Goal: Task Accomplishment & Management: Use online tool/utility

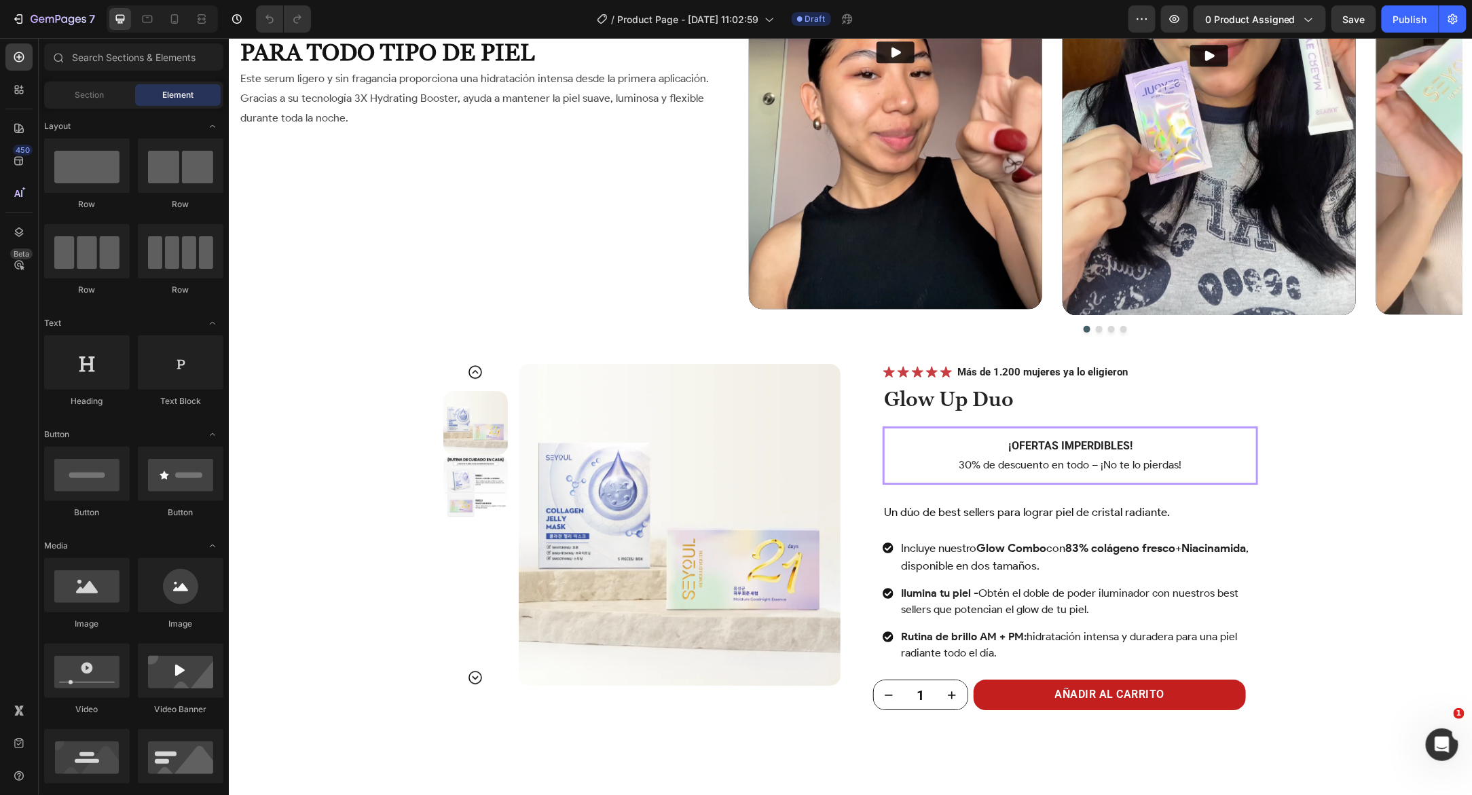
scroll to position [1903, 0]
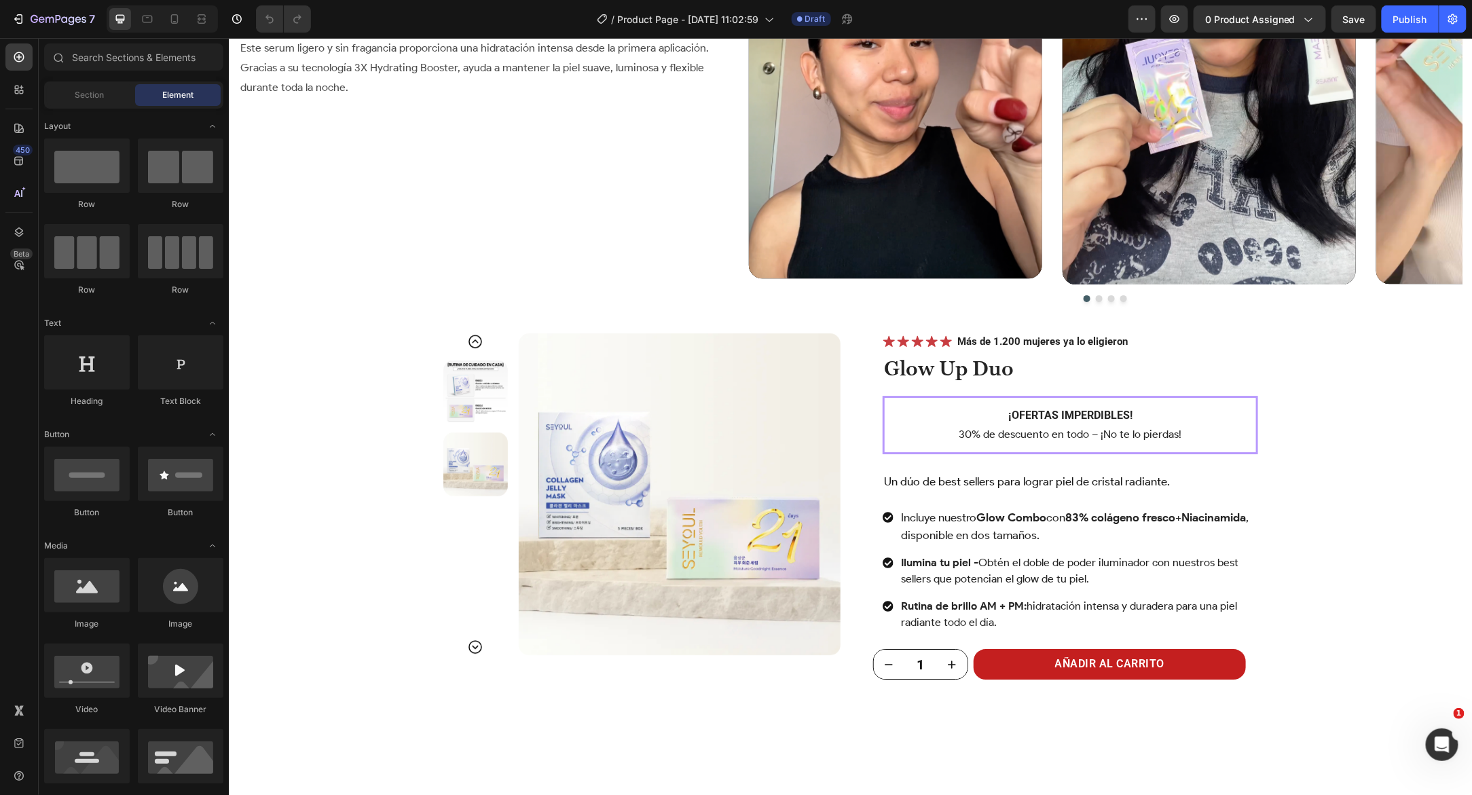
click at [694, 197] on div "amado por la comunidad Heading 12 HORAS DE HIDRATACIÓN PROFUNDA PARA TODO TIPO …" at bounding box center [493, 37] width 510 height 547
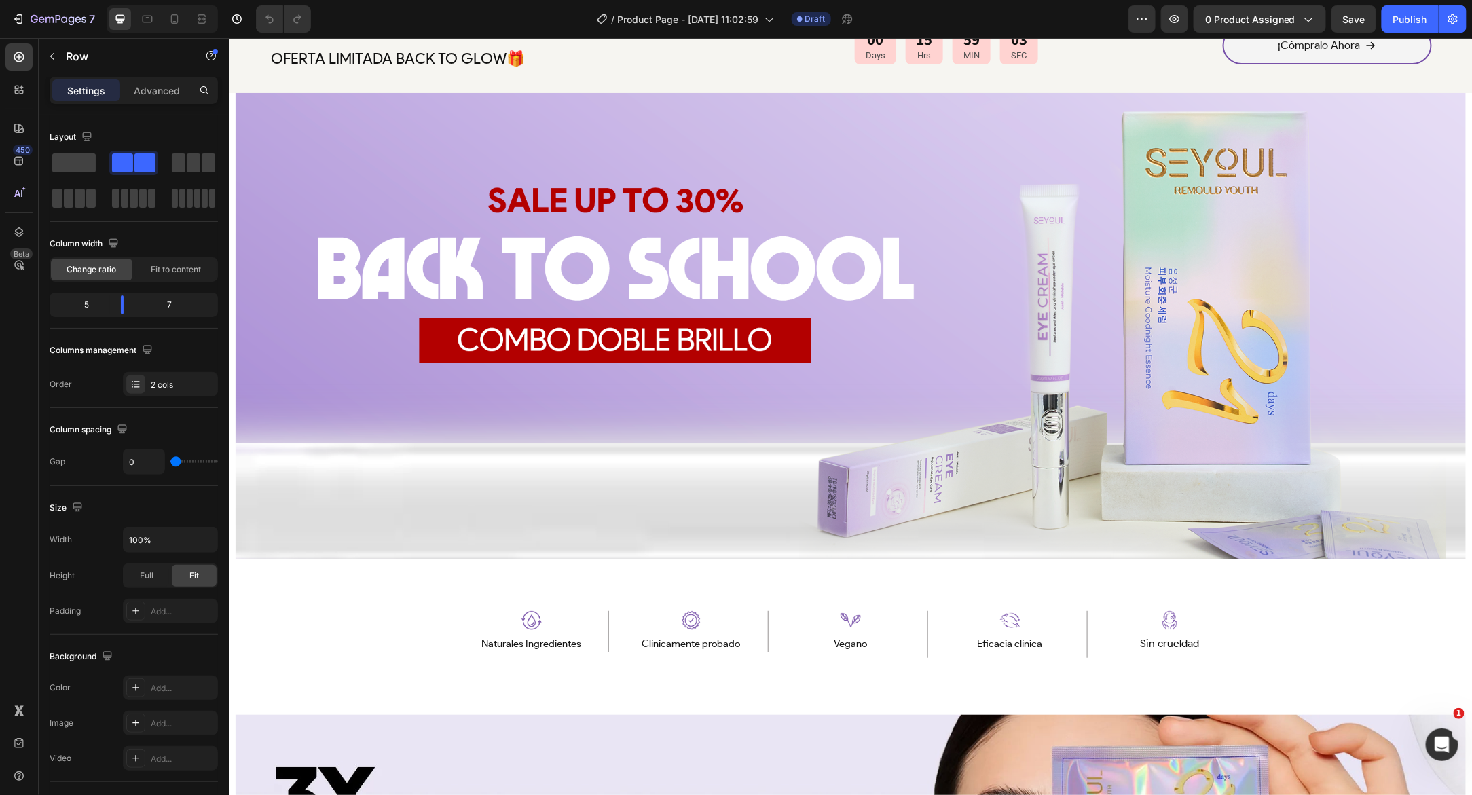
scroll to position [872, 0]
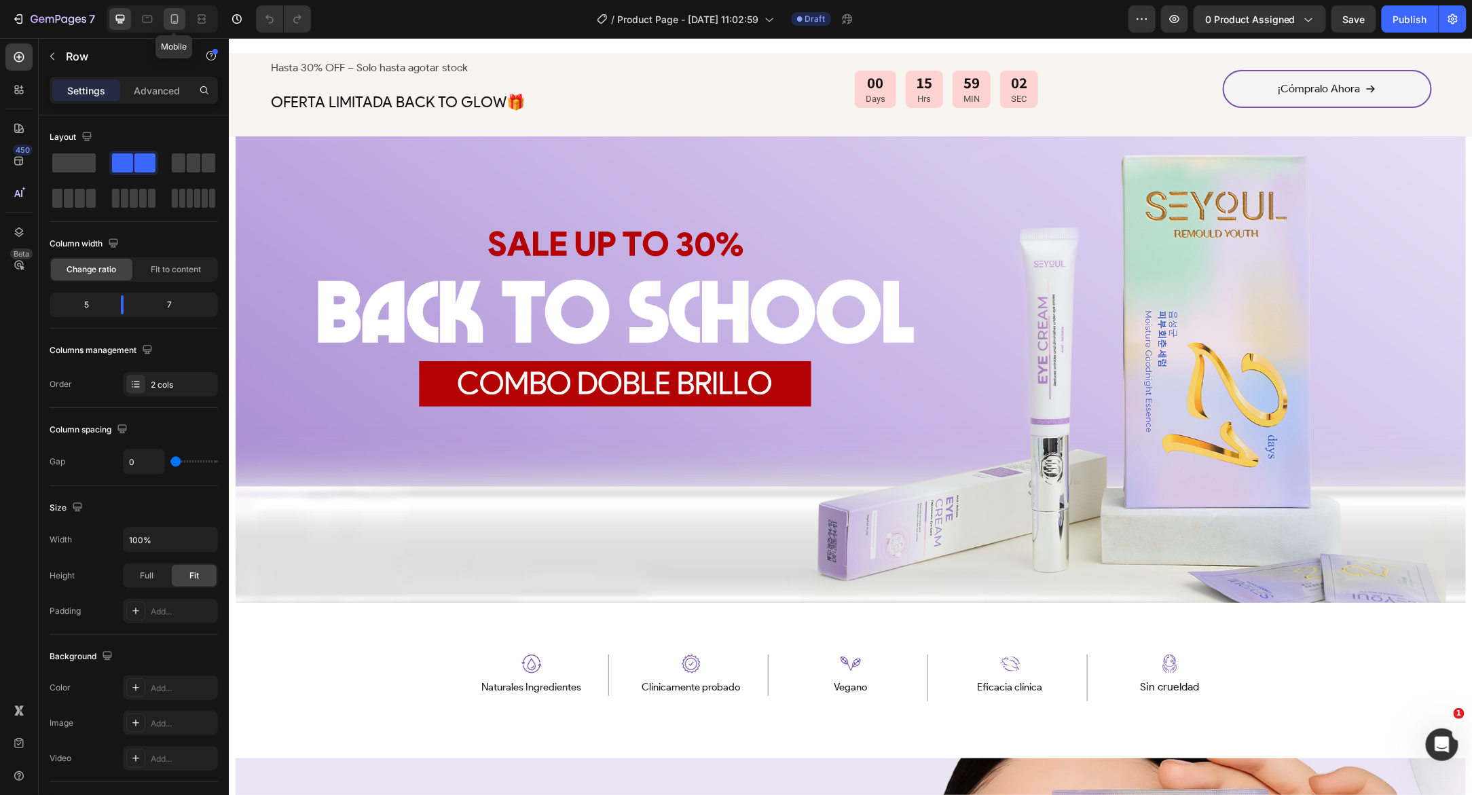
click at [175, 20] on icon at bounding box center [175, 19] width 14 height 14
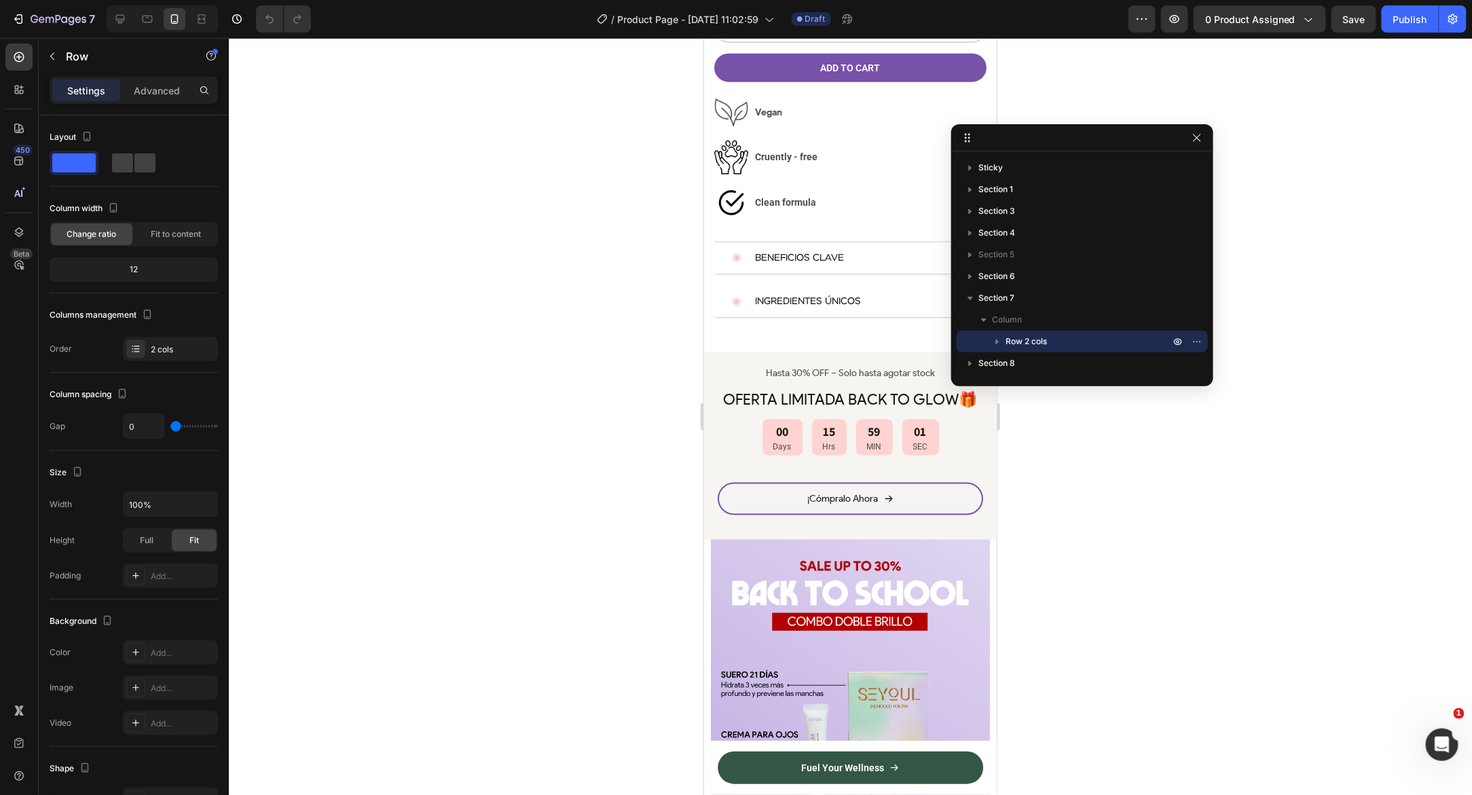
scroll to position [1121, 0]
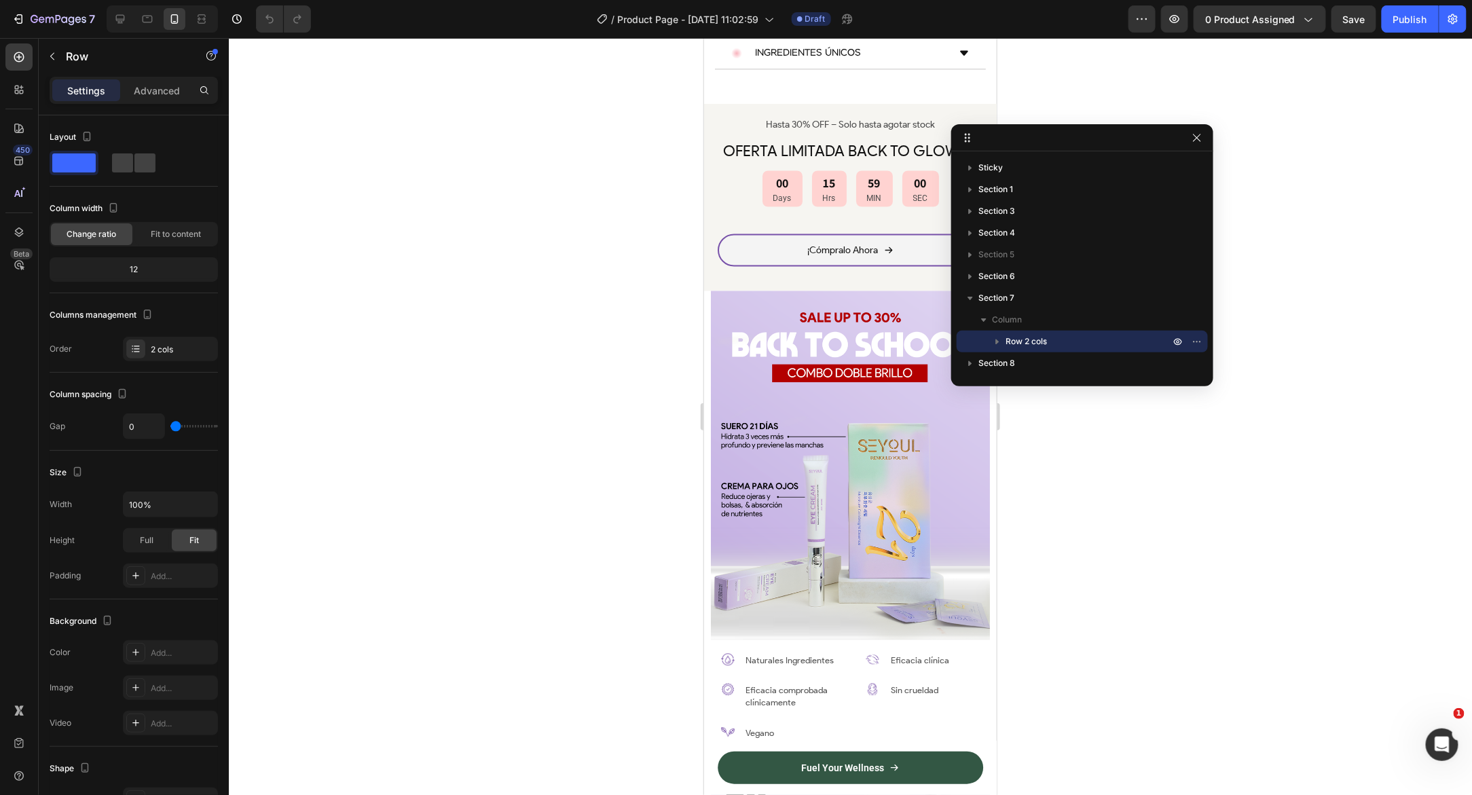
click at [471, 162] on div at bounding box center [850, 416] width 1243 height 757
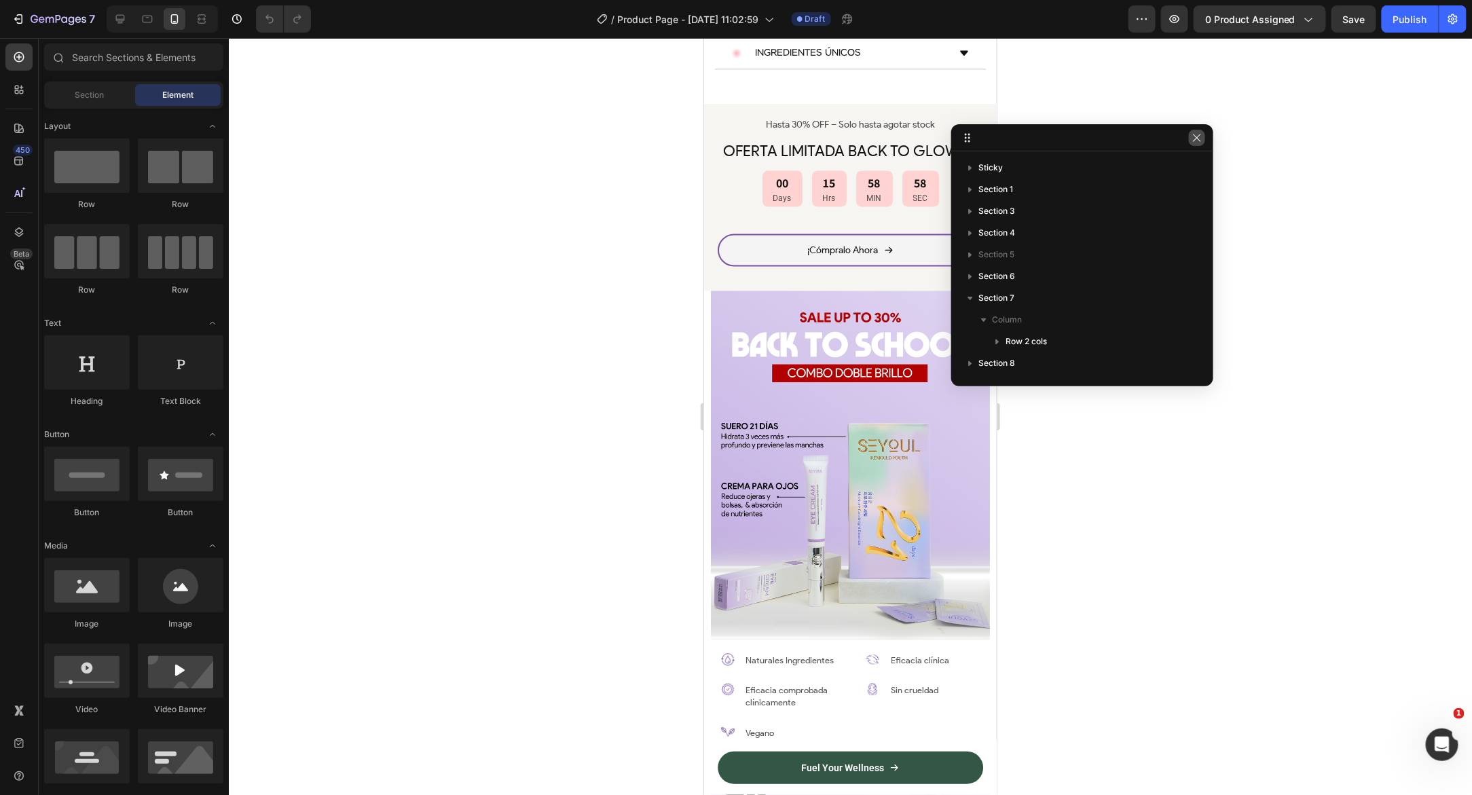
click at [1194, 145] on button "button" at bounding box center [1197, 138] width 16 height 16
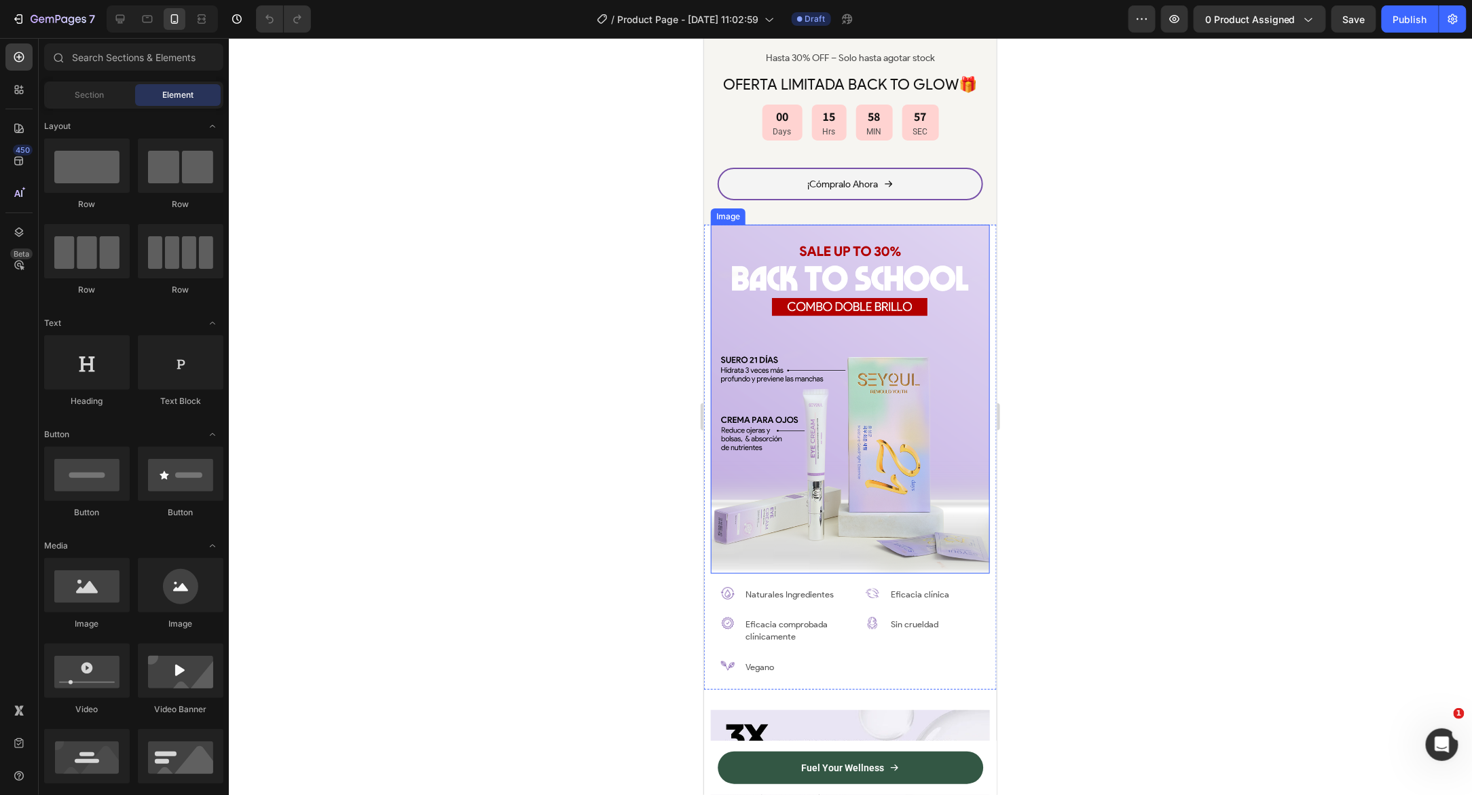
scroll to position [1161, 0]
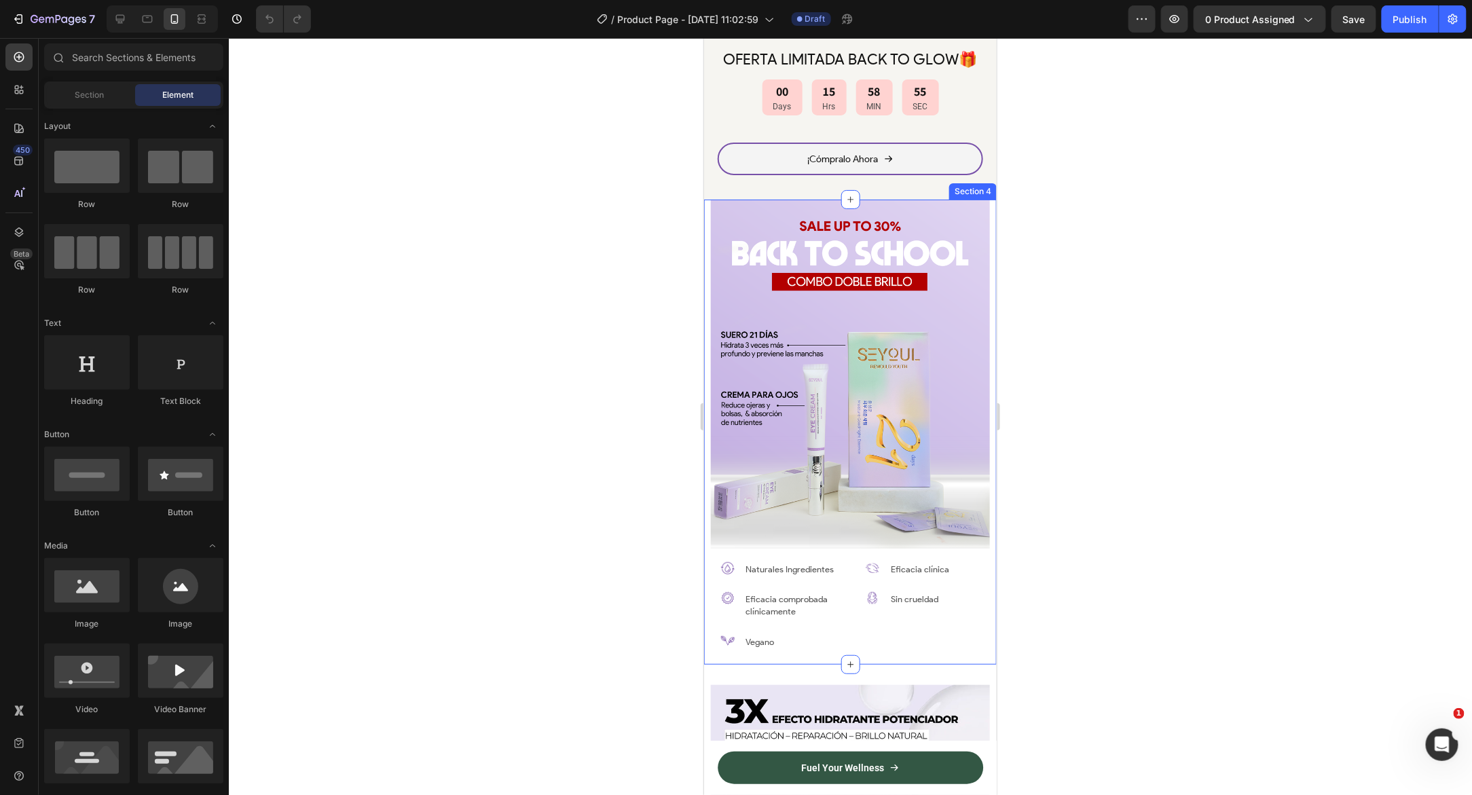
click at [848, 549] on div "Image Image Naturales Ingredientes Text Block Row Image Eficacia comprobada clí…" at bounding box center [849, 431] width 279 height 465
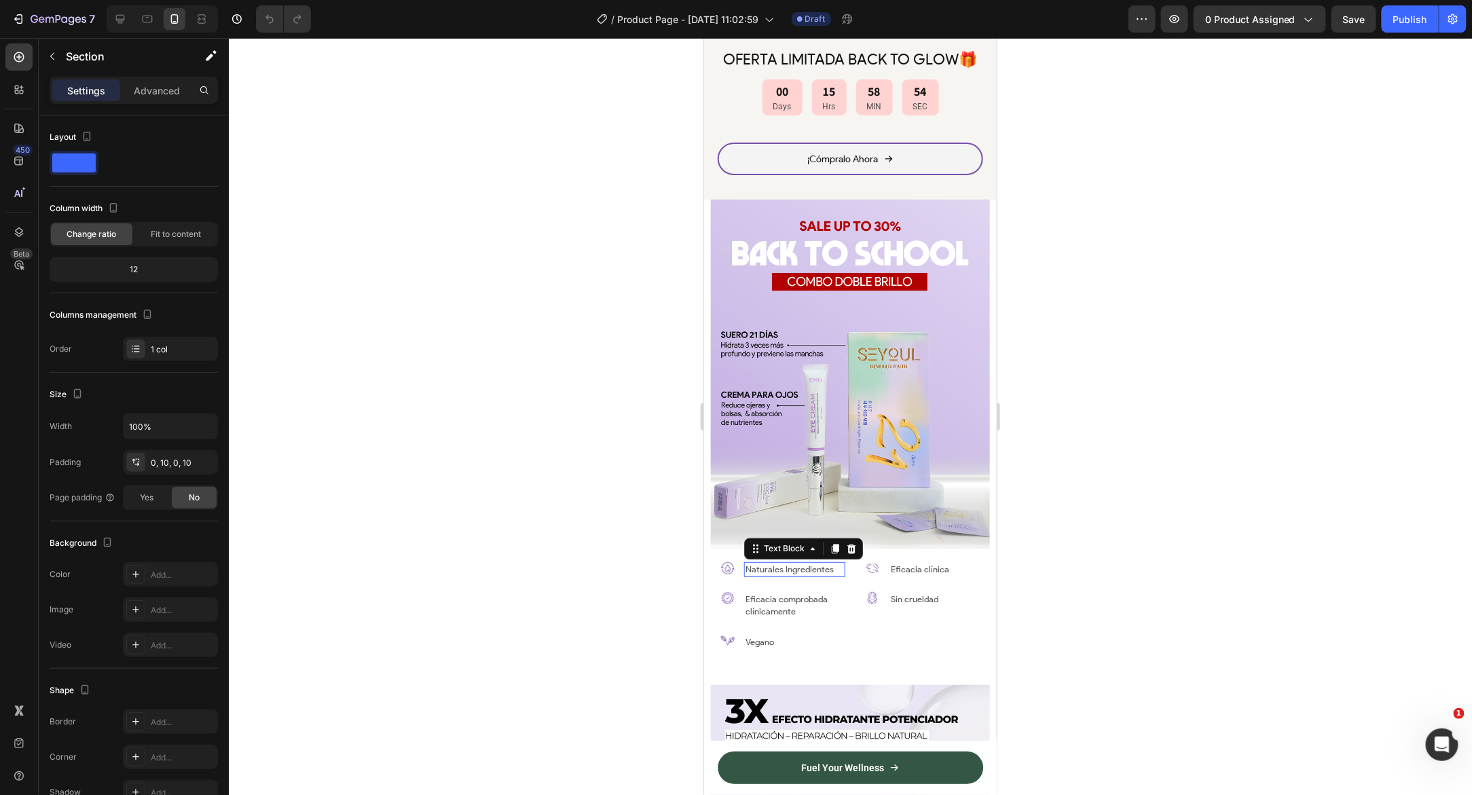
click at [838, 563] on p "Naturales Ingredientes" at bounding box center [794, 569] width 98 height 12
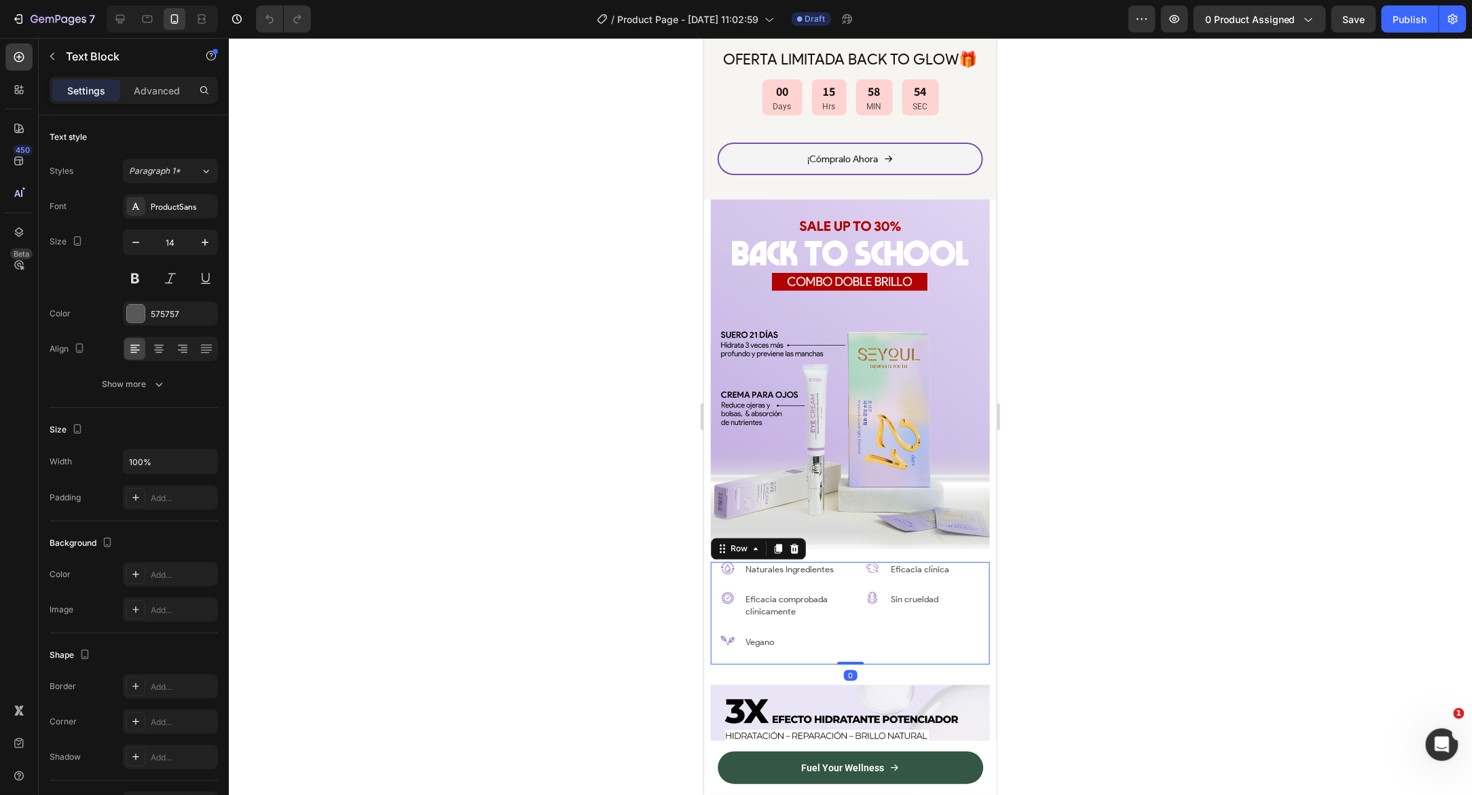
click at [843, 570] on div "Image Naturales Ingredientes Text Block Row Image Eficacia comprobada clínicame…" at bounding box center [849, 612] width 279 height 102
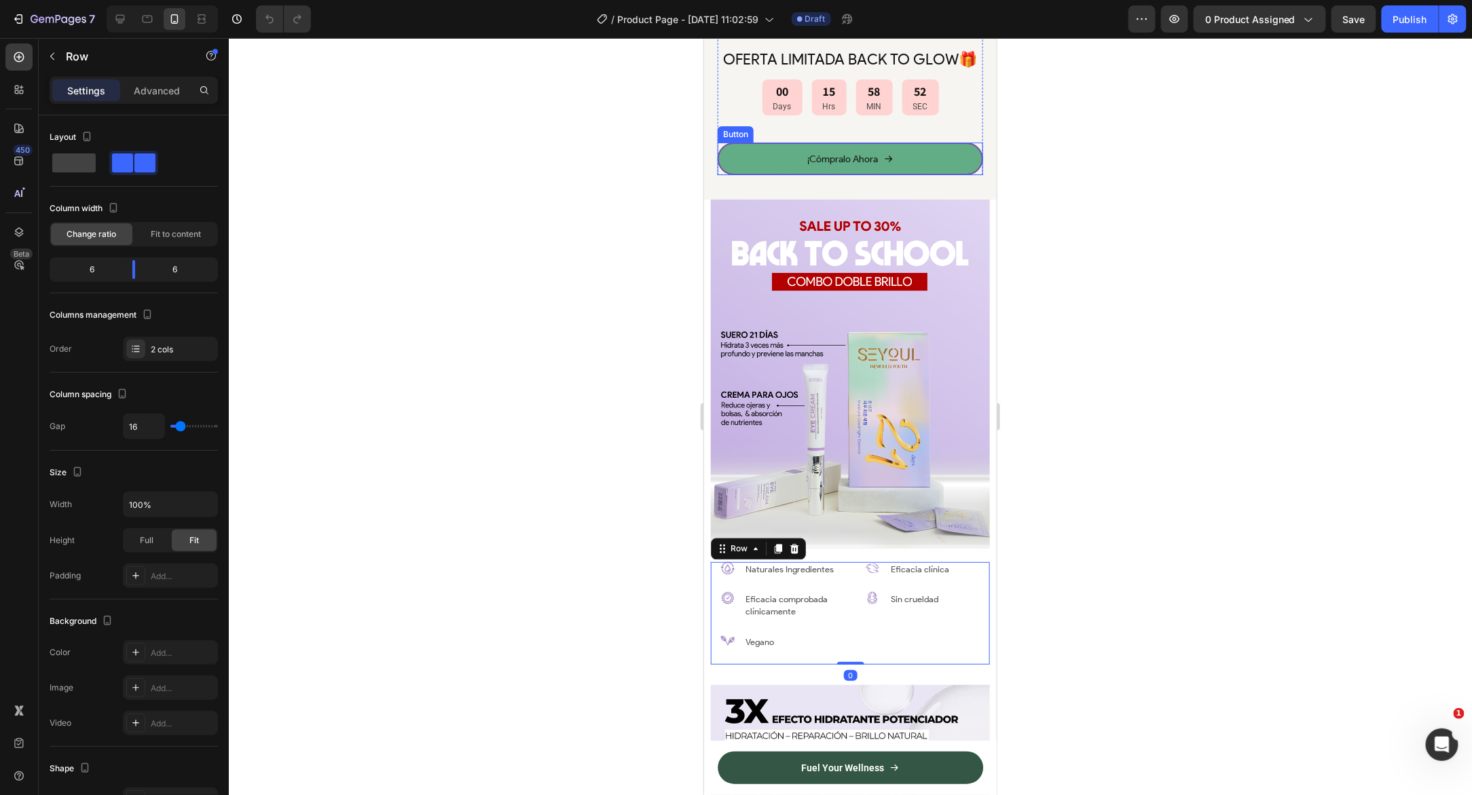
click at [740, 157] on link "¡Cómpralo Ahora" at bounding box center [849, 158] width 265 height 33
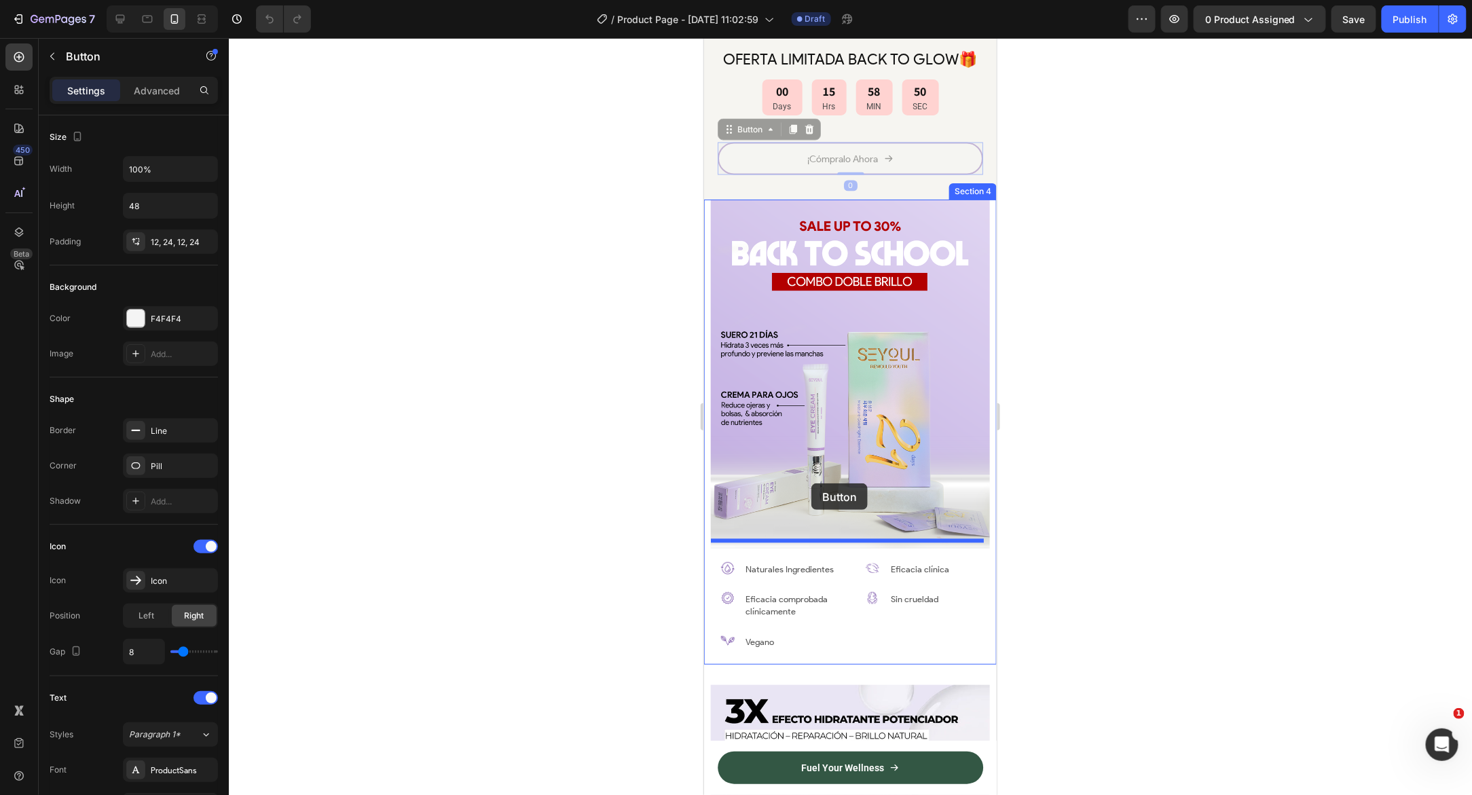
drag, startPoint x: 728, startPoint y: 129, endPoint x: 810, endPoint y: 483, distance: 363.2
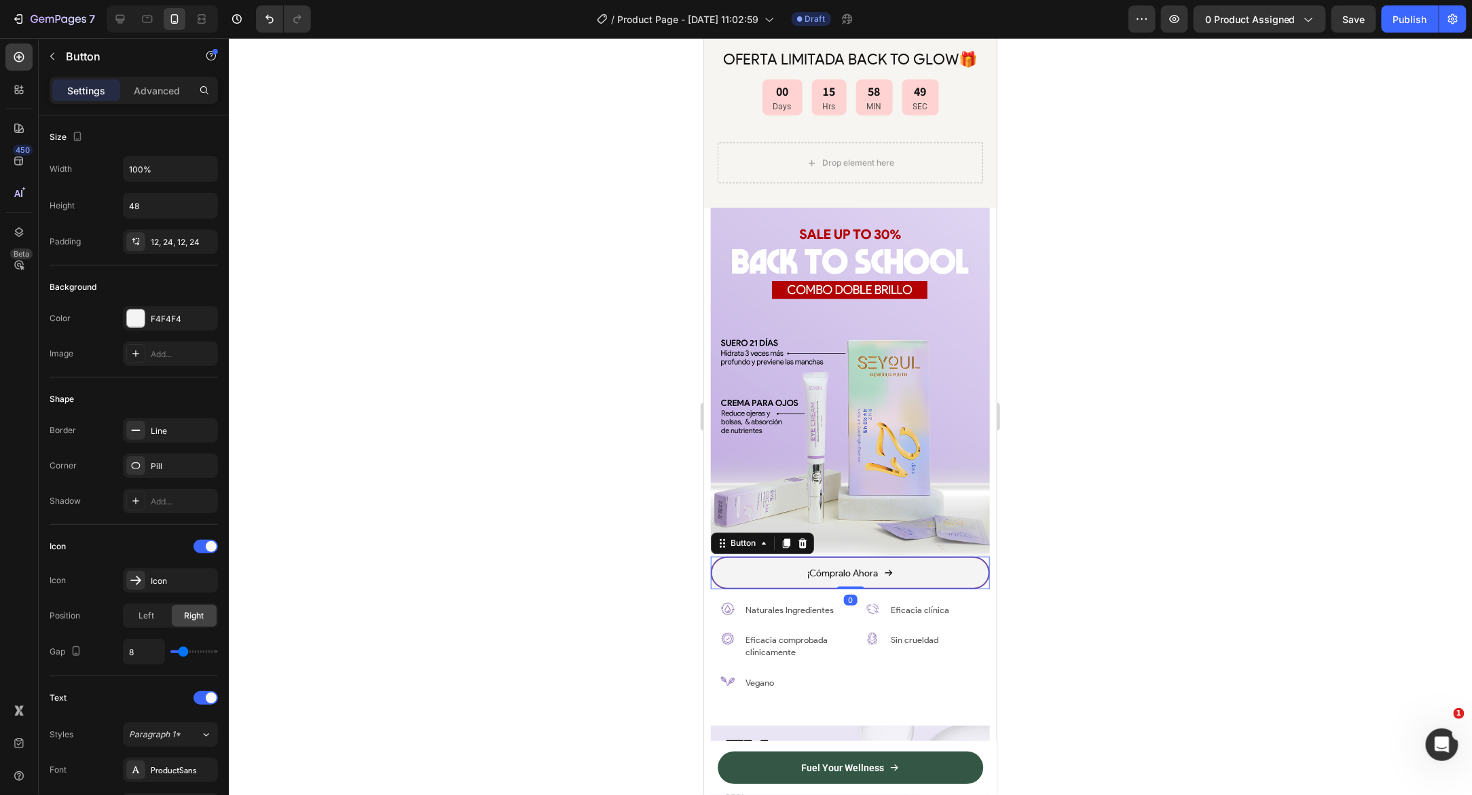
click at [1060, 403] on div at bounding box center [850, 416] width 1243 height 757
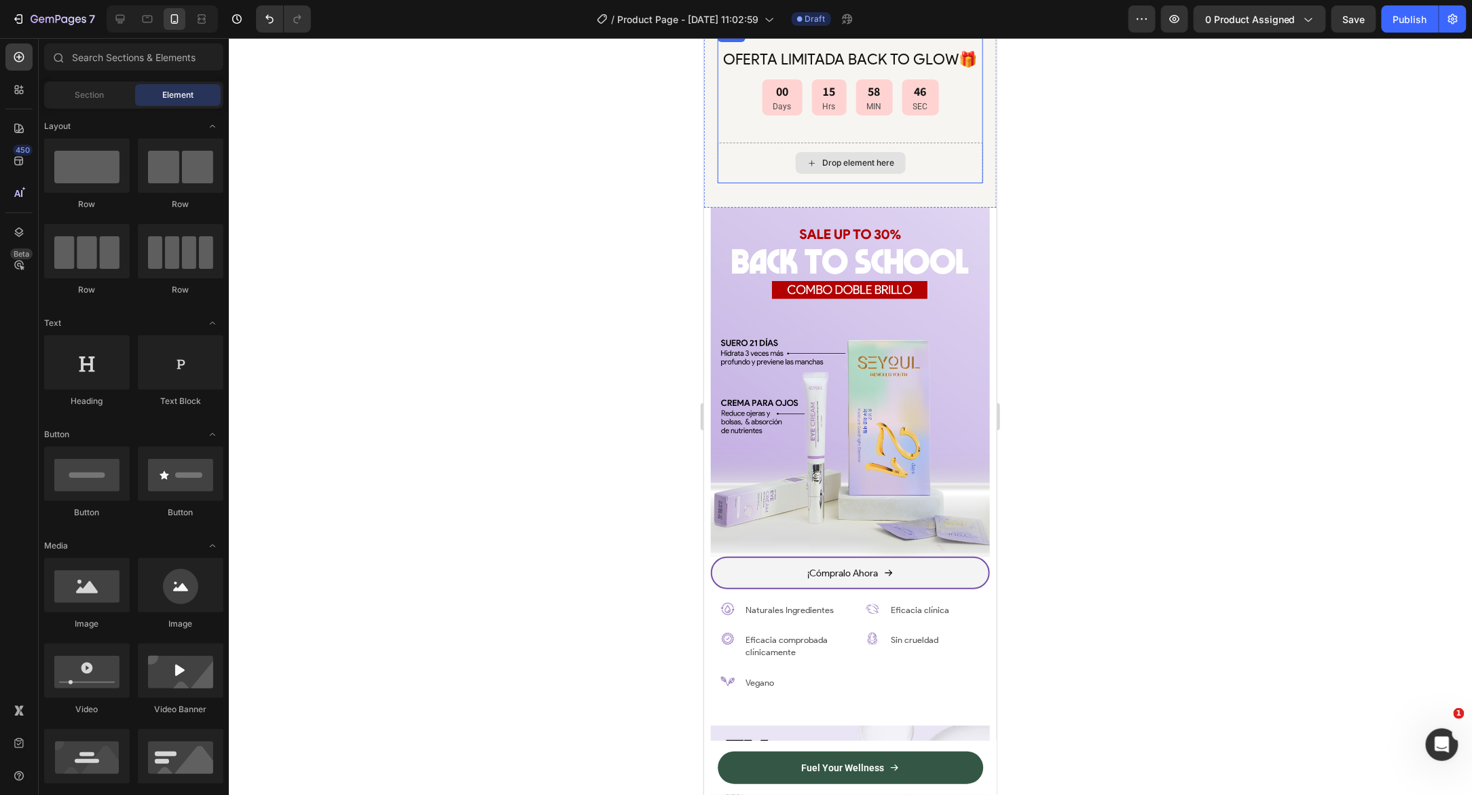
click at [879, 160] on div "Drop element here" at bounding box center [858, 162] width 72 height 11
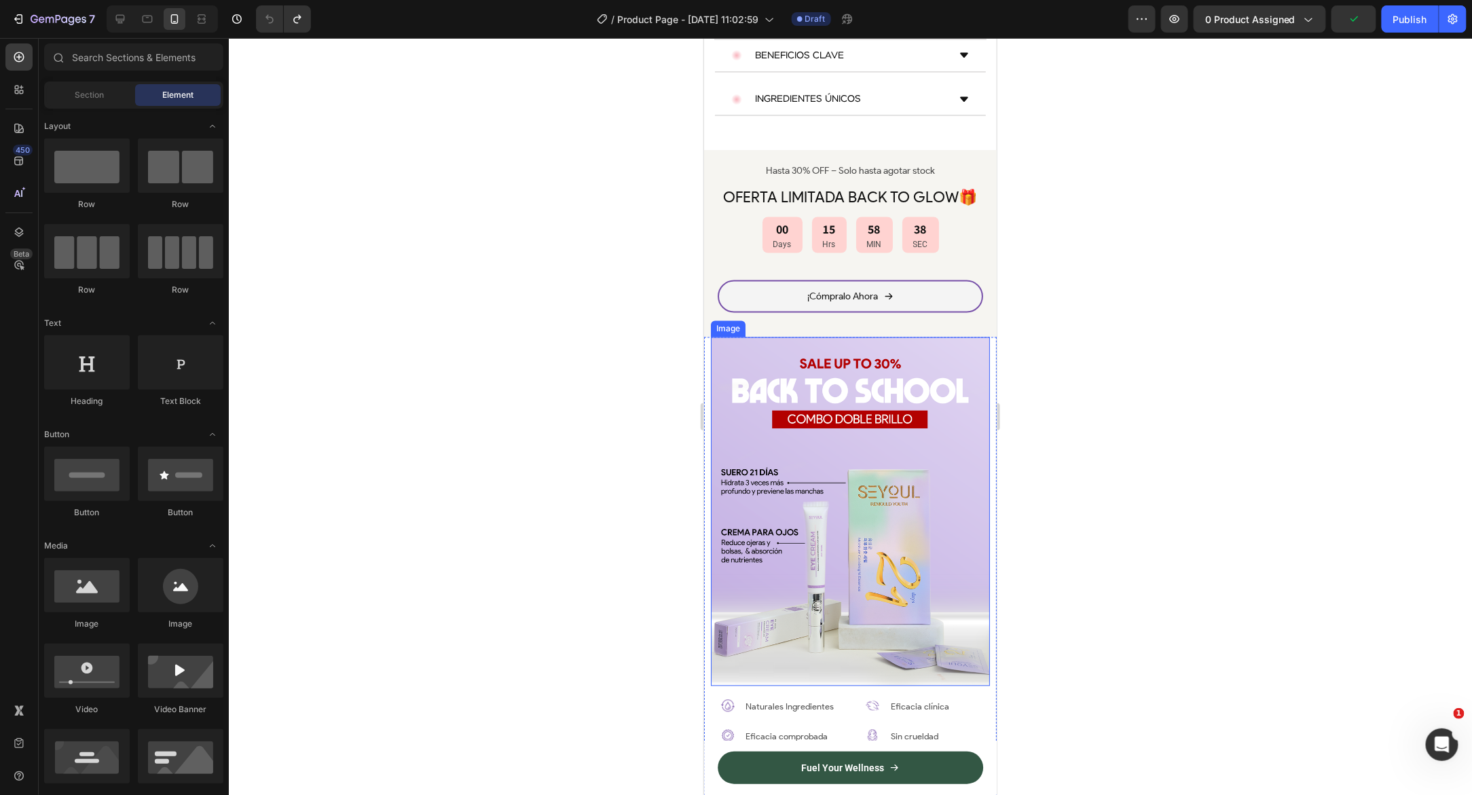
scroll to position [1071, 0]
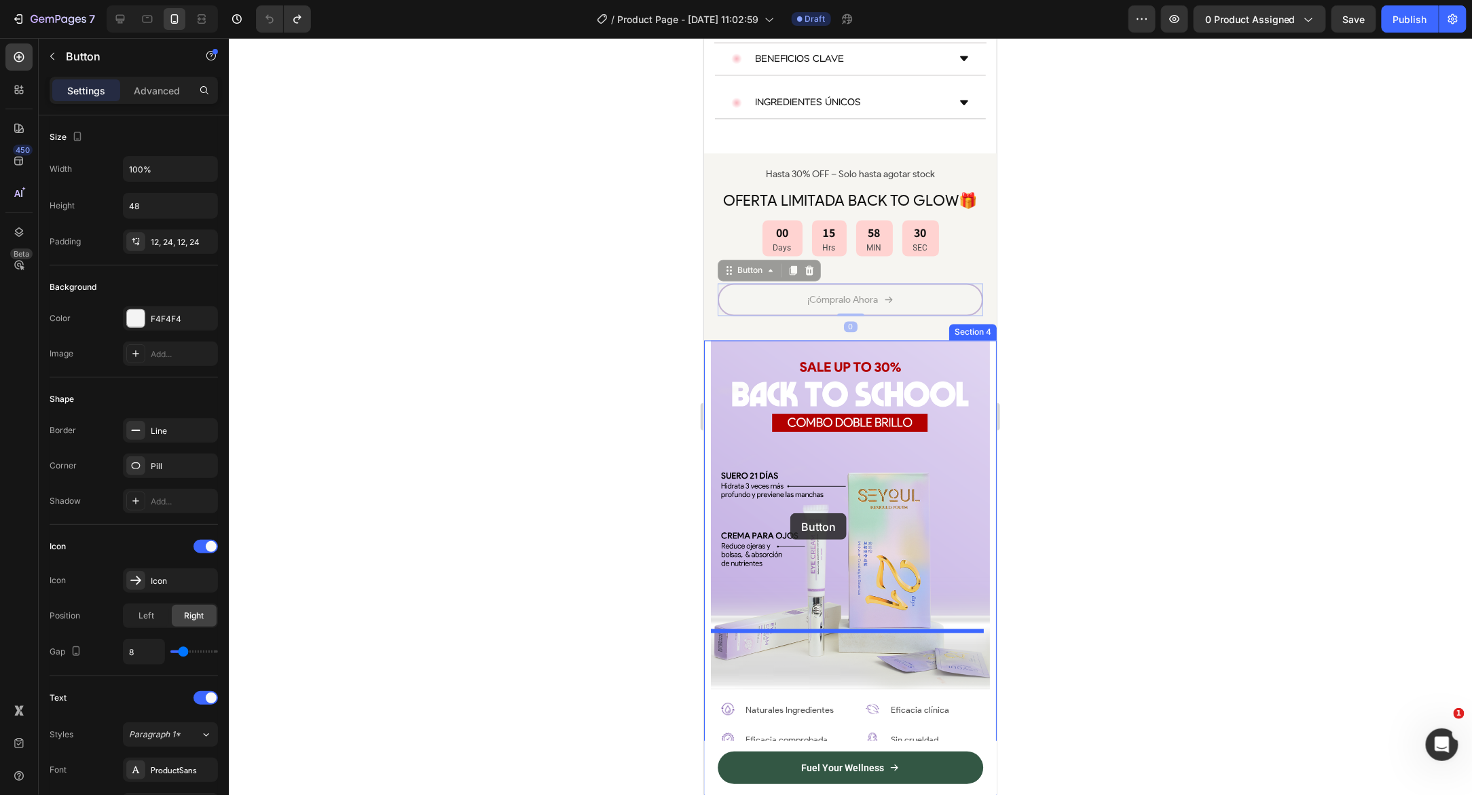
drag, startPoint x: 749, startPoint y: 243, endPoint x: 789, endPoint y: 512, distance: 272.4
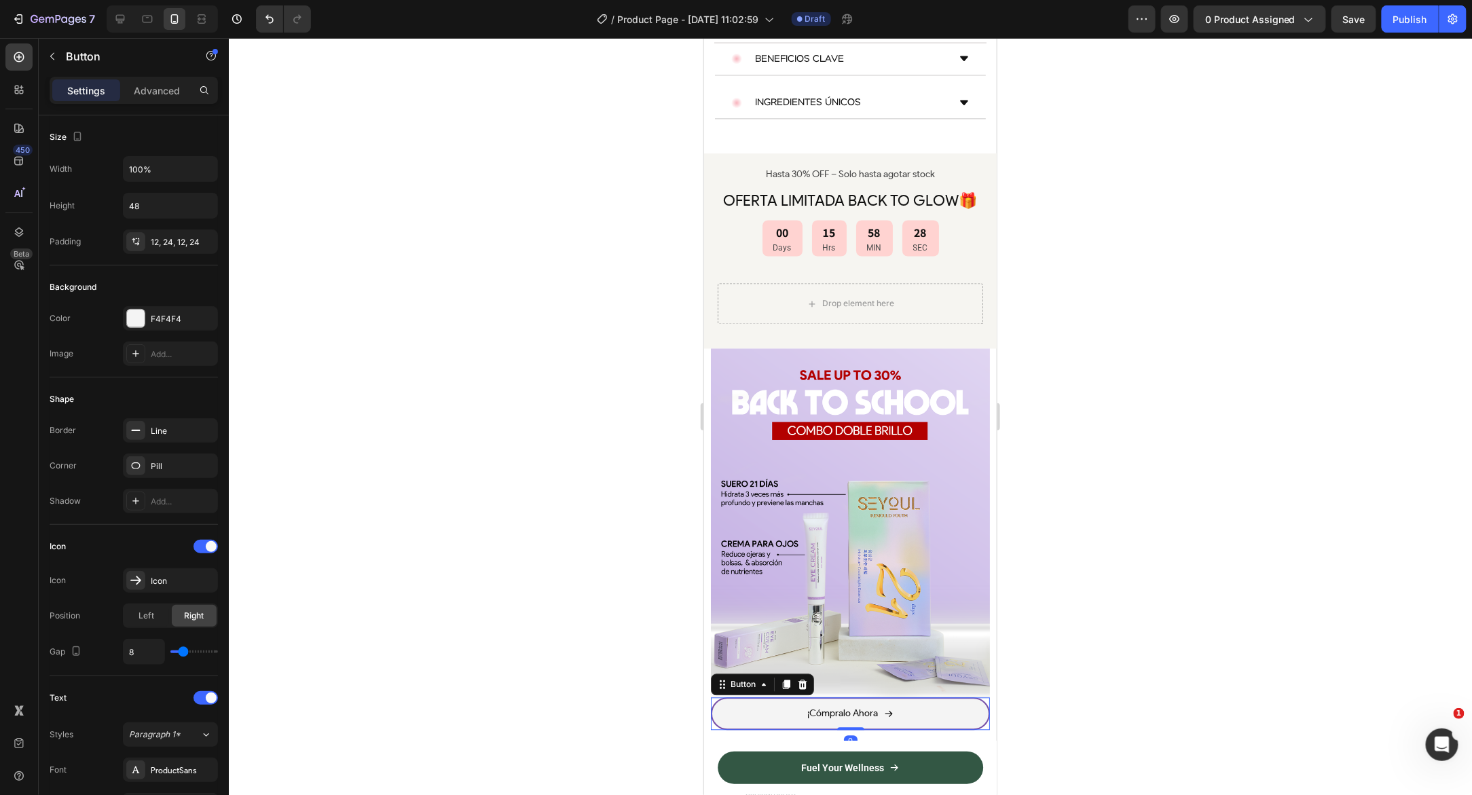
click at [1172, 444] on div at bounding box center [850, 416] width 1243 height 757
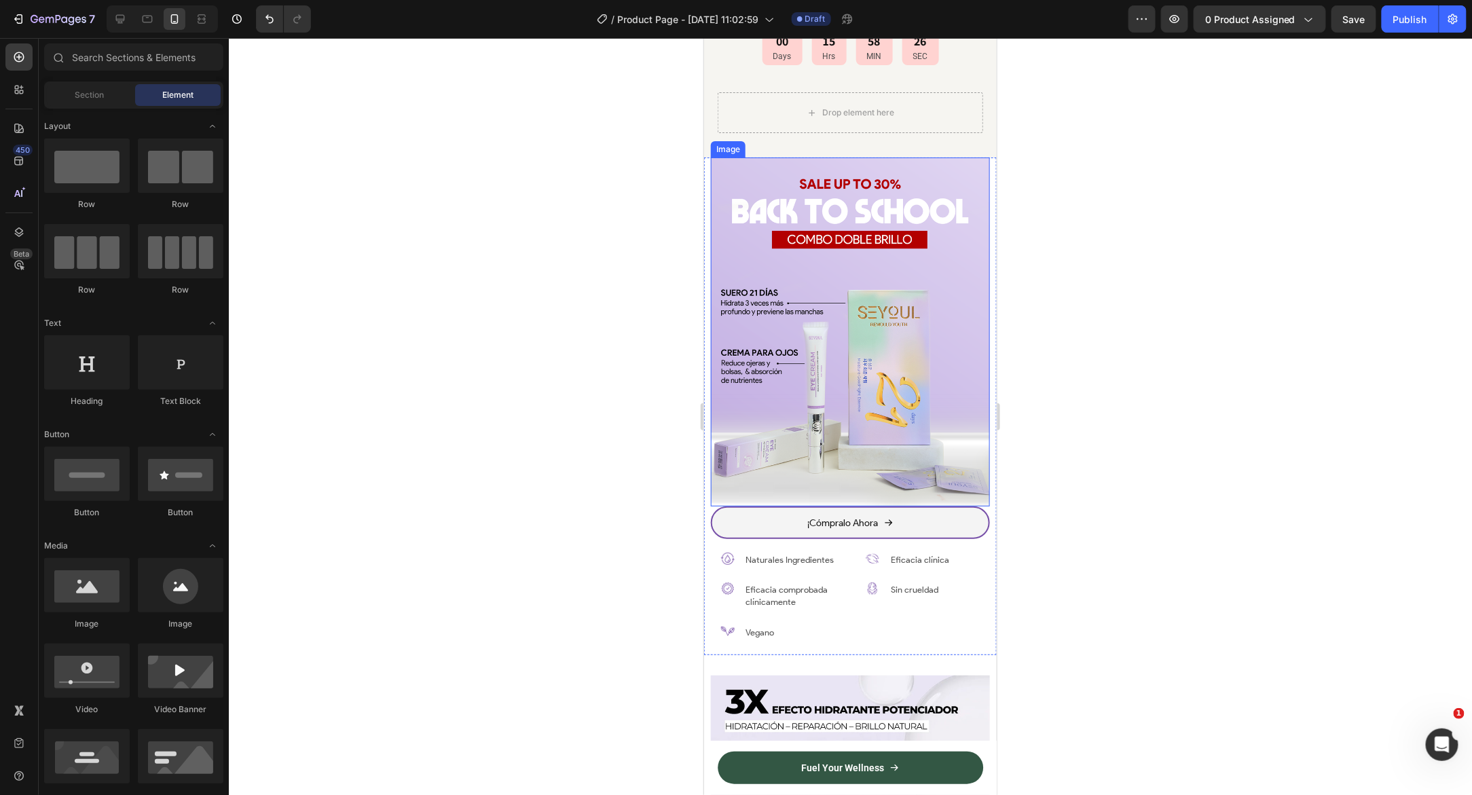
scroll to position [1218, 0]
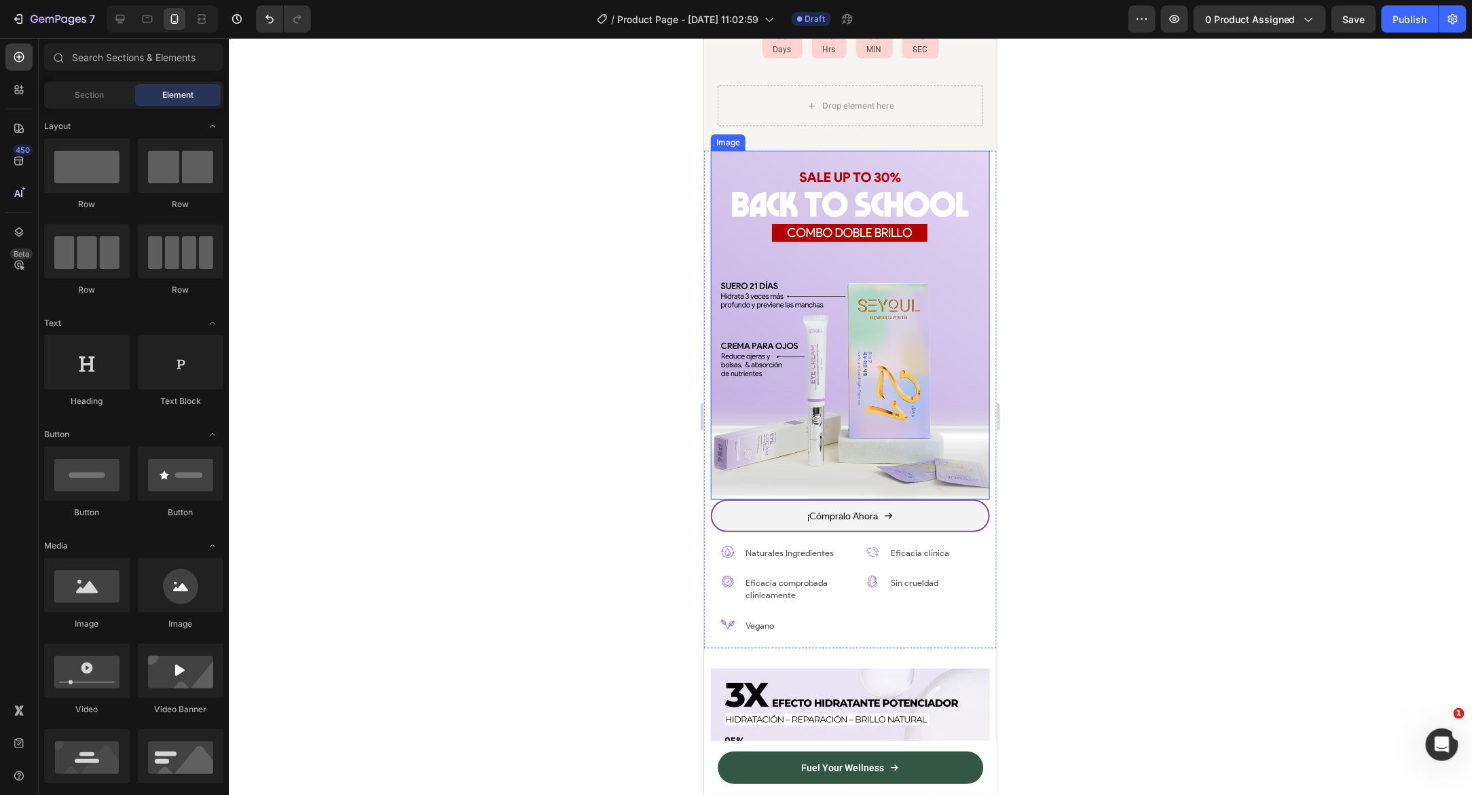
click at [757, 470] on img at bounding box center [849, 324] width 279 height 349
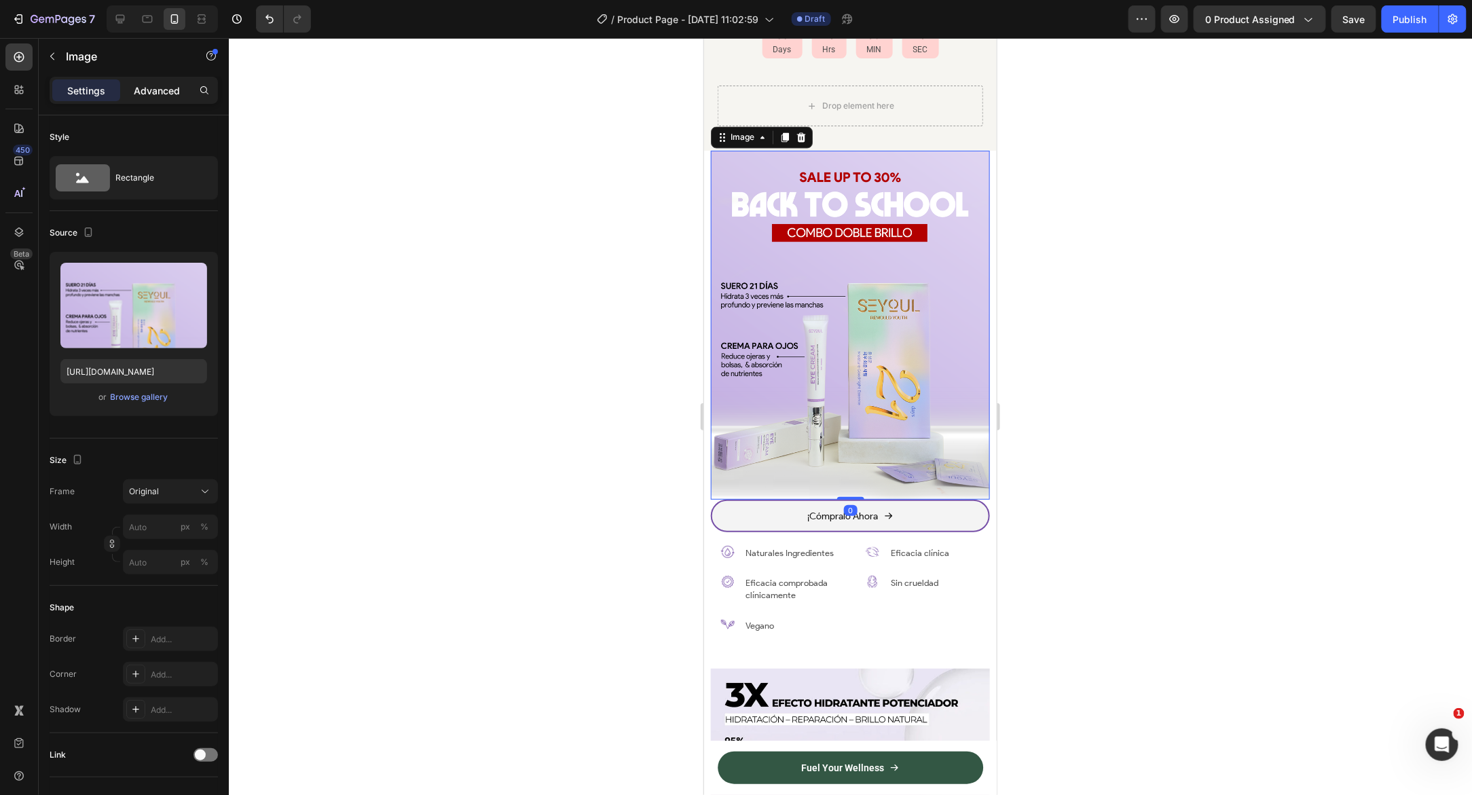
click at [141, 79] on div "Advanced" at bounding box center [157, 90] width 68 height 22
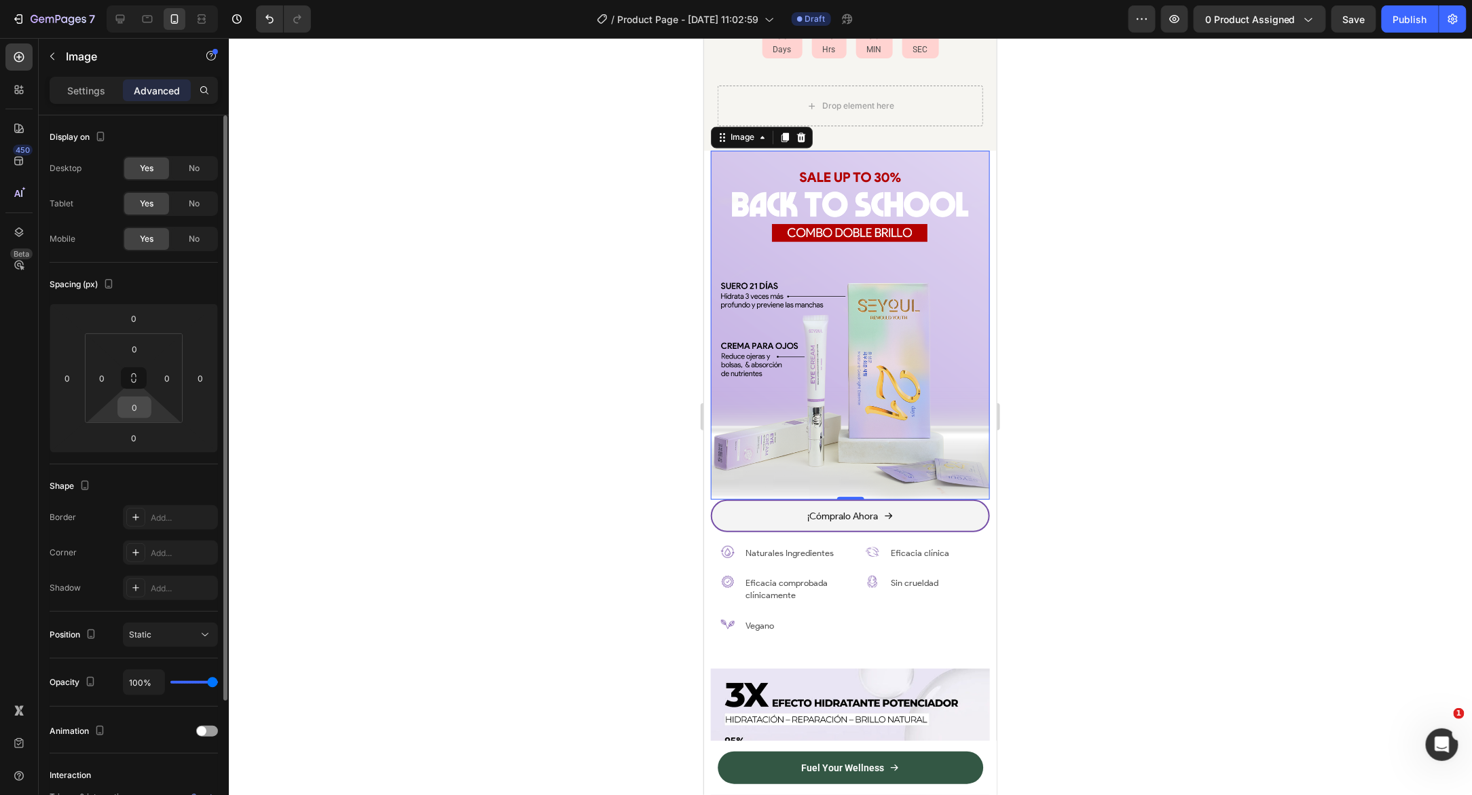
click at [145, 405] on input "0" at bounding box center [134, 407] width 27 height 20
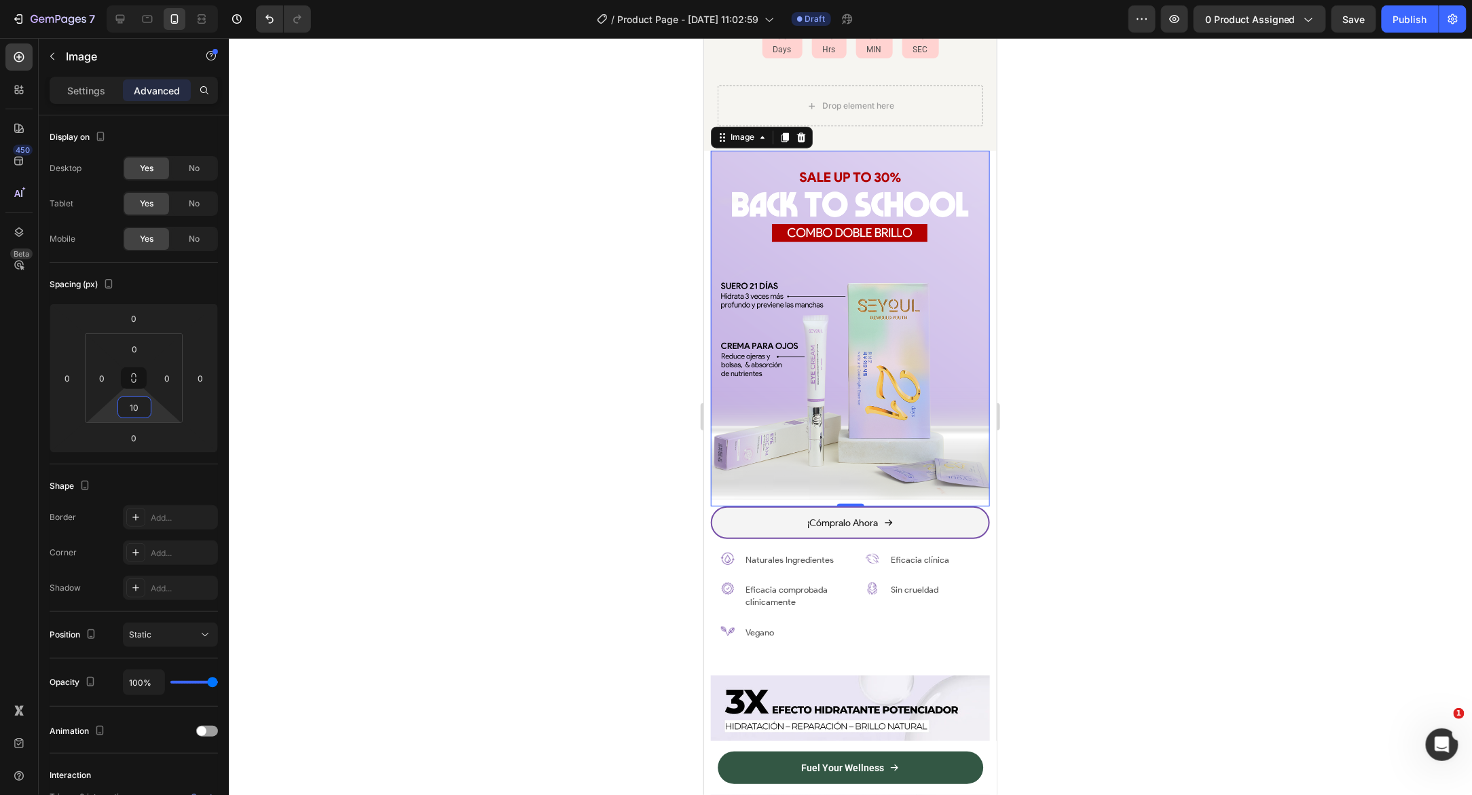
type input "1"
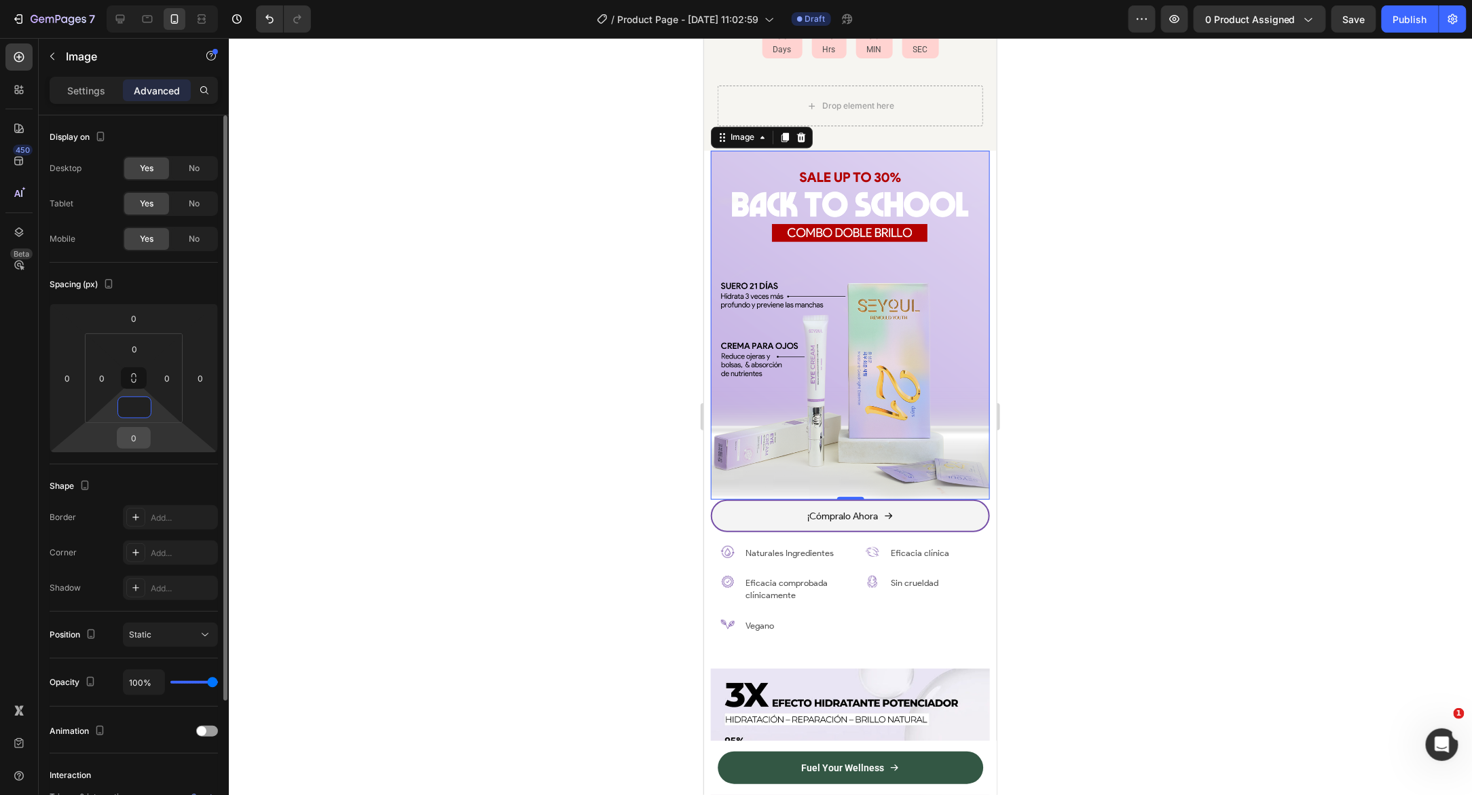
click at [150, 443] on div "0" at bounding box center [134, 438] width 34 height 22
type input "0"
click at [147, 442] on input "0" at bounding box center [133, 438] width 27 height 20
type input "10"
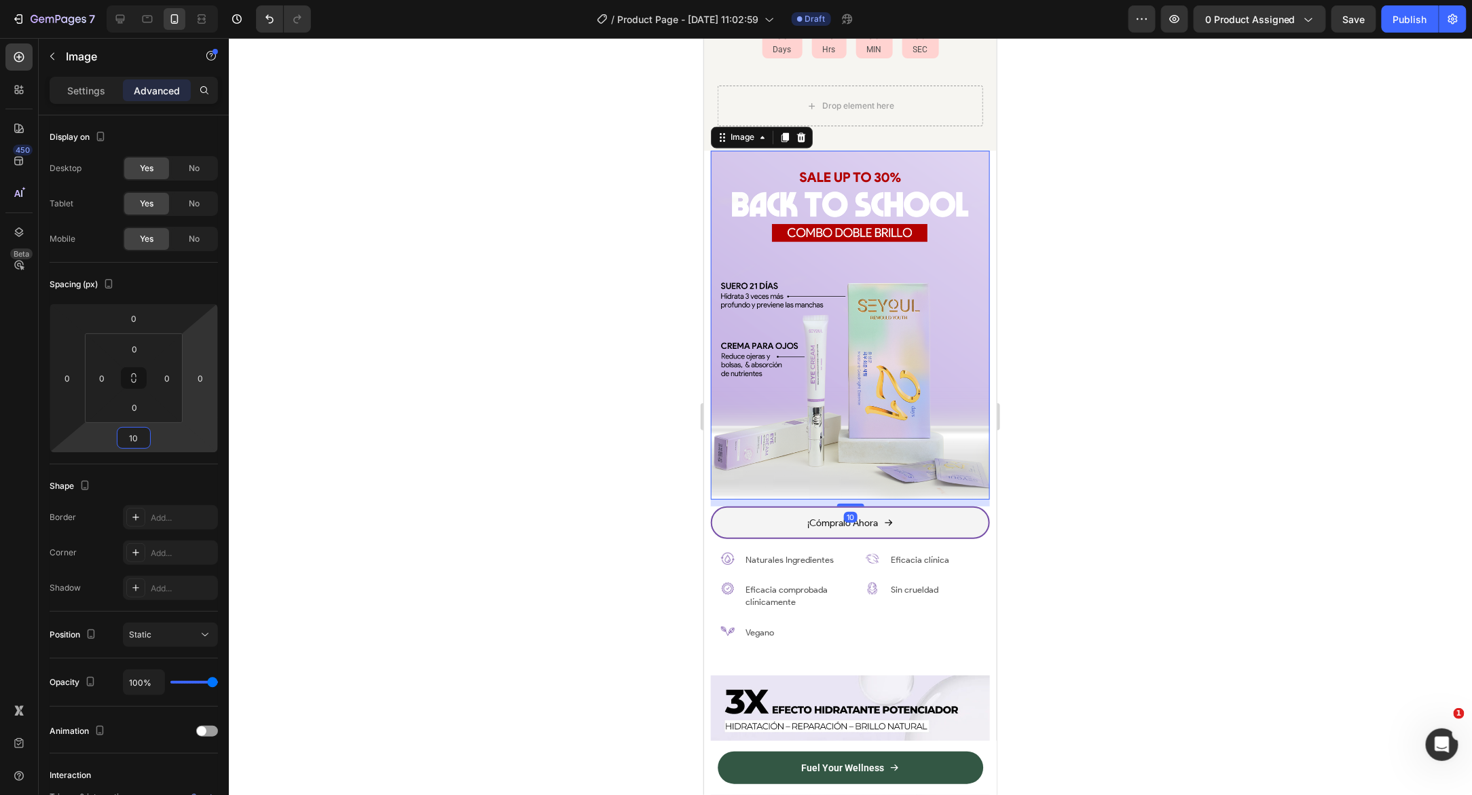
click at [434, 472] on div at bounding box center [850, 416] width 1243 height 757
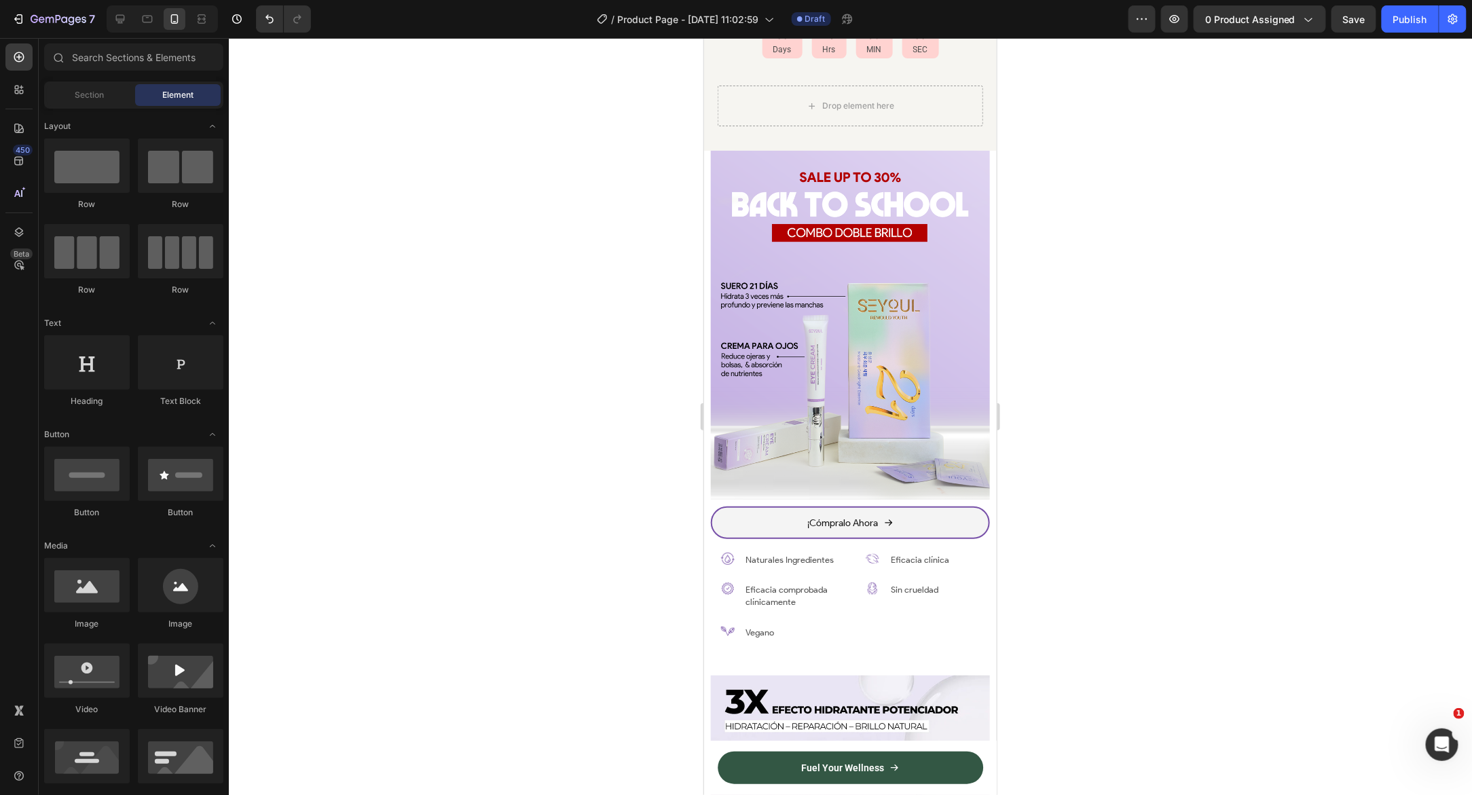
click at [446, 407] on div at bounding box center [850, 416] width 1243 height 757
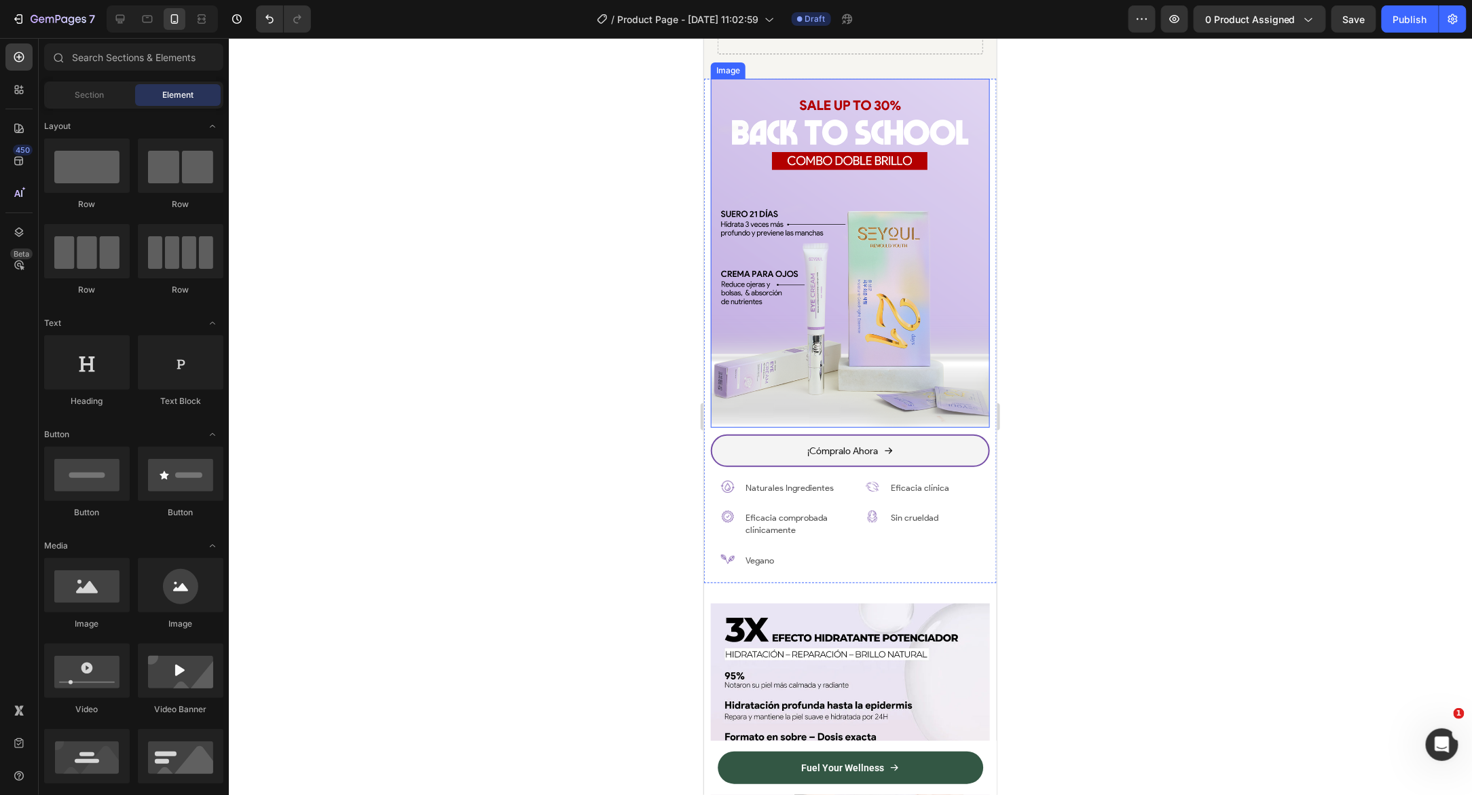
scroll to position [1304, 0]
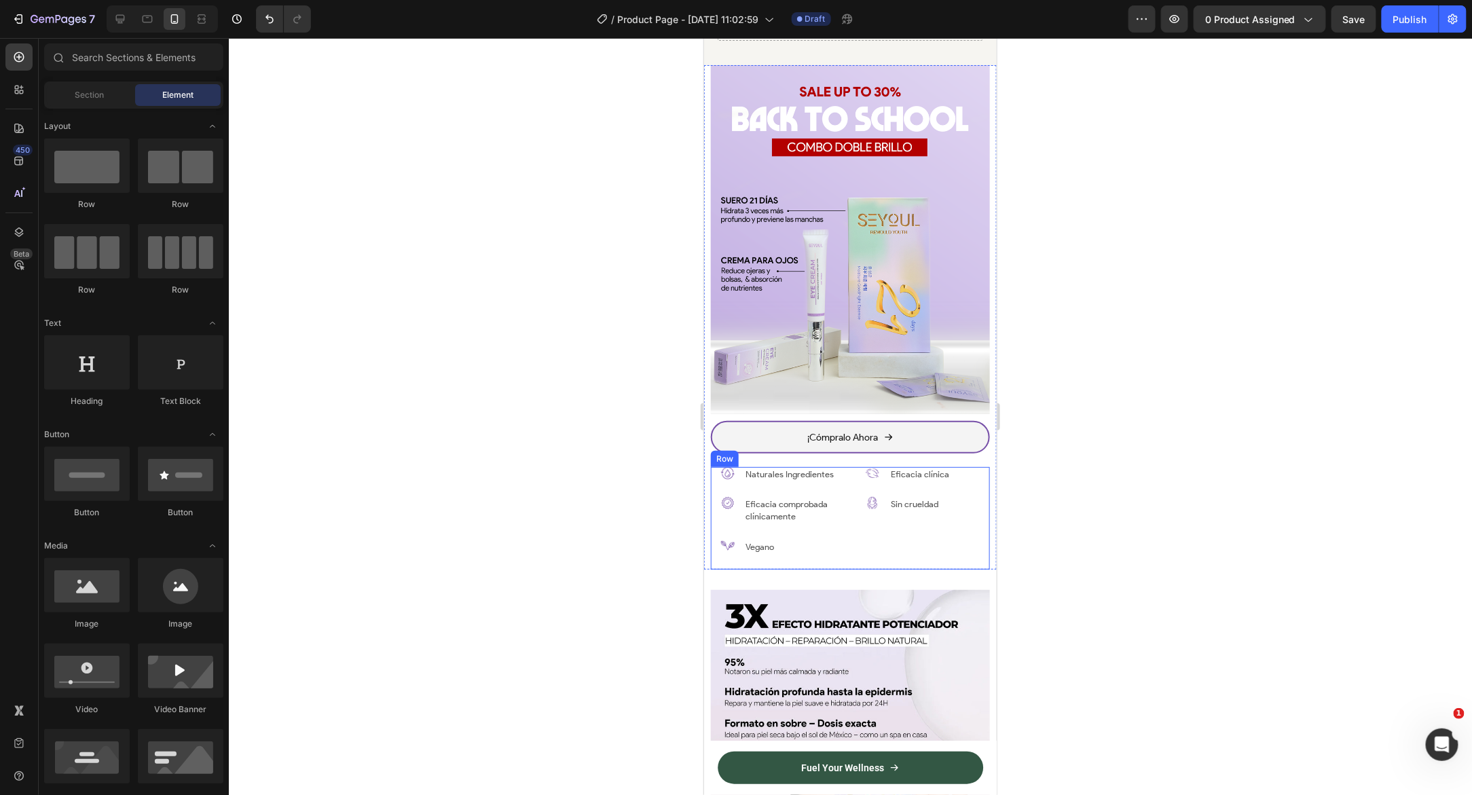
click at [769, 566] on div "Fuel Your Wellness Button Sticky Hasta 30% OFF – Solo hasta agotar stock Text B…" at bounding box center [849, 513] width 293 height 3505
click at [771, 553] on div "Vegano Text Block" at bounding box center [793, 551] width 100 height 24
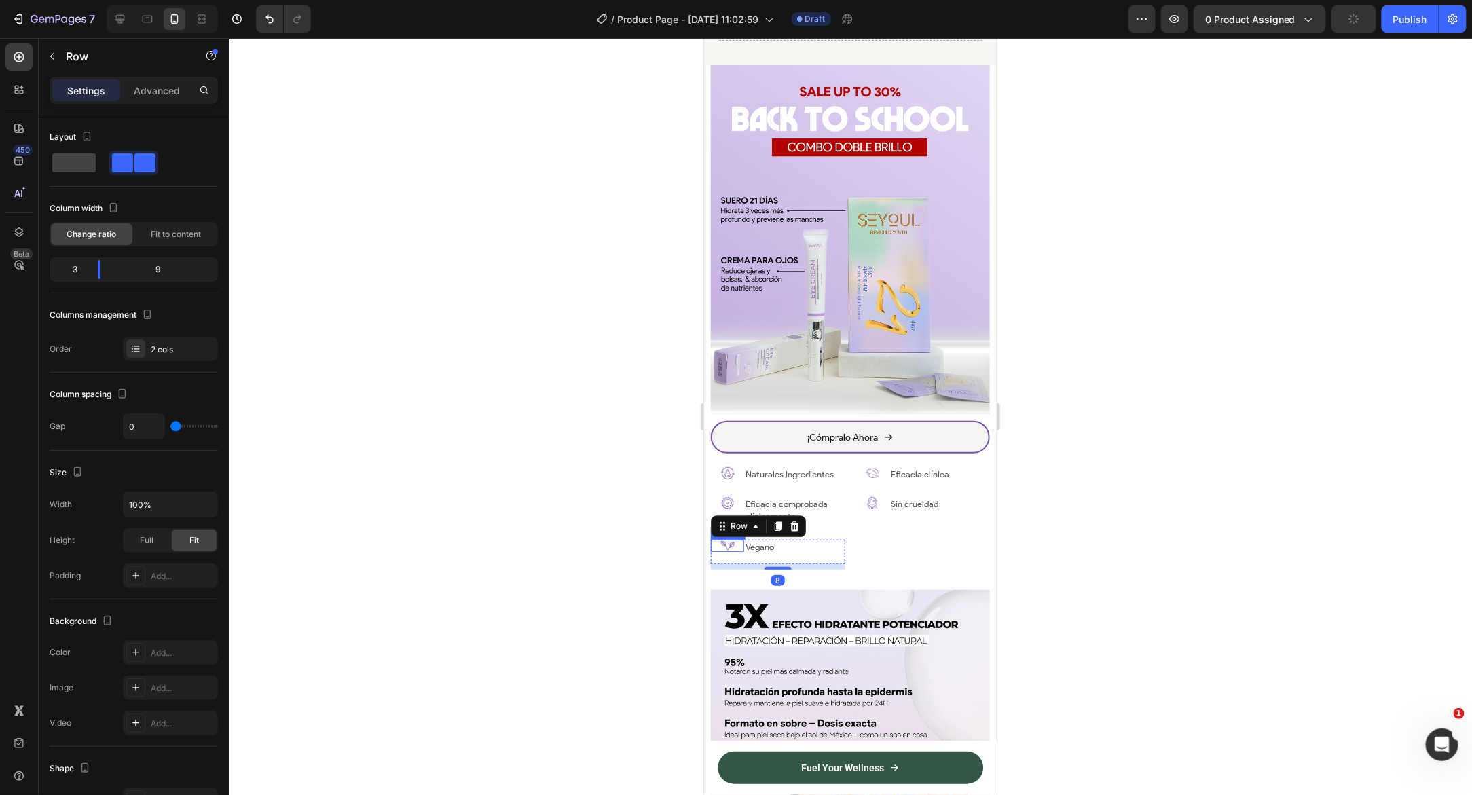
click at [709, 542] on div "Image ¡Cómpralo Ahora Button Image Naturales Ingredientes Text Block Row Image …" at bounding box center [849, 316] width 293 height 504
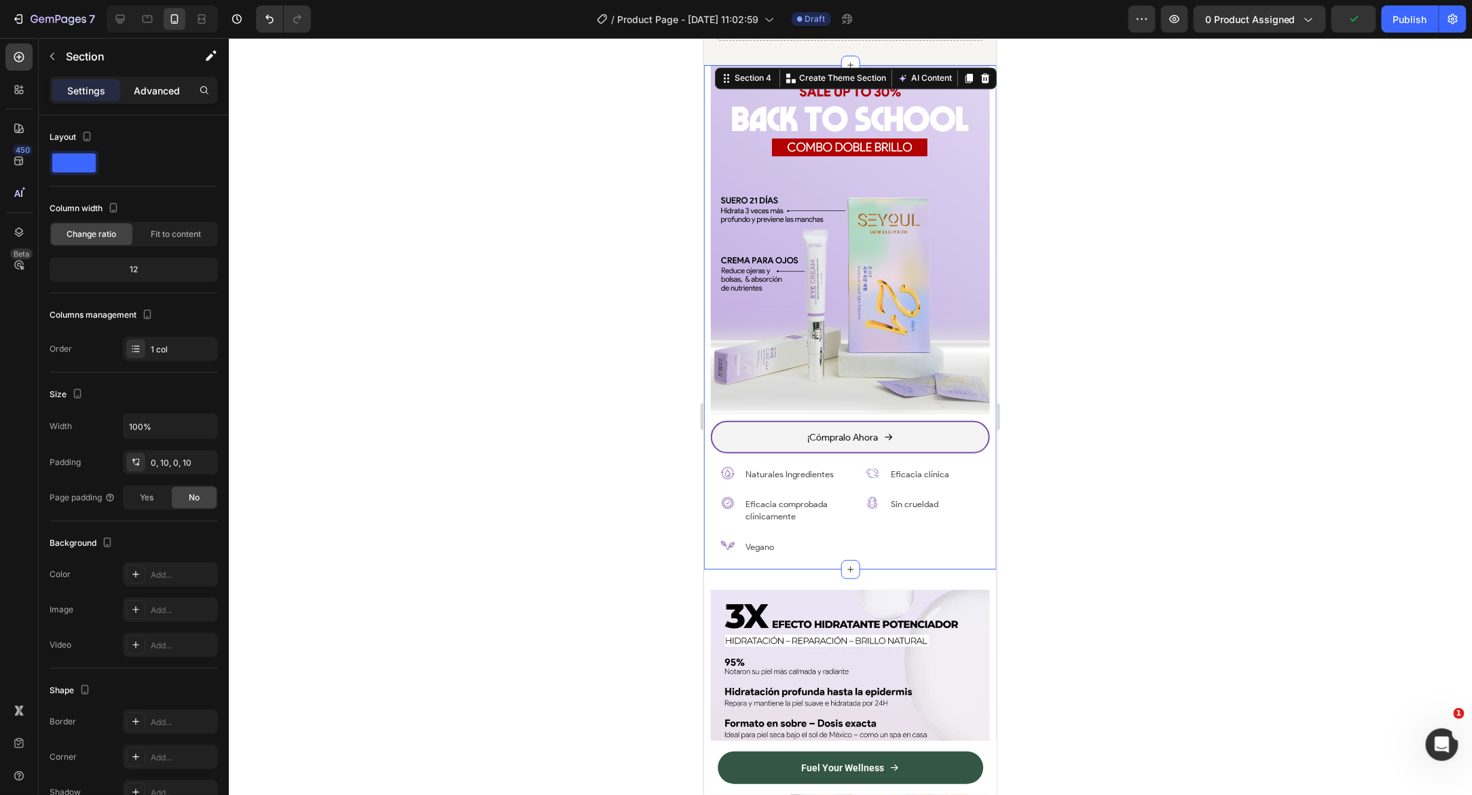
click at [171, 90] on p "Advanced" at bounding box center [157, 90] width 46 height 14
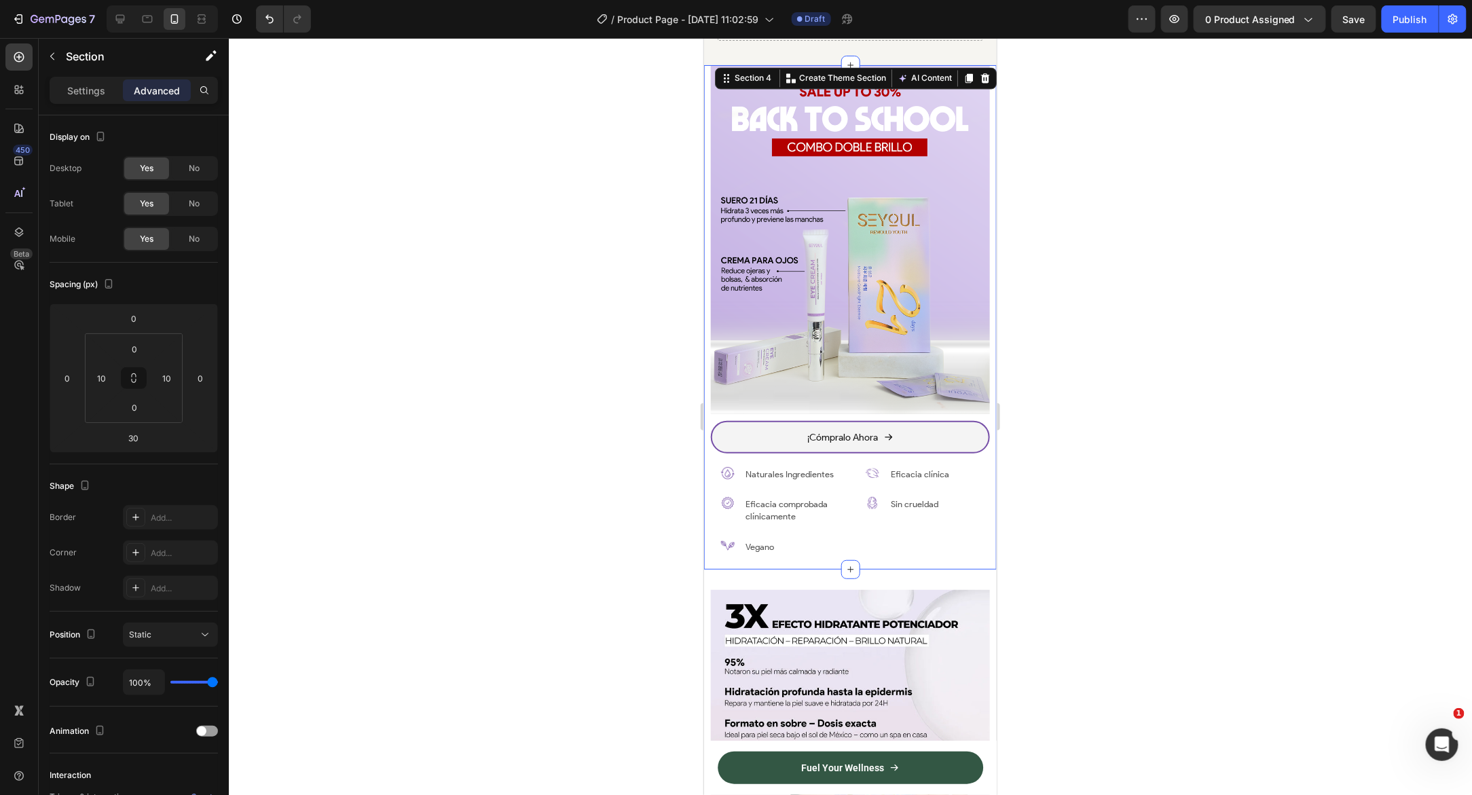
click at [386, 449] on div at bounding box center [850, 416] width 1243 height 757
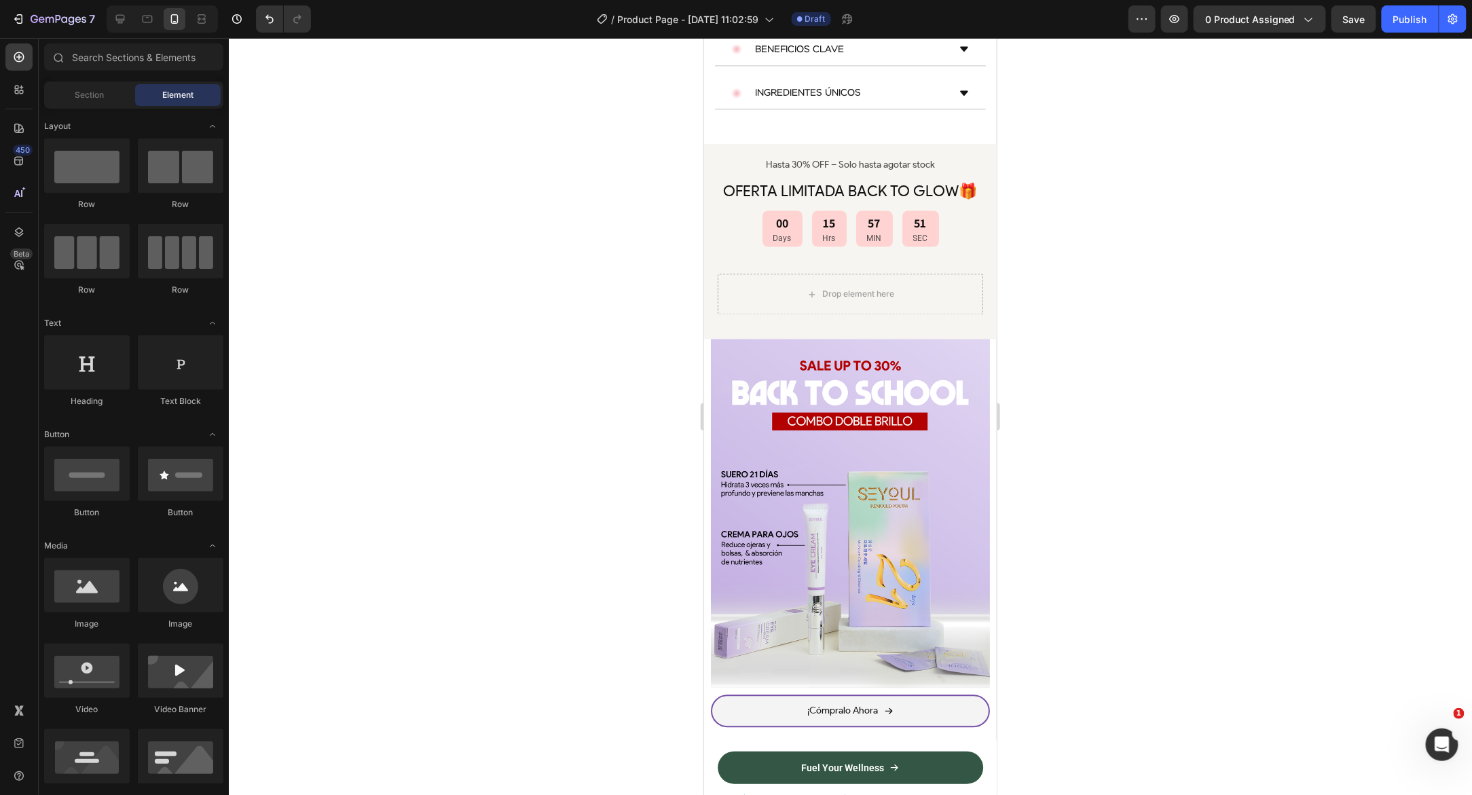
scroll to position [967, 0]
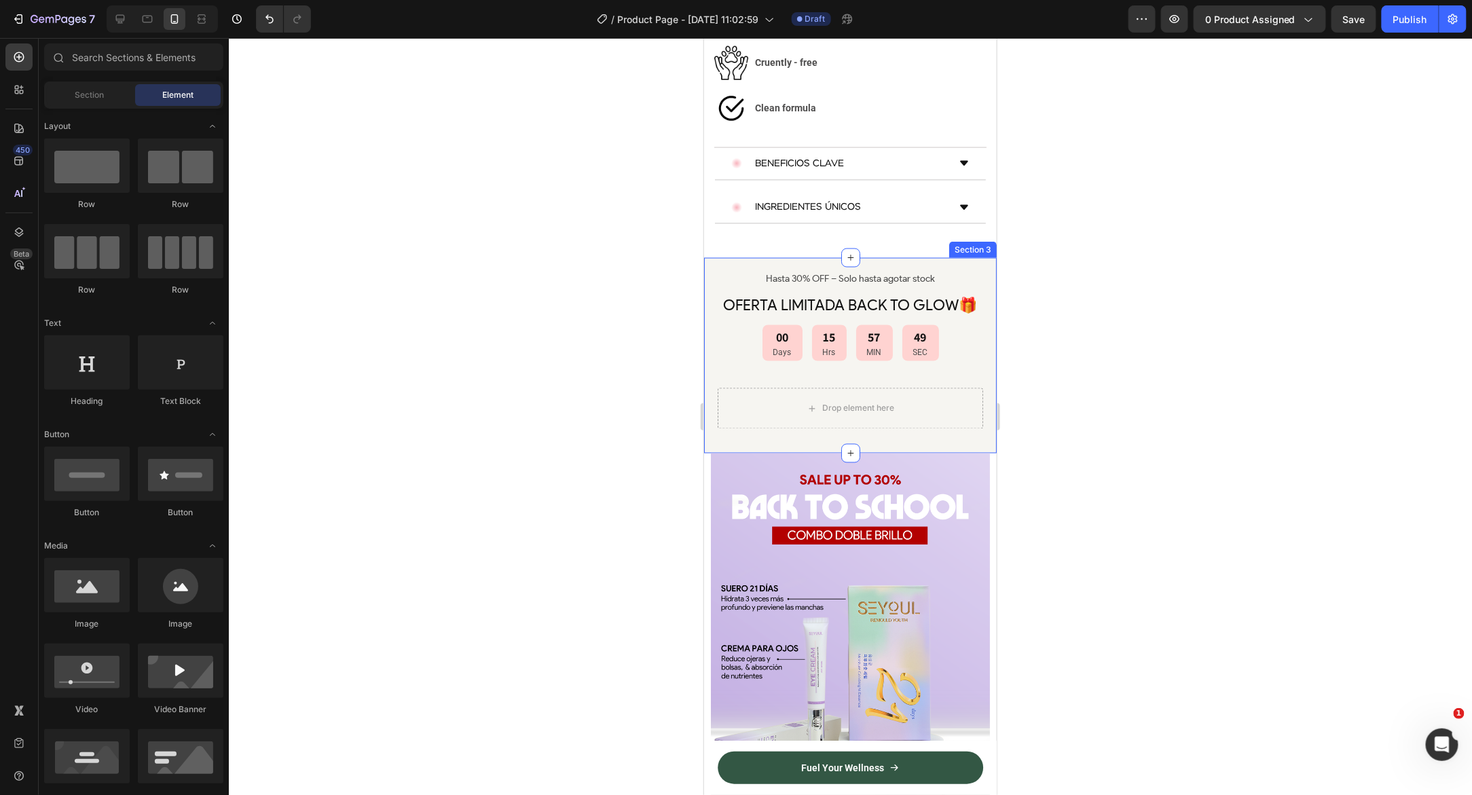
click at [712, 284] on div "Hasta 30% OFF – Solo hasta agotar stock Text Block OFERTA LIMITADA BACK TO GLOW…" at bounding box center [849, 354] width 293 height 195
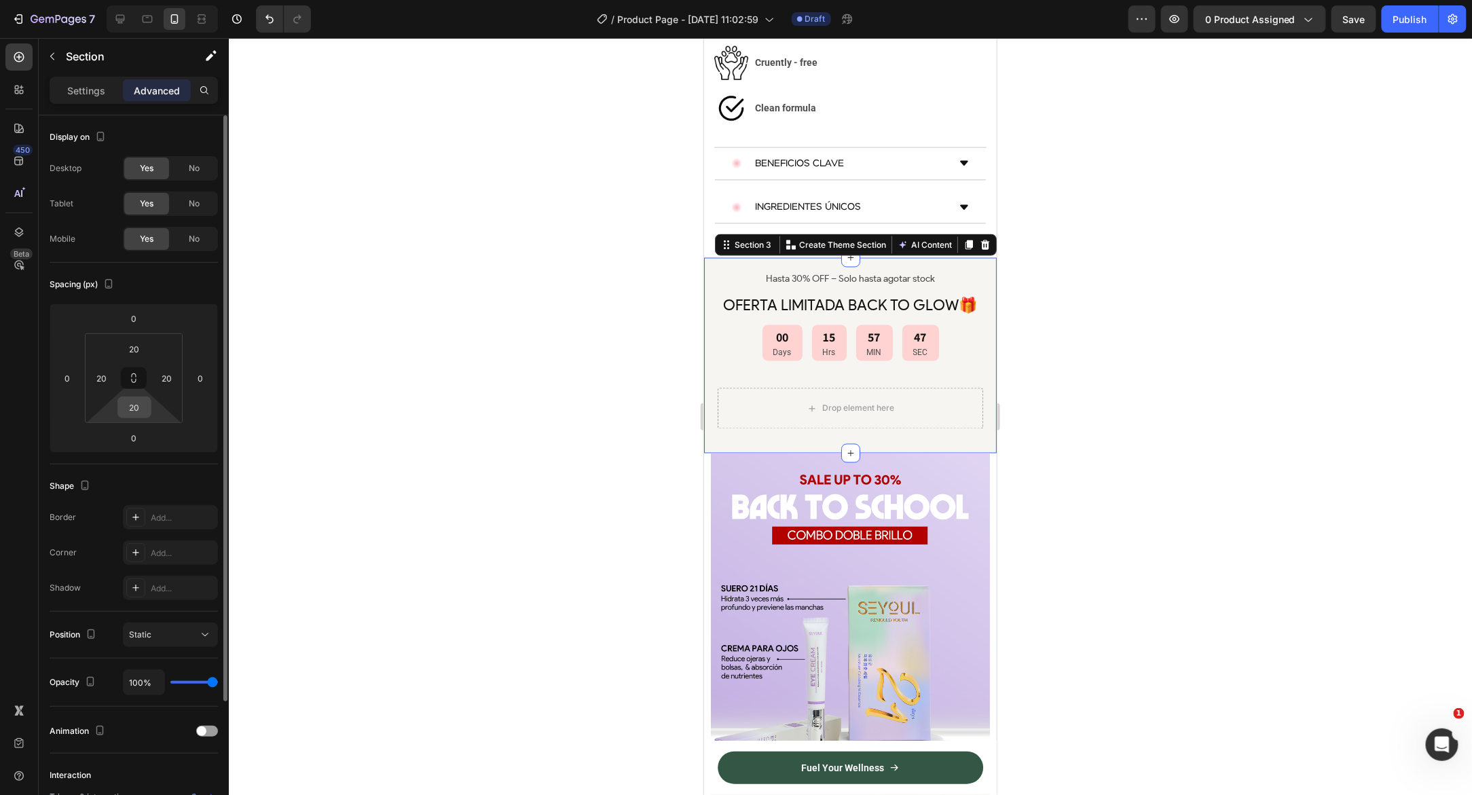
click at [132, 406] on input "20" at bounding box center [134, 407] width 27 height 20
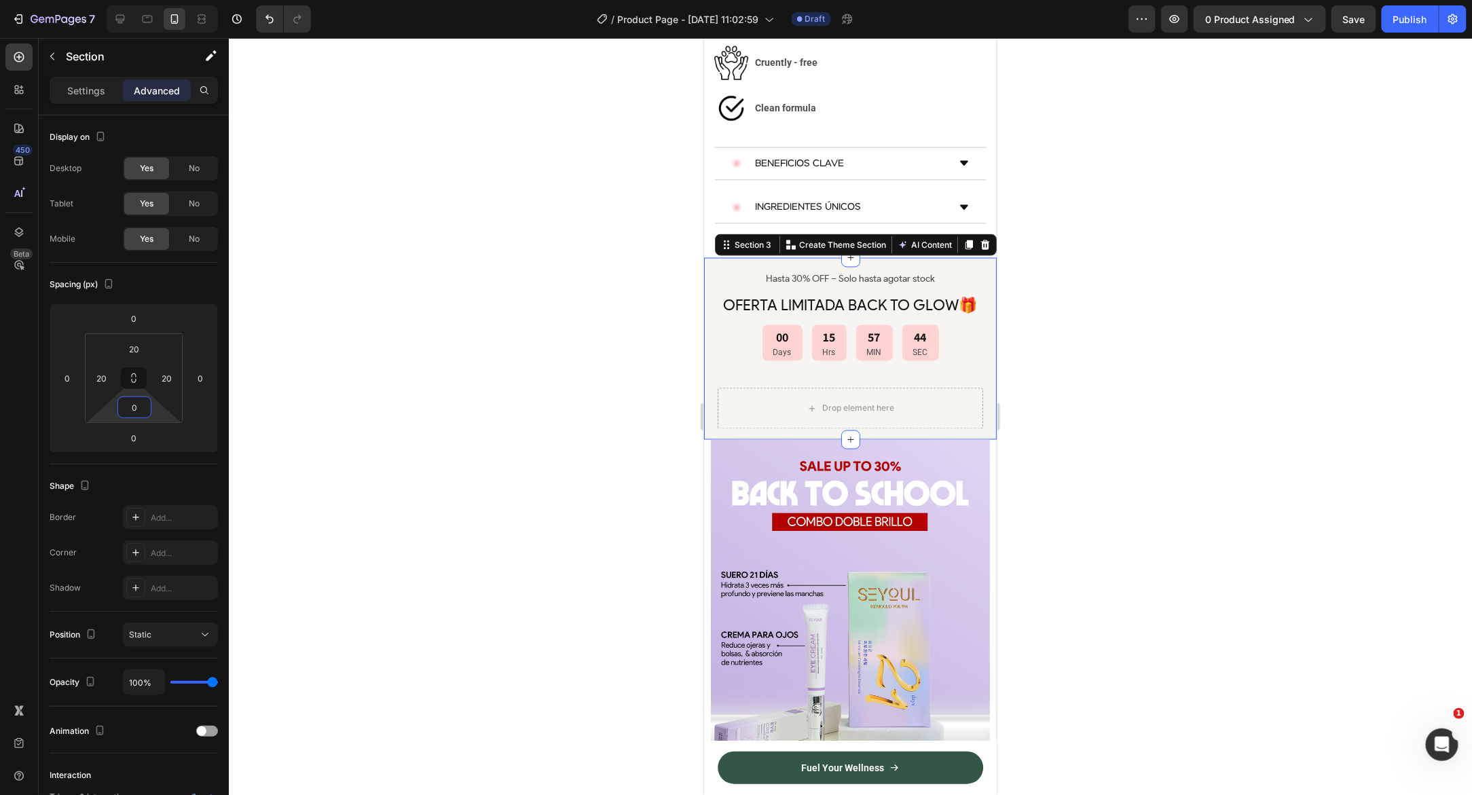
click at [403, 428] on div at bounding box center [850, 416] width 1243 height 757
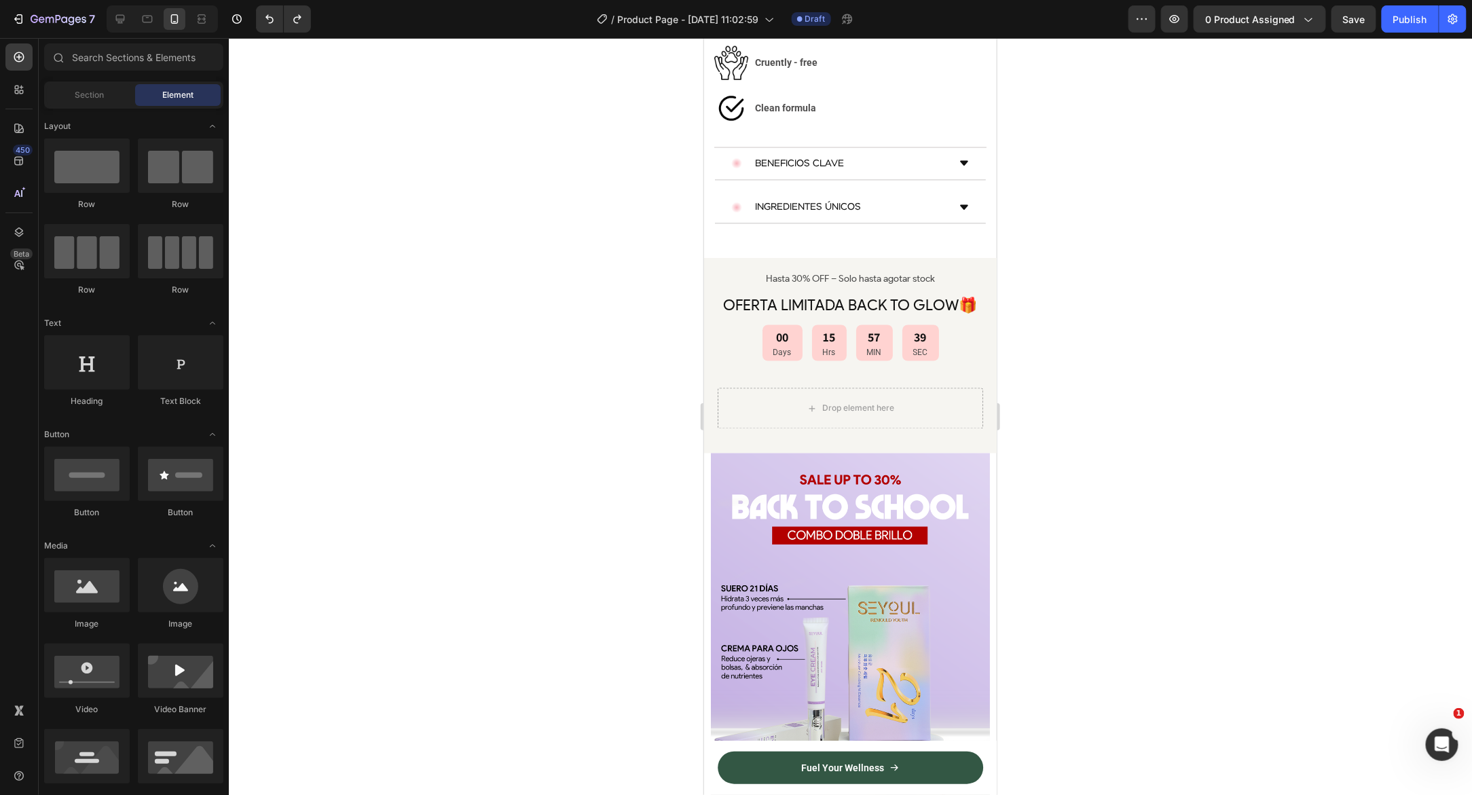
click at [613, 382] on div at bounding box center [850, 416] width 1243 height 757
click at [1175, 22] on icon "button" at bounding box center [1175, 19] width 10 height 8
click at [712, 341] on div "Hasta 30% OFF – Solo hasta agotar stock Text Block OFERTA LIMITADA BACK TO GLOW…" at bounding box center [849, 354] width 293 height 195
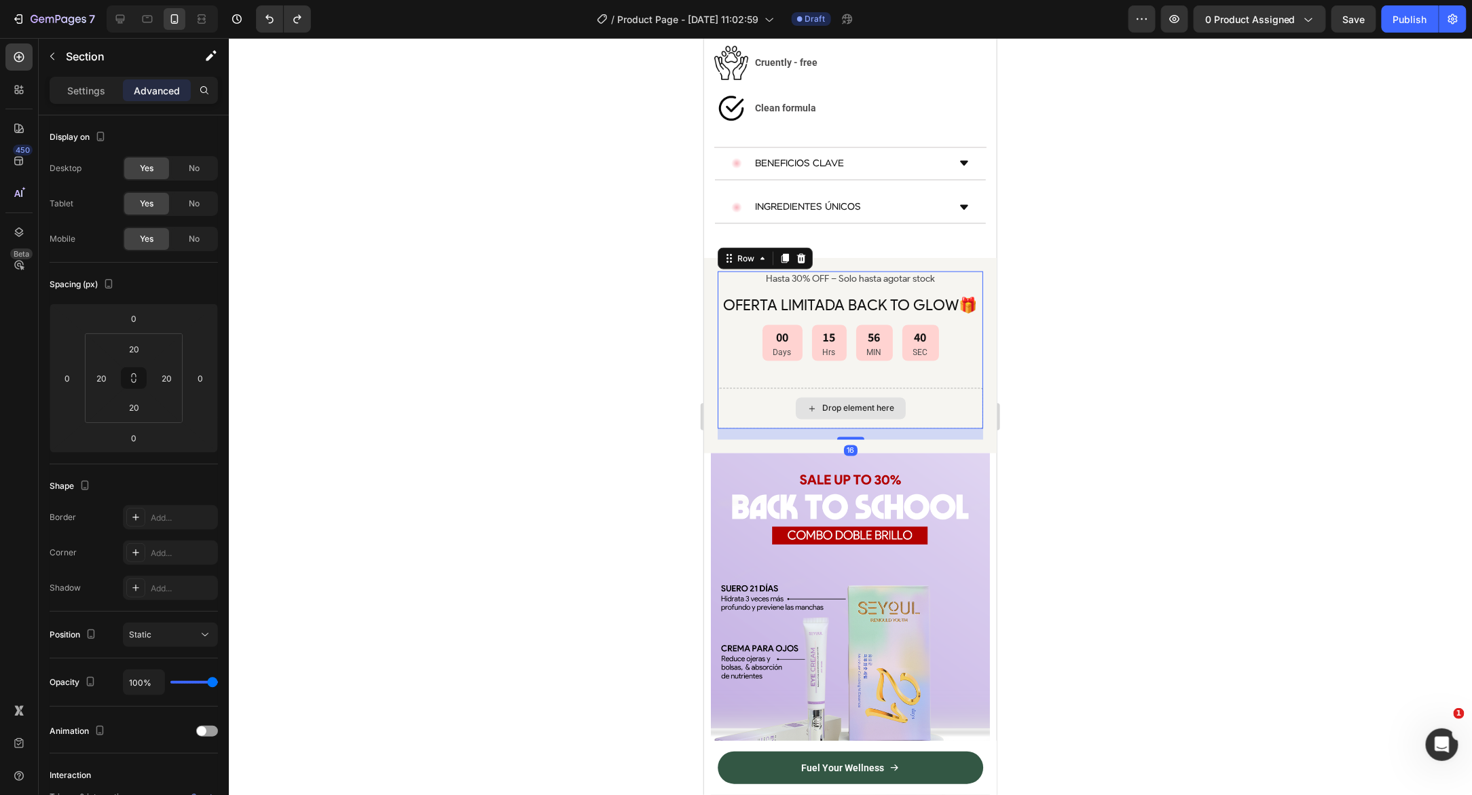
click at [743, 388] on div "Drop element here" at bounding box center [849, 408] width 265 height 41
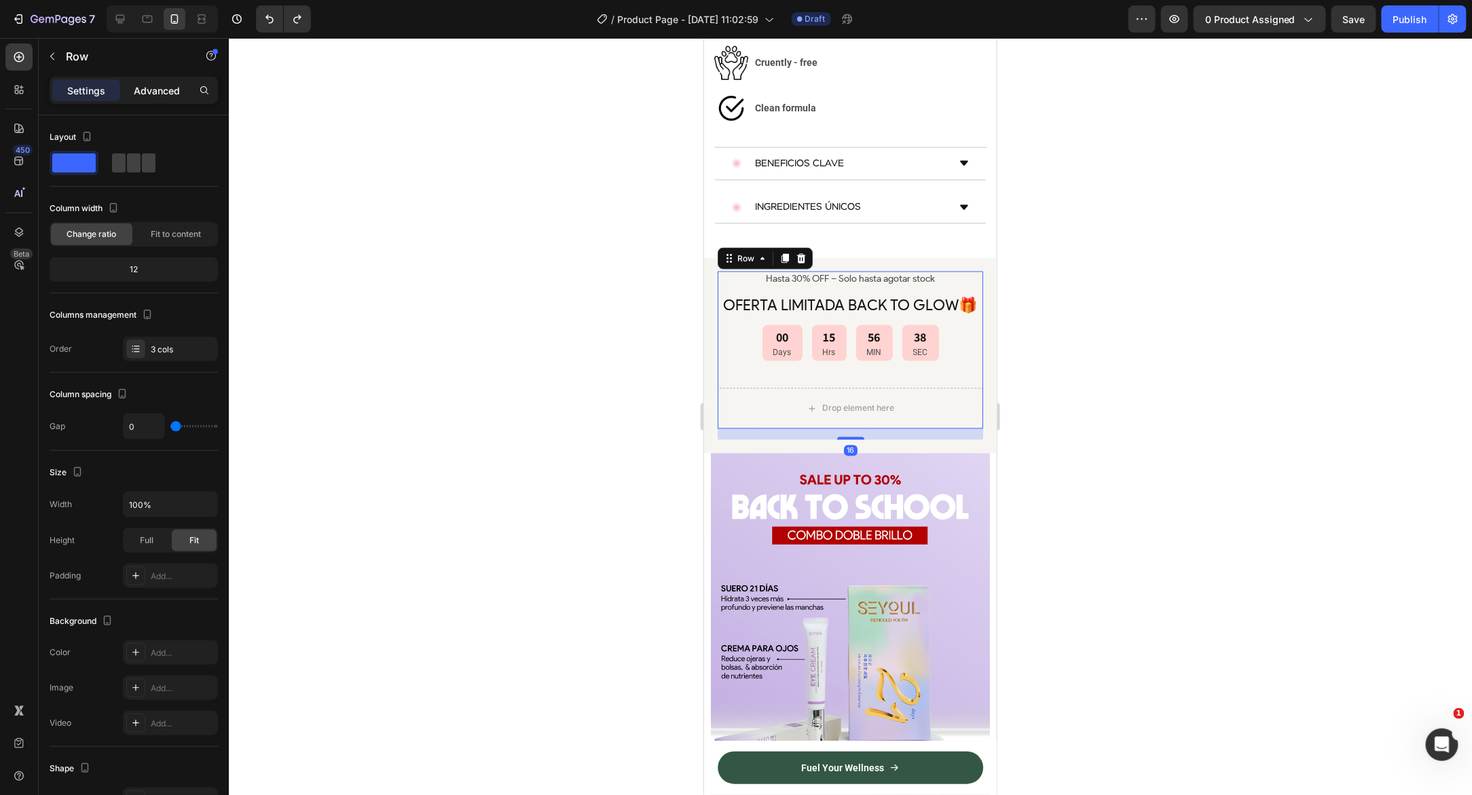
click at [159, 83] on p "Advanced" at bounding box center [157, 90] width 46 height 14
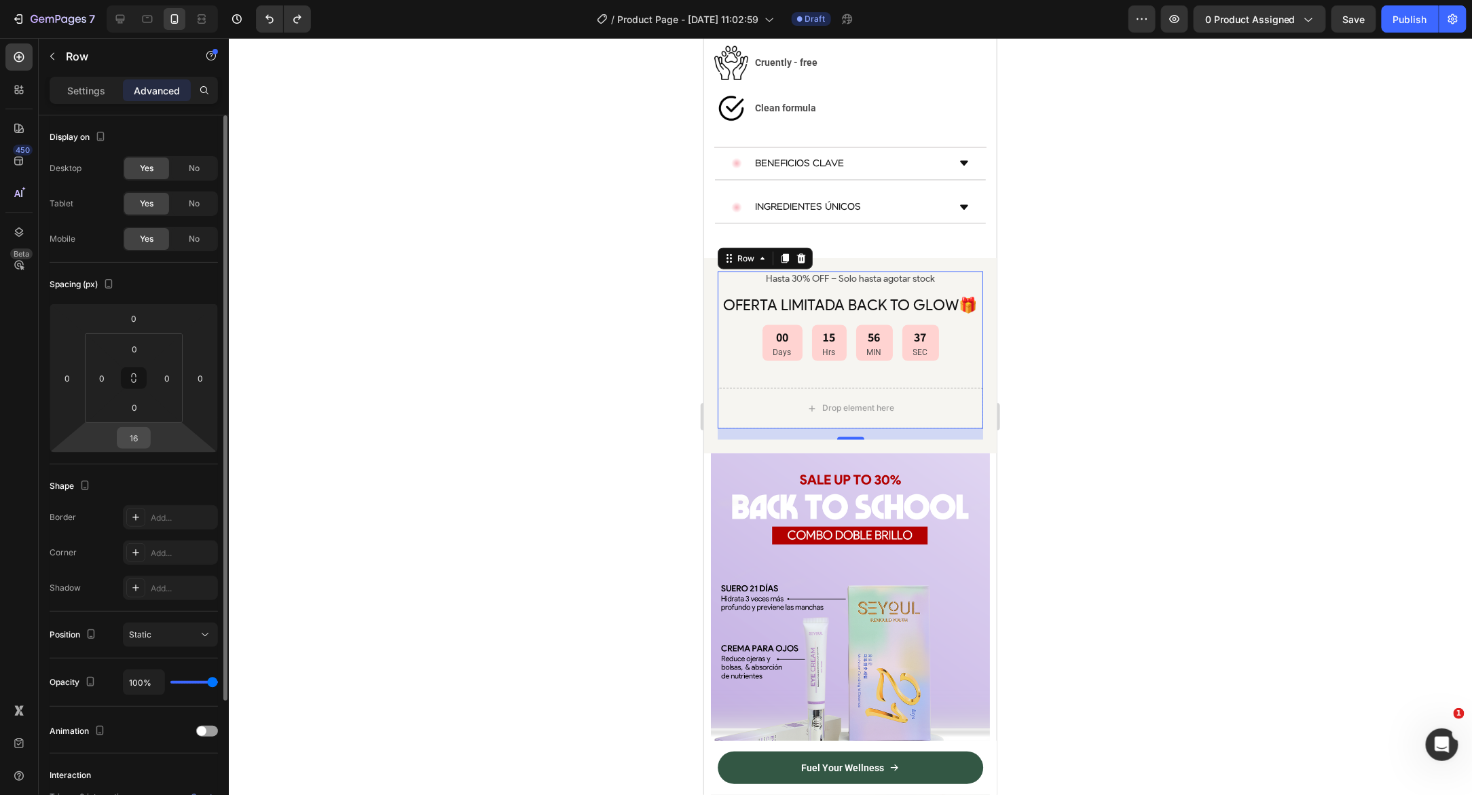
click at [149, 442] on div "16" at bounding box center [134, 438] width 34 height 22
click at [147, 441] on input "16" at bounding box center [133, 438] width 27 height 20
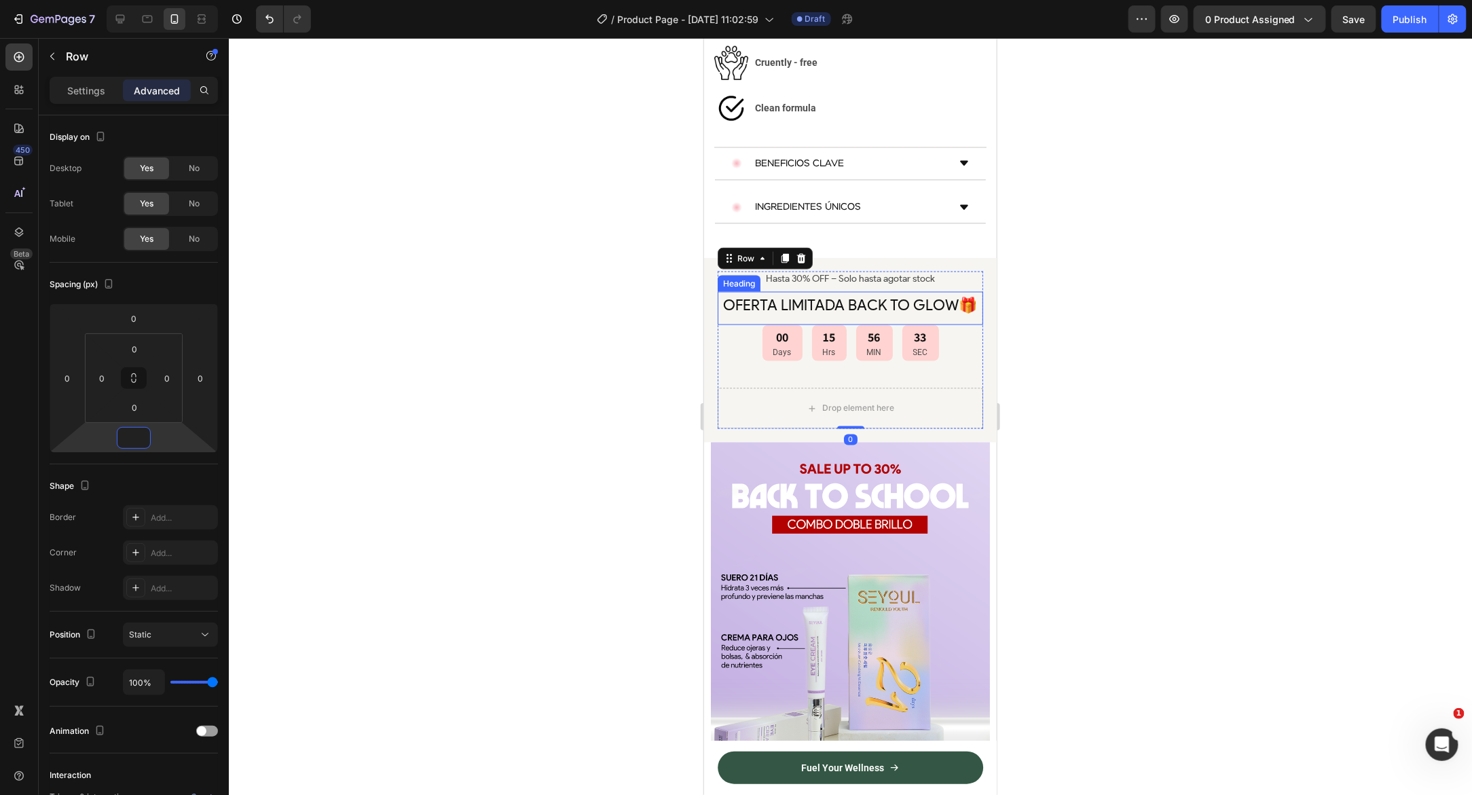
click at [840, 295] on span "OFERTA LIMITADA BACK TO GLOW🎁" at bounding box center [850, 304] width 254 height 18
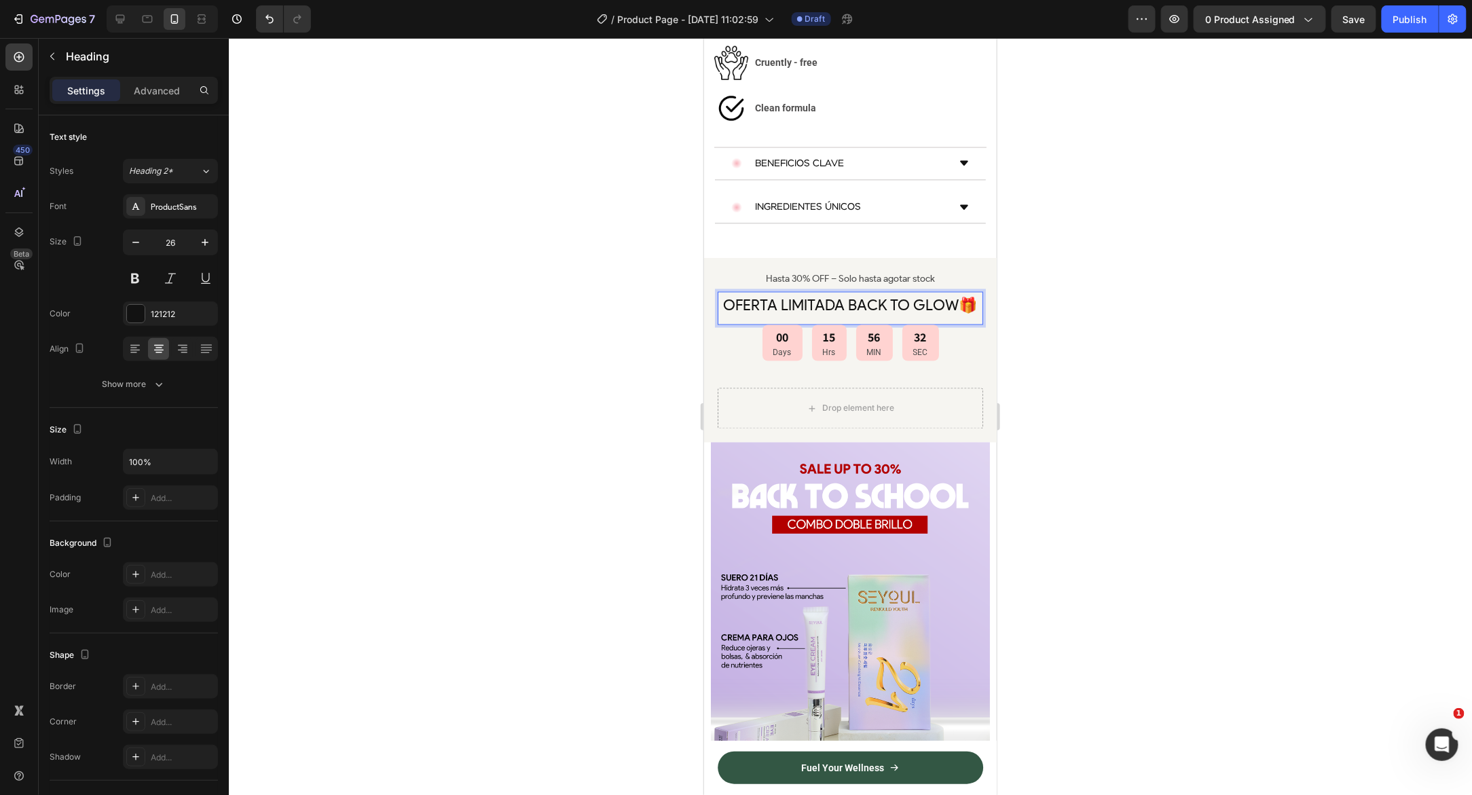
click at [840, 295] on span "OFERTA LIMITADA BACK TO GLOW🎁" at bounding box center [850, 304] width 254 height 18
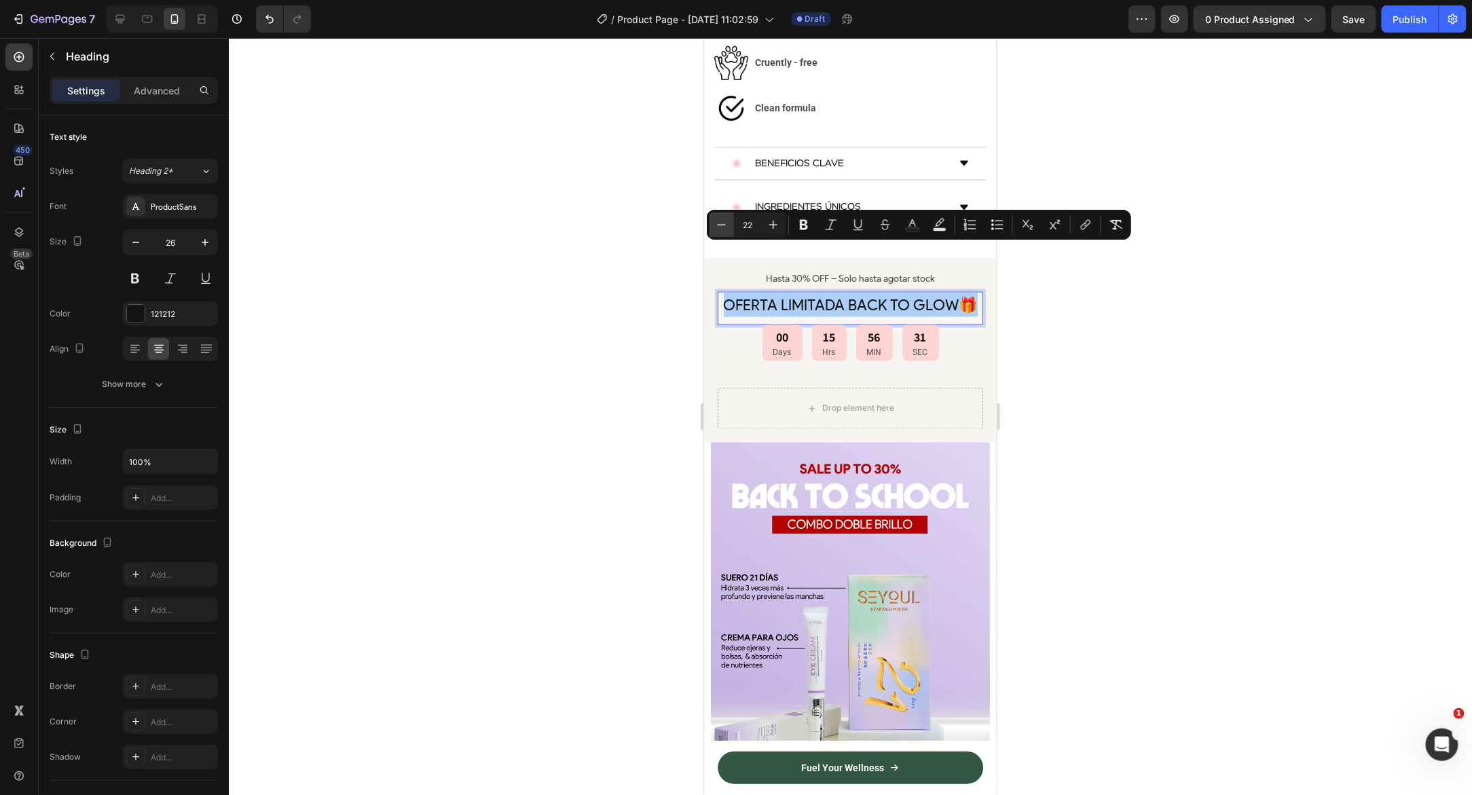
click at [715, 224] on icon "Editor contextual toolbar" at bounding box center [722, 225] width 14 height 14
type input "20"
click at [570, 269] on div at bounding box center [850, 416] width 1243 height 757
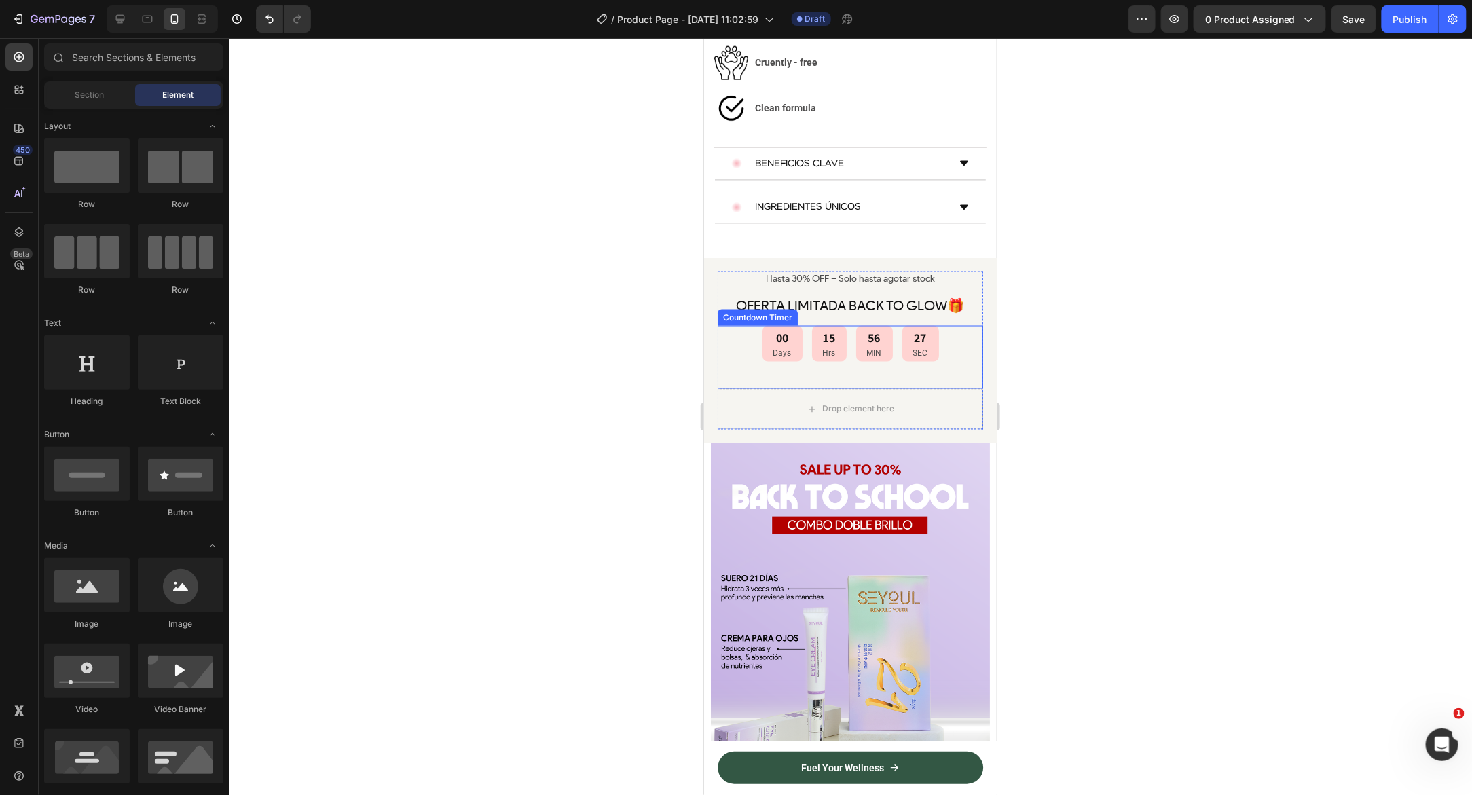
click at [721, 325] on div "00 Days 15 Hrs 56 MIN 27 SEC Countdown Timer" at bounding box center [849, 356] width 265 height 63
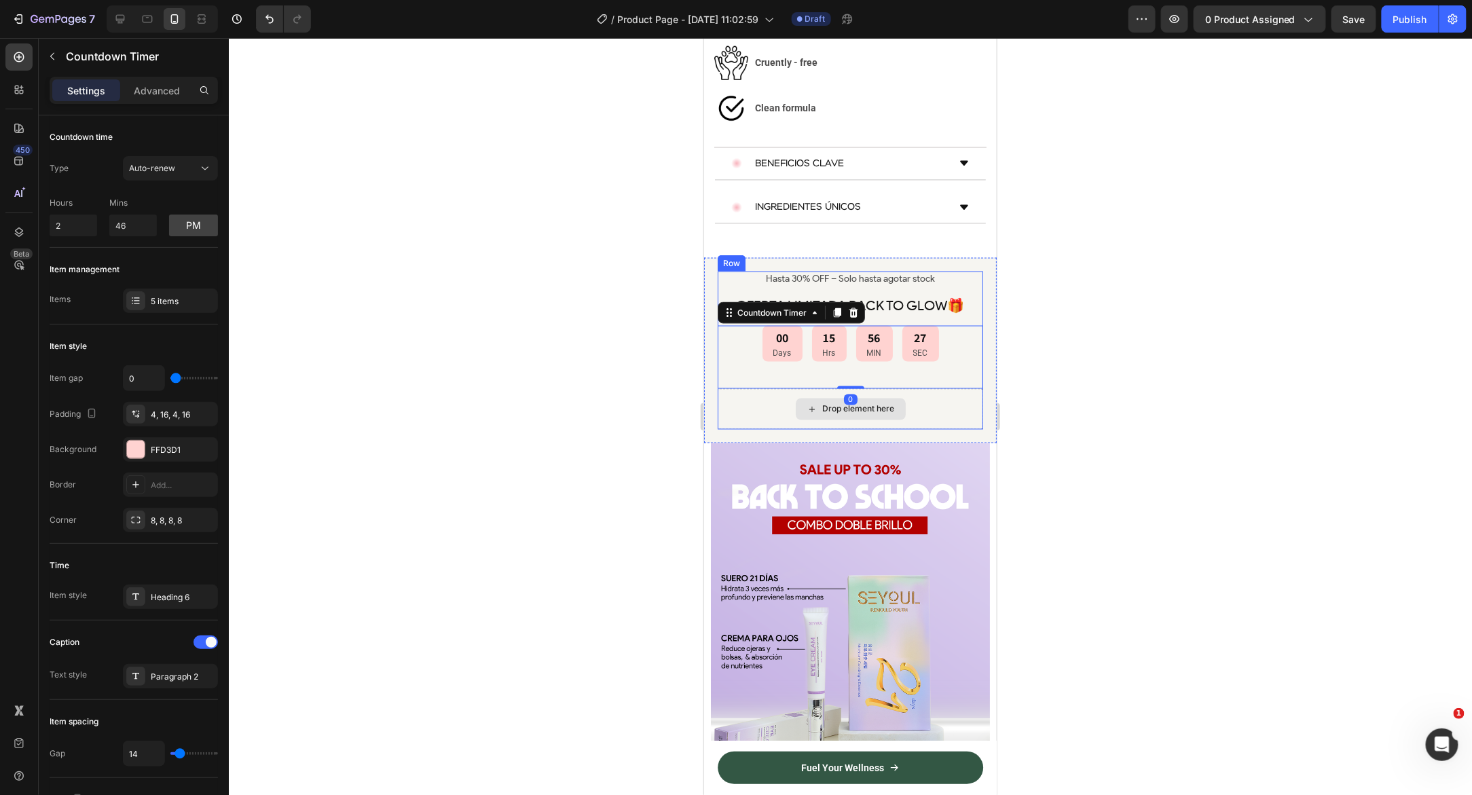
click at [718, 388] on div "Drop element here" at bounding box center [849, 408] width 265 height 41
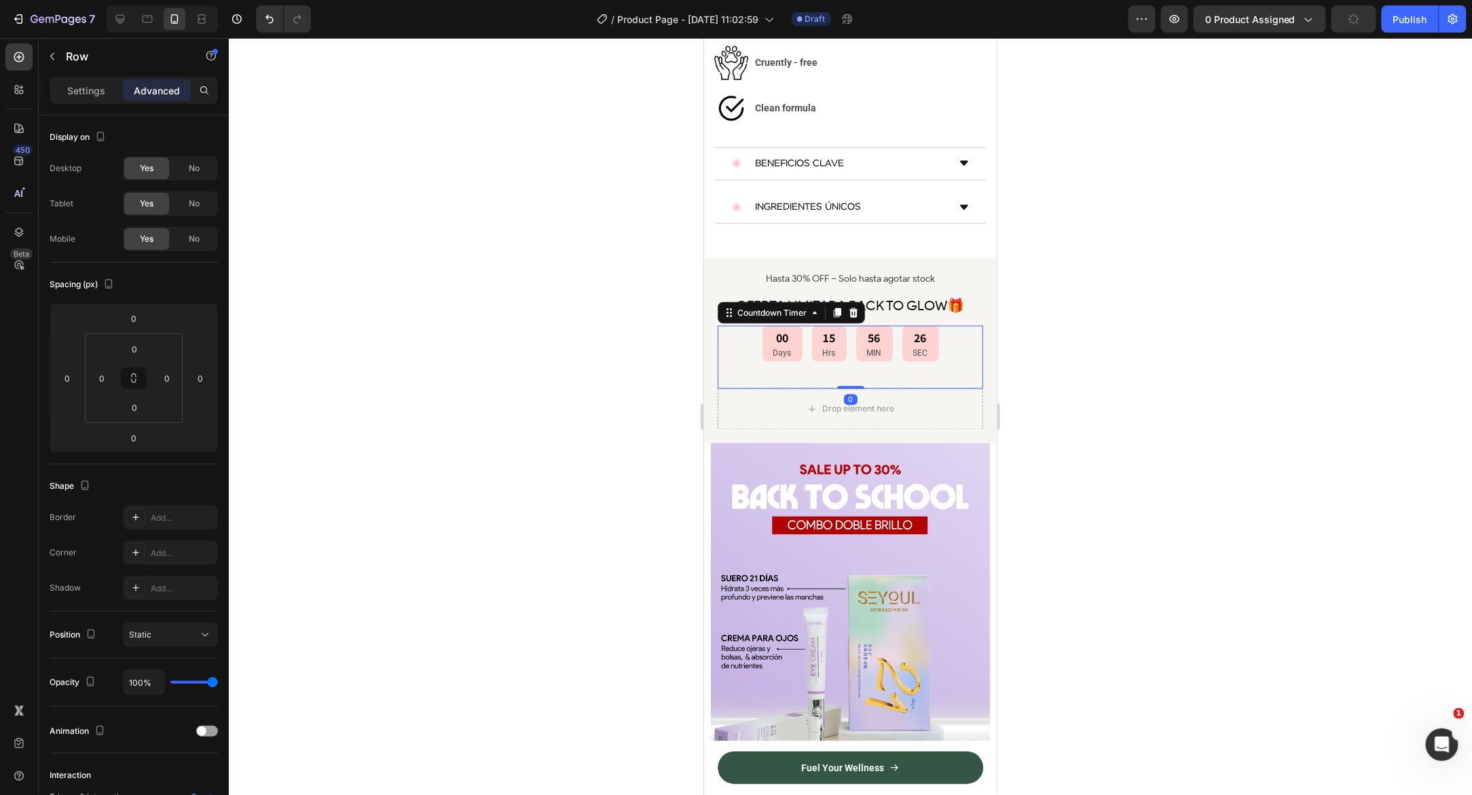
click at [720, 325] on div "00 Days 15 Hrs 56 MIN 26 SEC" at bounding box center [849, 343] width 265 height 36
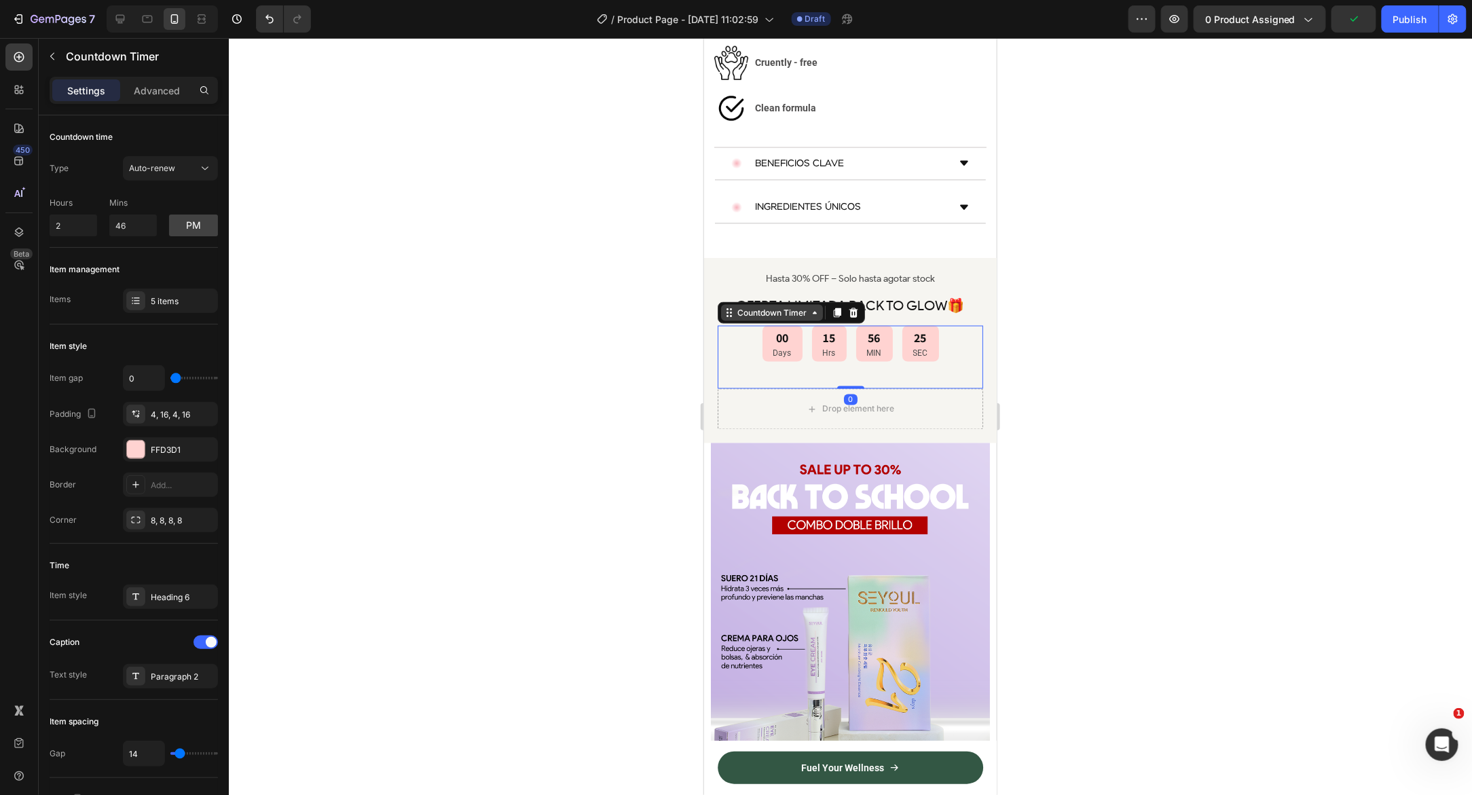
click at [741, 306] on div "Countdown Timer" at bounding box center [771, 312] width 75 height 12
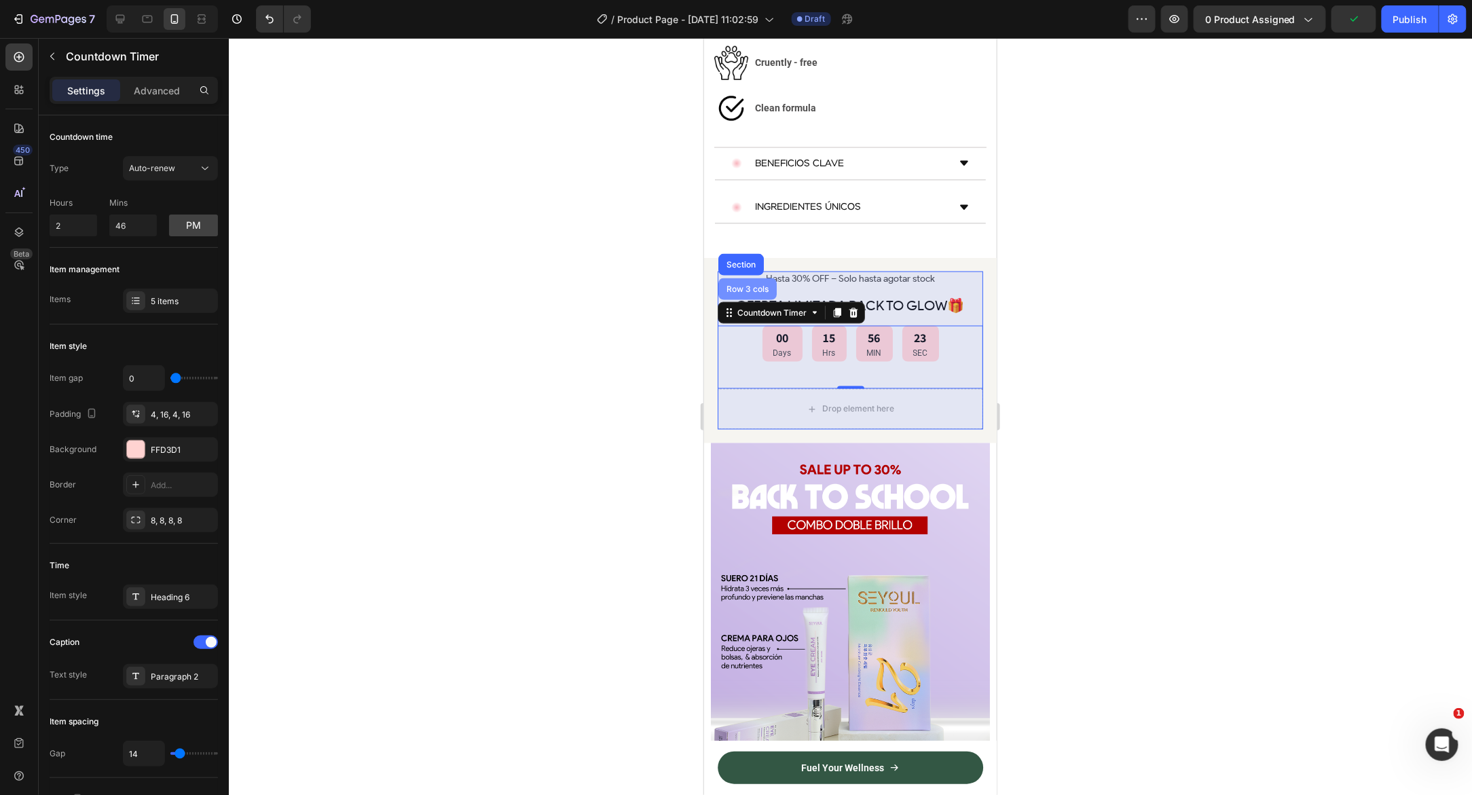
click at [745, 284] on div "Row 3 cols" at bounding box center [747, 288] width 48 height 8
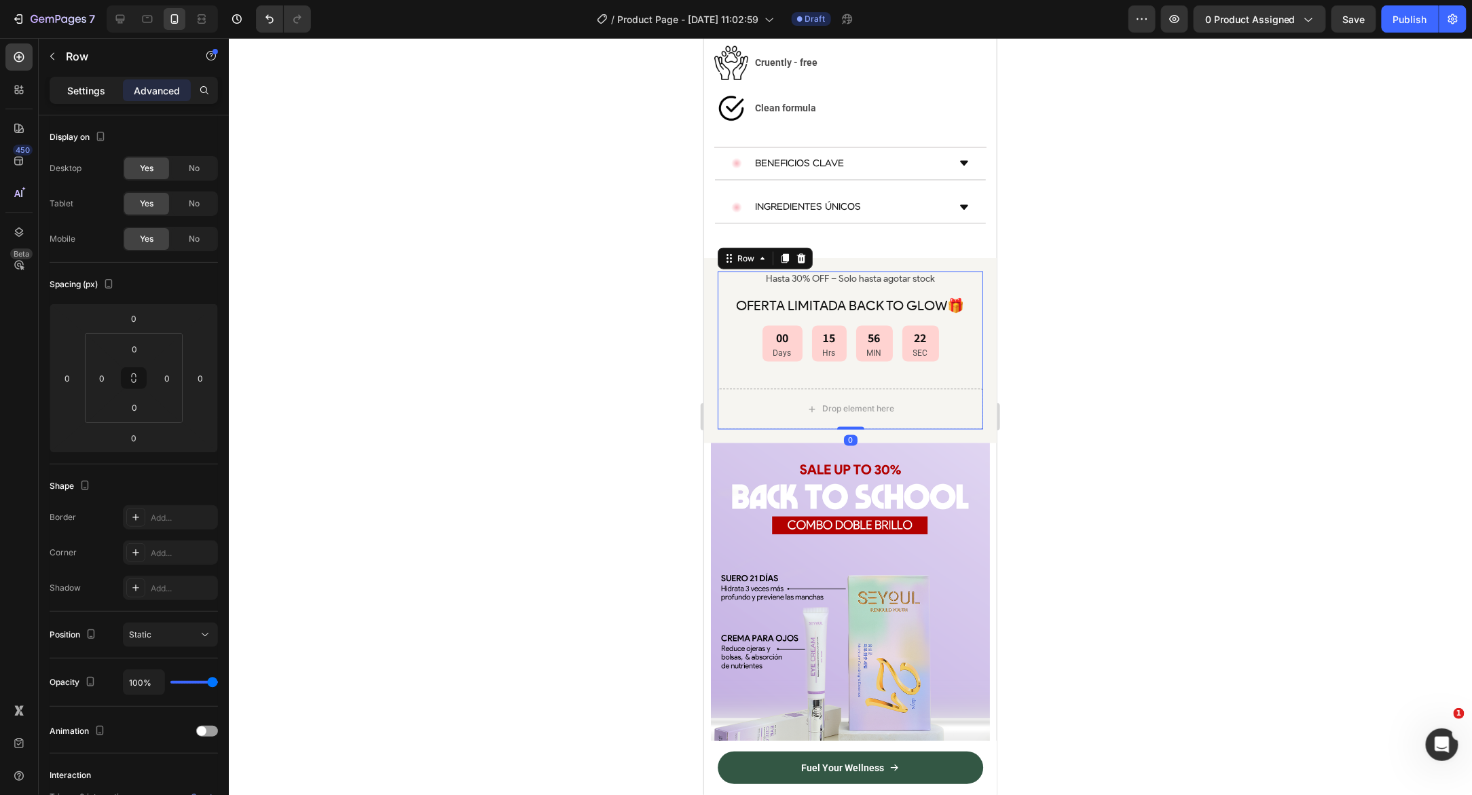
click at [80, 91] on p "Settings" at bounding box center [86, 90] width 38 height 14
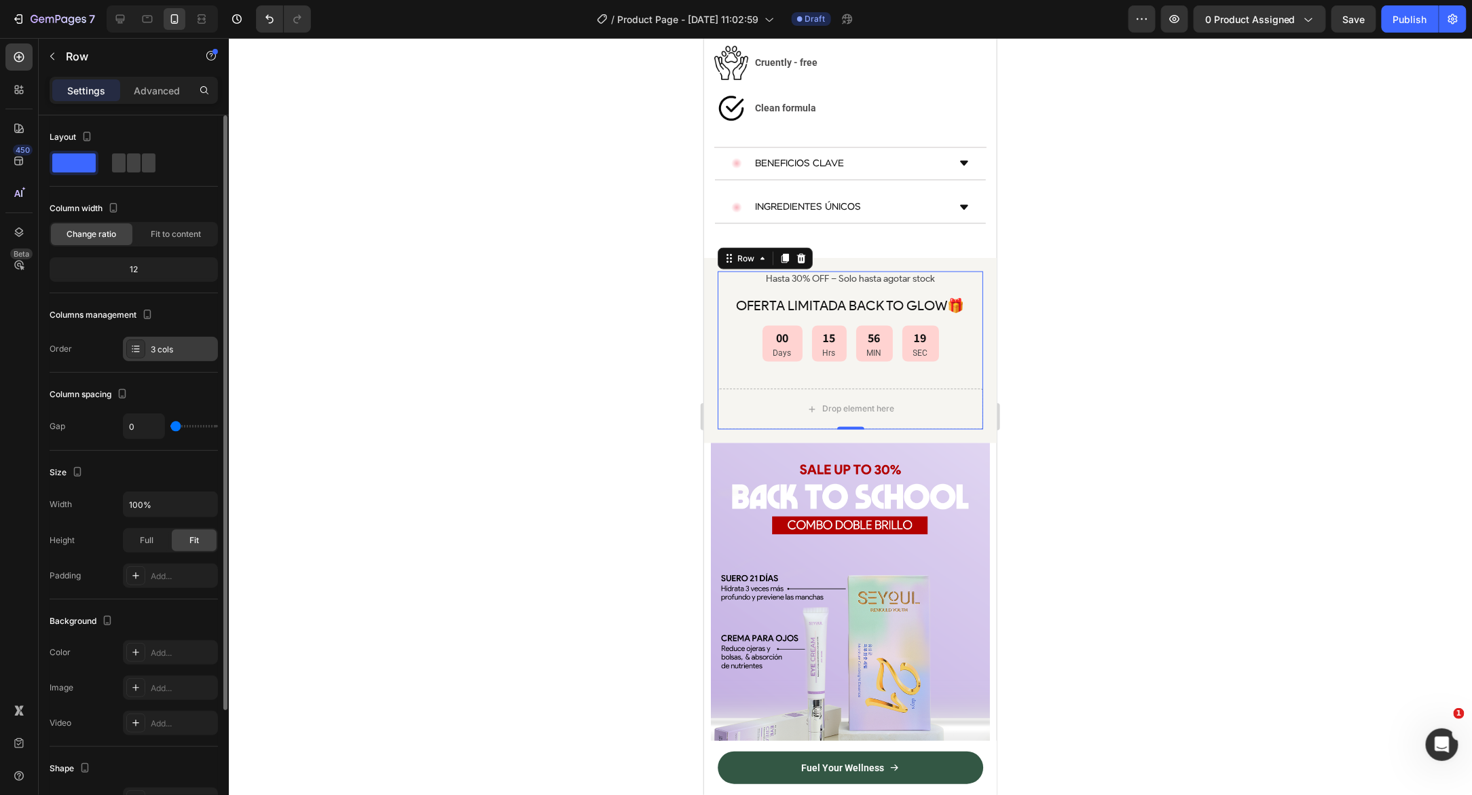
click at [183, 353] on div "3 cols" at bounding box center [183, 349] width 64 height 12
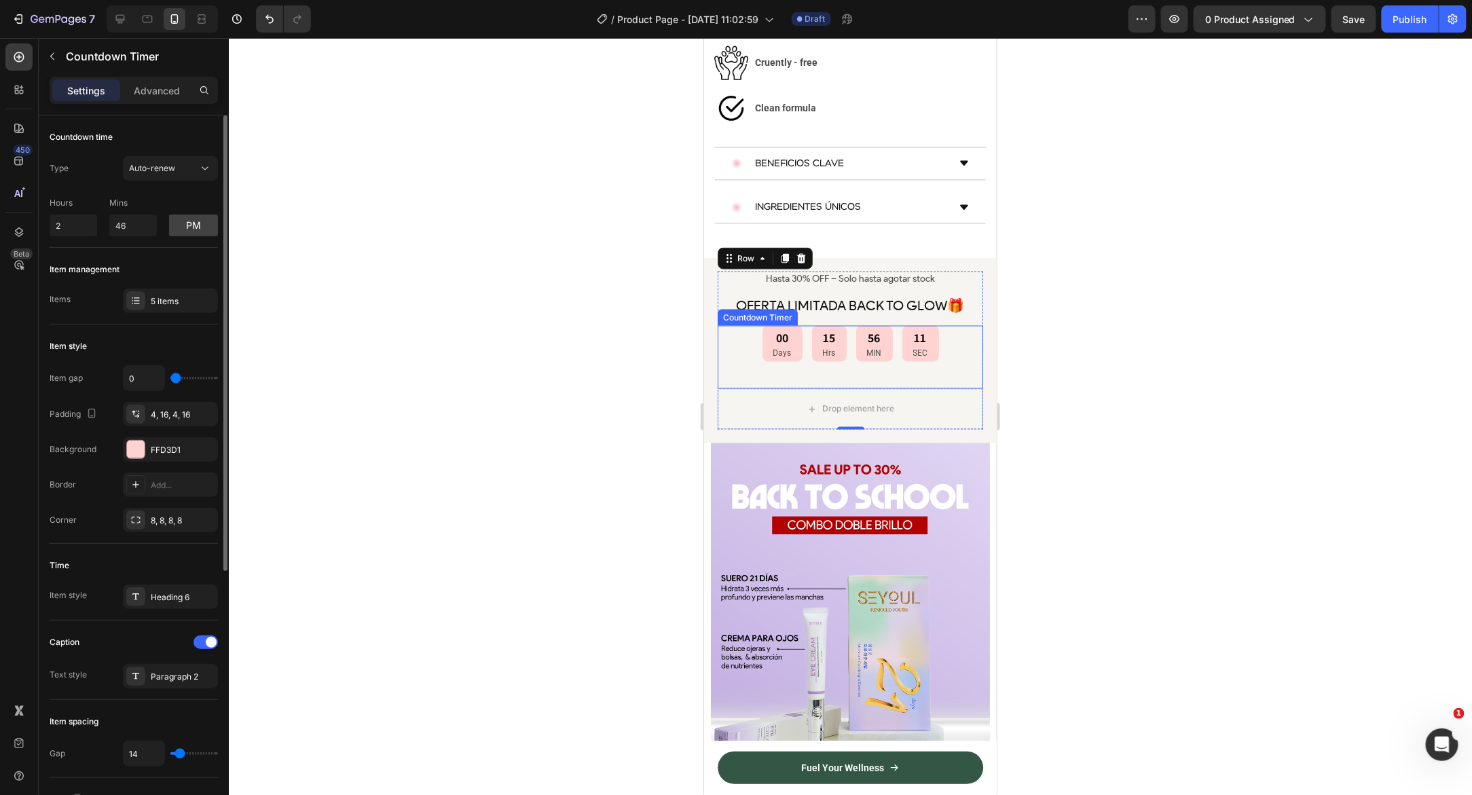
click at [739, 325] on div "00 Days 15 Hrs 56 MIN 11 SEC" at bounding box center [849, 343] width 265 height 36
click at [744, 306] on div "Countdown Timer" at bounding box center [771, 312] width 75 height 12
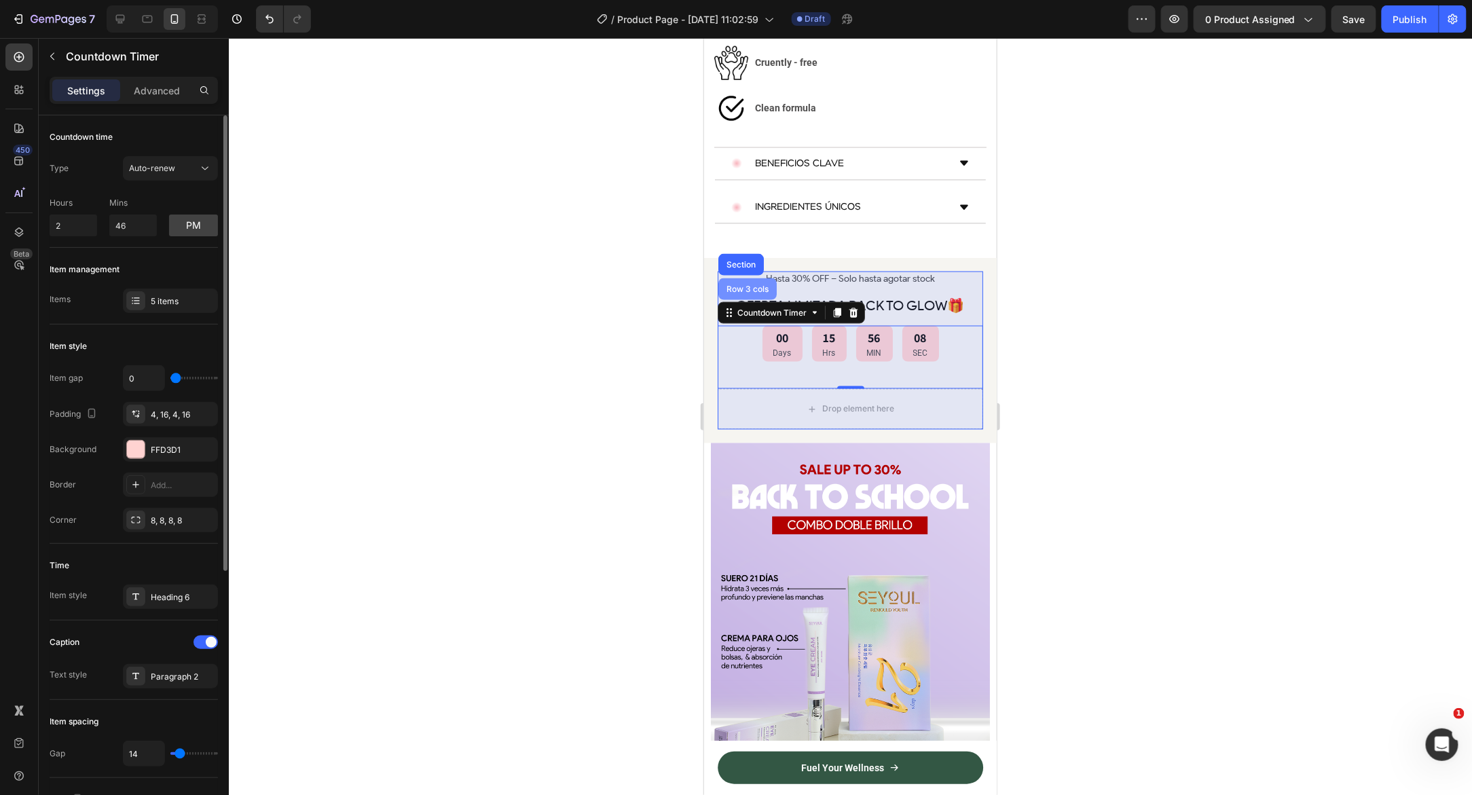
click at [744, 284] on div "Row 3 cols" at bounding box center [747, 288] width 48 height 8
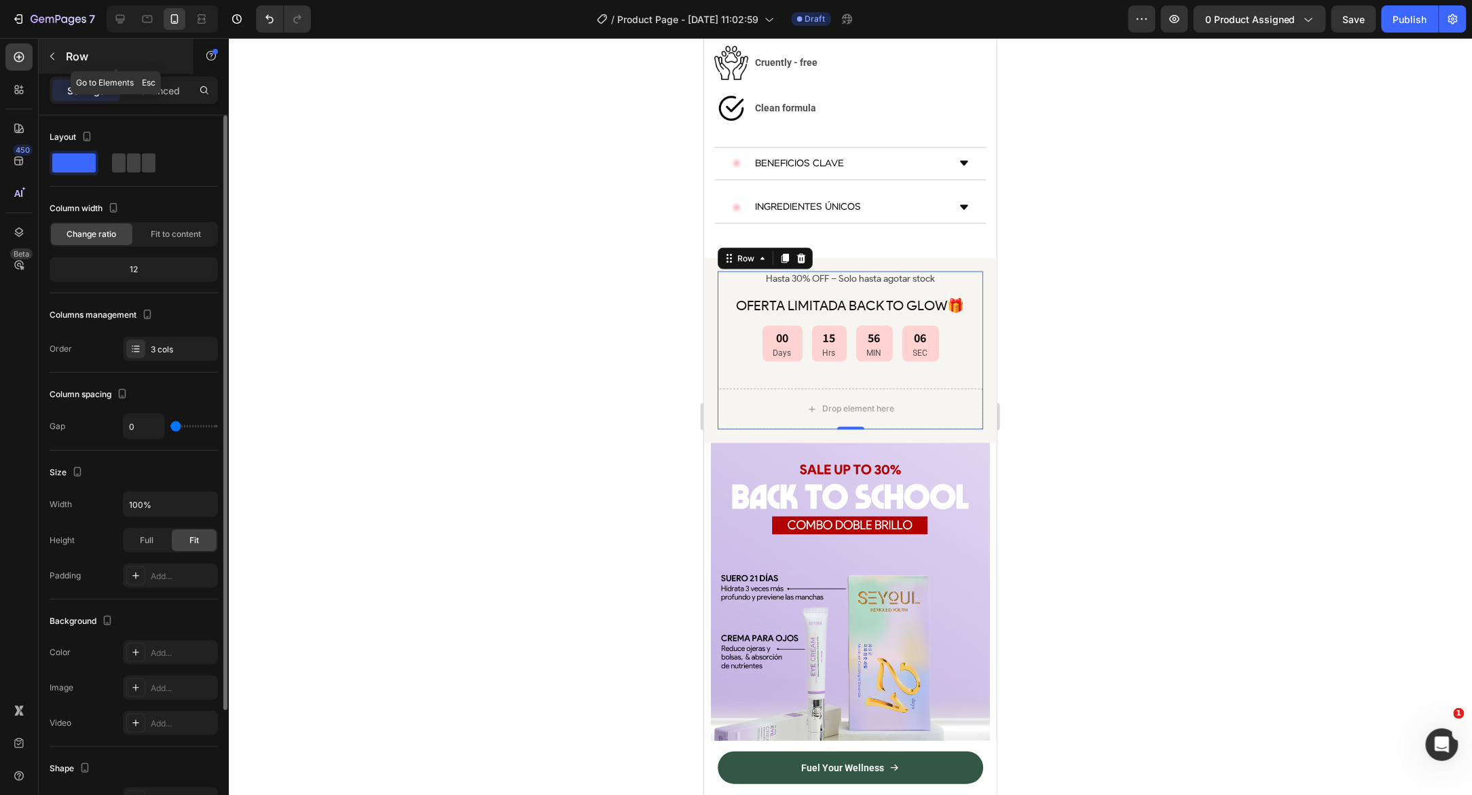
click at [53, 56] on icon "button" at bounding box center [52, 56] width 11 height 11
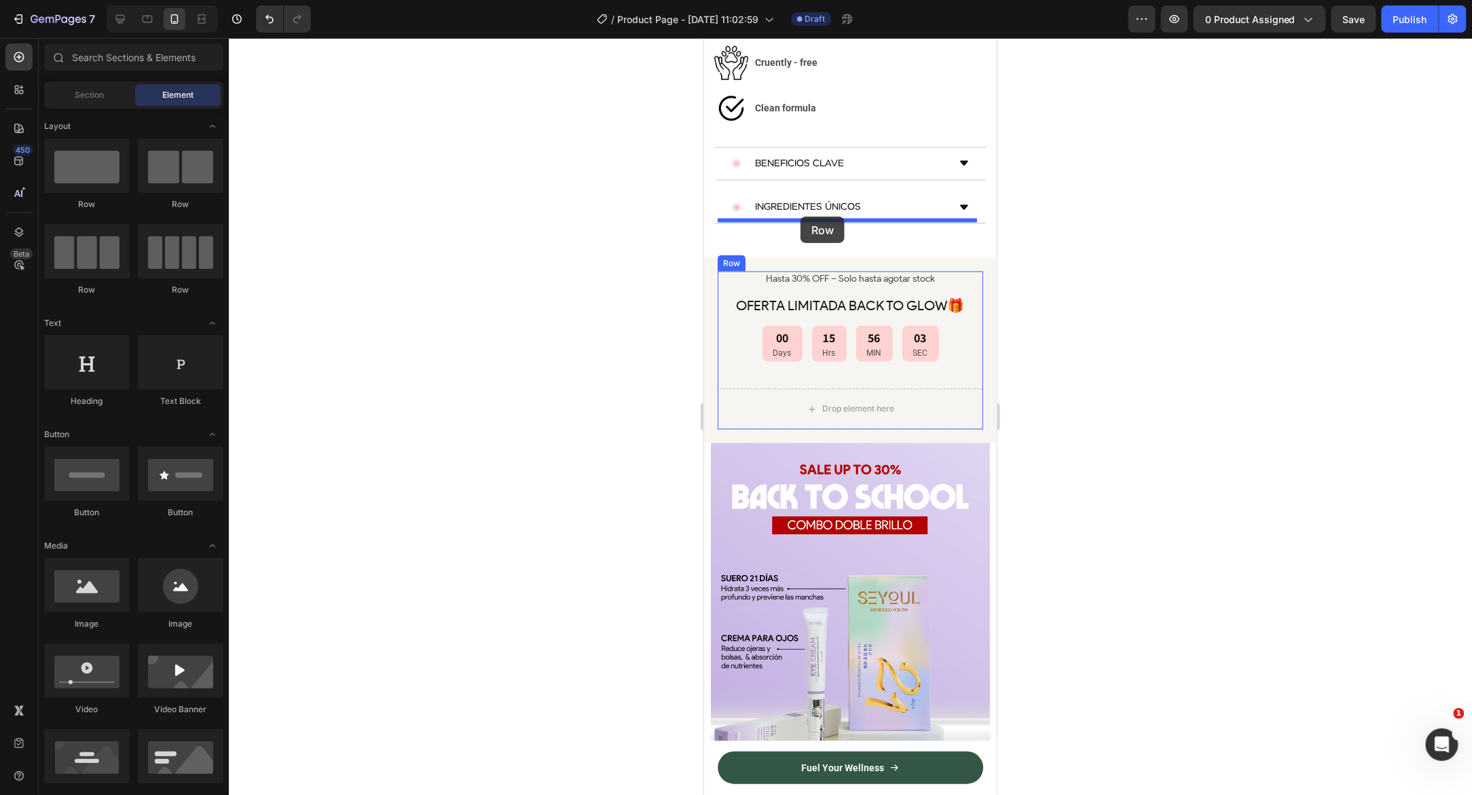
drag, startPoint x: 798, startPoint y: 202, endPoint x: 800, endPoint y: 216, distance: 13.6
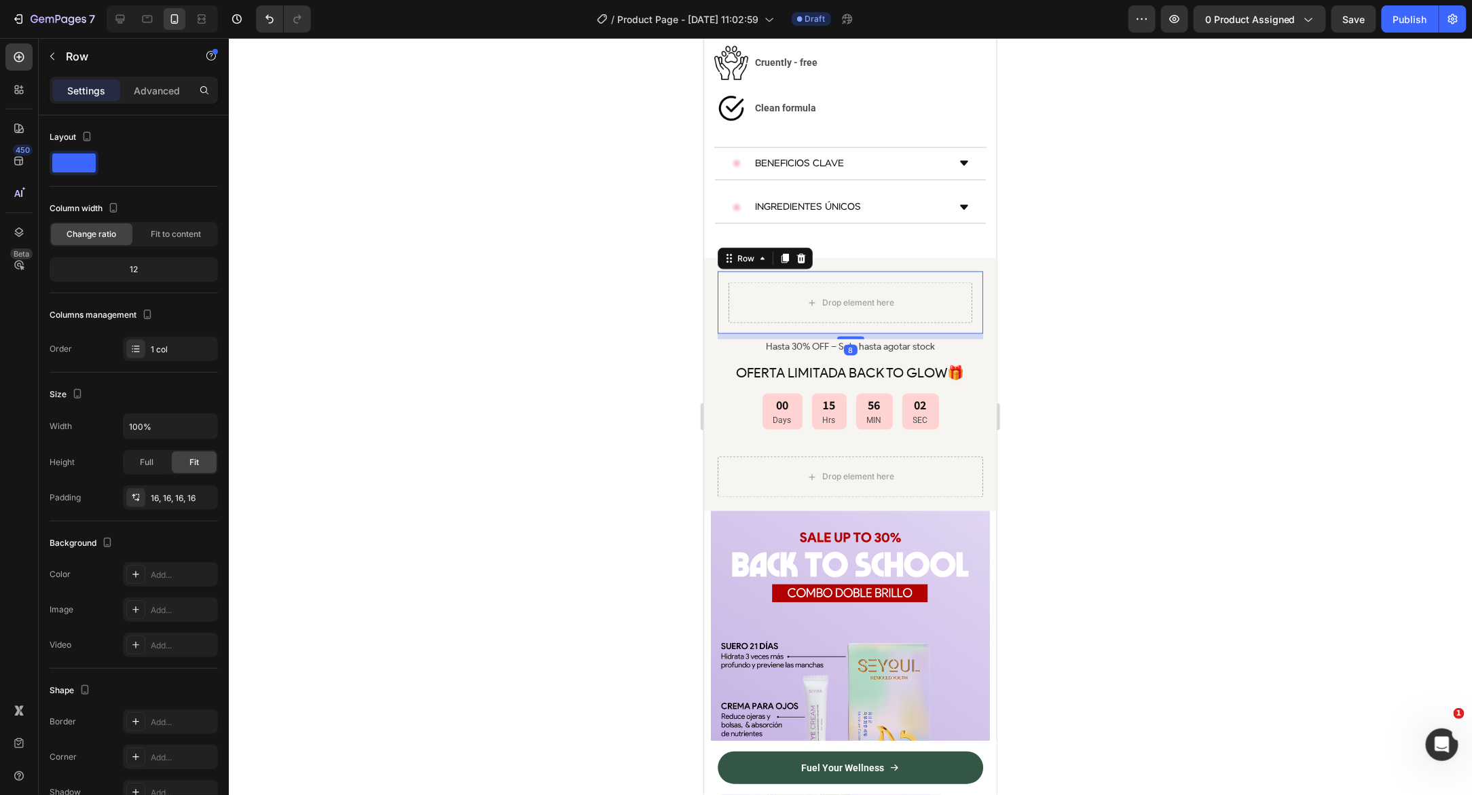
drag, startPoint x: 758, startPoint y: 294, endPoint x: 749, endPoint y: 299, distance: 10.9
click at [752, 298] on div "Drop element here Row 8 Hasta 30% OFF – Solo hasta agotar stock Text Block ⁠⁠⁠⁠…" at bounding box center [849, 332] width 265 height 122
click at [747, 340] on p "Hasta 30% OFF – Solo hasta agotar stock" at bounding box center [849, 346] width 263 height 12
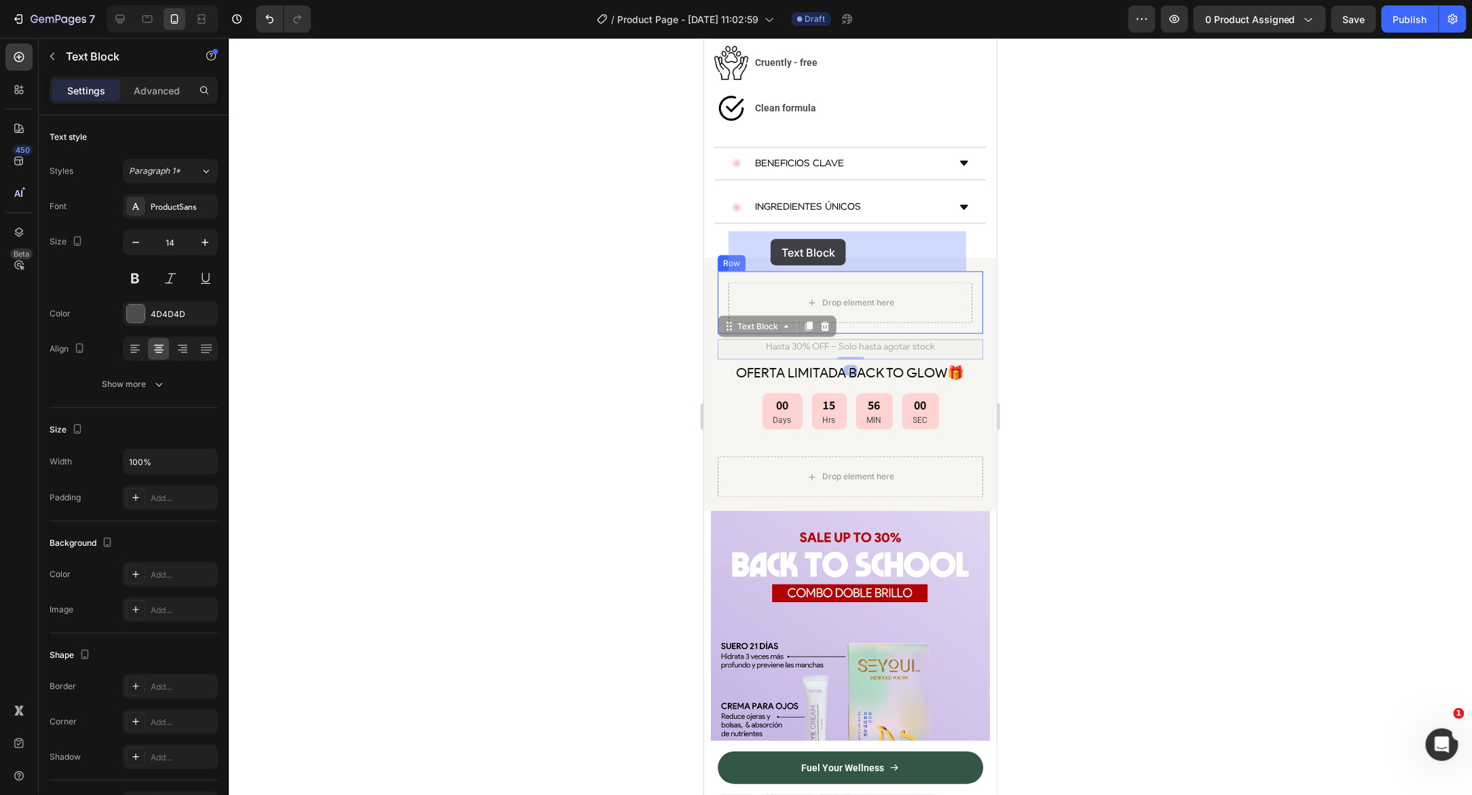
drag, startPoint x: 733, startPoint y: 279, endPoint x: 770, endPoint y: 238, distance: 54.8
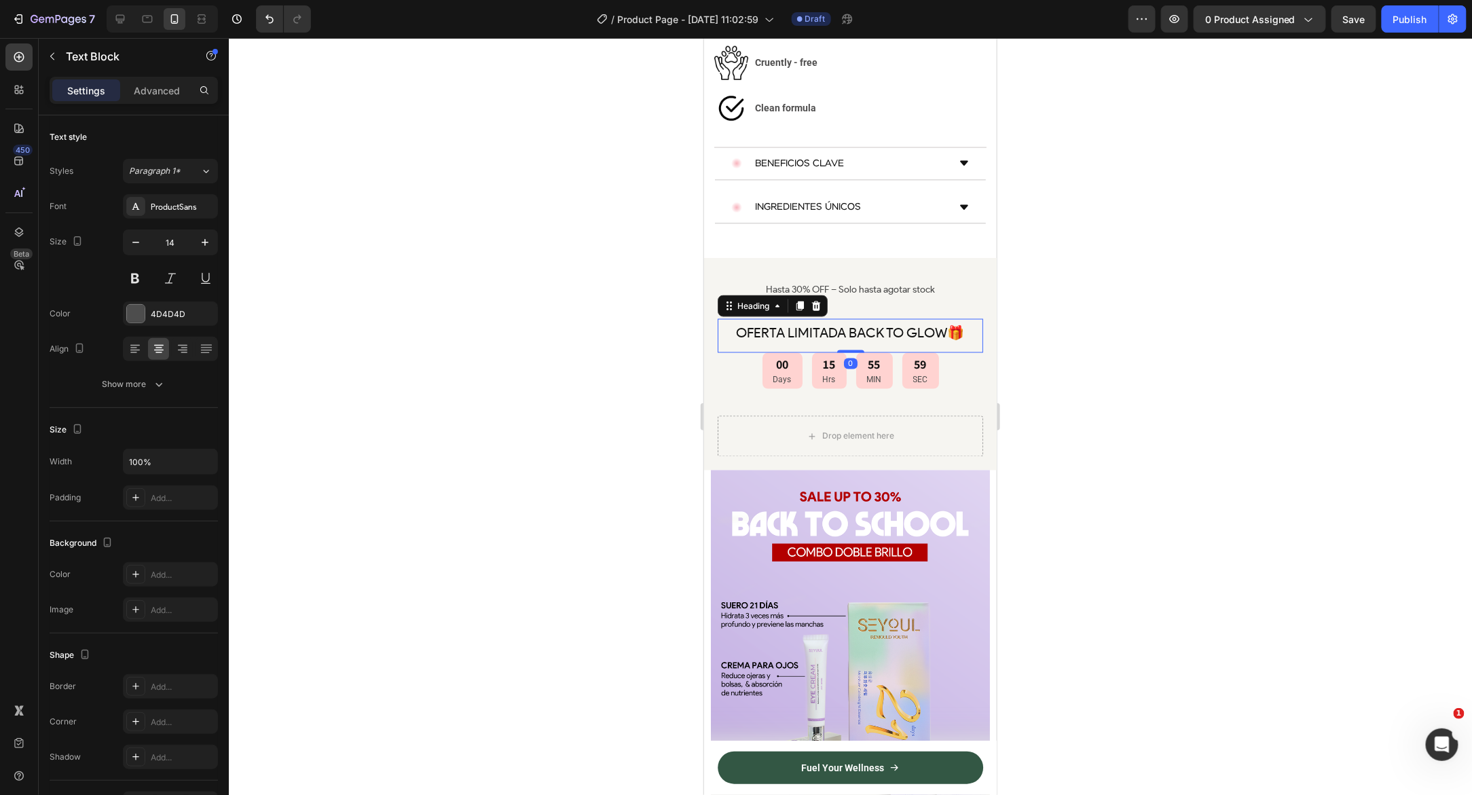
click at [762, 324] on span "OFERTA LIMITADA BACK TO GLOW🎁" at bounding box center [850, 332] width 228 height 16
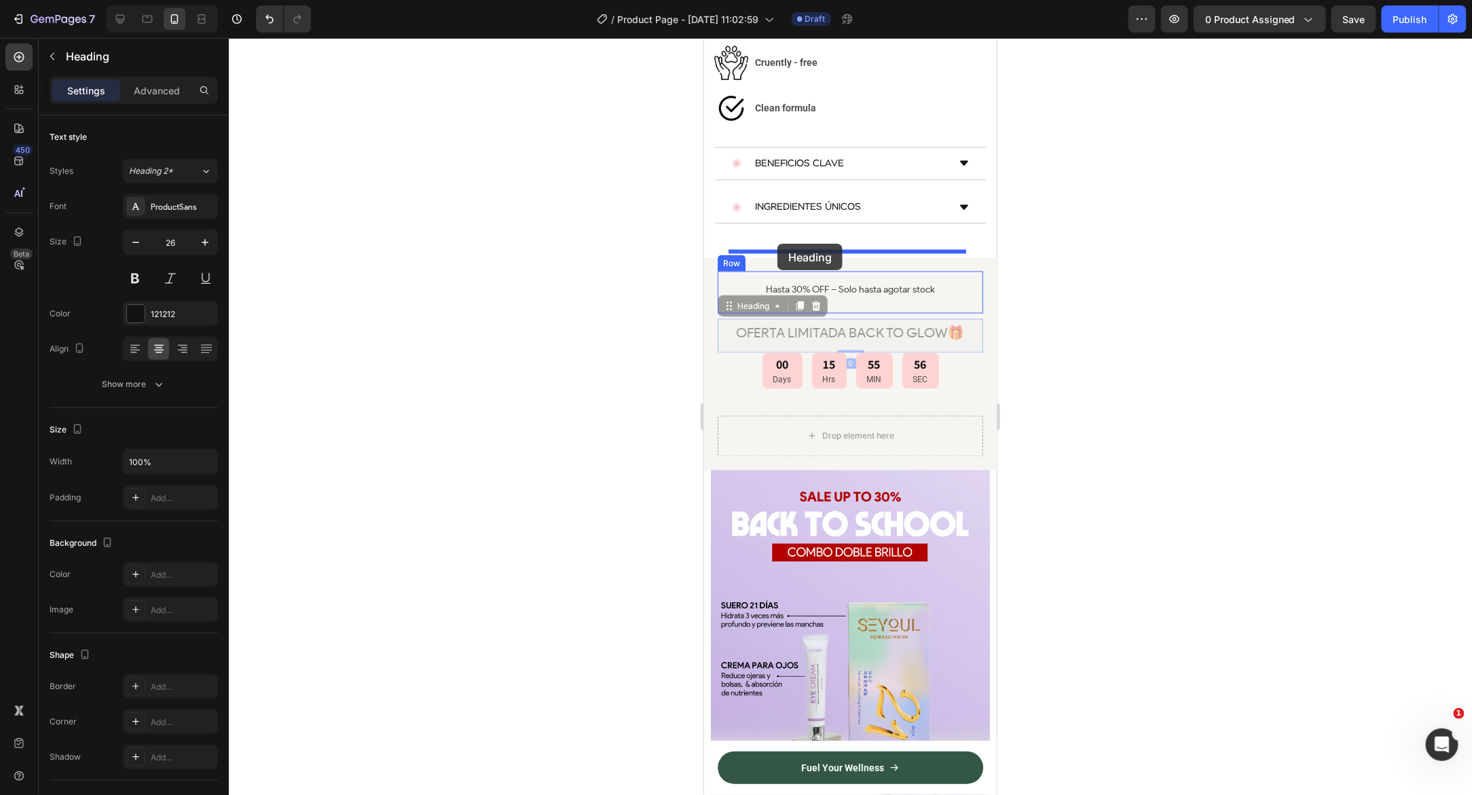
drag, startPoint x: 731, startPoint y: 261, endPoint x: 777, endPoint y: 243, distance: 48.8
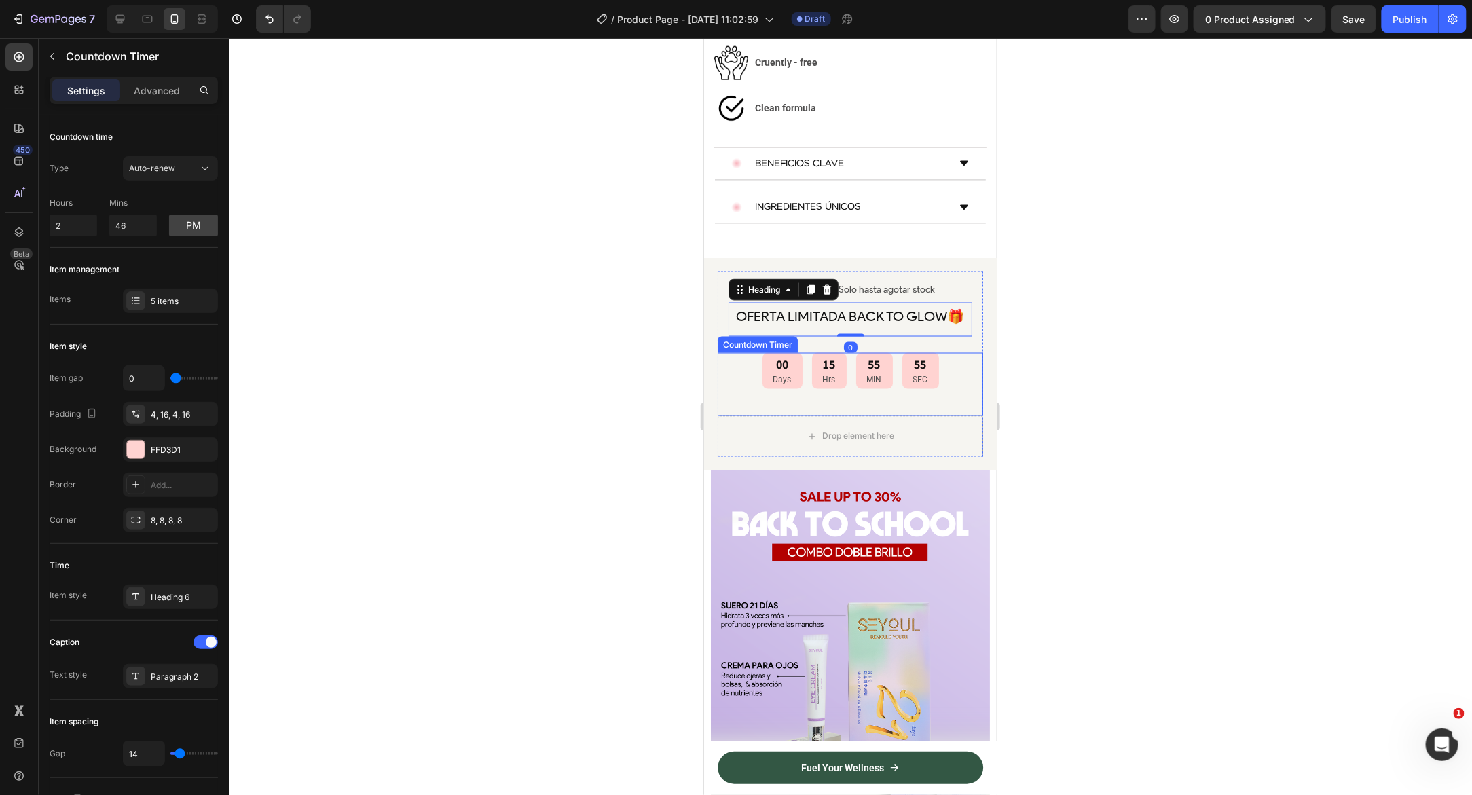
click at [734, 352] on div "00 Days 15 Hrs 55 MIN 55 SEC" at bounding box center [849, 370] width 265 height 36
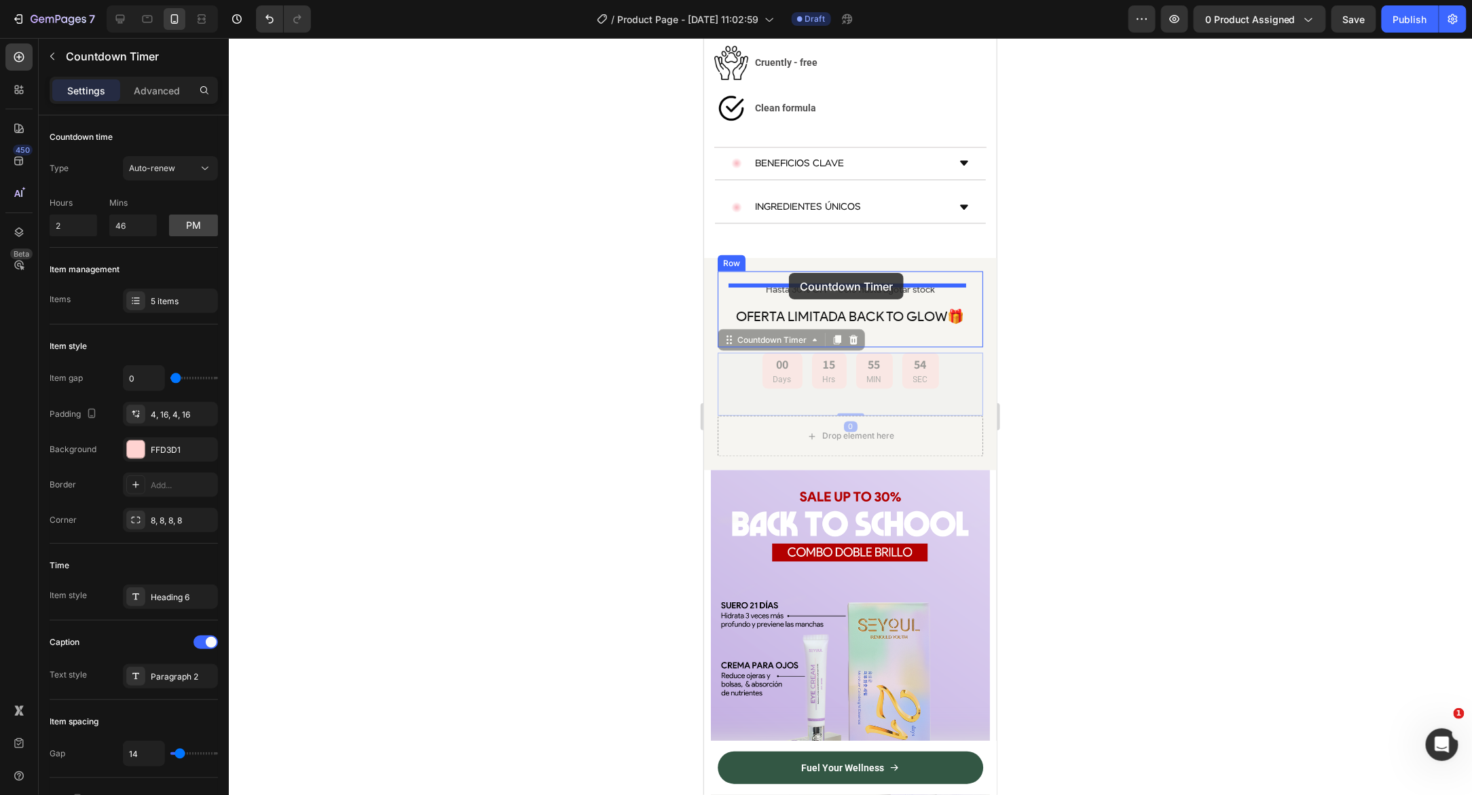
drag, startPoint x: 729, startPoint y: 294, endPoint x: 788, endPoint y: 272, distance: 62.9
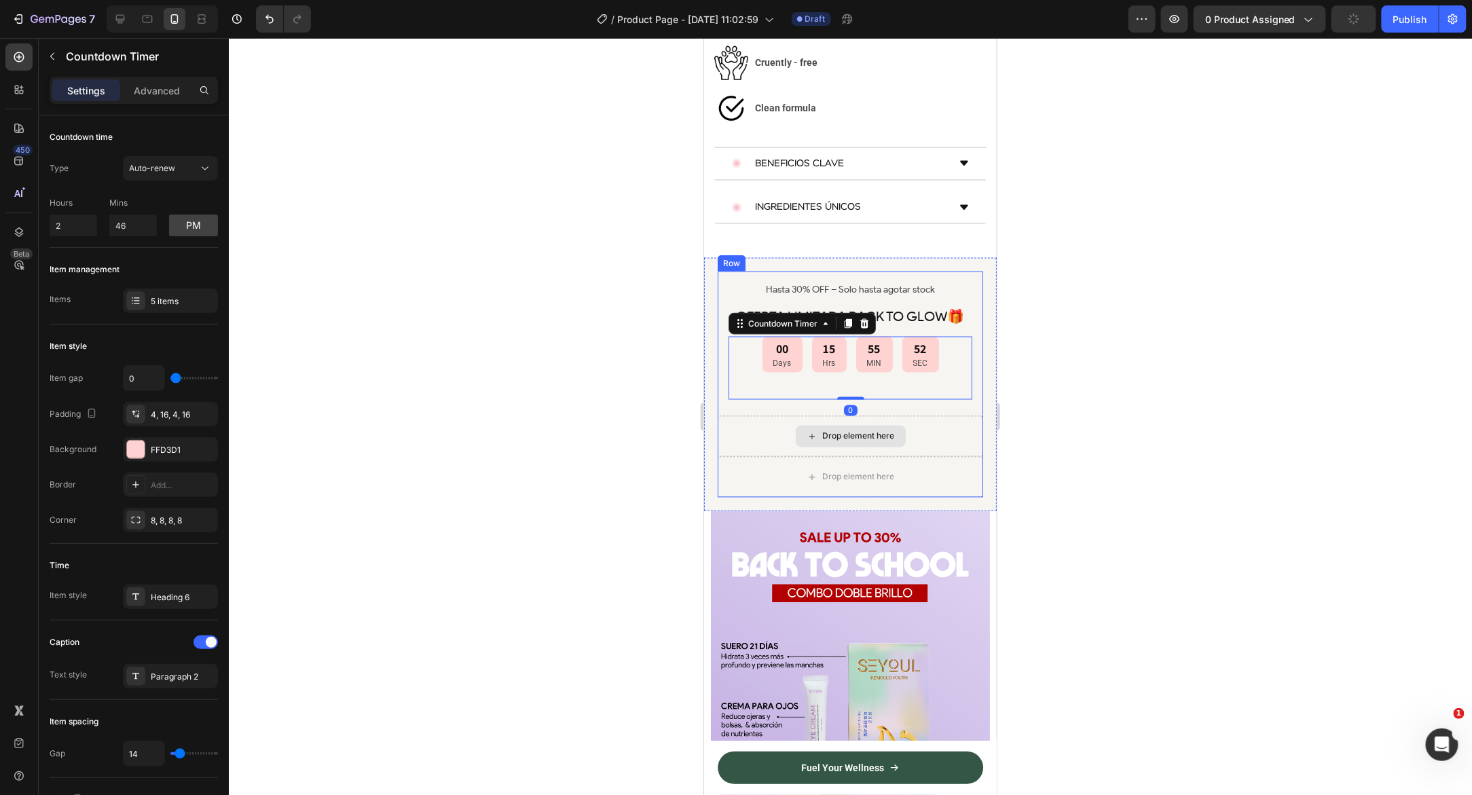
click at [741, 415] on div "Drop element here" at bounding box center [849, 435] width 265 height 41
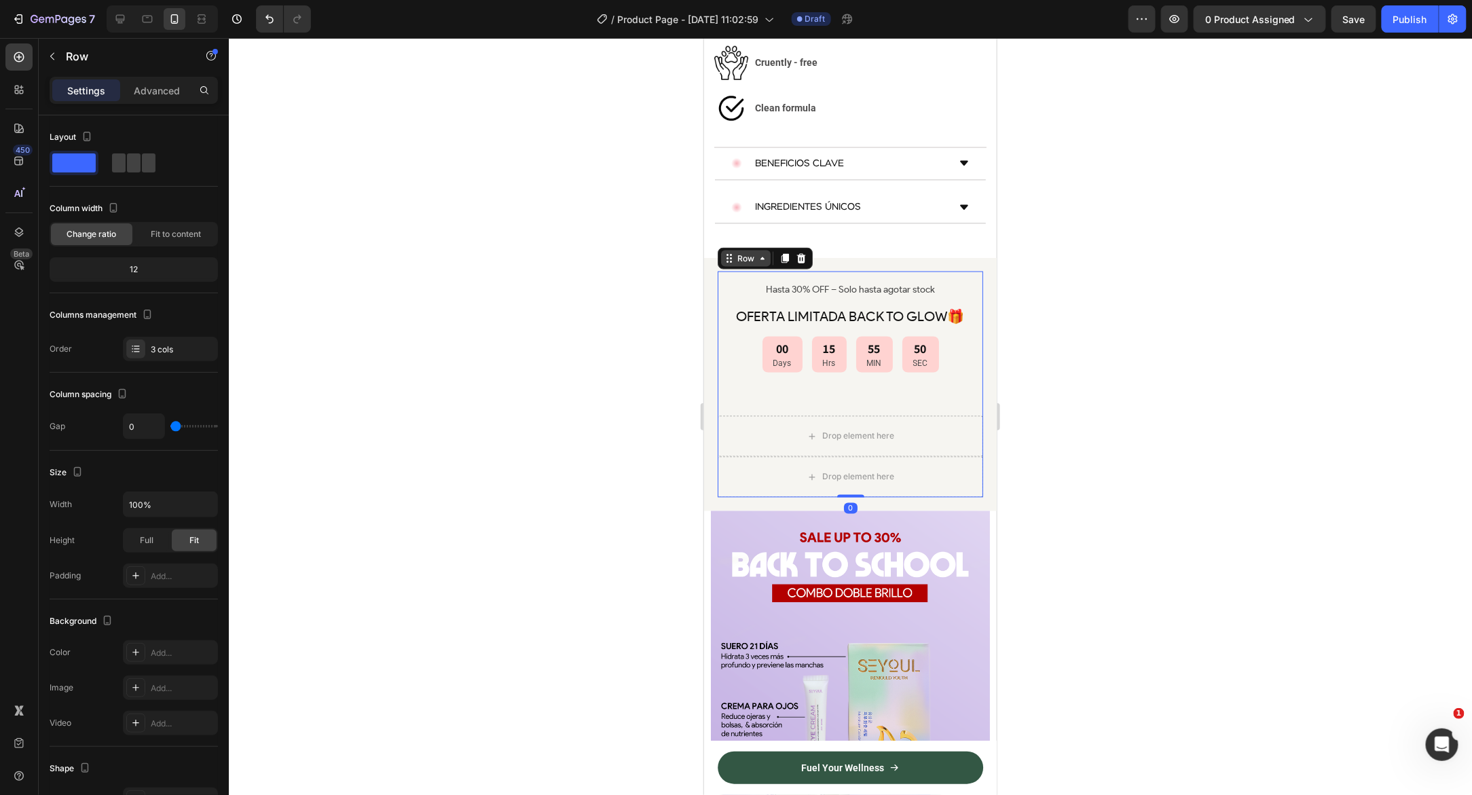
click at [742, 252] on div "Row" at bounding box center [745, 258] width 22 height 12
click at [708, 257] on div "Hasta 30% OFF – Solo hasta agotar stock Text Block OFERTA LIMITADA BACK TO GLOW…" at bounding box center [849, 383] width 293 height 253
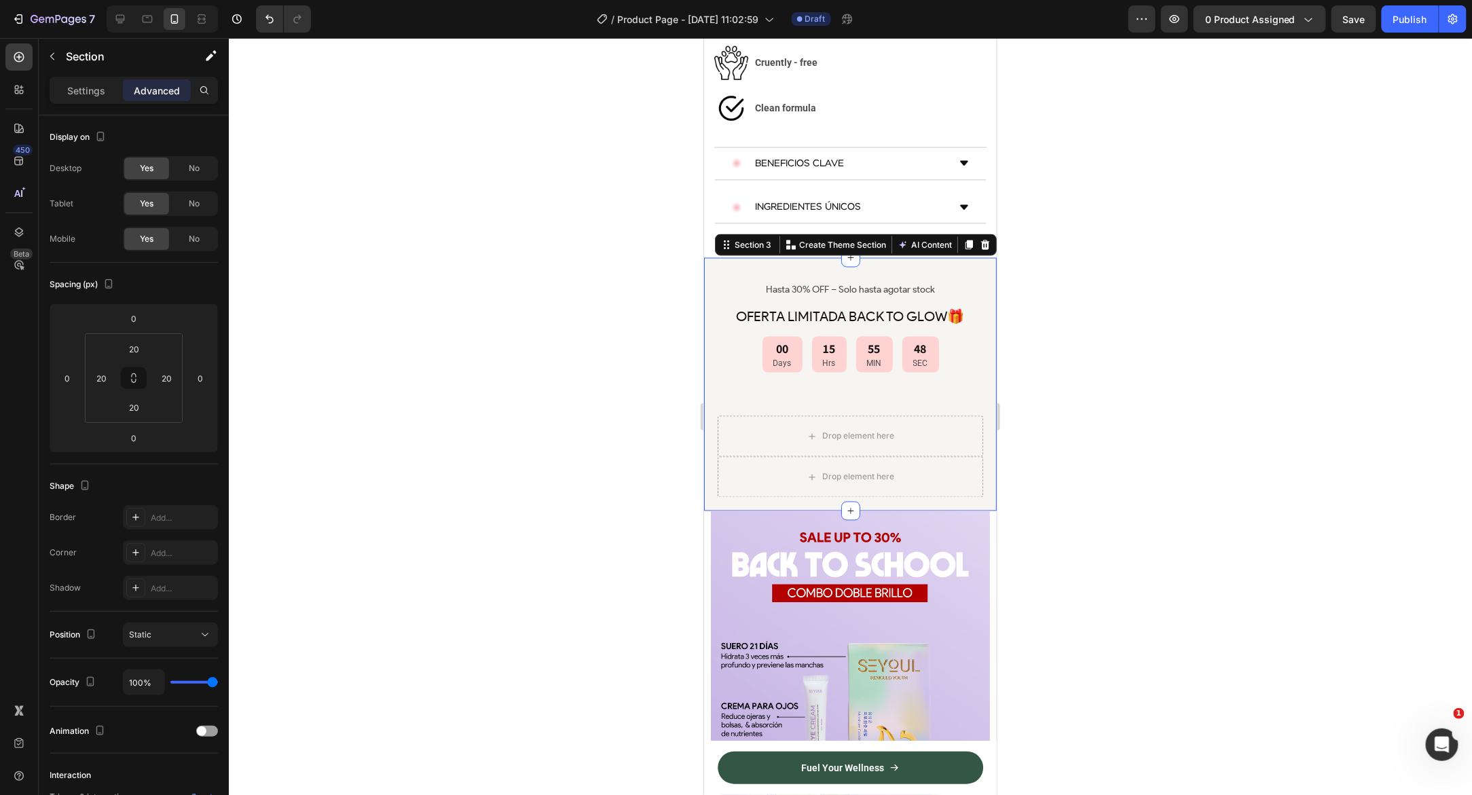
click at [732, 282] on div "Hasta 30% OFF – Solo hasta agotar stock Text Block" at bounding box center [850, 292] width 244 height 20
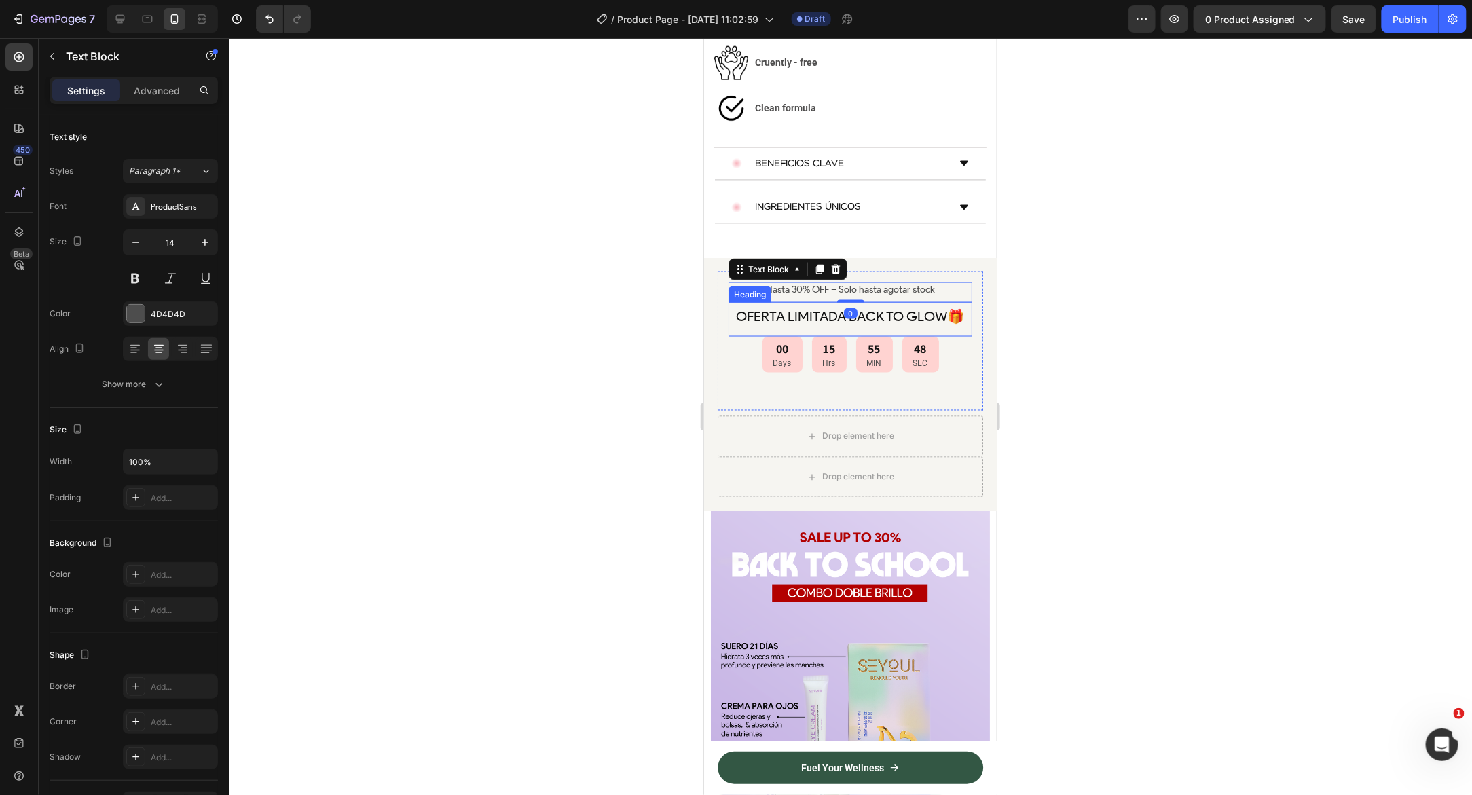
click at [729, 302] on h2 "OFERTA LIMITADA BACK TO GLOW🎁" at bounding box center [850, 315] width 244 height 27
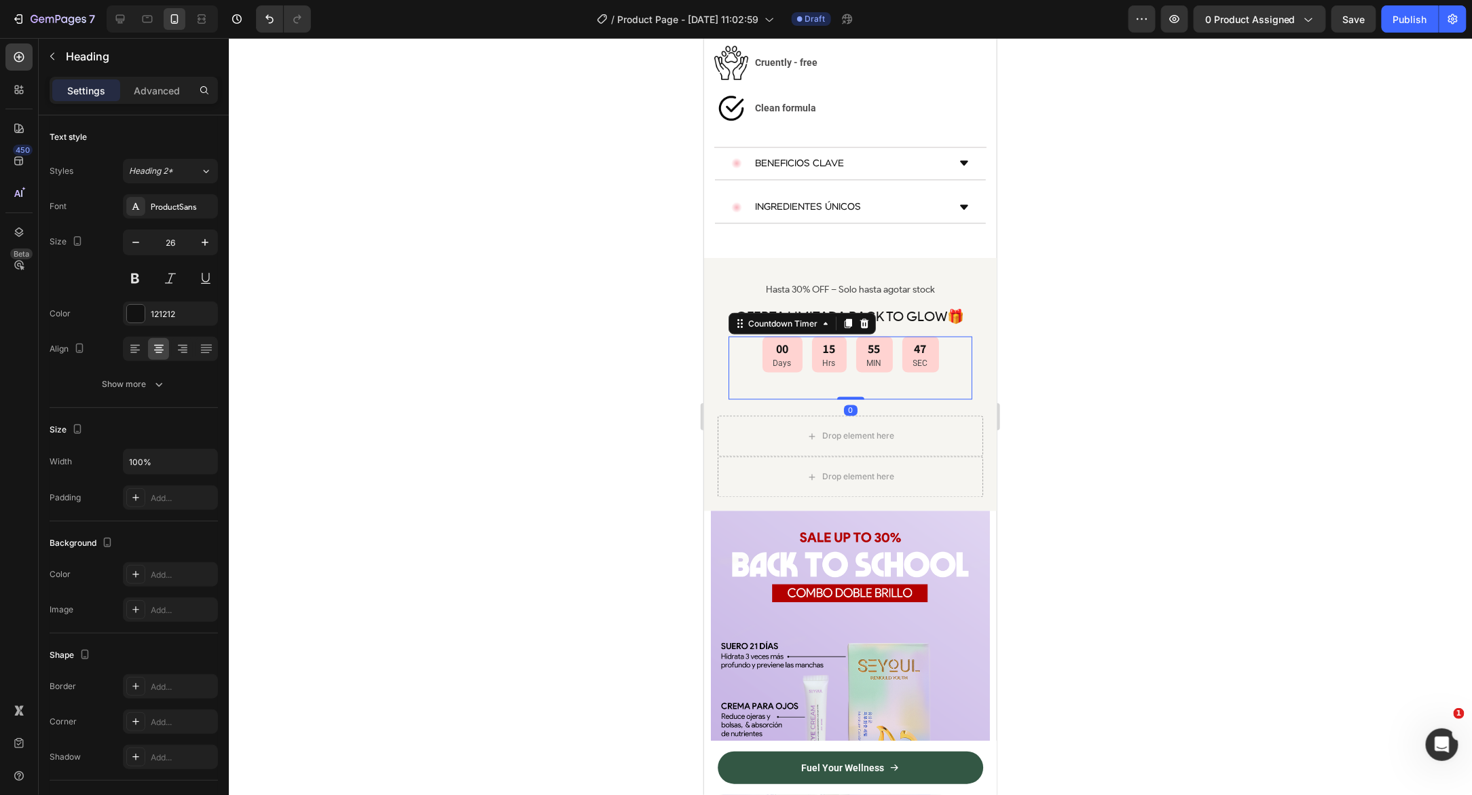
click at [732, 336] on div "00 Days 15 Hrs 55 MIN 47 SEC" at bounding box center [850, 354] width 244 height 36
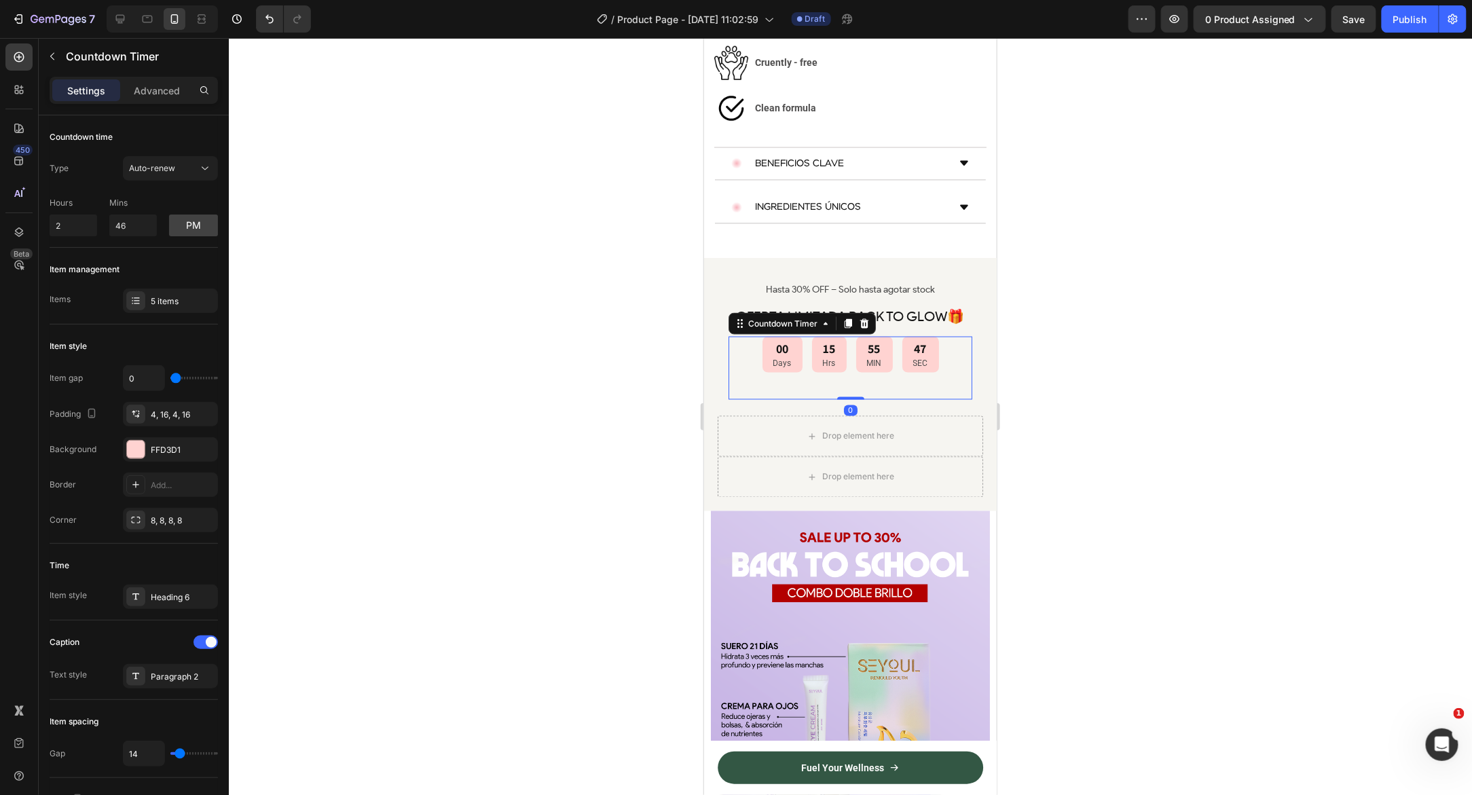
click at [723, 415] on div "Drop element here" at bounding box center [849, 435] width 265 height 41
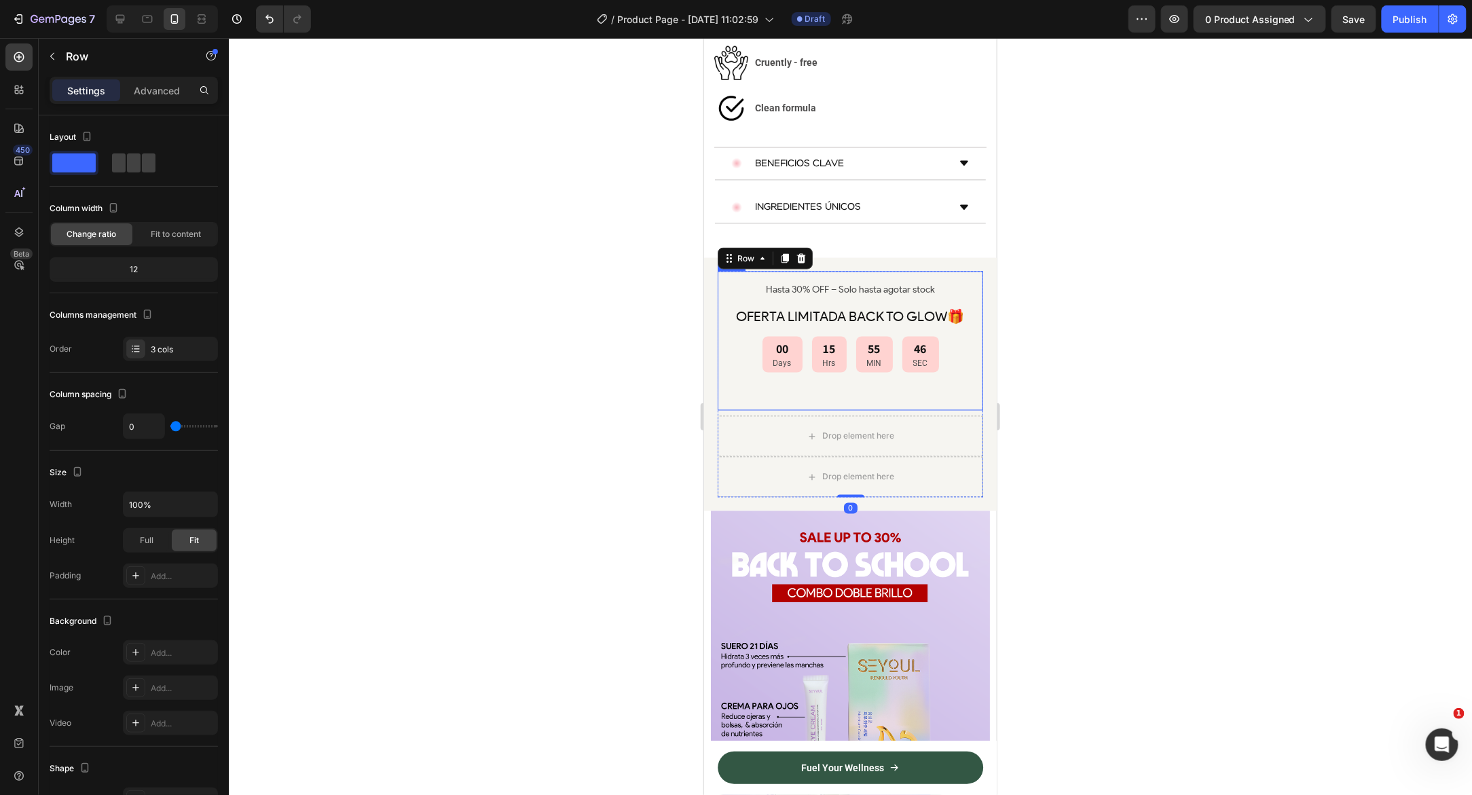
click at [729, 336] on div "00 Days 15 Hrs 55 MIN 46 SEC Countdown Timer" at bounding box center [850, 367] width 244 height 63
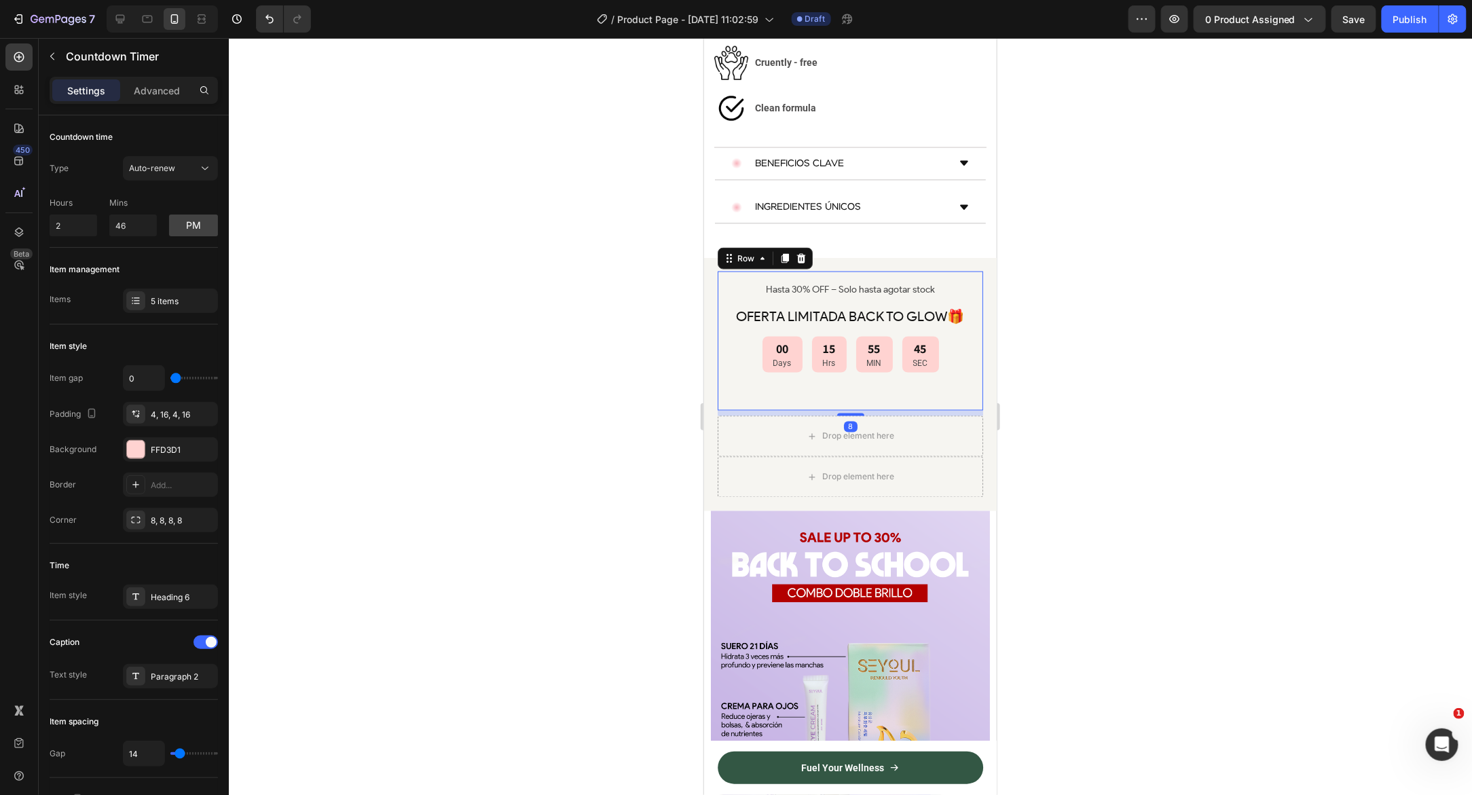
click at [725, 339] on div "Hasta 30% OFF – Solo hasta agotar stock Text Block OFERTA LIMITADA BACK TO GLOW…" at bounding box center [849, 340] width 265 height 139
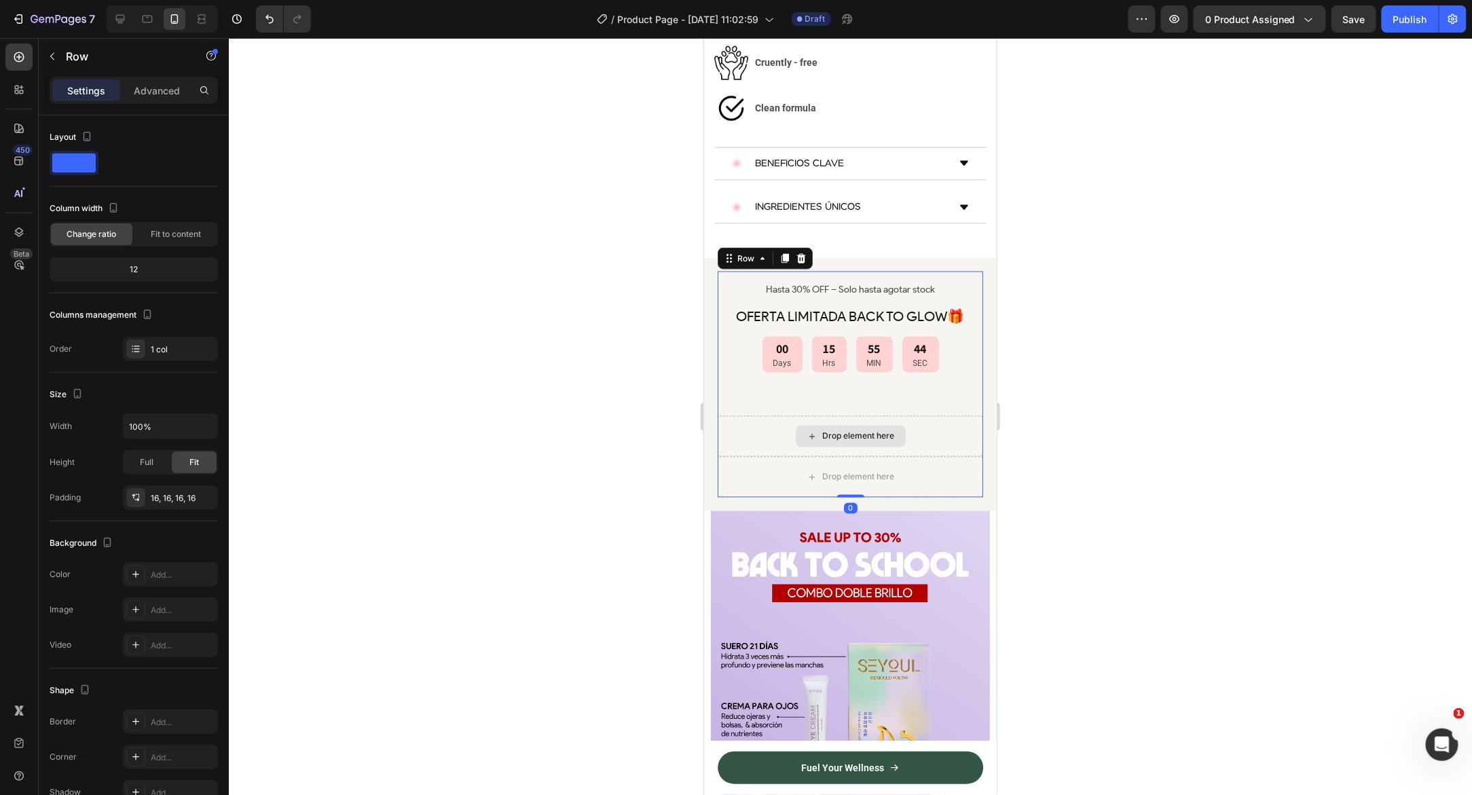
click at [727, 415] on div "Drop element here" at bounding box center [849, 435] width 265 height 41
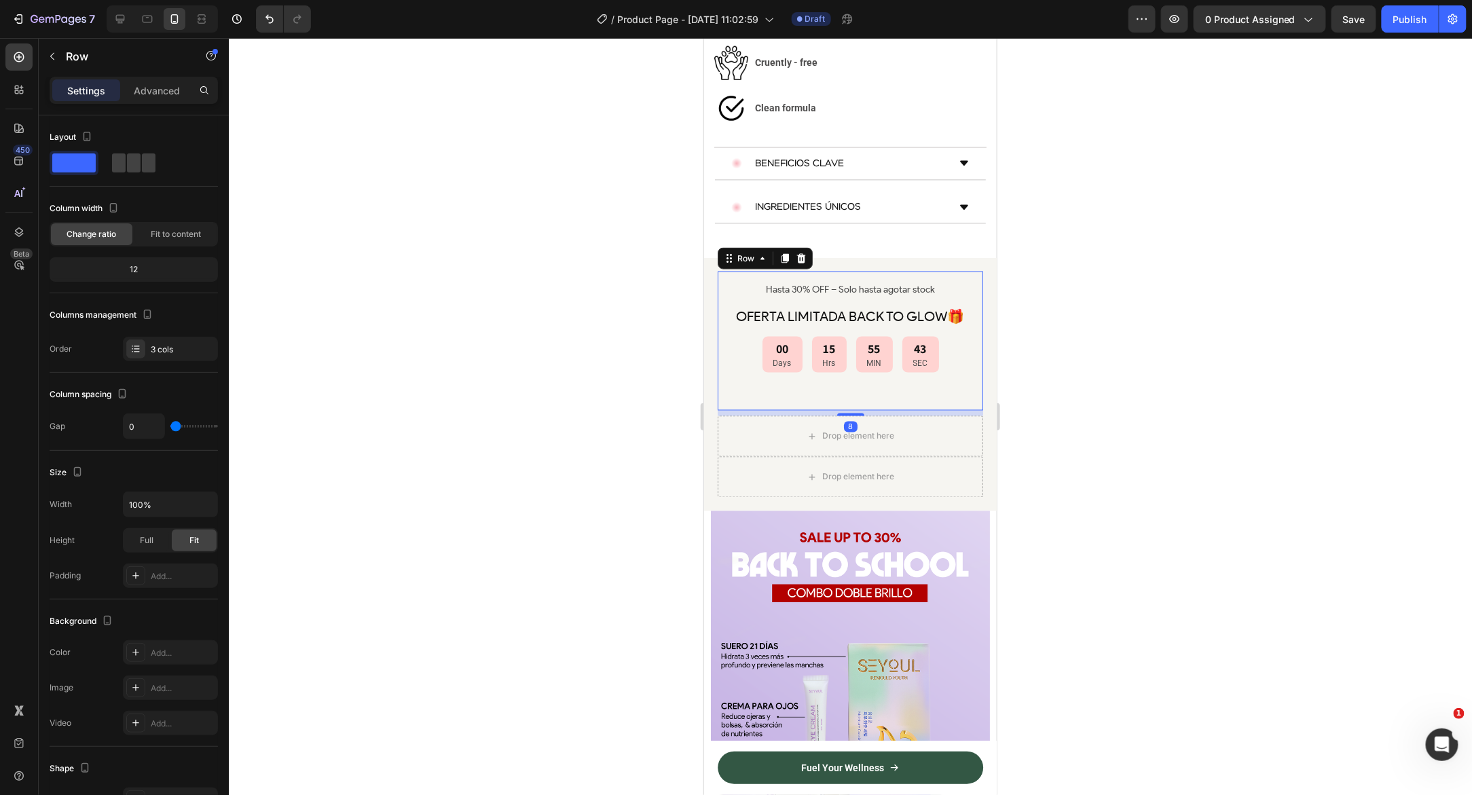
click at [721, 337] on div "Hasta 30% OFF – Solo hasta agotar stock Text Block OFERTA LIMITADA BACK TO GLOW…" at bounding box center [849, 340] width 265 height 139
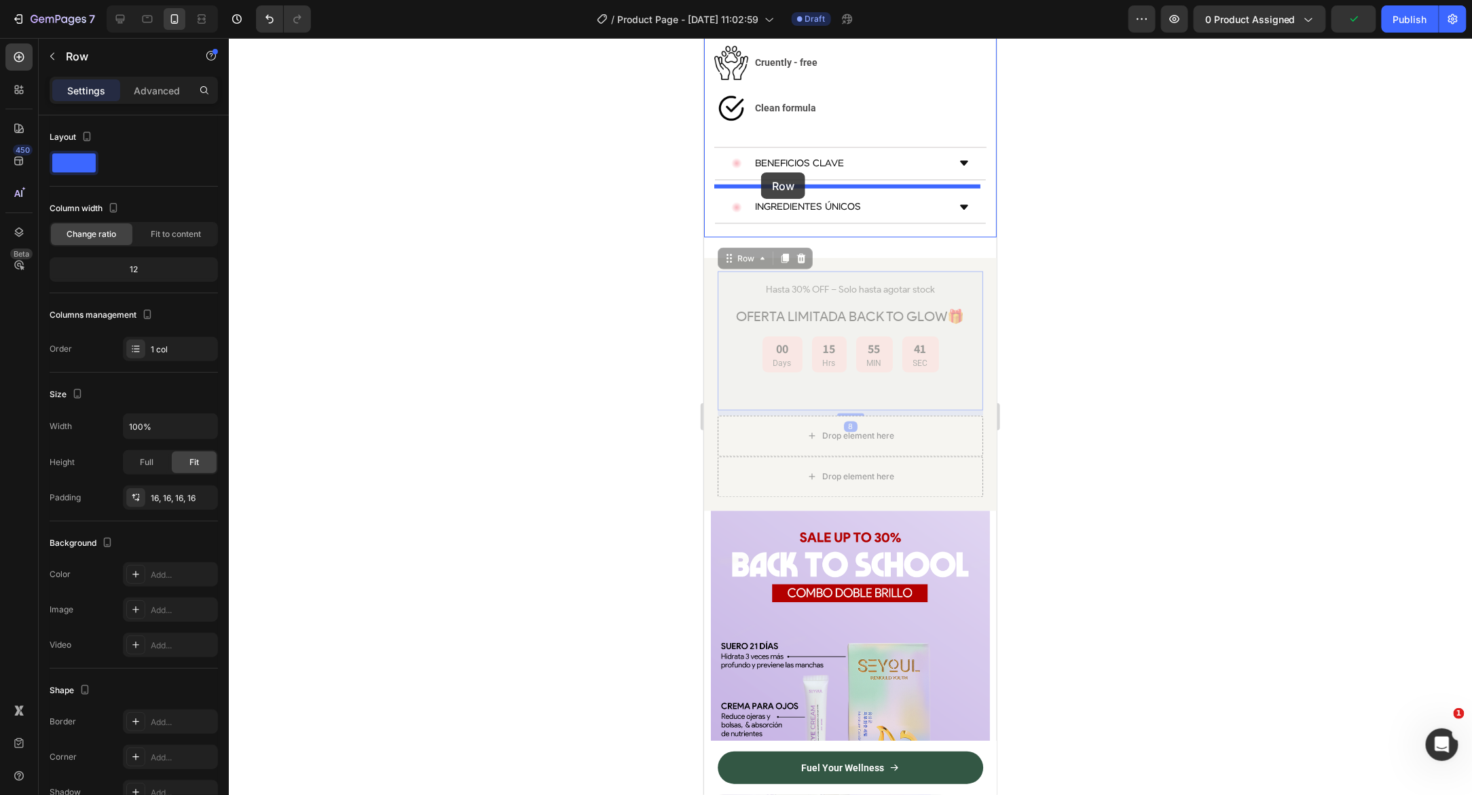
drag, startPoint x: 730, startPoint y: 202, endPoint x: 760, endPoint y: 172, distance: 42.2
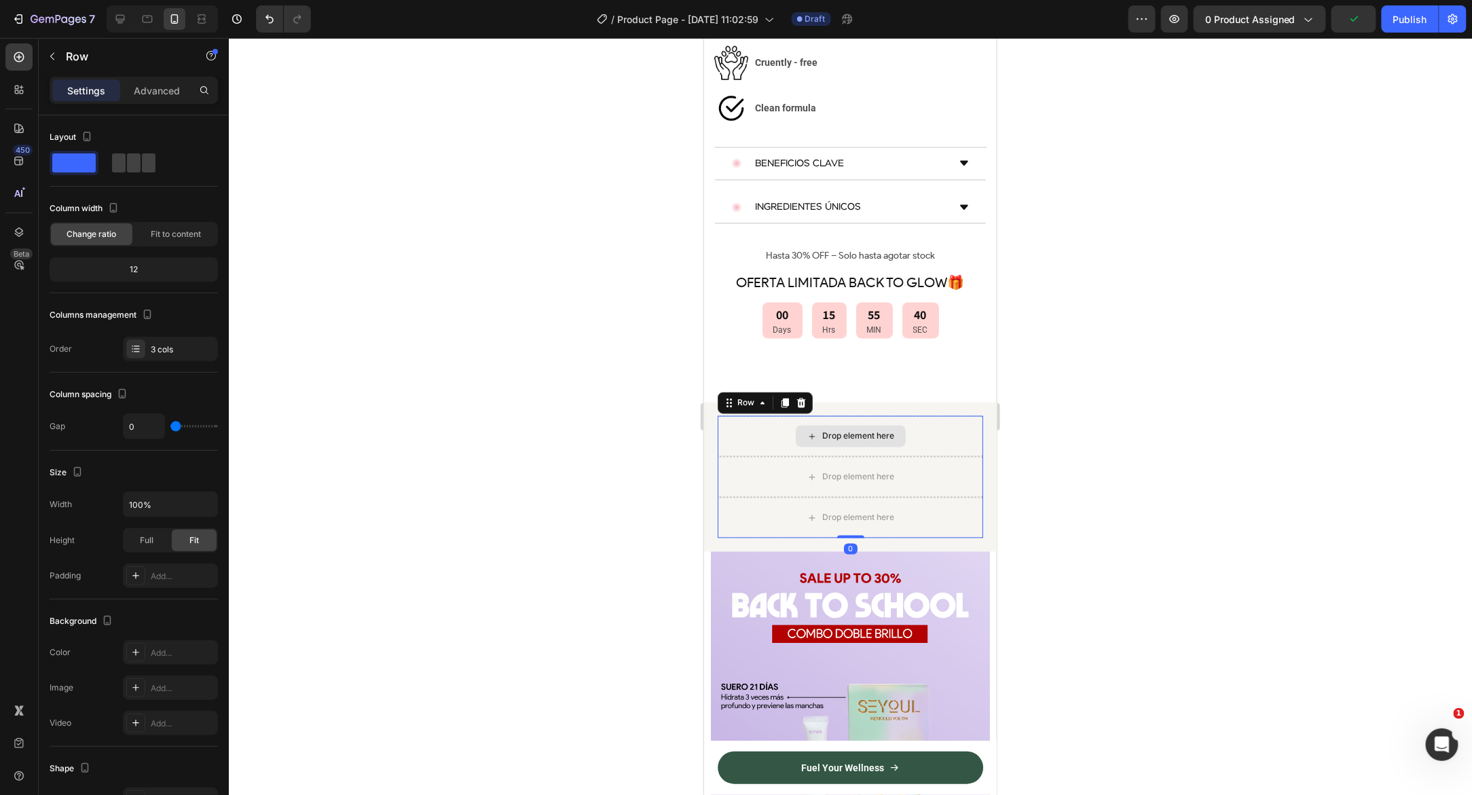
click at [728, 415] on div "Drop element here" at bounding box center [849, 435] width 265 height 41
click at [801, 398] on icon at bounding box center [800, 403] width 9 height 10
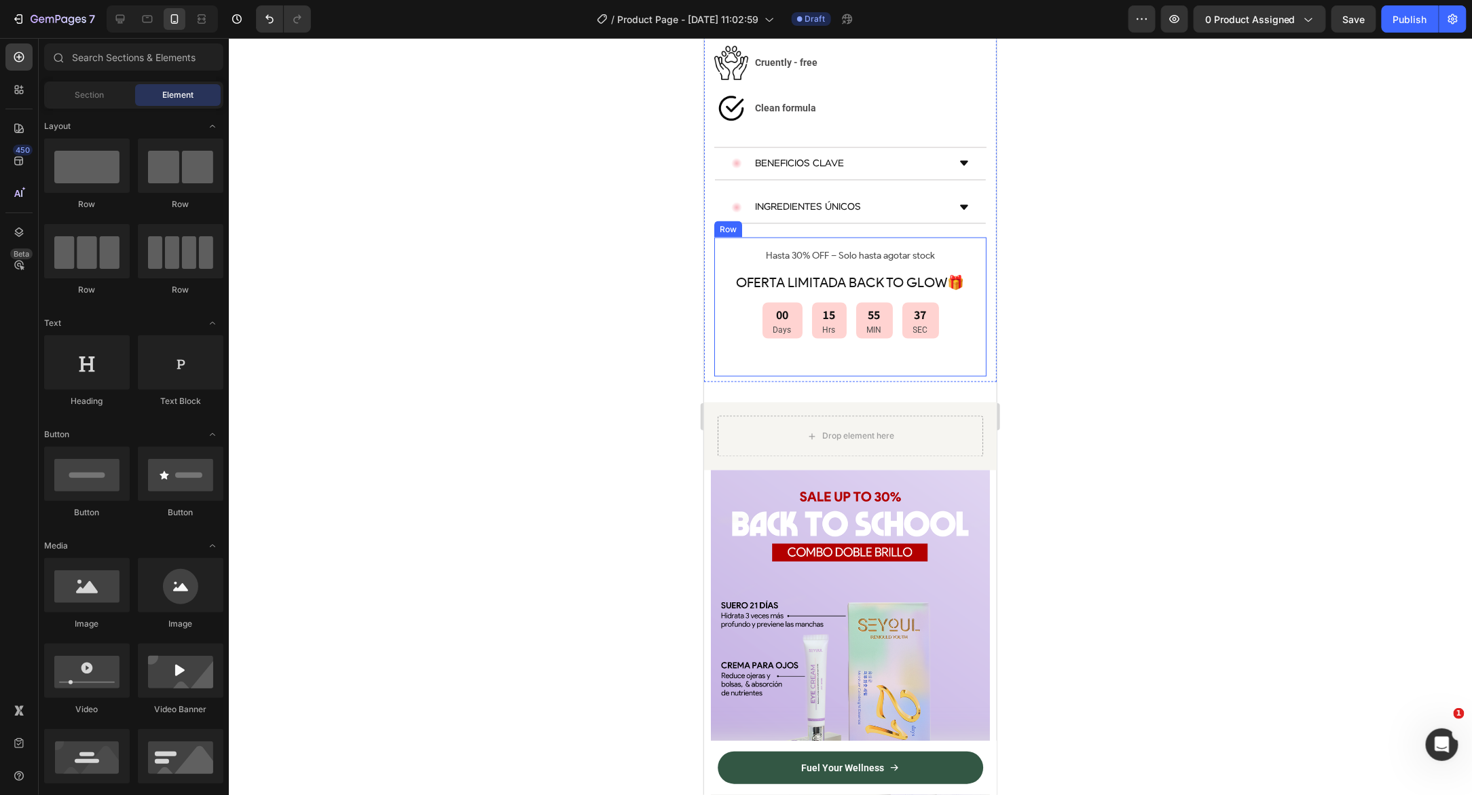
click at [717, 237] on div "Hasta 30% OFF – Solo hasta agotar stock Text Block OFERTA LIMITADA BACK TO GLOW…" at bounding box center [849, 306] width 272 height 139
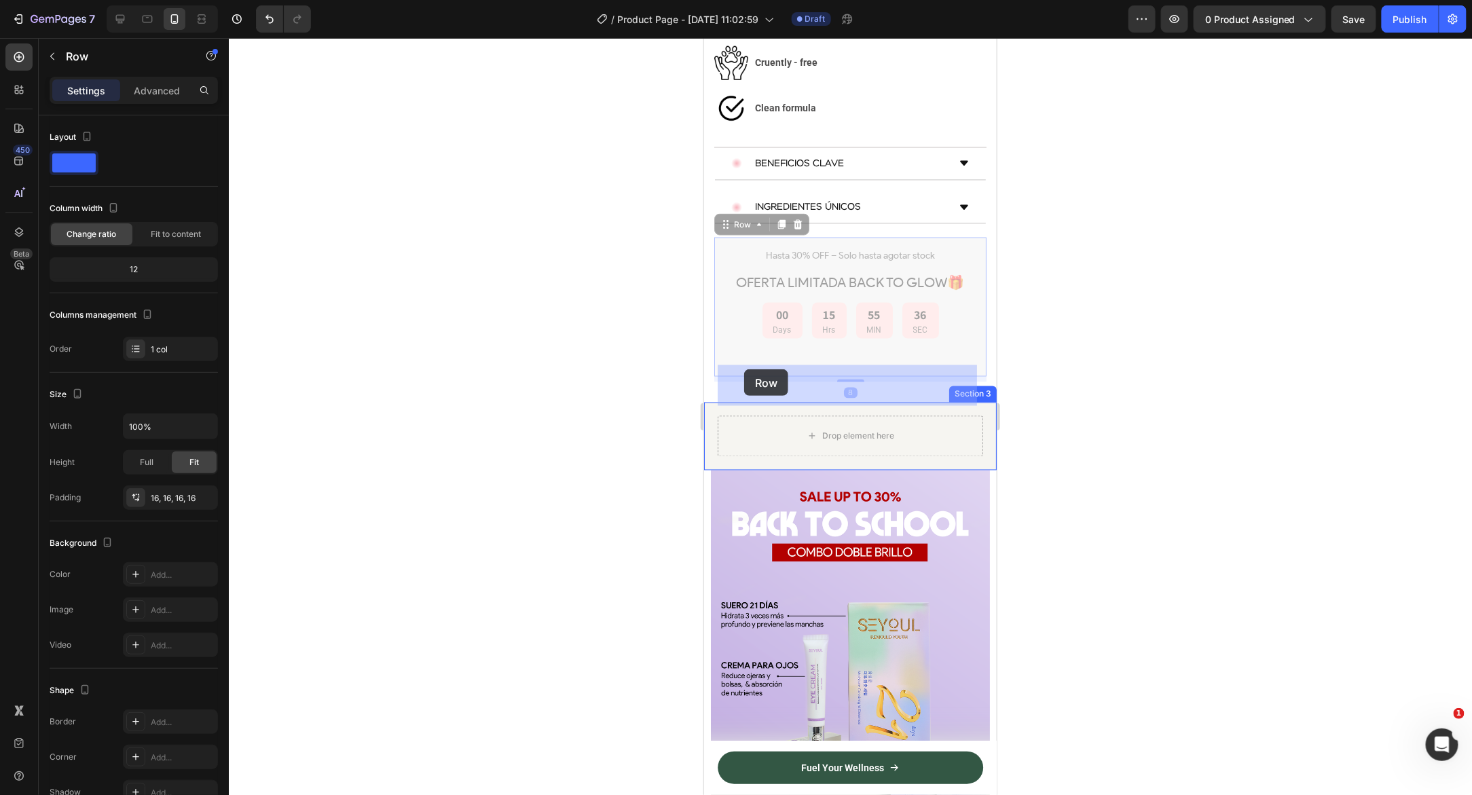
drag, startPoint x: 724, startPoint y: 174, endPoint x: 743, endPoint y: 369, distance: 195.7
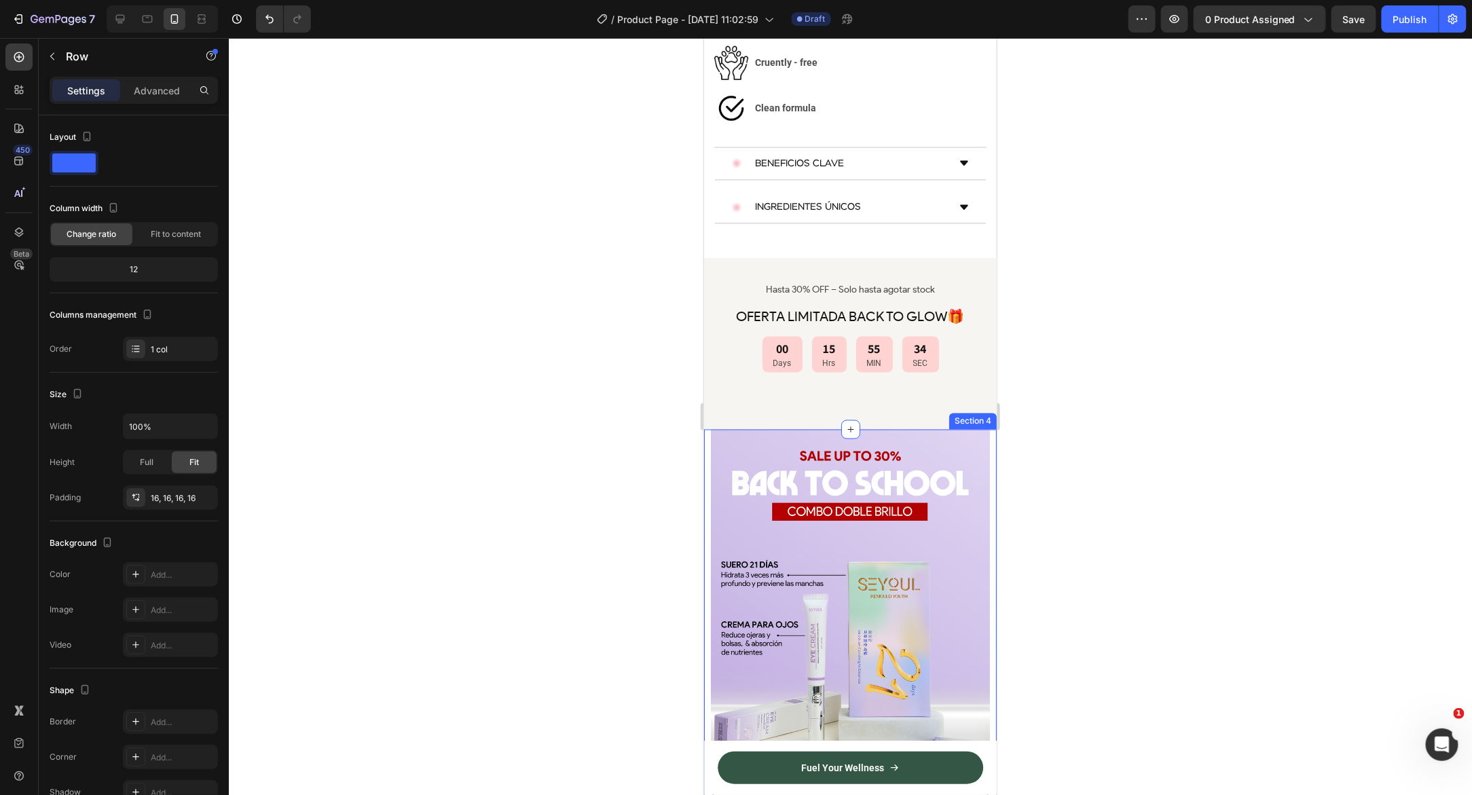
click at [1072, 389] on div at bounding box center [850, 416] width 1243 height 757
click at [720, 271] on div "Hasta 30% OFF – Solo hasta agotar stock Text Block OFERTA LIMITADA BACK TO GLOW…" at bounding box center [849, 340] width 265 height 139
click at [155, 92] on p "Advanced" at bounding box center [157, 90] width 46 height 14
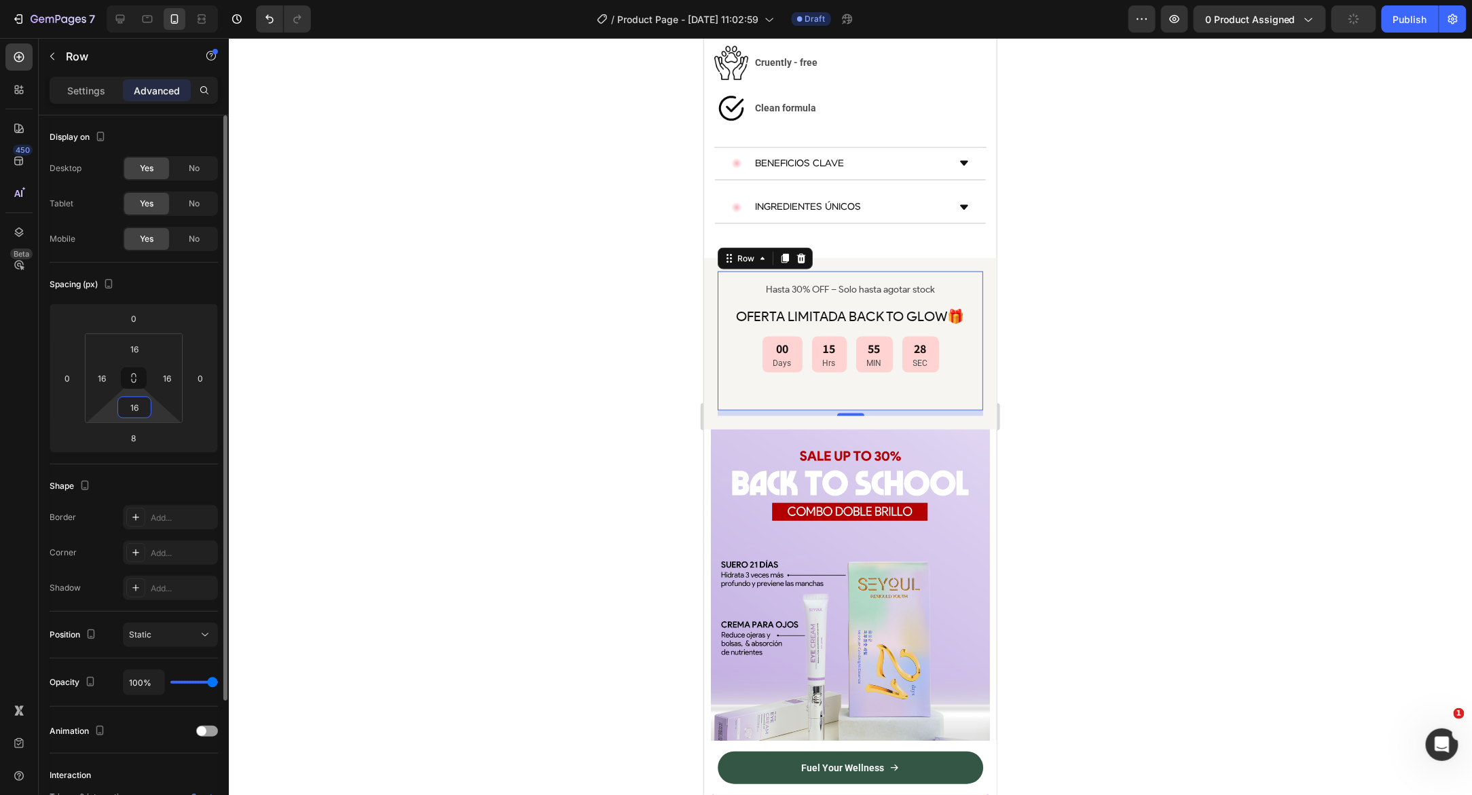
click at [138, 400] on input "16" at bounding box center [134, 407] width 27 height 20
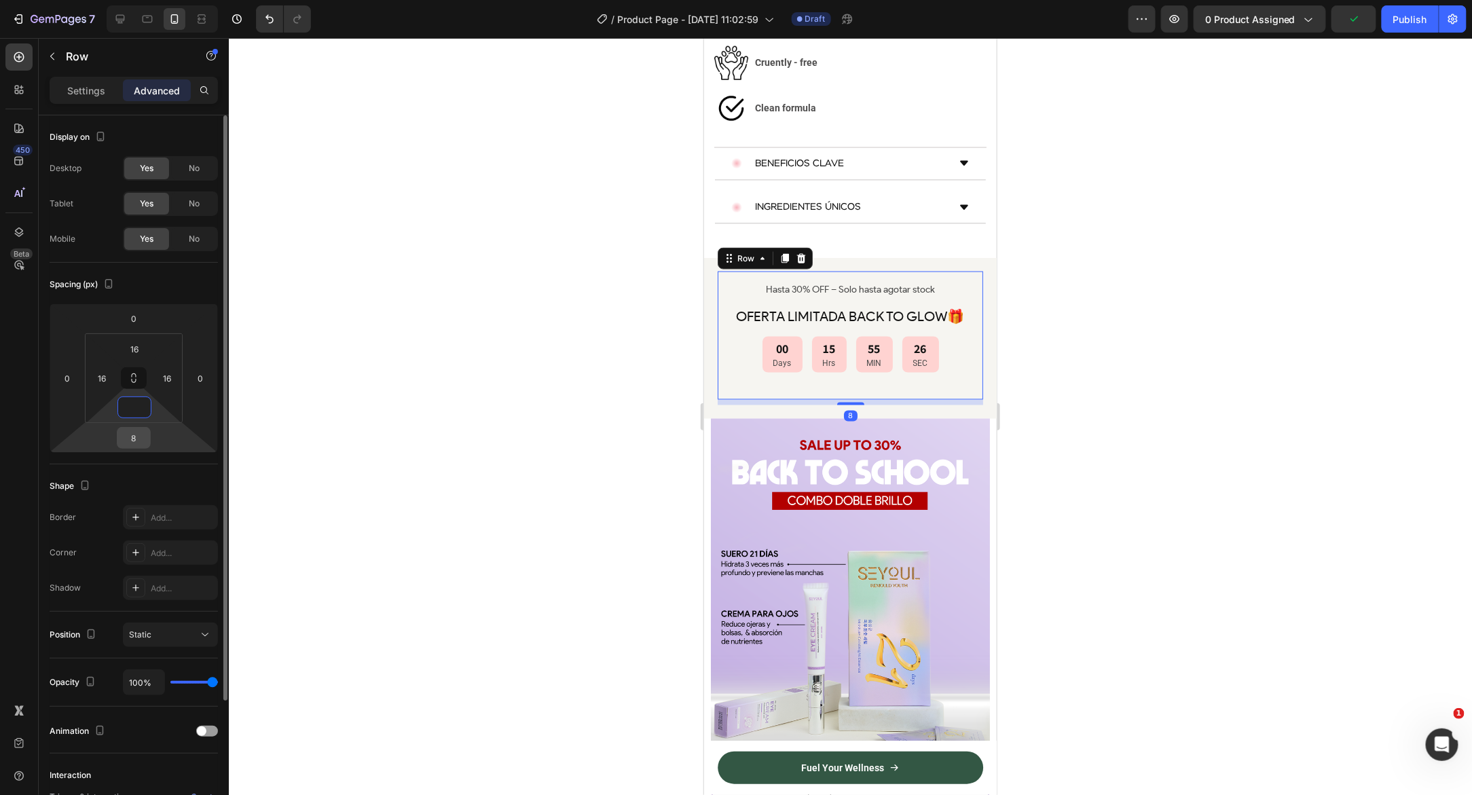
type input "0"
click at [138, 434] on input "8" at bounding box center [133, 438] width 27 height 20
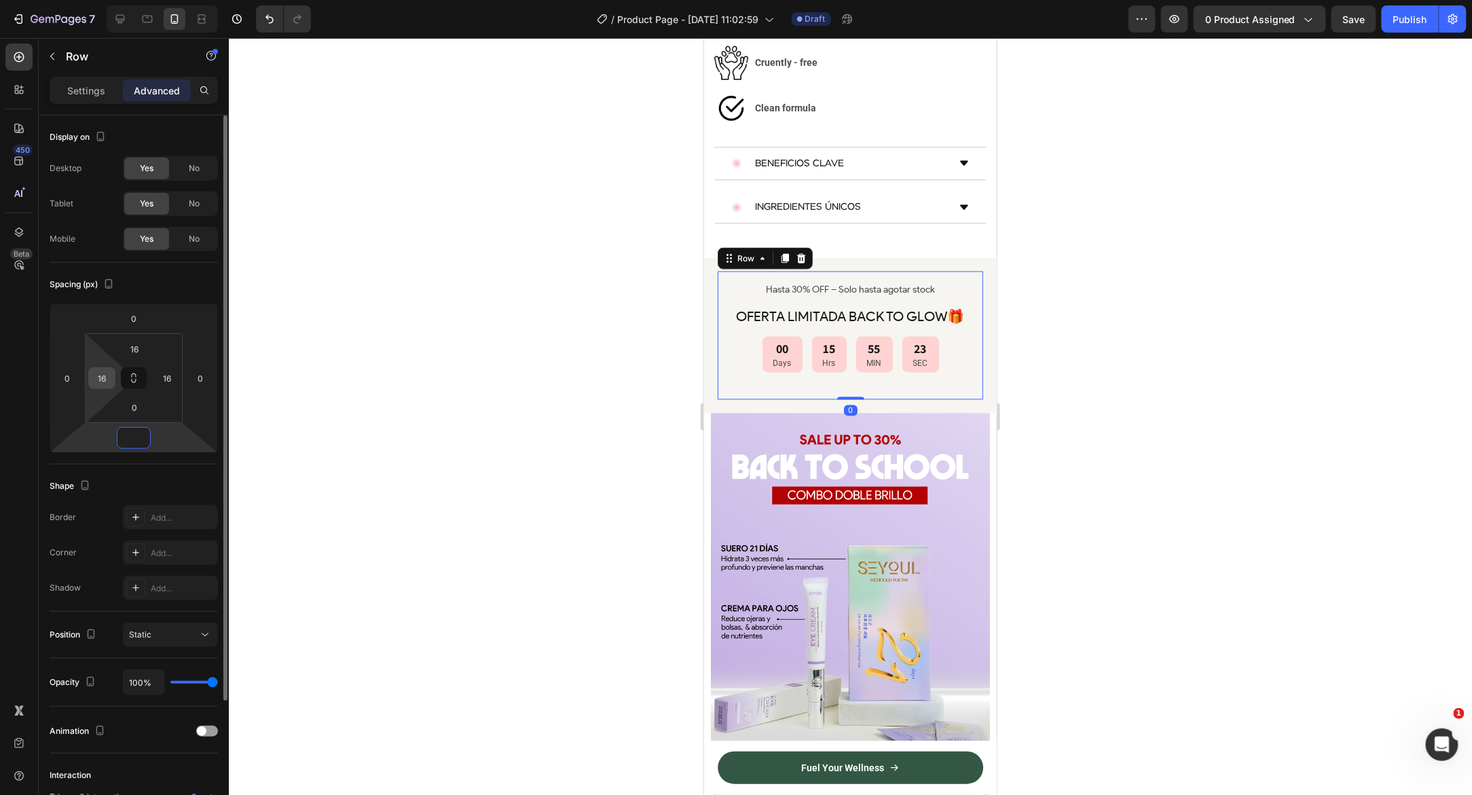
type input "0"
click at [109, 375] on input "16" at bounding box center [102, 378] width 20 height 20
type input "1"
type input "0"
click at [173, 371] on input "16" at bounding box center [167, 378] width 20 height 20
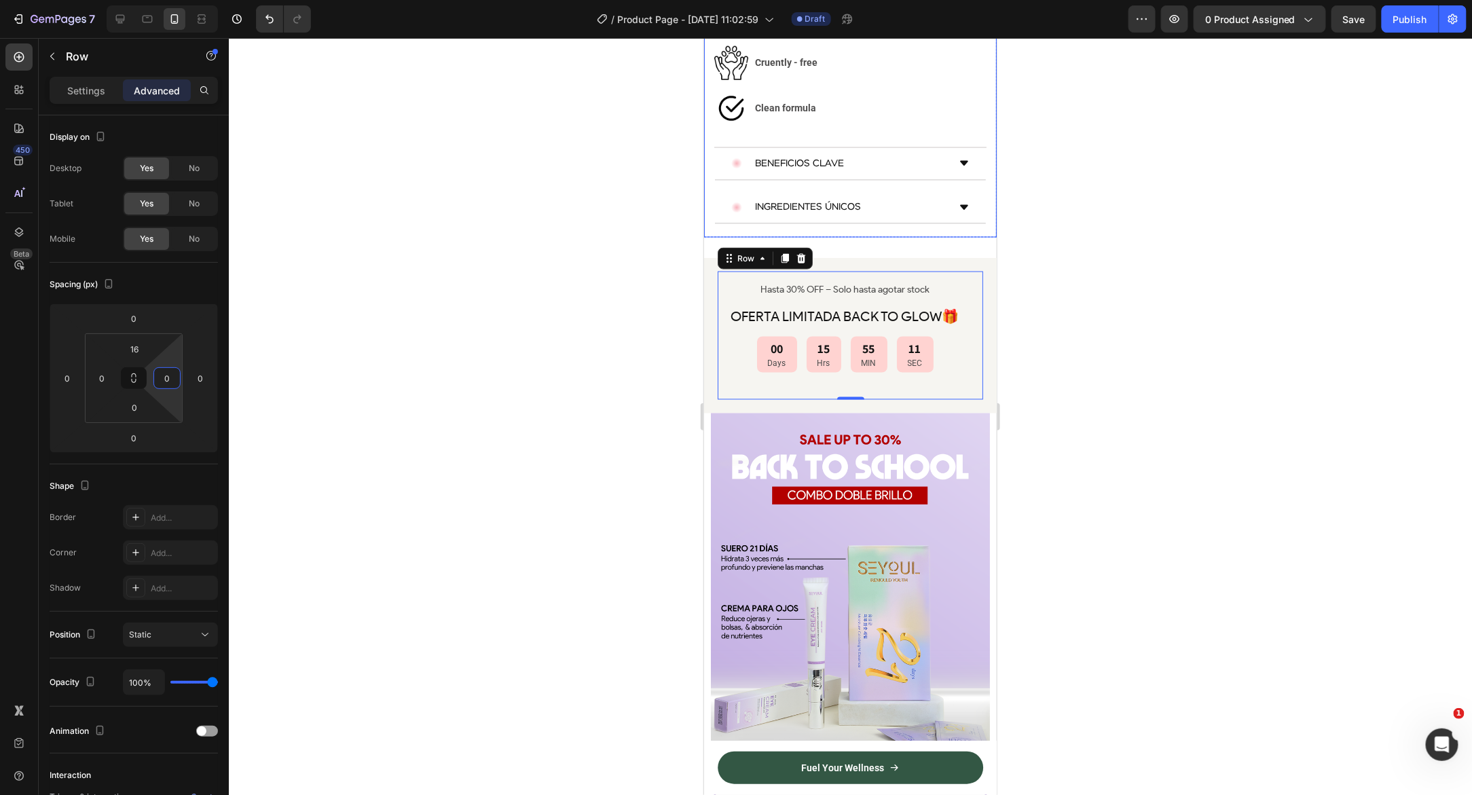
click at [440, 388] on div at bounding box center [850, 416] width 1243 height 757
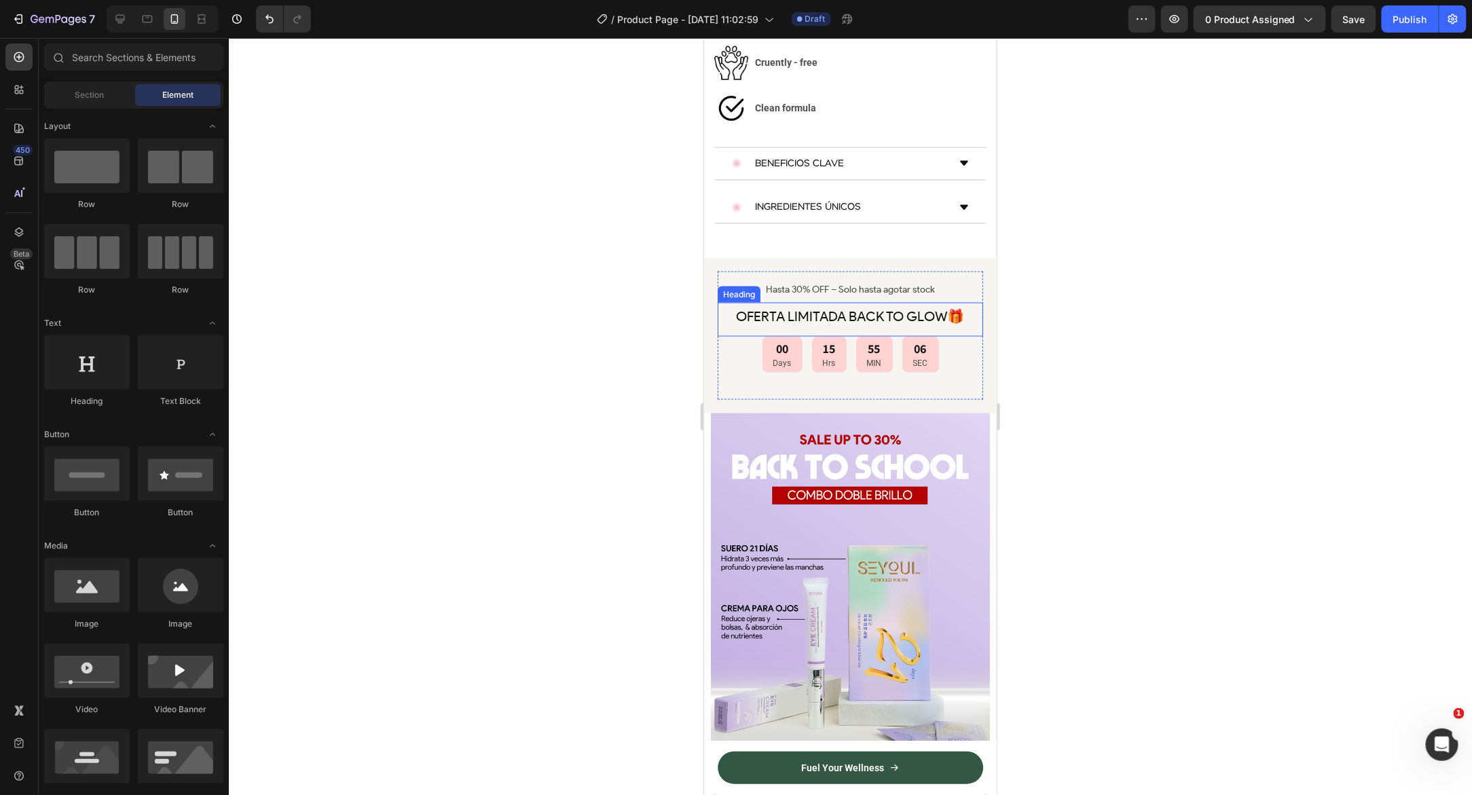
click at [893, 307] on span "OFERTA LIMITADA BACK TO GLOW🎁" at bounding box center [850, 315] width 228 height 16
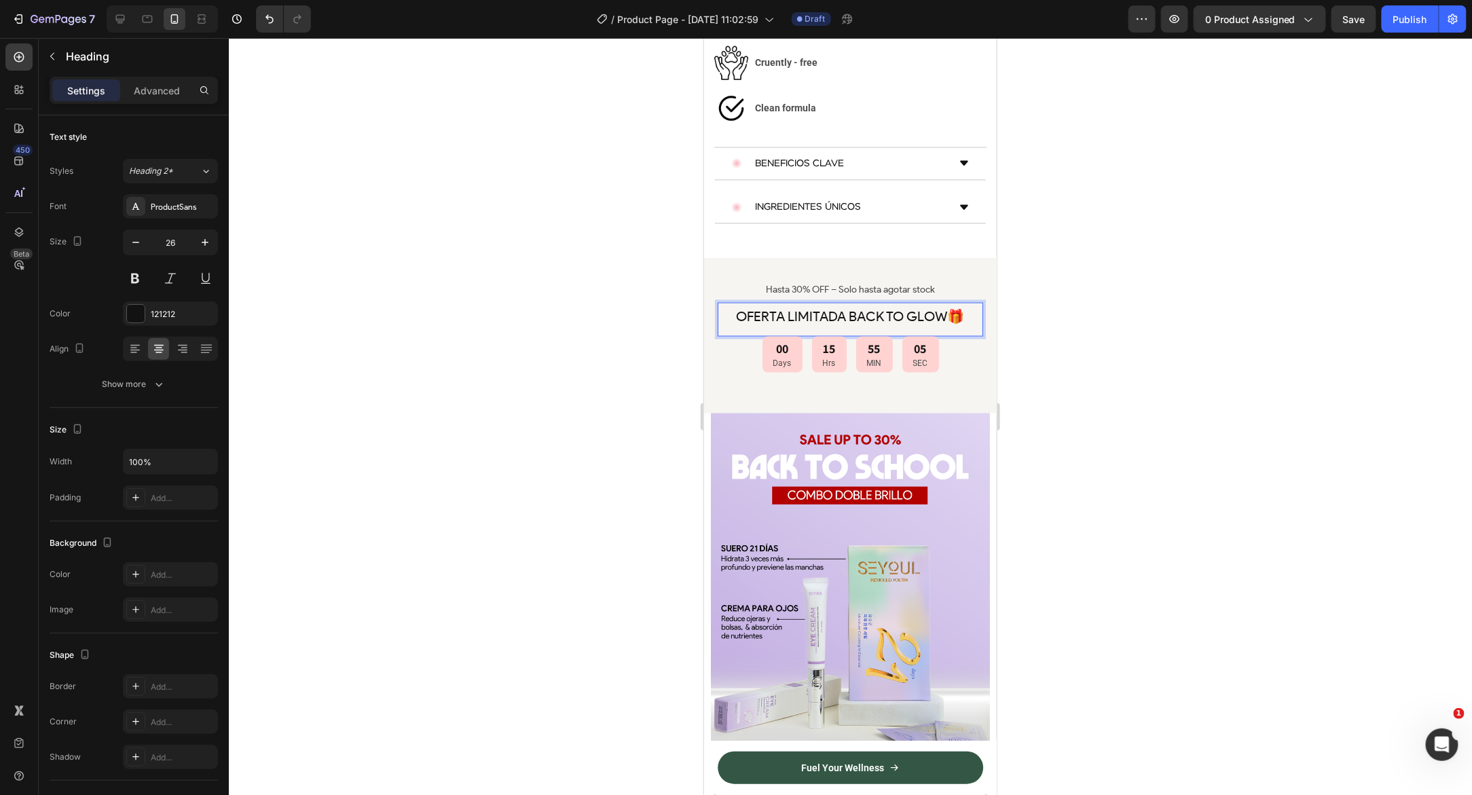
click at [945, 307] on span "OFERTA LIMITADA BACK TO GLOW🎁" at bounding box center [850, 315] width 228 height 16
click at [1123, 354] on div at bounding box center [850, 416] width 1243 height 757
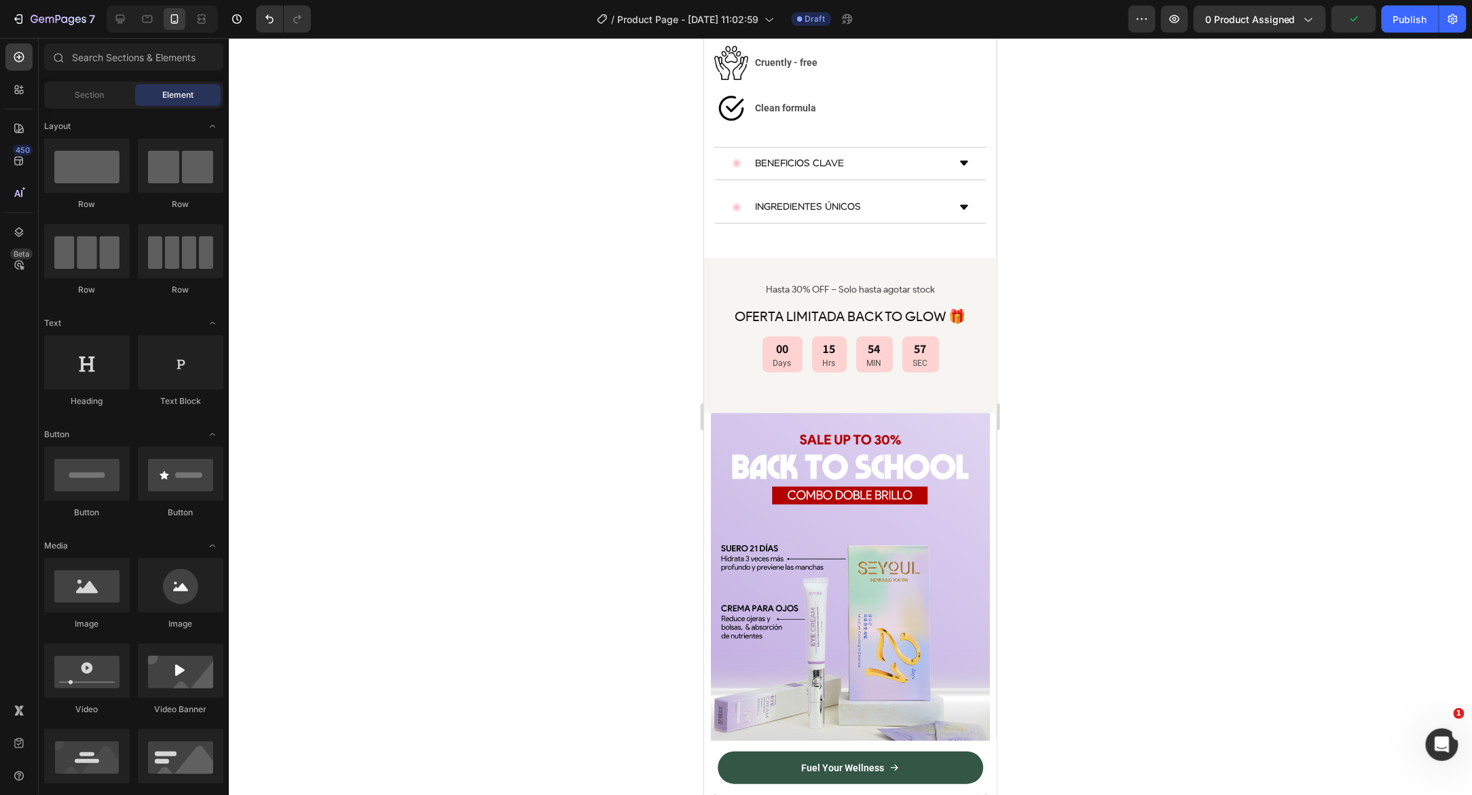
click at [577, 280] on div at bounding box center [850, 416] width 1243 height 757
click at [920, 283] on p "Hasta 30% OFF – Solo hasta agotar stock" at bounding box center [849, 289] width 263 height 12
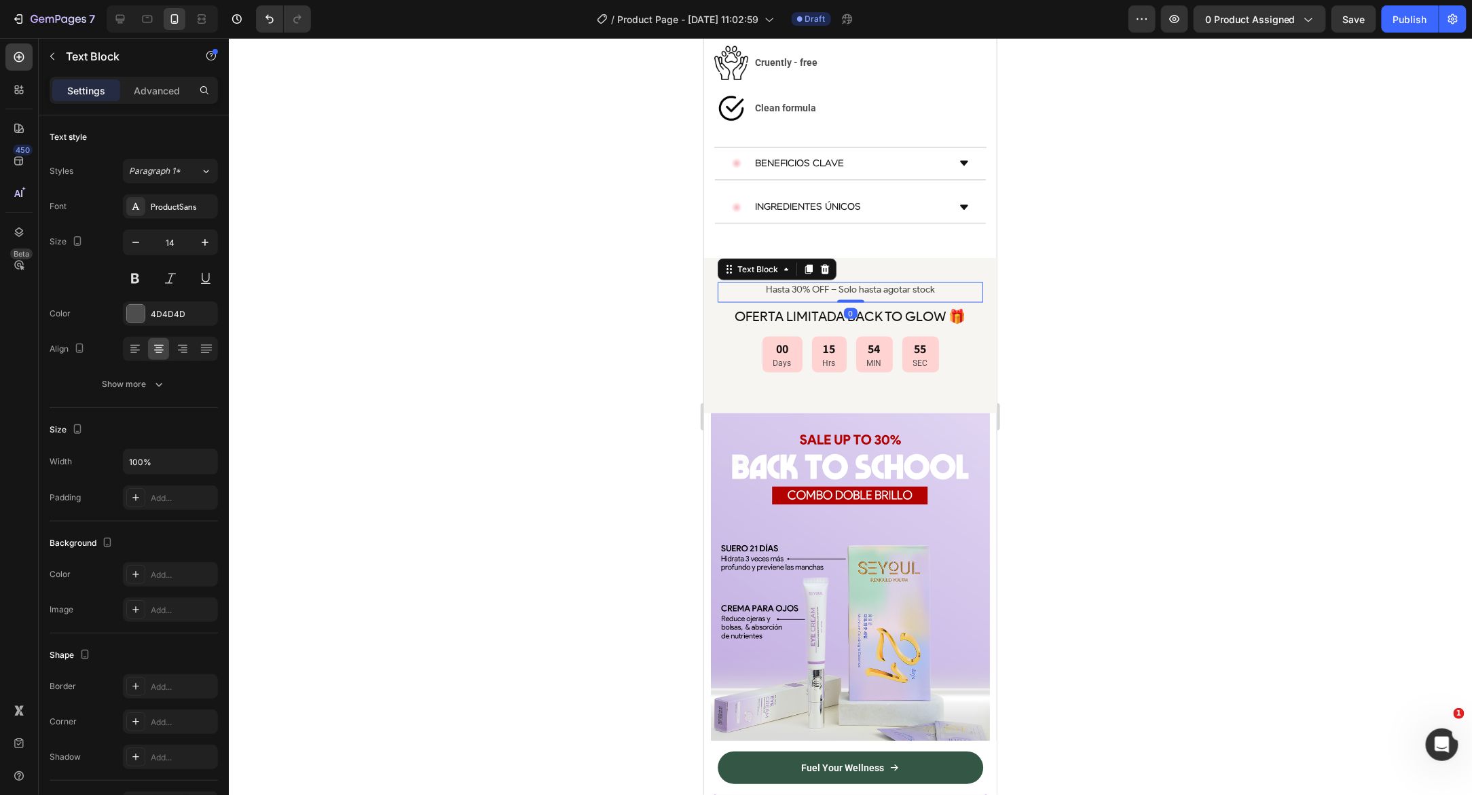
click at [941, 283] on p "Hasta 30% OFF – Solo hasta agotar stock" at bounding box center [849, 289] width 263 height 12
click at [608, 356] on div at bounding box center [850, 416] width 1243 height 757
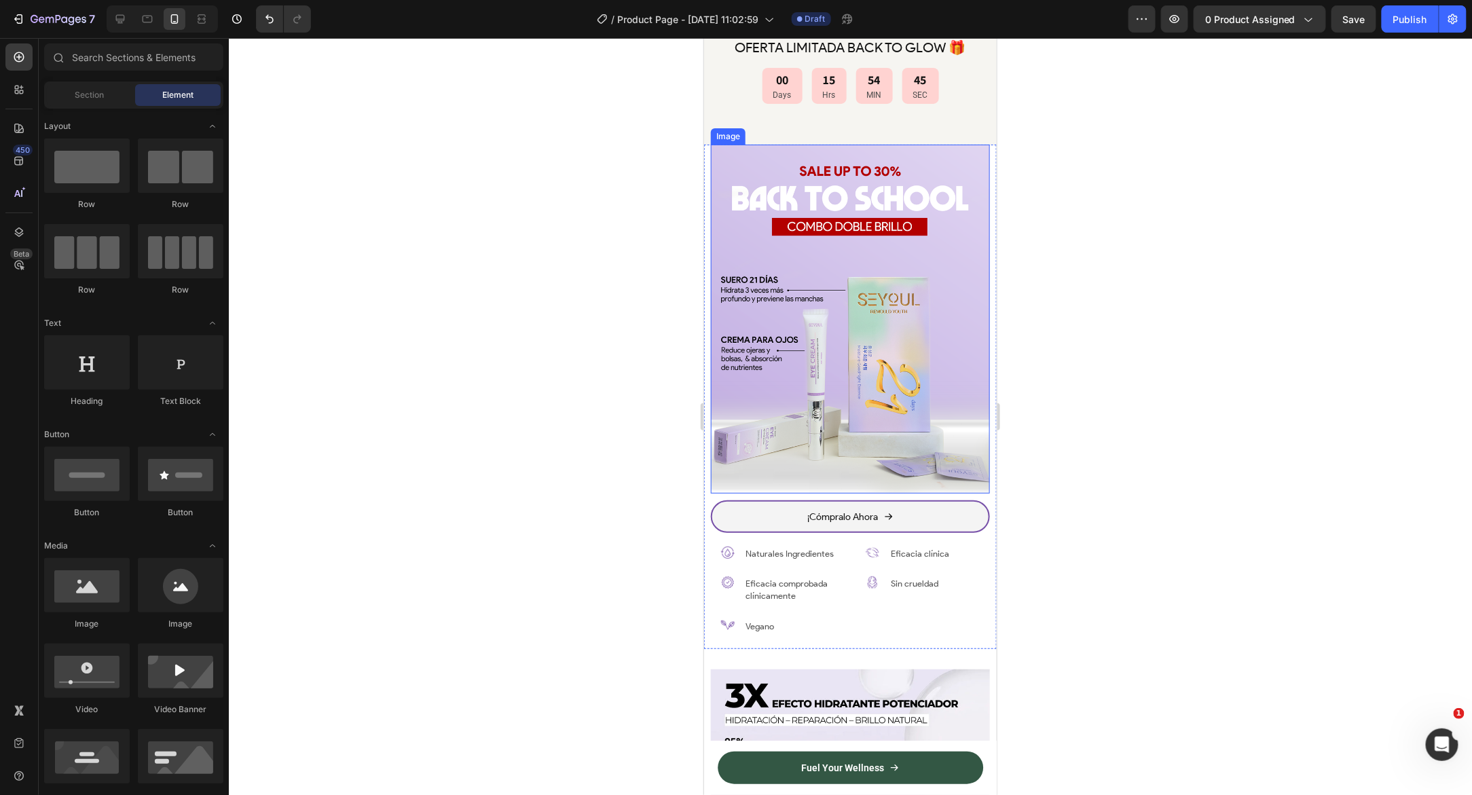
scroll to position [1226, 0]
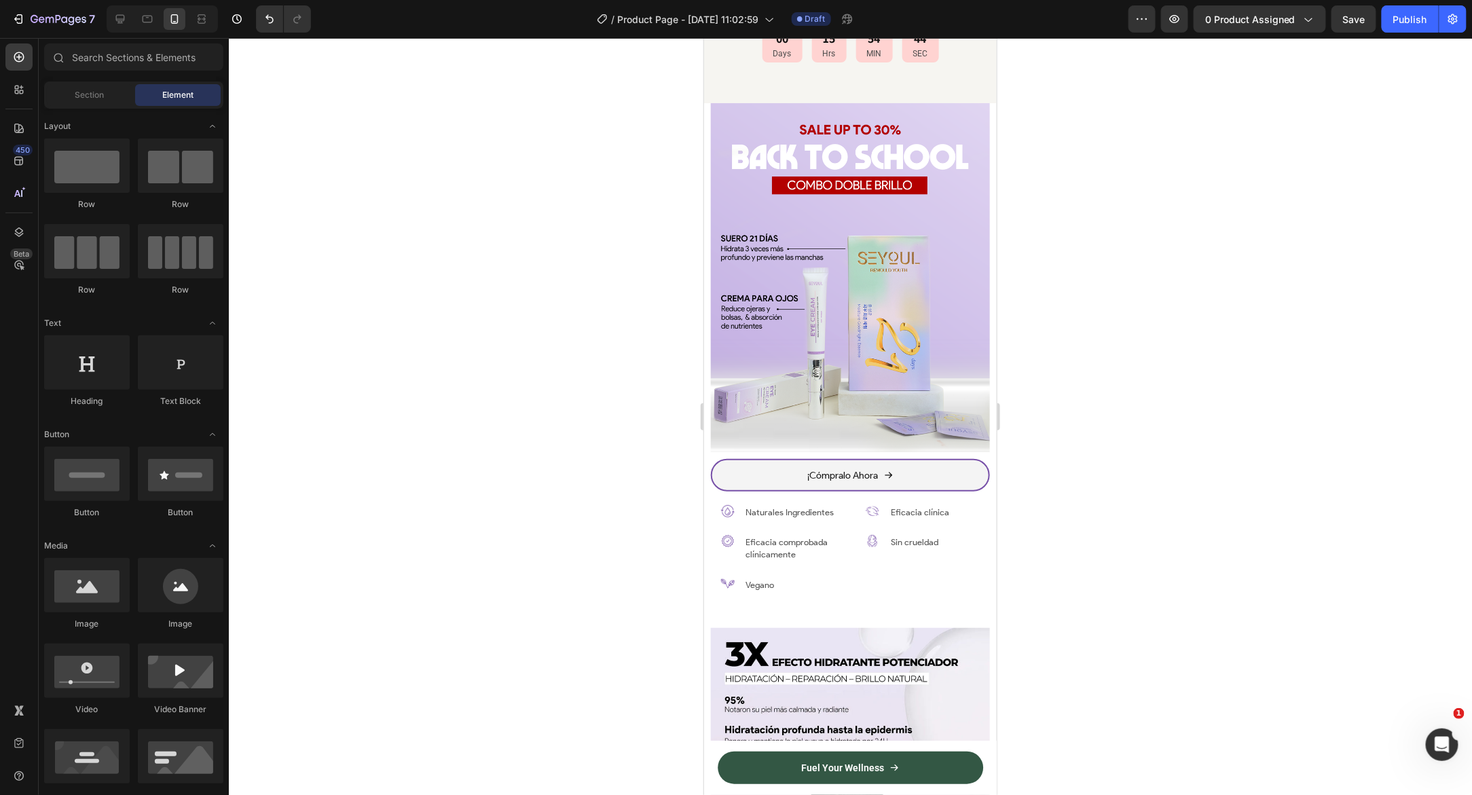
click at [496, 458] on div at bounding box center [850, 416] width 1243 height 757
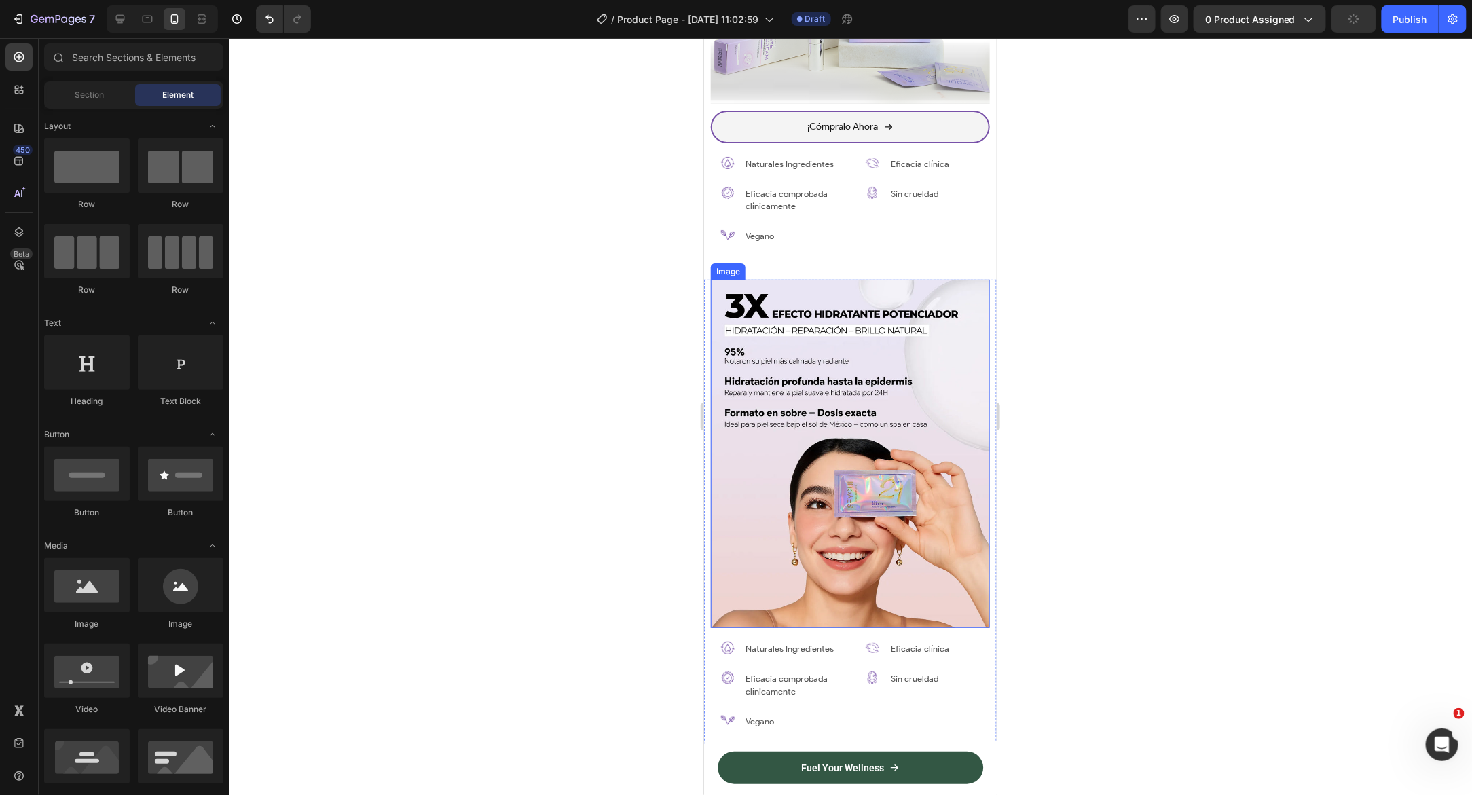
scroll to position [1602, 0]
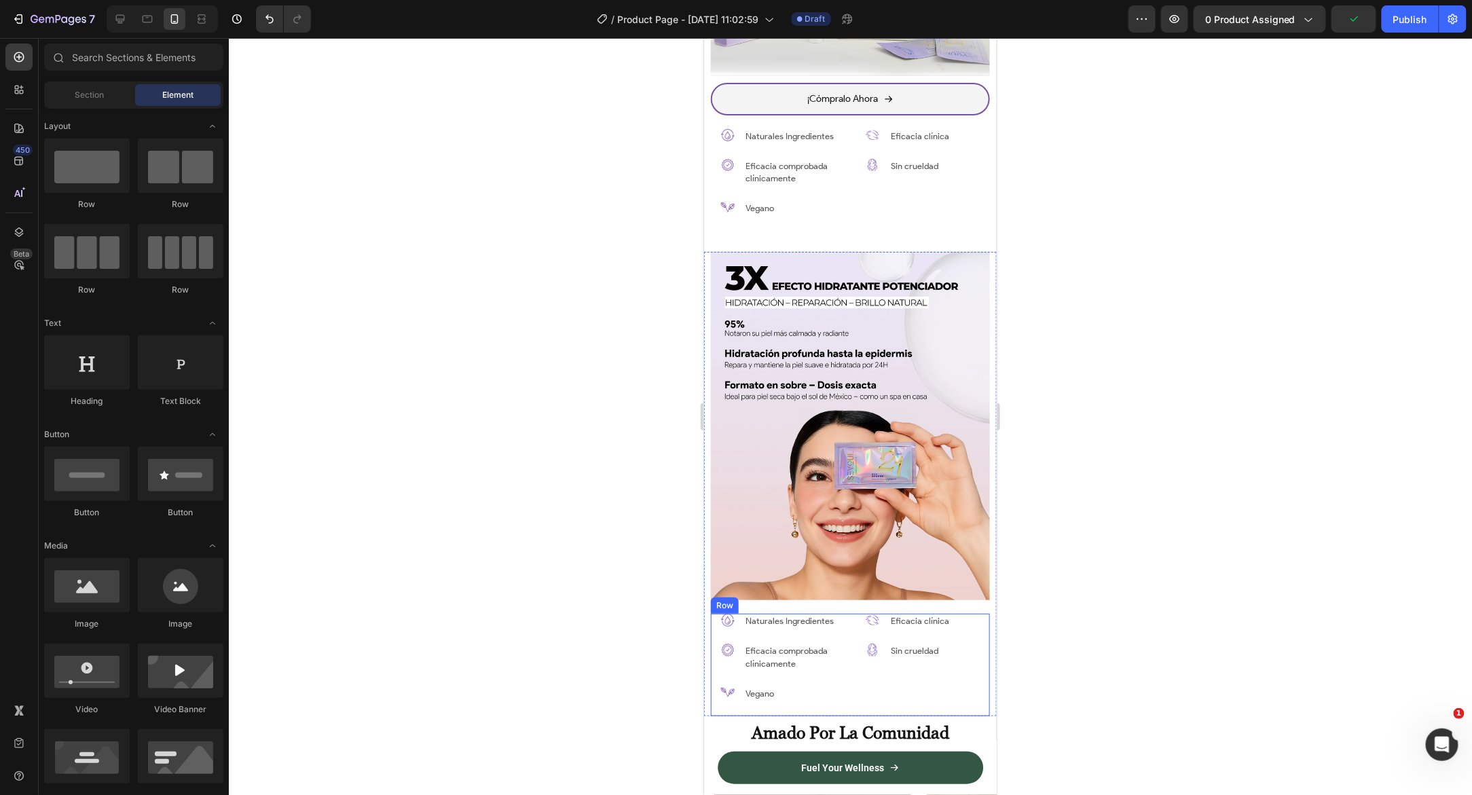
click at [846, 615] on div "Image Naturales Ingredientes Text Block Row Image Eficacia comprobada clínicame…" at bounding box center [849, 664] width 279 height 102
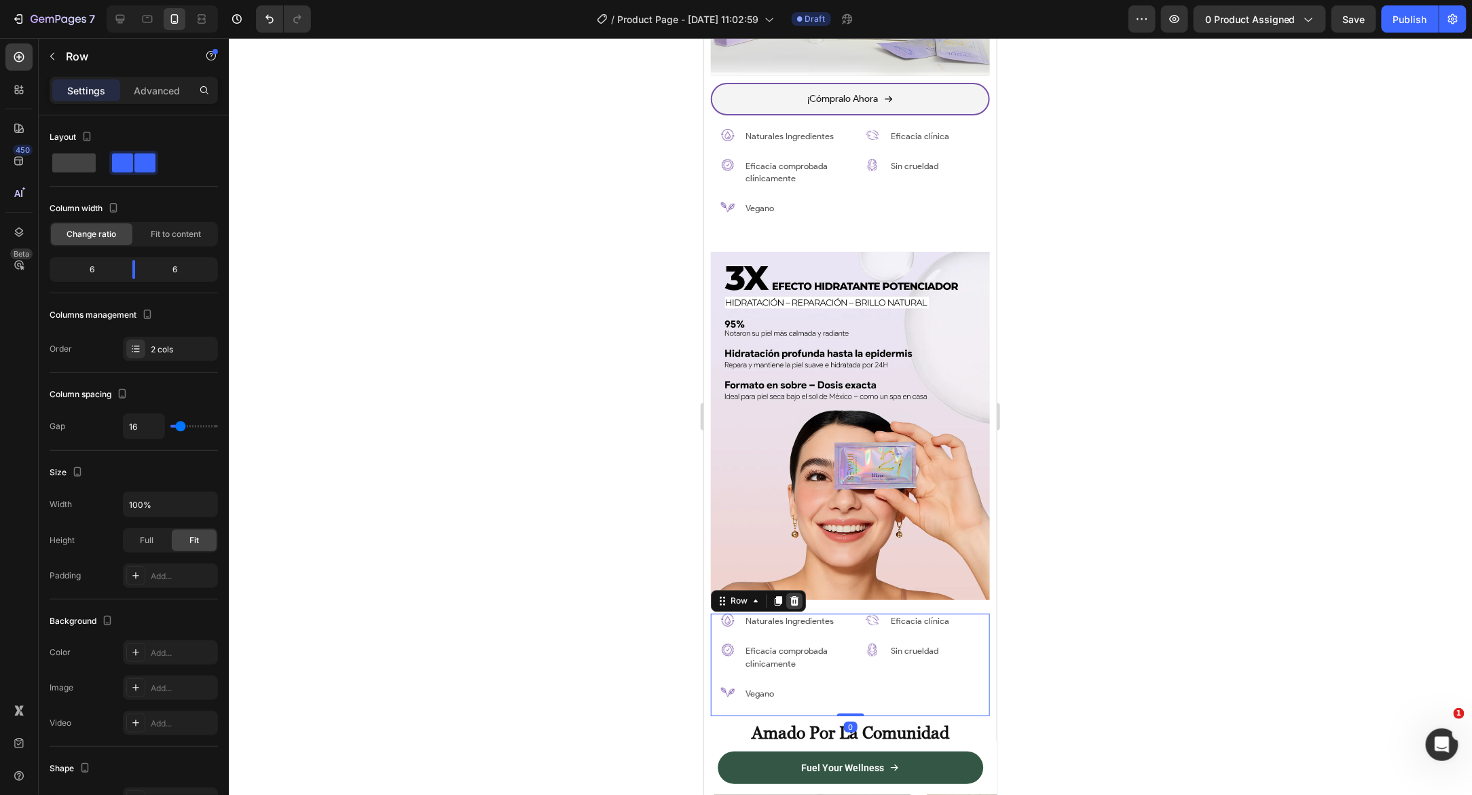
click at [789, 592] on div at bounding box center [793, 600] width 16 height 16
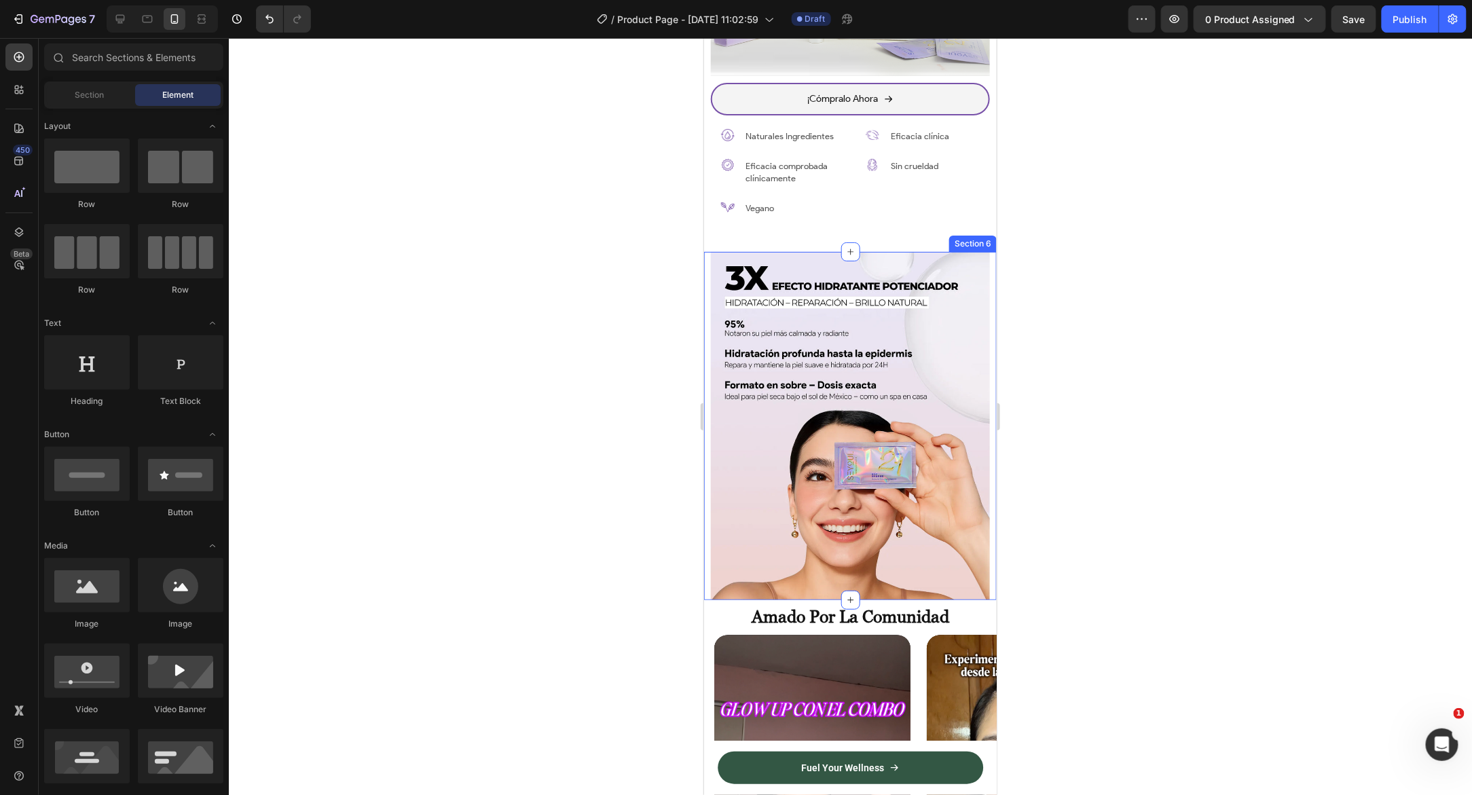
click at [705, 568] on div "Image Section 6" at bounding box center [849, 425] width 293 height 349
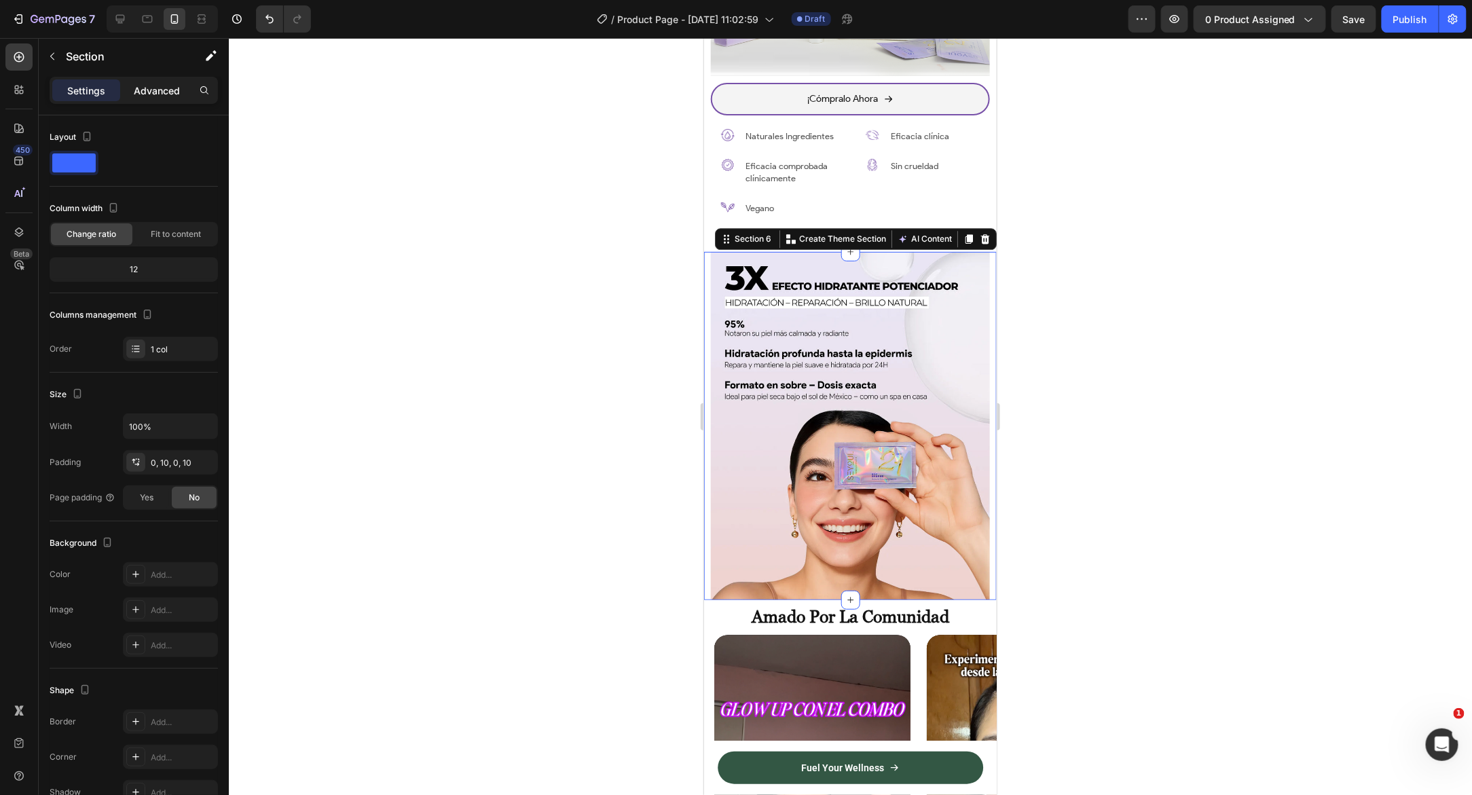
click at [169, 89] on p "Advanced" at bounding box center [157, 90] width 46 height 14
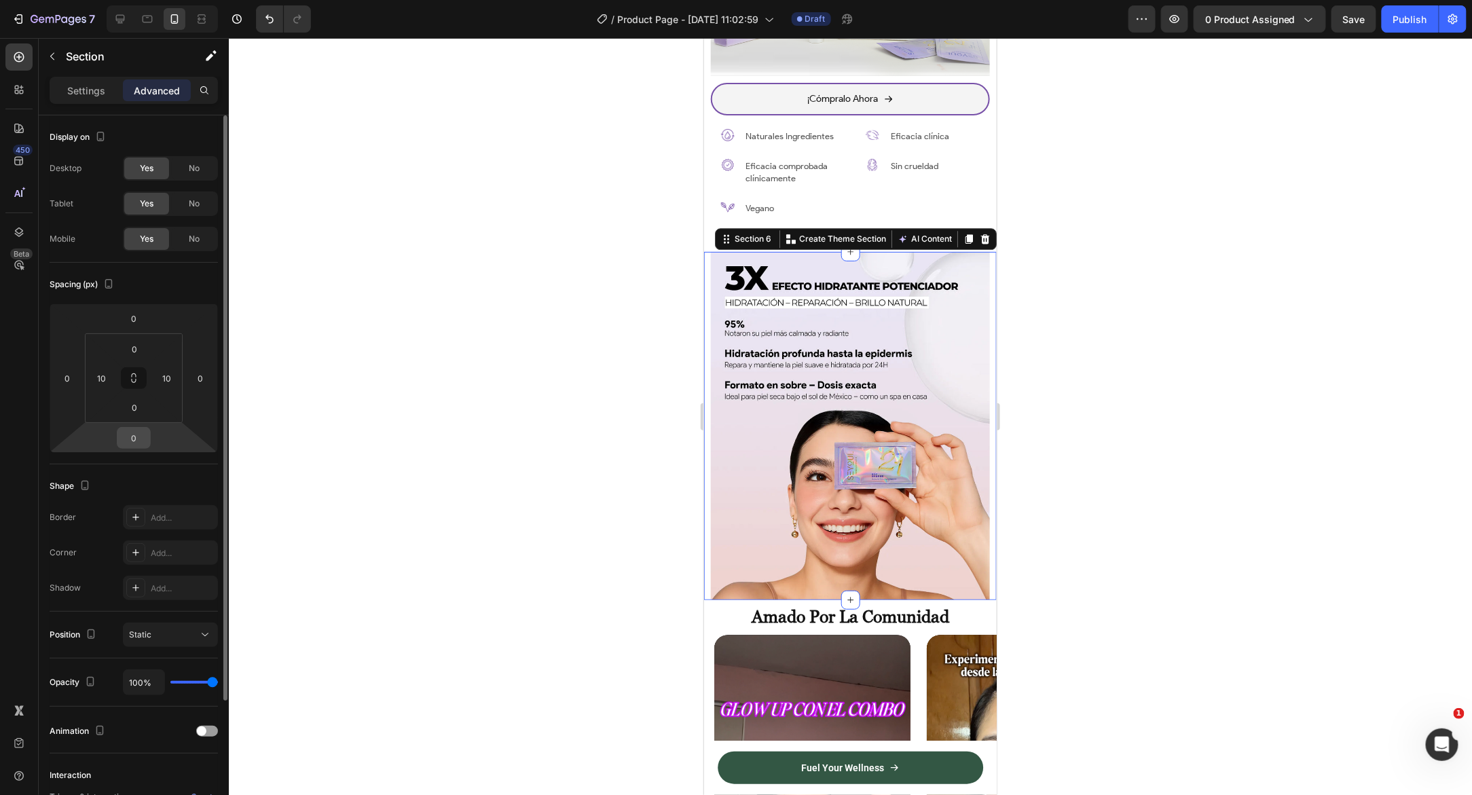
click at [134, 438] on input "0" at bounding box center [133, 438] width 27 height 20
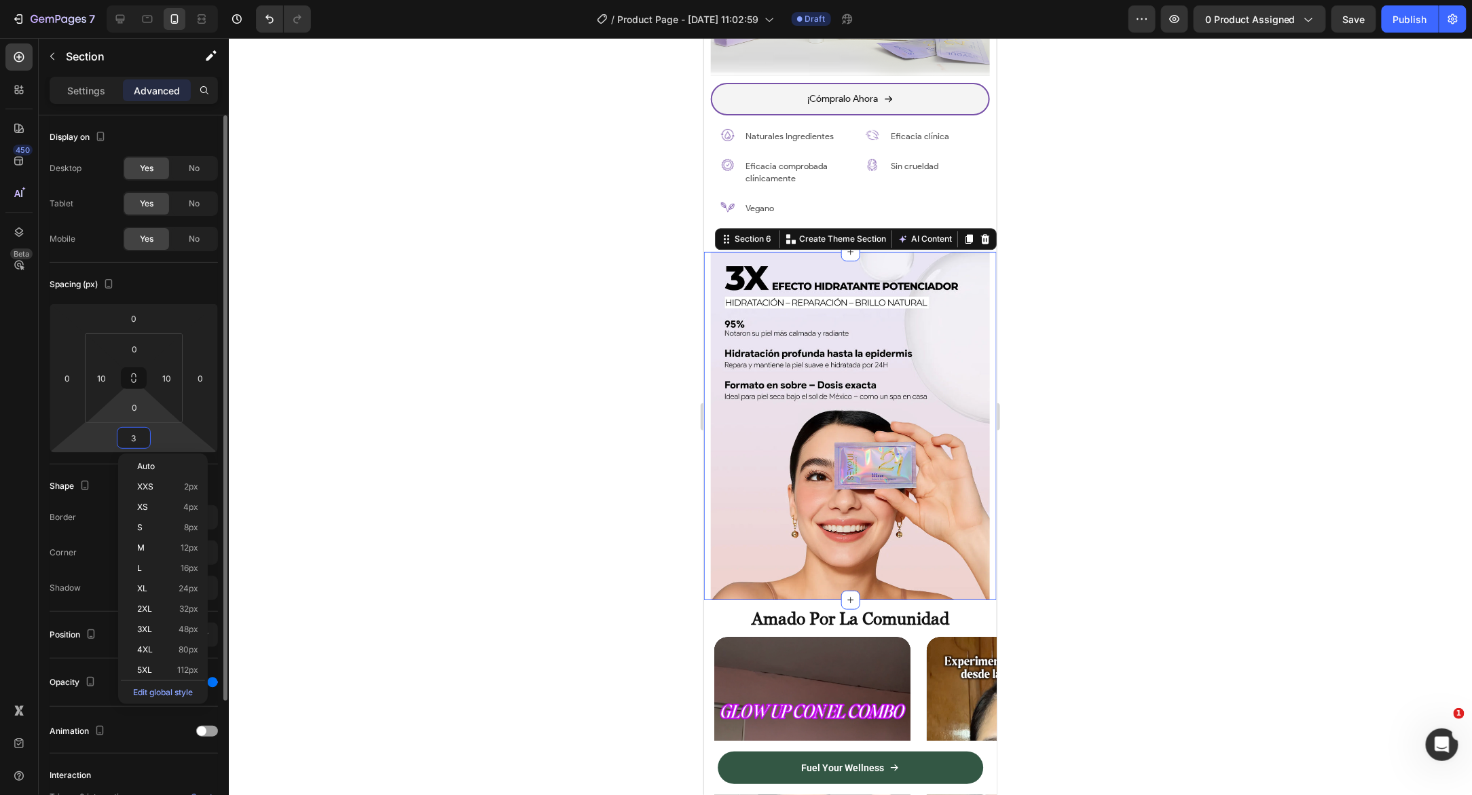
type input "30"
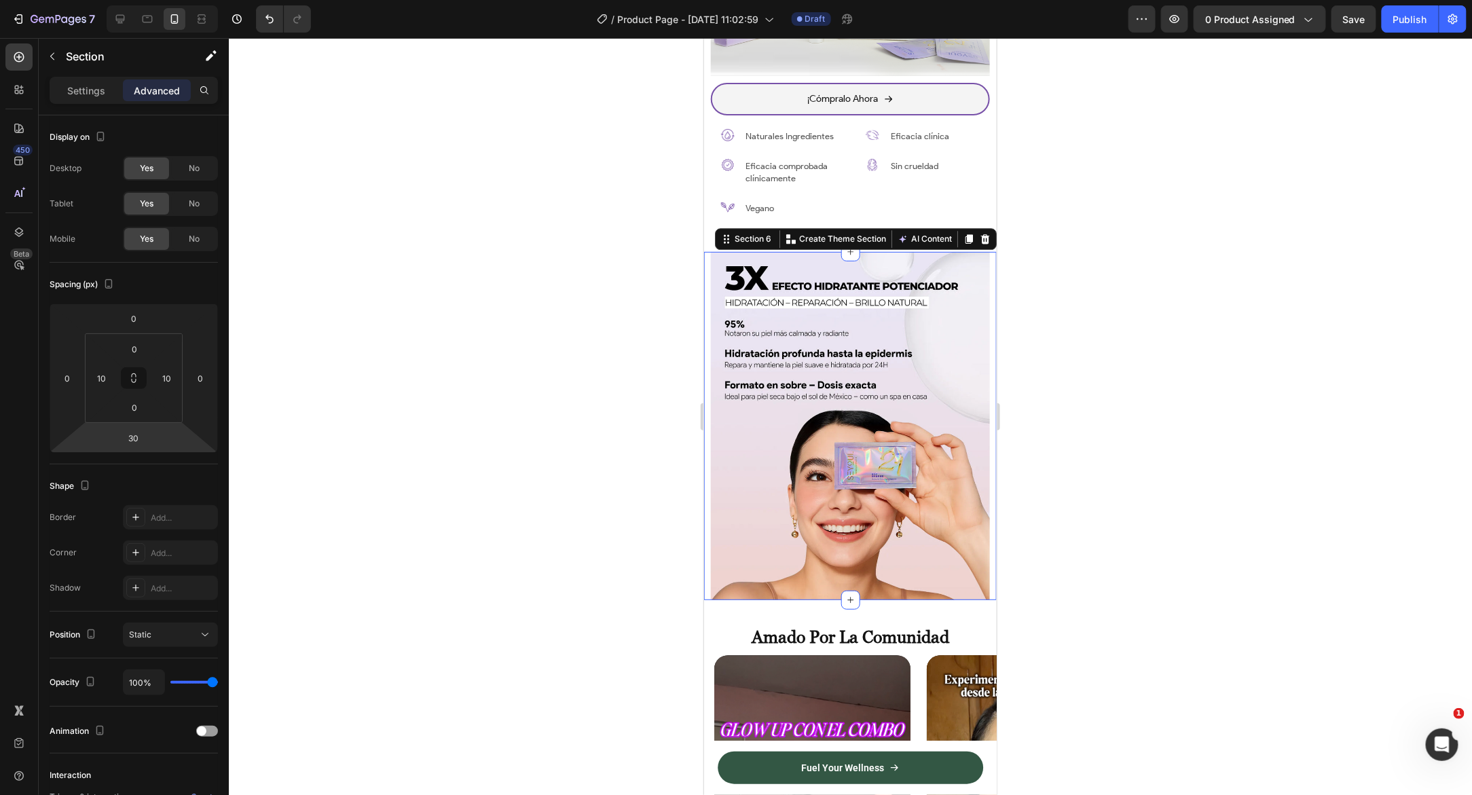
click at [472, 529] on div at bounding box center [850, 416] width 1243 height 757
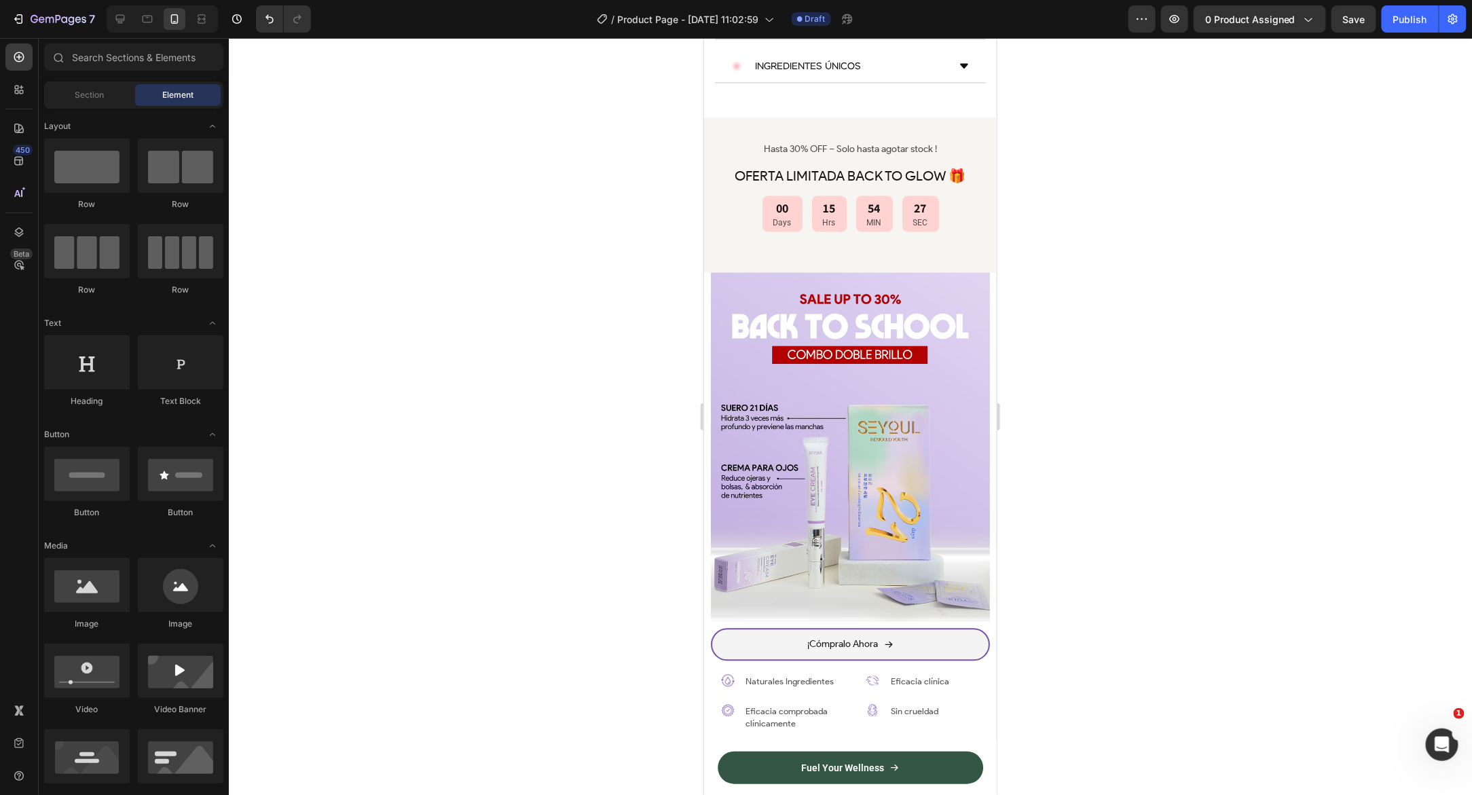
scroll to position [608, 0]
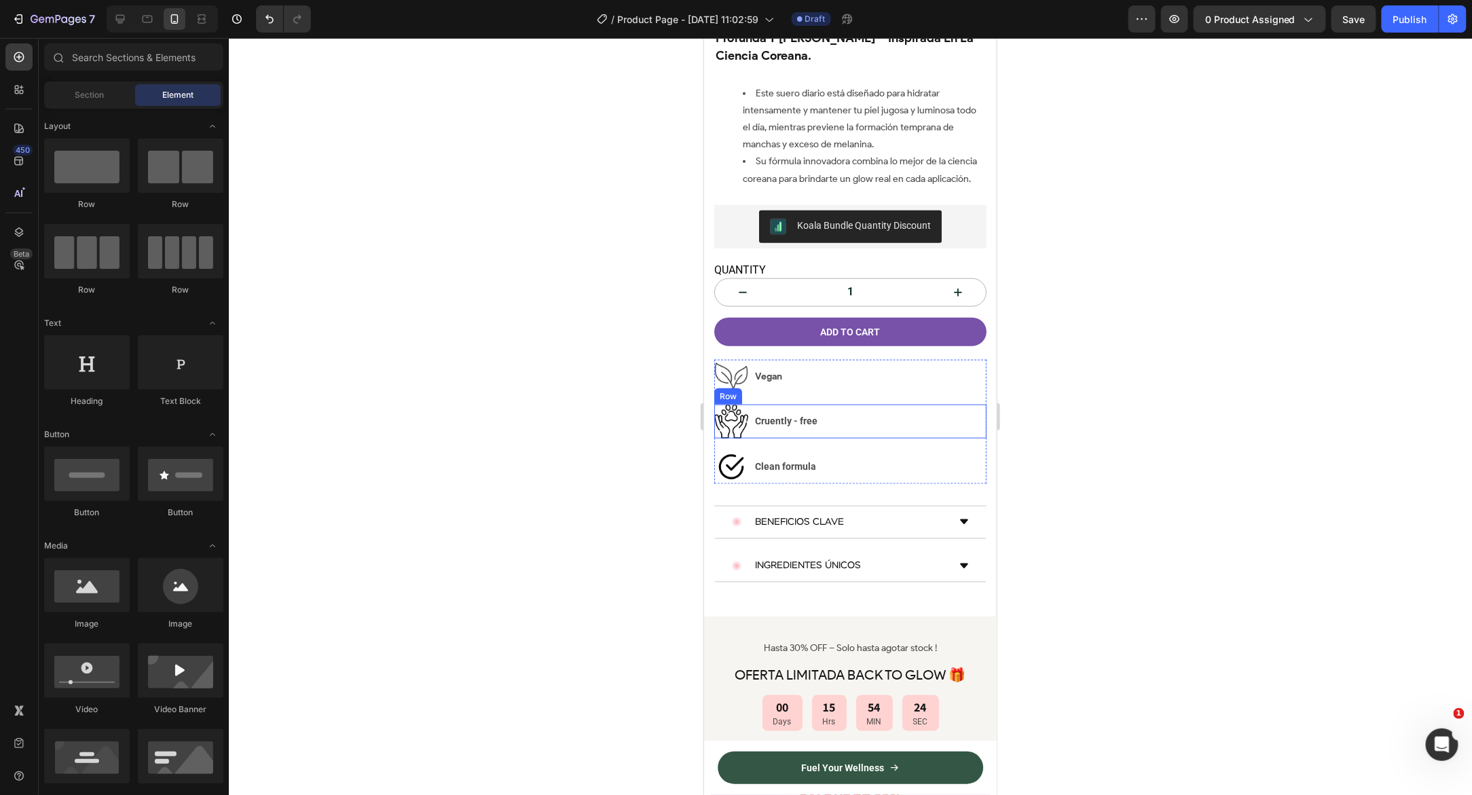
click at [774, 359] on div "Image Vegan Text block Row" at bounding box center [849, 381] width 272 height 45
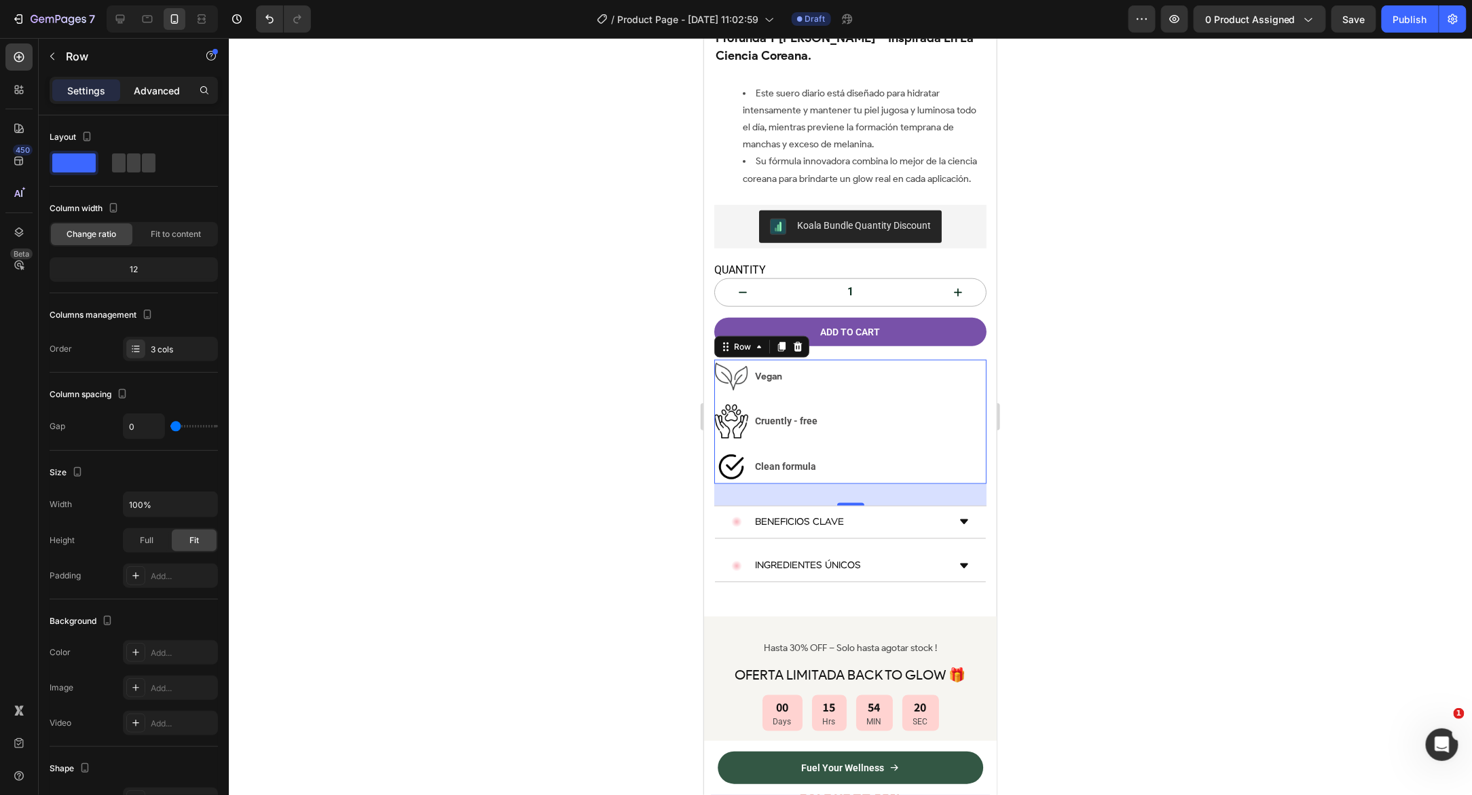
click at [157, 99] on div "Advanced" at bounding box center [157, 90] width 68 height 22
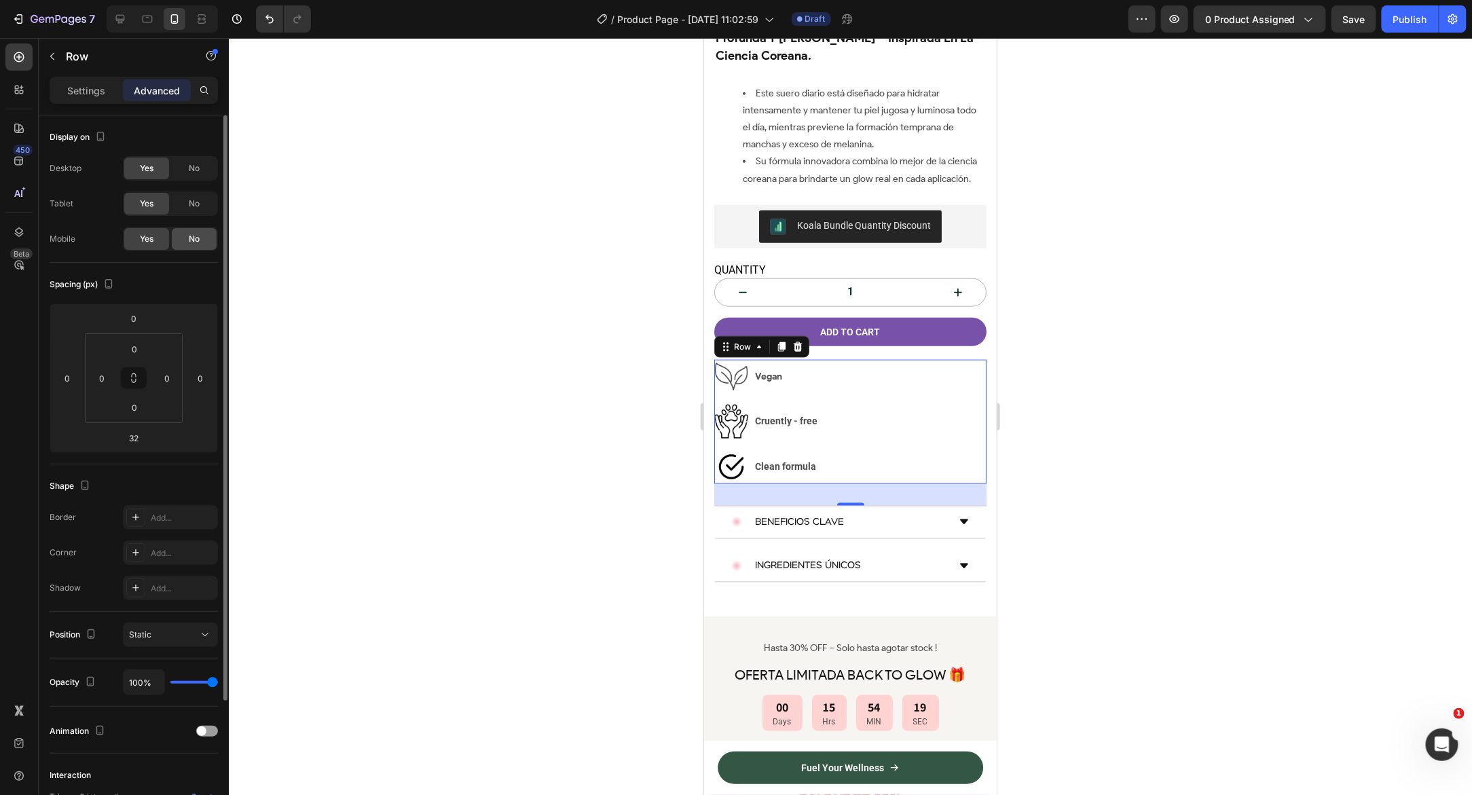
click at [195, 248] on div "No" at bounding box center [194, 239] width 45 height 22
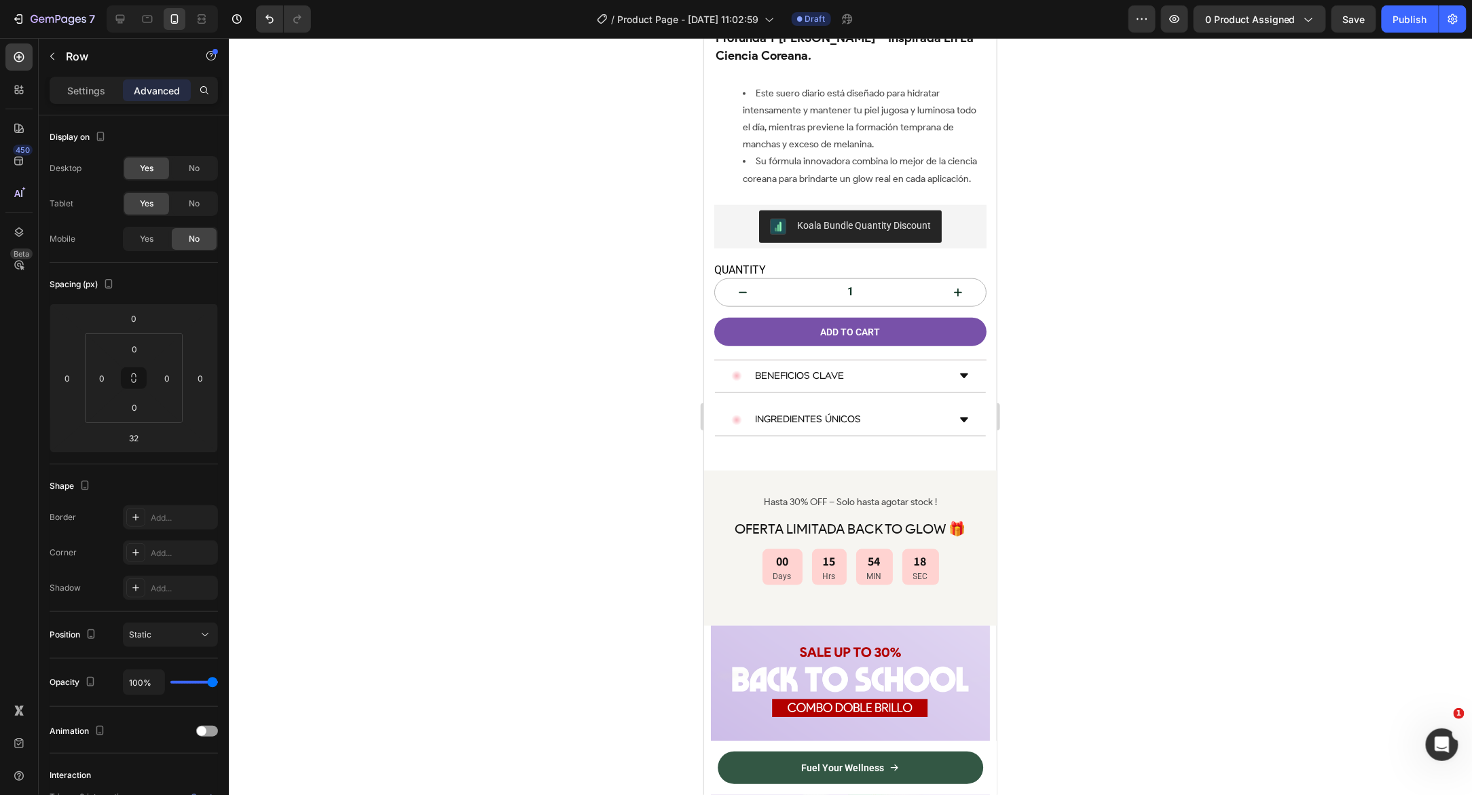
click at [502, 272] on div at bounding box center [850, 416] width 1243 height 757
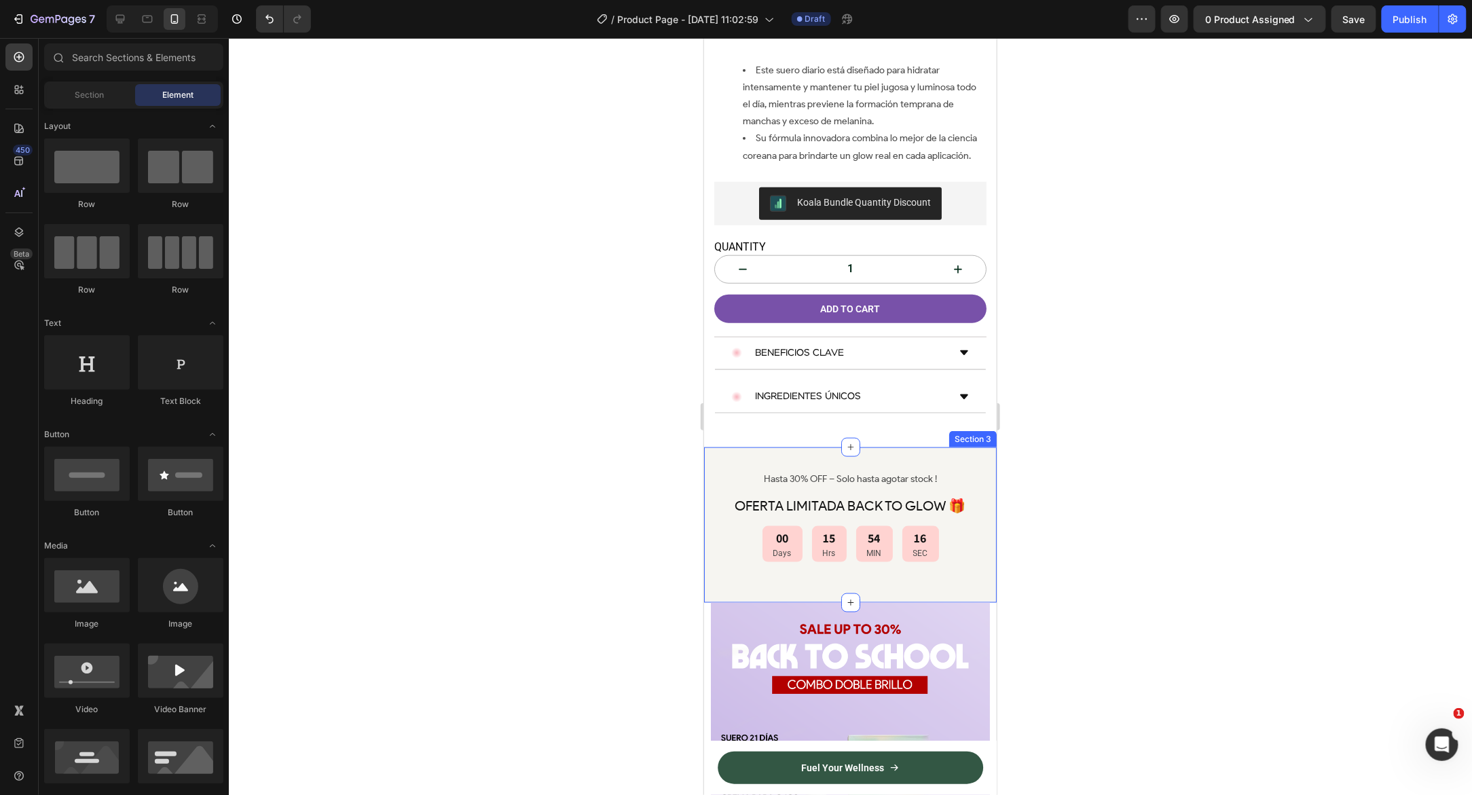
scroll to position [599, 0]
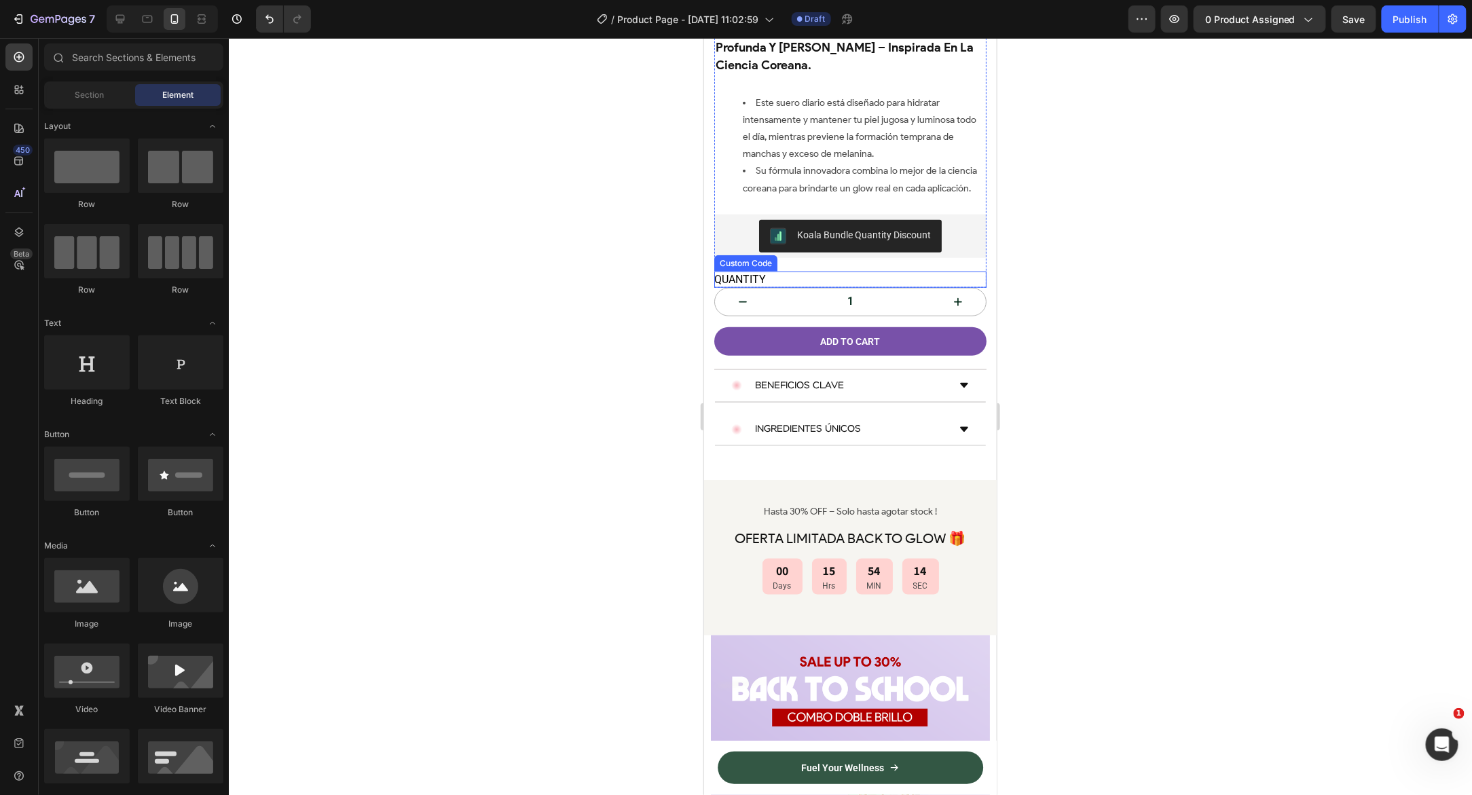
click at [808, 271] on p "QUANTITY" at bounding box center [849, 279] width 272 height 16
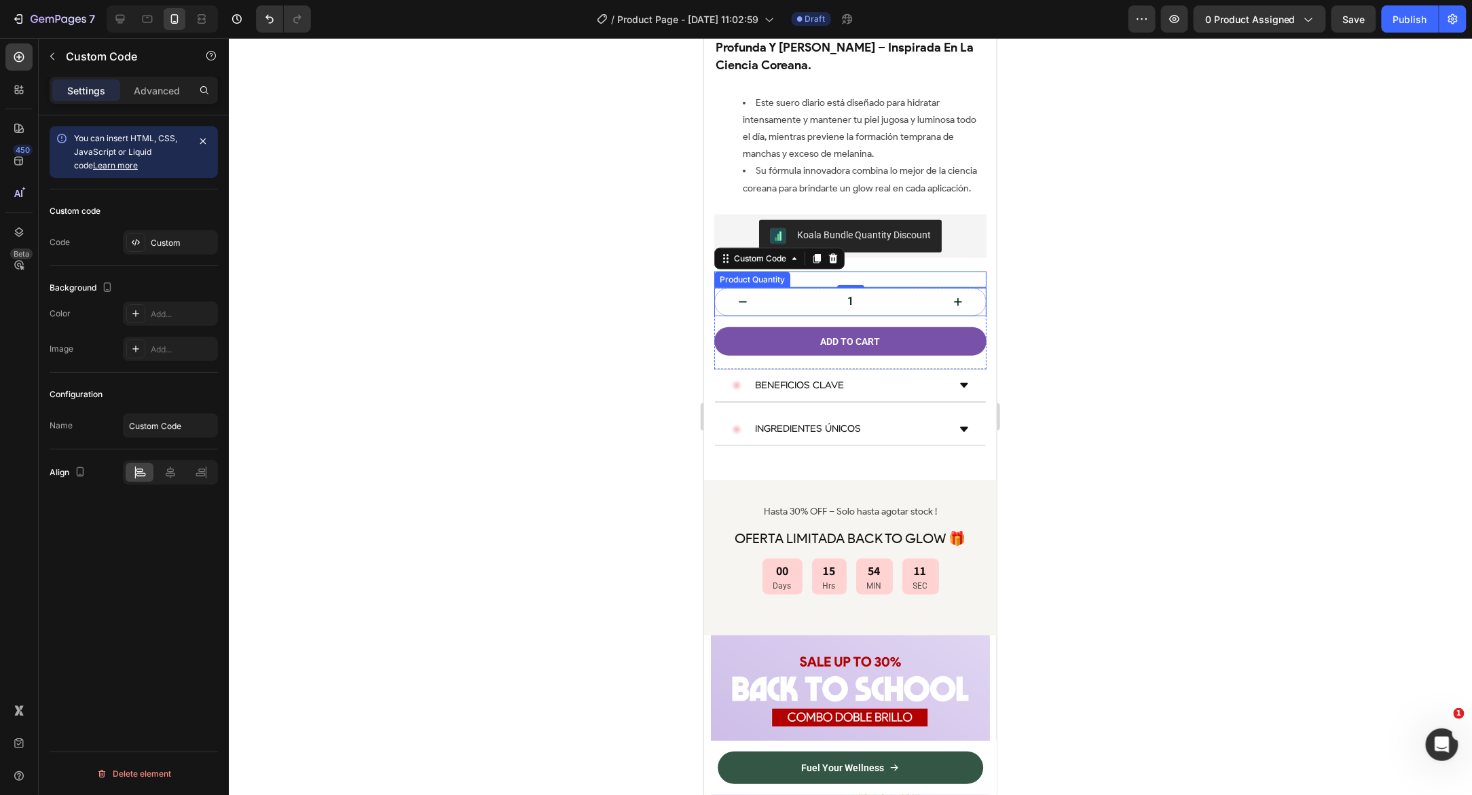
click at [715, 287] on div "1" at bounding box center [849, 301] width 272 height 29
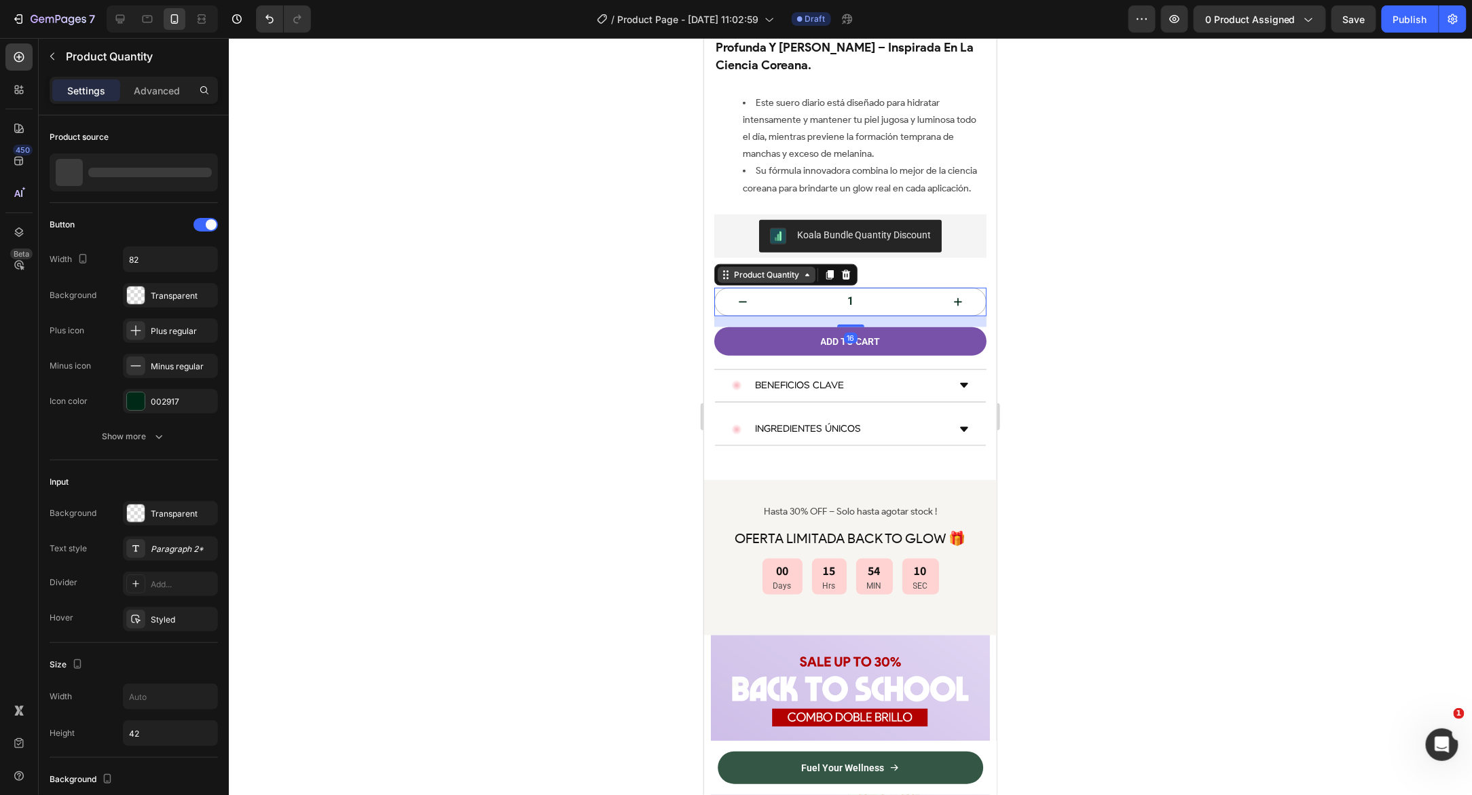
click at [732, 268] on div "Product Quantity" at bounding box center [765, 274] width 71 height 12
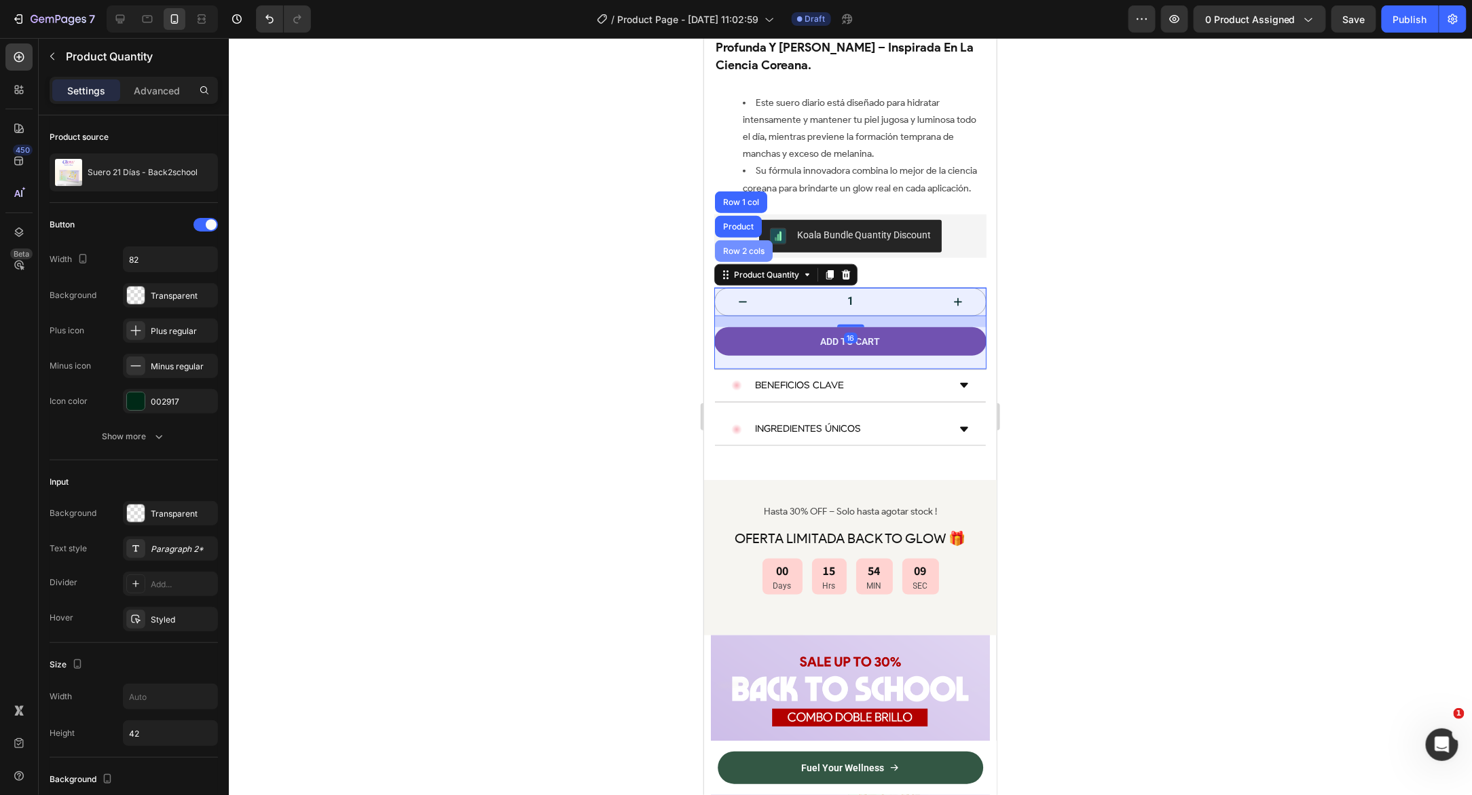
click at [737, 246] on div "Row 2 cols" at bounding box center [743, 250] width 47 height 8
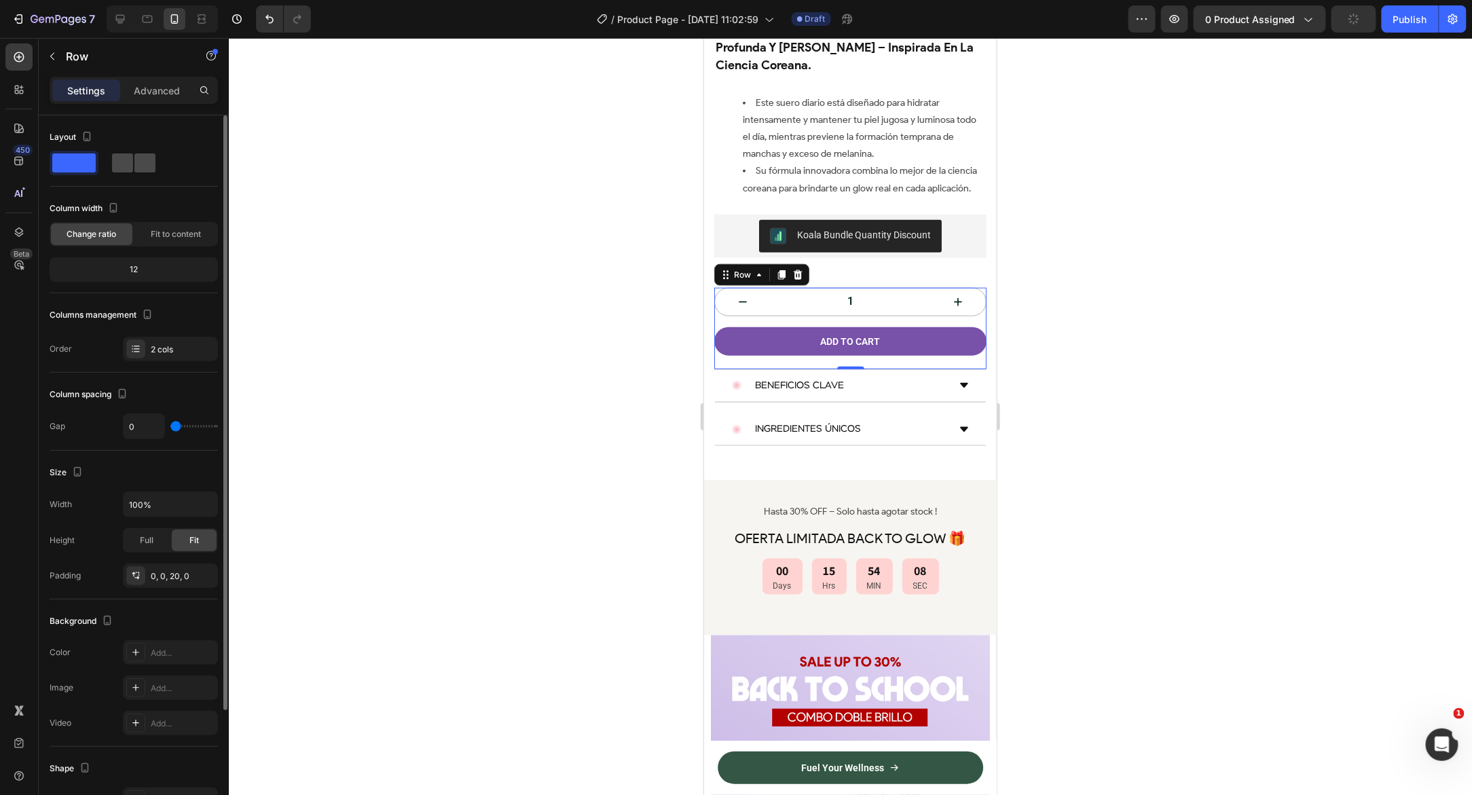
click at [134, 169] on span at bounding box center [144, 162] width 21 height 19
type input "16"
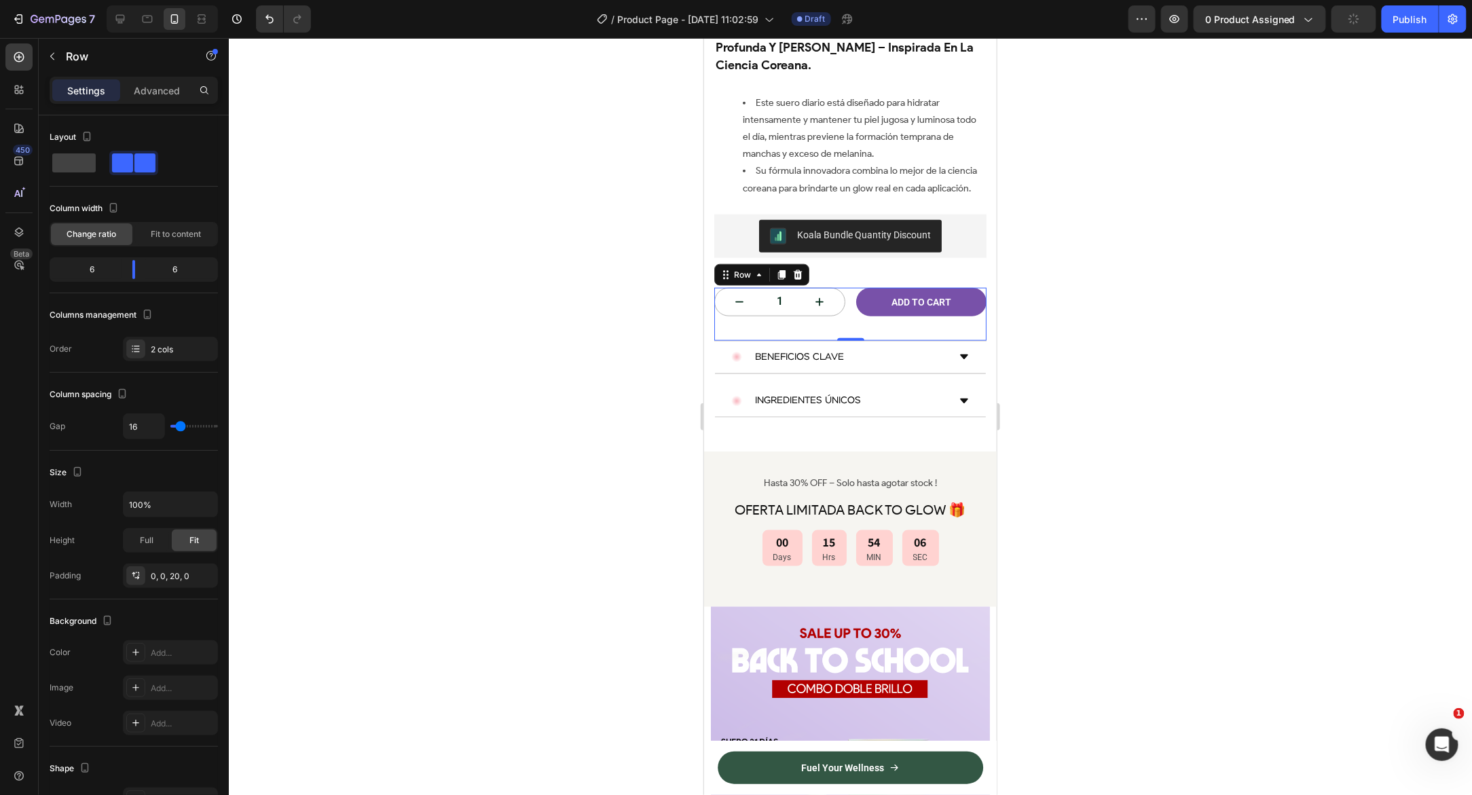
click at [492, 350] on div at bounding box center [850, 416] width 1243 height 757
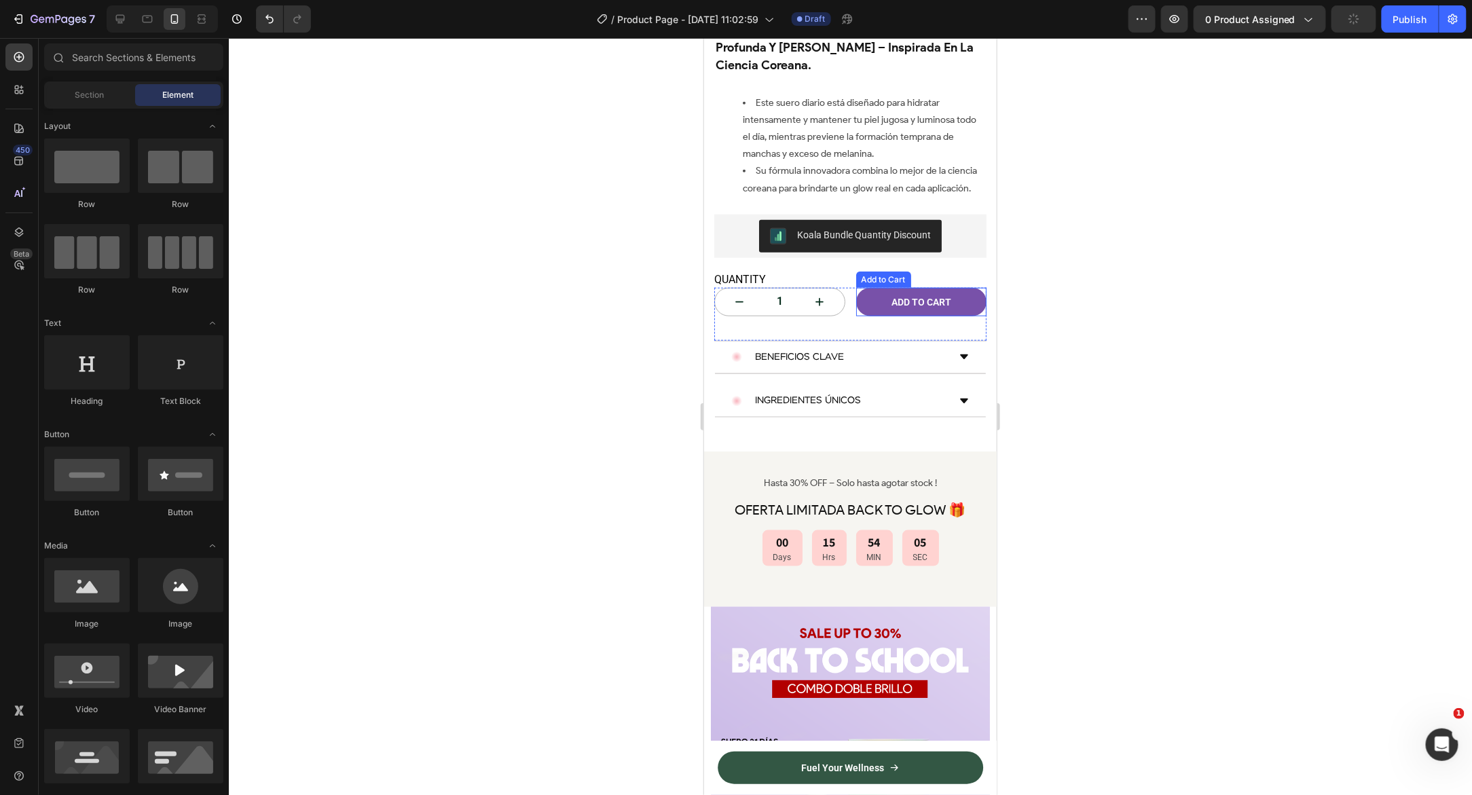
click at [846, 287] on div "1 Product Quantity Add to cart Add to Cart Row" at bounding box center [849, 313] width 272 height 53
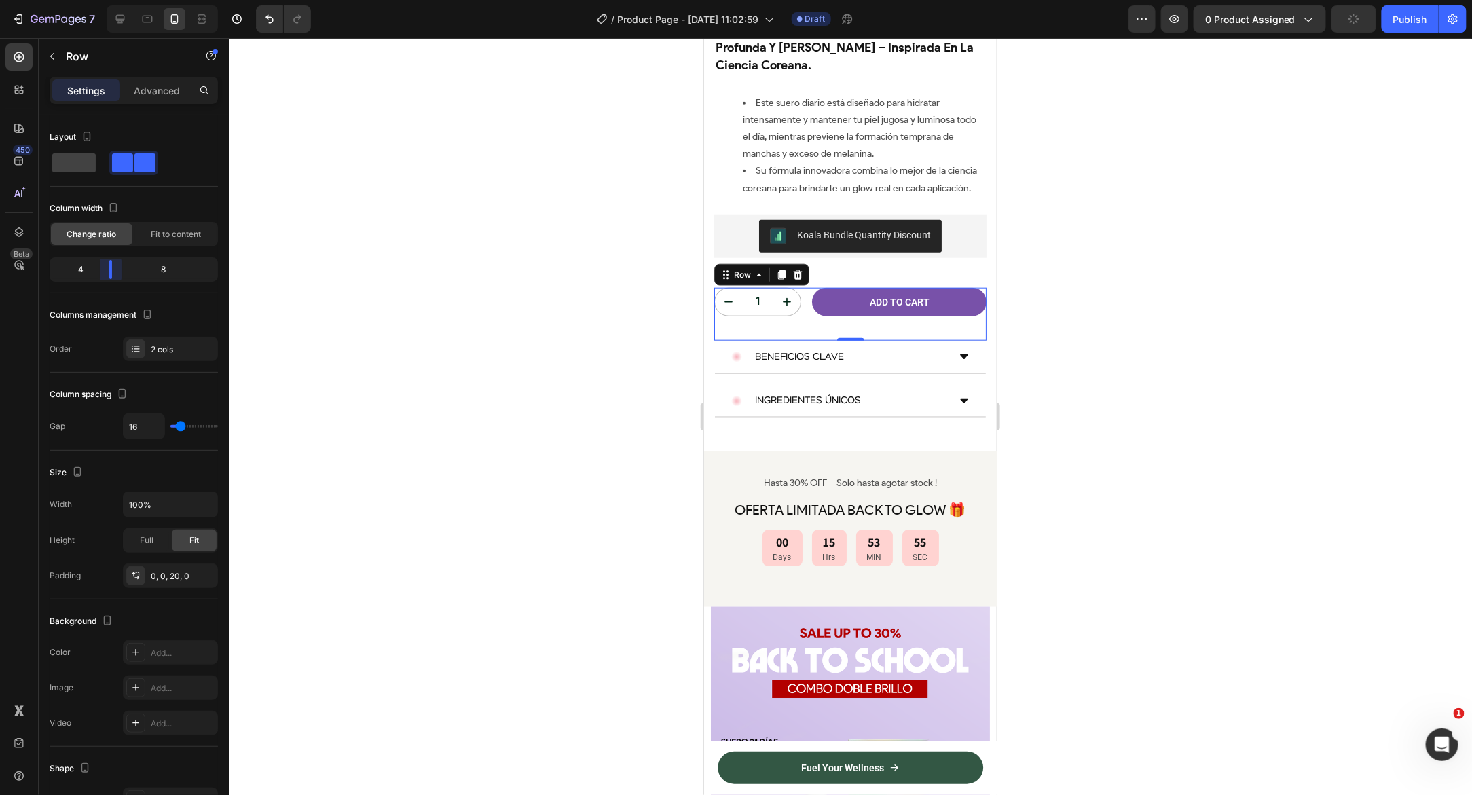
drag, startPoint x: 128, startPoint y: 273, endPoint x: 102, endPoint y: 276, distance: 26.7
click at [102, 276] on body "7 Version history / Product Page - Aug 22, 11:02:59 Draft Preview 0 product ass…" at bounding box center [736, 768] width 1472 height 1537
type input "6"
type input "3"
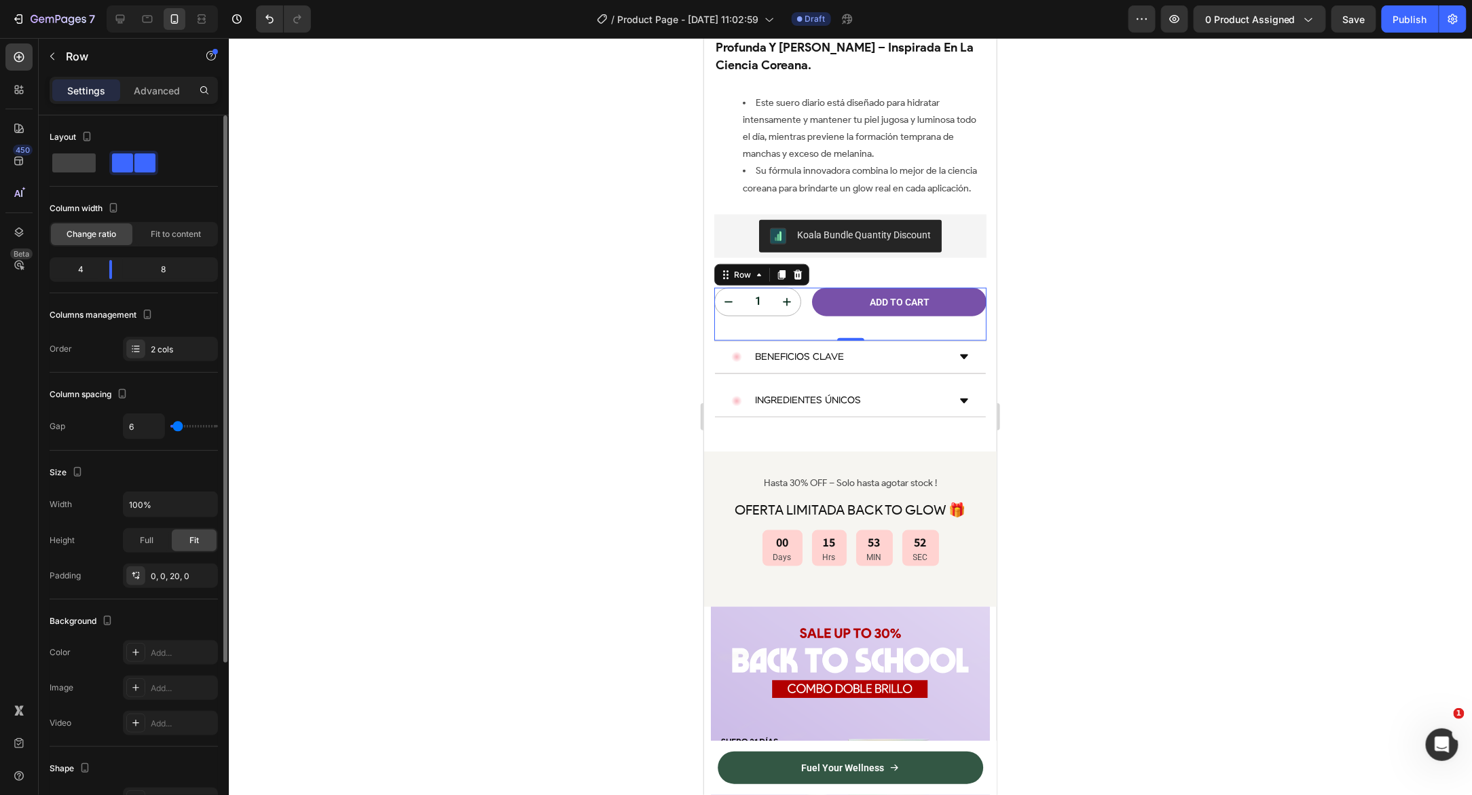
type input "3"
type input "2"
type input "0"
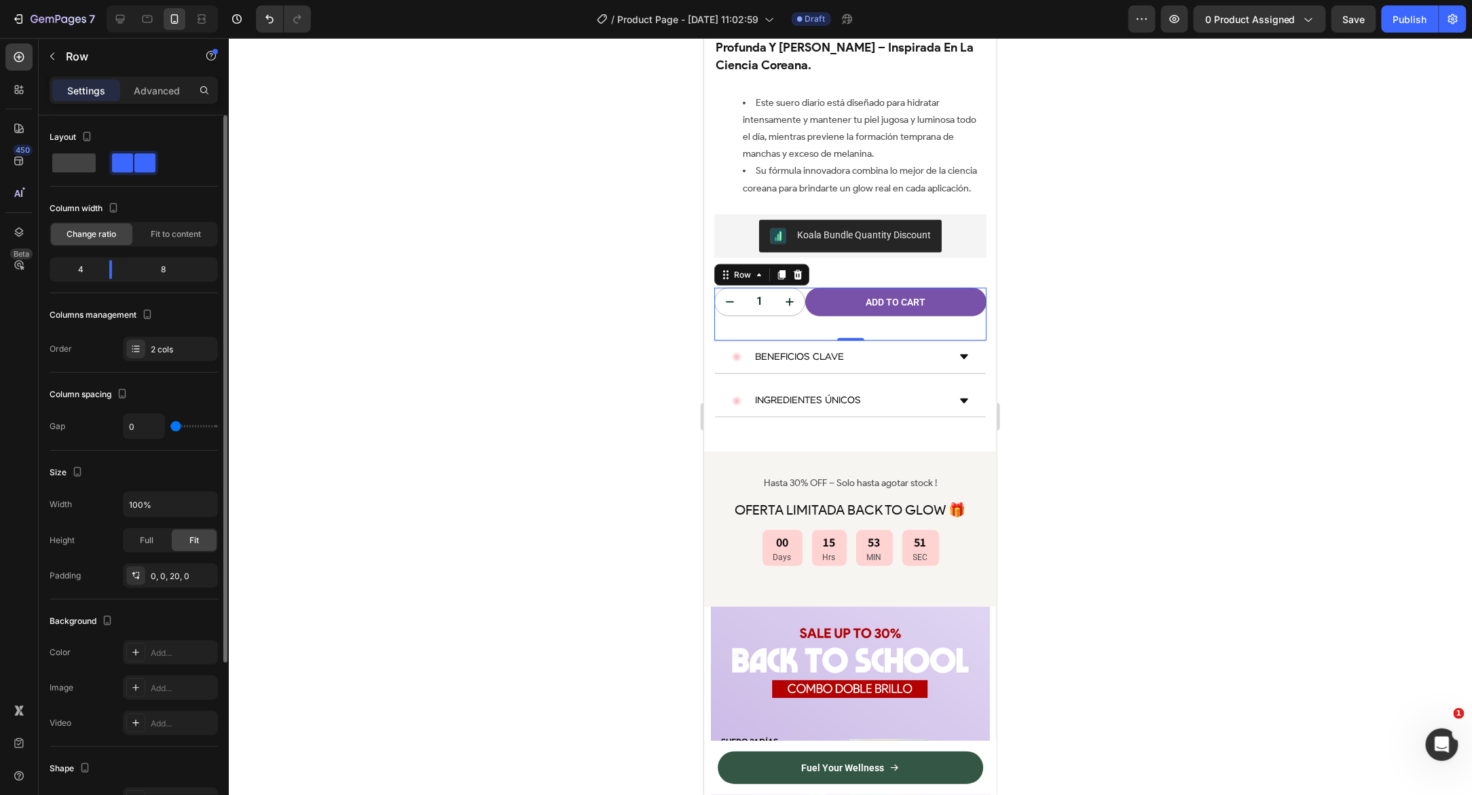
type input "4"
type input "5"
type input "6"
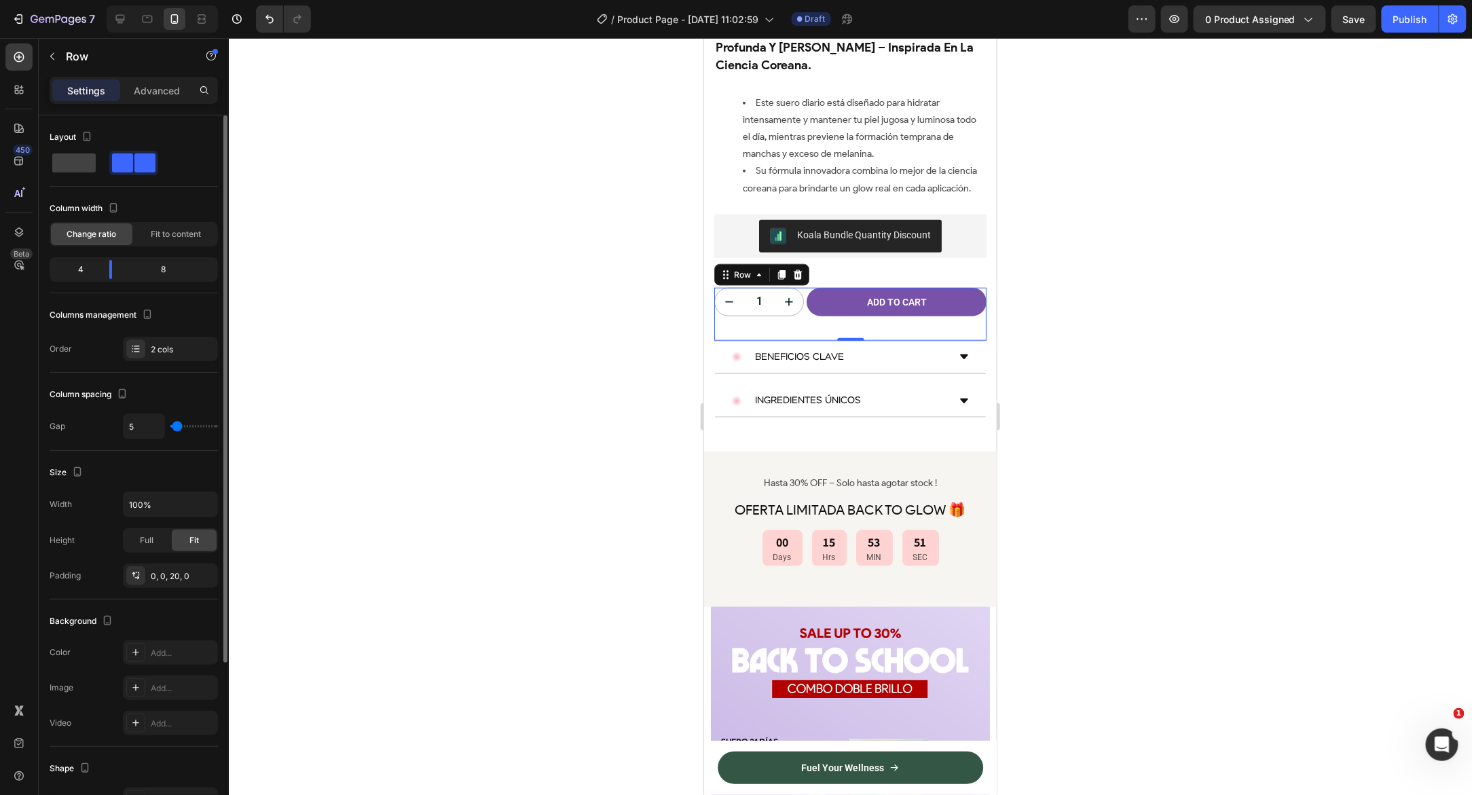
type input "6"
type input "8"
type input "13"
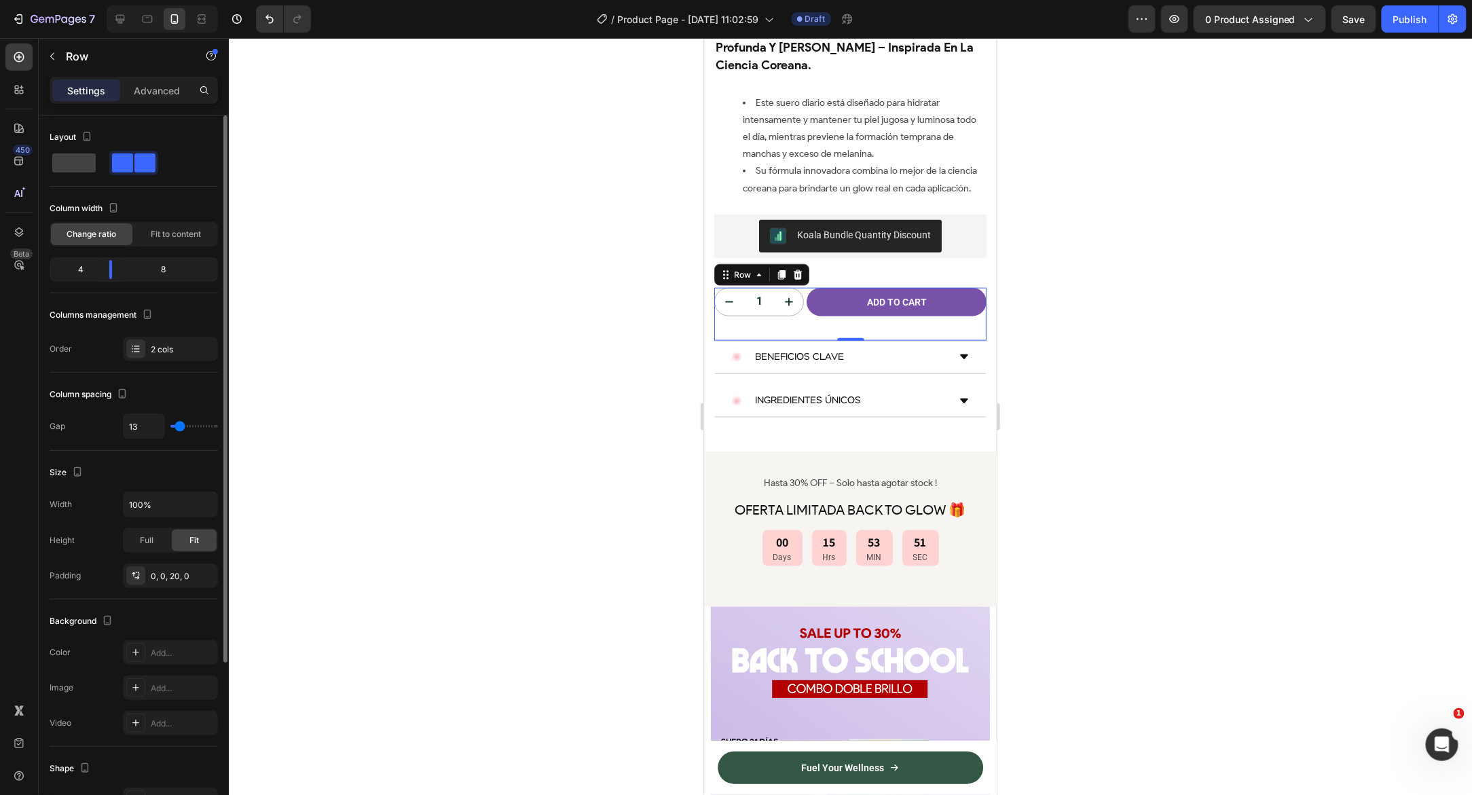
type input "14"
type input "15"
type input "13"
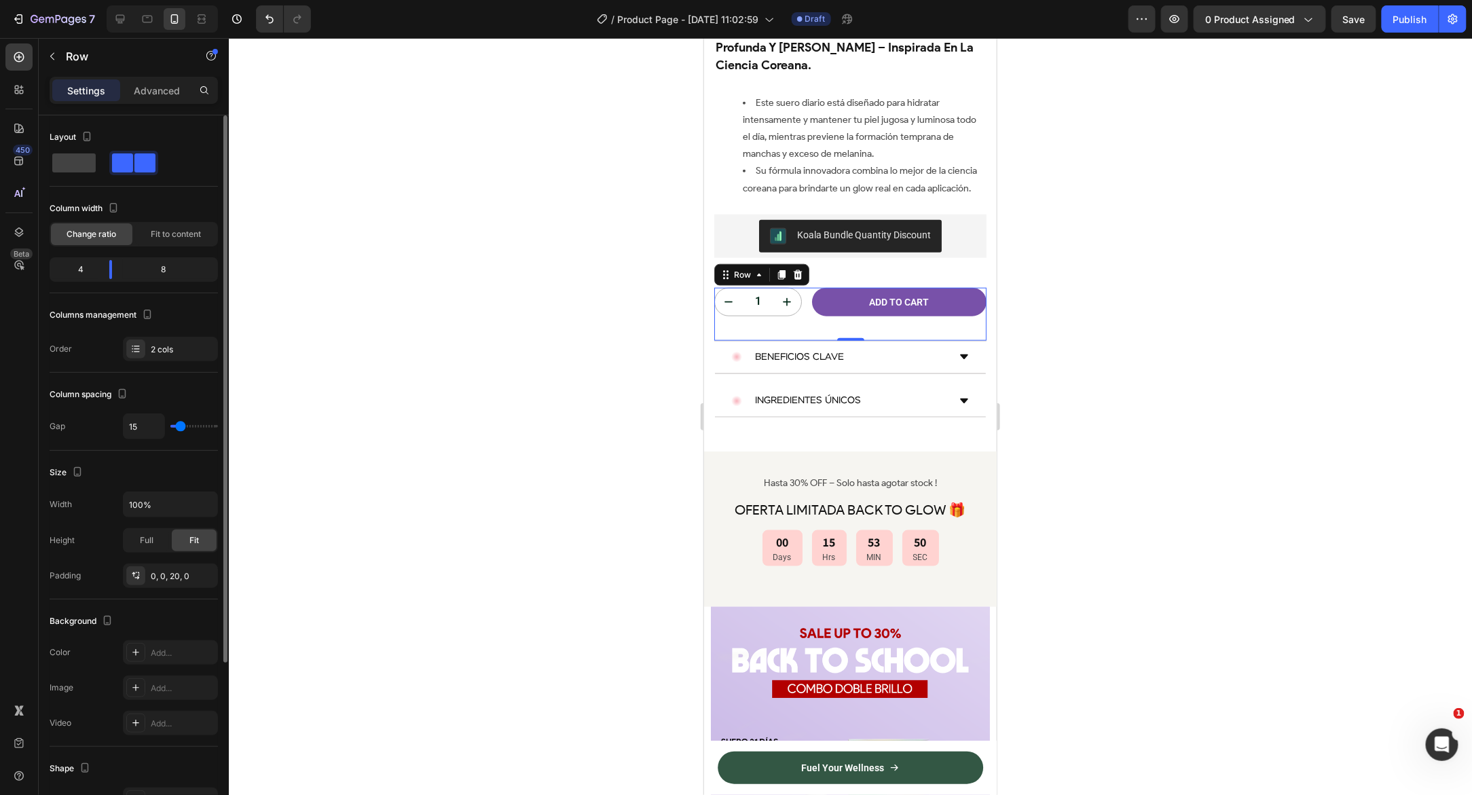
type input "13"
type input "12"
type input "11"
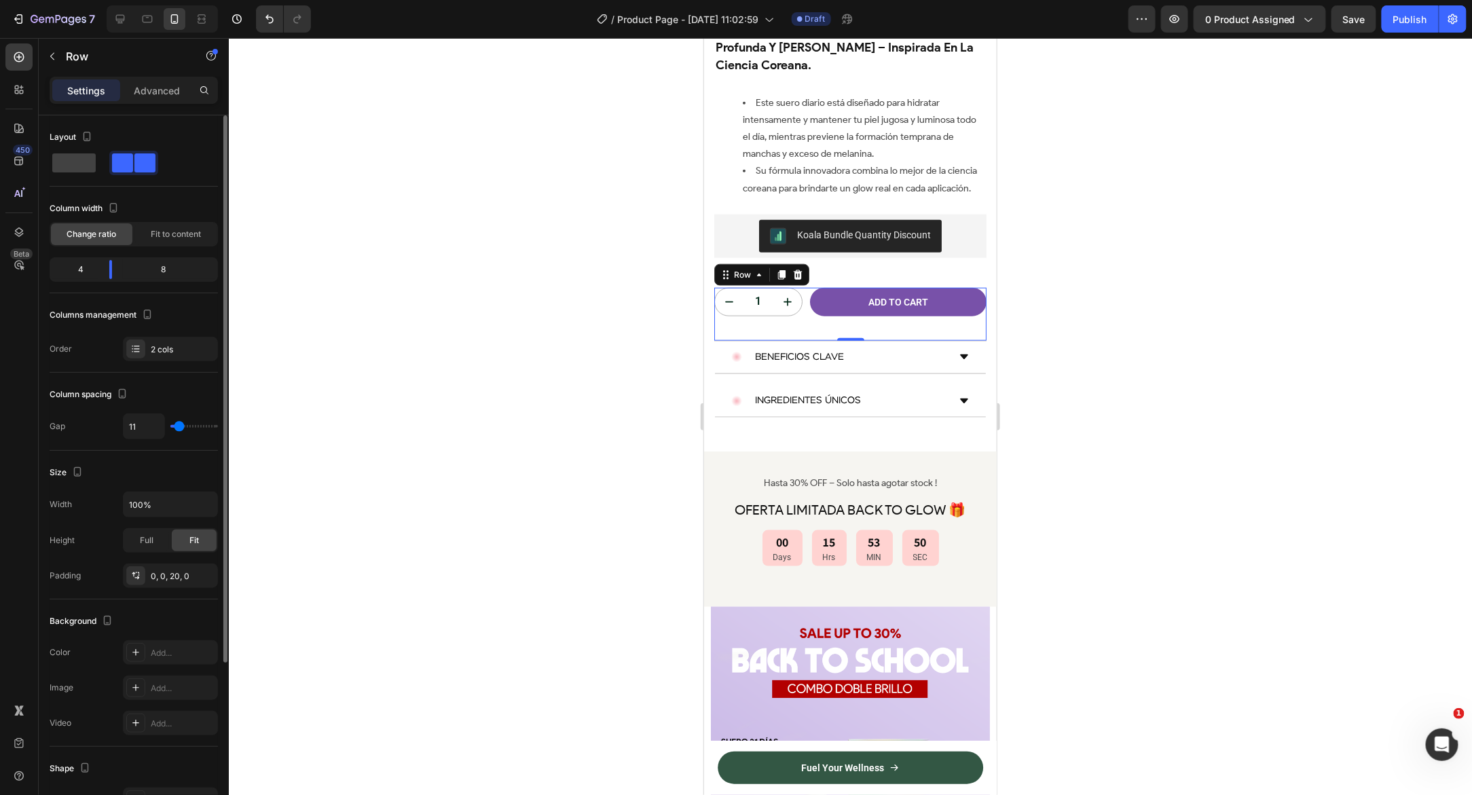
type input "9"
click at [179, 428] on input "range" at bounding box center [194, 426] width 48 height 3
type input "16"
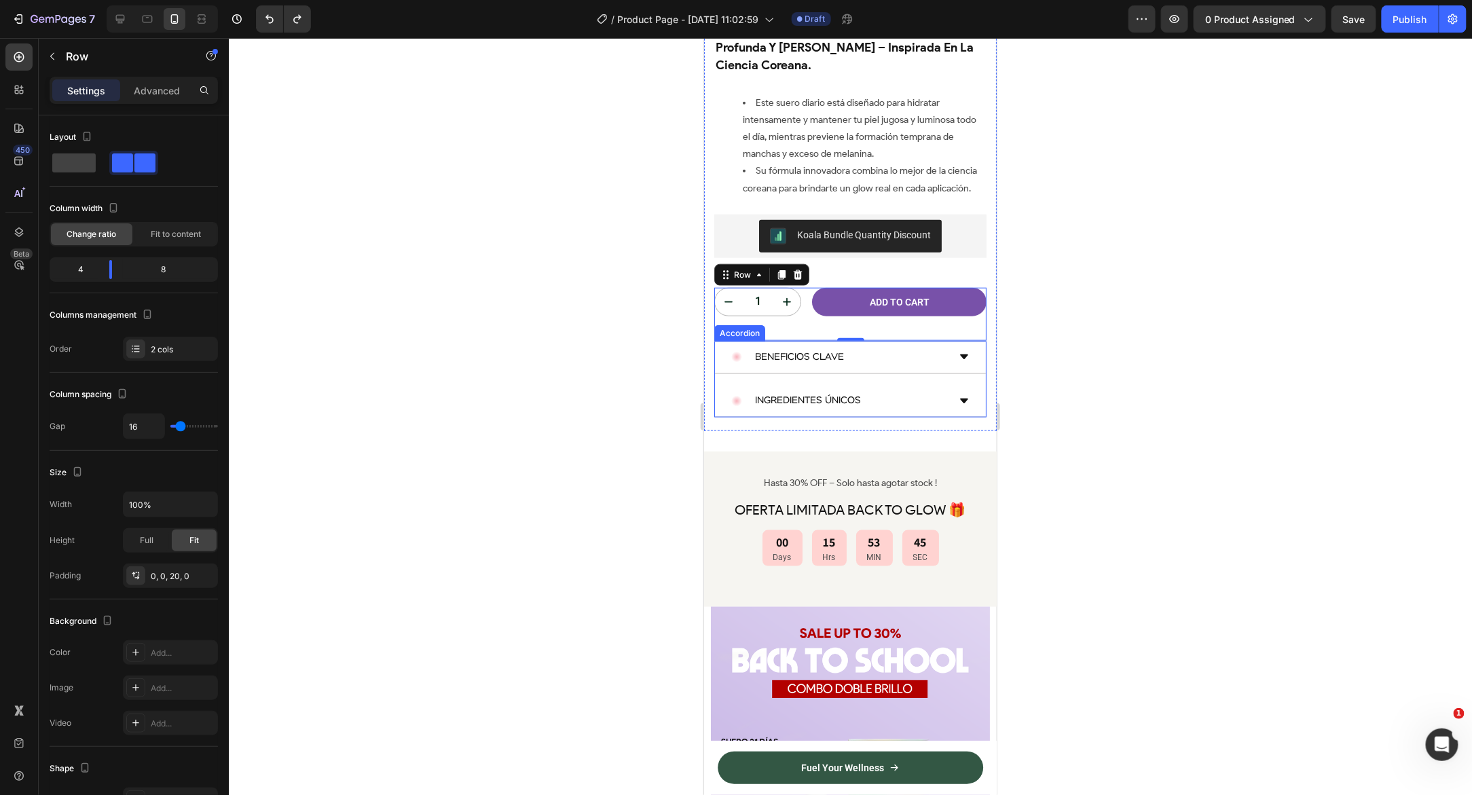
click at [551, 297] on div at bounding box center [850, 416] width 1243 height 757
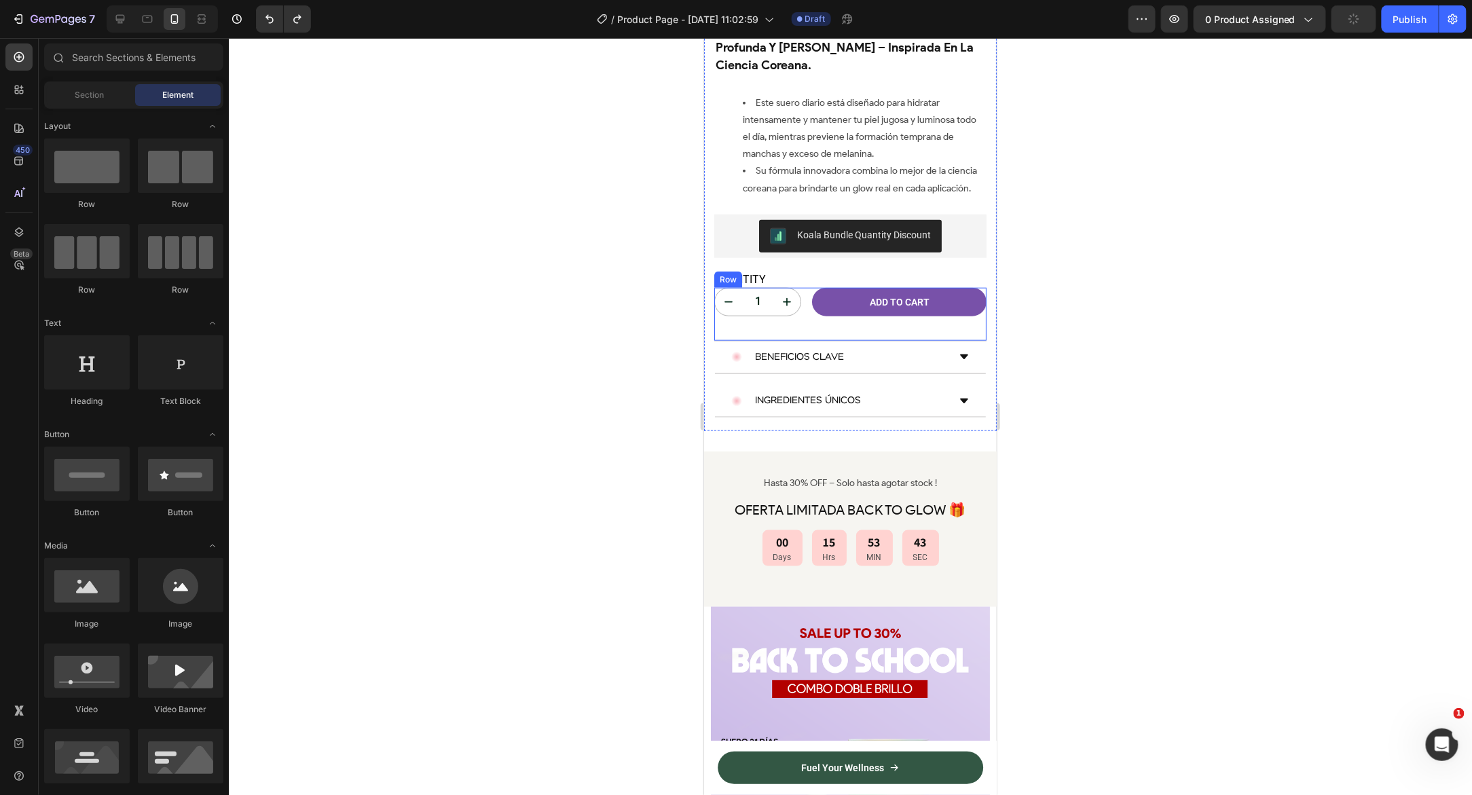
click at [801, 287] on div "1 Product Quantity Add to cart Add to Cart Row" at bounding box center [849, 313] width 272 height 53
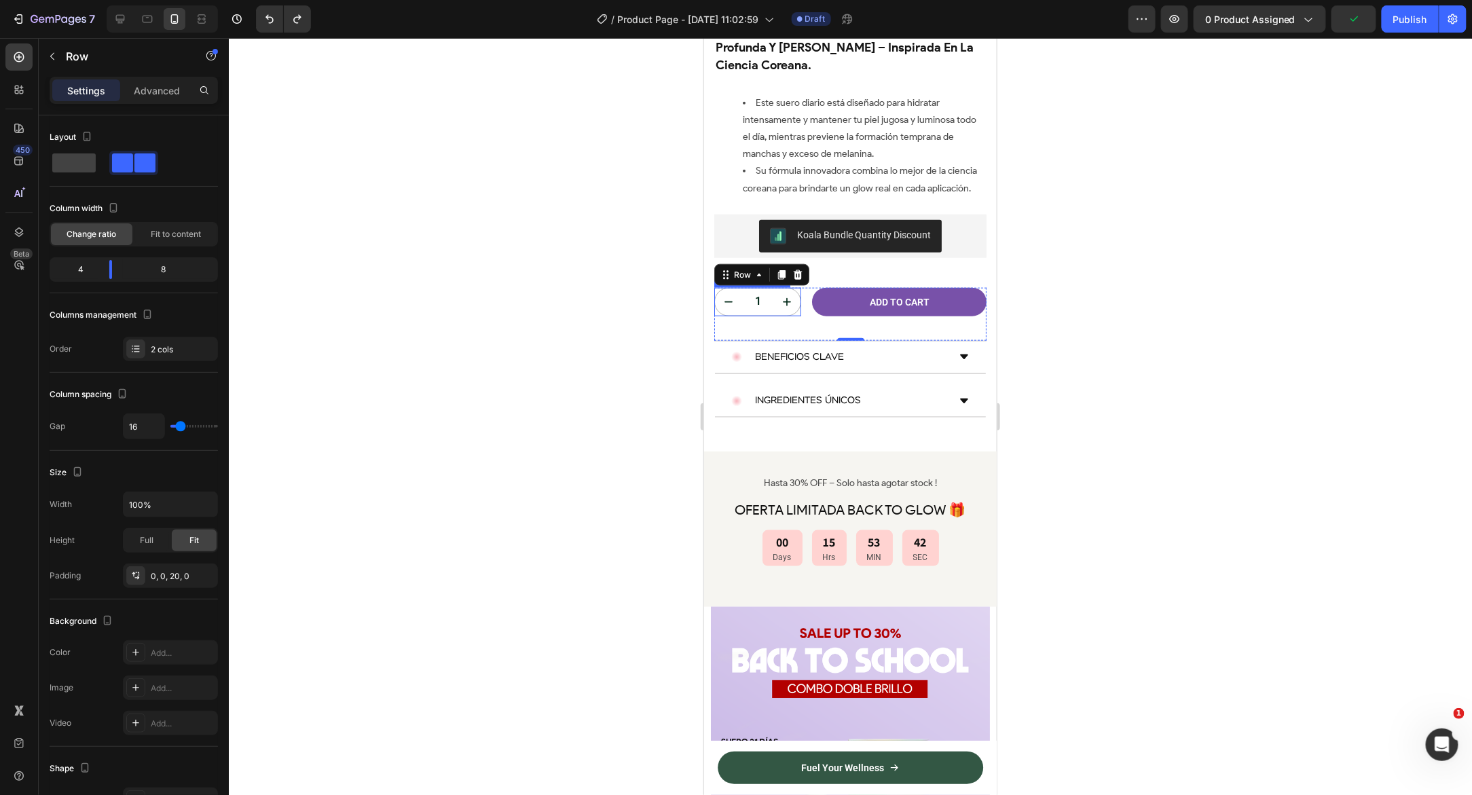
click at [769, 288] on input "1" at bounding box center [757, 301] width 31 height 27
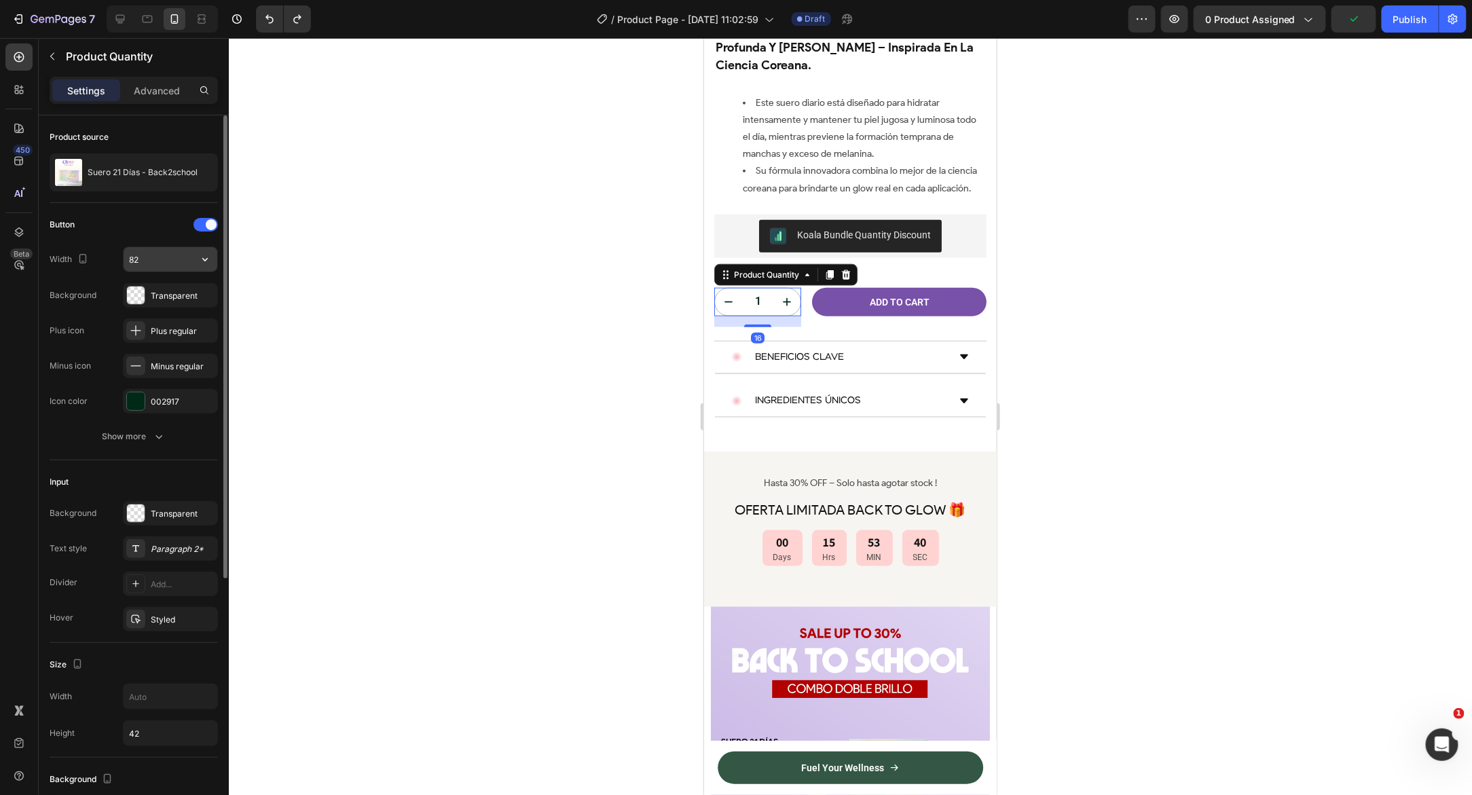
click at [155, 263] on input "82" at bounding box center [171, 259] width 94 height 24
click at [209, 258] on icon "button" at bounding box center [205, 260] width 14 height 14
click at [181, 259] on input "82" at bounding box center [171, 259] width 94 height 24
type input "8"
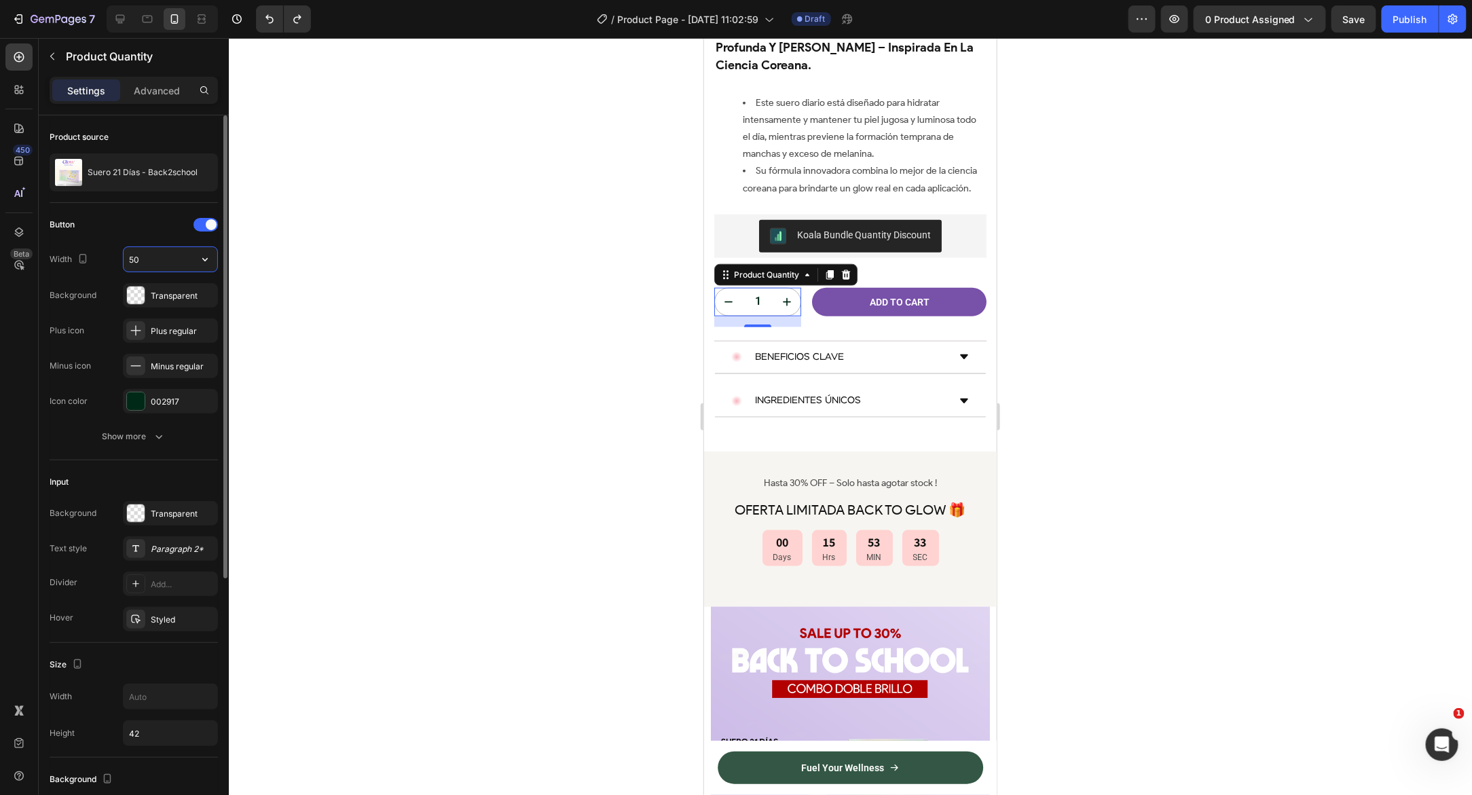
type input "5"
type input "3"
type input "5"
type input "82"
click at [294, 339] on div at bounding box center [850, 416] width 1243 height 757
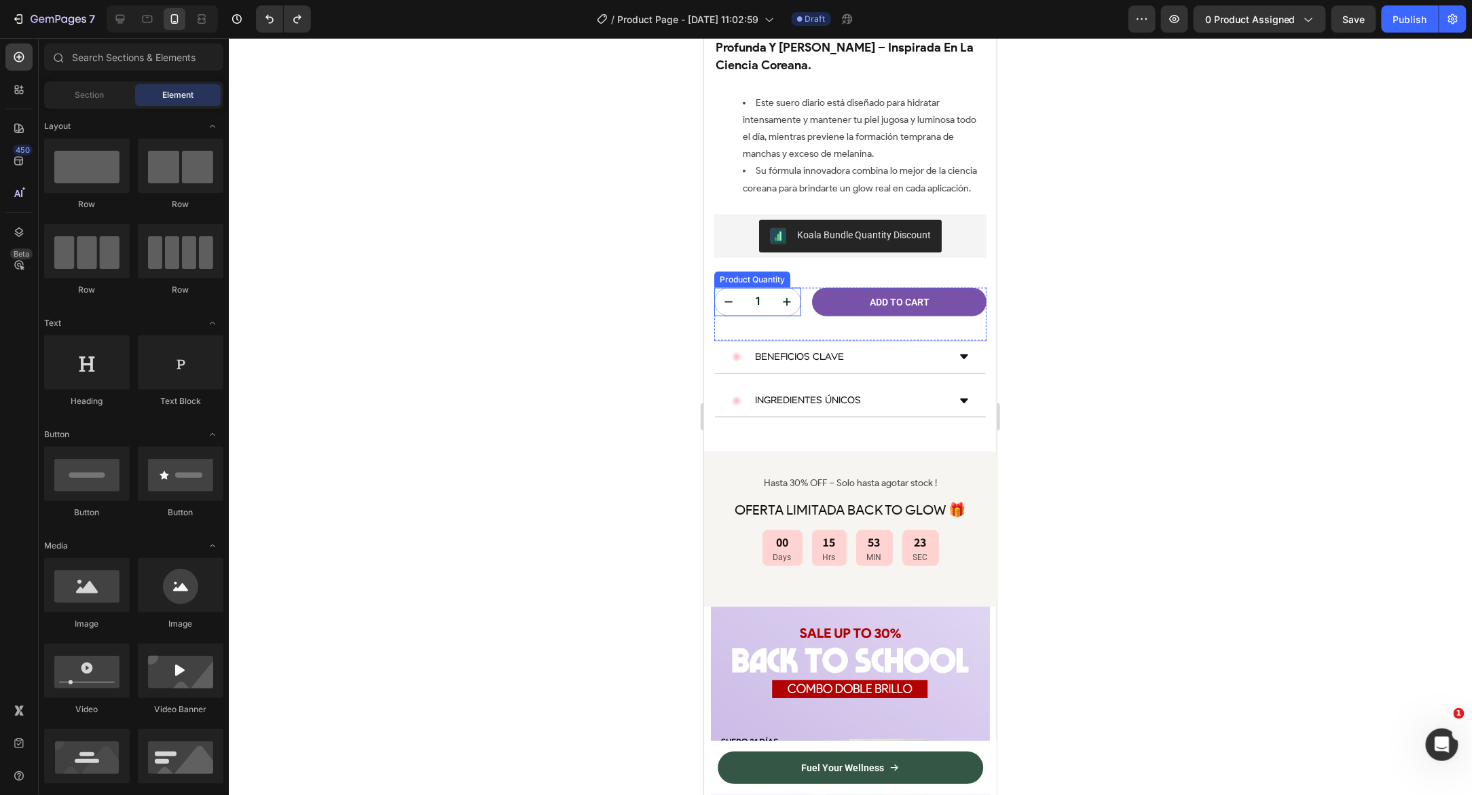
click at [796, 288] on button "increment" at bounding box center [786, 301] width 28 height 27
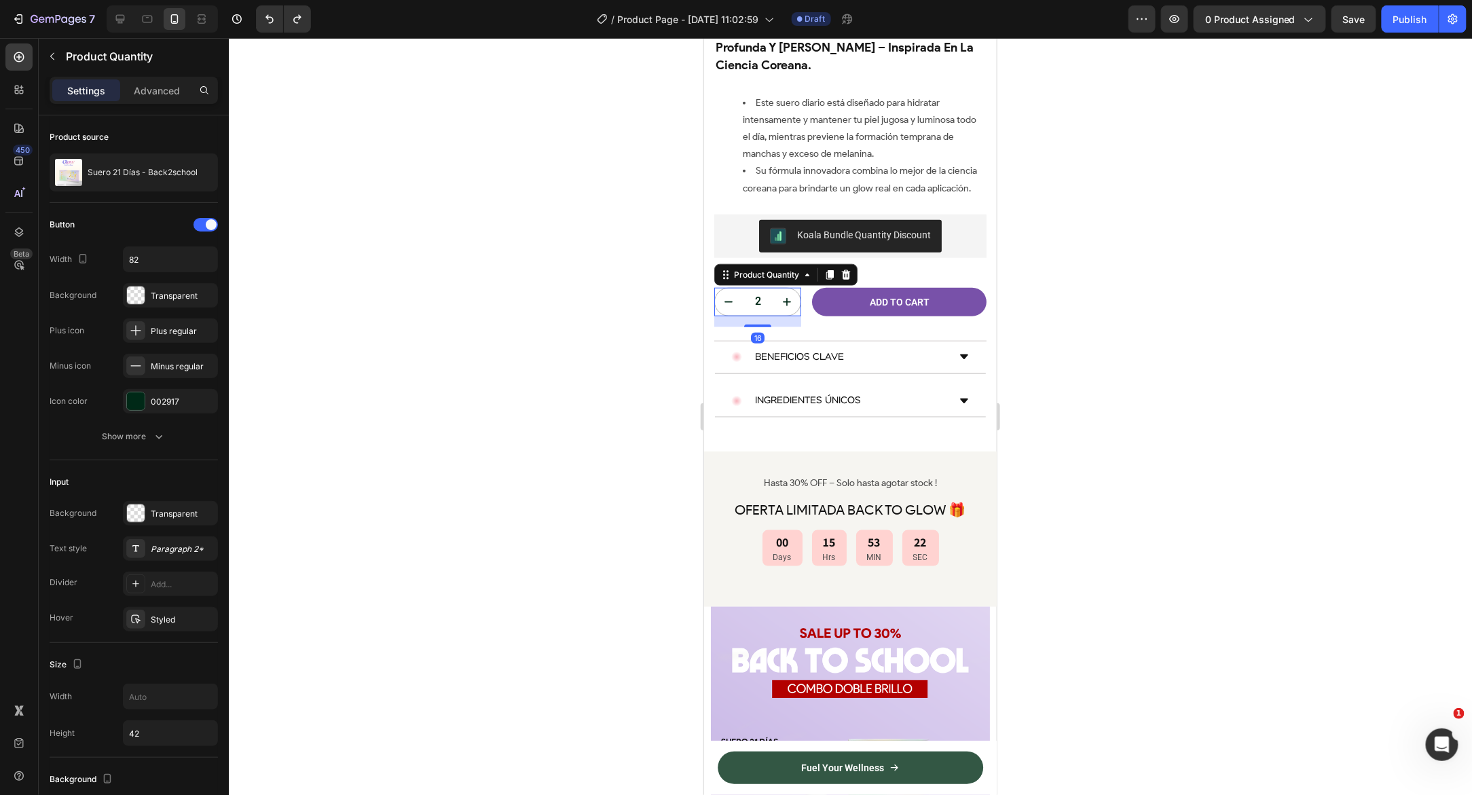
click at [716, 288] on button "decrement" at bounding box center [728, 301] width 28 height 27
type input "1"
click at [170, 400] on div "002917" at bounding box center [170, 402] width 39 height 12
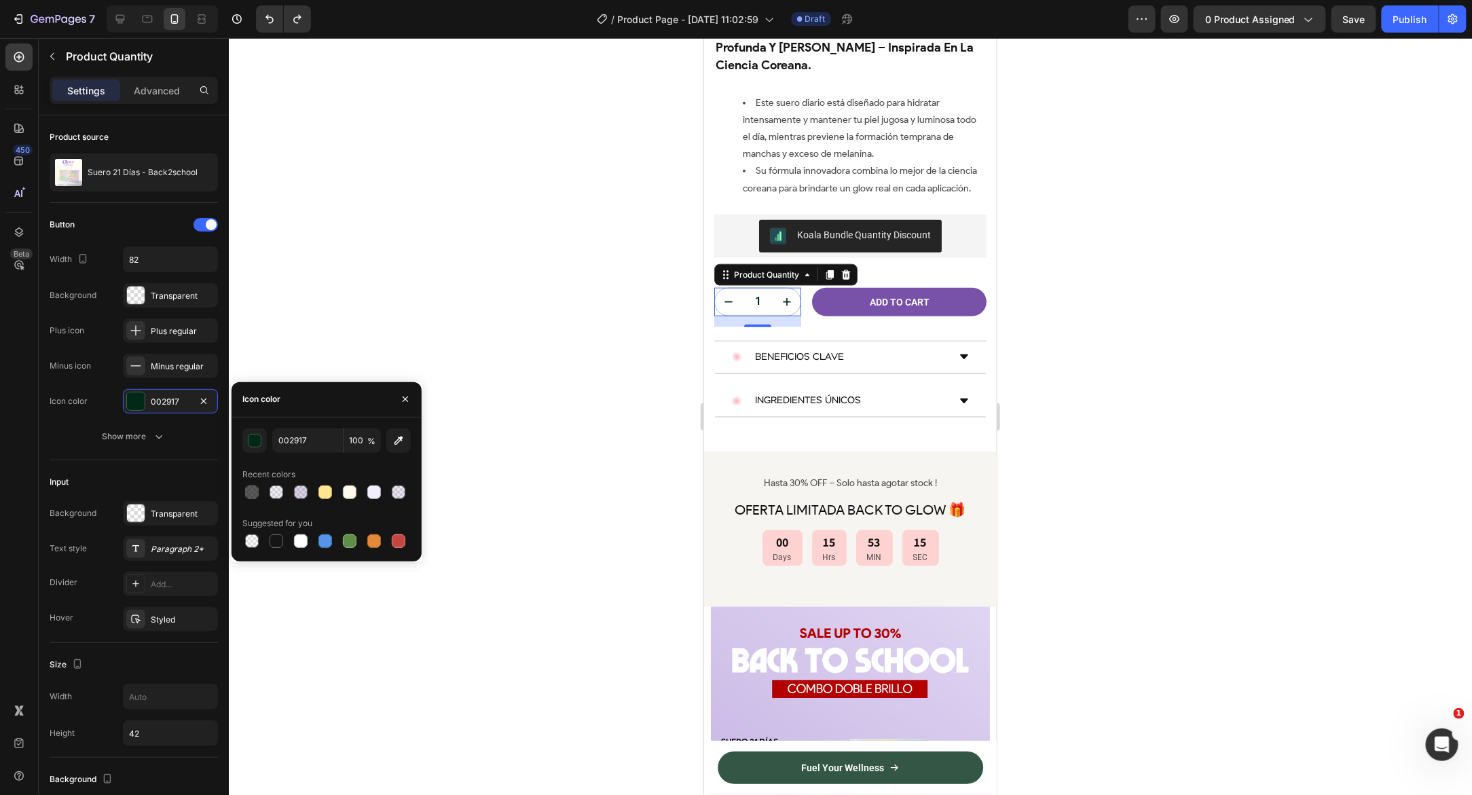
click at [275, 551] on div "002917 100 % Recent colors Suggested for you" at bounding box center [326, 489] width 190 height 144
click at [273, 542] on div at bounding box center [276, 541] width 14 height 14
type input "151515"
click at [177, 428] on button "Show more" at bounding box center [134, 436] width 168 height 24
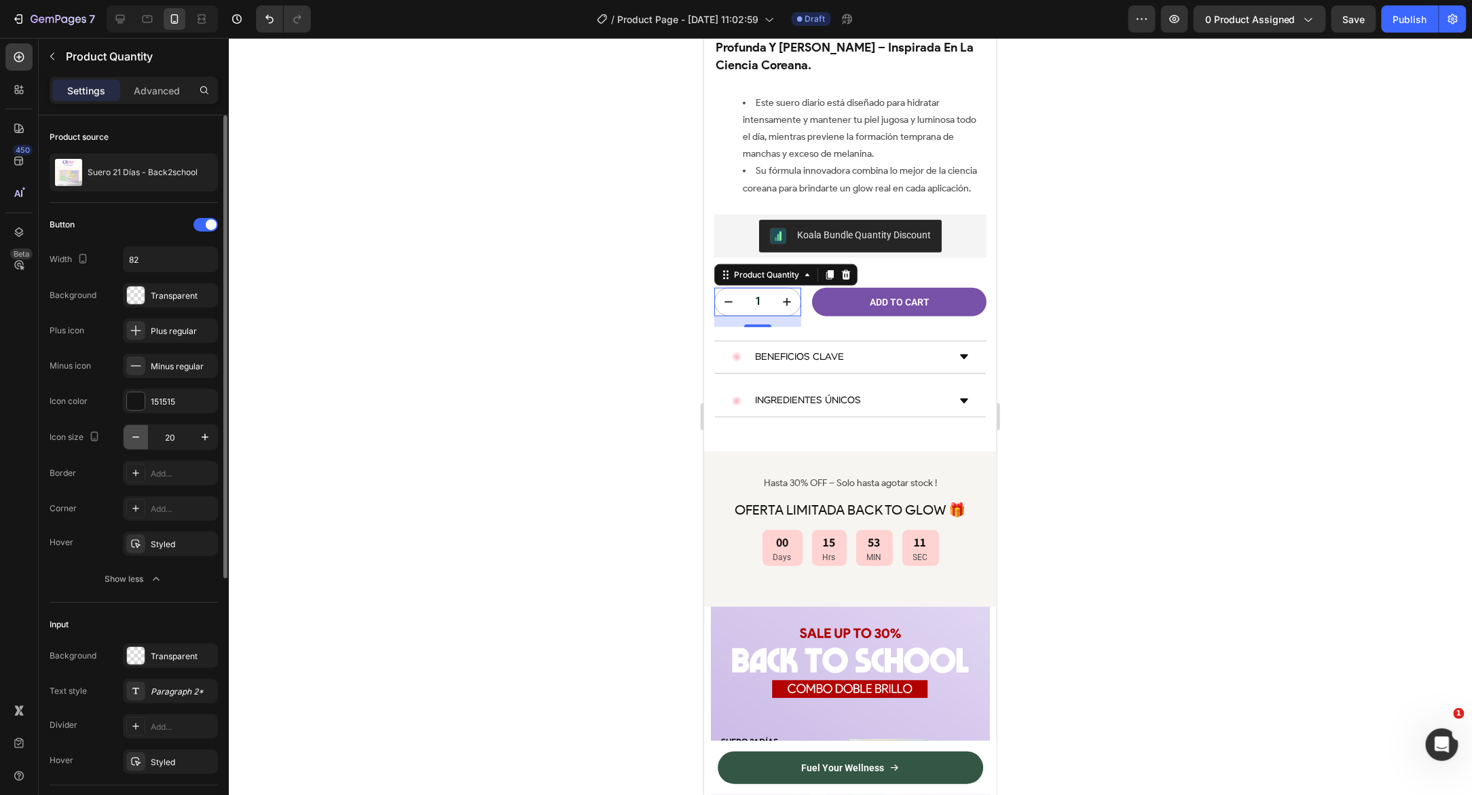
click at [136, 440] on icon "button" at bounding box center [136, 437] width 14 height 14
click at [202, 437] on icon "button" at bounding box center [205, 437] width 14 height 14
type input "20"
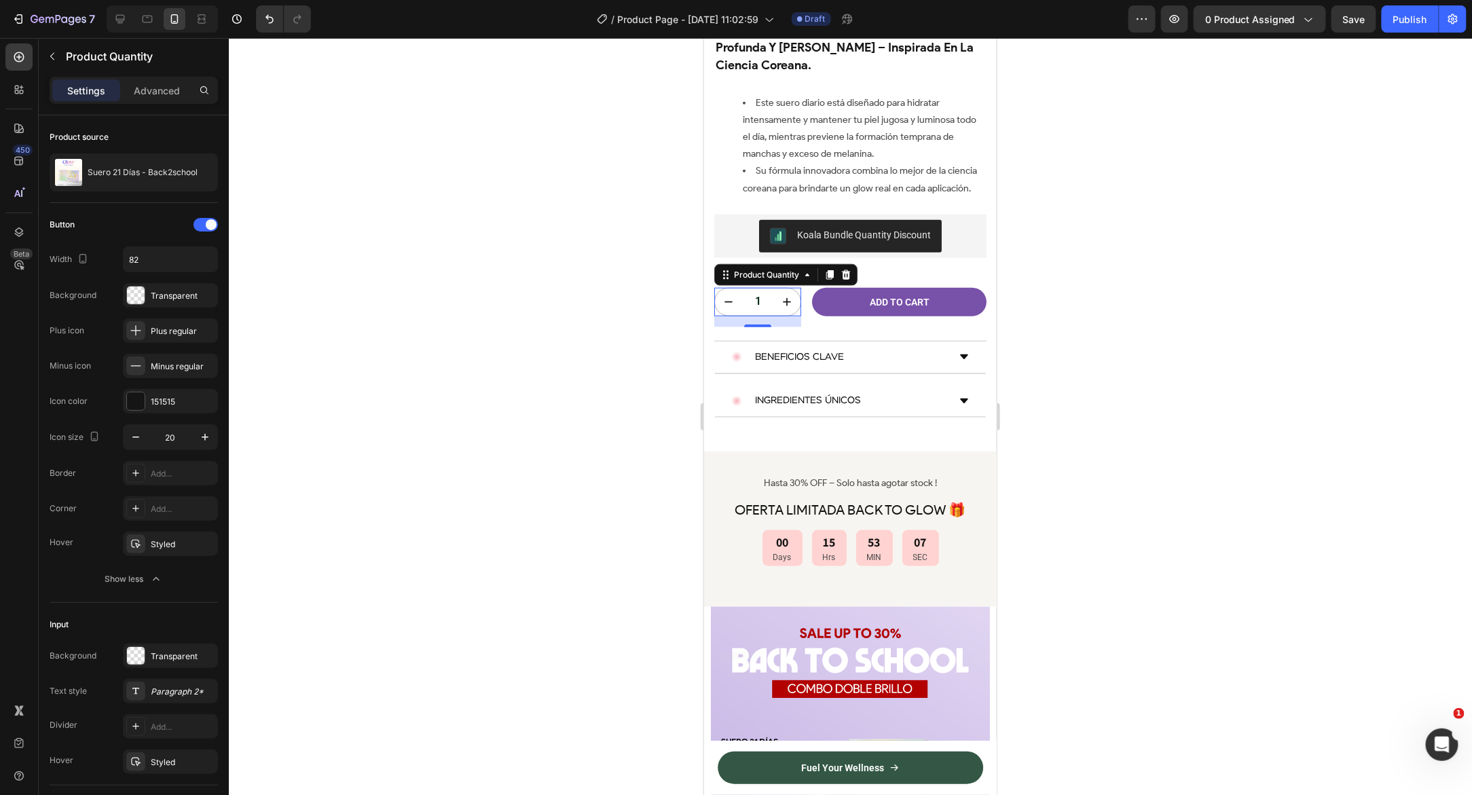
click at [297, 429] on div at bounding box center [850, 416] width 1243 height 757
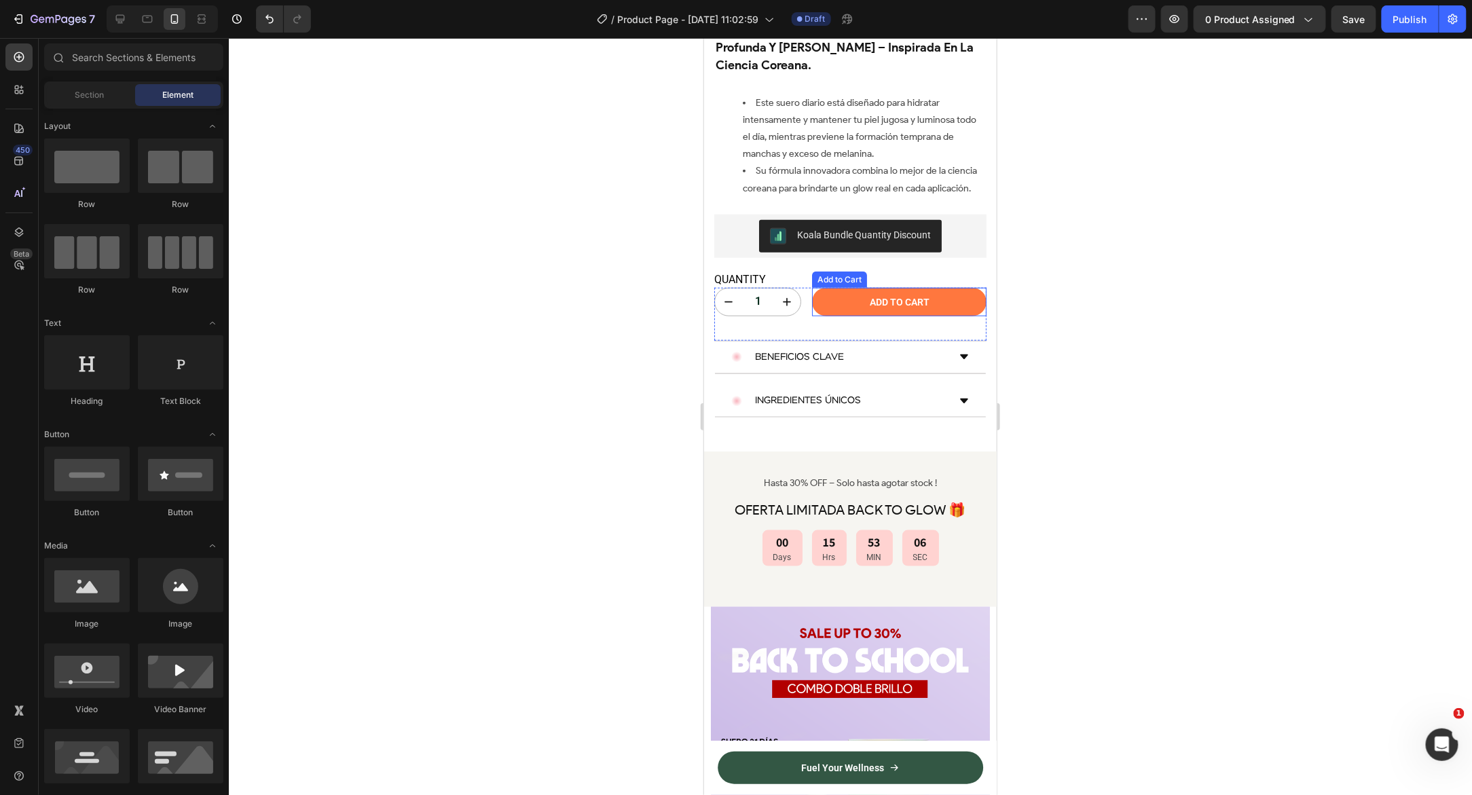
click at [819, 287] on button "Add to cart" at bounding box center [898, 301] width 174 height 29
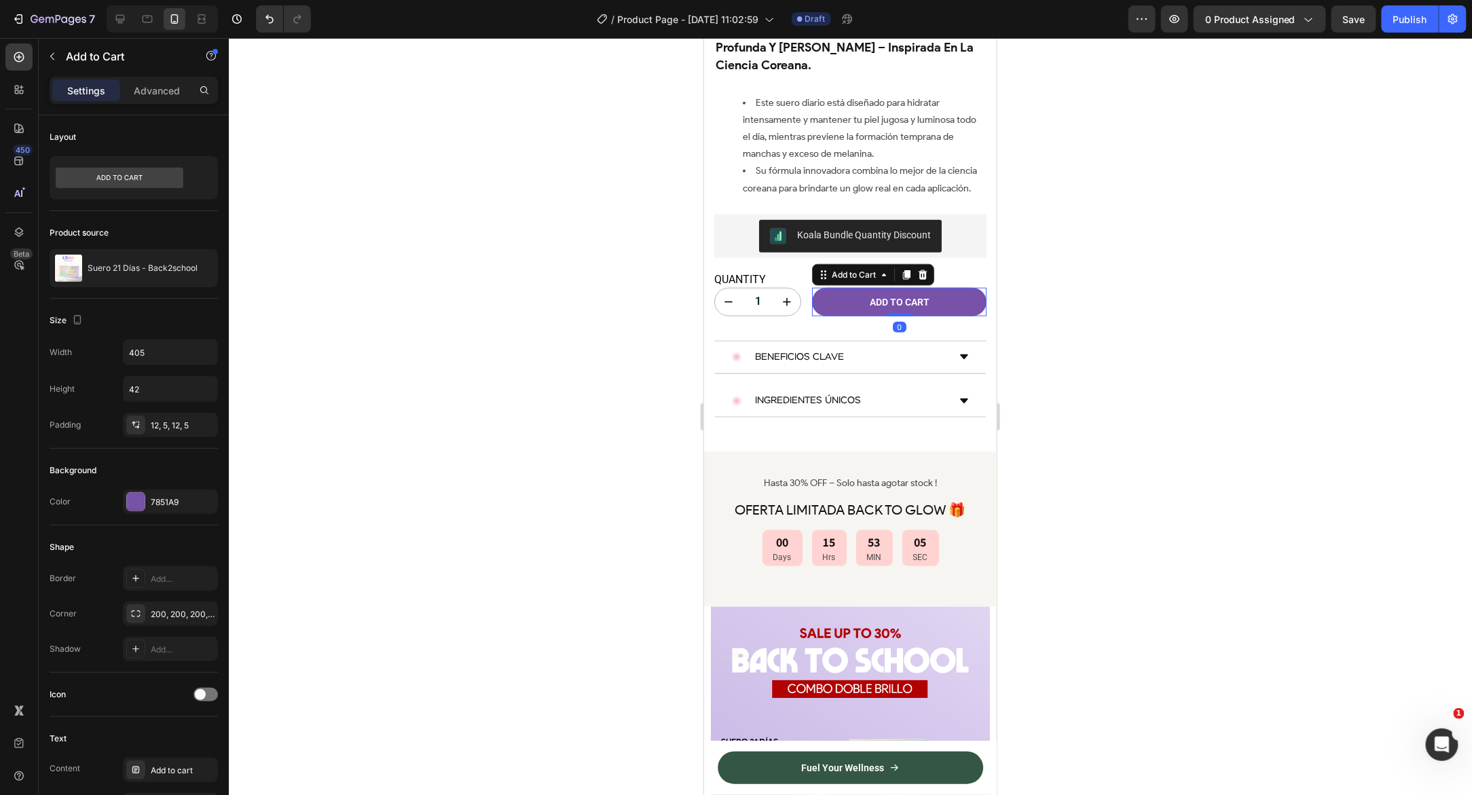
click at [607, 310] on div at bounding box center [850, 416] width 1243 height 757
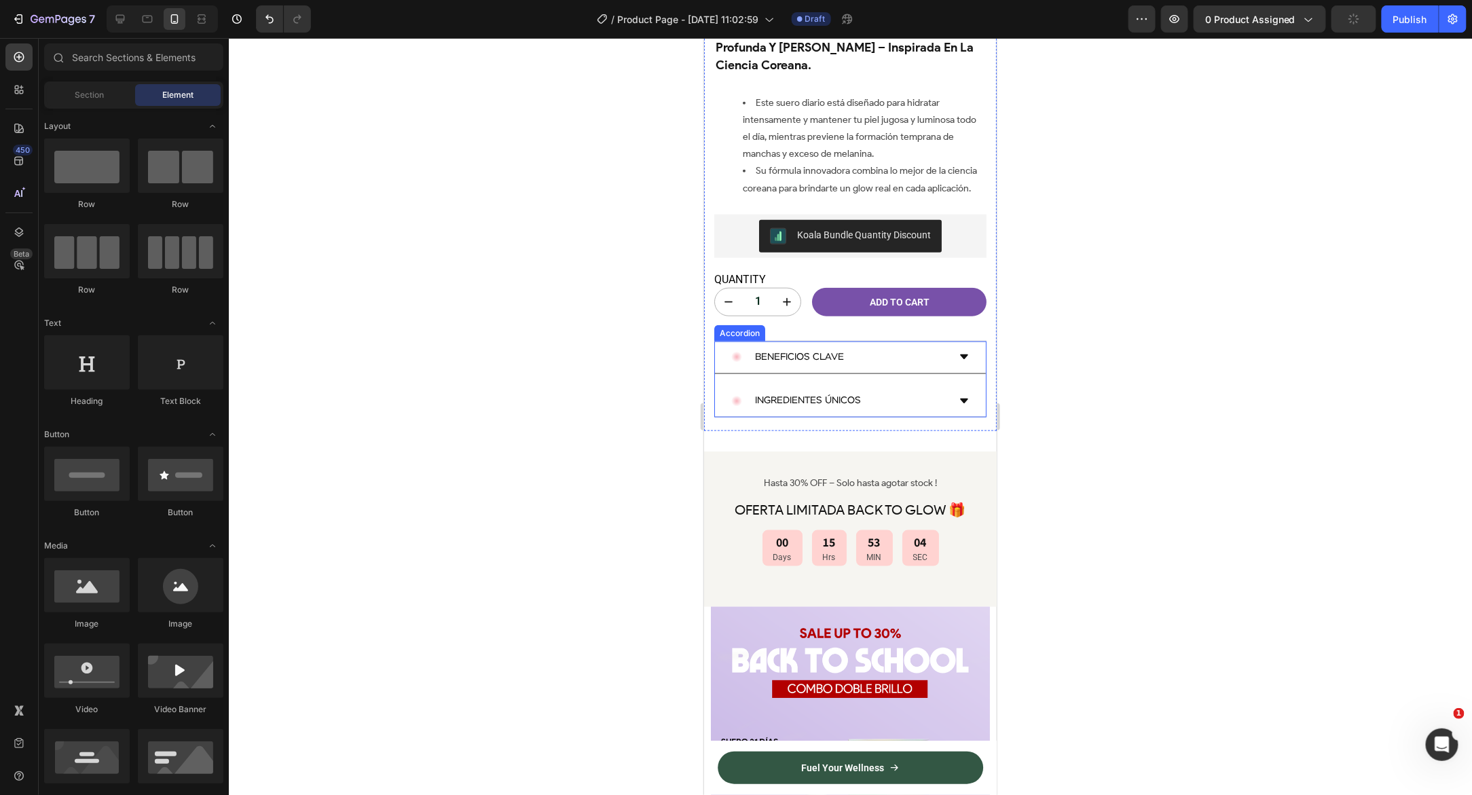
click at [958, 351] on icon at bounding box center [963, 356] width 11 height 11
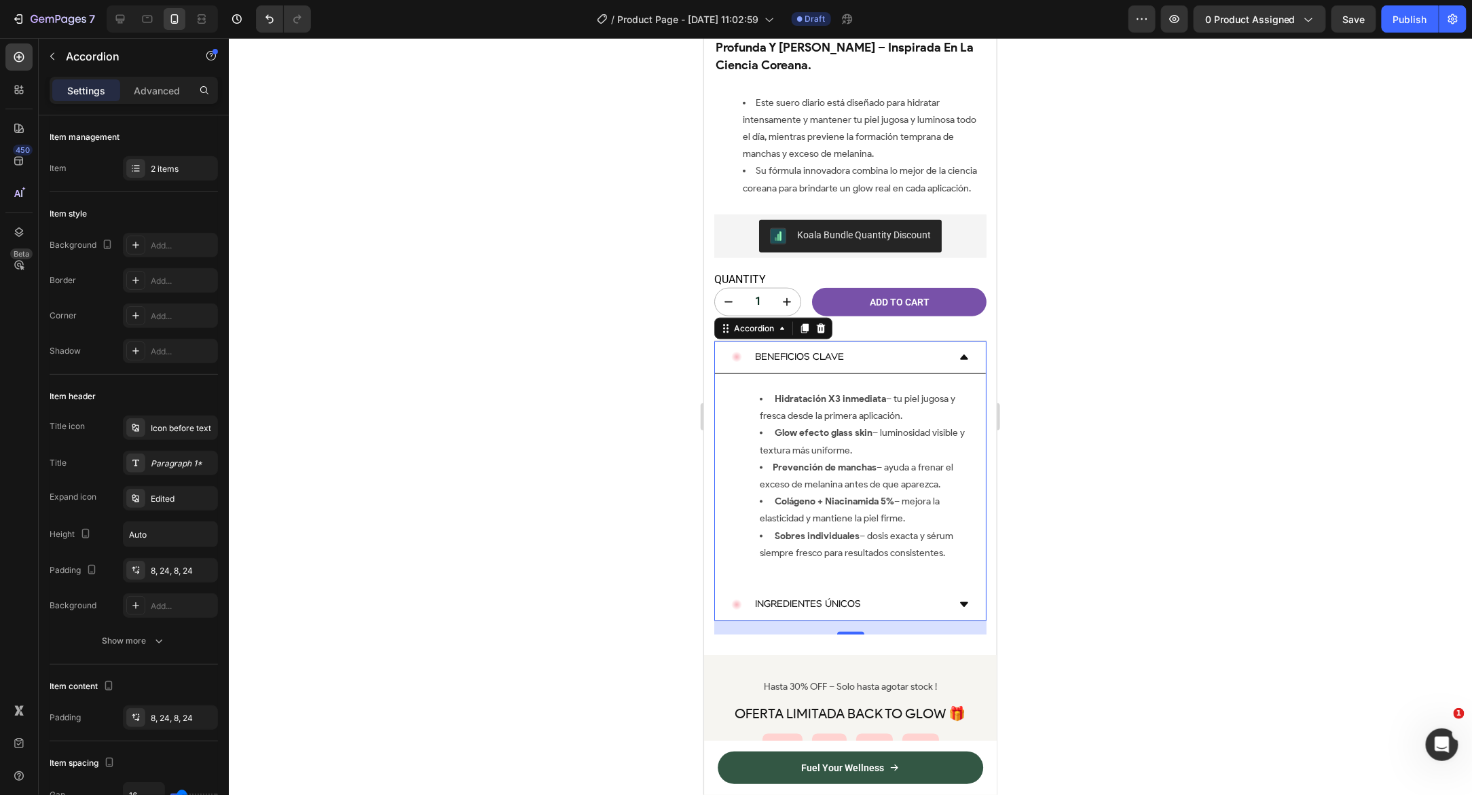
click at [958, 351] on icon at bounding box center [963, 356] width 11 height 11
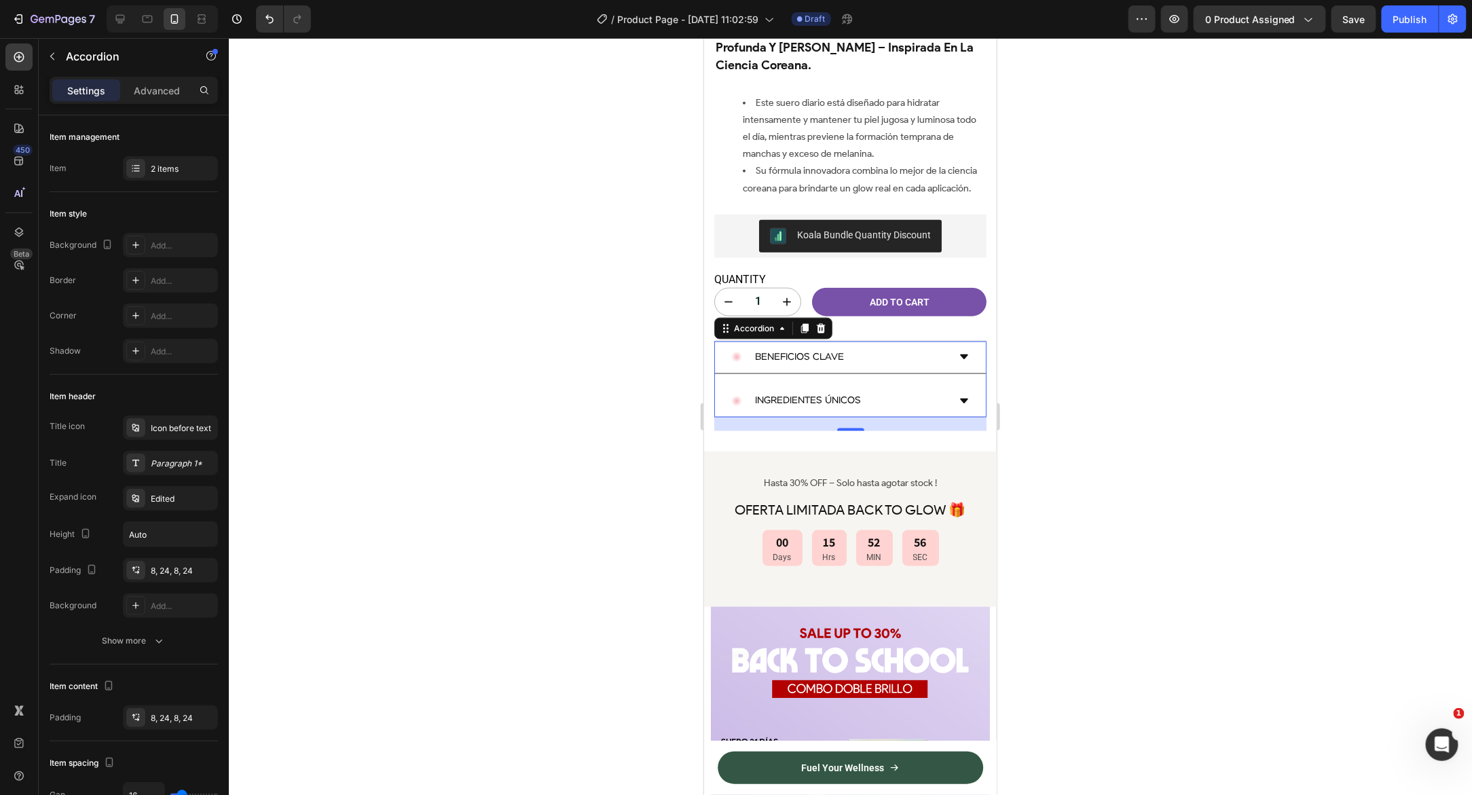
click at [496, 417] on div at bounding box center [850, 416] width 1243 height 757
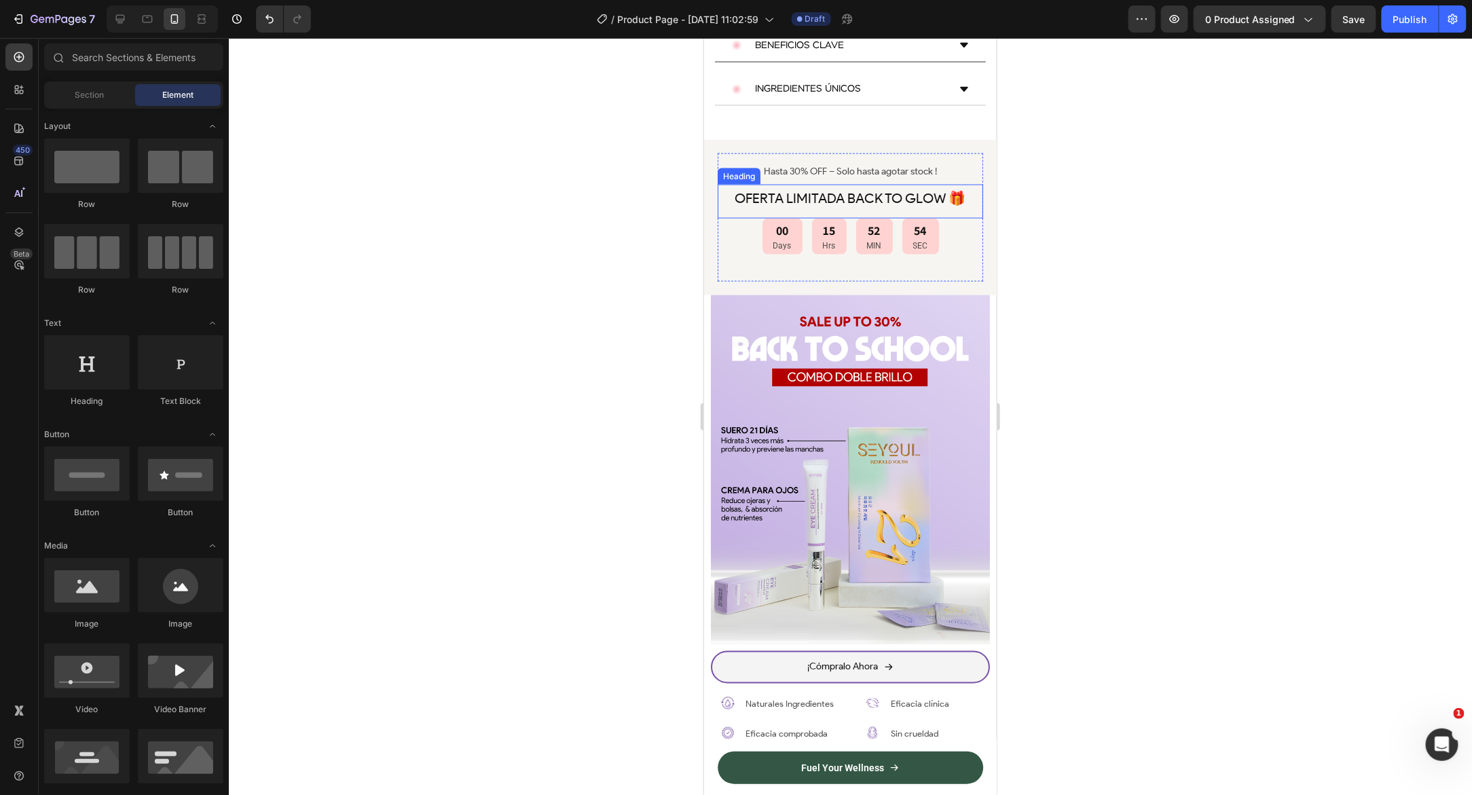
scroll to position [912, 0]
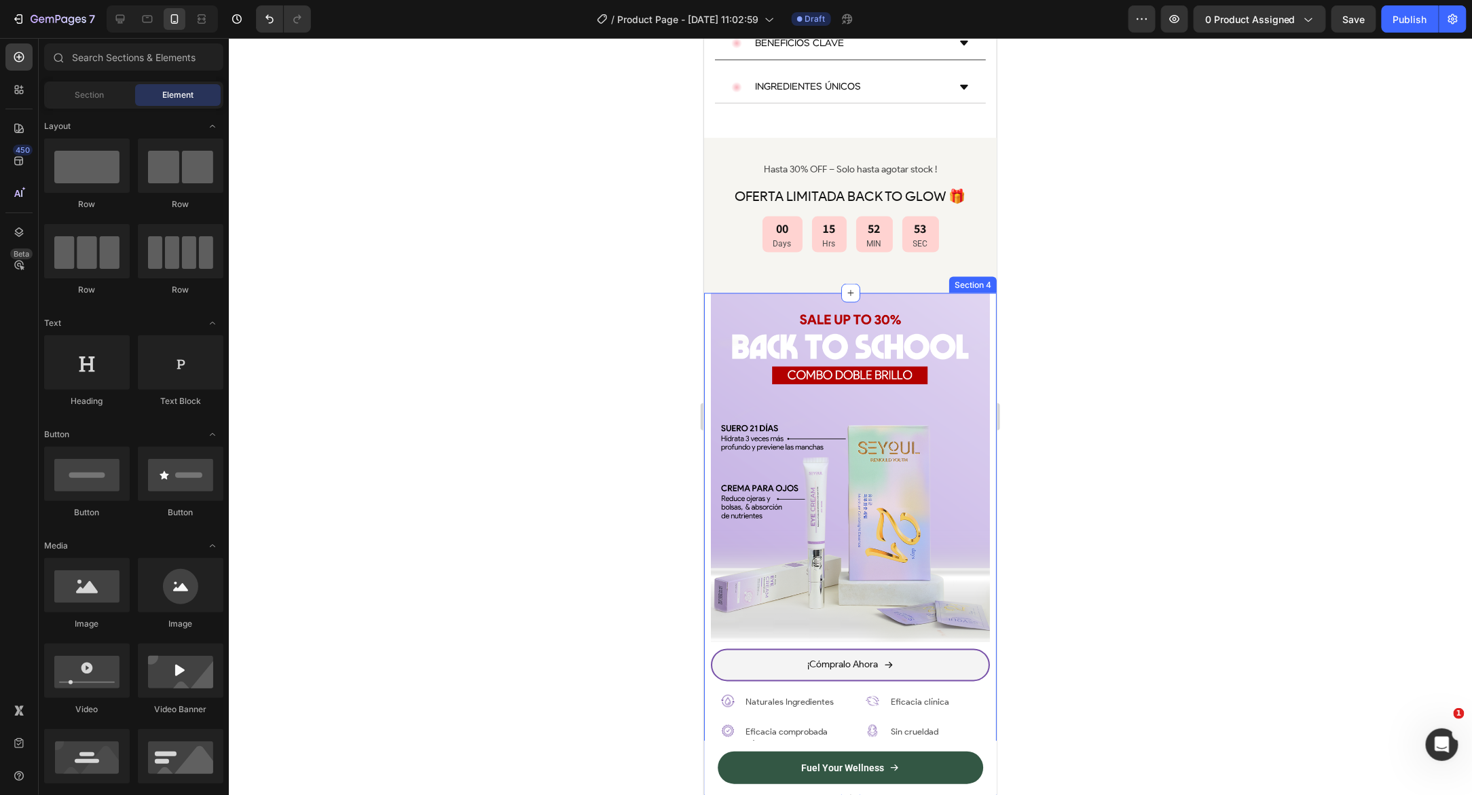
click at [582, 363] on div at bounding box center [850, 416] width 1243 height 757
click at [711, 293] on img at bounding box center [849, 467] width 279 height 349
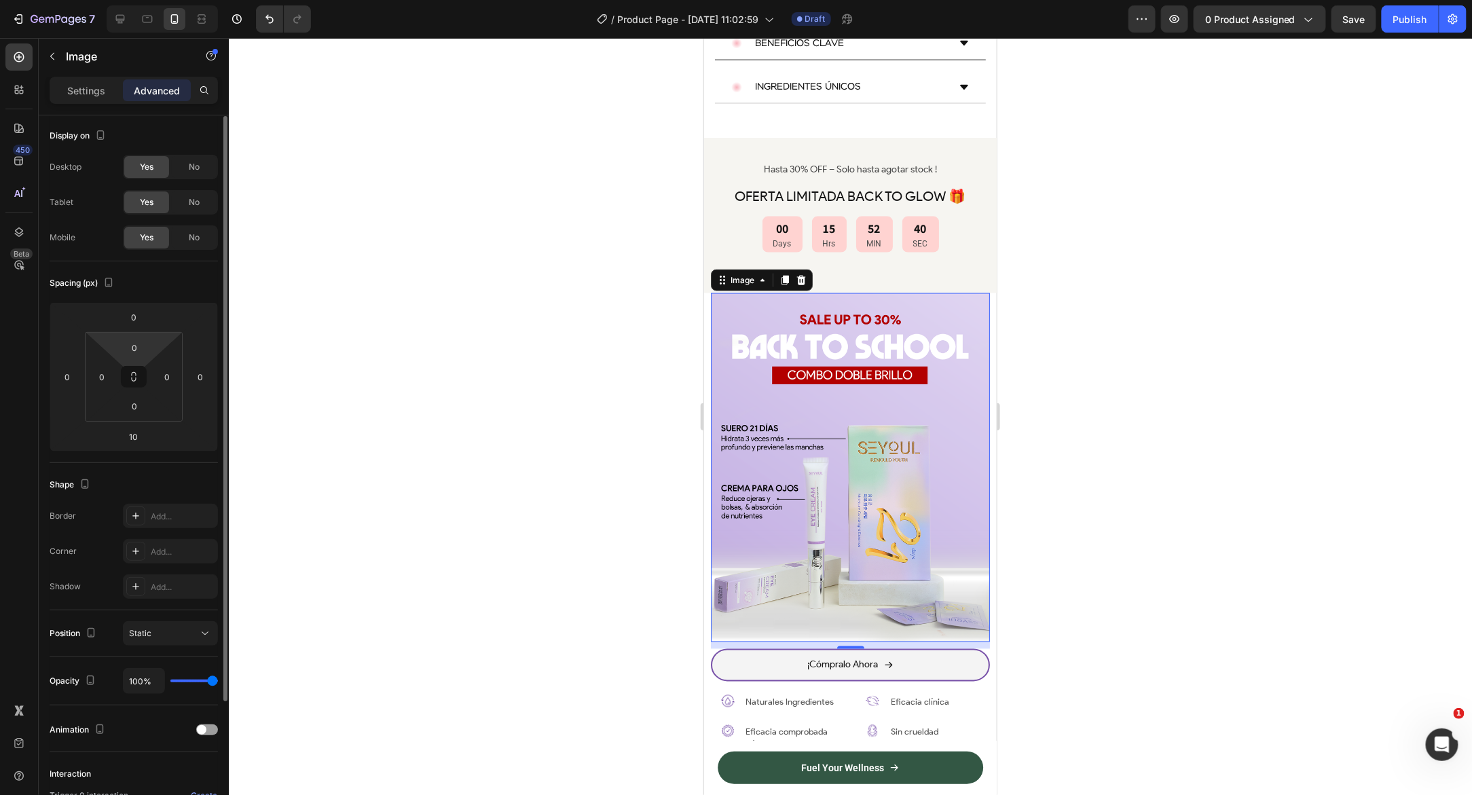
scroll to position [0, 0]
click at [84, 79] on div "Settings" at bounding box center [86, 90] width 68 height 22
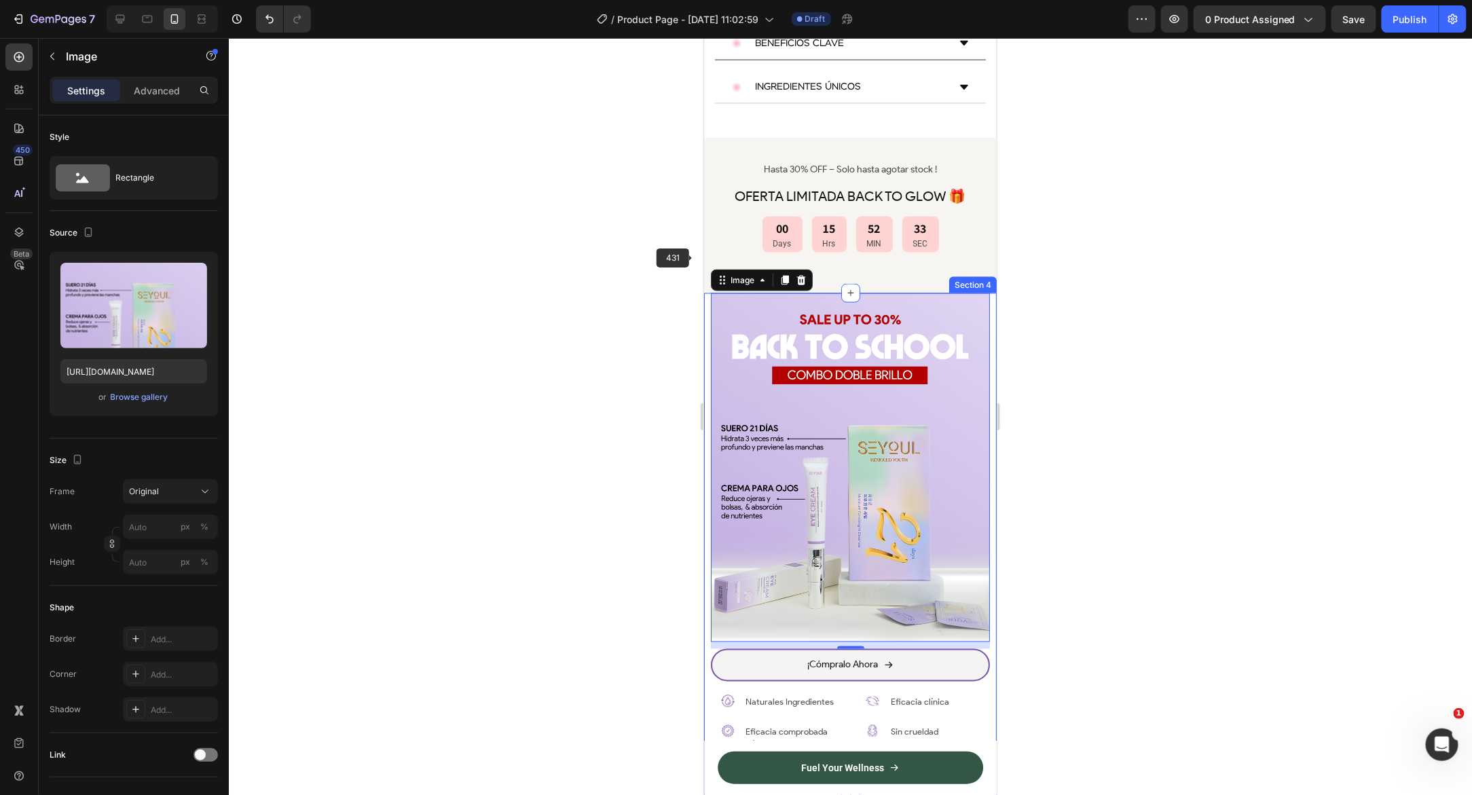
click at [704, 293] on div "Image 10 ¡Cómpralo Ahora Button Image Naturales Ingredientes Text Block Row Ima…" at bounding box center [849, 545] width 293 height 504
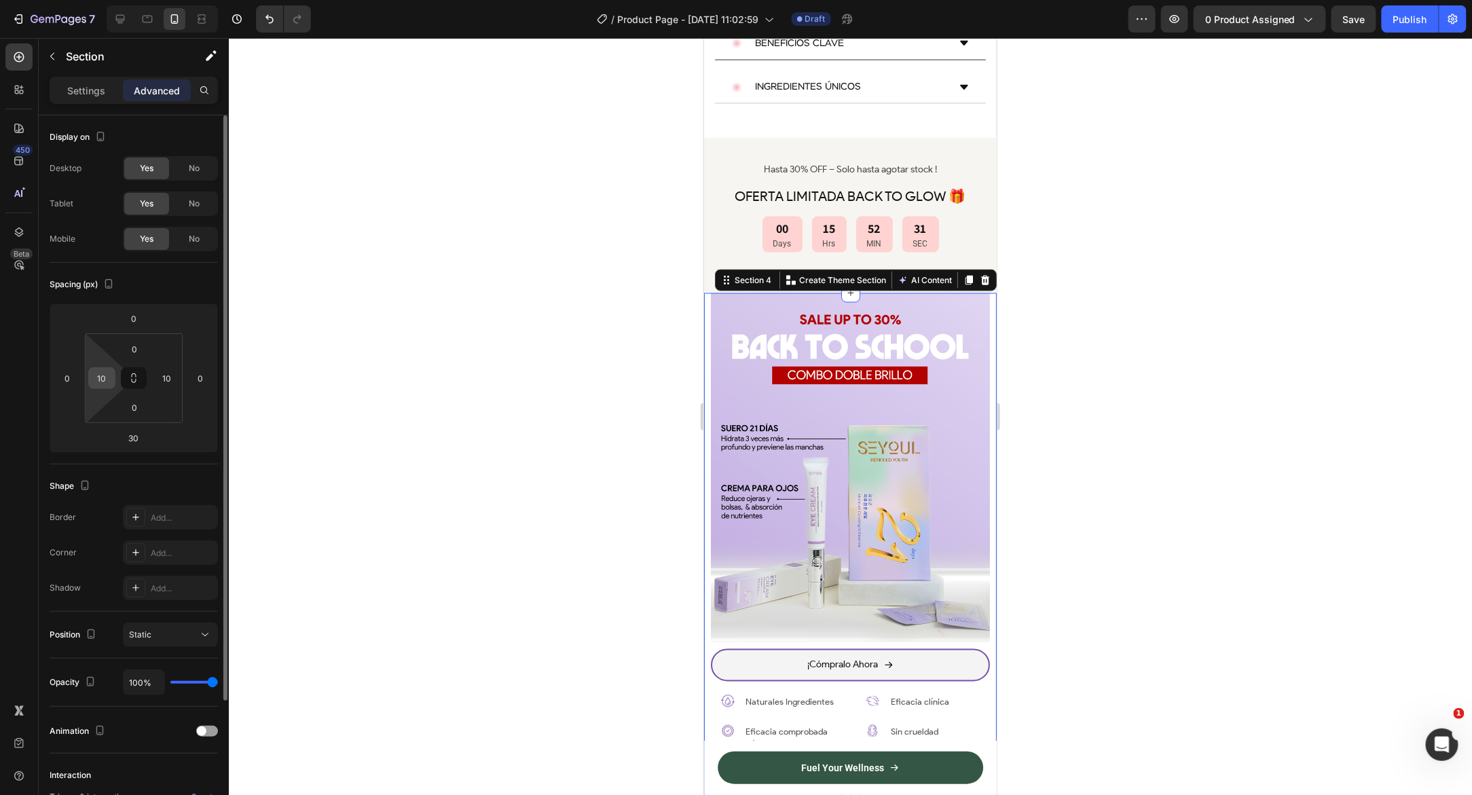
click at [98, 377] on input "10" at bounding box center [102, 378] width 20 height 20
type input "0"
click at [158, 375] on input "10" at bounding box center [167, 378] width 20 height 20
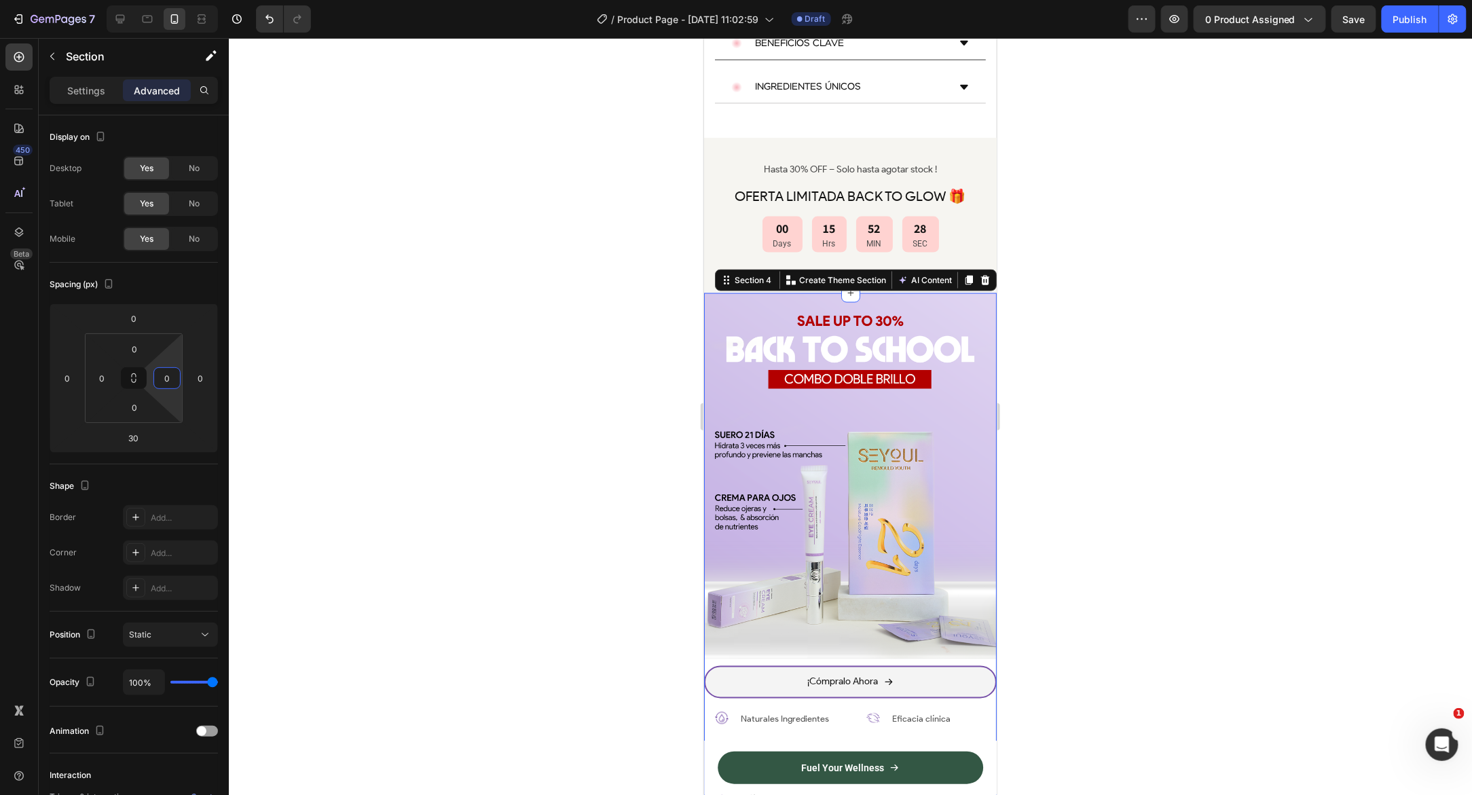
click at [321, 362] on div at bounding box center [850, 416] width 1243 height 757
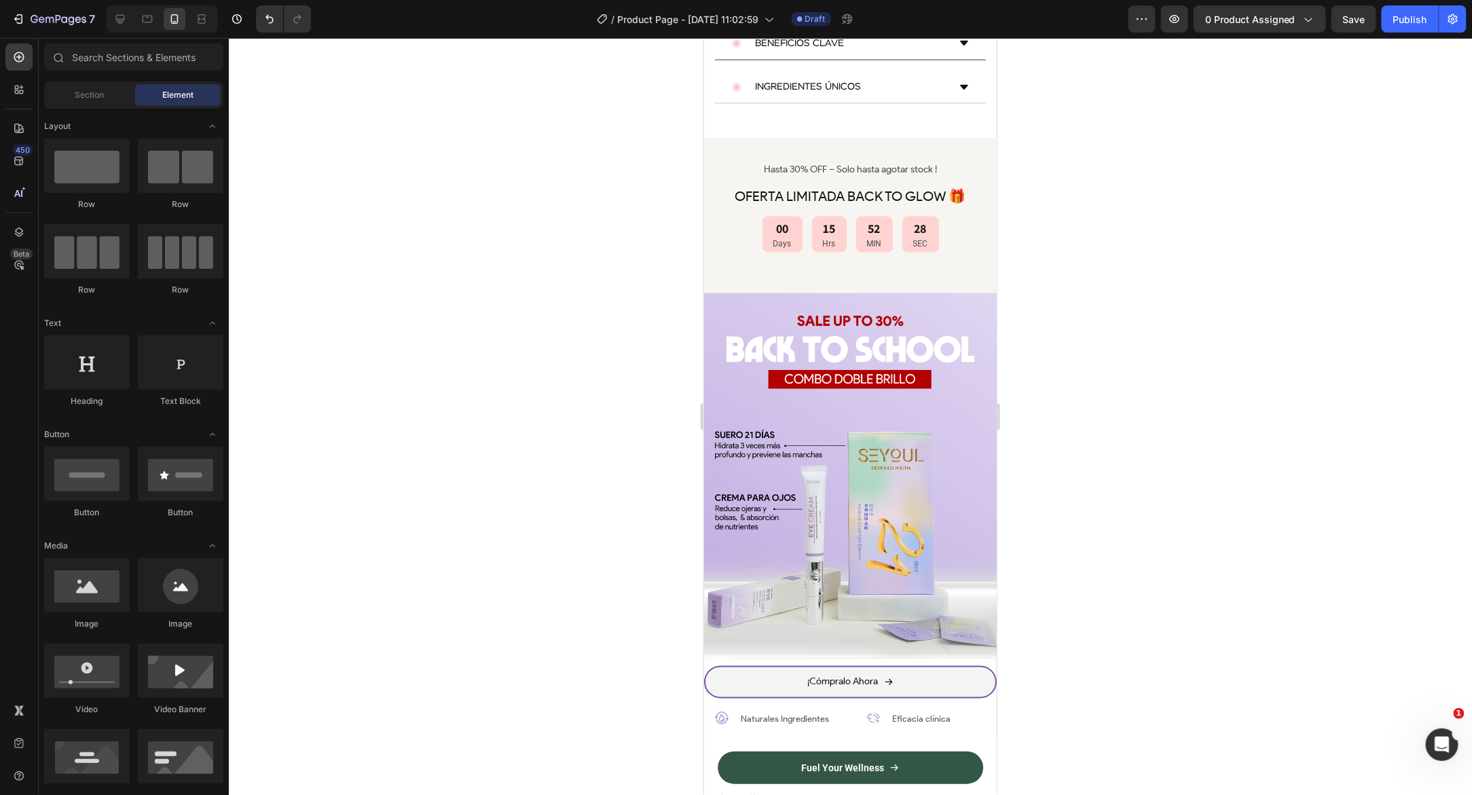
click at [435, 315] on div at bounding box center [850, 416] width 1243 height 757
click at [489, 363] on div at bounding box center [850, 416] width 1243 height 757
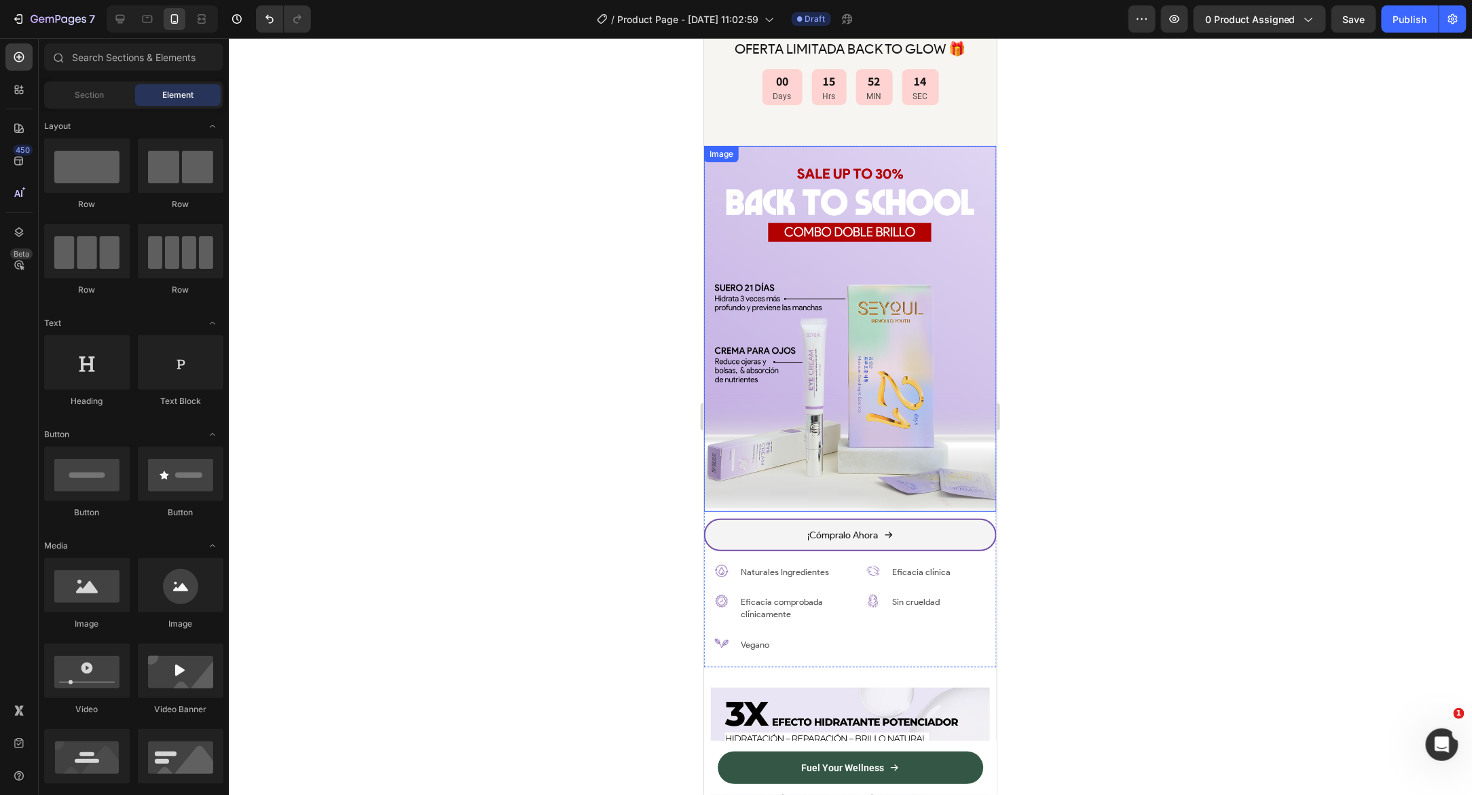
scroll to position [1008, 0]
click at [712, 168] on img at bounding box center [849, 329] width 293 height 366
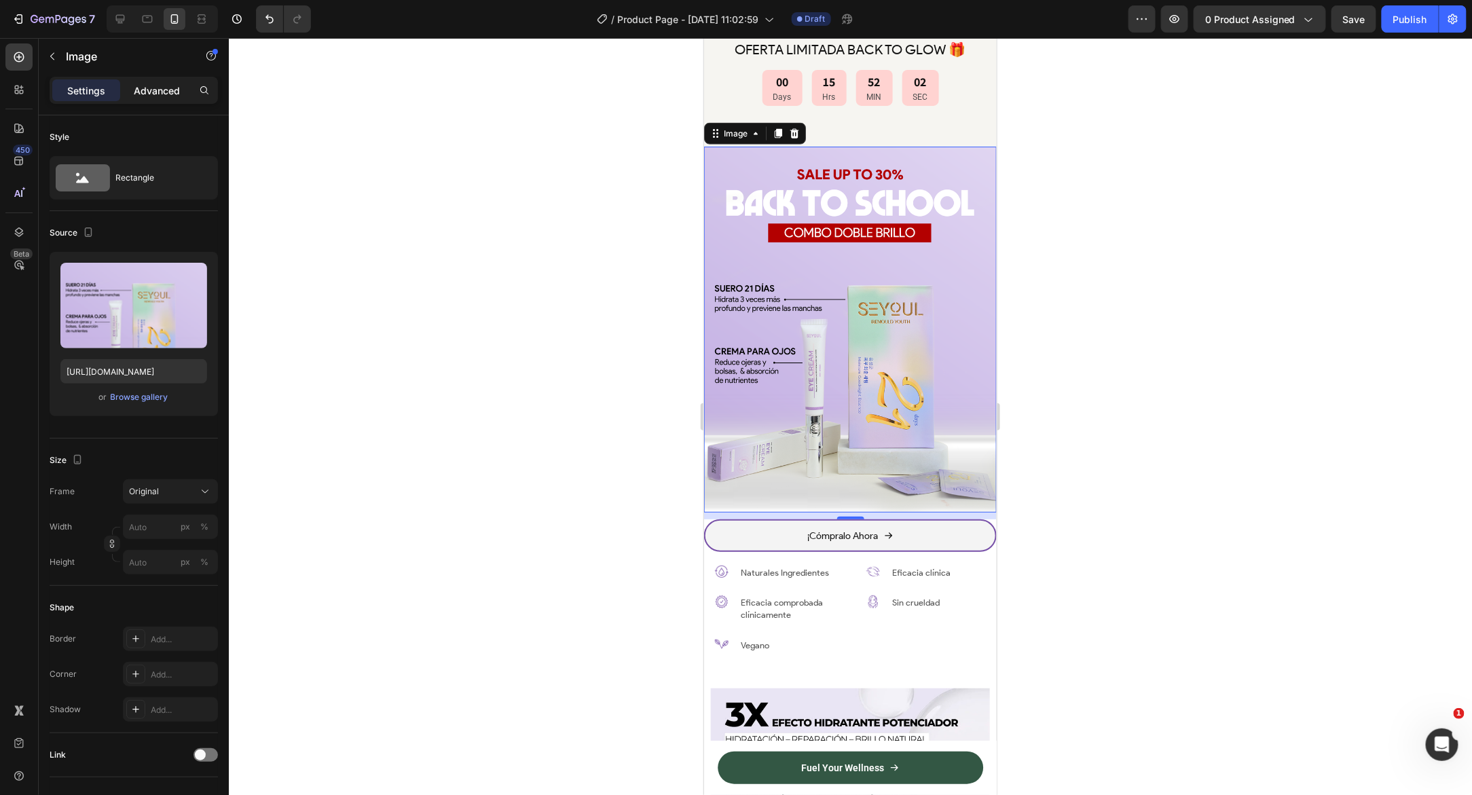
click at [173, 86] on p "Advanced" at bounding box center [157, 90] width 46 height 14
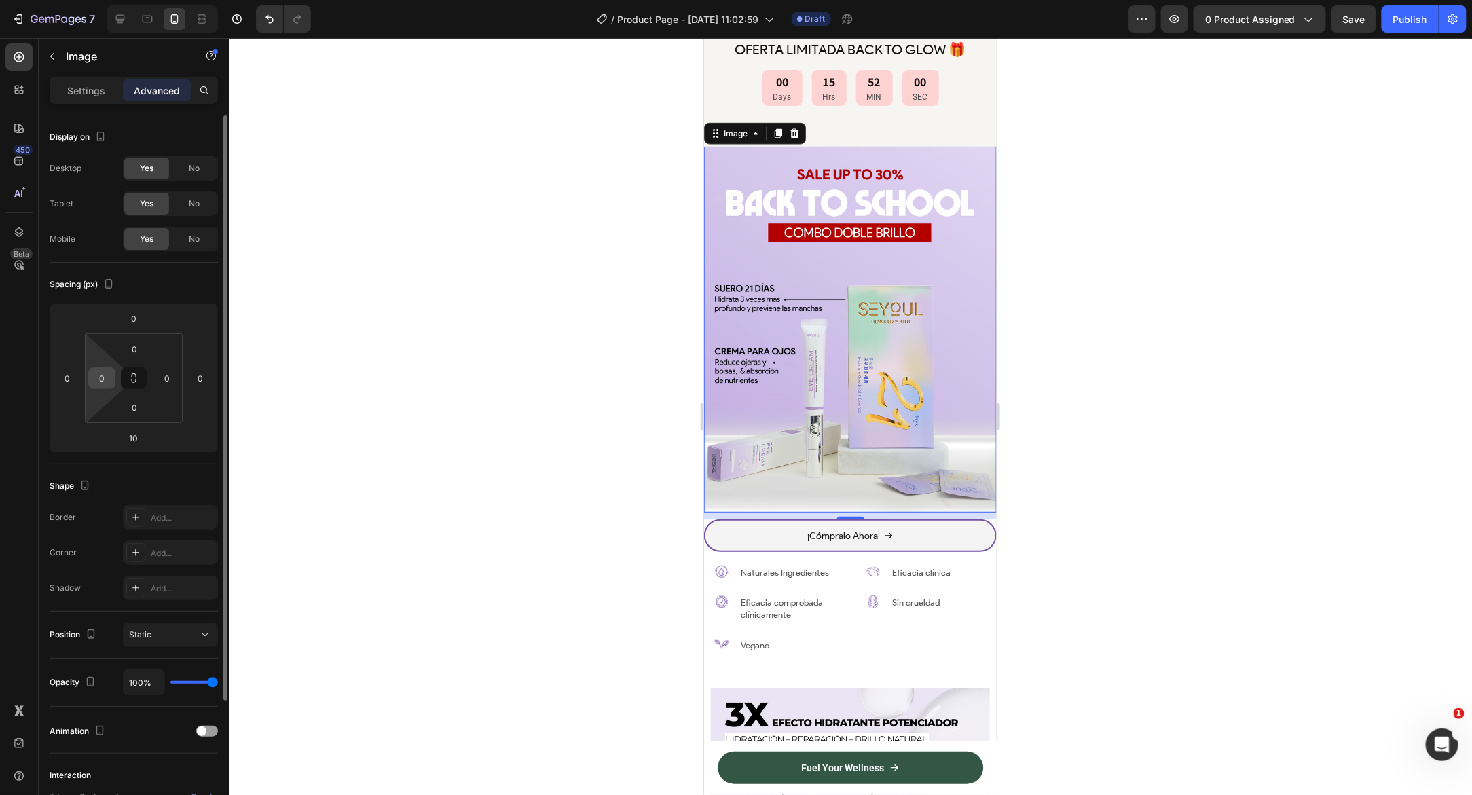
click at [103, 377] on input "0" at bounding box center [102, 378] width 20 height 20
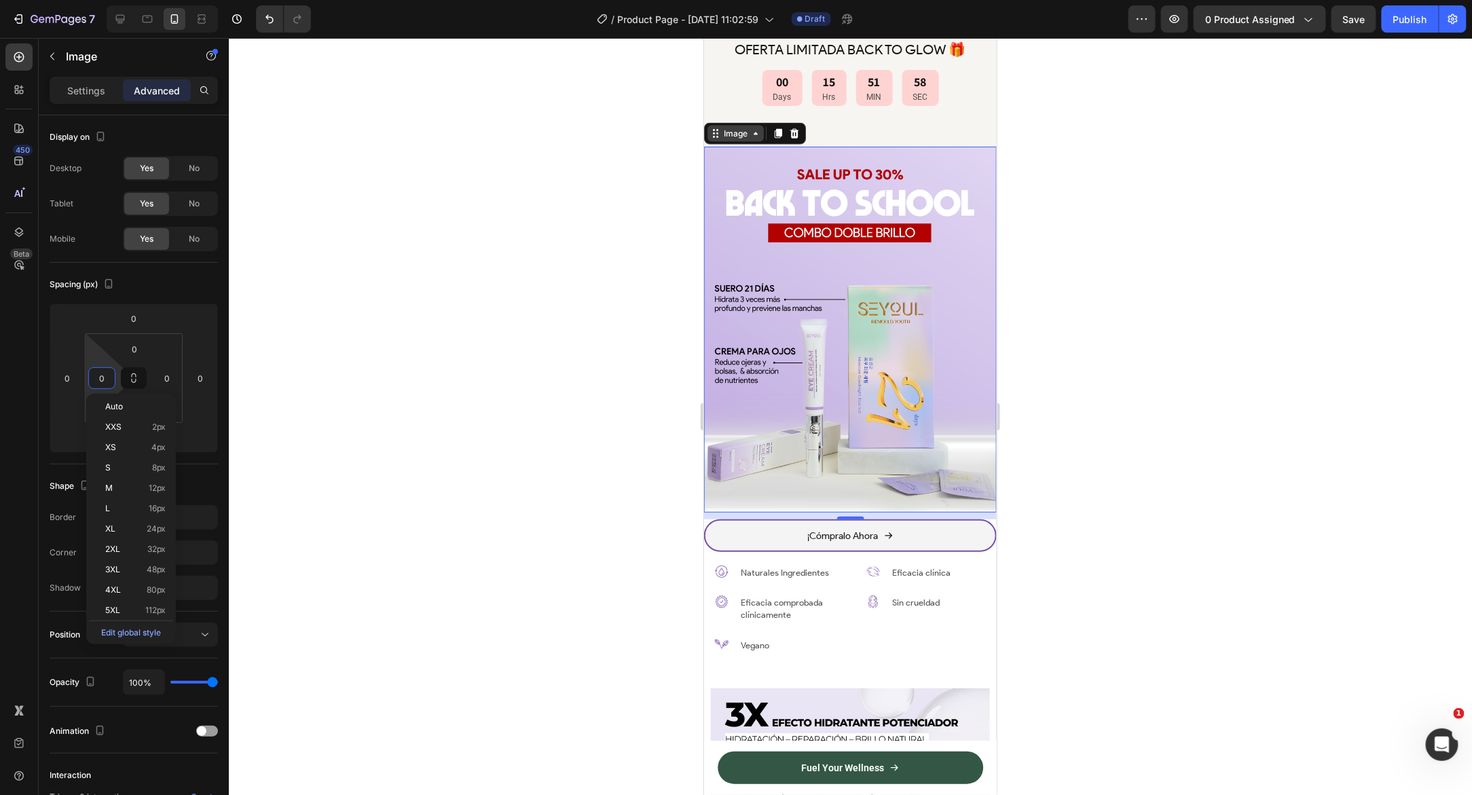
click at [724, 134] on div "Image" at bounding box center [734, 133] width 29 height 12
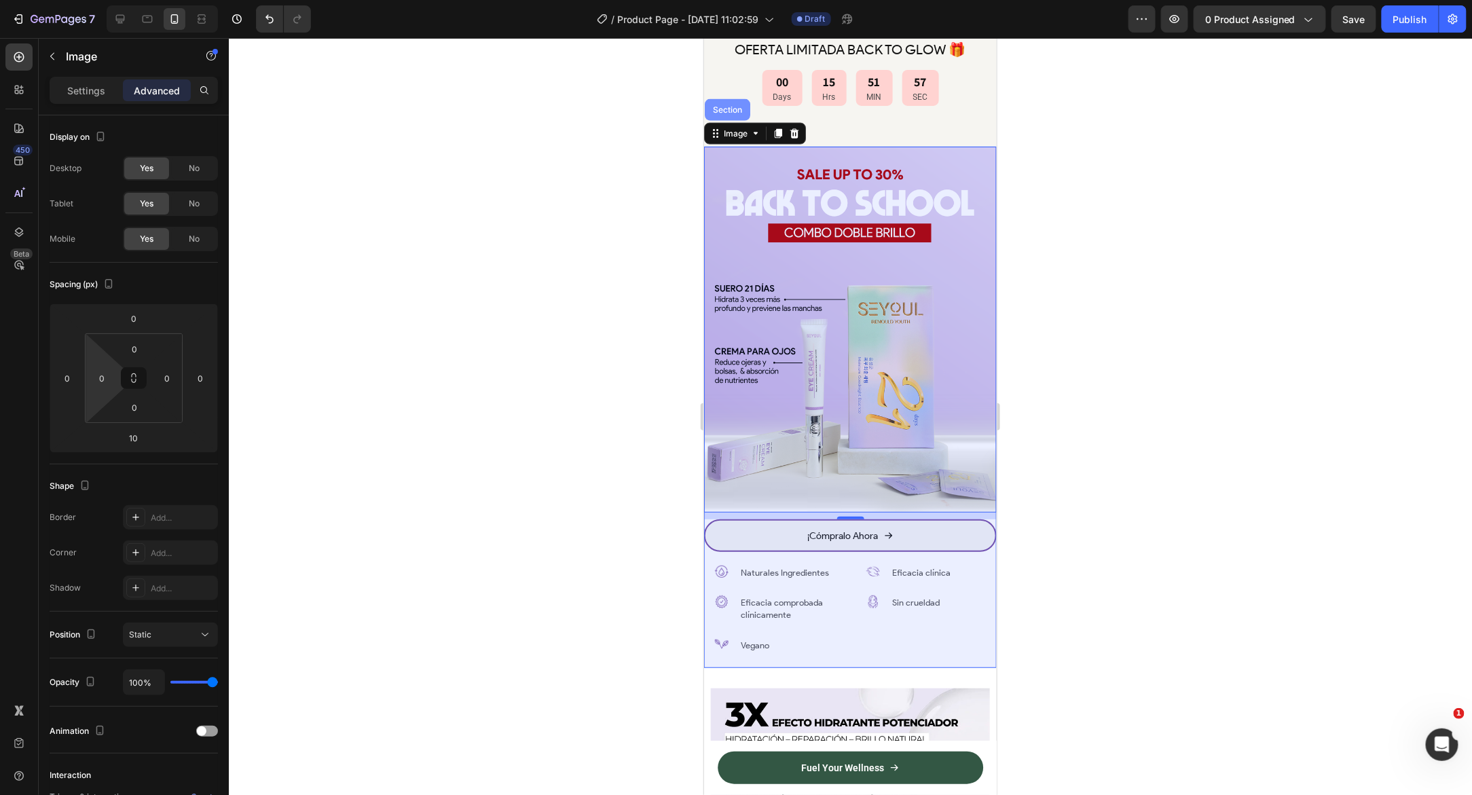
click at [728, 119] on div "Section" at bounding box center [726, 109] width 45 height 22
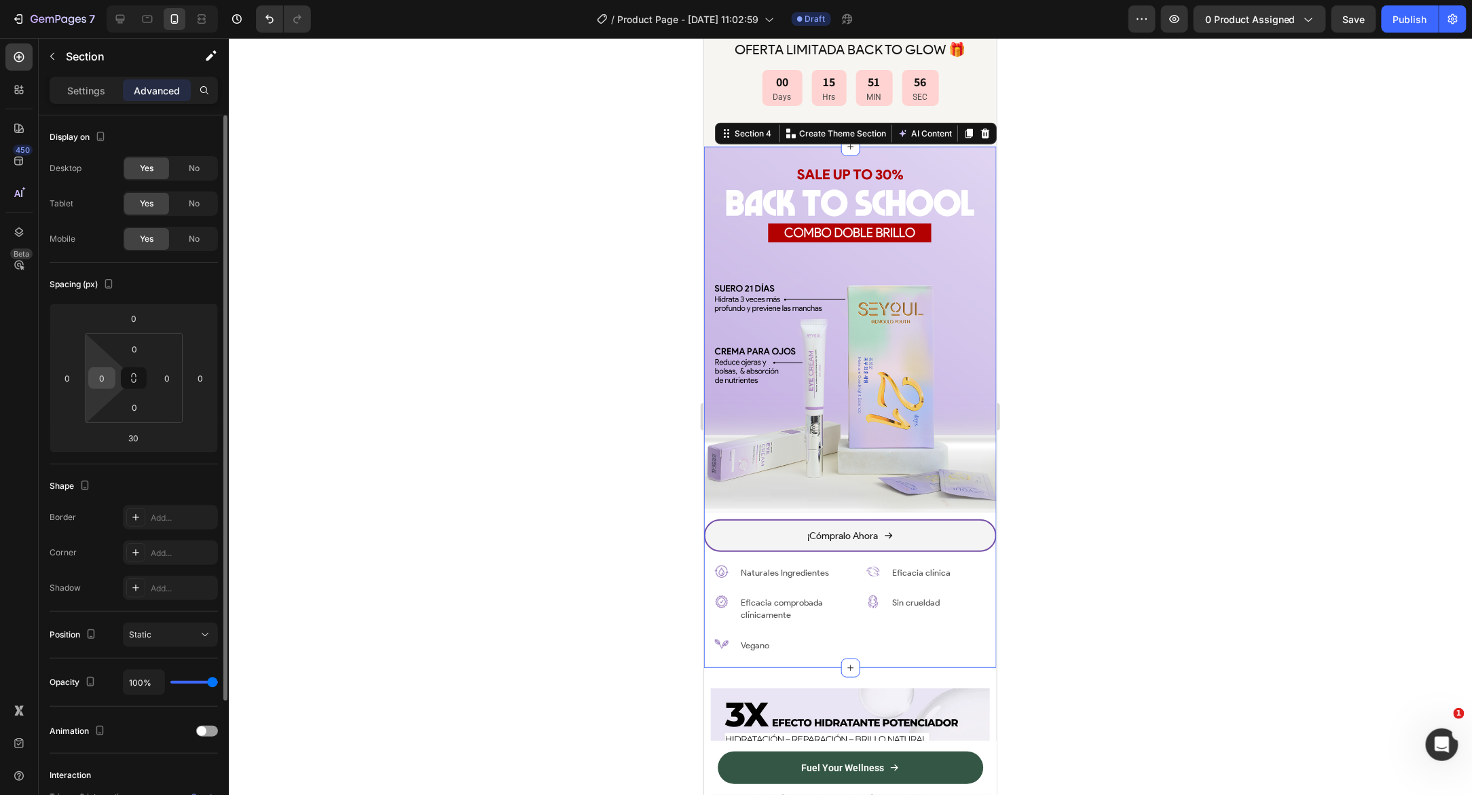
click at [103, 386] on div "0" at bounding box center [101, 378] width 27 height 22
click at [103, 385] on input "0" at bounding box center [102, 378] width 20 height 20
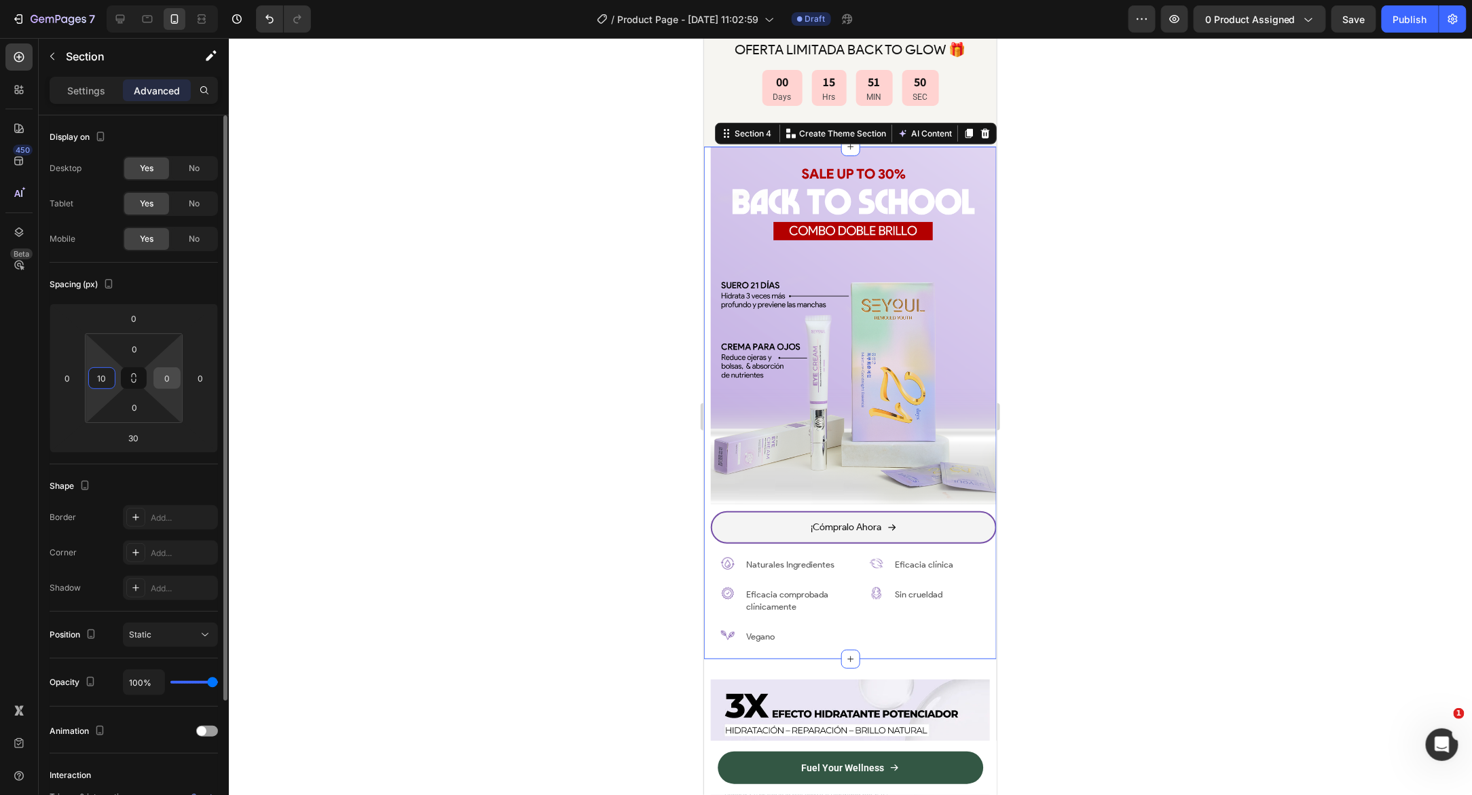
type input "10"
click at [168, 377] on input "0" at bounding box center [167, 378] width 20 height 20
type input "10"
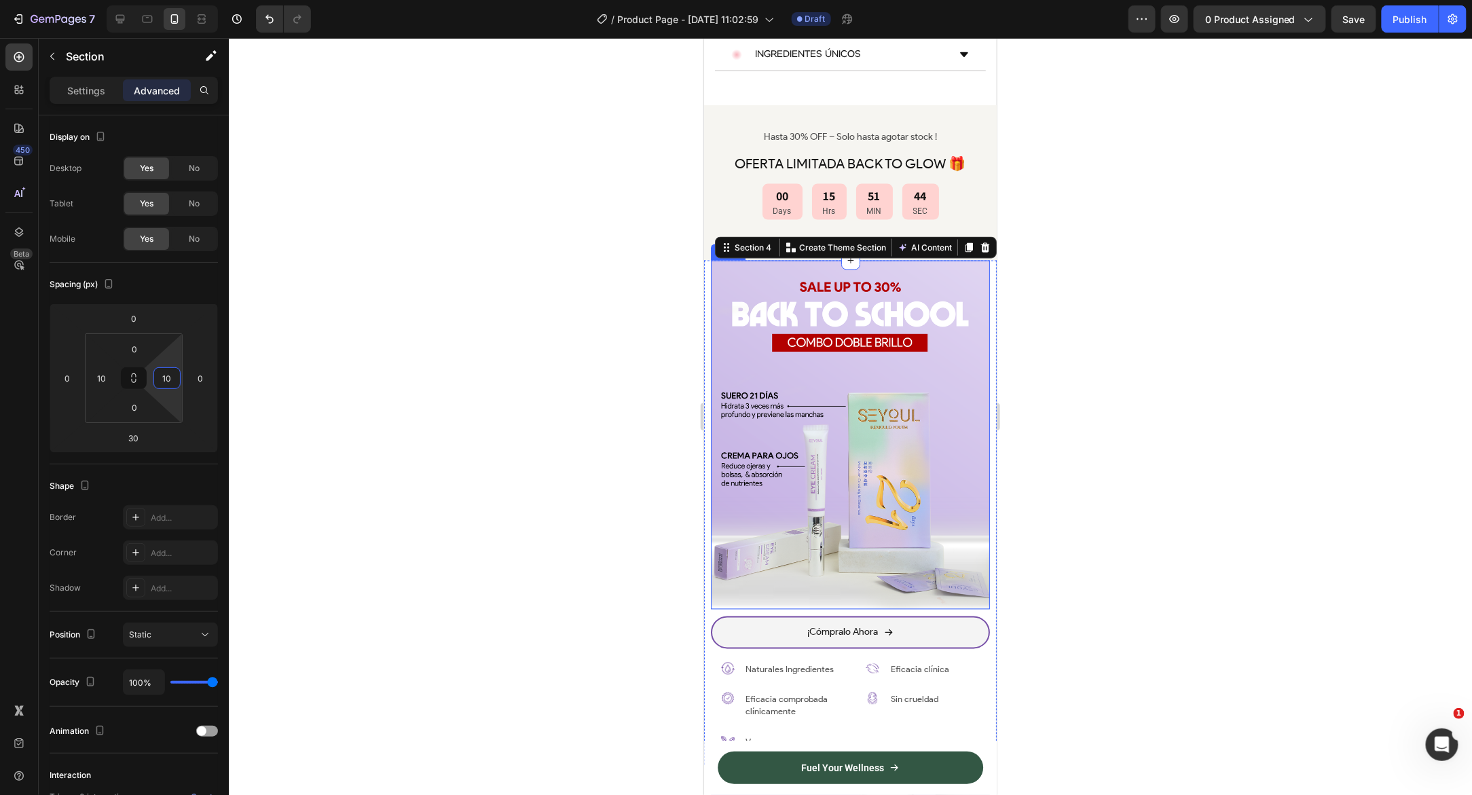
scroll to position [813, 0]
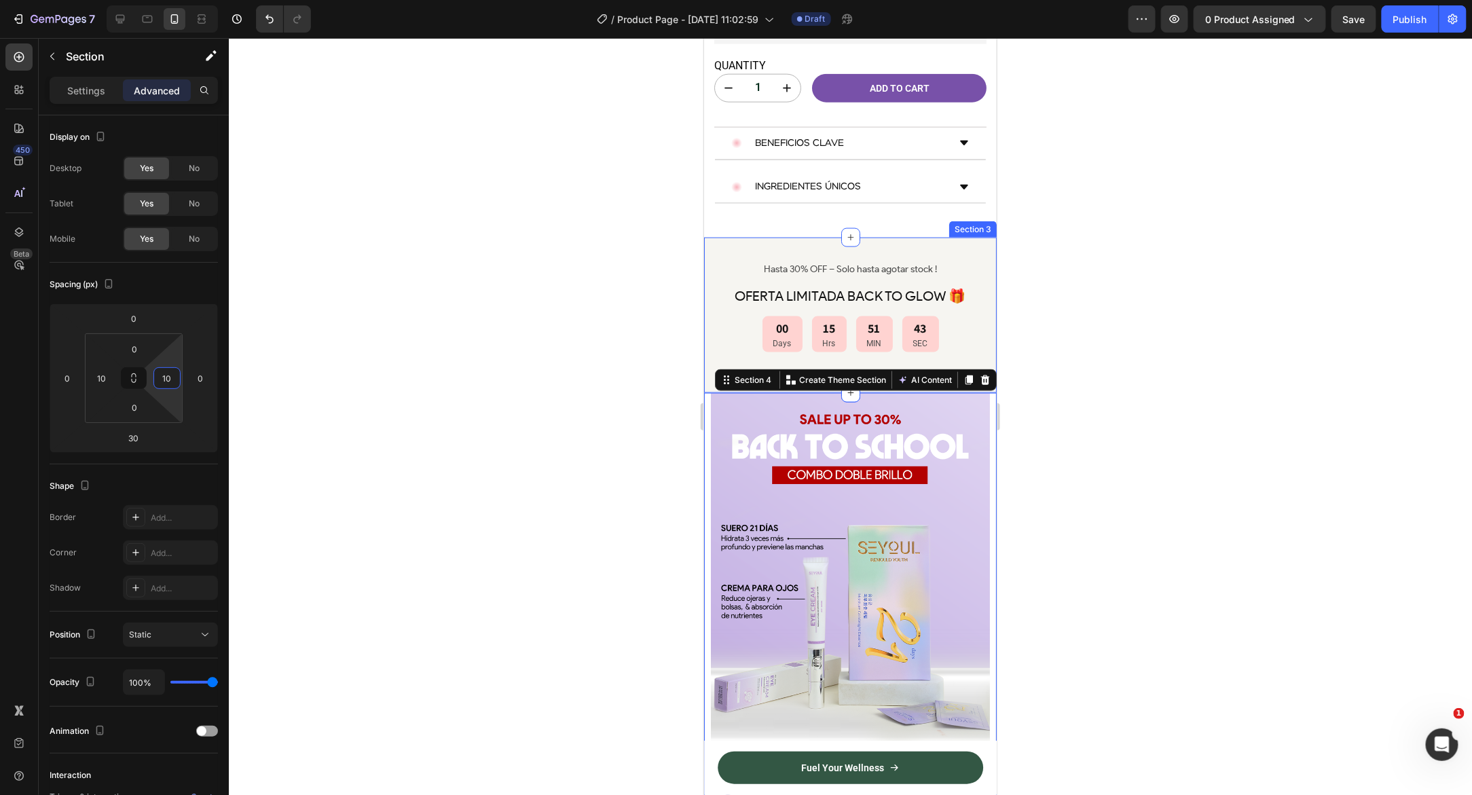
click at [709, 237] on div "Hasta 30% OFF – Solo hasta agotar stock ! Text Block OFERTA LIMITADA BACK TO GL…" at bounding box center [849, 314] width 293 height 155
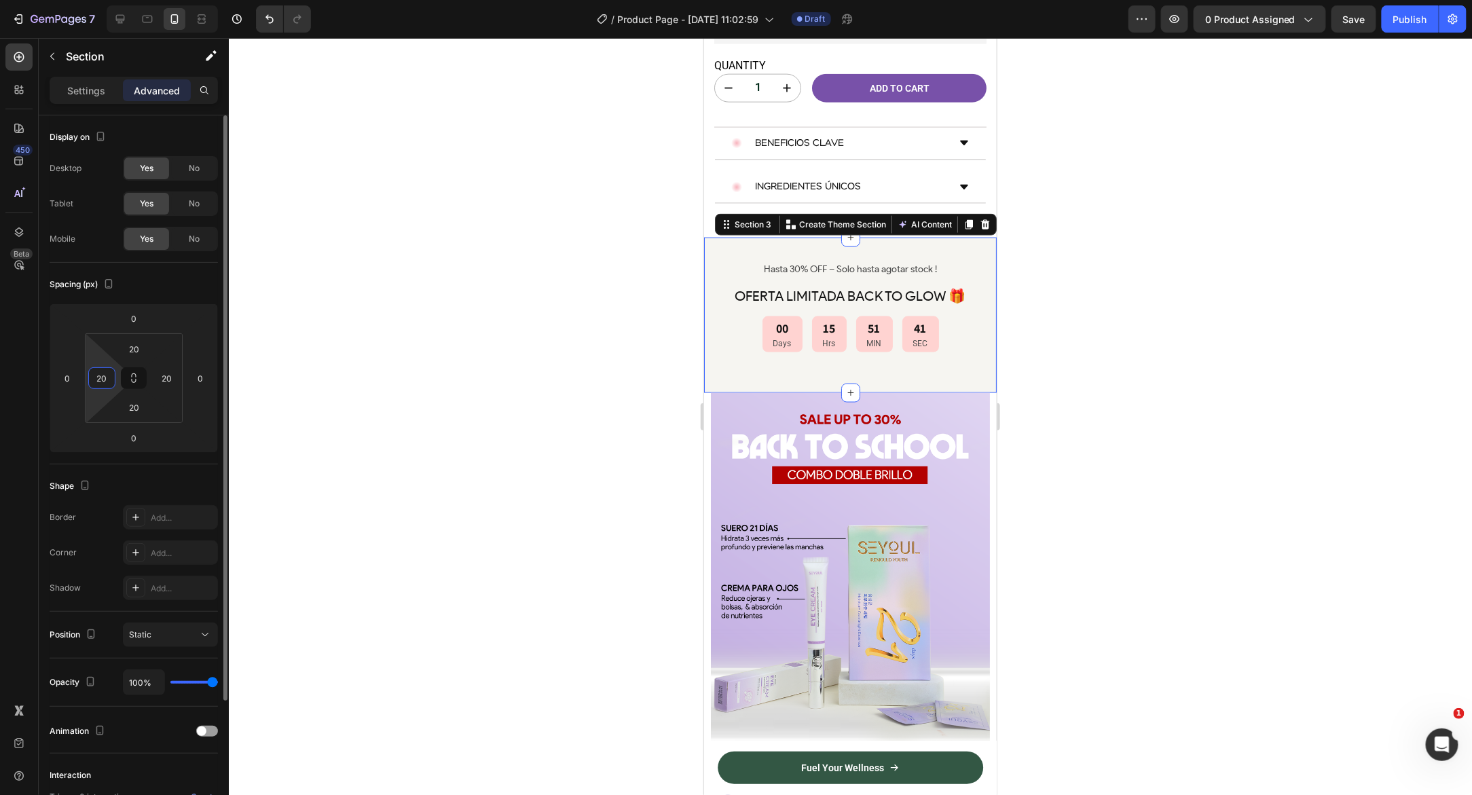
click at [109, 372] on input "20" at bounding box center [102, 378] width 20 height 20
type input "1"
type input "0"
click at [170, 378] on input "20" at bounding box center [167, 378] width 20 height 20
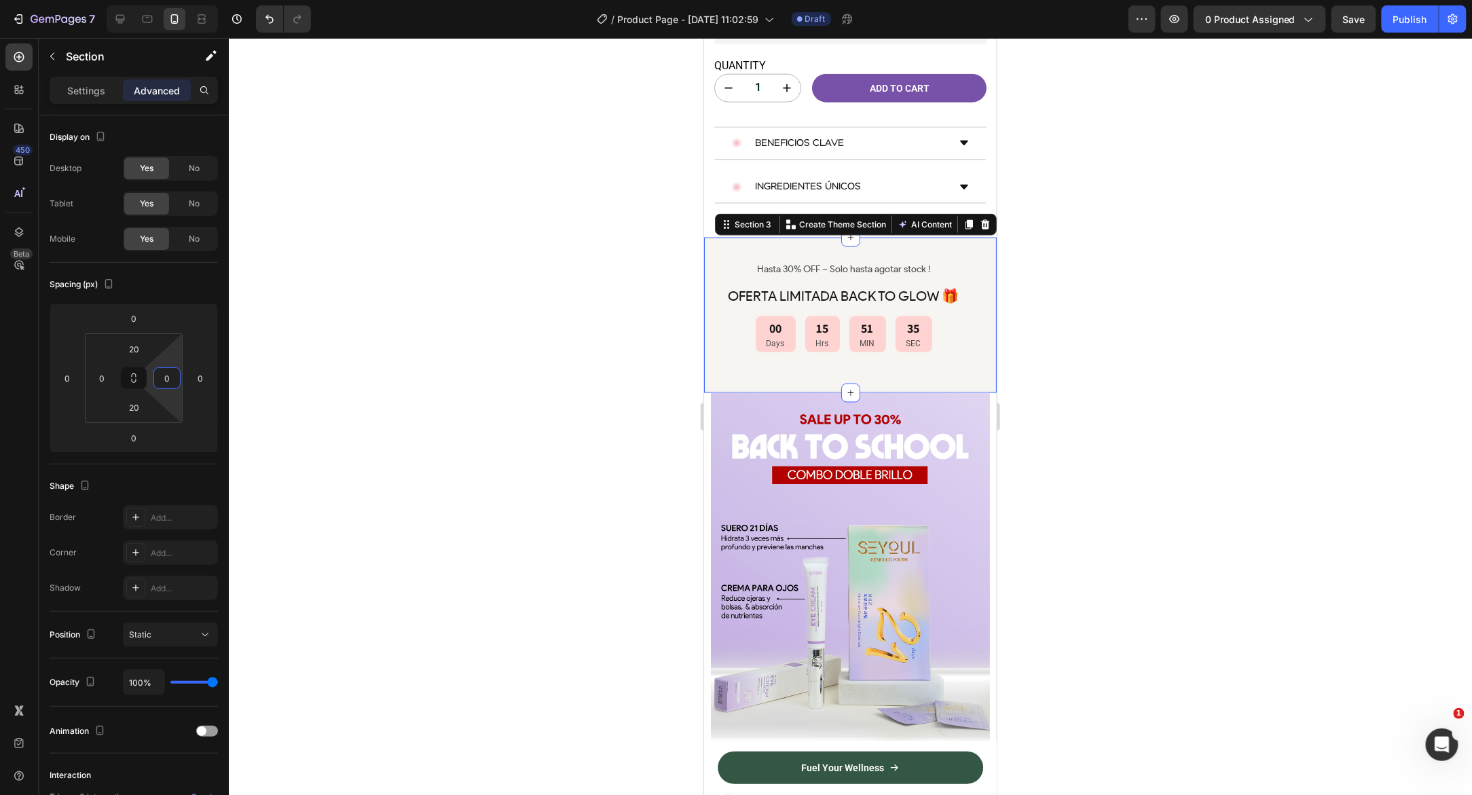
click at [355, 394] on div at bounding box center [850, 416] width 1243 height 757
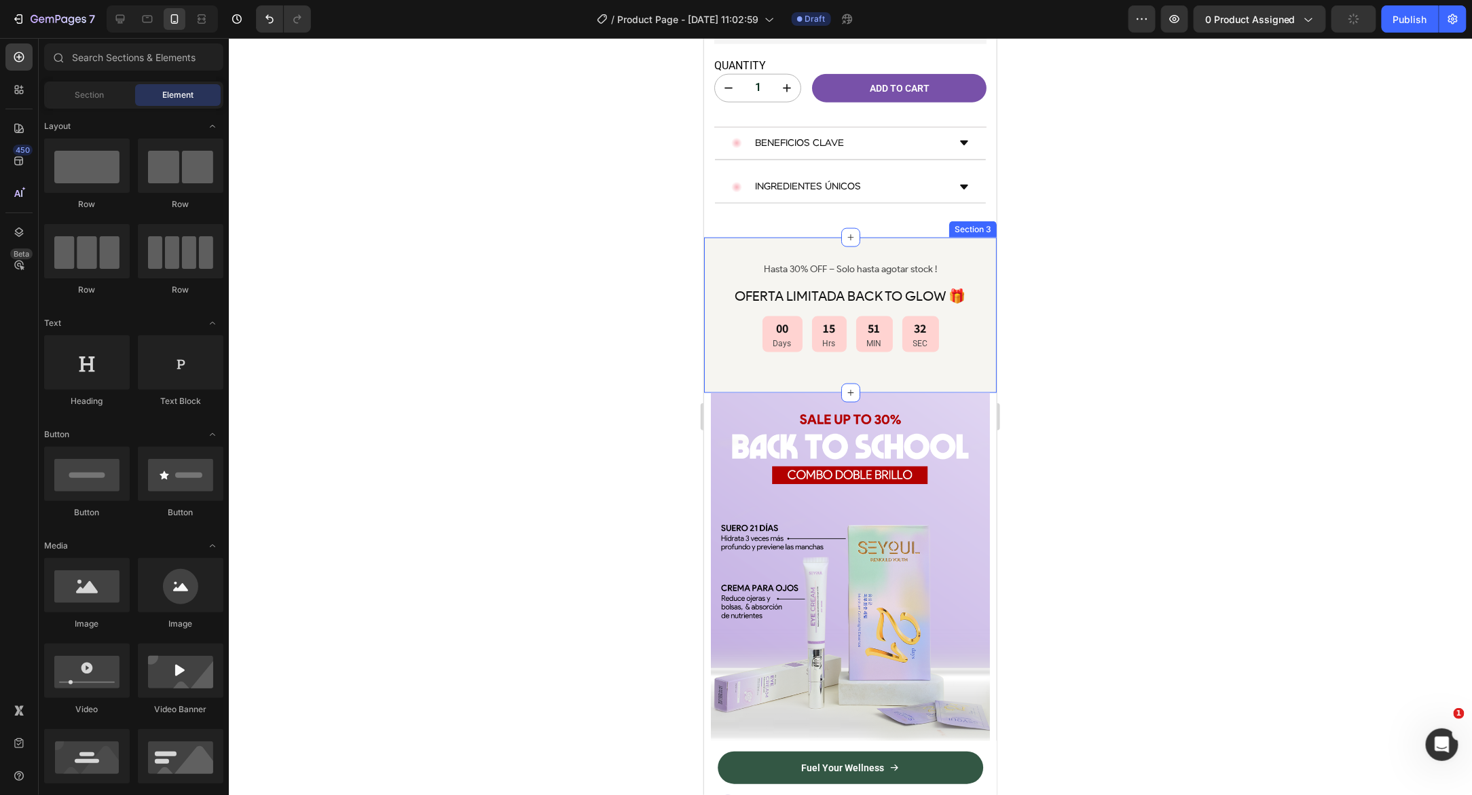
click at [704, 237] on div "Hasta 30% OFF – Solo hasta agotar stock ! Text Block OFERTA LIMITADA BACK TO GL…" at bounding box center [849, 314] width 293 height 155
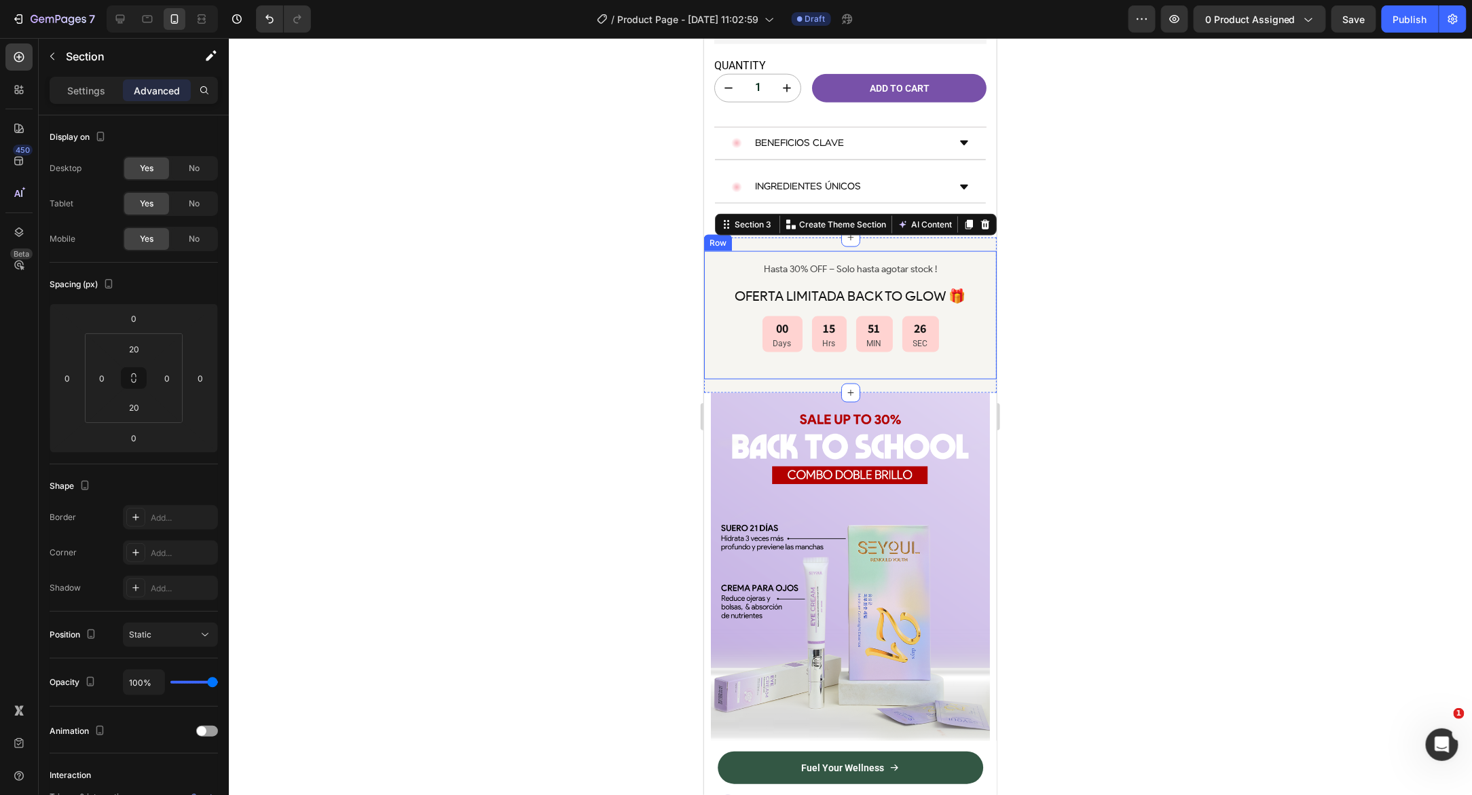
click at [711, 250] on div "Hasta 30% OFF – Solo hasta agotar stock ! Text Block OFERTA LIMITADA BACK TO GL…" at bounding box center [849, 314] width 293 height 128
click at [734, 231] on div "Row" at bounding box center [731, 237] width 22 height 12
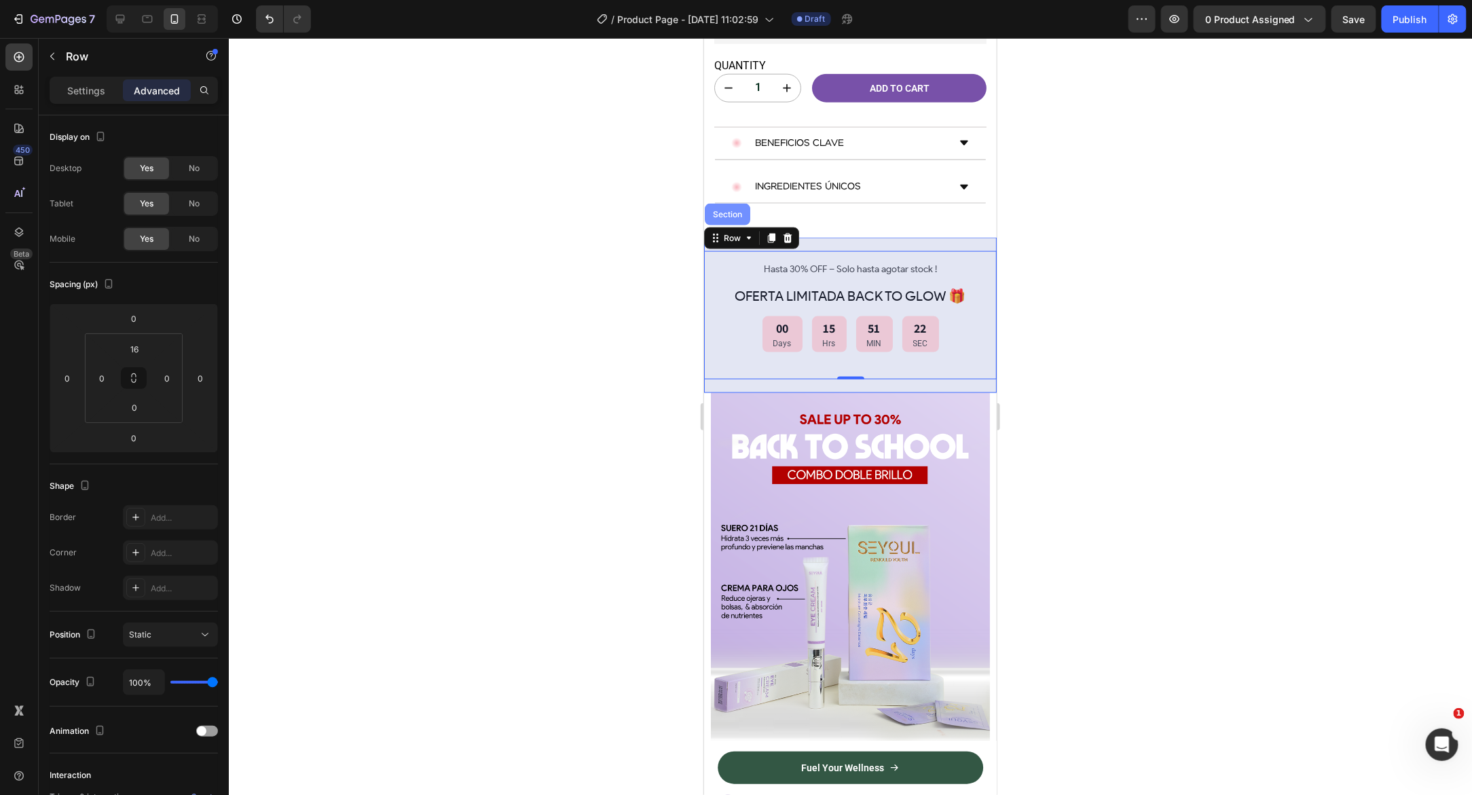
click at [728, 203] on div "Section" at bounding box center [726, 214] width 45 height 22
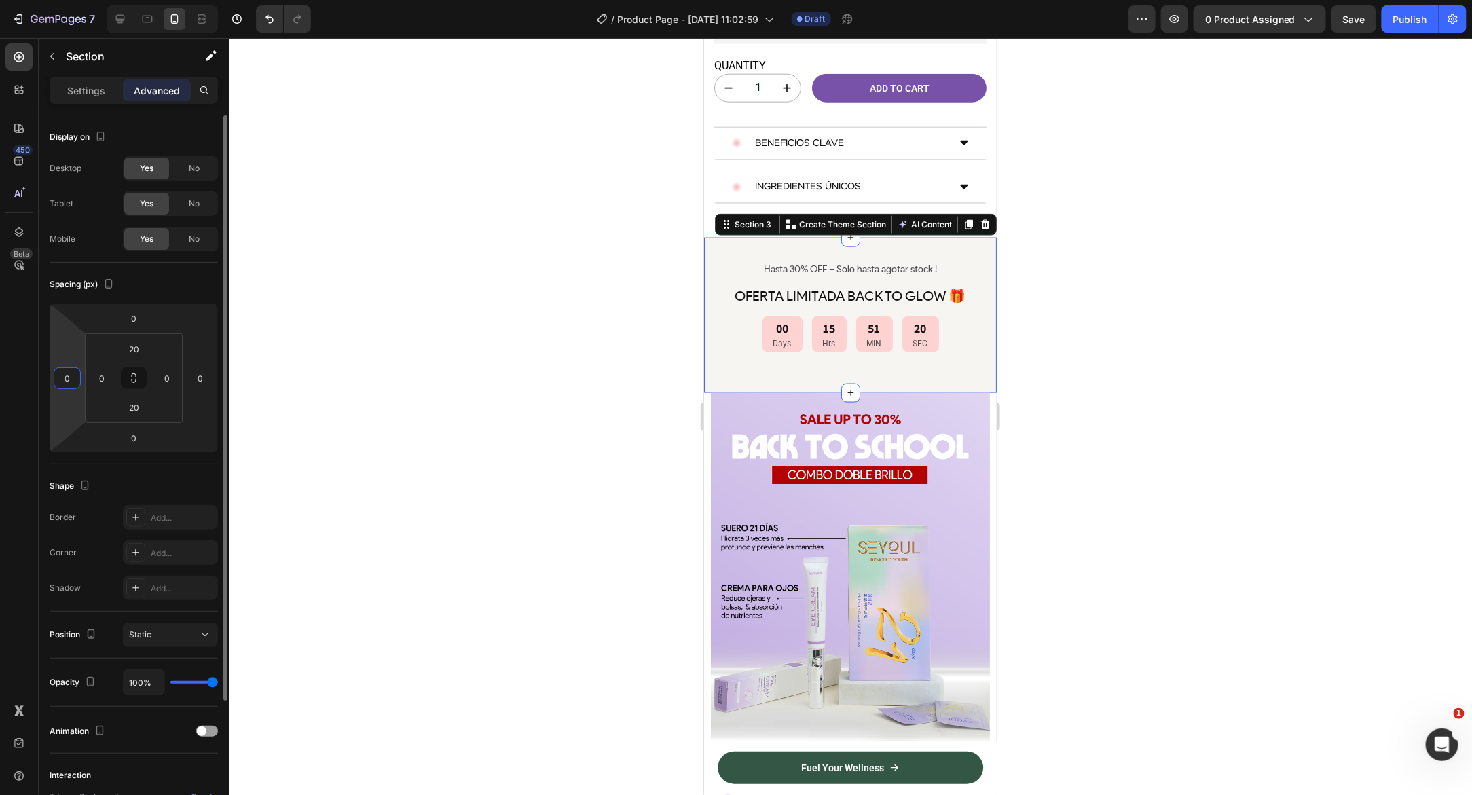
click at [63, 374] on input "0" at bounding box center [67, 378] width 20 height 20
type input "10"
click at [209, 379] on input "0" at bounding box center [200, 378] width 20 height 20
type input "1"
click at [69, 381] on input "10" at bounding box center [67, 378] width 20 height 20
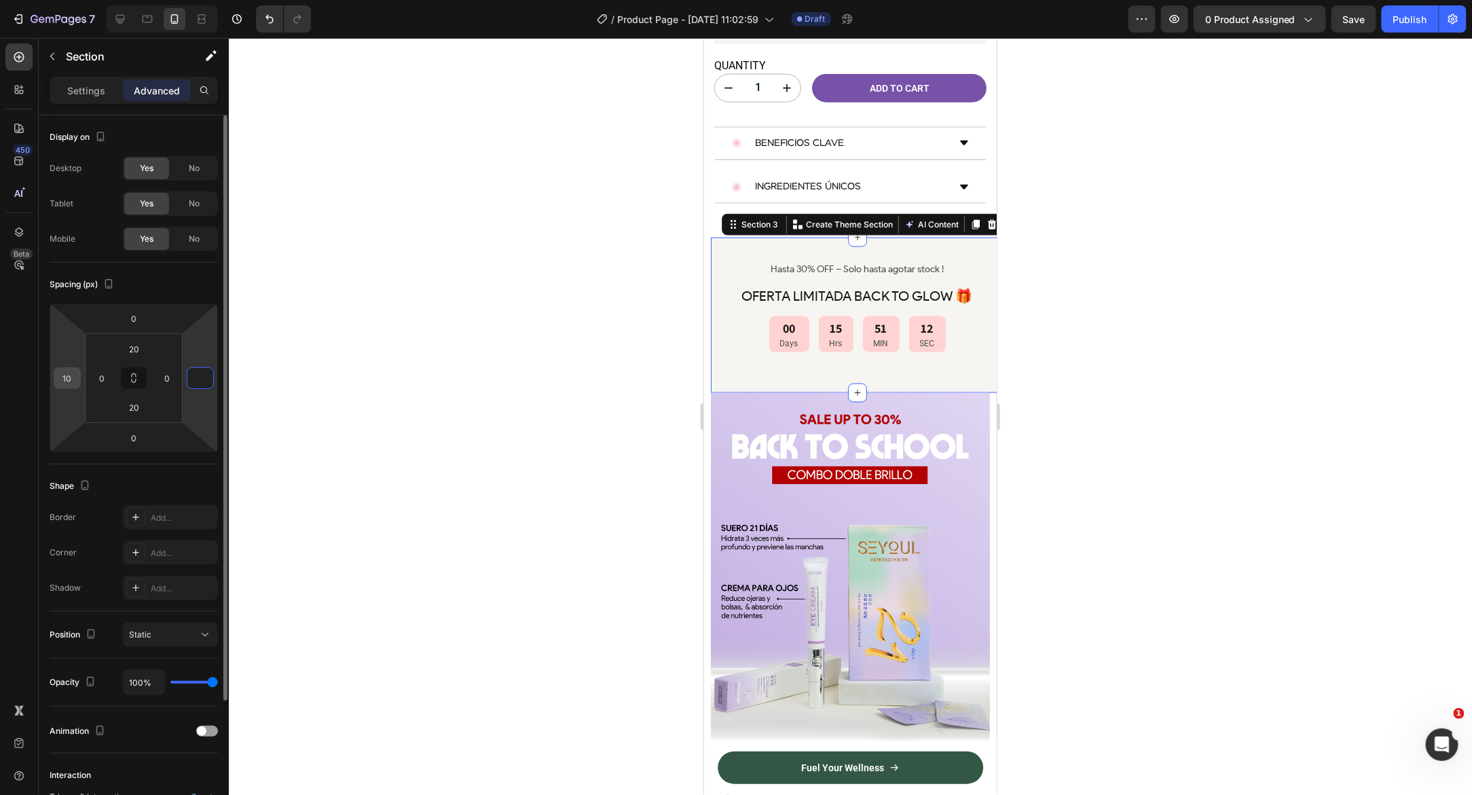
type input "0"
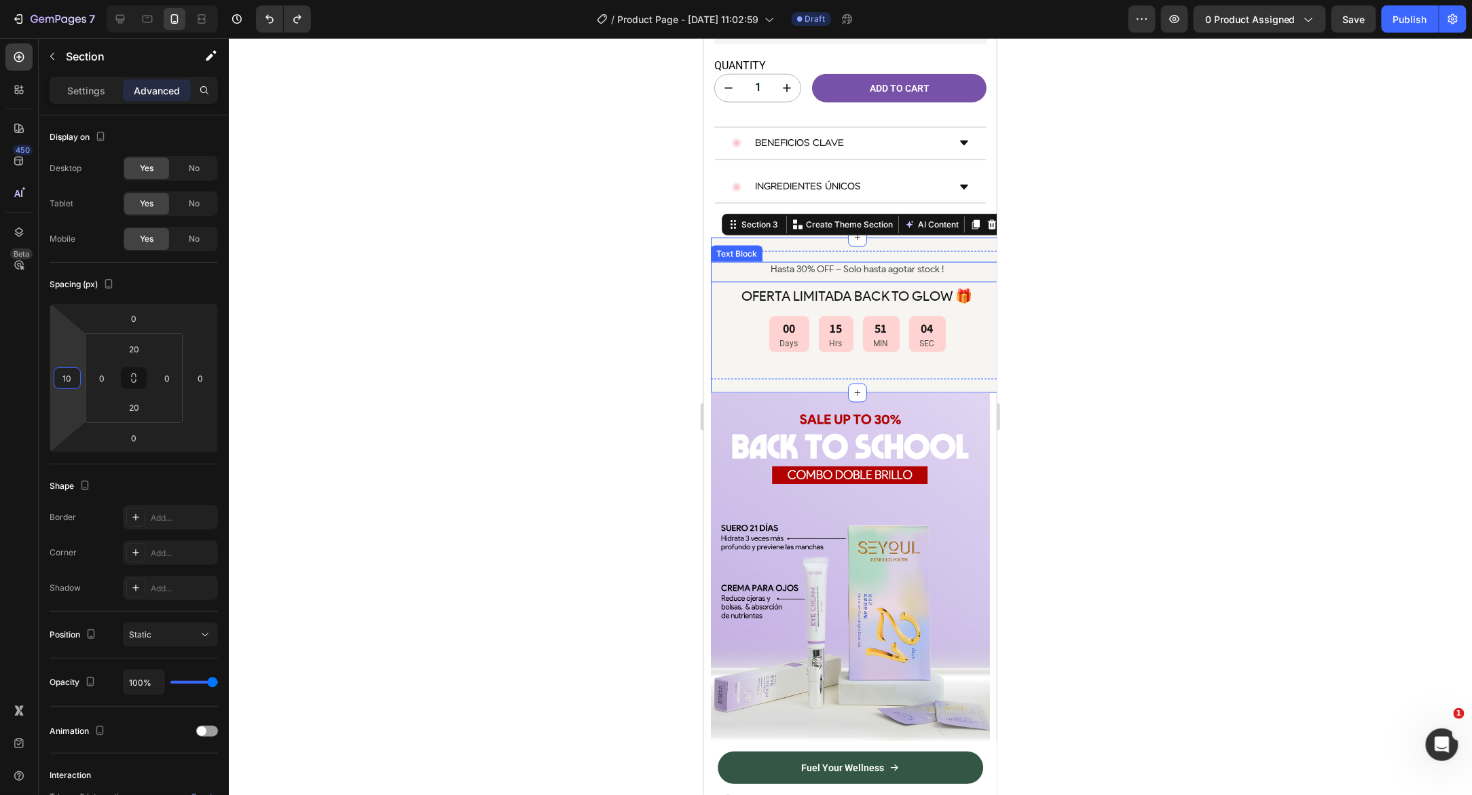
type input "0"
type input "20"
click at [623, 307] on div at bounding box center [850, 416] width 1243 height 757
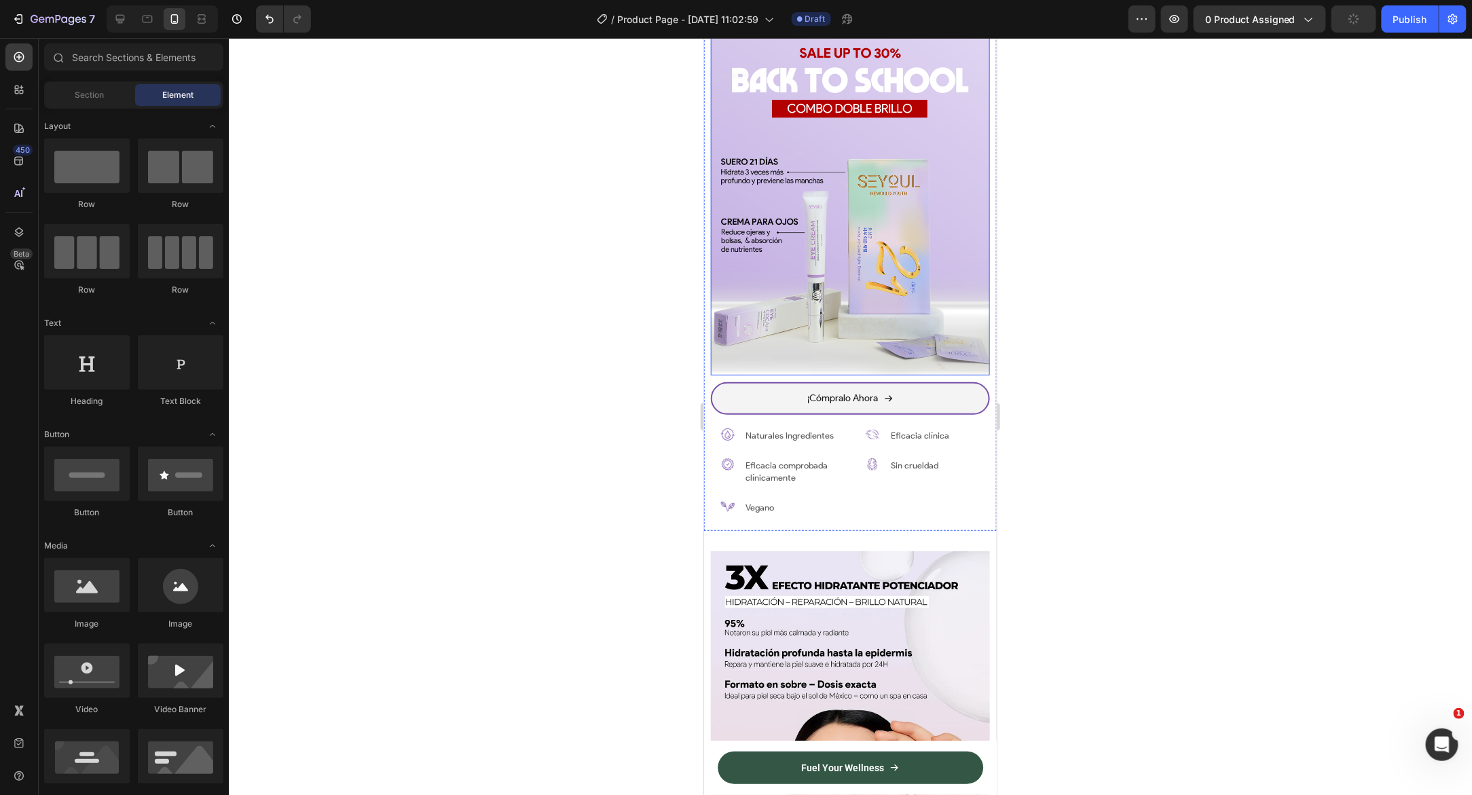
scroll to position [1151, 0]
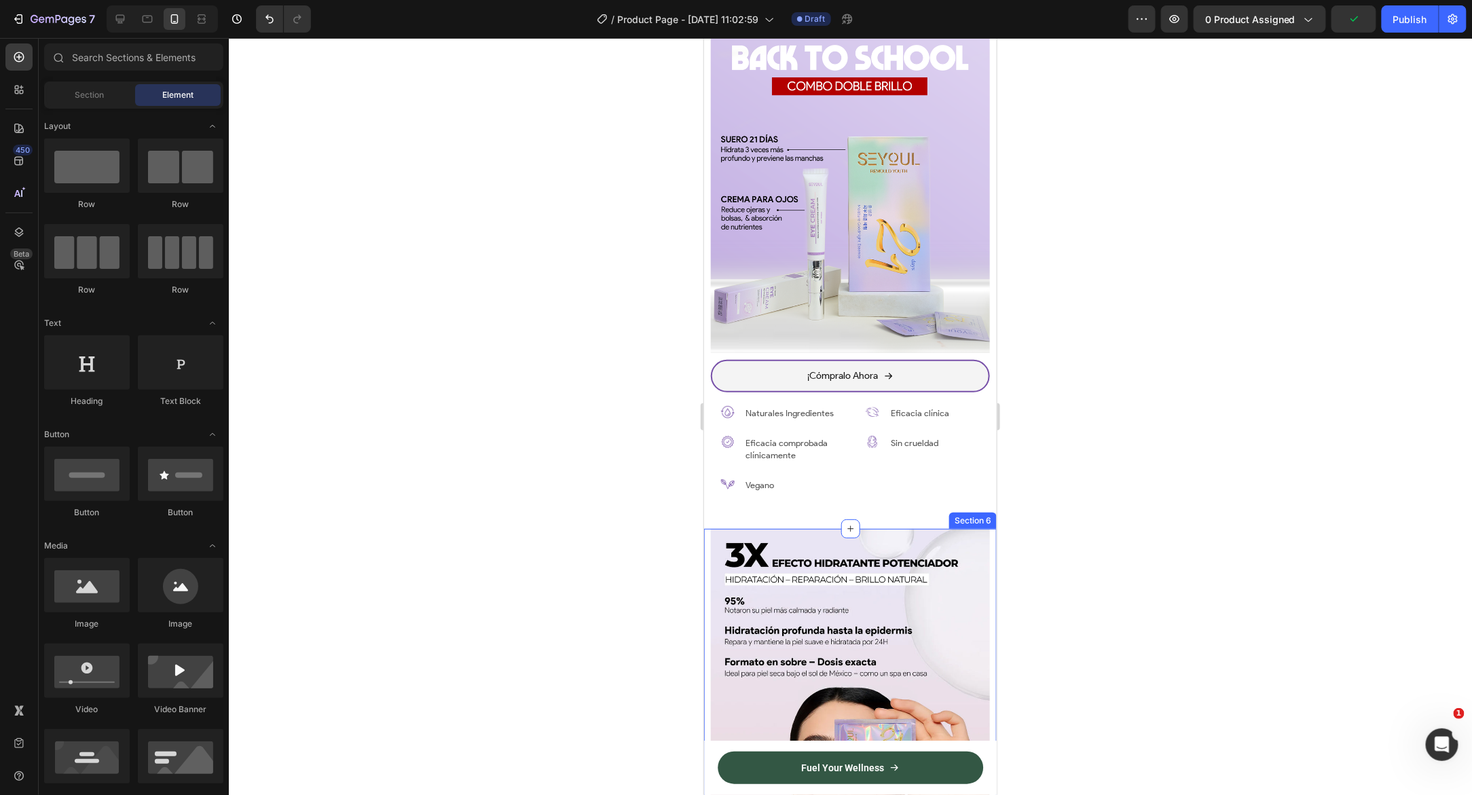
click at [708, 528] on div "Image Section 6" at bounding box center [849, 702] width 293 height 349
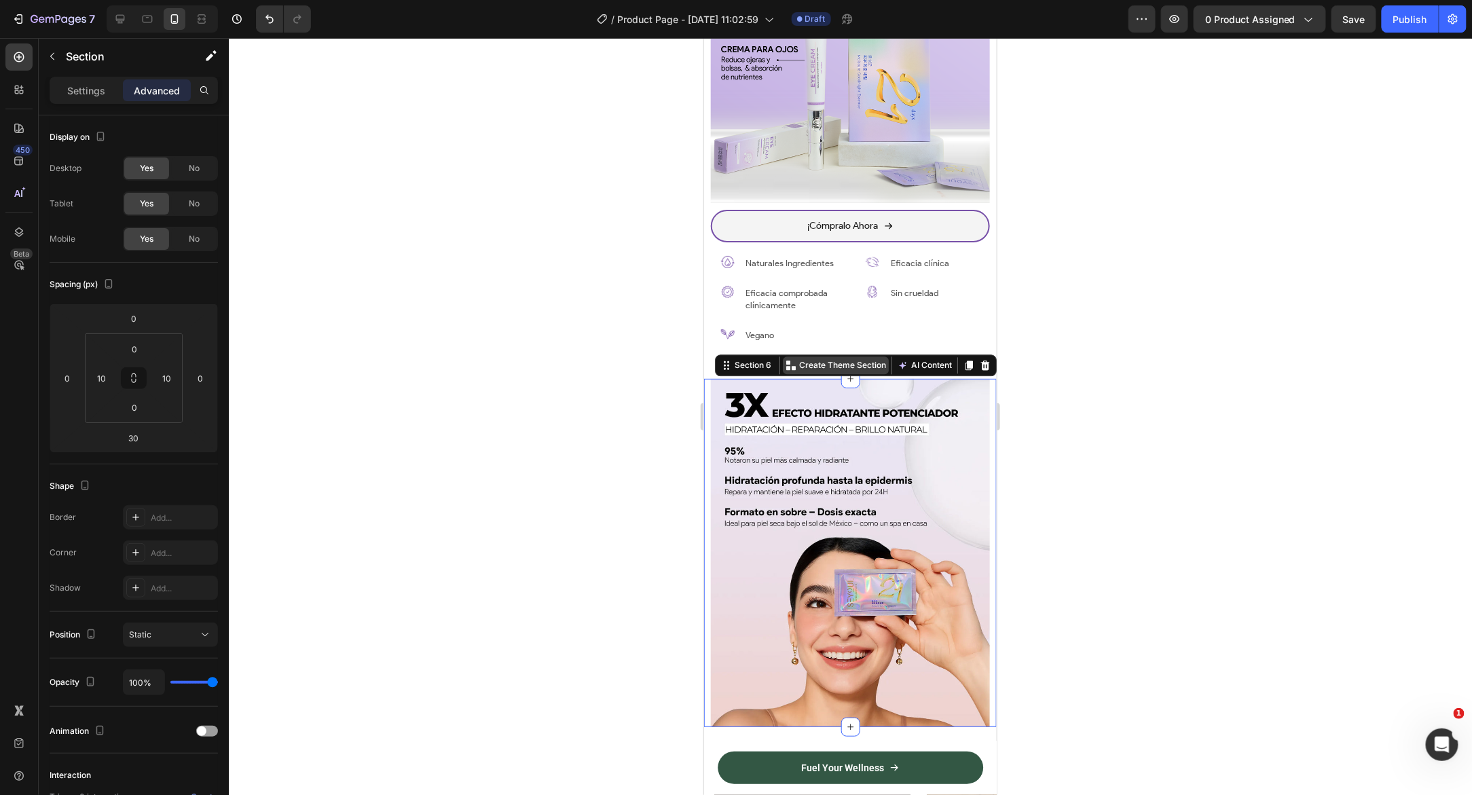
scroll to position [1487, 0]
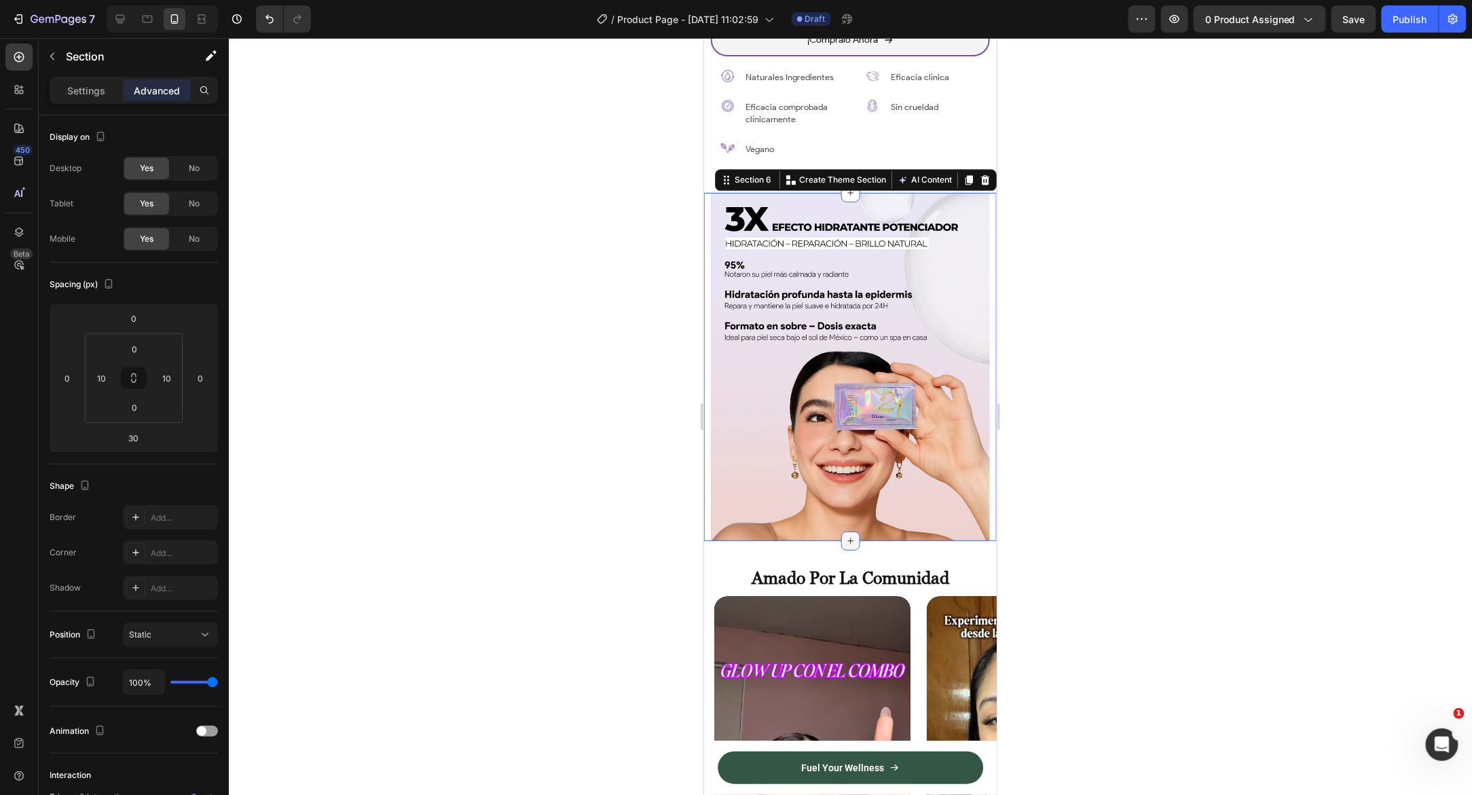
click at [850, 532] on div at bounding box center [849, 540] width 19 height 19
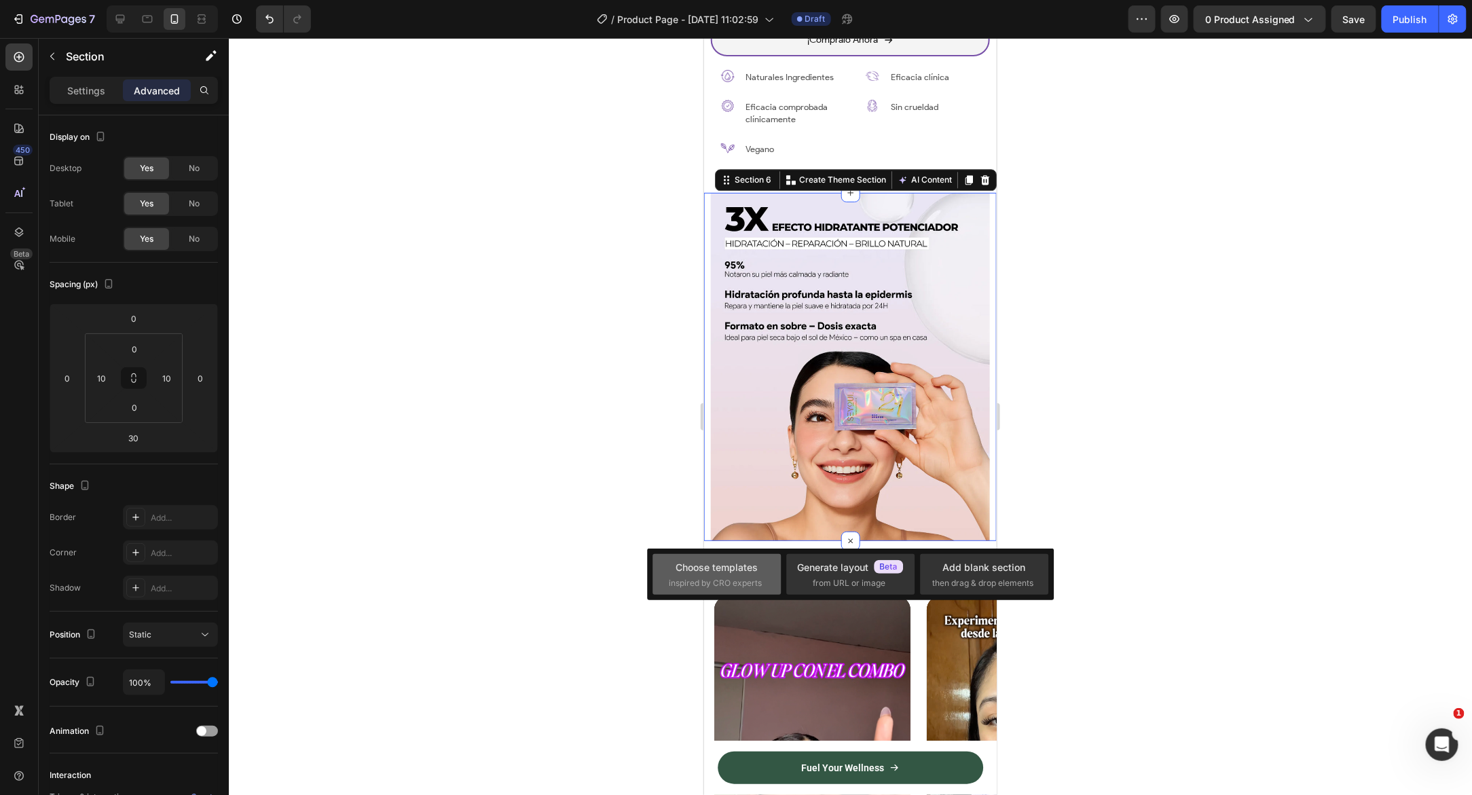
click at [730, 571] on div "Choose templates" at bounding box center [716, 567] width 82 height 14
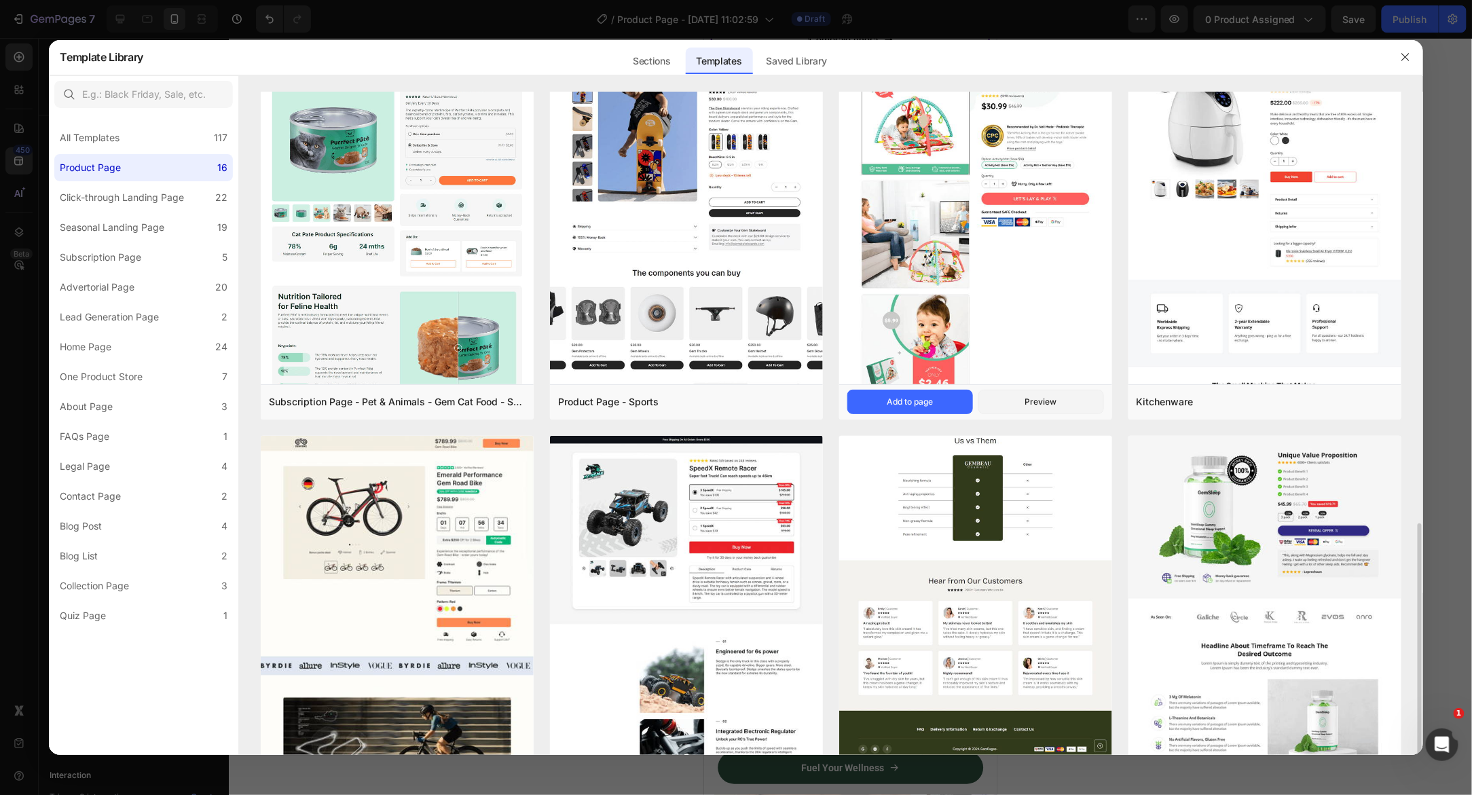
scroll to position [1027, 0]
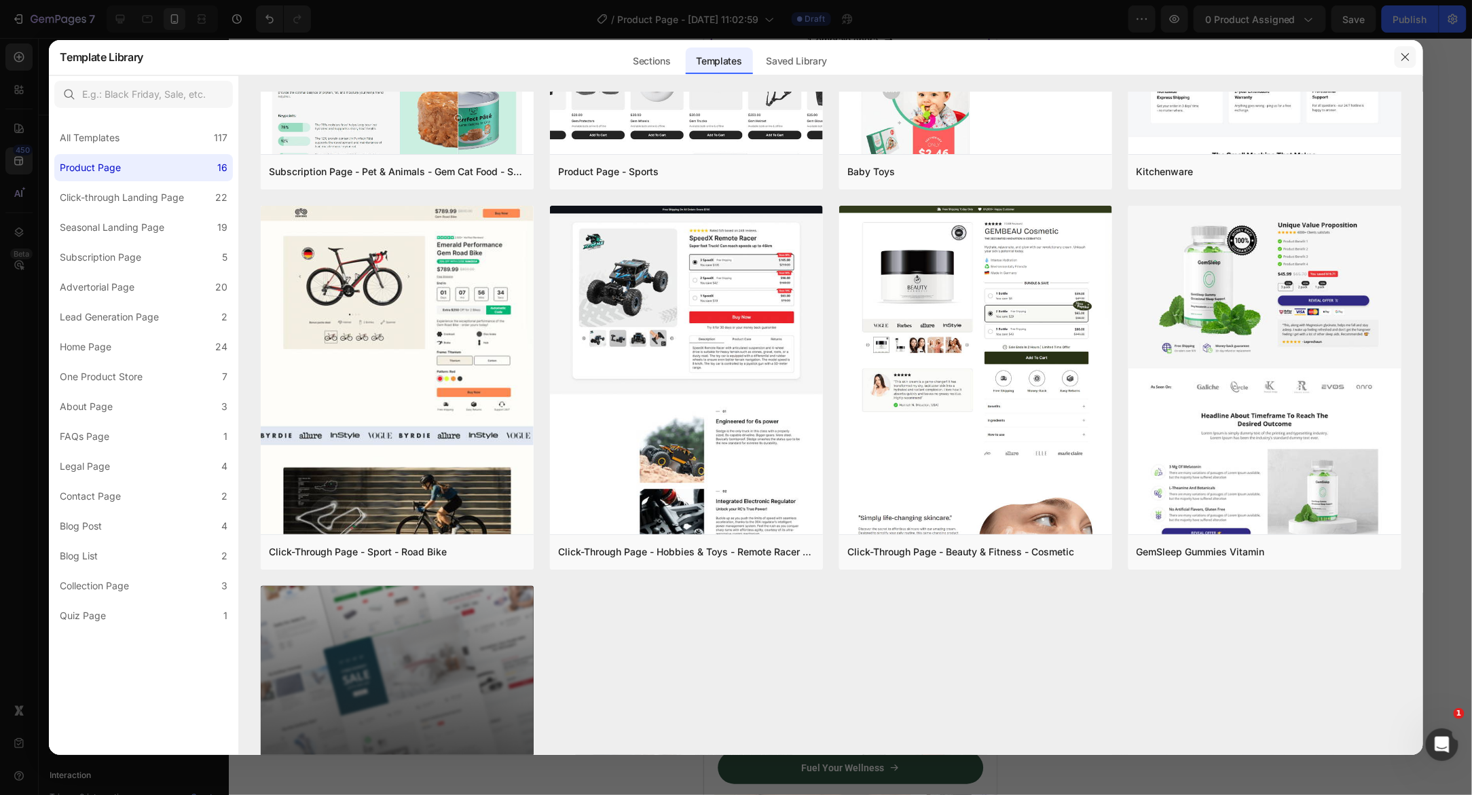
click at [1395, 62] on button "button" at bounding box center [1405, 57] width 22 height 22
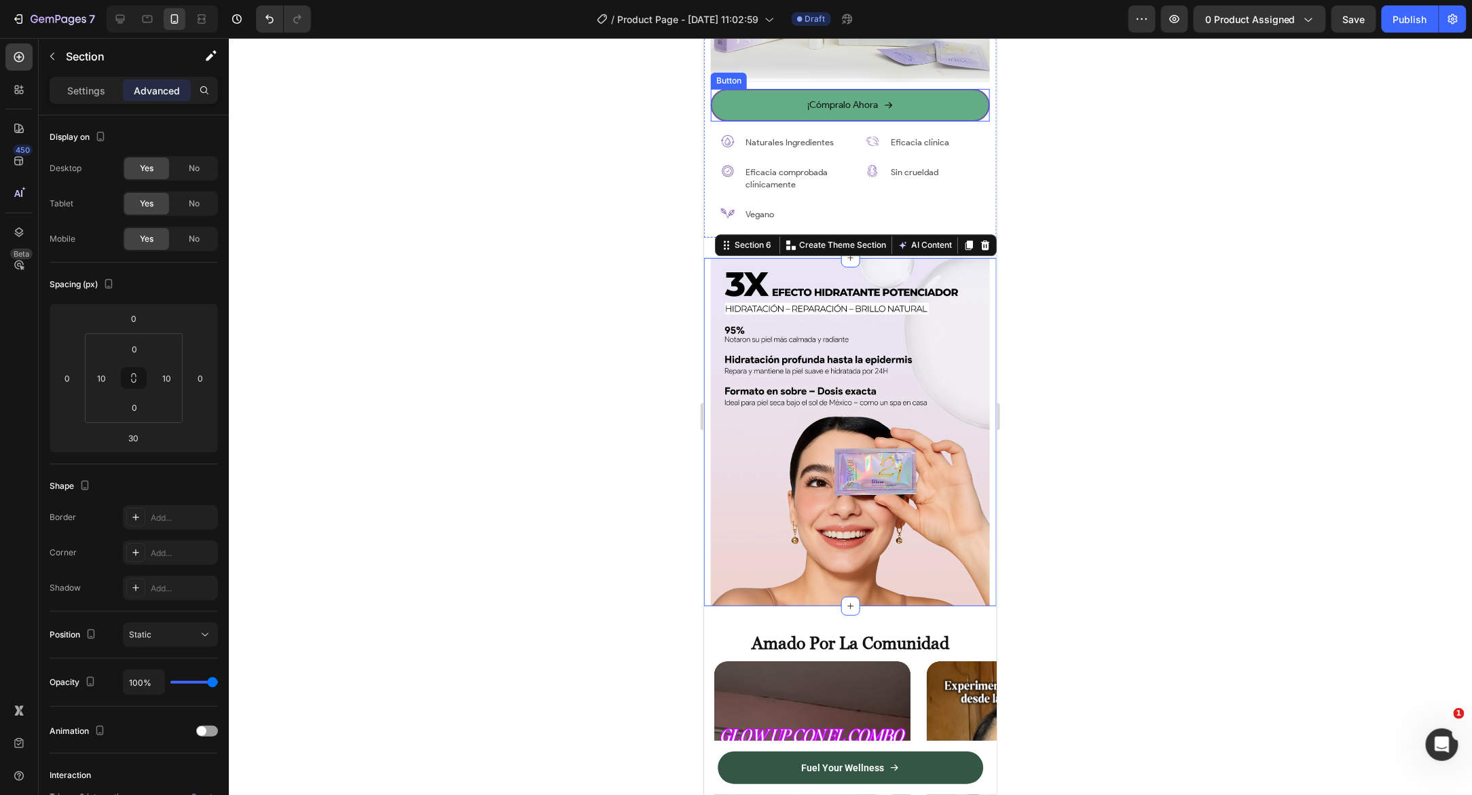
scroll to position [1424, 0]
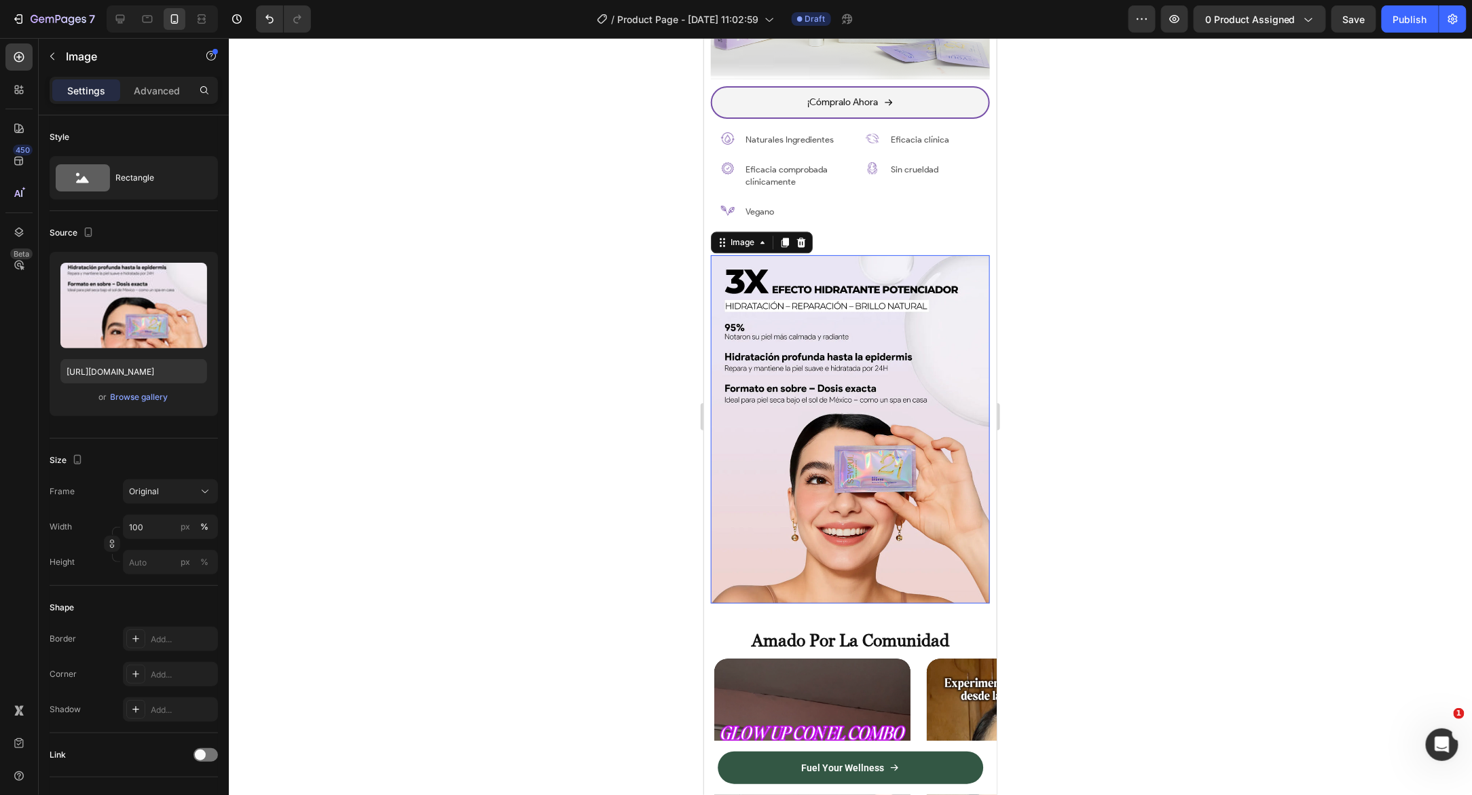
click at [838, 394] on img at bounding box center [849, 429] width 279 height 349
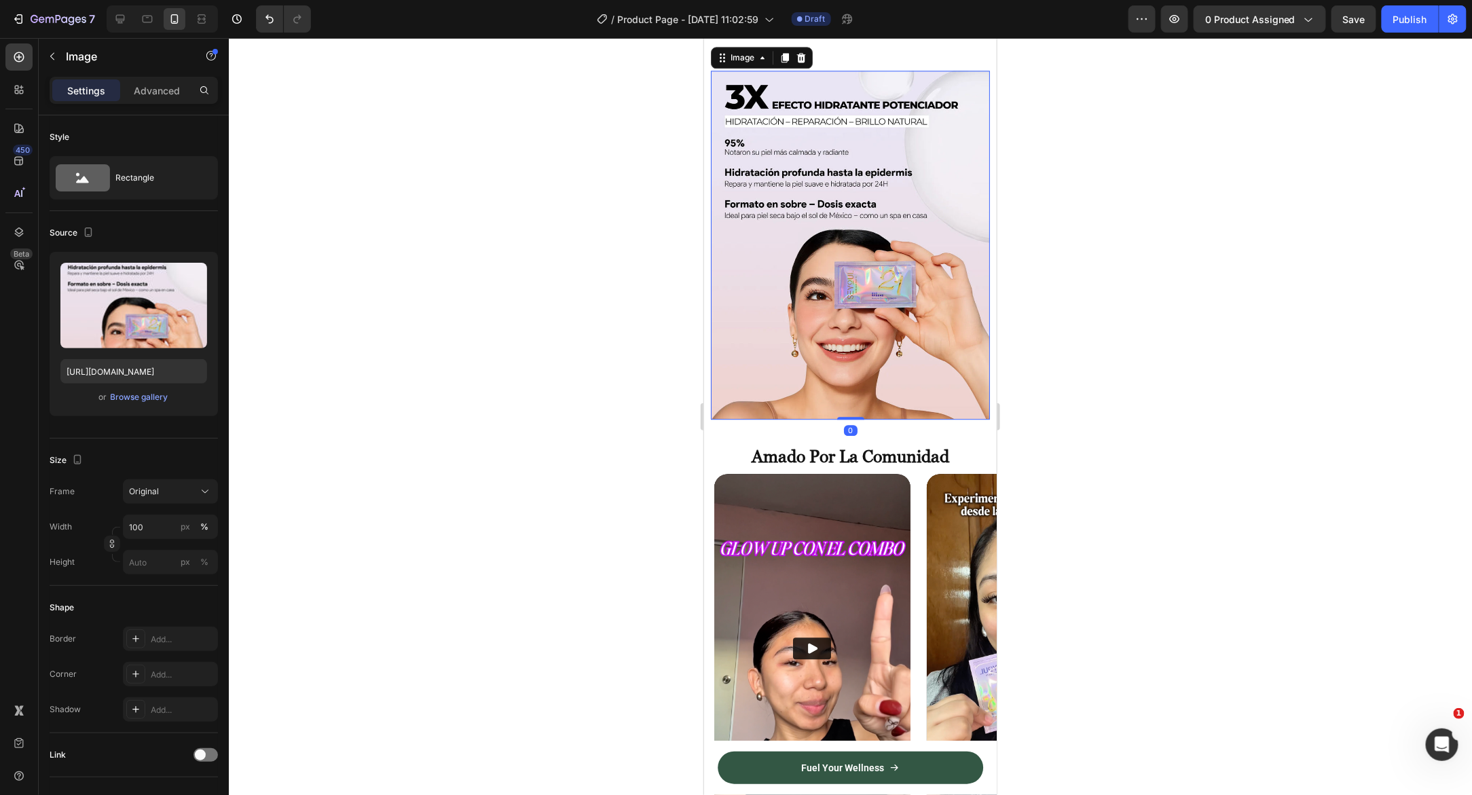
scroll to position [1793, 0]
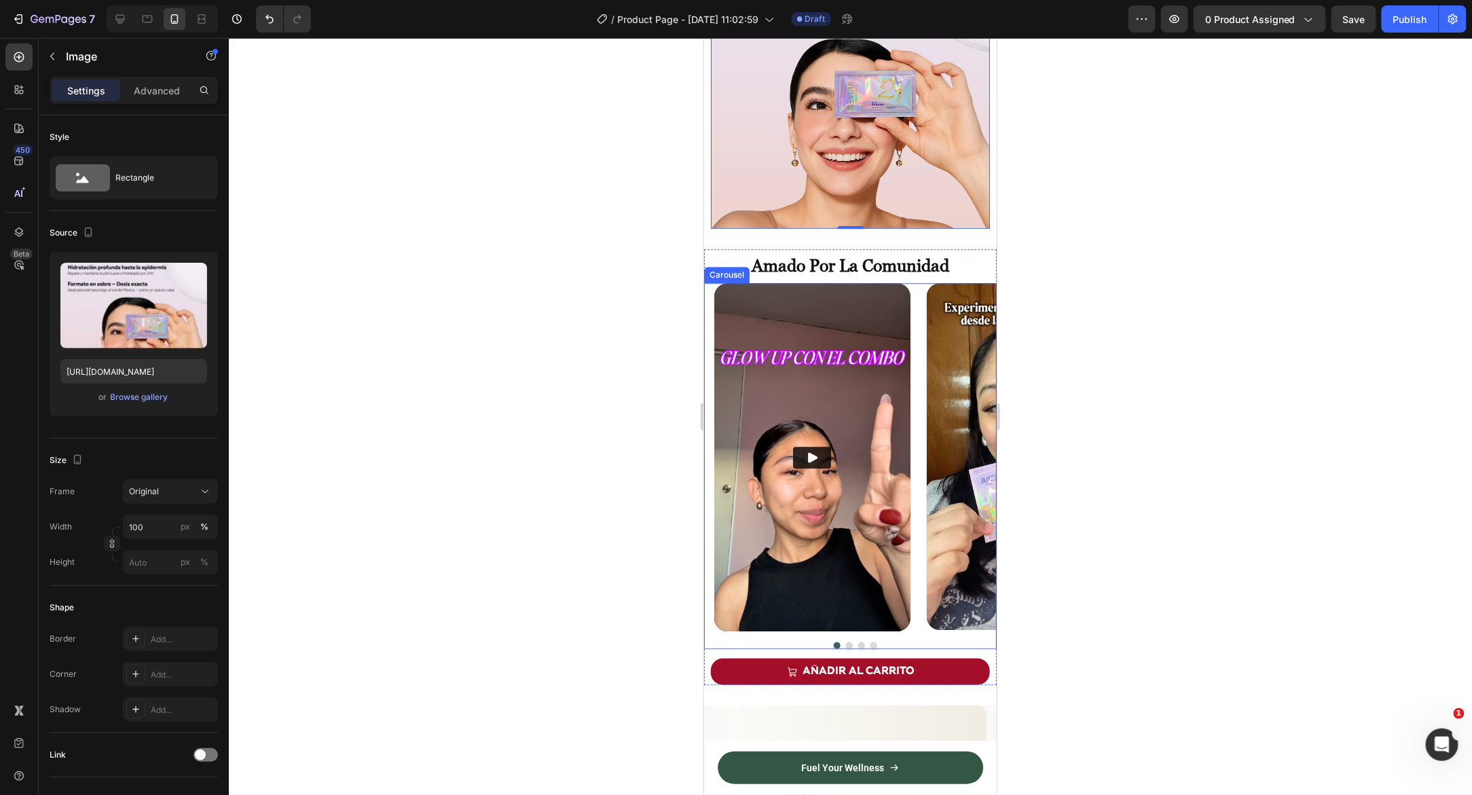
click at [911, 354] on div "Video Video Video Video" at bounding box center [854, 456] width 282 height 348
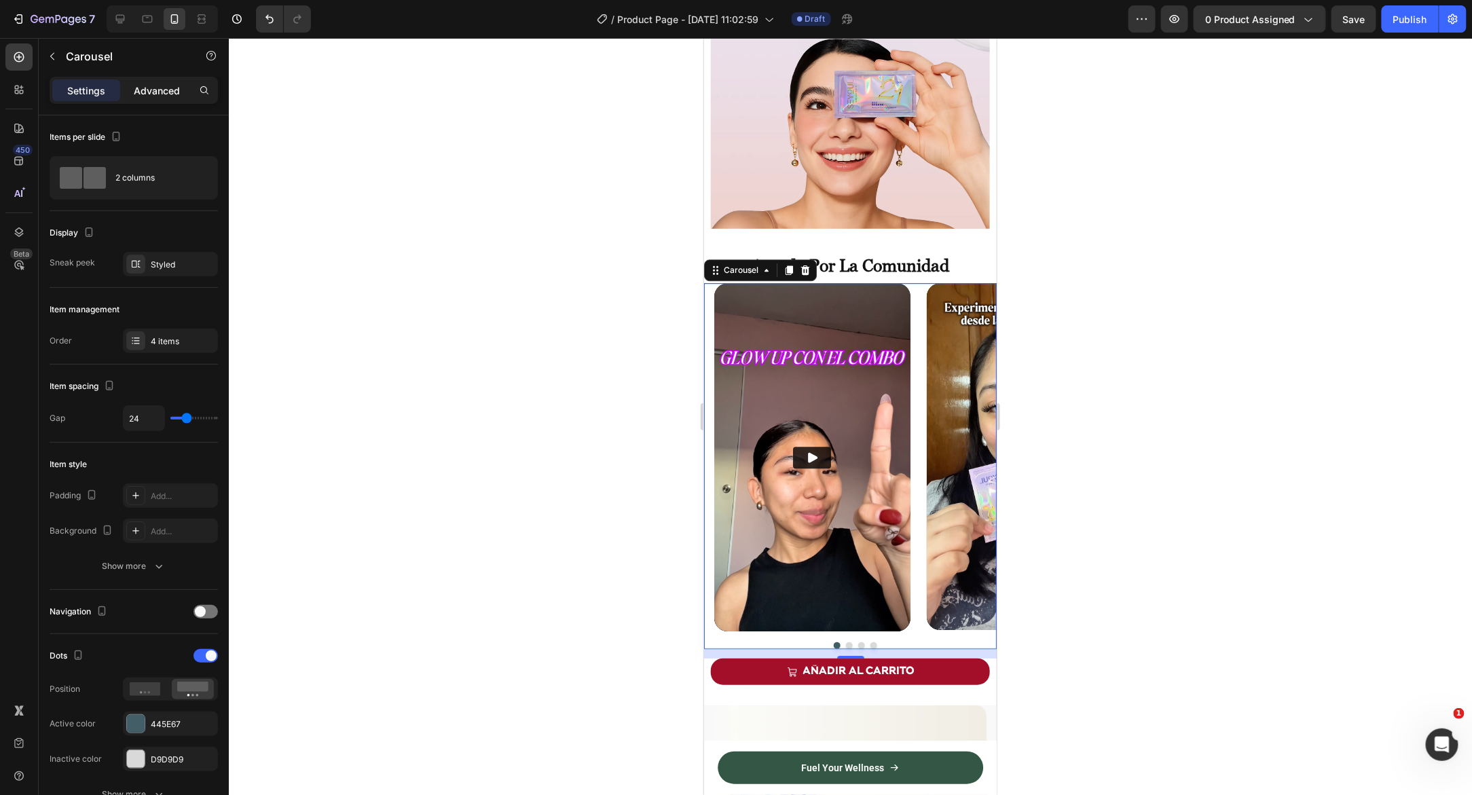
click at [154, 88] on p "Advanced" at bounding box center [157, 90] width 46 height 14
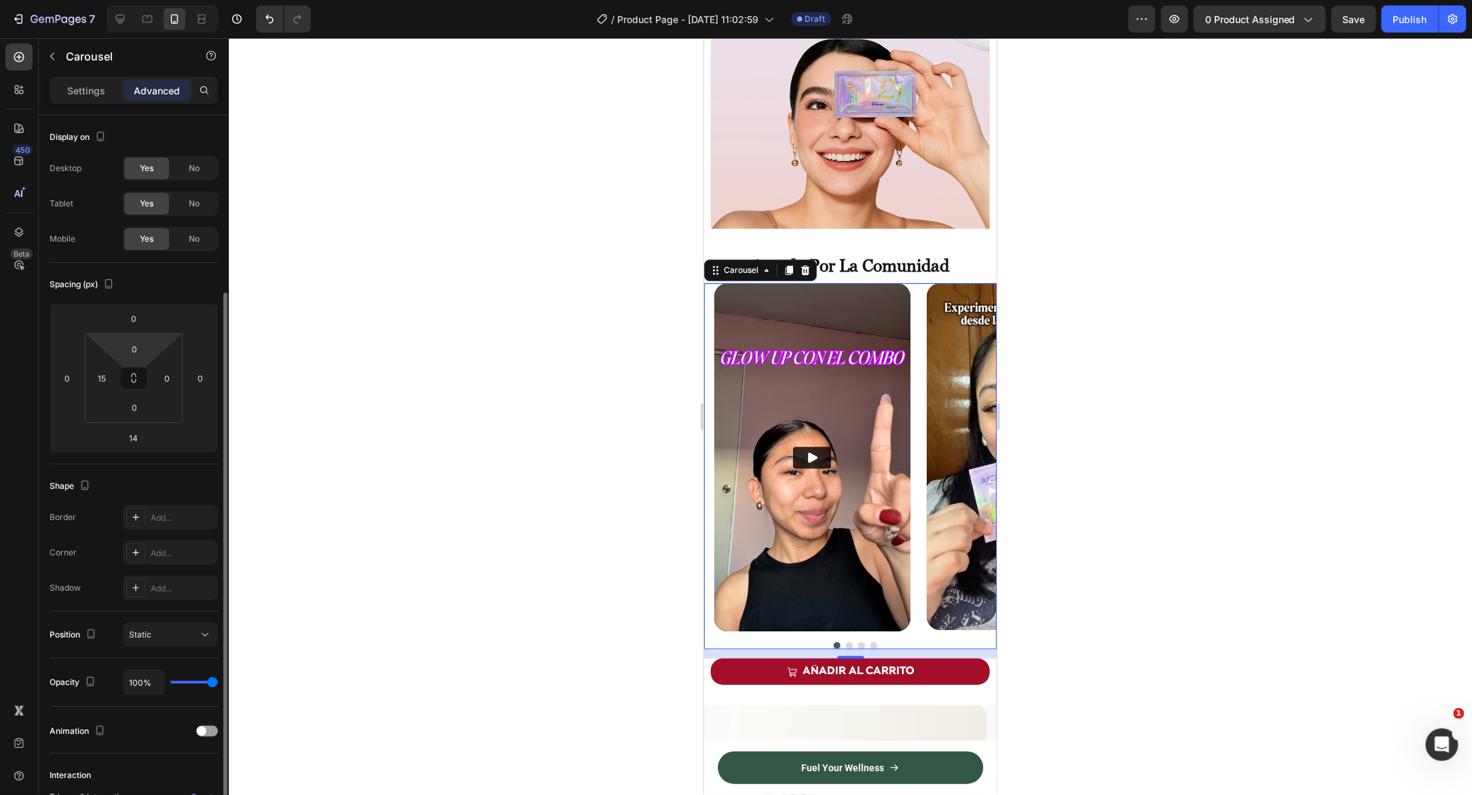
scroll to position [98, 0]
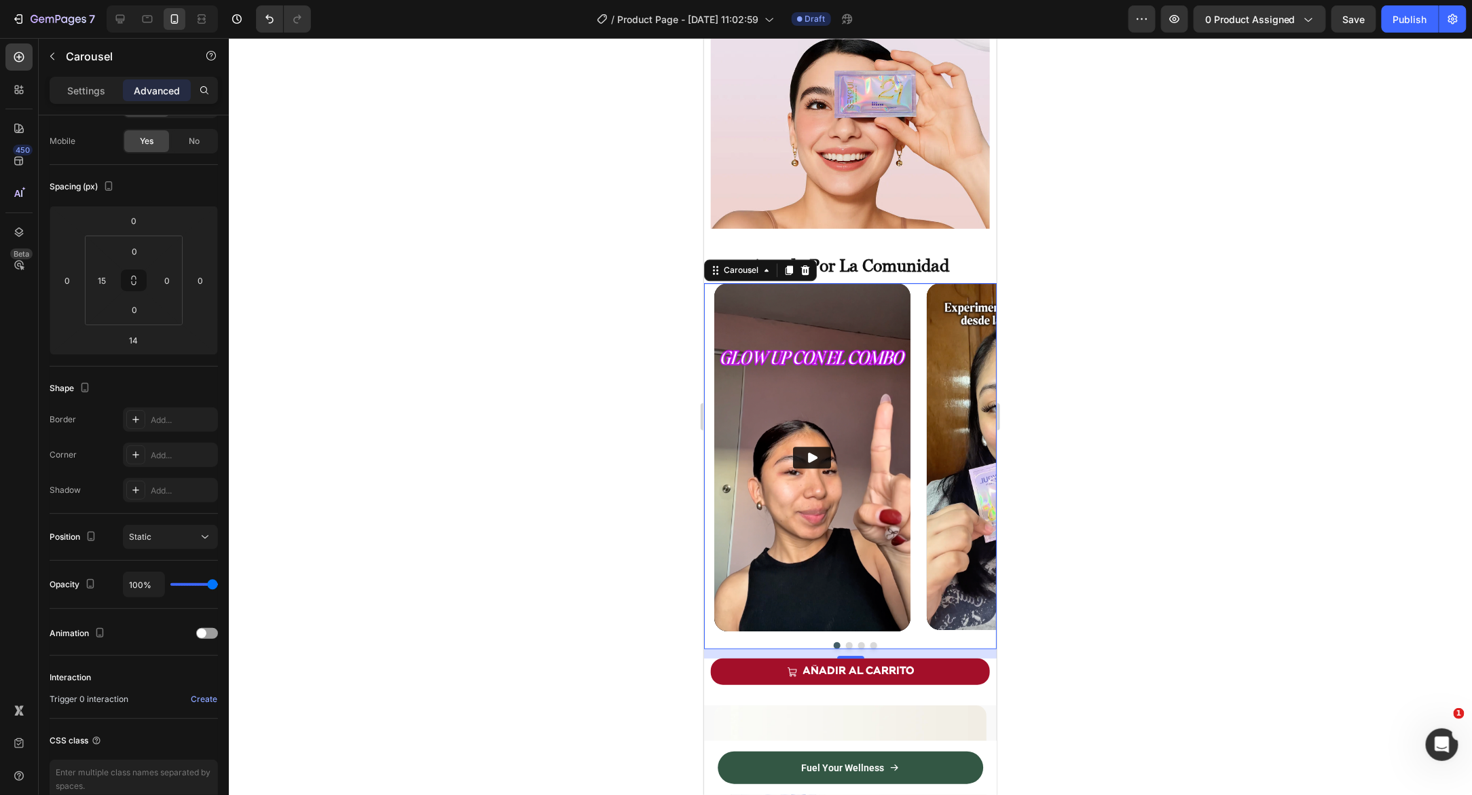
click at [92, 103] on div "Settings Advanced" at bounding box center [134, 96] width 190 height 39
click at [85, 94] on p "Settings" at bounding box center [86, 90] width 38 height 14
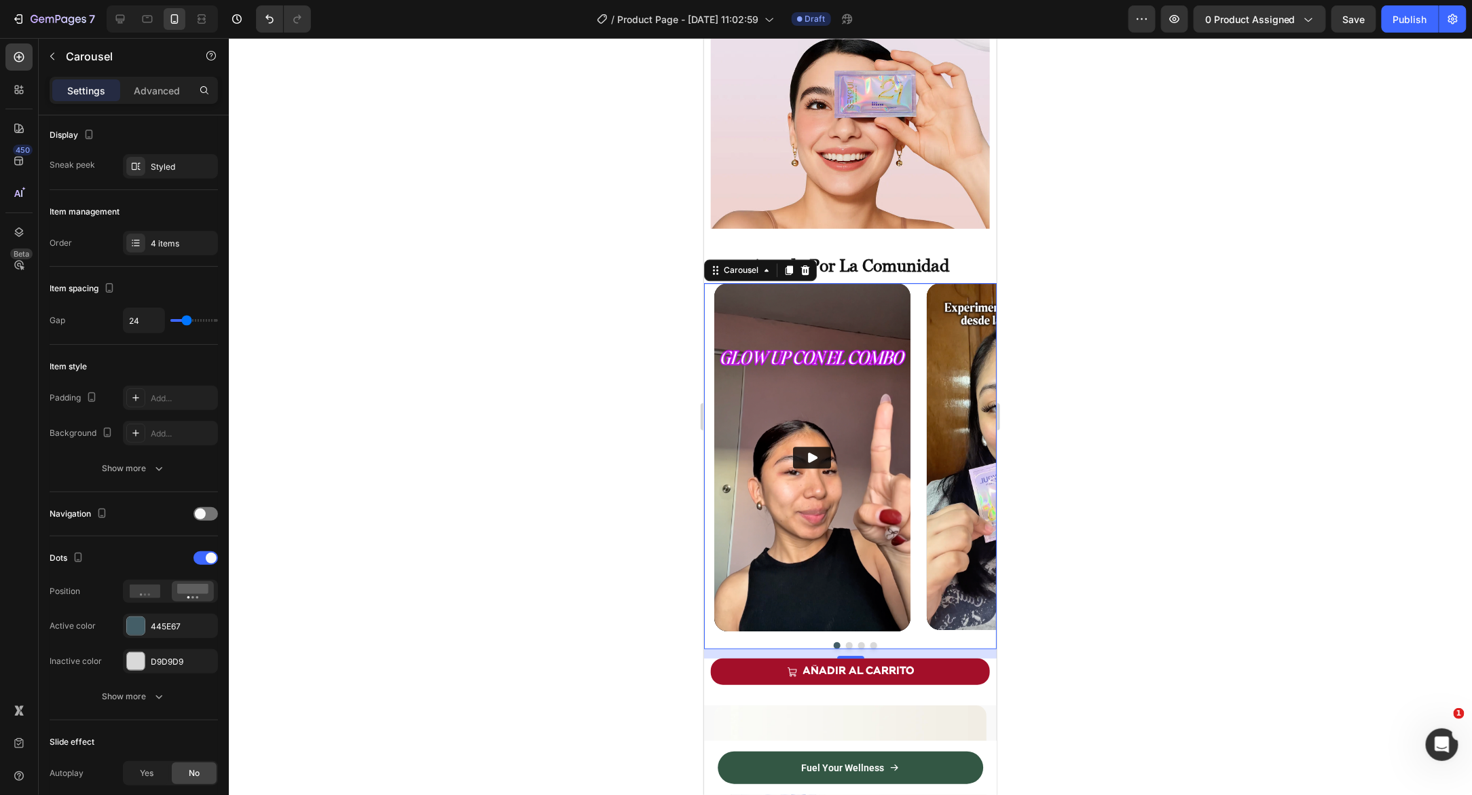
click at [911, 282] on div "Video Video Video Video" at bounding box center [854, 456] width 282 height 348
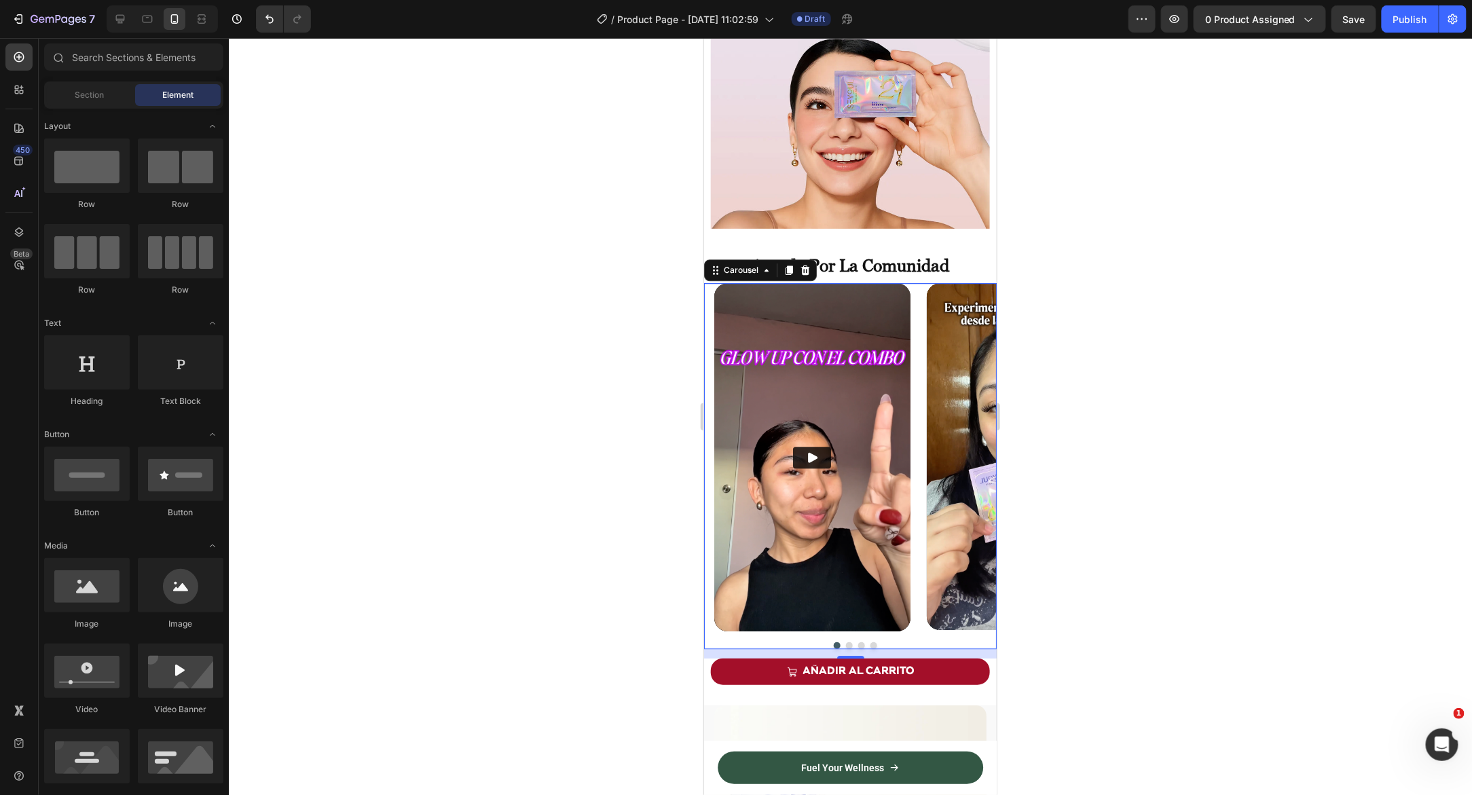
click at [779, 255] on strong "amado por la comunidad" at bounding box center [850, 265] width 198 height 20
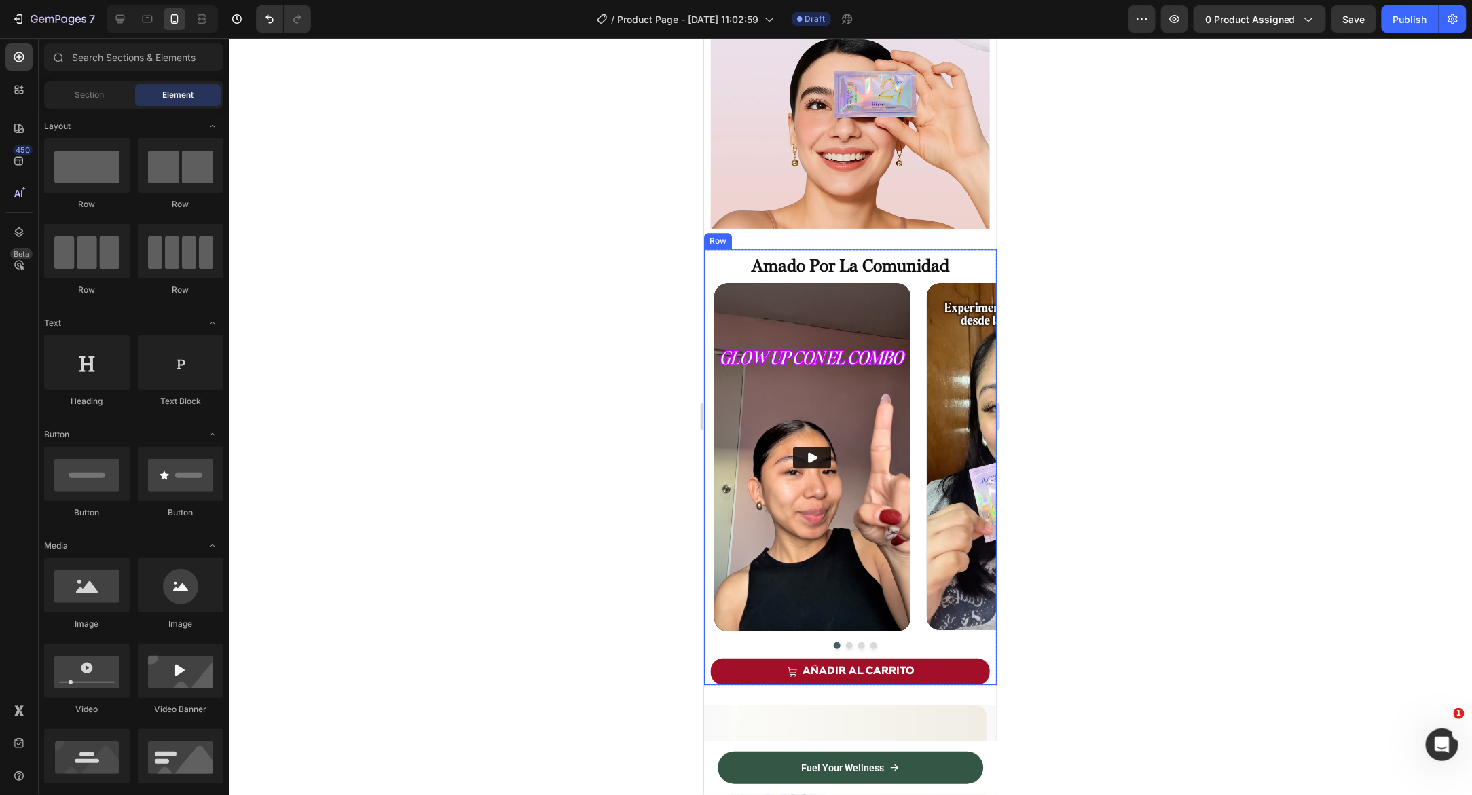
click at [831, 248] on div "amado por la comunidad Heading 12 HORAS DE HIDRATACIÓN PROFUNDA PARA TODO TIPO …" at bounding box center [849, 265] width 293 height 35
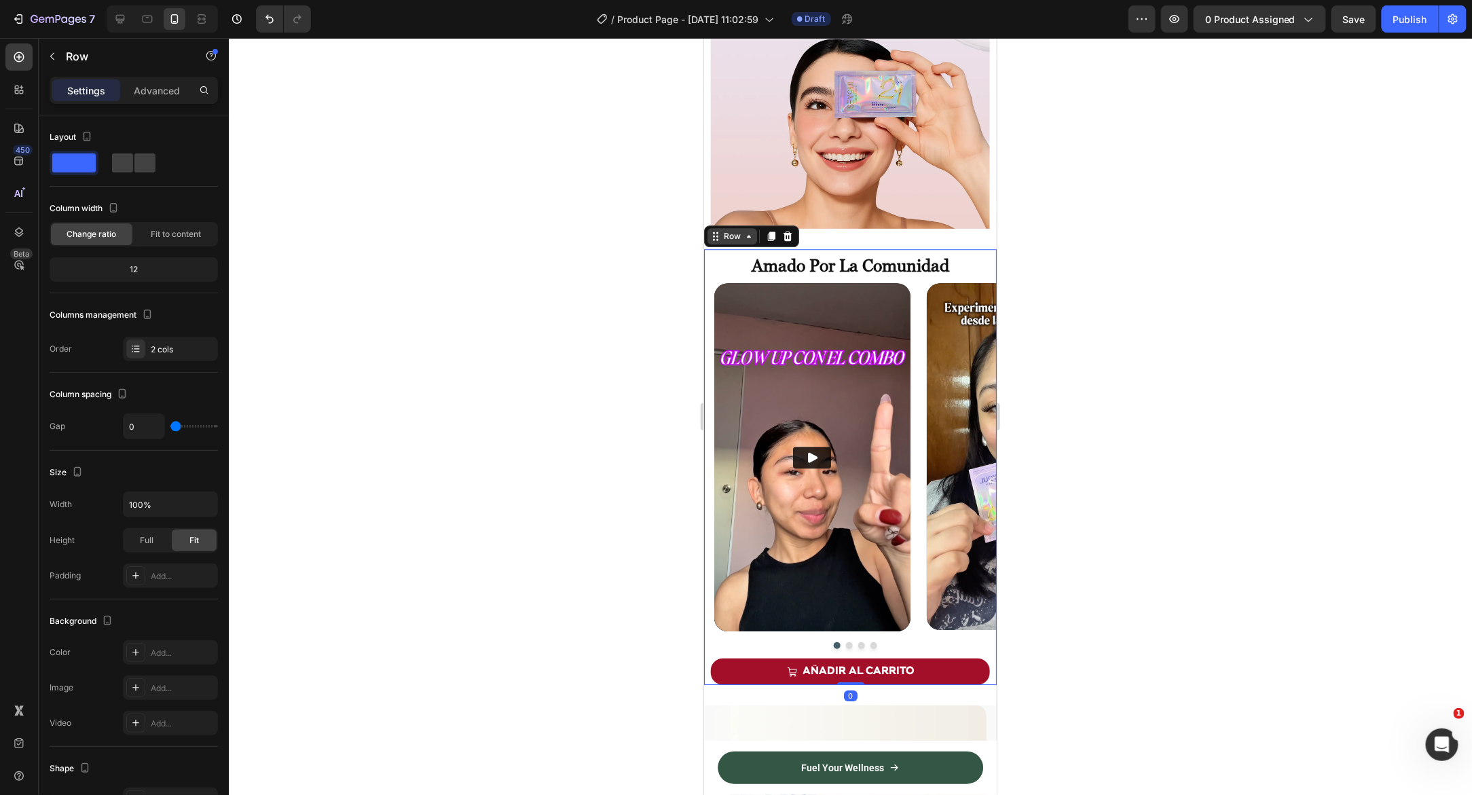
click at [735, 229] on div "Row" at bounding box center [731, 235] width 22 height 12
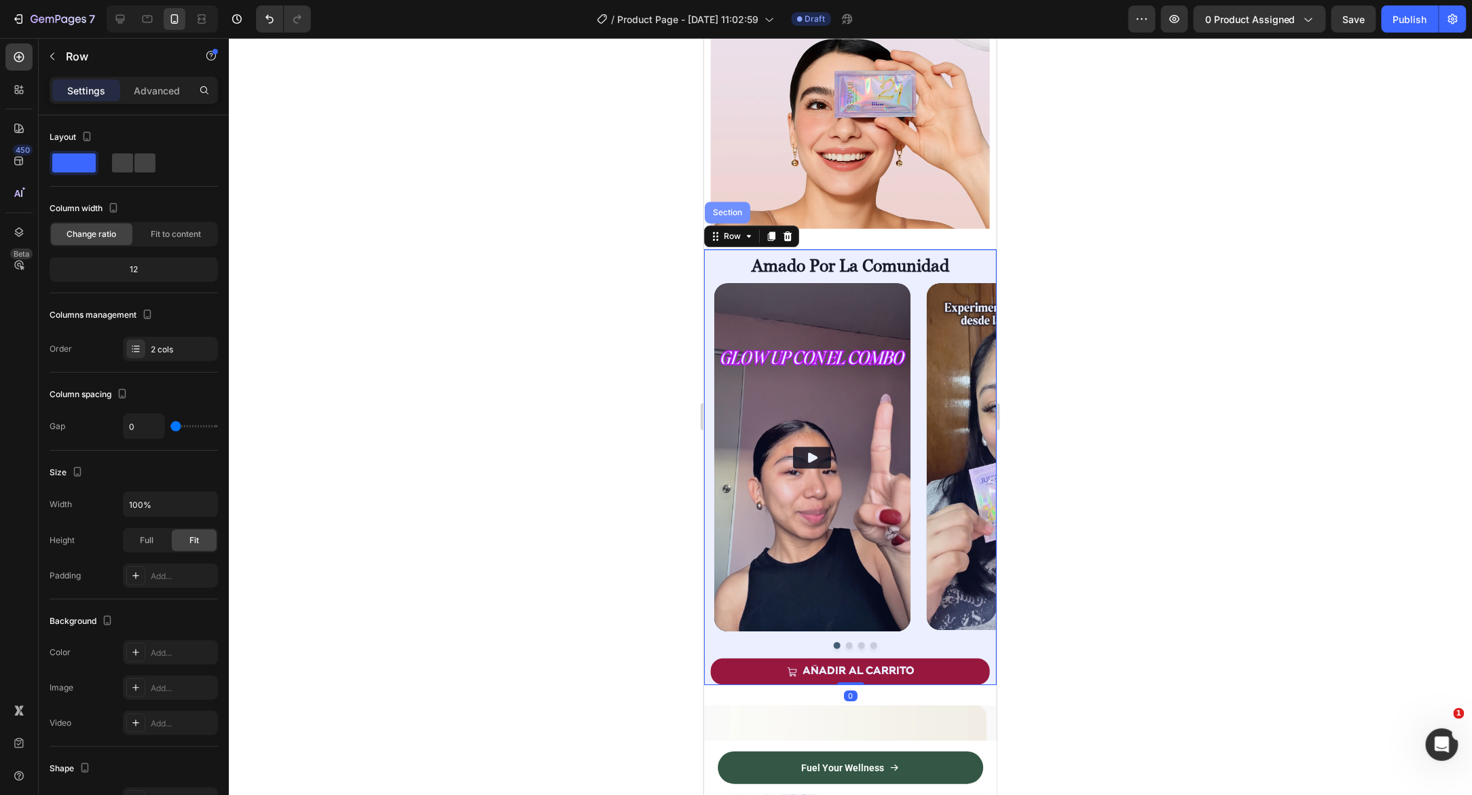
click at [717, 208] on div "Section" at bounding box center [726, 212] width 35 height 8
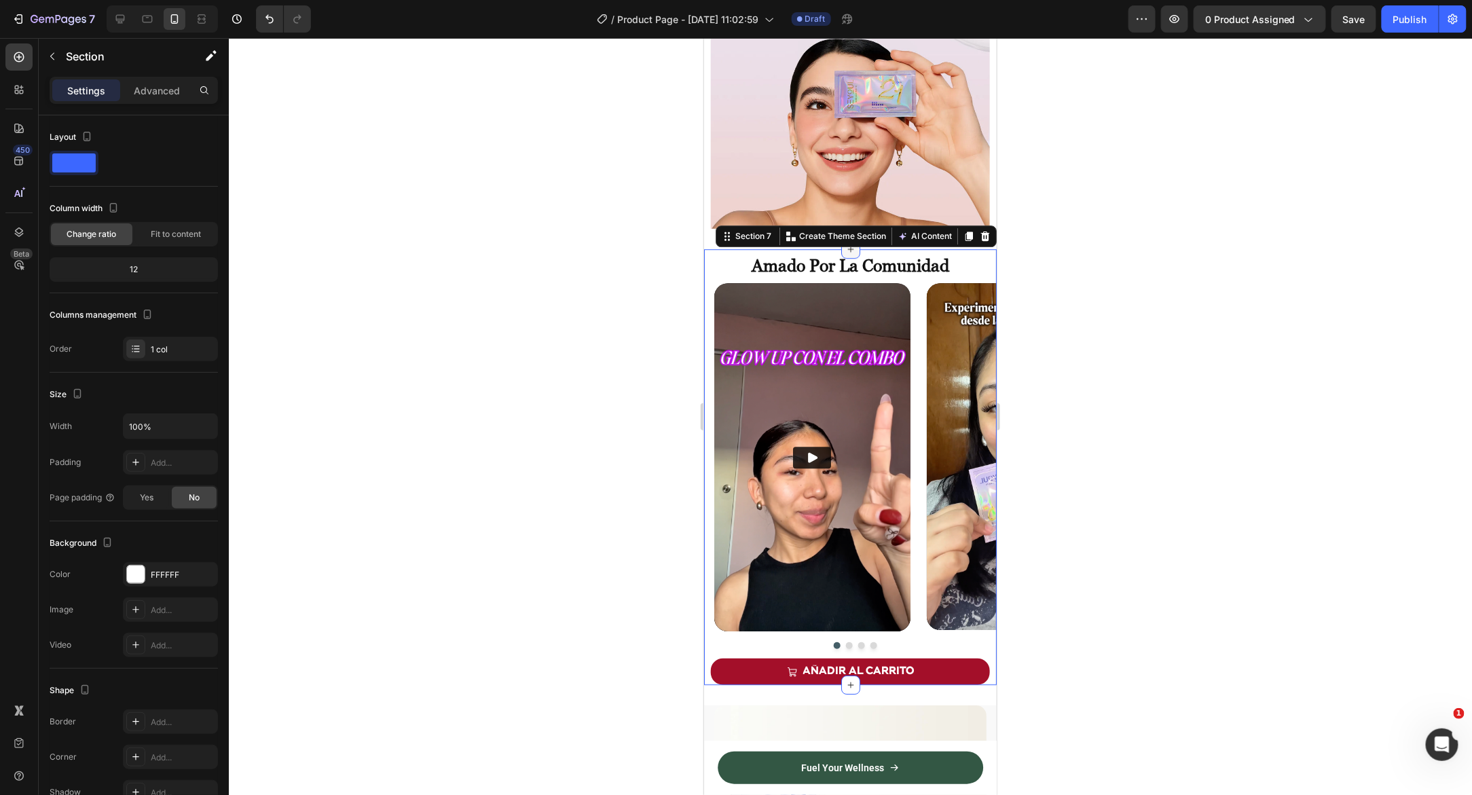
click at [844, 243] on icon at bounding box center [849, 248] width 11 height 11
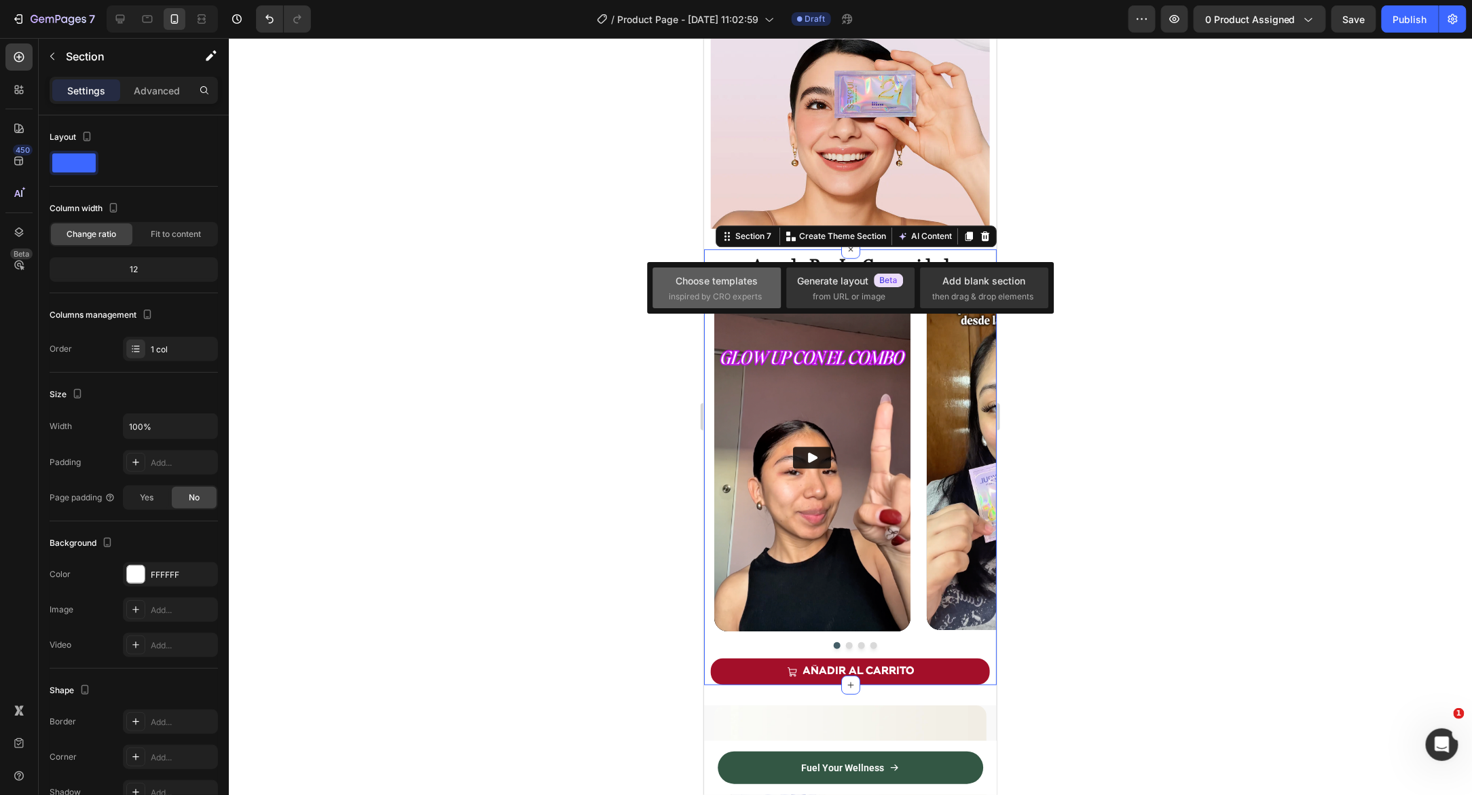
click at [719, 281] on div "Choose templates" at bounding box center [716, 281] width 82 height 14
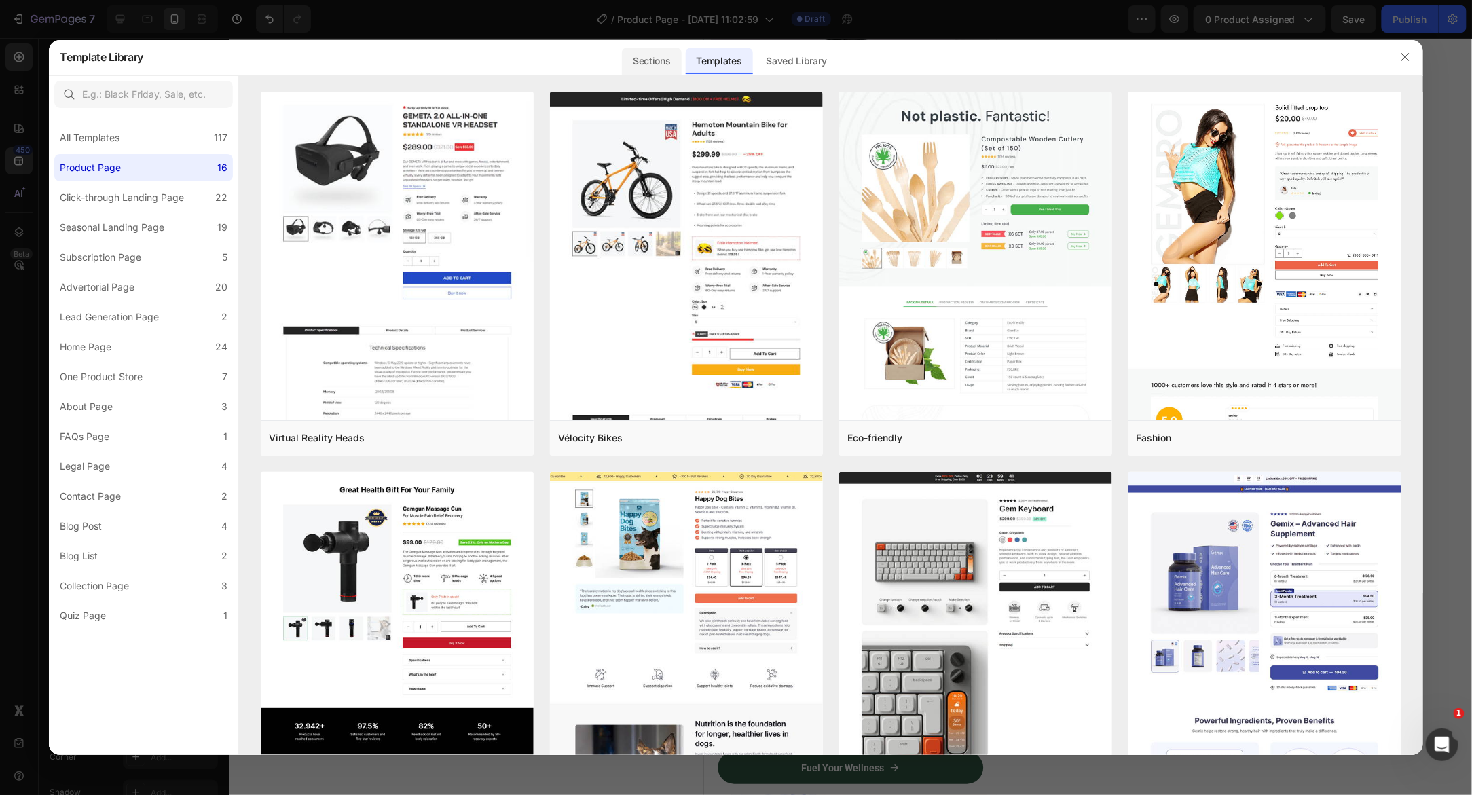
click at [662, 62] on div "Sections" at bounding box center [651, 61] width 59 height 27
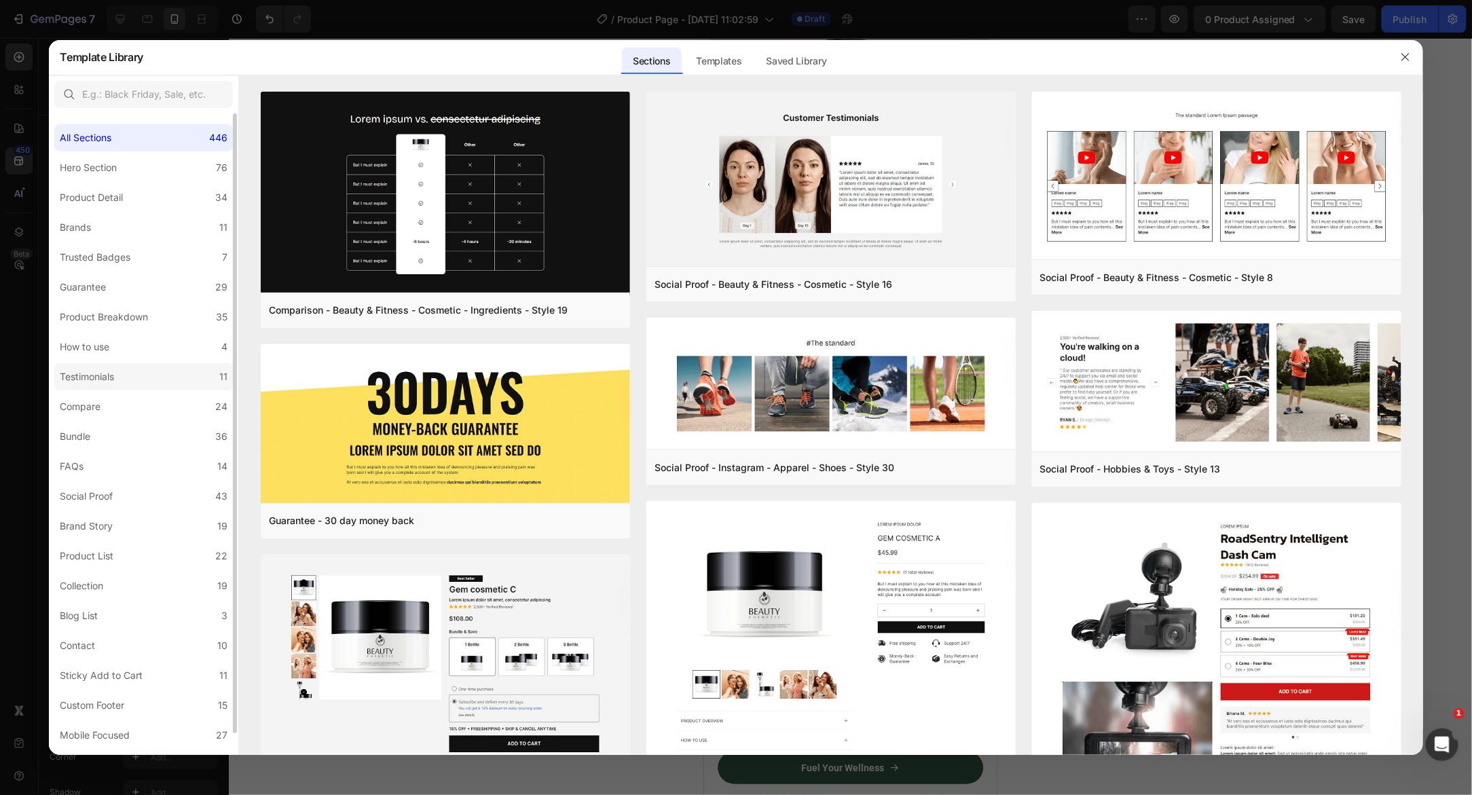
click at [130, 379] on label "Testimonials 11" at bounding box center [143, 376] width 179 height 27
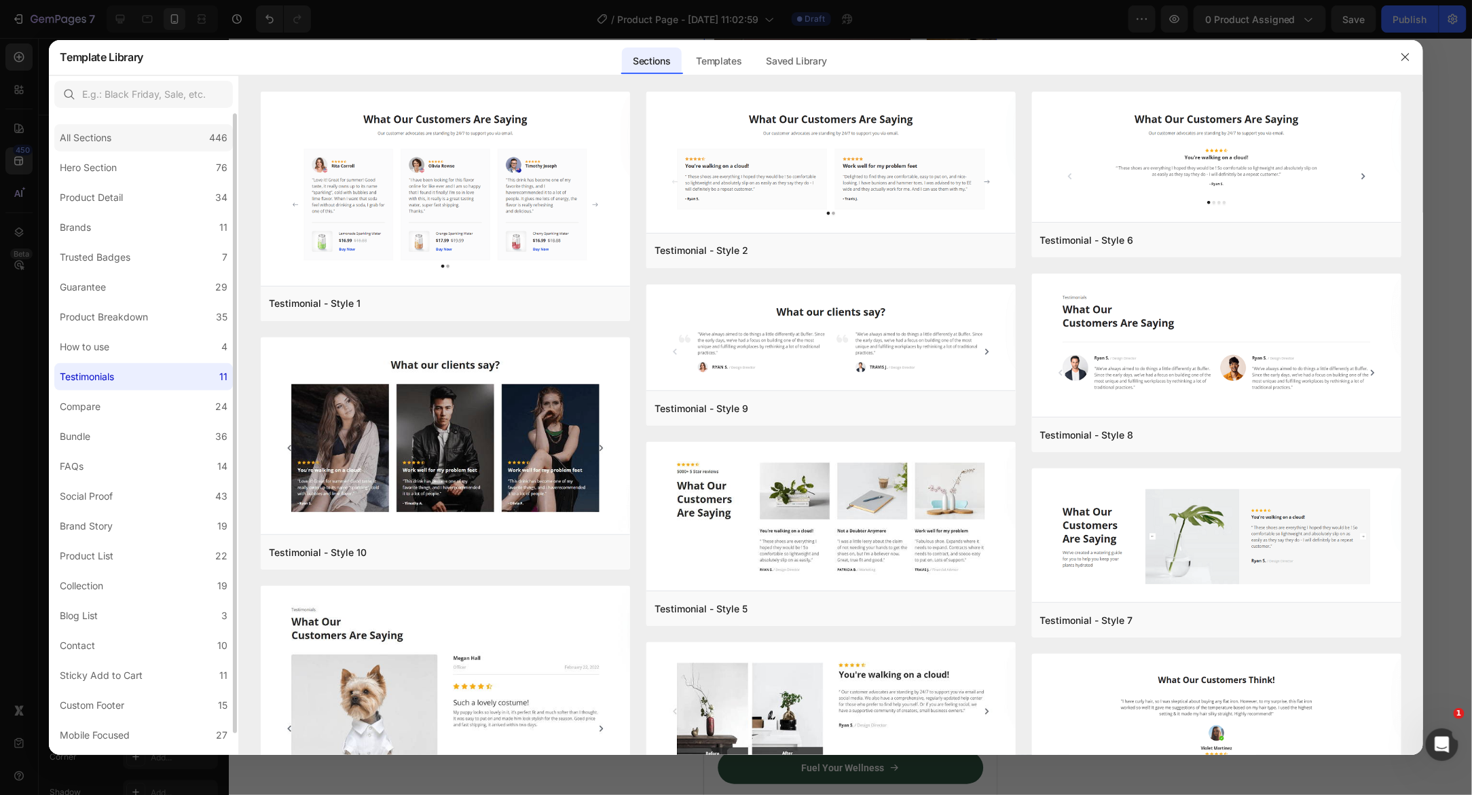
click at [122, 141] on div "All Sections 446" at bounding box center [143, 137] width 179 height 27
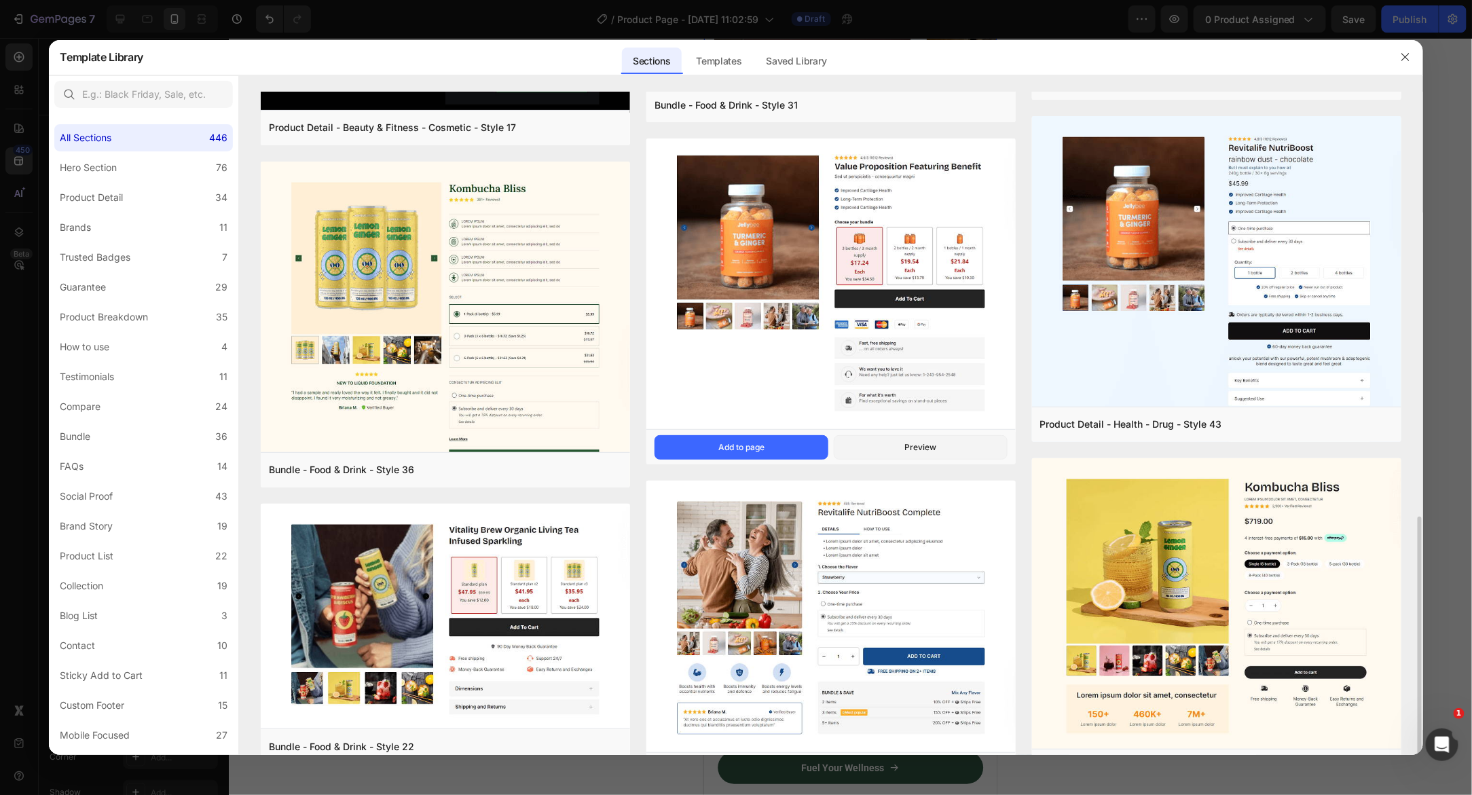
scroll to position [1065, 0]
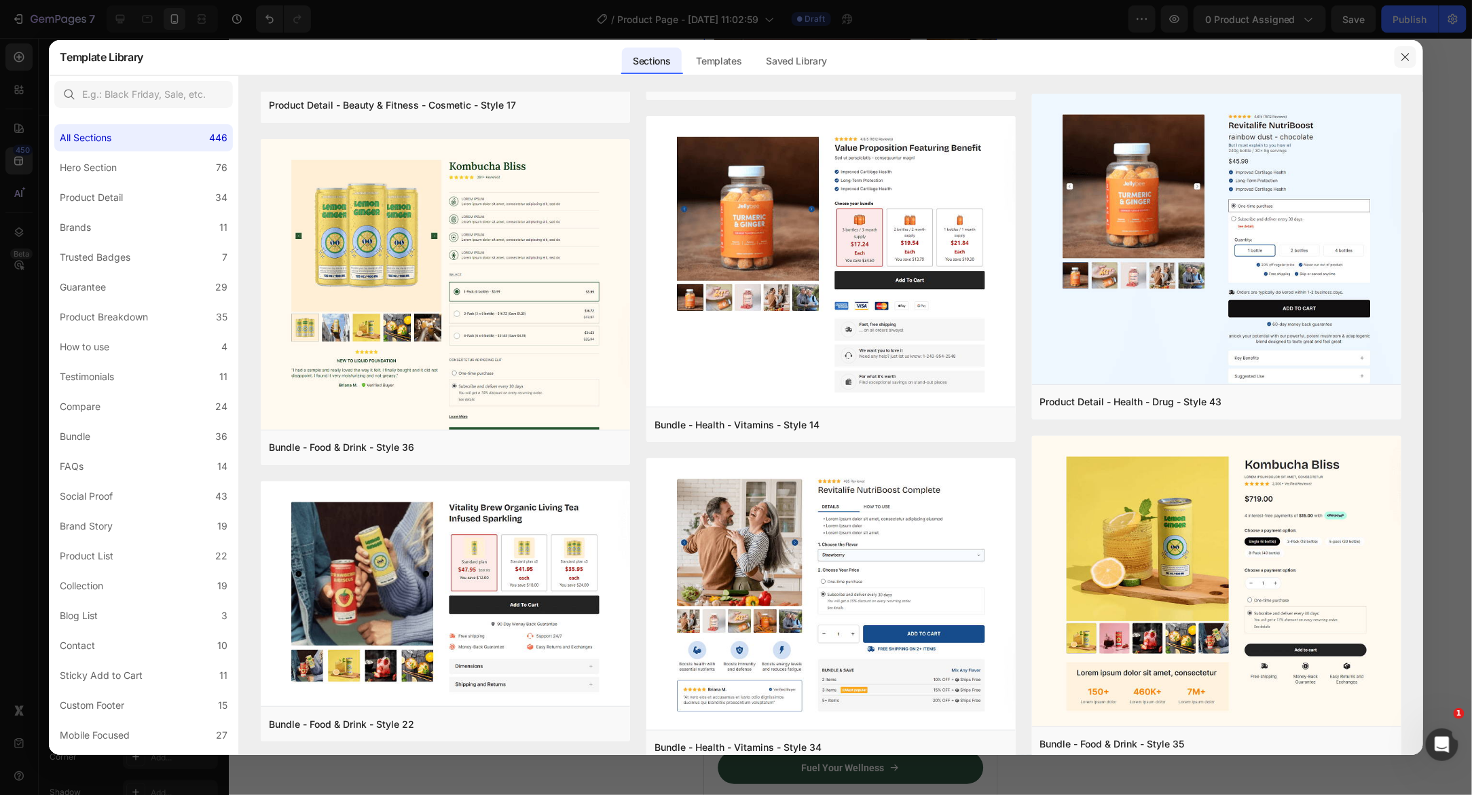
click at [1408, 60] on icon "button" at bounding box center [1404, 56] width 7 height 7
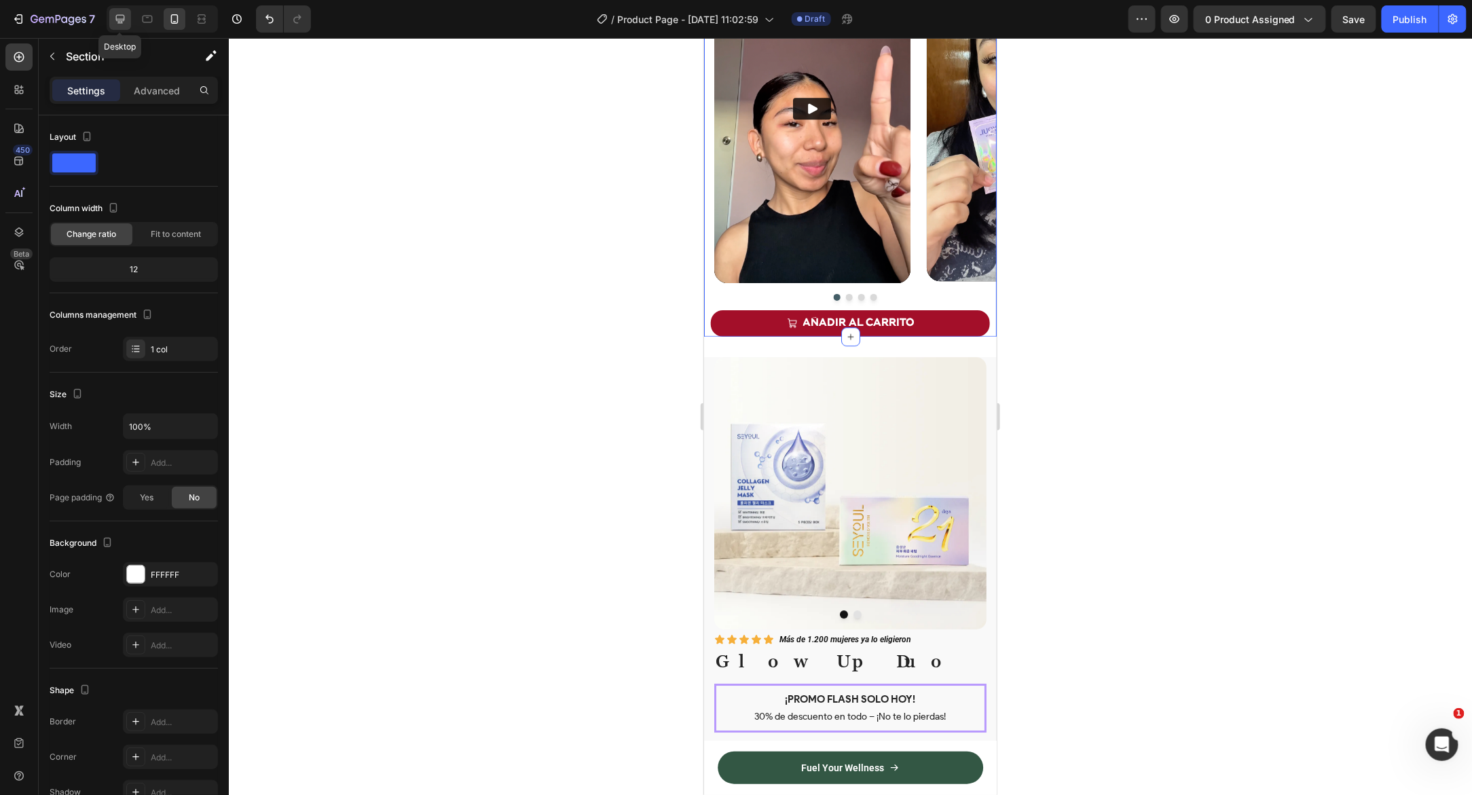
click at [116, 14] on icon at bounding box center [120, 19] width 14 height 14
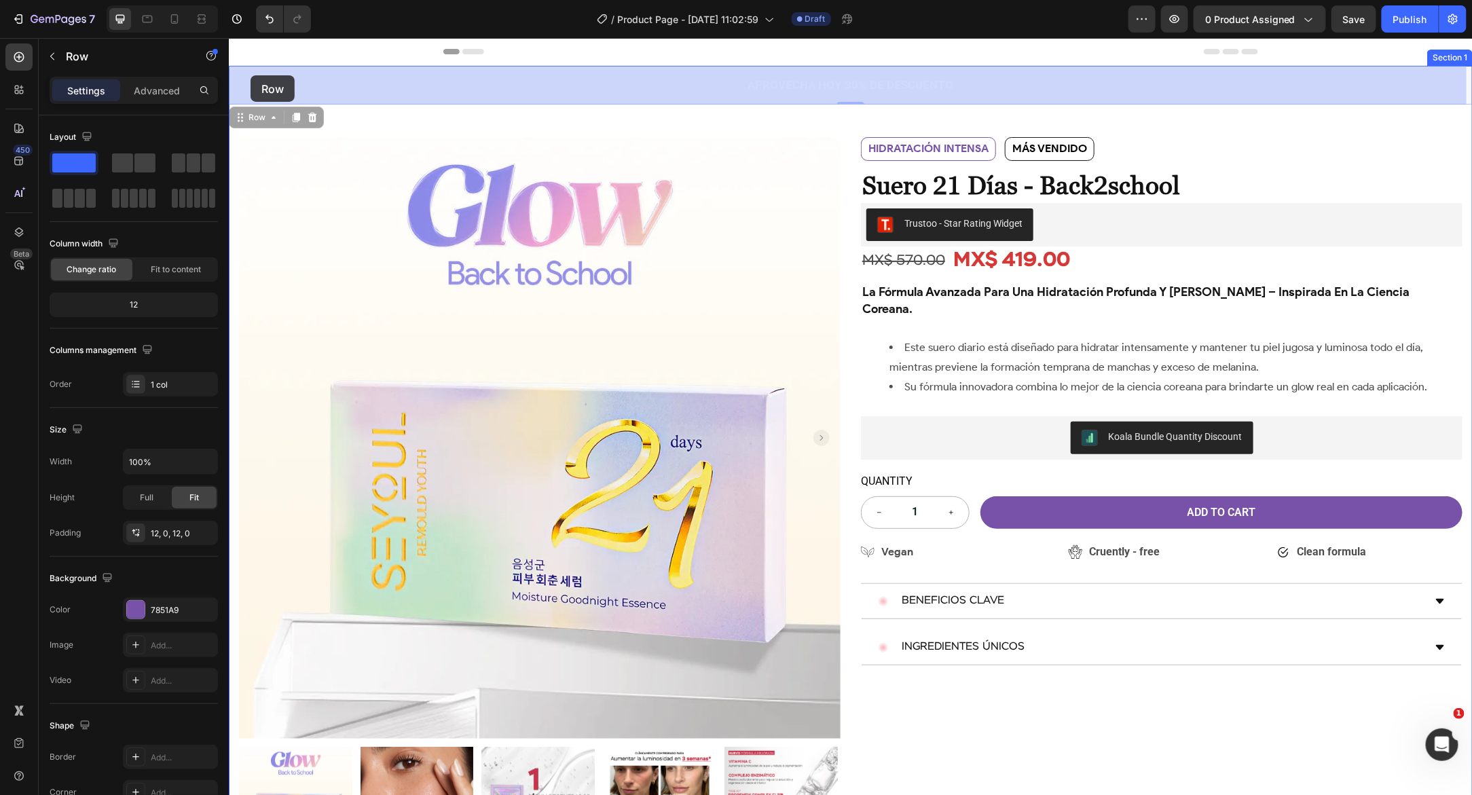
drag, startPoint x: 229, startPoint y: 39, endPoint x: 250, endPoint y: 75, distance: 41.3
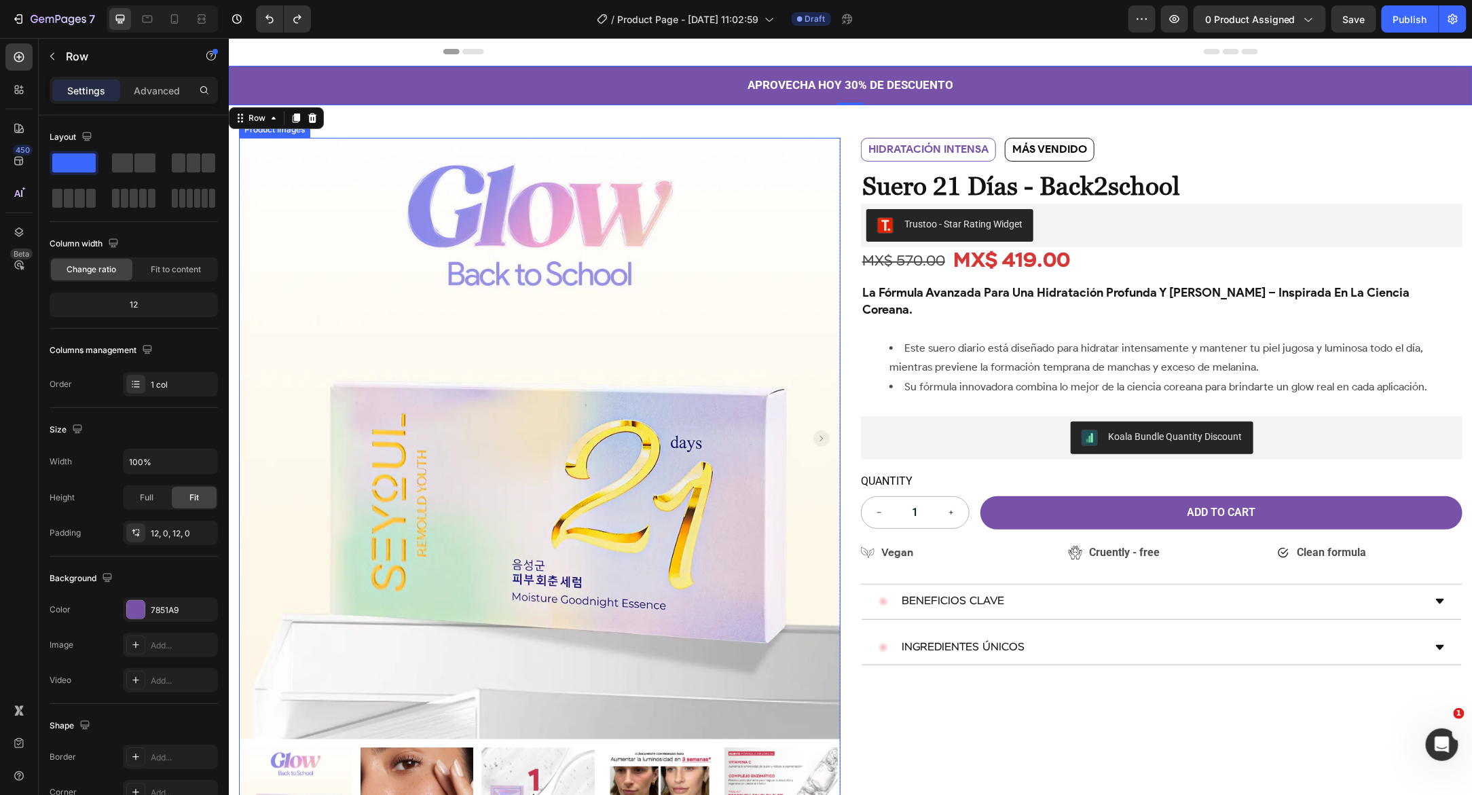
click at [302, 173] on img at bounding box center [538, 437] width 601 height 601
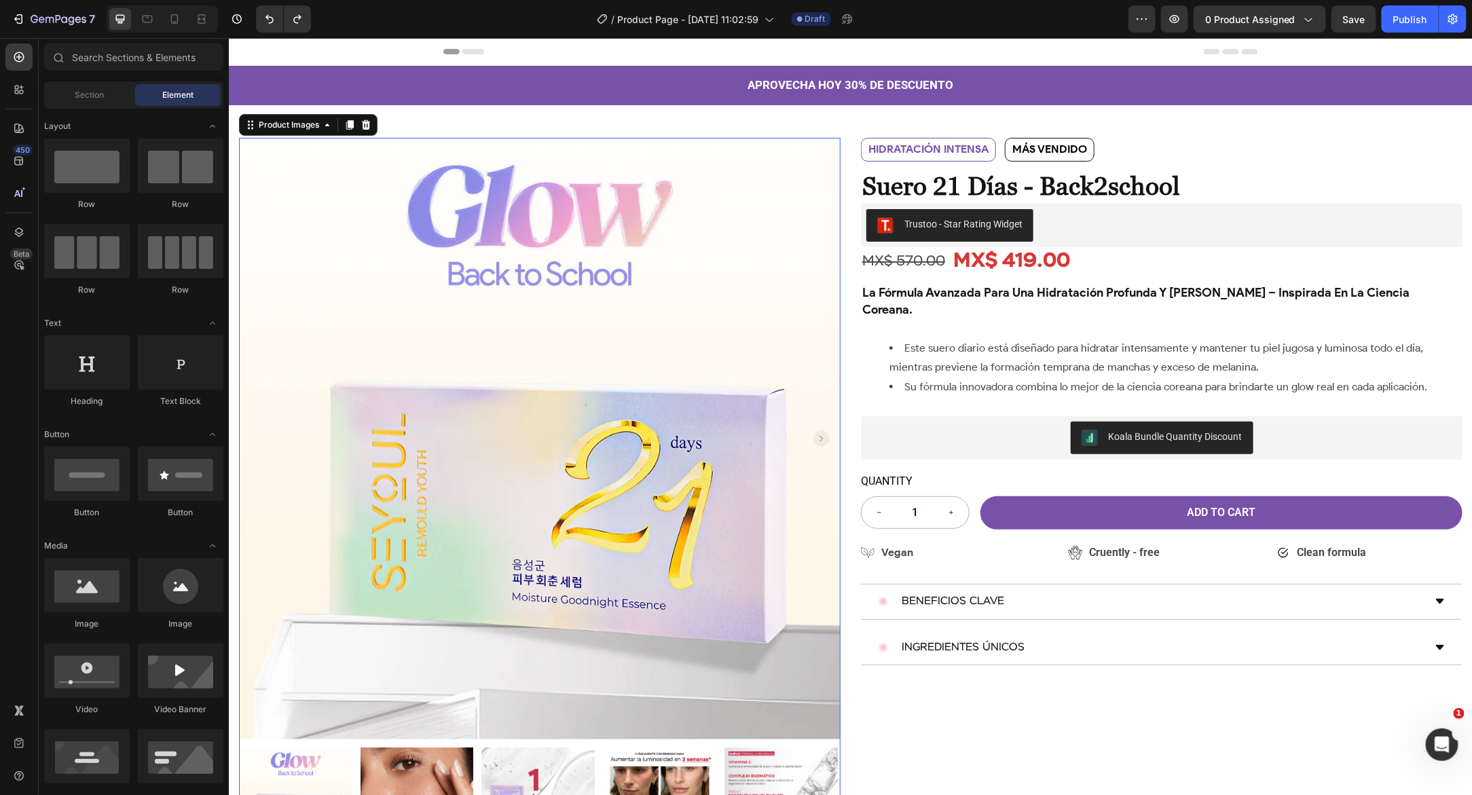
click at [344, 50] on div "Header" at bounding box center [850, 51] width 1244 height 28
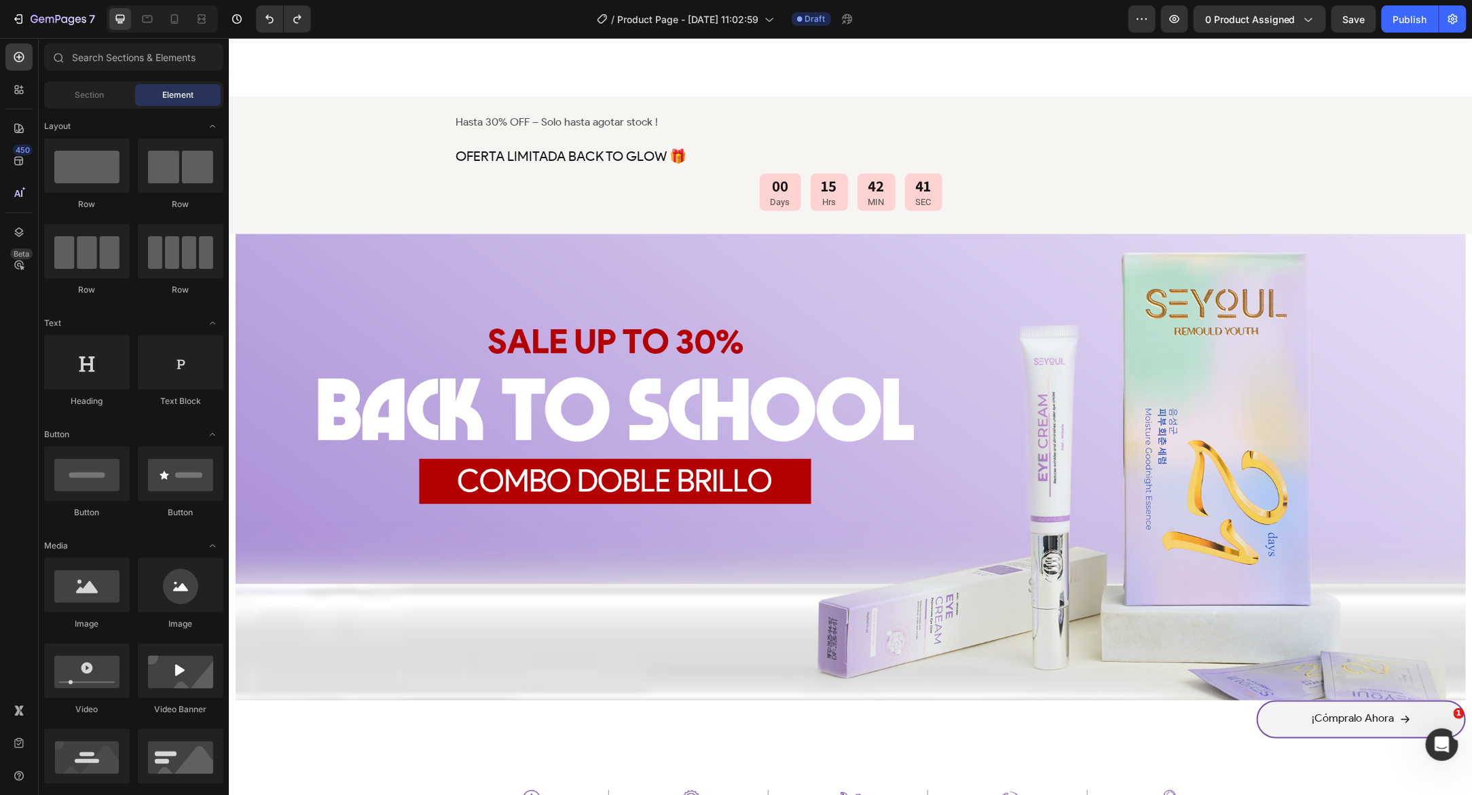
scroll to position [834, 0]
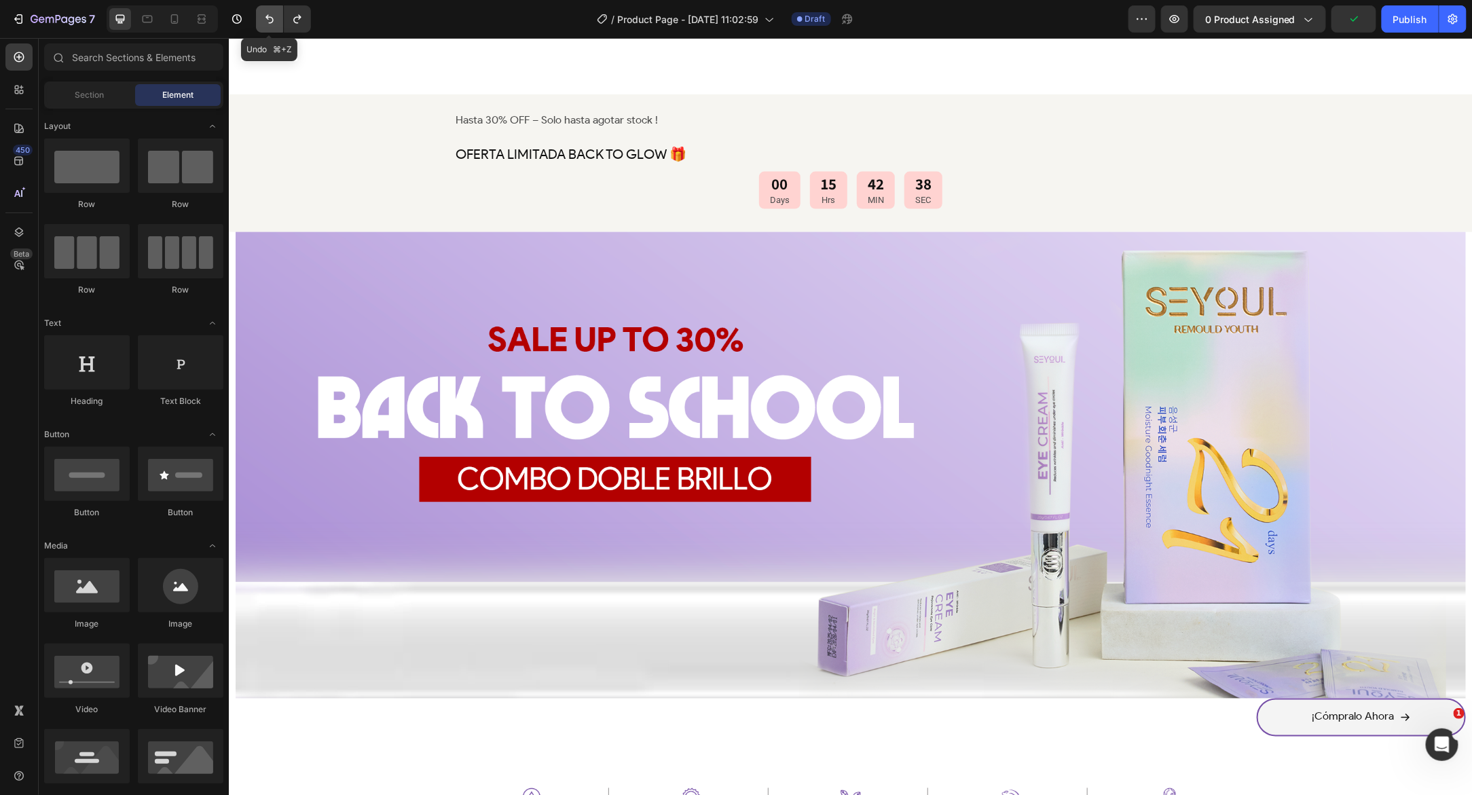
click at [273, 26] on button "Undo/Redo" at bounding box center [269, 18] width 27 height 27
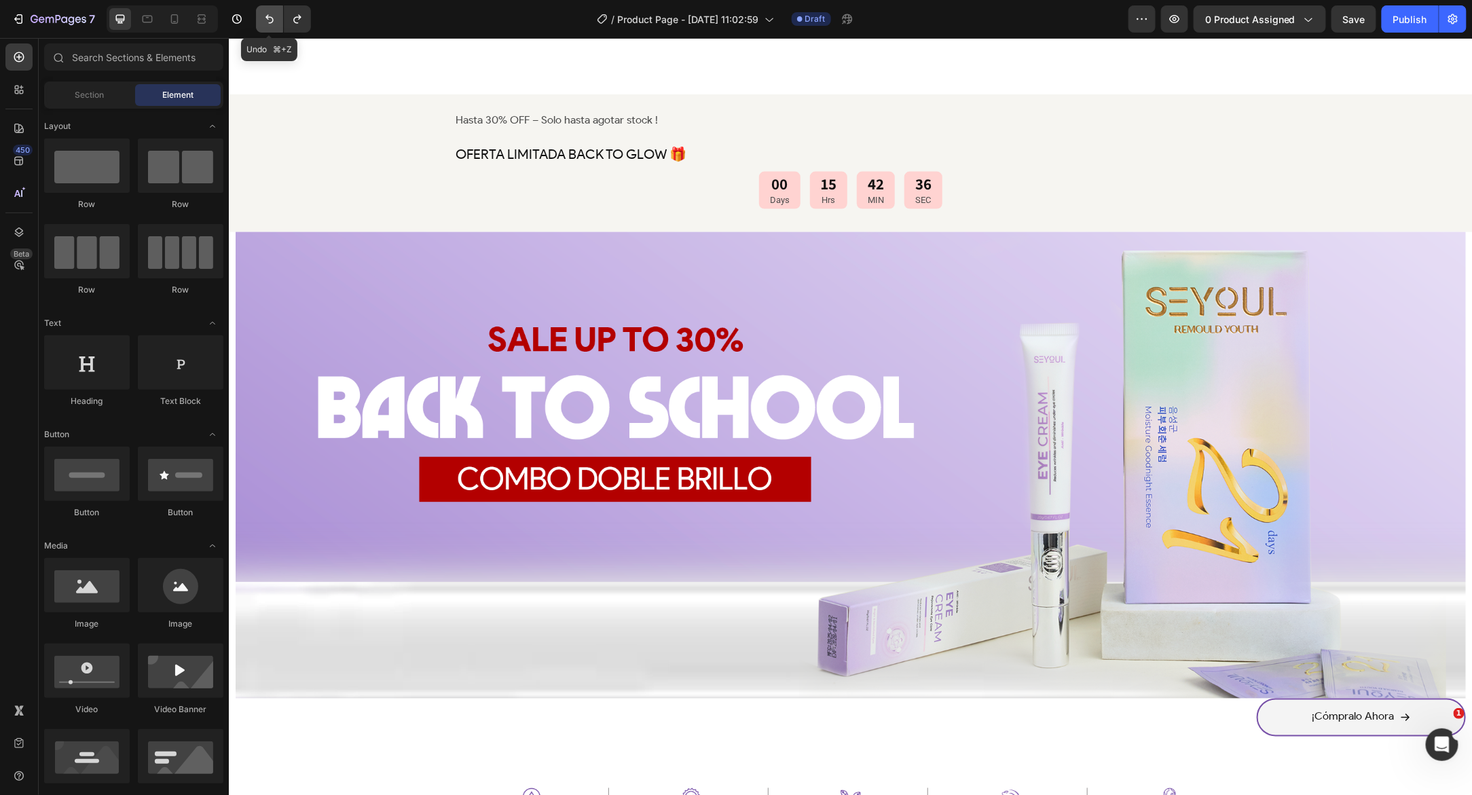
click at [273, 26] on button "Undo/Redo" at bounding box center [269, 18] width 27 height 27
click at [267, 24] on icon "Undo/Redo" at bounding box center [270, 19] width 14 height 14
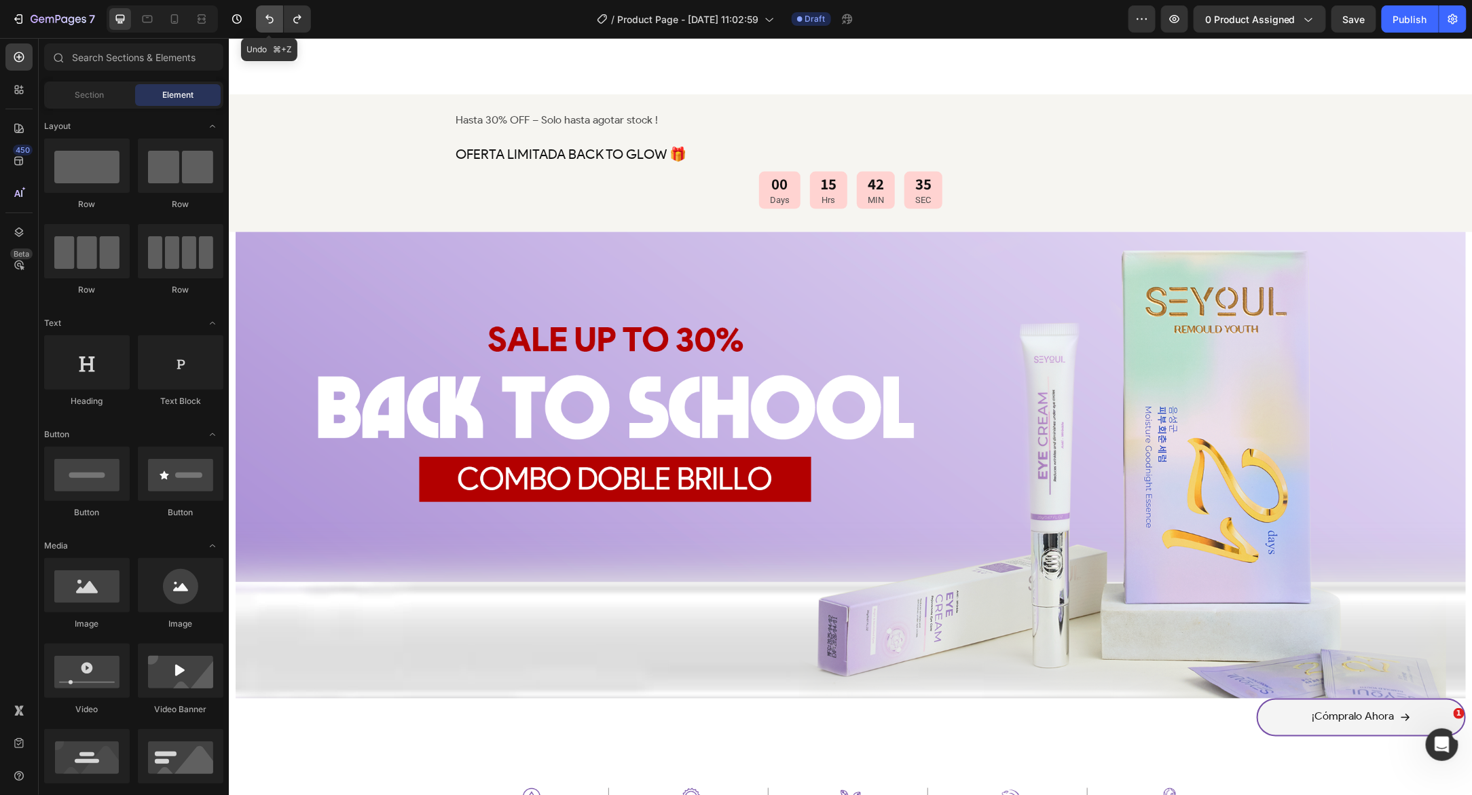
click at [267, 24] on icon "Undo/Redo" at bounding box center [270, 19] width 14 height 14
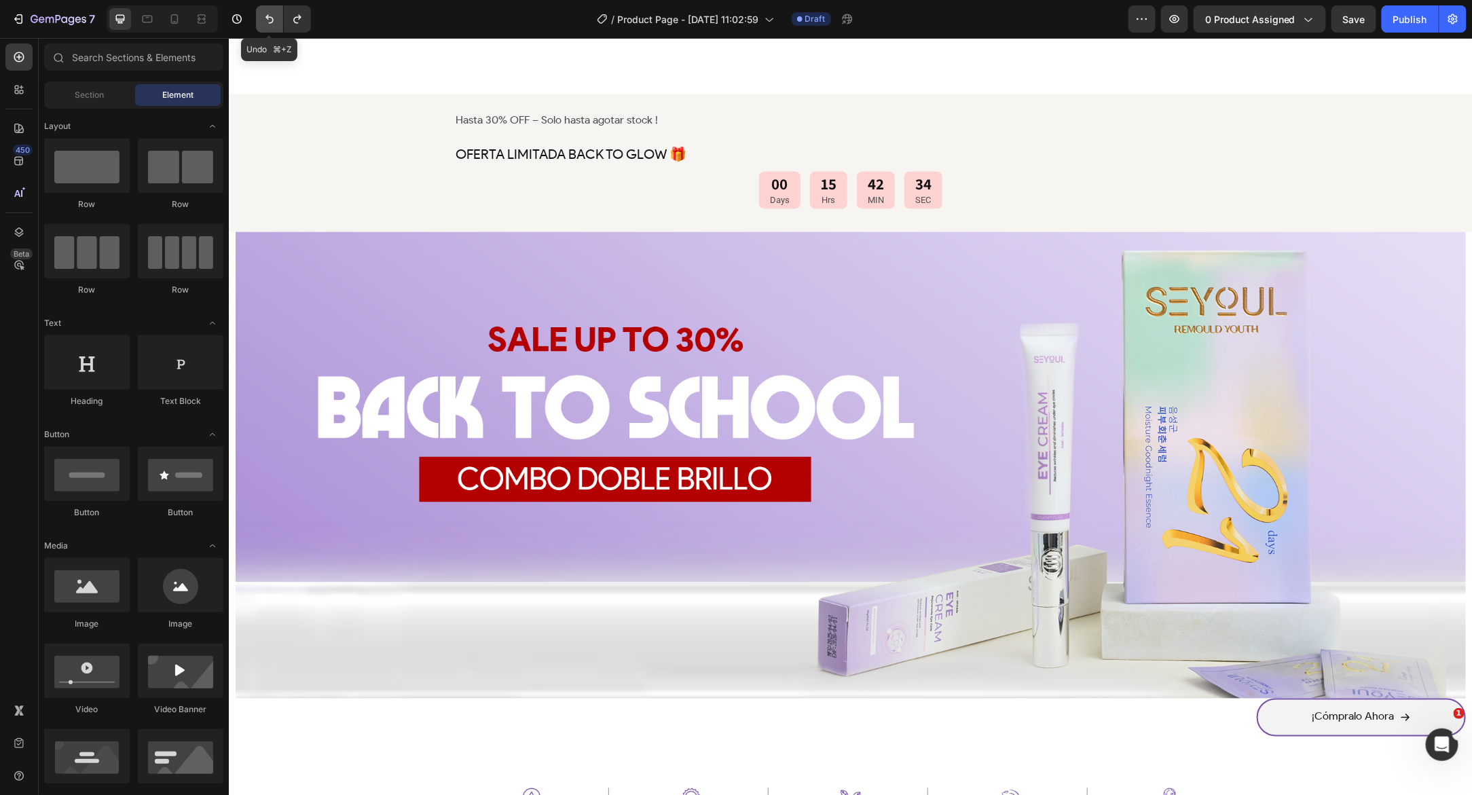
click at [267, 24] on icon "Undo/Redo" at bounding box center [270, 19] width 14 height 14
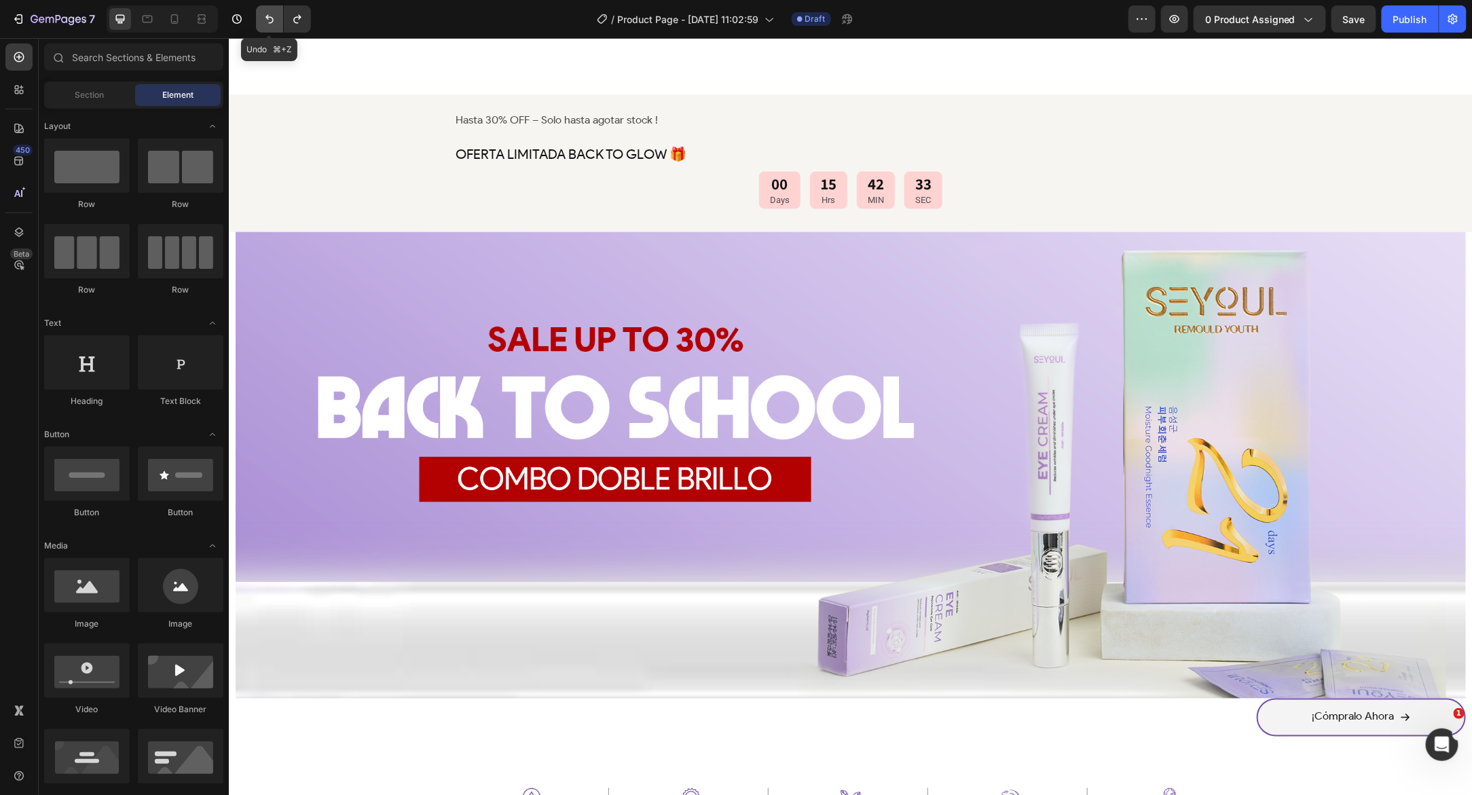
click at [267, 24] on icon "Undo/Redo" at bounding box center [270, 19] width 14 height 14
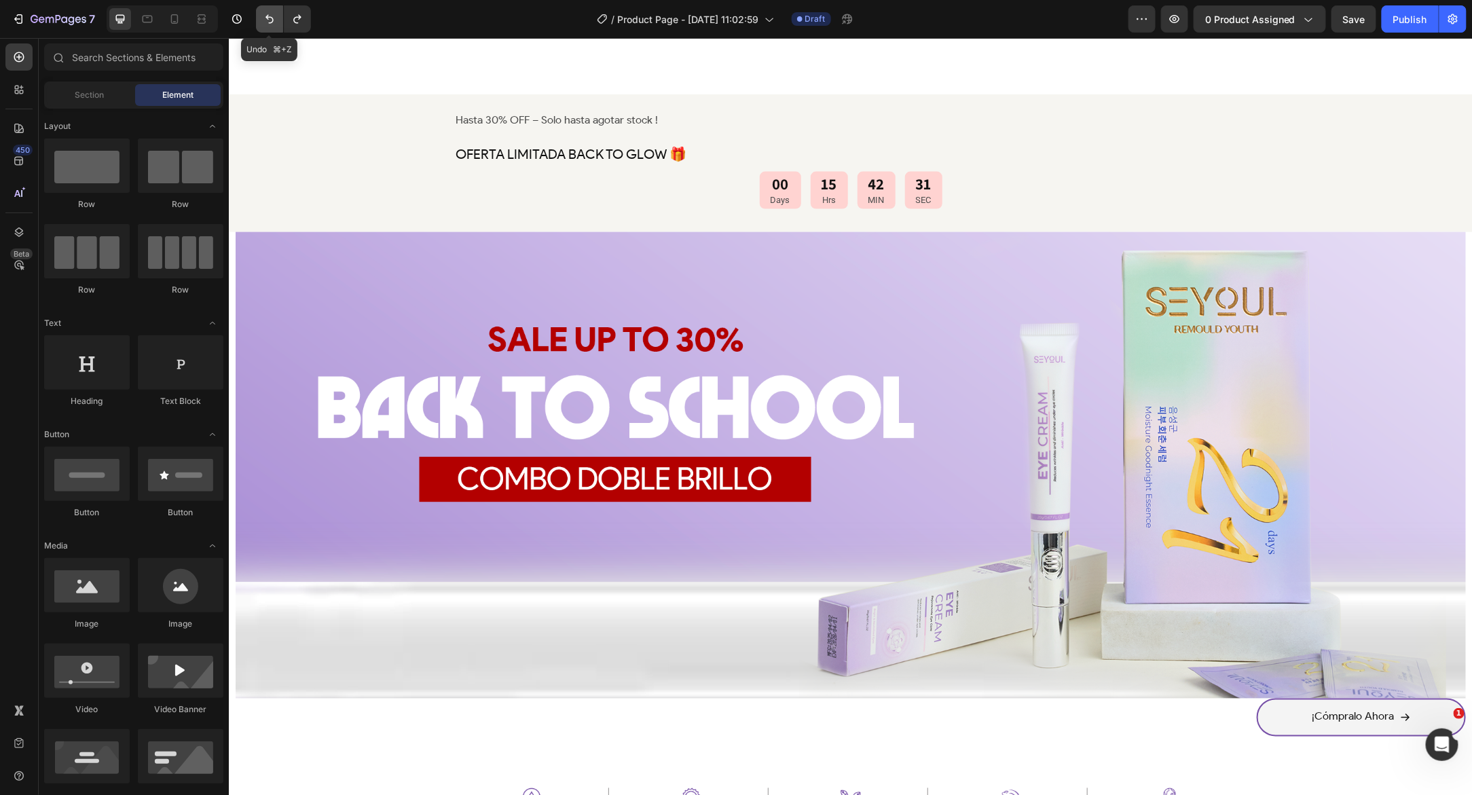
click at [268, 21] on icon "Undo/Redo" at bounding box center [270, 19] width 14 height 14
click at [266, 20] on icon "Undo/Redo" at bounding box center [270, 19] width 14 height 14
click at [238, 22] on icon "button" at bounding box center [237, 19] width 10 height 10
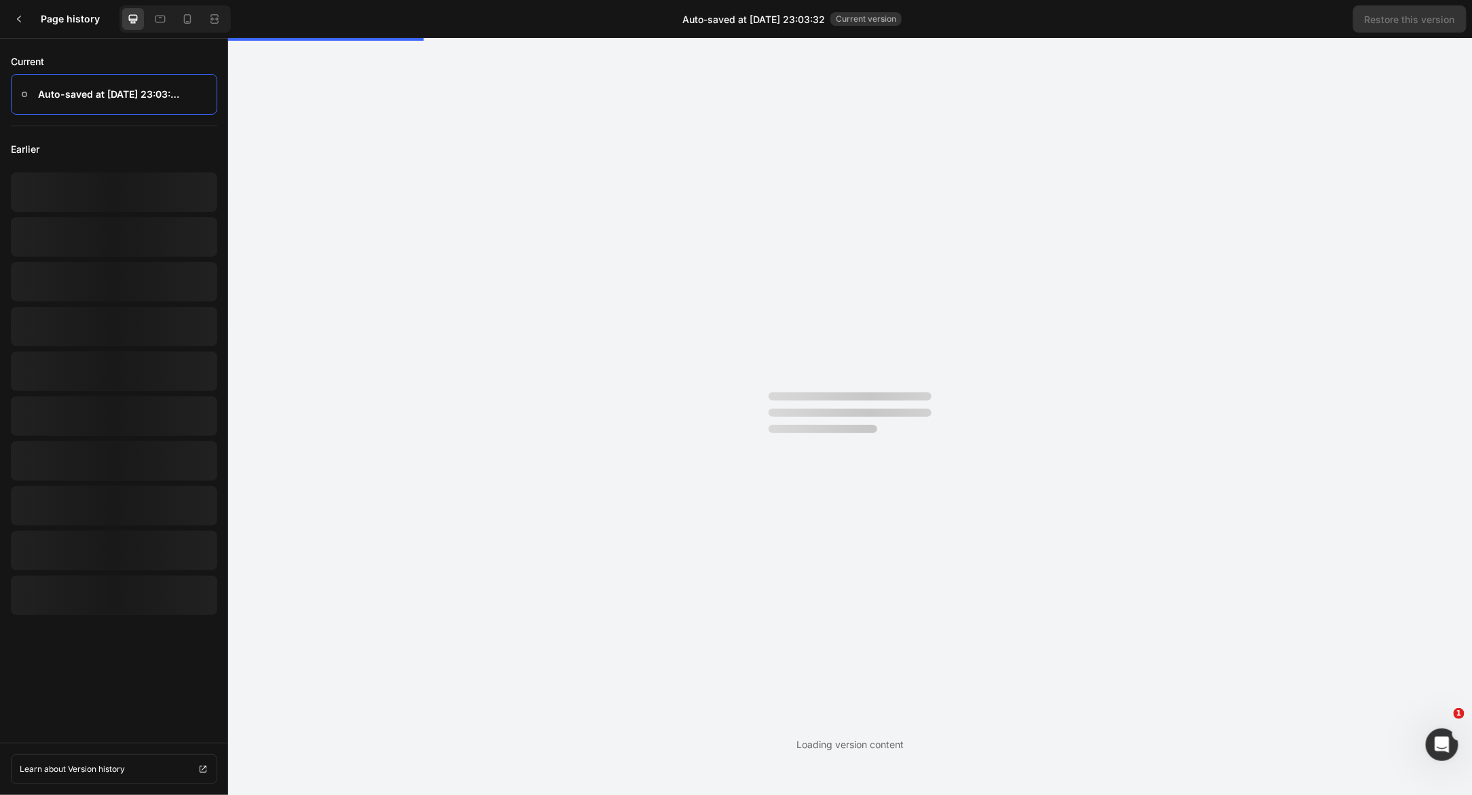
scroll to position [0, 0]
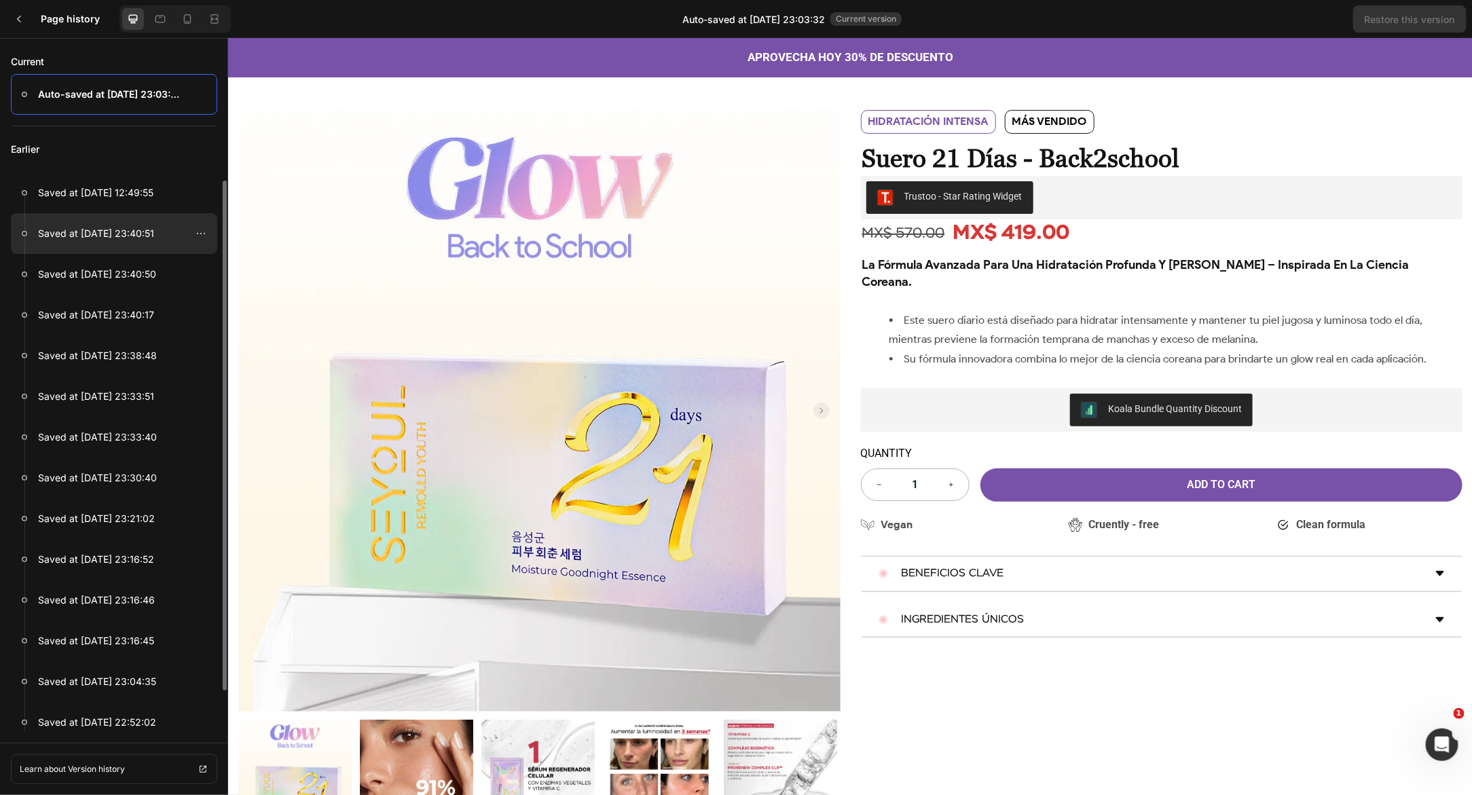
click at [151, 229] on p "Saved at Aug 22, 23:40:51" at bounding box center [96, 233] width 116 height 16
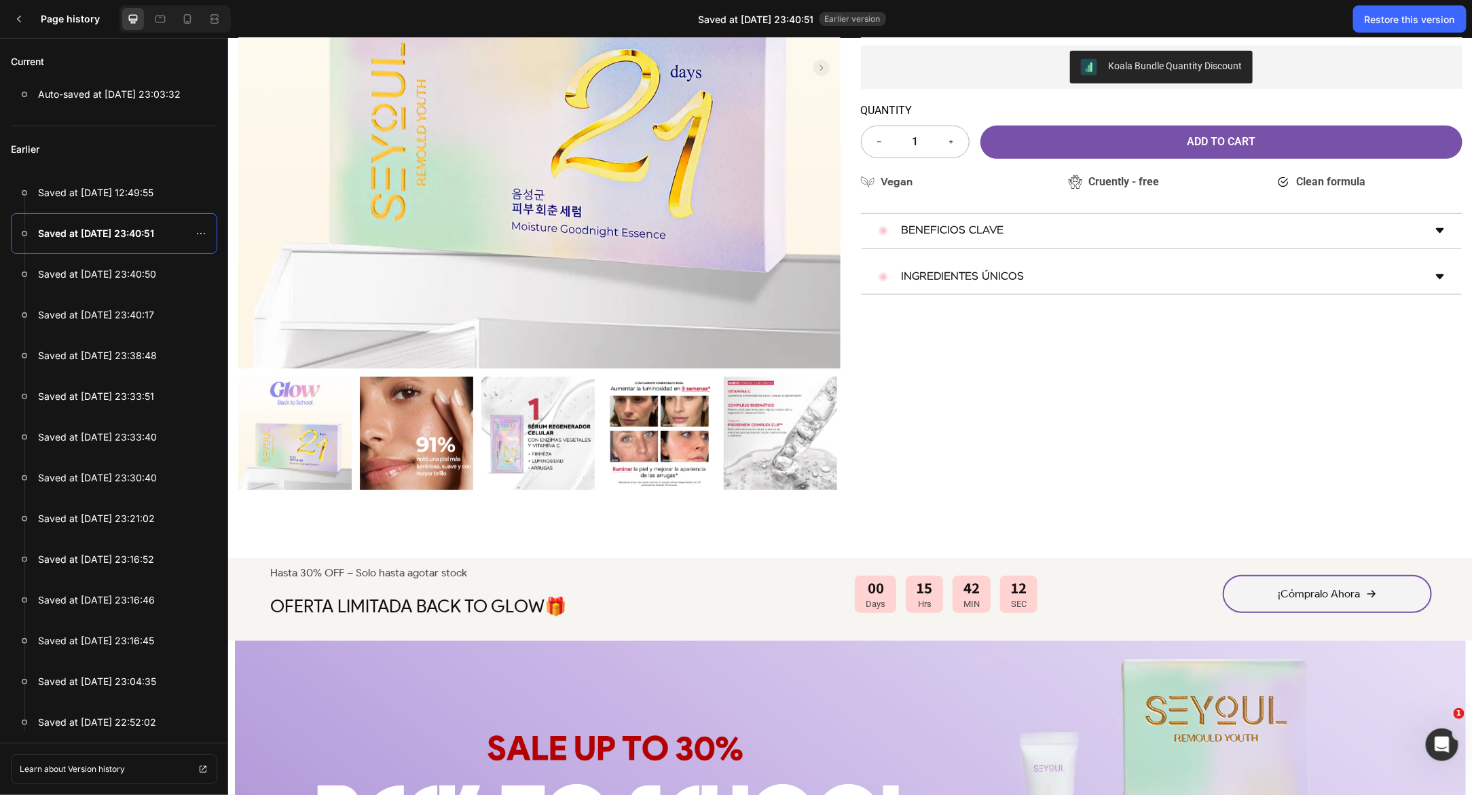
scroll to position [432, 0]
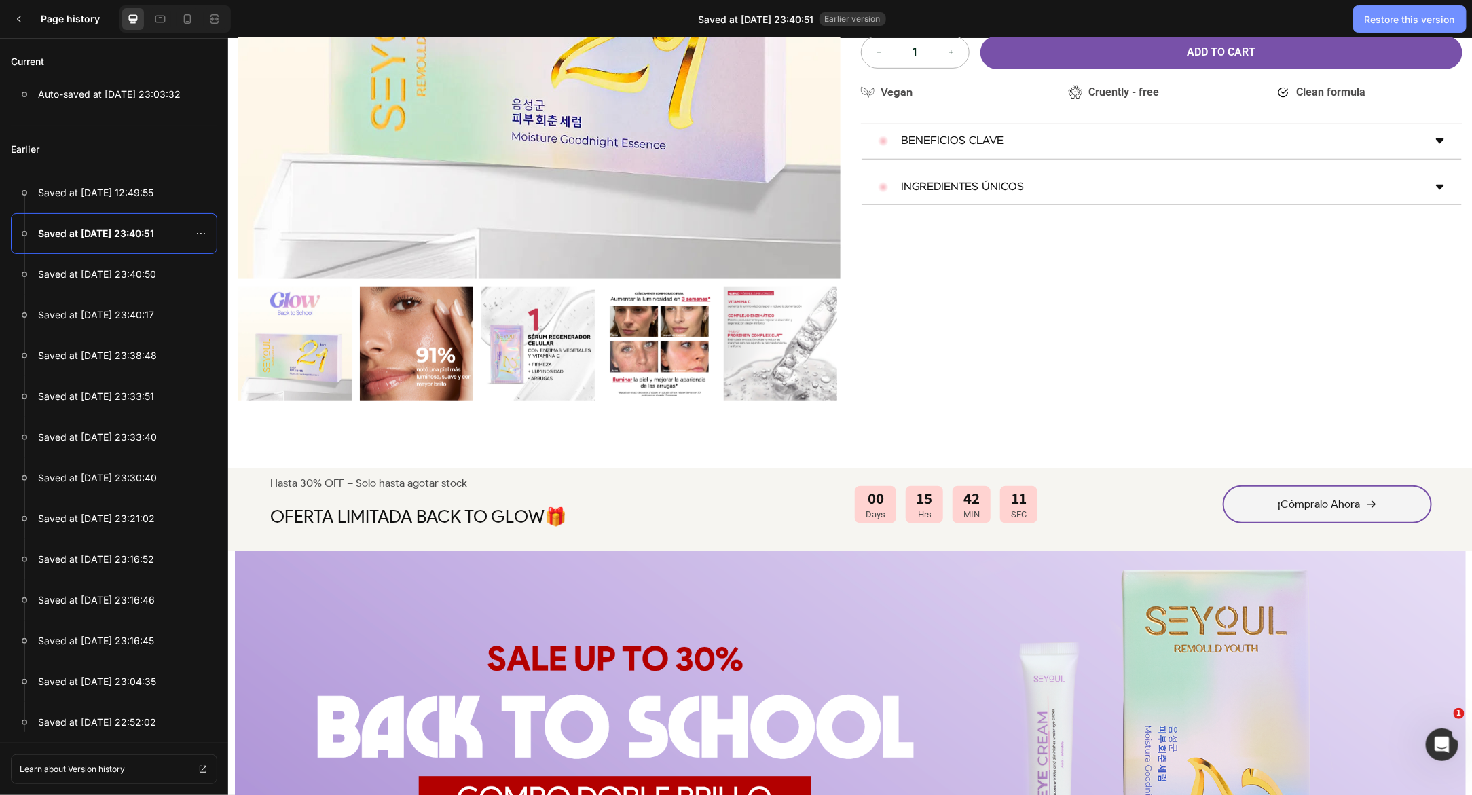
click at [1372, 14] on div "Restore this version" at bounding box center [1409, 19] width 90 height 14
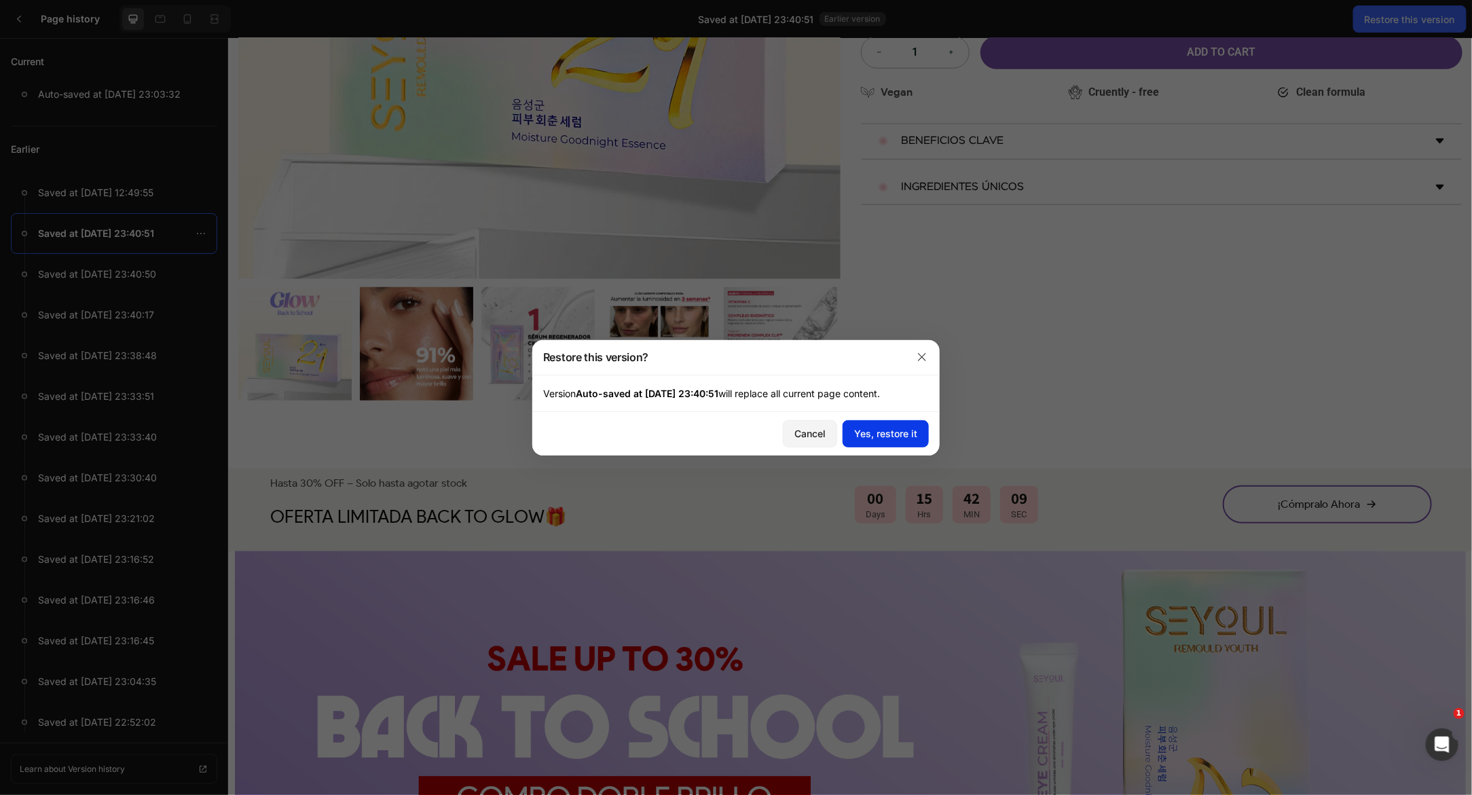
click at [898, 434] on div "Yes, restore it" at bounding box center [885, 433] width 63 height 14
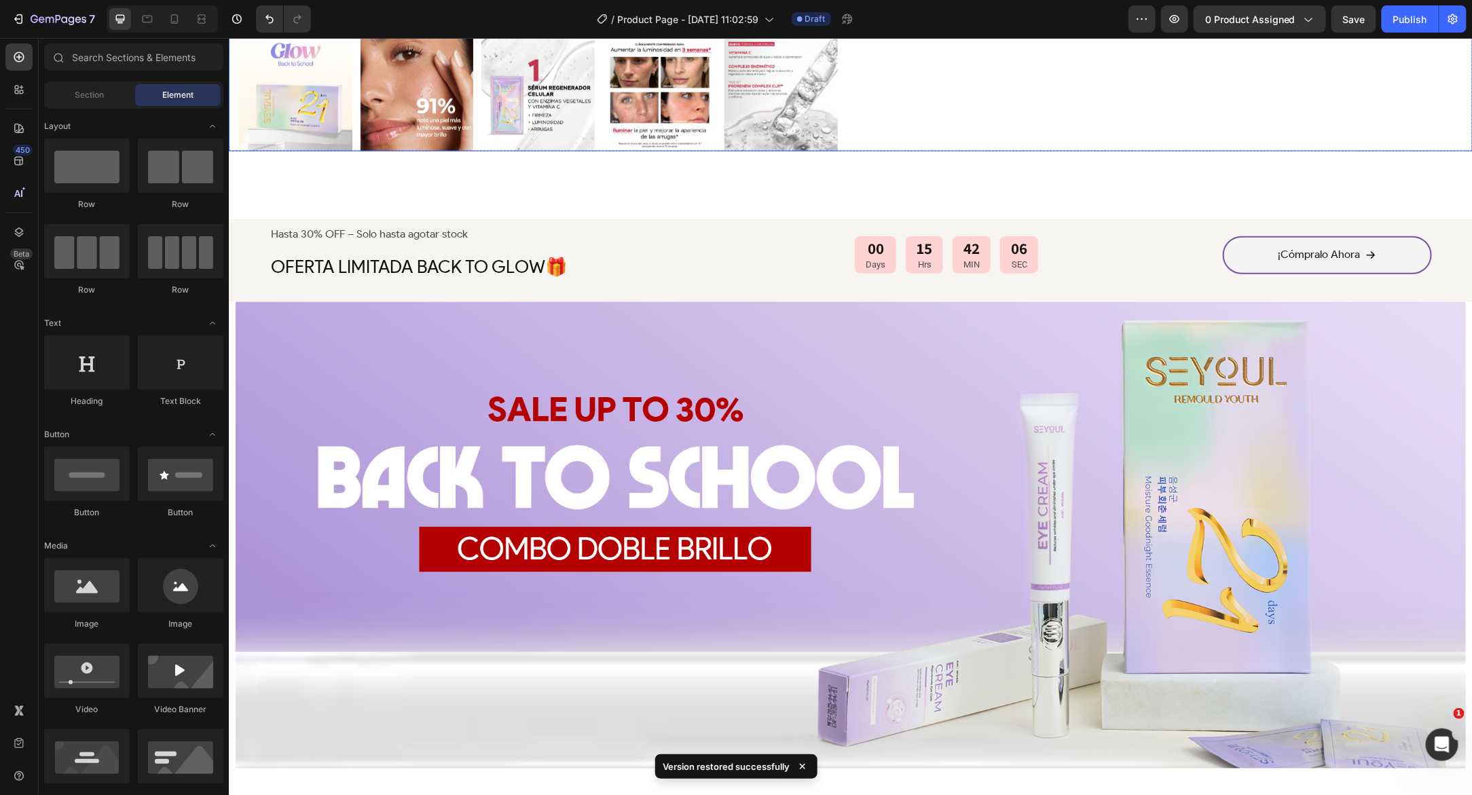
scroll to position [737, 0]
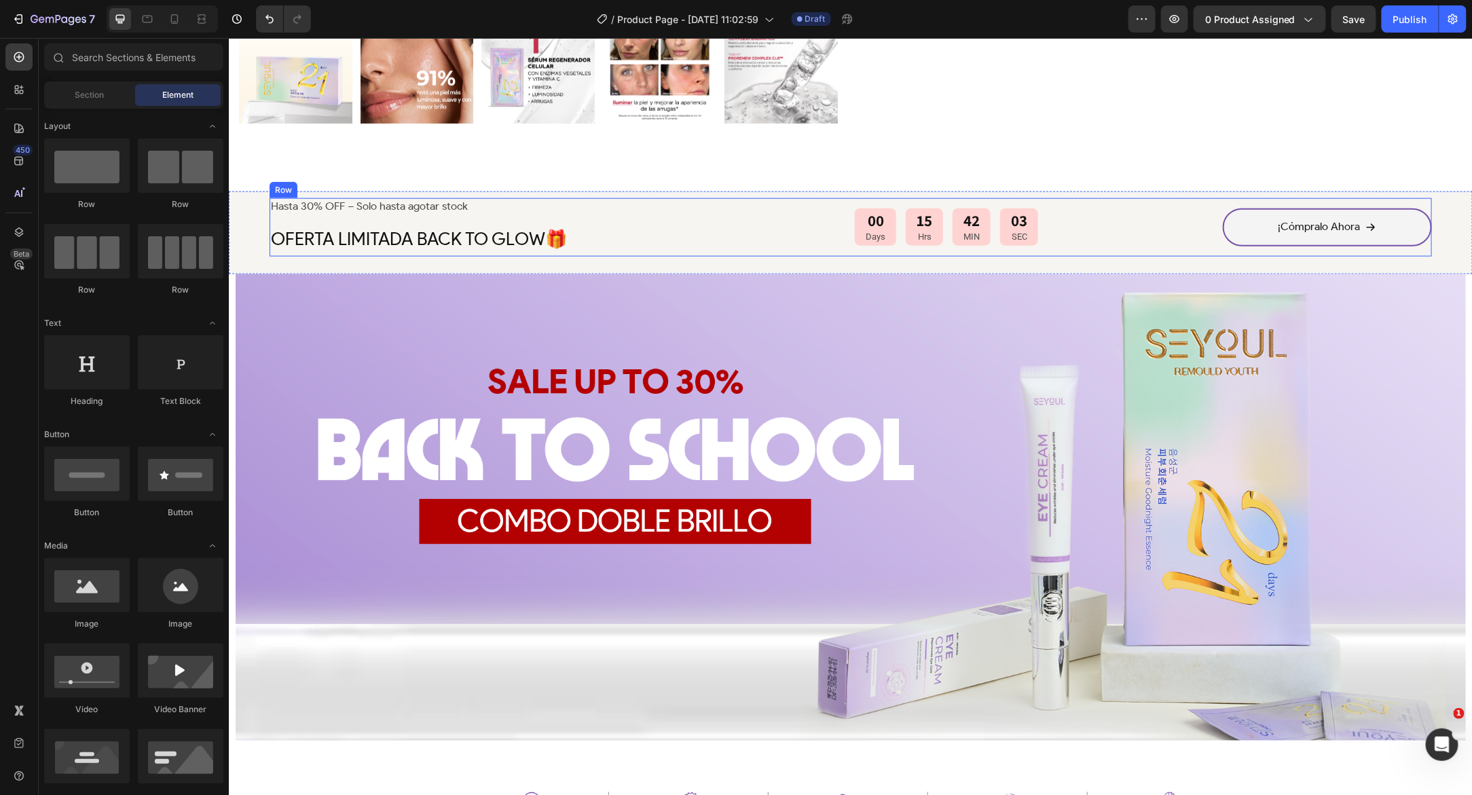
click at [755, 242] on div "00 Days 15 Hrs 42 MIN 03 SEC Countdown Timer" at bounding box center [946, 227] width 384 height 58
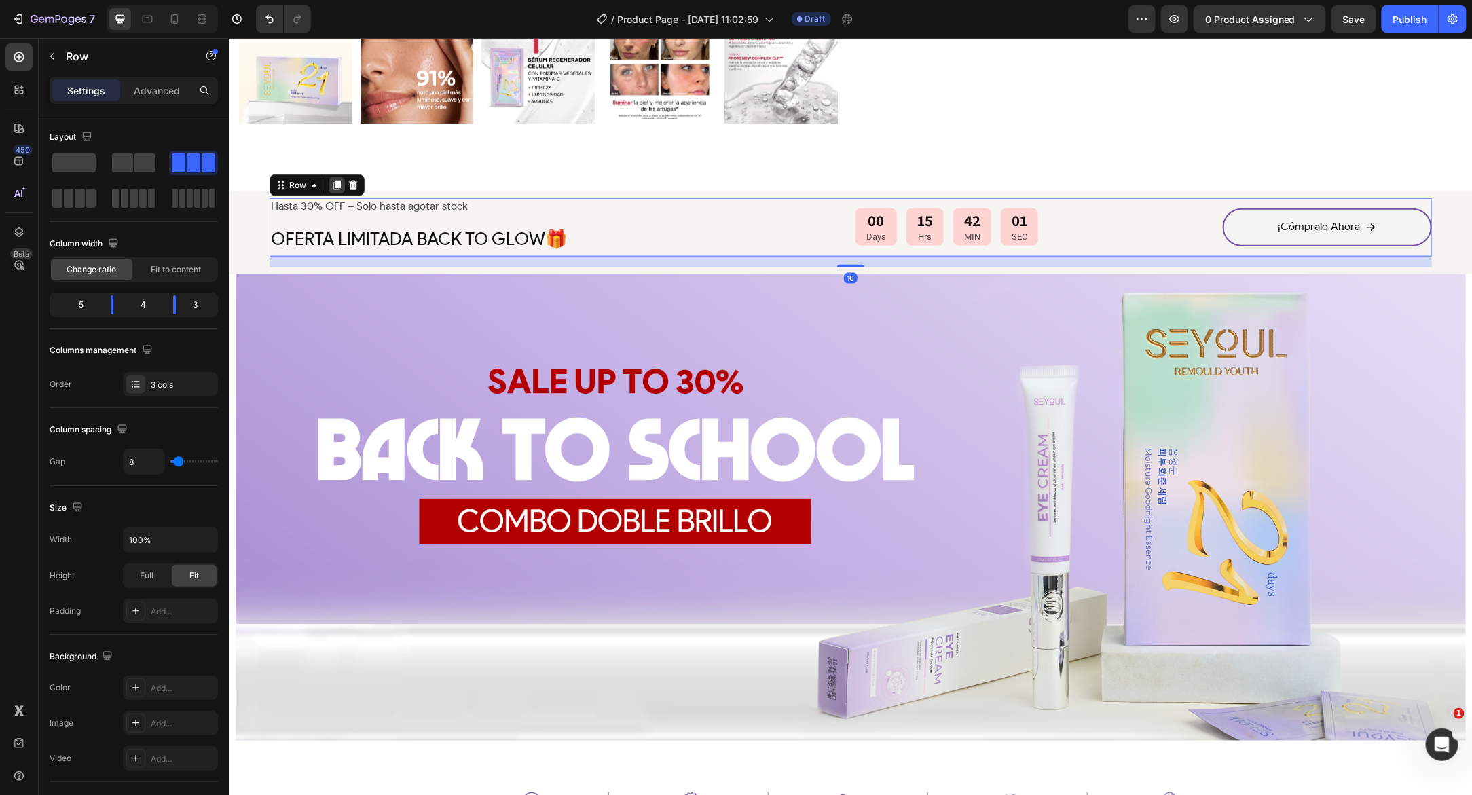
click at [333, 181] on icon at bounding box center [336, 184] width 11 height 11
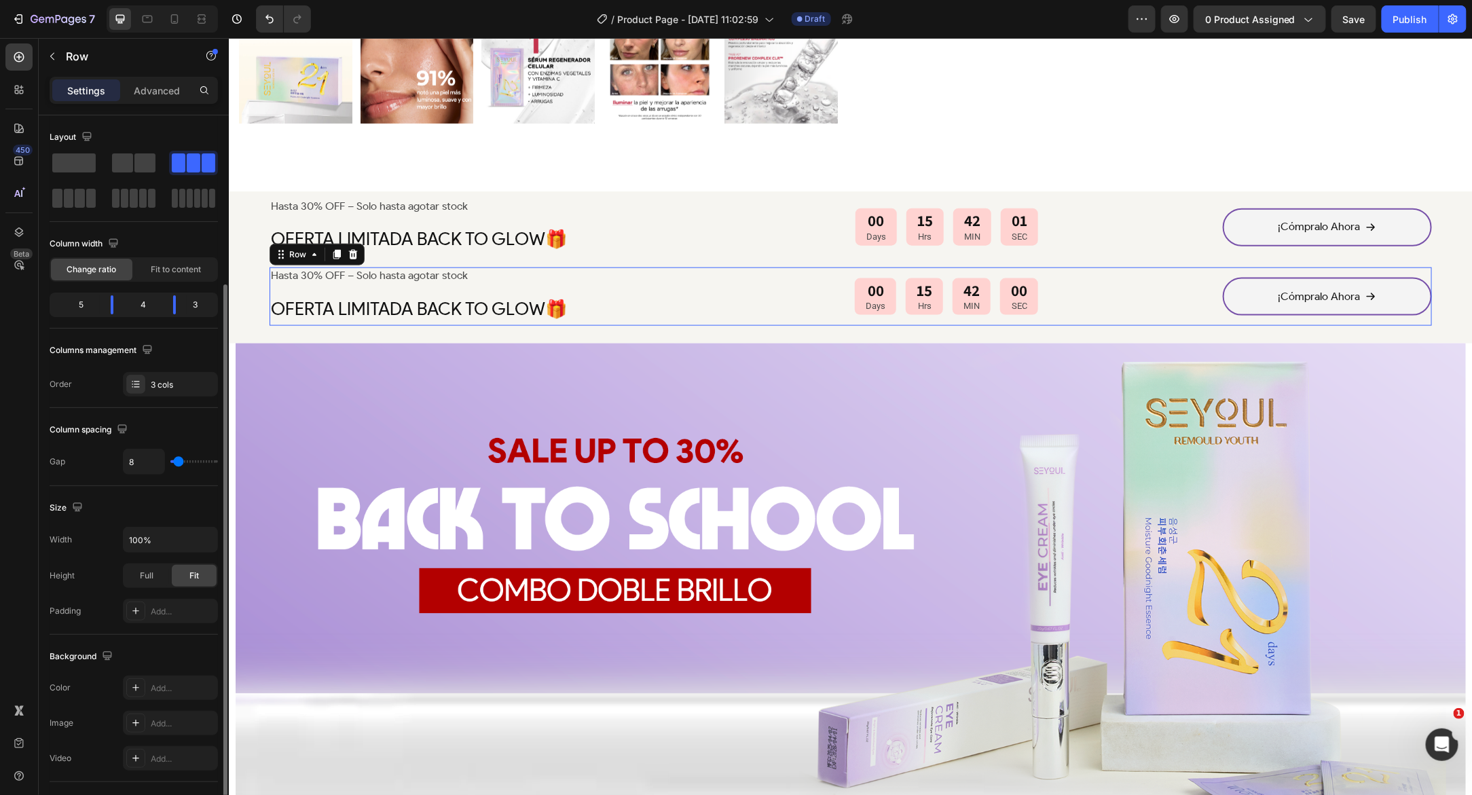
scroll to position [98, 0]
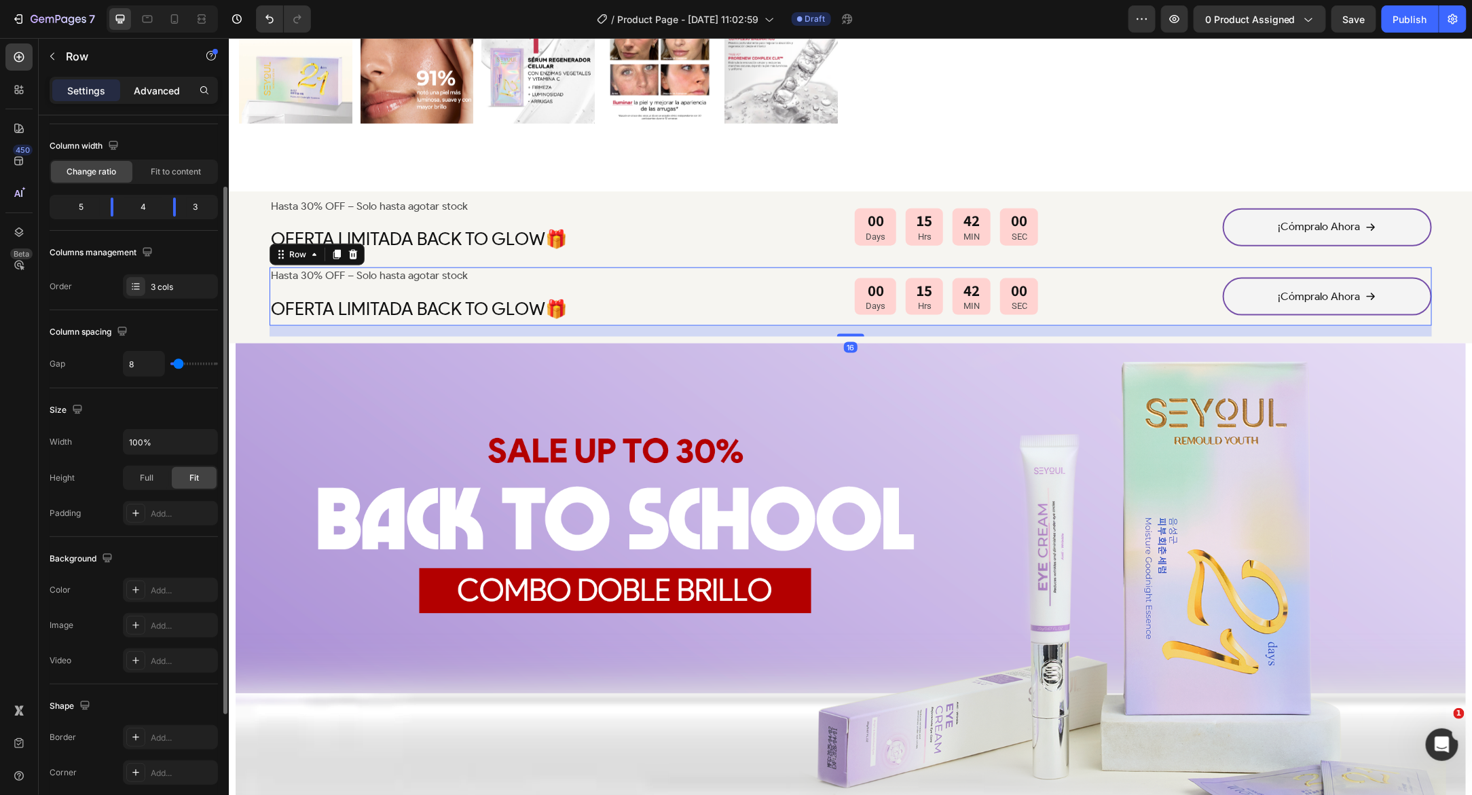
click at [162, 86] on p "Advanced" at bounding box center [157, 90] width 46 height 14
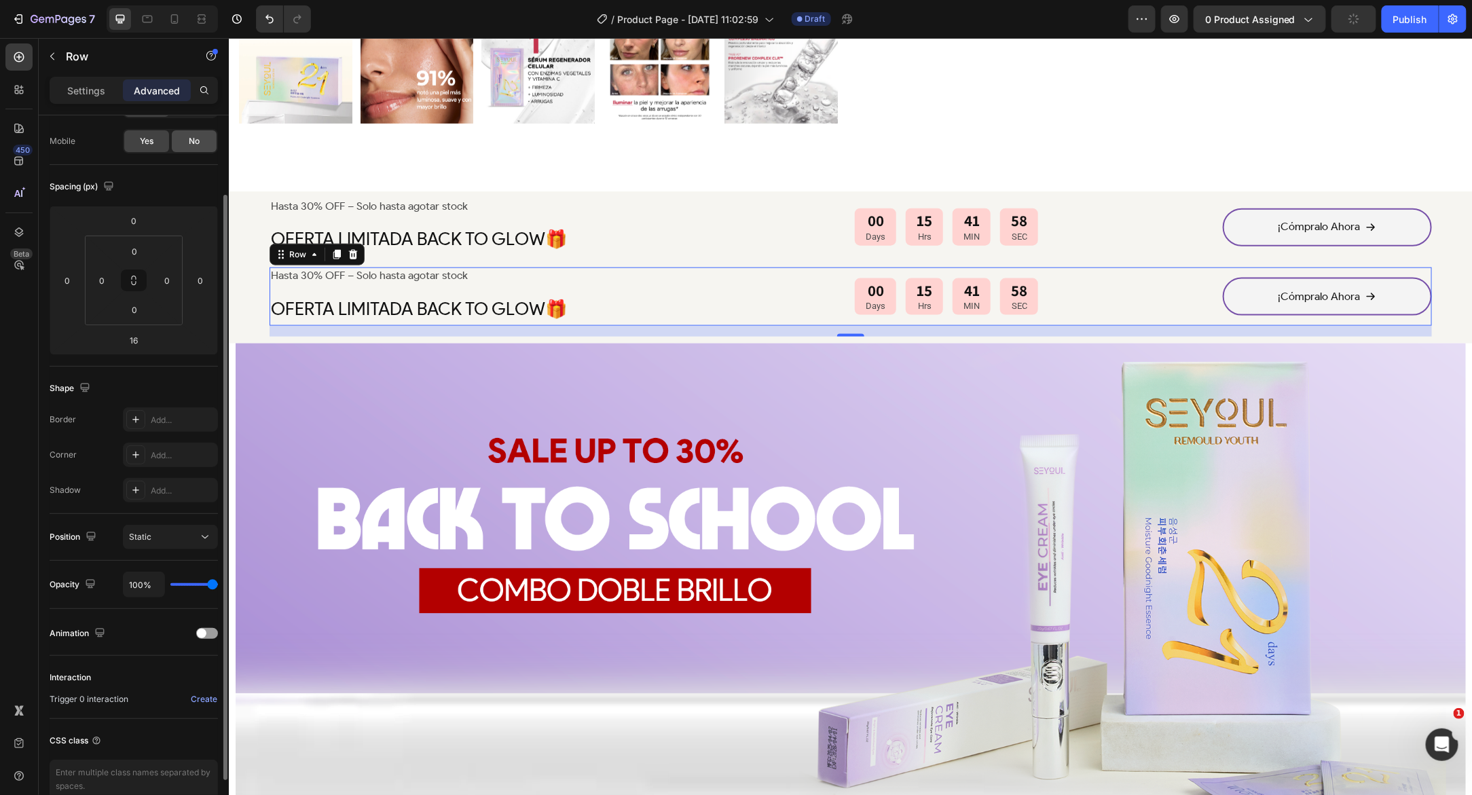
drag, startPoint x: 185, startPoint y: 140, endPoint x: 199, endPoint y: 153, distance: 19.2
click at [185, 140] on div "No" at bounding box center [194, 141] width 45 height 22
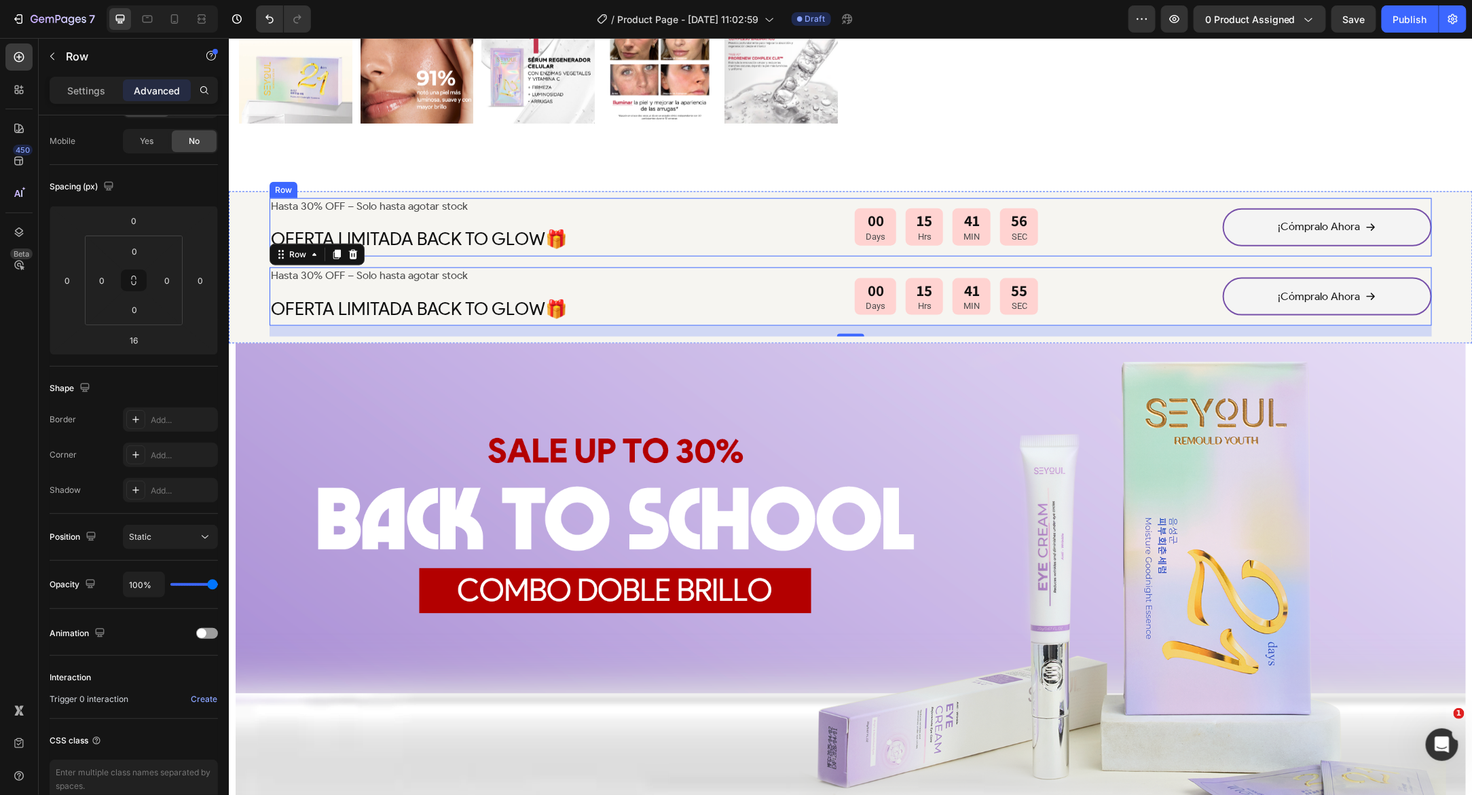
click at [748, 214] on div "Hasta 30% OFF – Solo hasta agotar stock Text Block OFERTA LIMITADA BACK TO GLOW…" at bounding box center [850, 227] width 1162 height 58
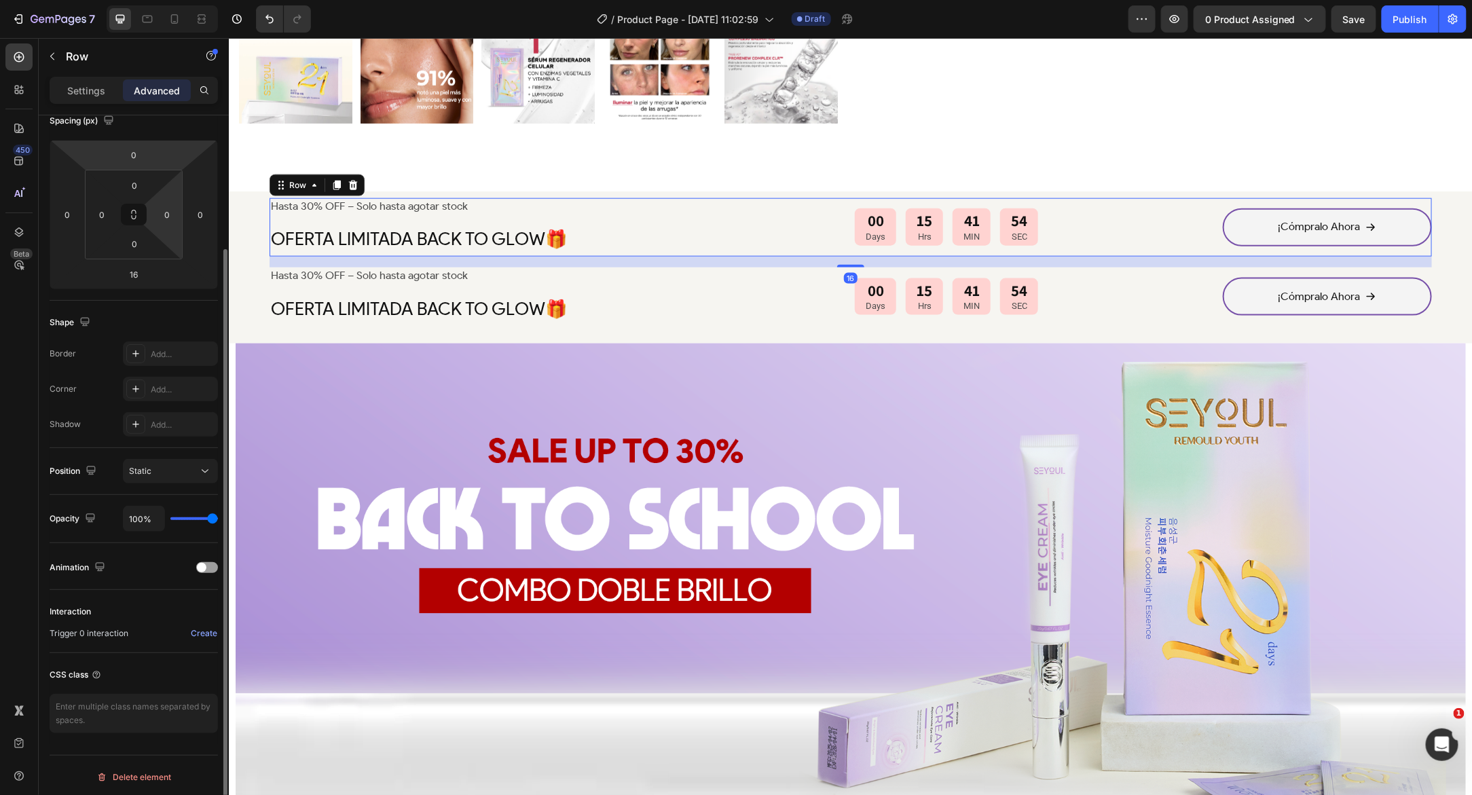
scroll to position [0, 0]
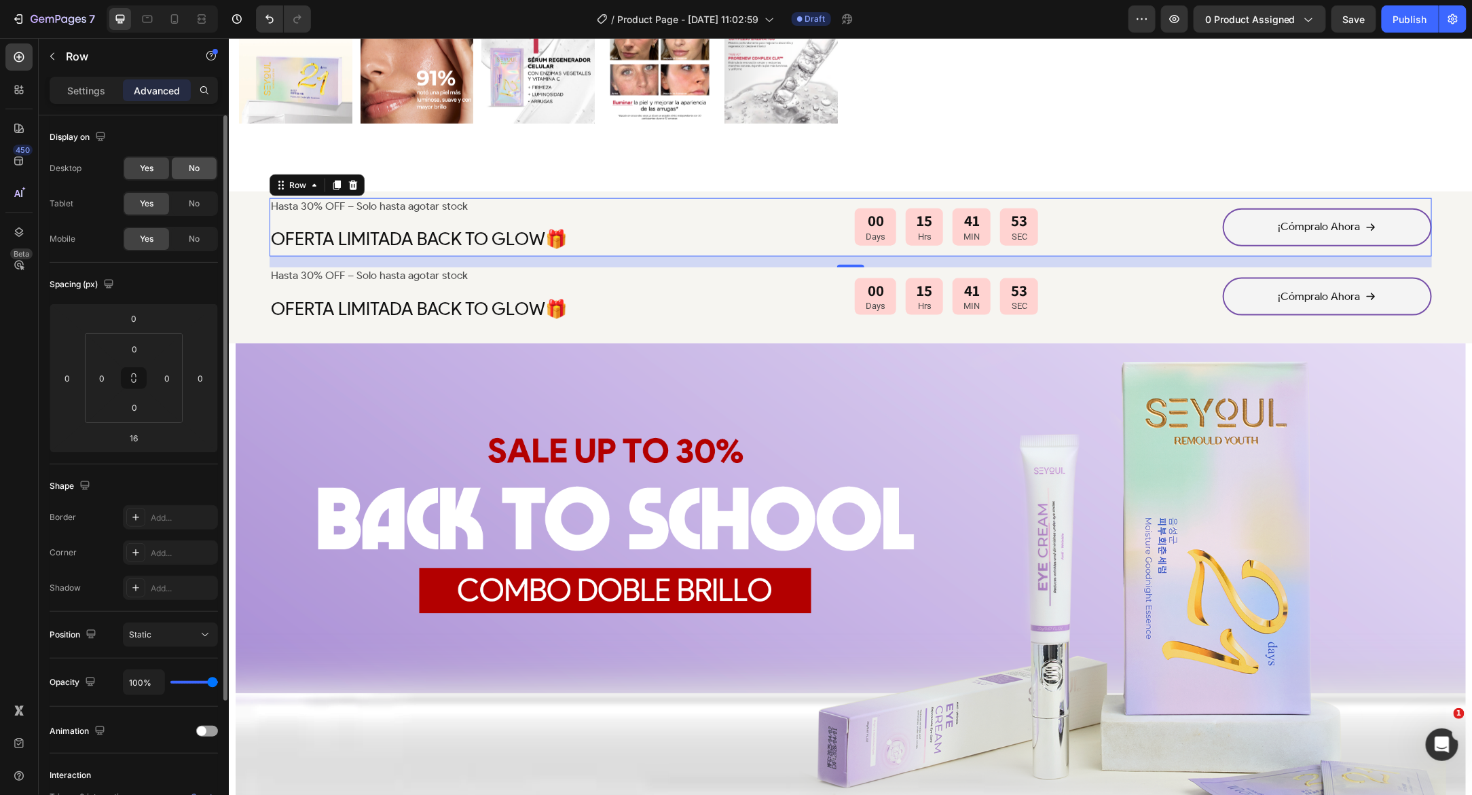
click at [198, 164] on span "No" at bounding box center [194, 168] width 11 height 12
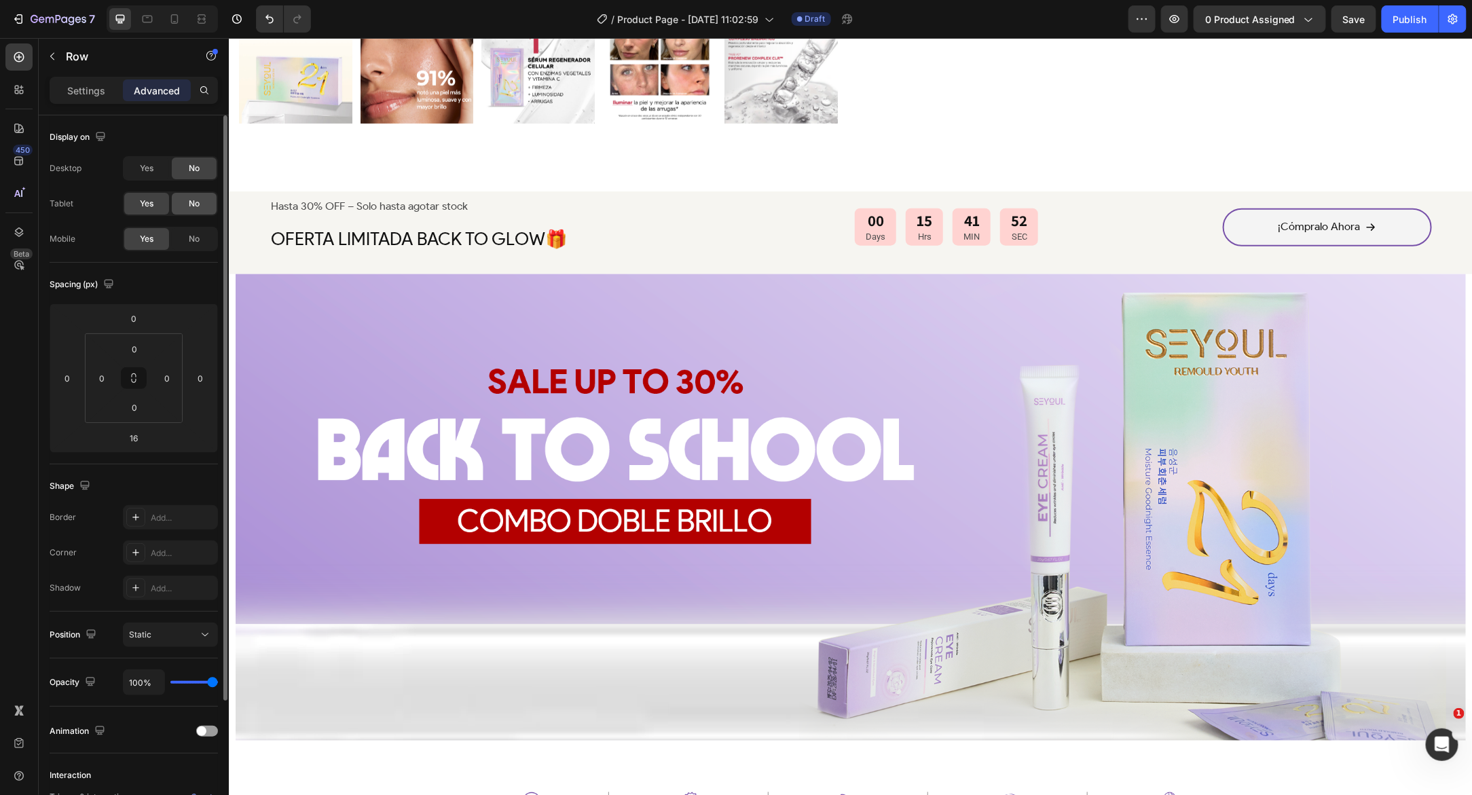
click at [195, 202] on span "No" at bounding box center [194, 204] width 11 height 12
click at [181, 20] on div at bounding box center [175, 19] width 22 height 22
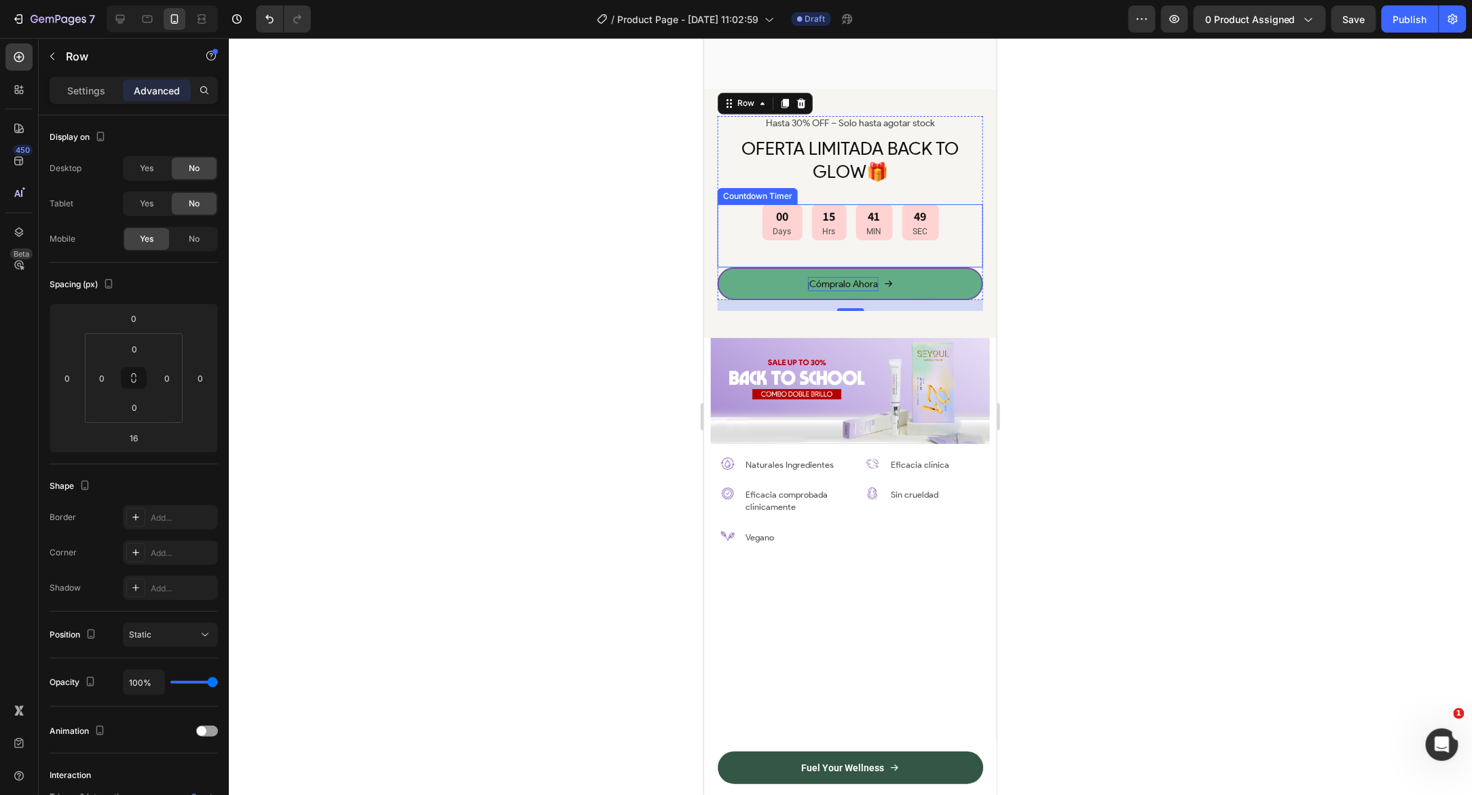
scroll to position [1388, 0]
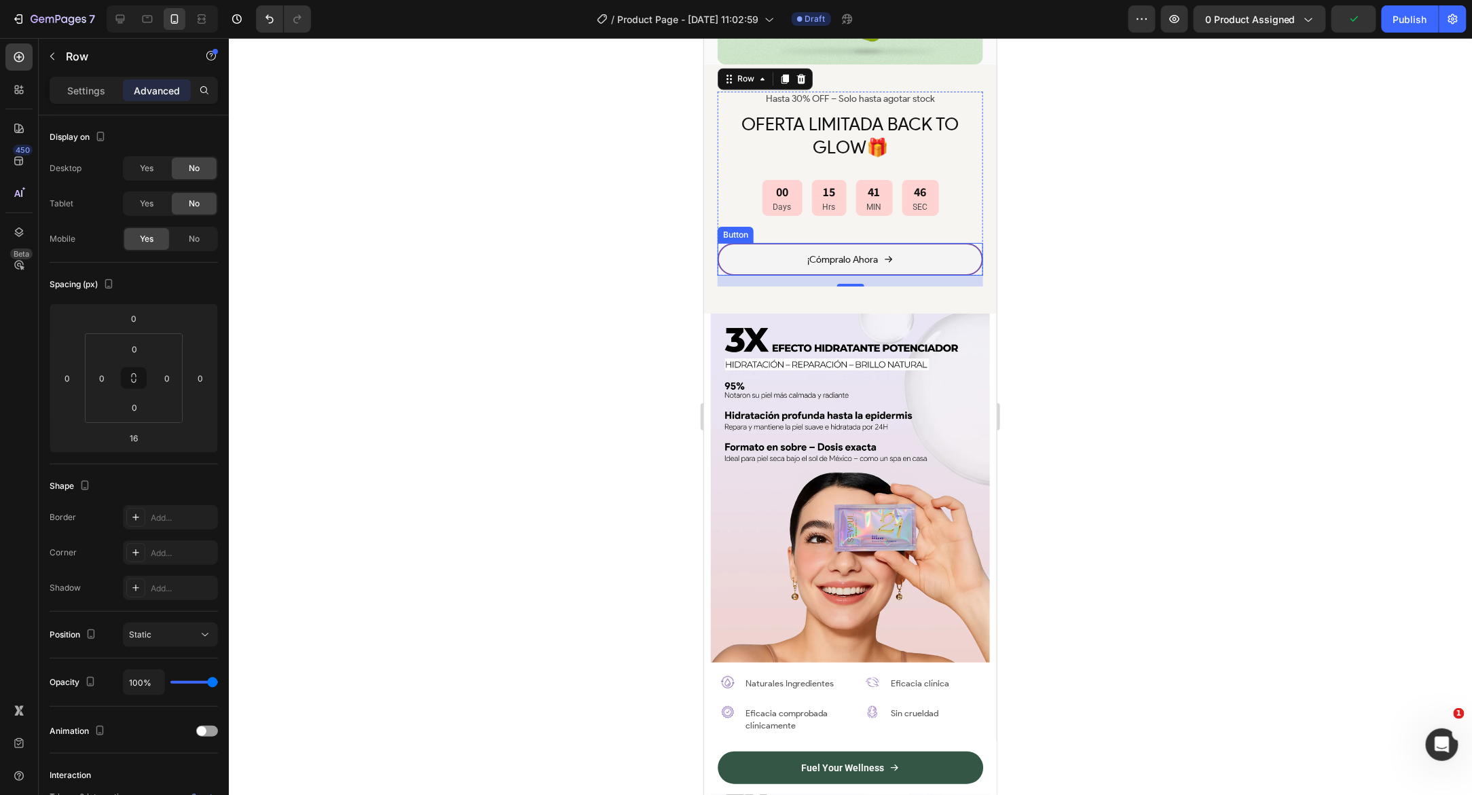
click at [720, 242] on div "¡Cómpralo Ahora Button" at bounding box center [849, 258] width 265 height 33
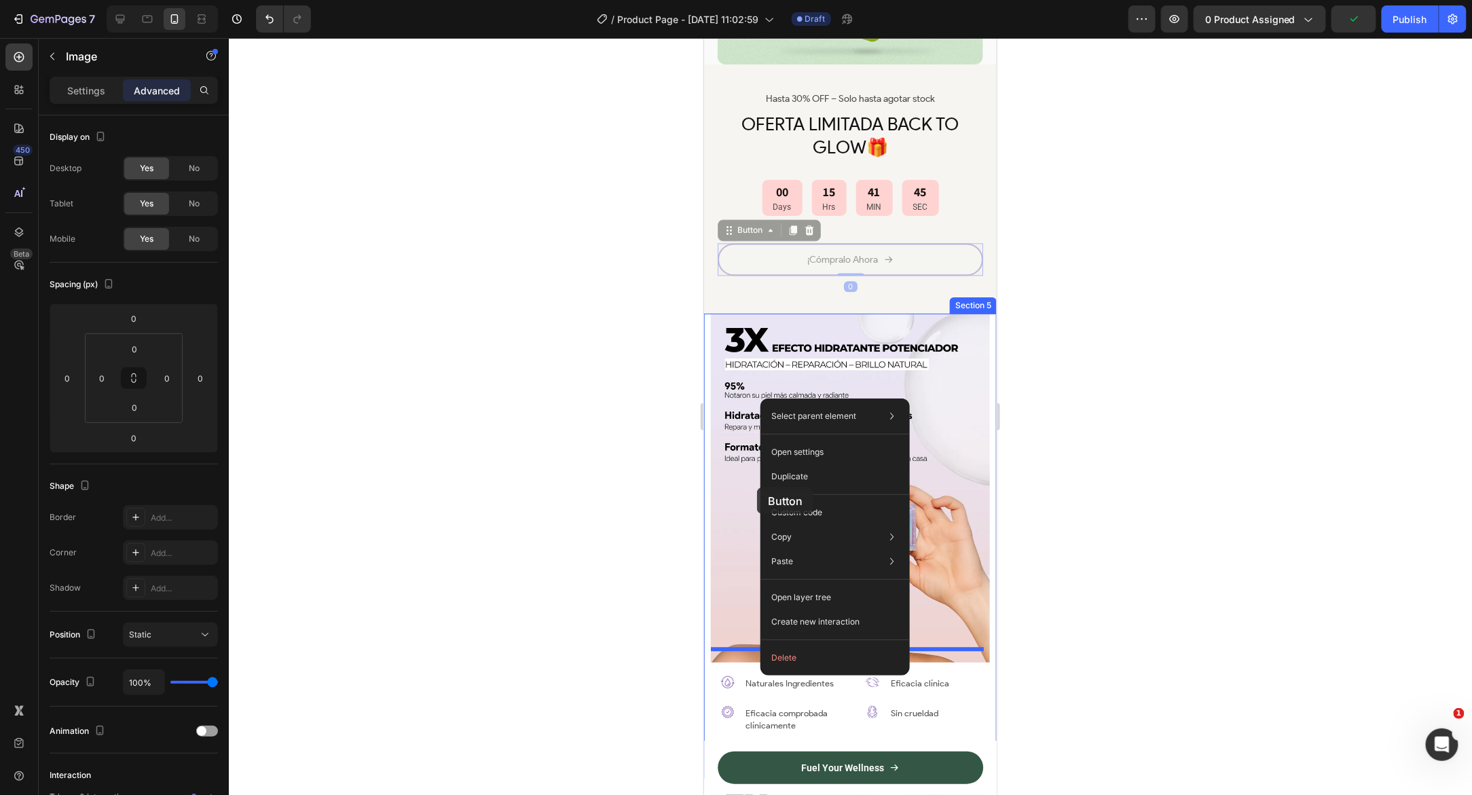
drag, startPoint x: 758, startPoint y: 468, endPoint x: 756, endPoint y: 511, distance: 43.5
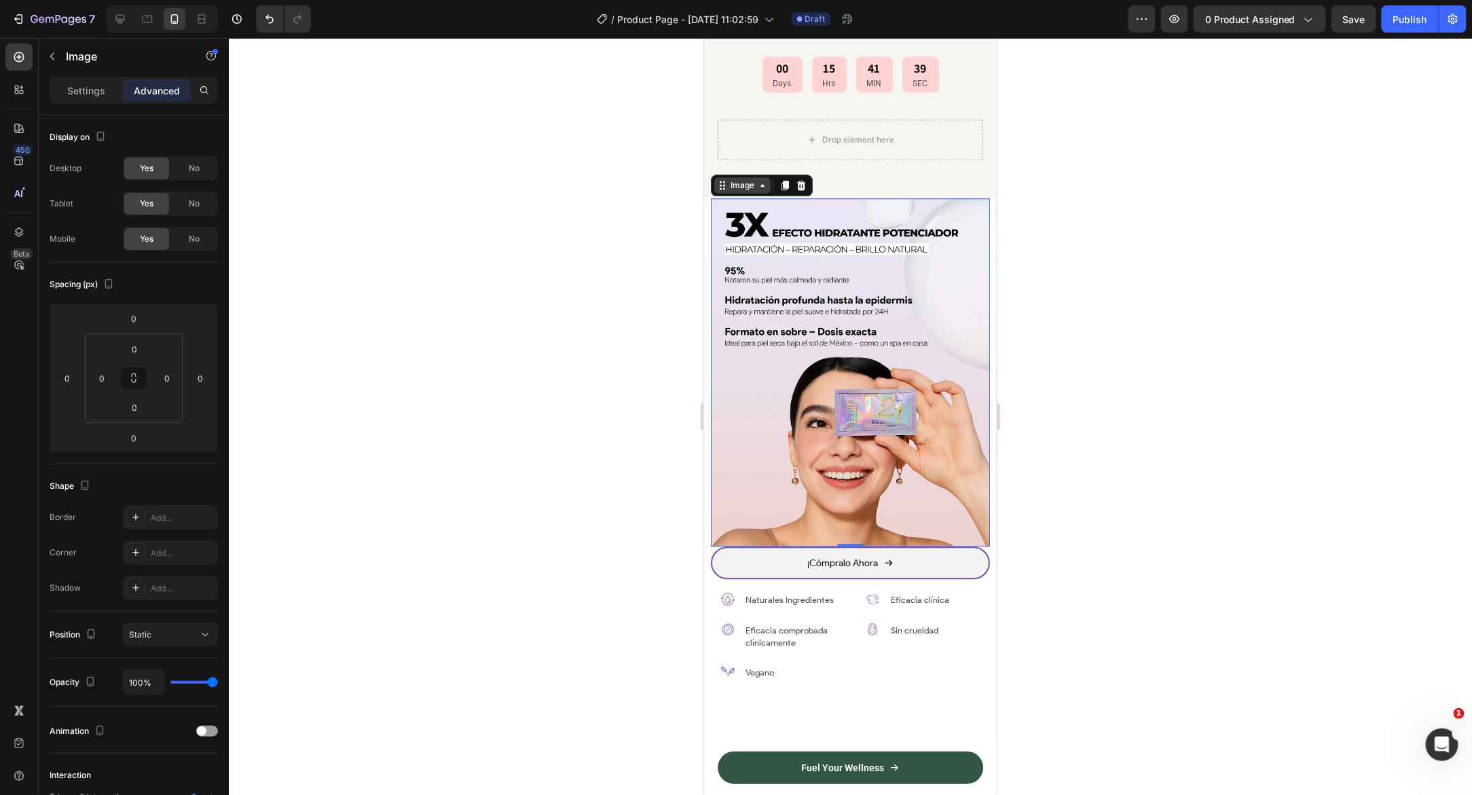
scroll to position [860, 0]
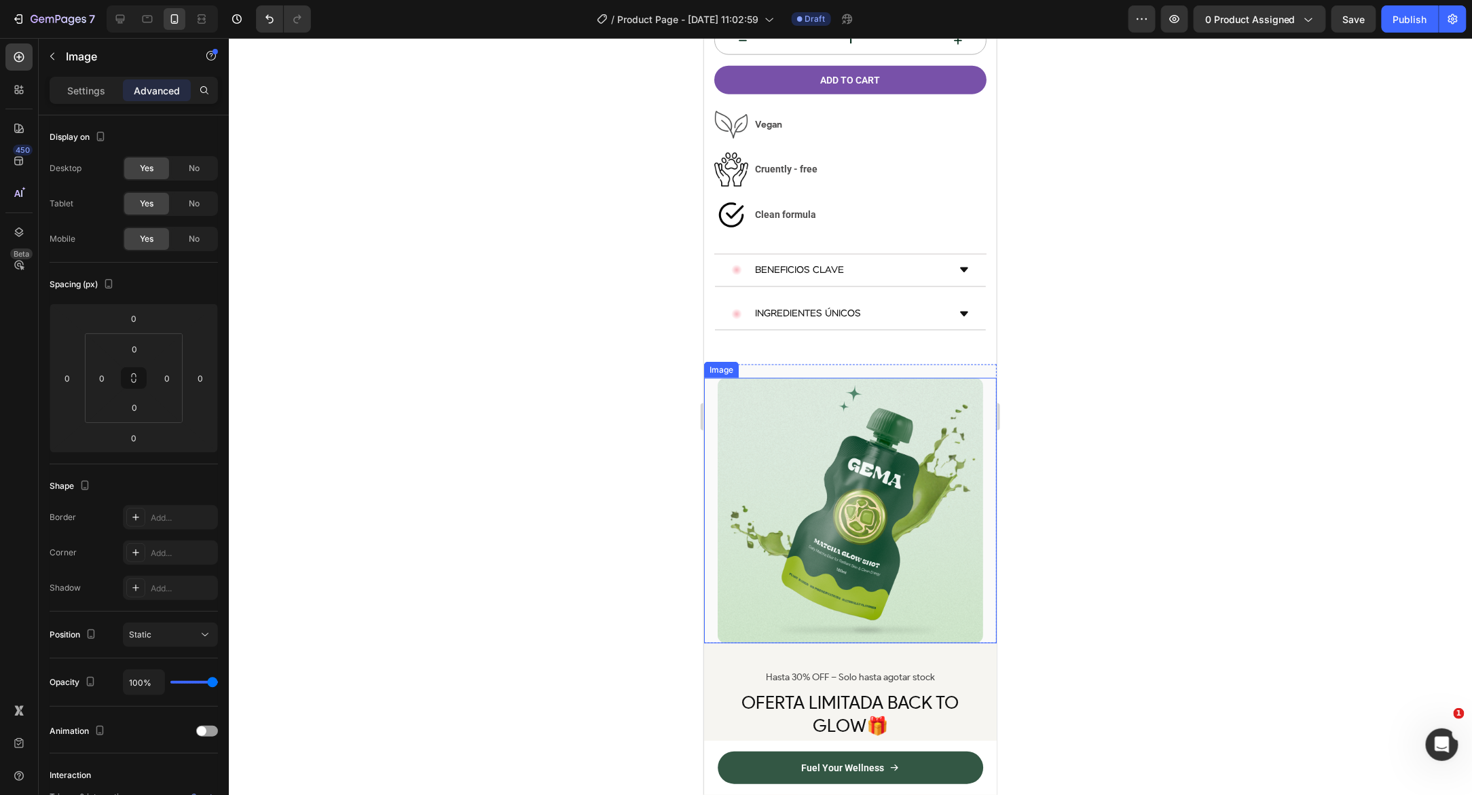
click at [721, 377] on img at bounding box center [849, 509] width 265 height 265
click at [792, 360] on icon at bounding box center [793, 365] width 9 height 10
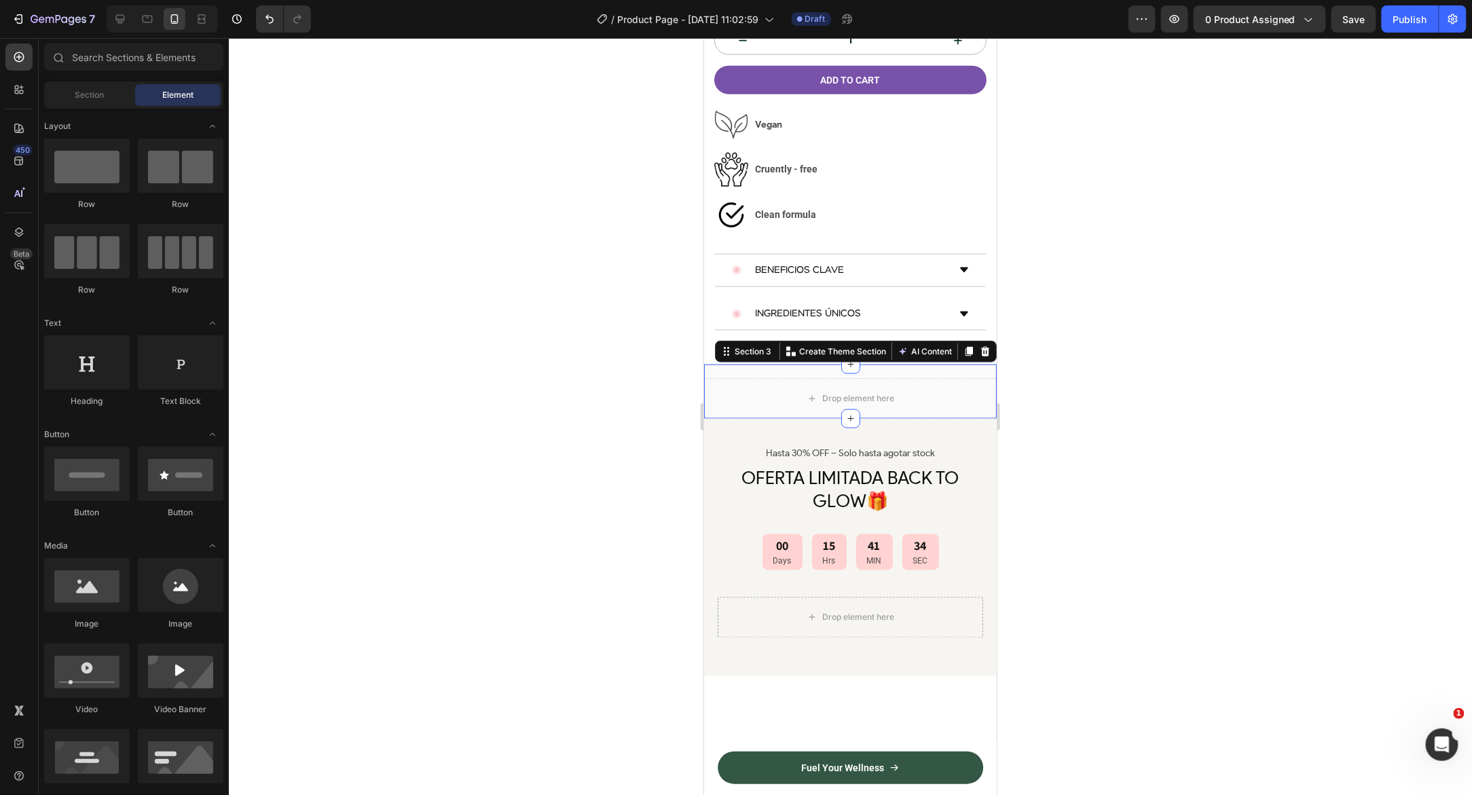
click at [789, 364] on div "Drop element here Section 3 Create Theme Section AI Content Write with GemAI Wh…" at bounding box center [849, 391] width 293 height 54
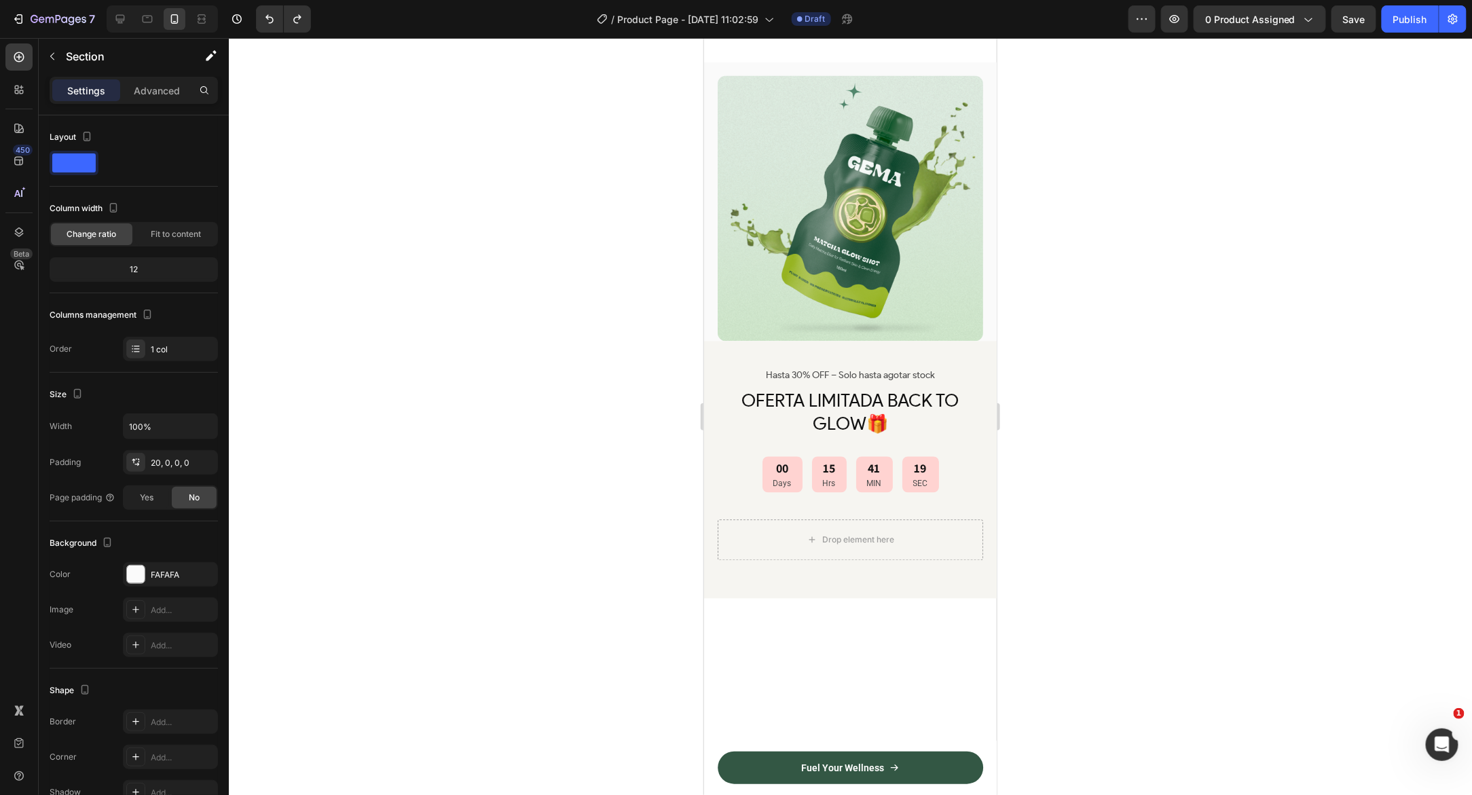
scroll to position [895, 0]
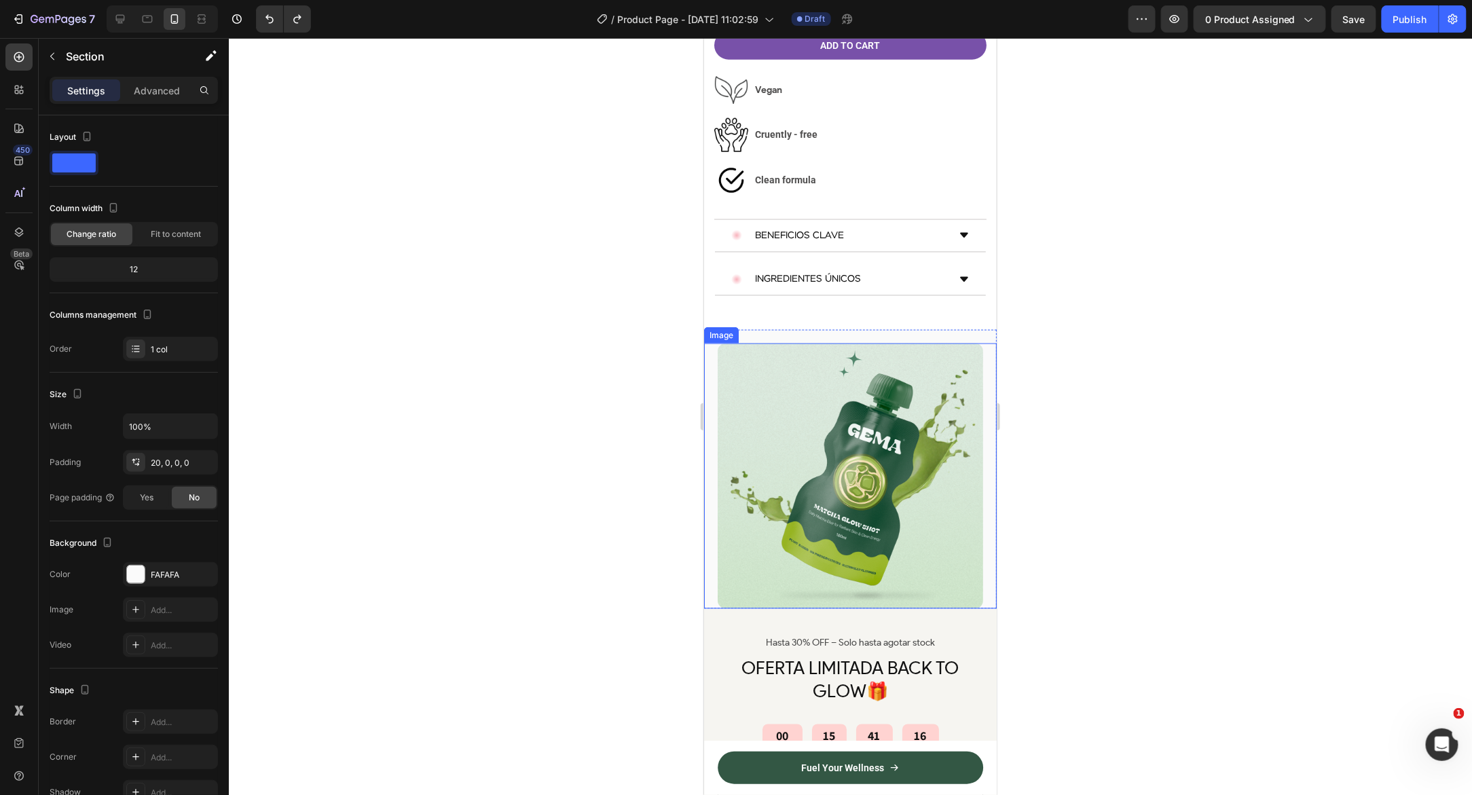
click at [760, 381] on img at bounding box center [849, 475] width 265 height 265
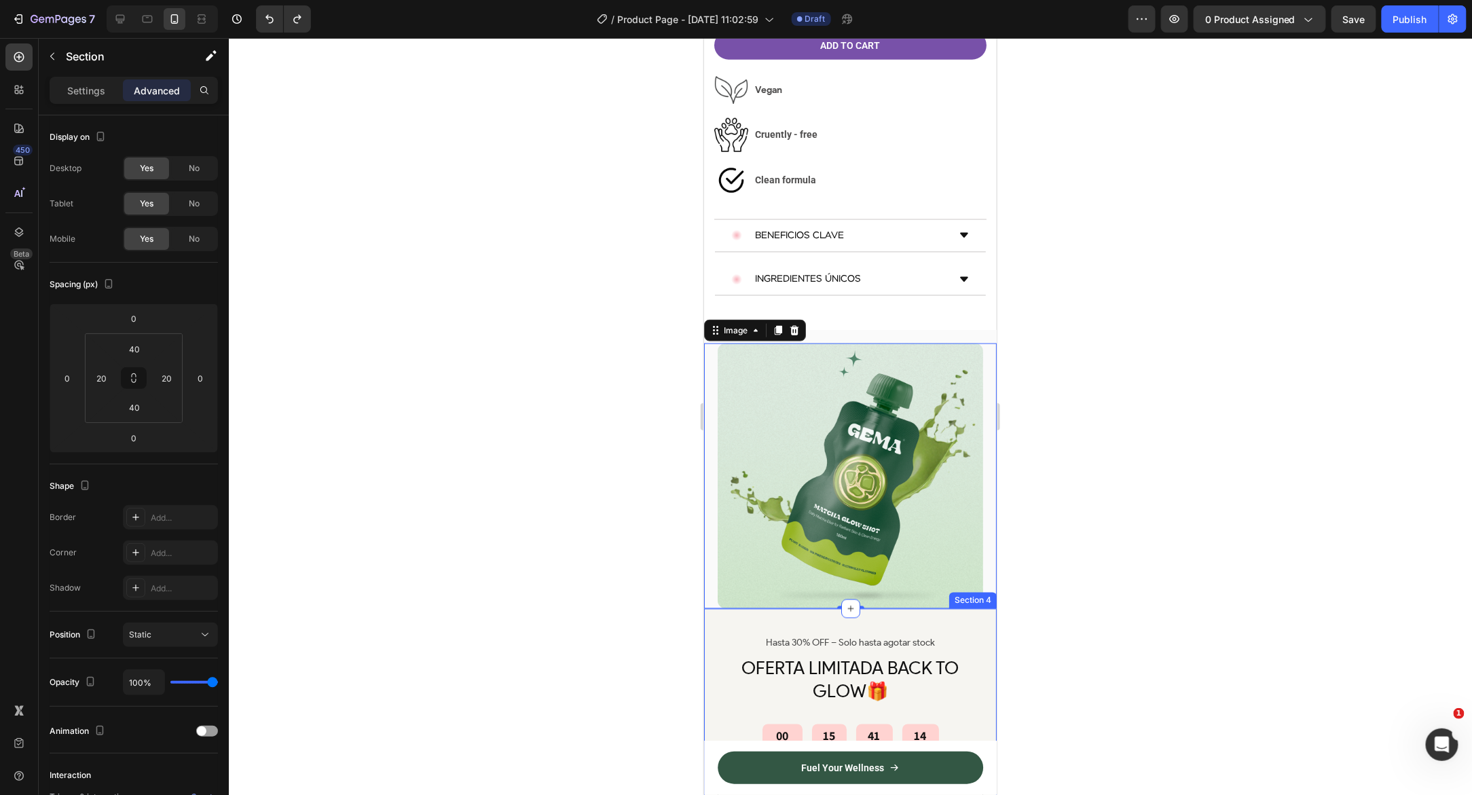
click at [706, 608] on div "Hasta 30% OFF – Solo hasta agotar stock Text Block OFERTA LIMITADA BACK TO GLOW…" at bounding box center [849, 736] width 293 height 257
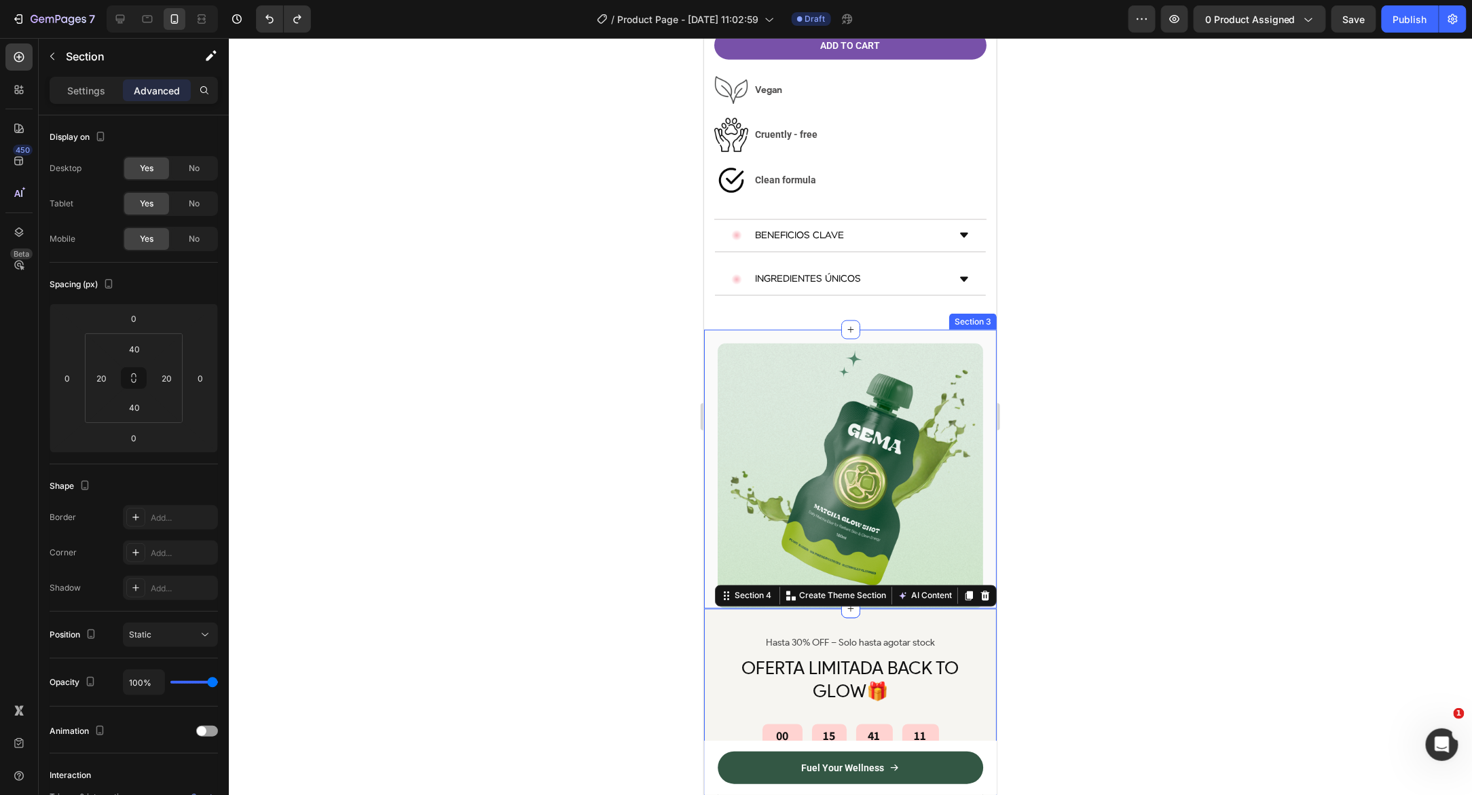
click at [755, 329] on div "Image Section 3" at bounding box center [849, 468] width 293 height 279
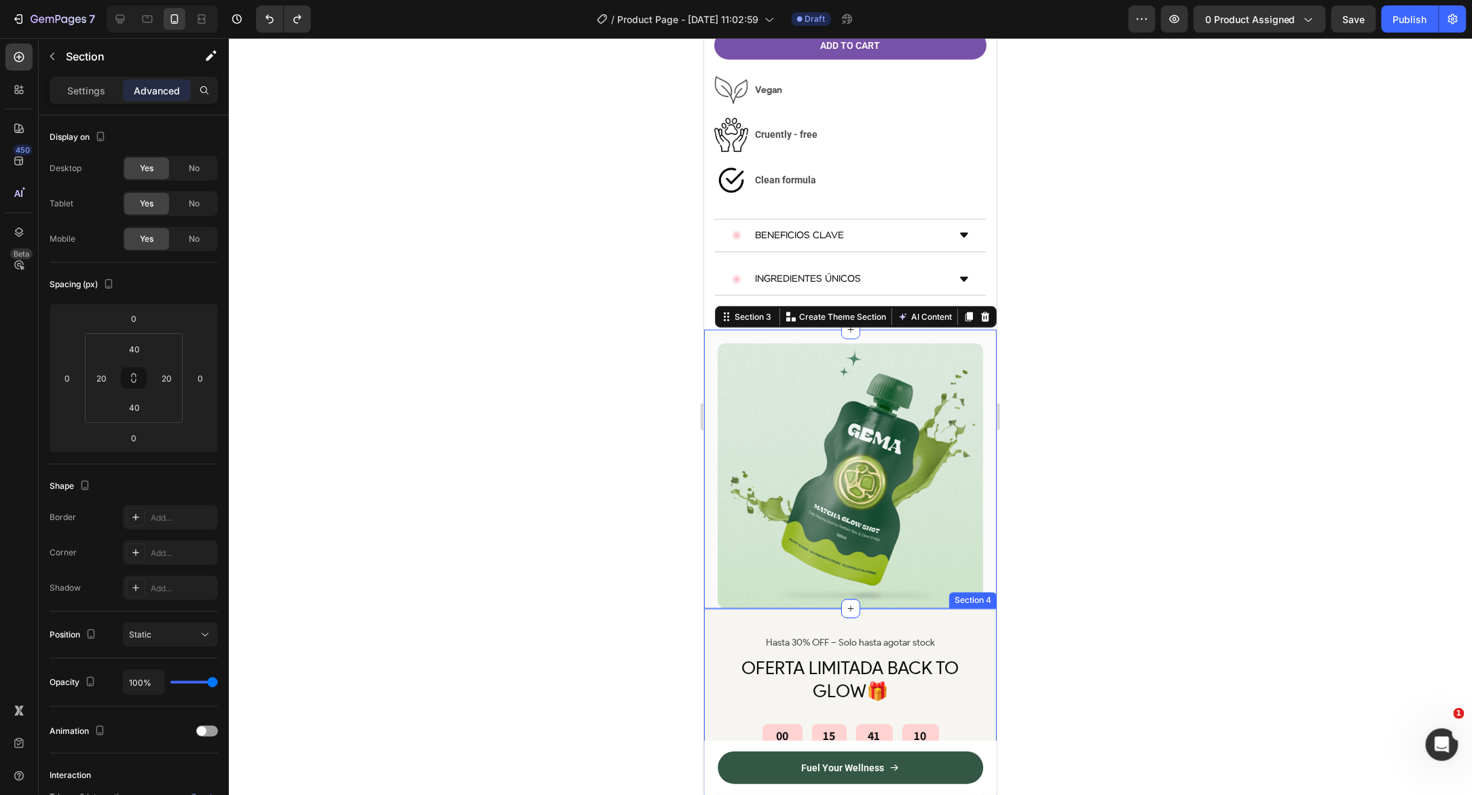
click at [713, 608] on div "Hasta 30% OFF – Solo hasta agotar stock Text Block OFERTA LIMITADA BACK TO GLOW…" at bounding box center [849, 736] width 293 height 257
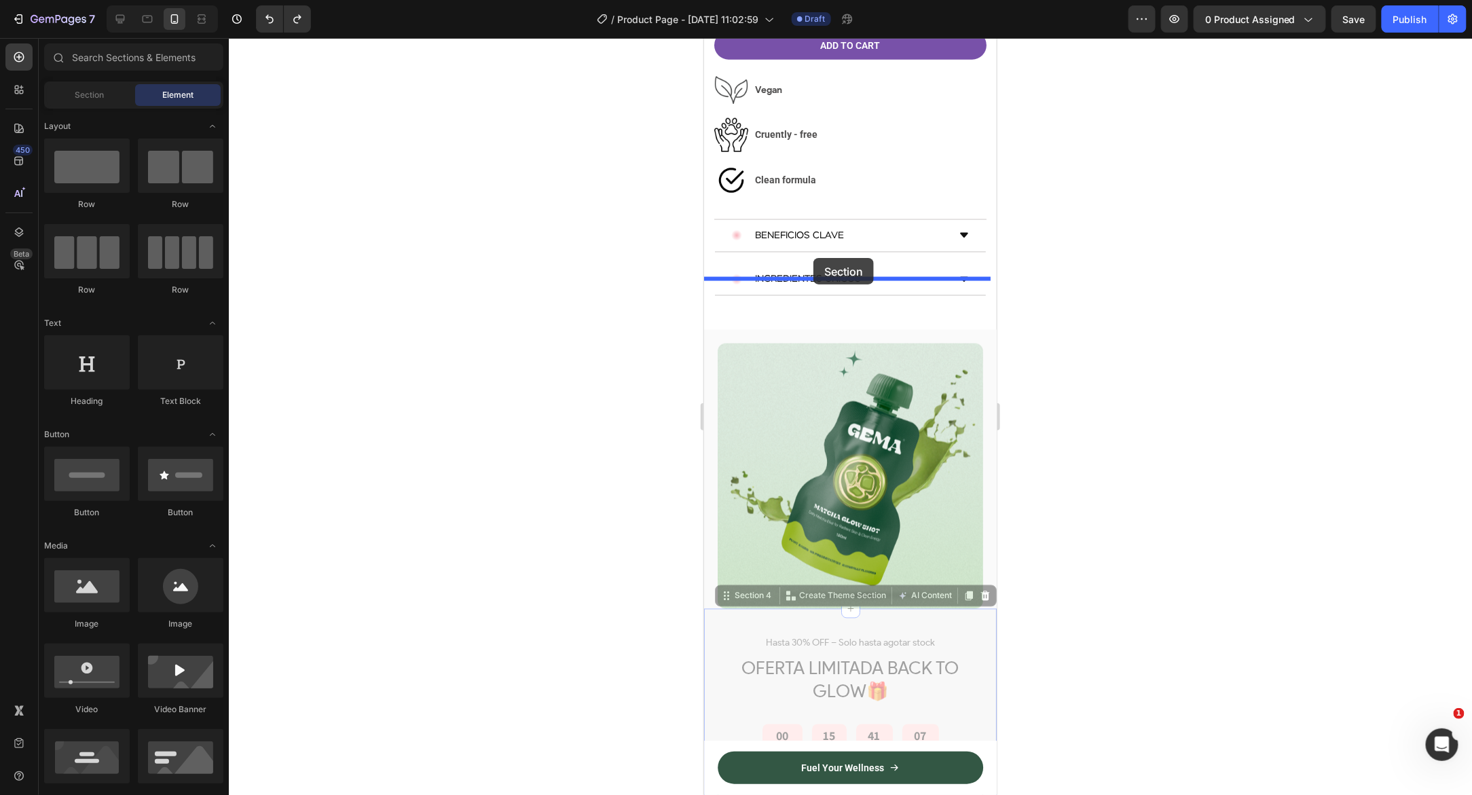
drag, startPoint x: 795, startPoint y: 297, endPoint x: 810, endPoint y: 269, distance: 31.6
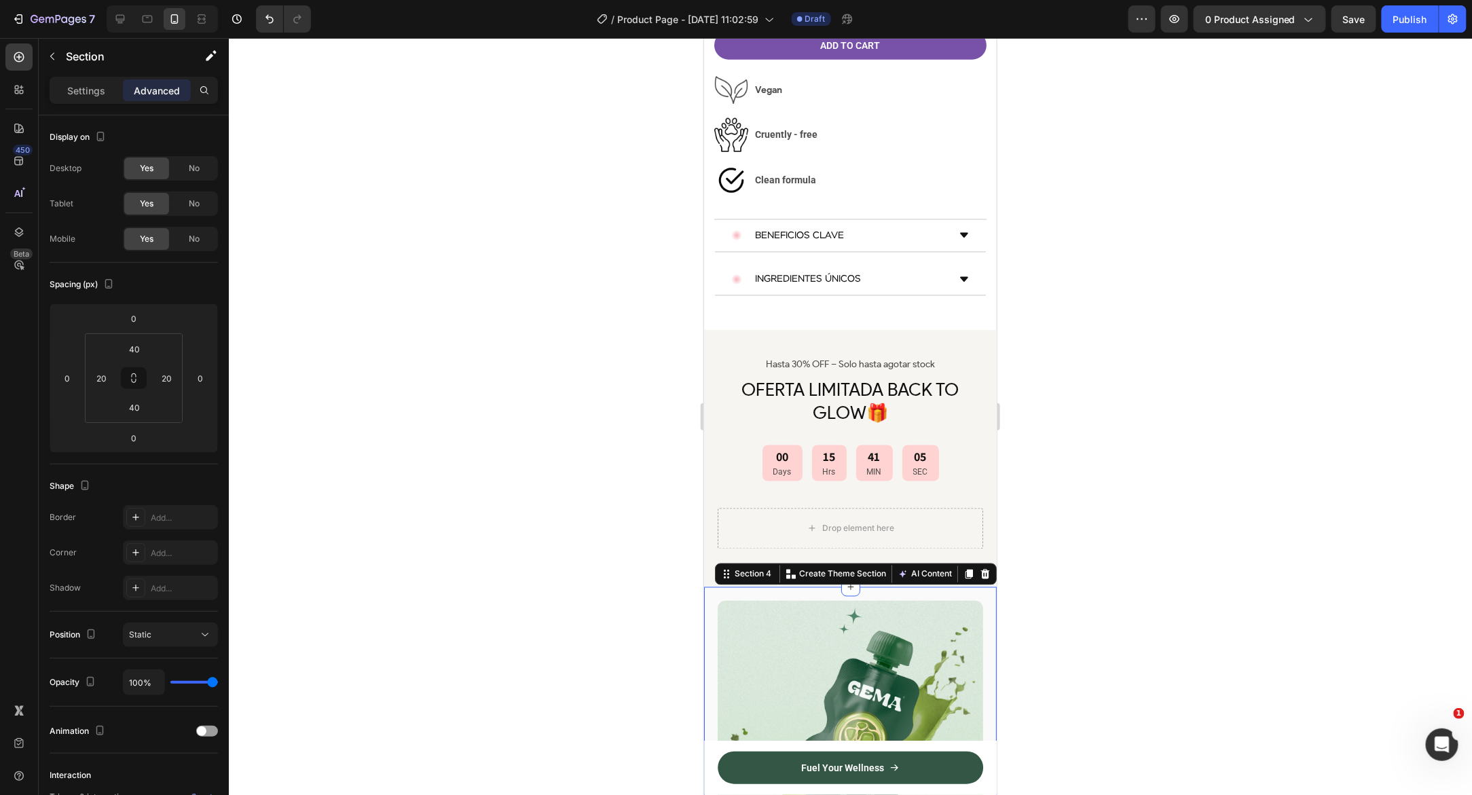
click at [711, 586] on div "Image Section 4 Create Theme Section AI Content Write with GemAI What would you…" at bounding box center [849, 725] width 293 height 279
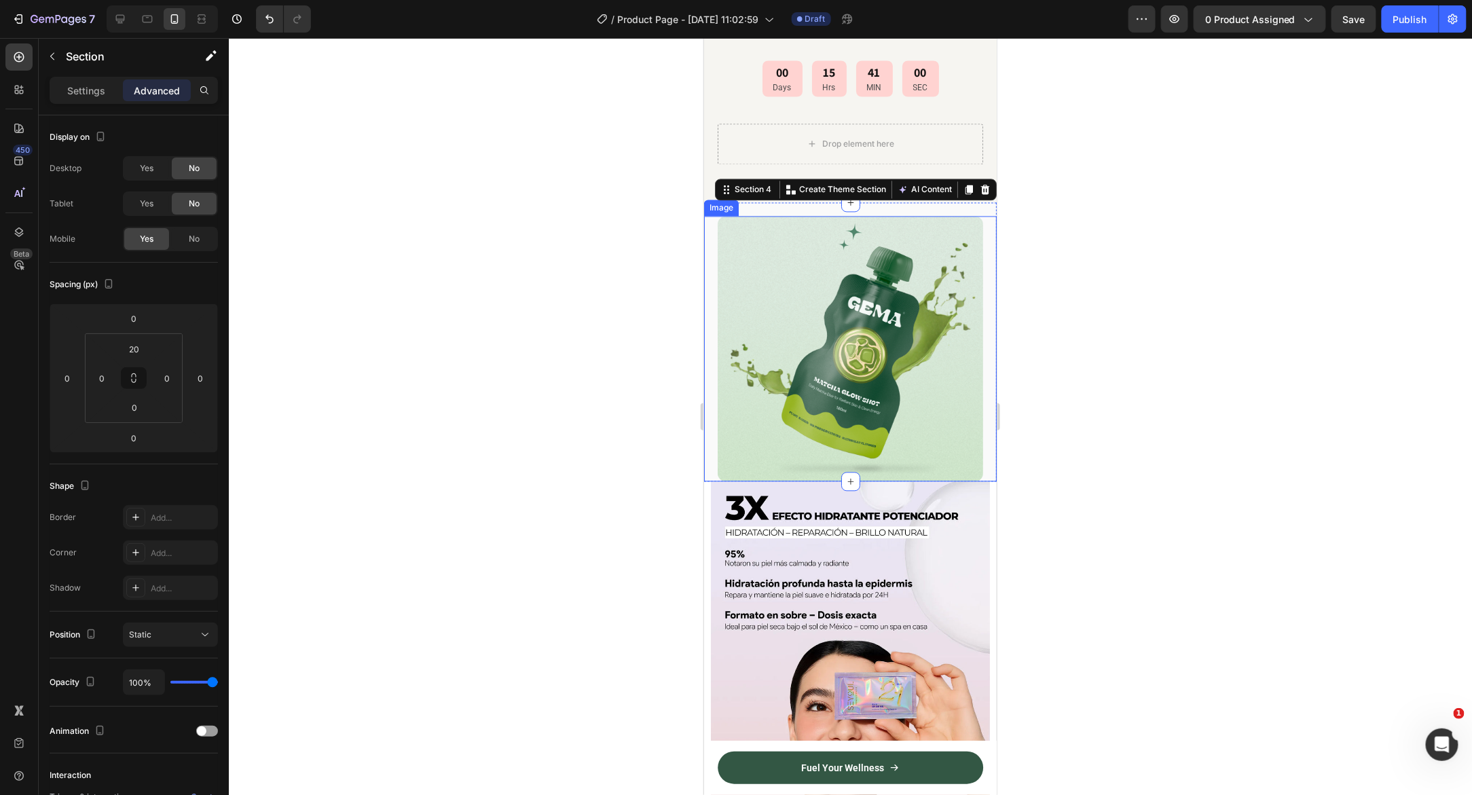
scroll to position [974, 0]
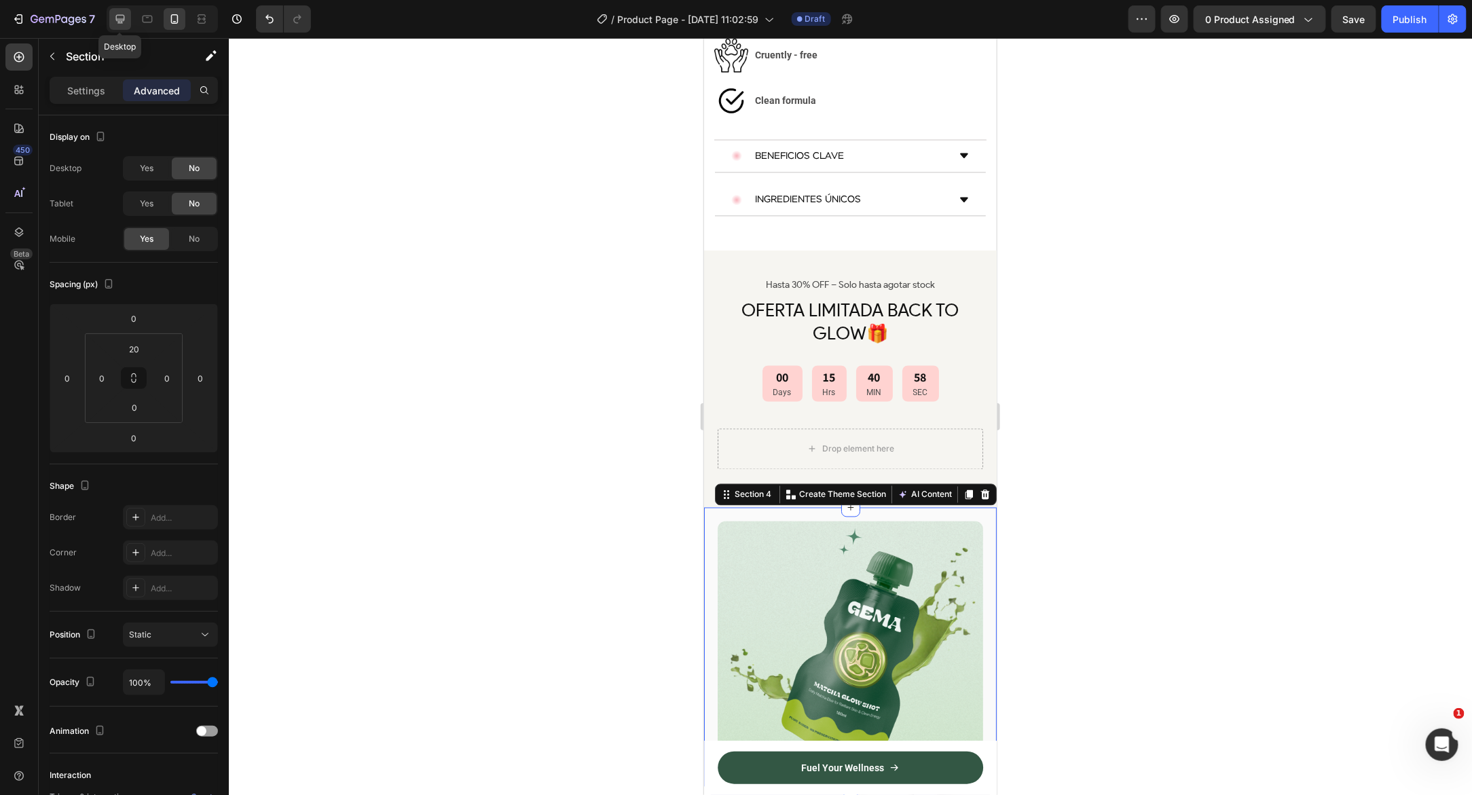
click at [125, 26] on icon at bounding box center [120, 19] width 14 height 14
type input "32"
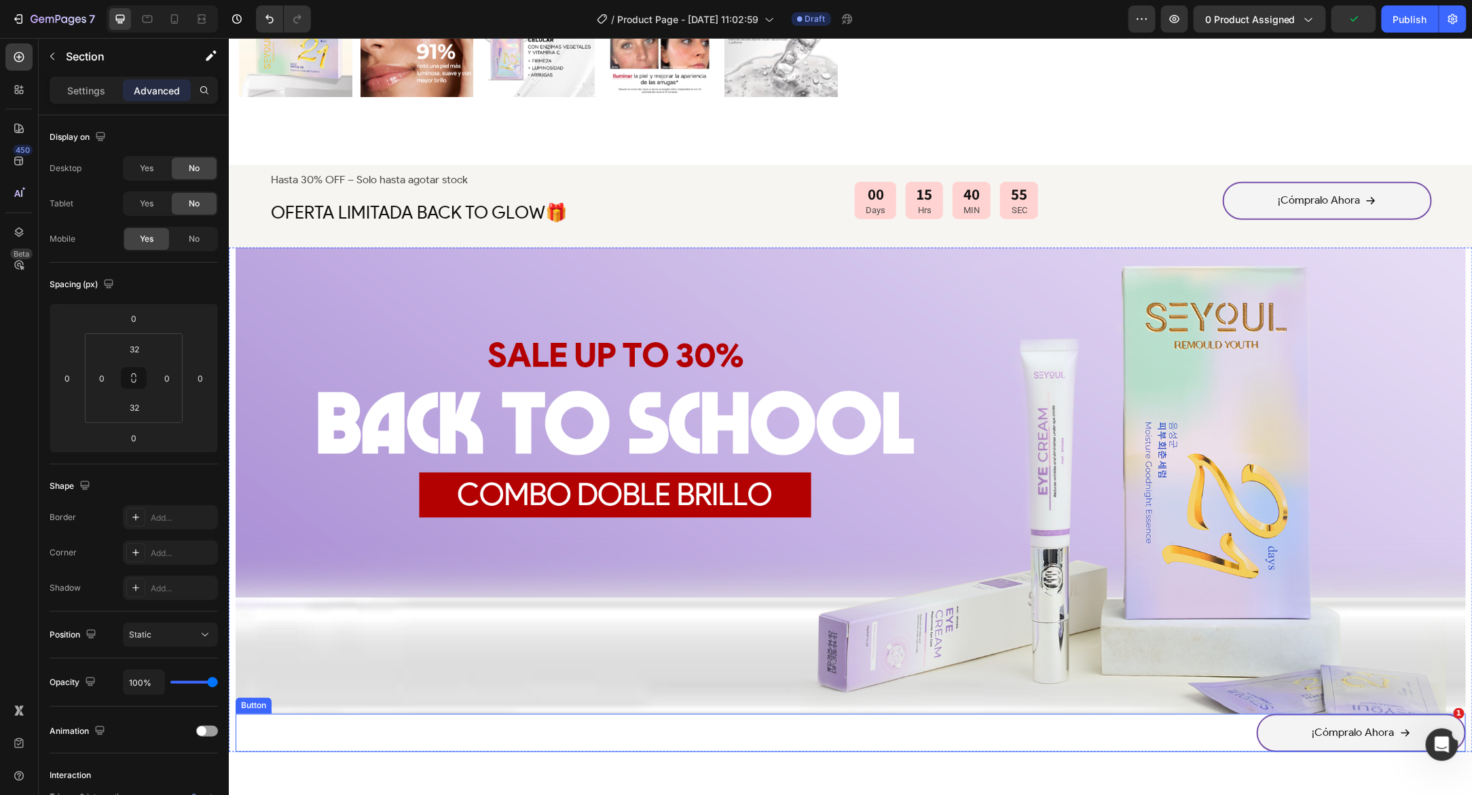
scroll to position [763, 0]
click at [177, 27] on div at bounding box center [175, 19] width 22 height 22
type input "20"
type input "0"
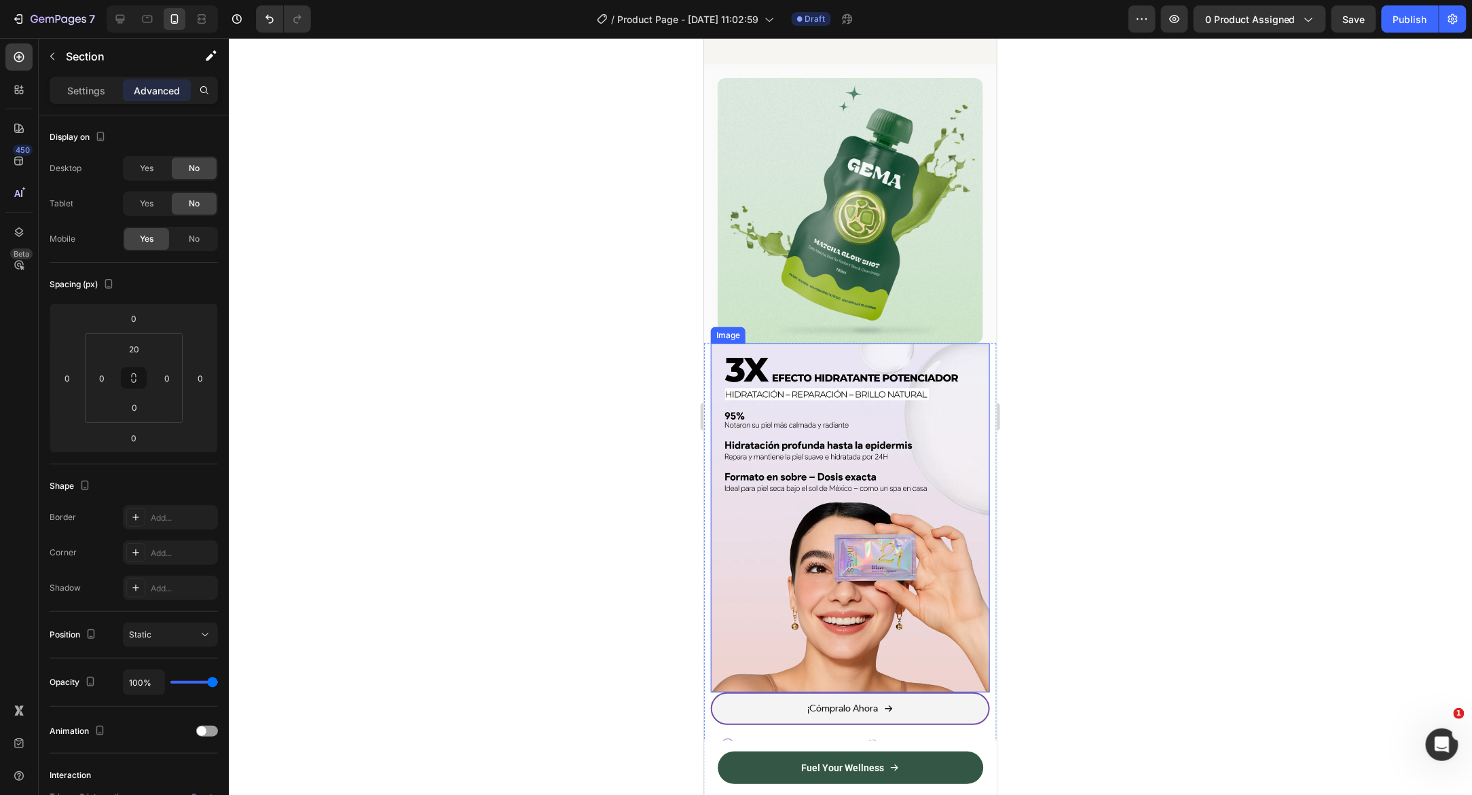
scroll to position [1363, 0]
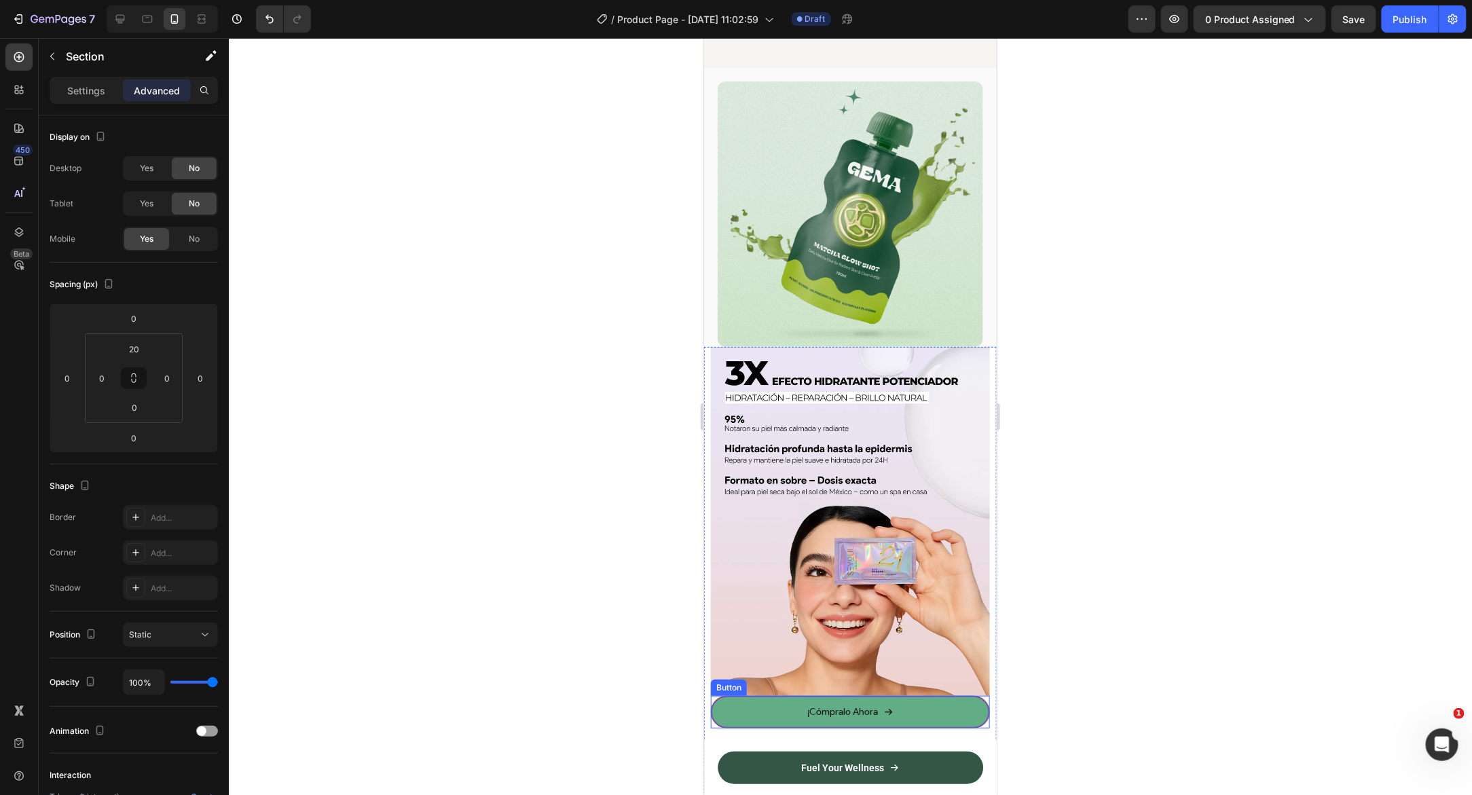
click at [720, 695] on link "¡Cómpralo Ahora" at bounding box center [849, 711] width 279 height 33
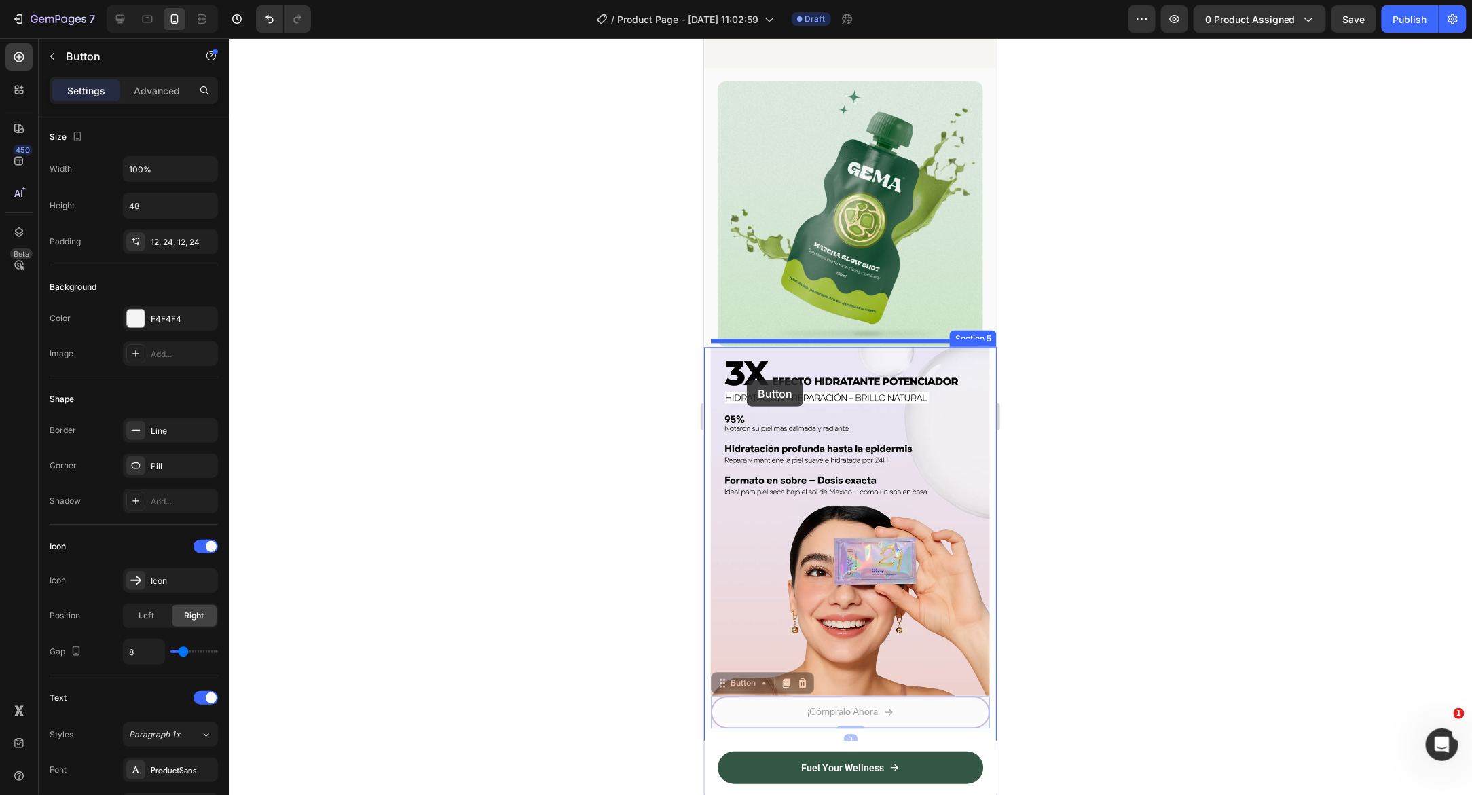
drag, startPoint x: 718, startPoint y: 667, endPoint x: 746, endPoint y: 379, distance: 288.5
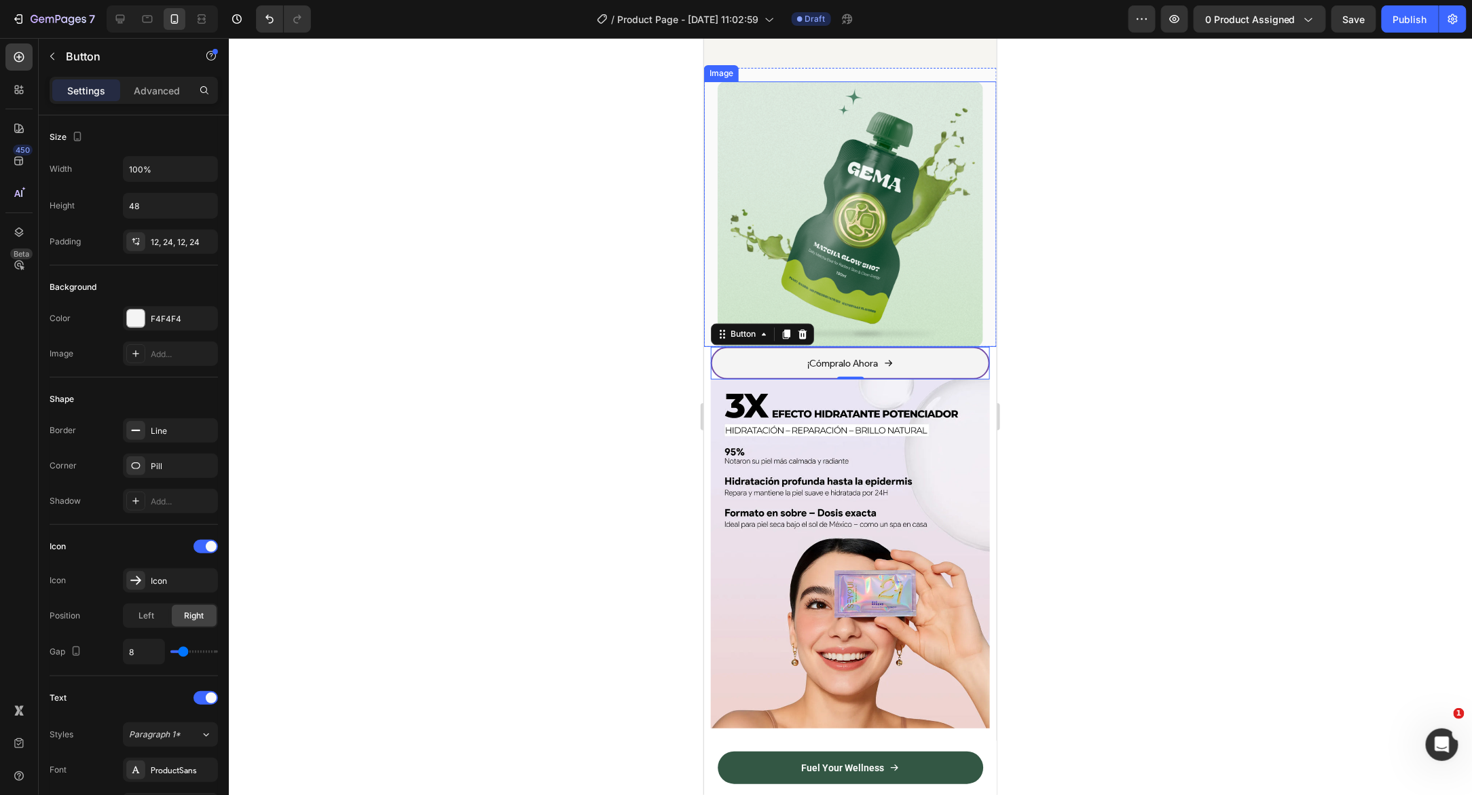
click at [706, 346] on div "¡Cómpralo Ahora Button 0 Image Image Naturales Ingredientes Text Block Row Imag…" at bounding box center [849, 595] width 293 height 498
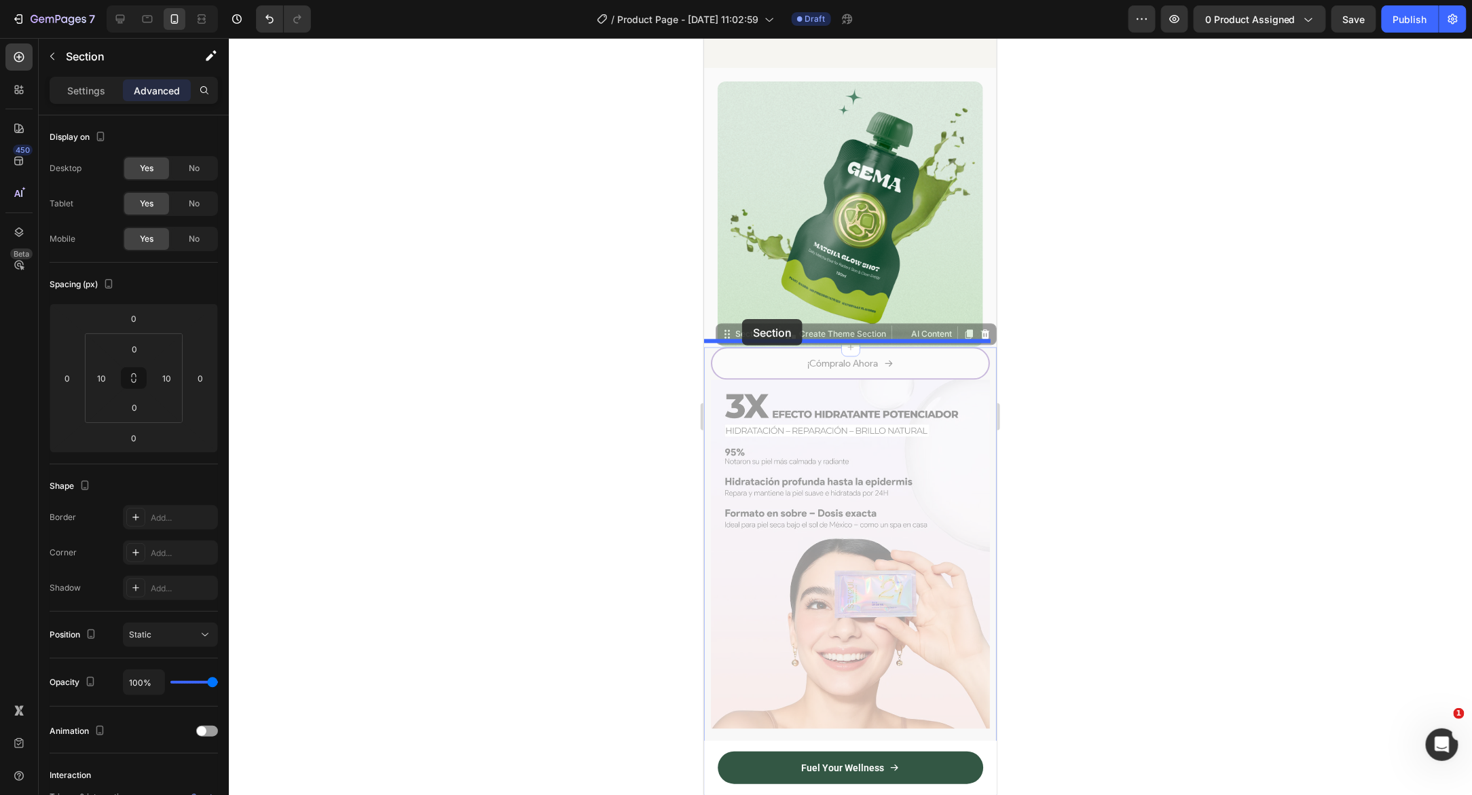
drag, startPoint x: 720, startPoint y: 331, endPoint x: 741, endPoint y: 318, distance: 24.7
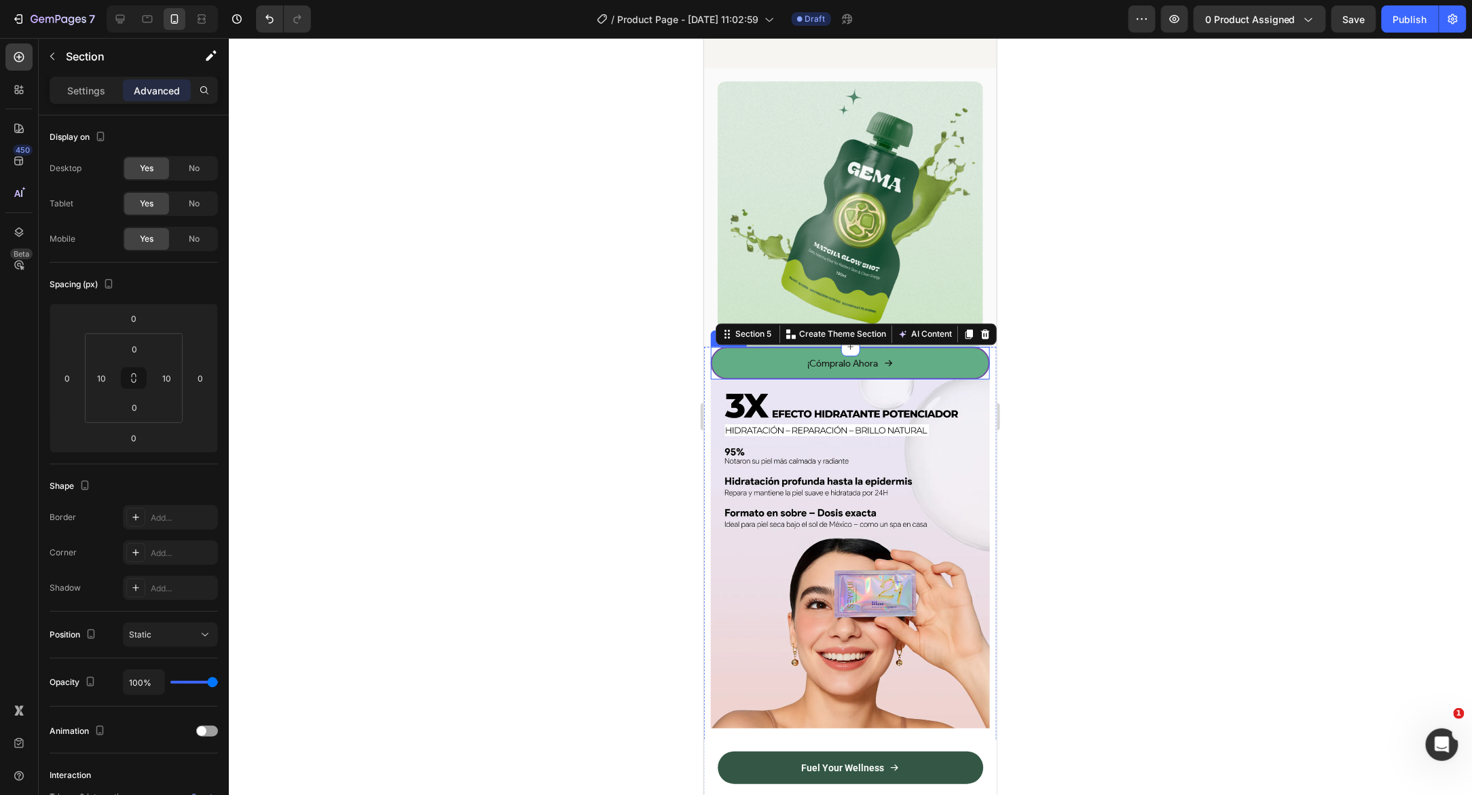
click at [715, 348] on link "¡Cómpralo Ahora" at bounding box center [849, 362] width 279 height 33
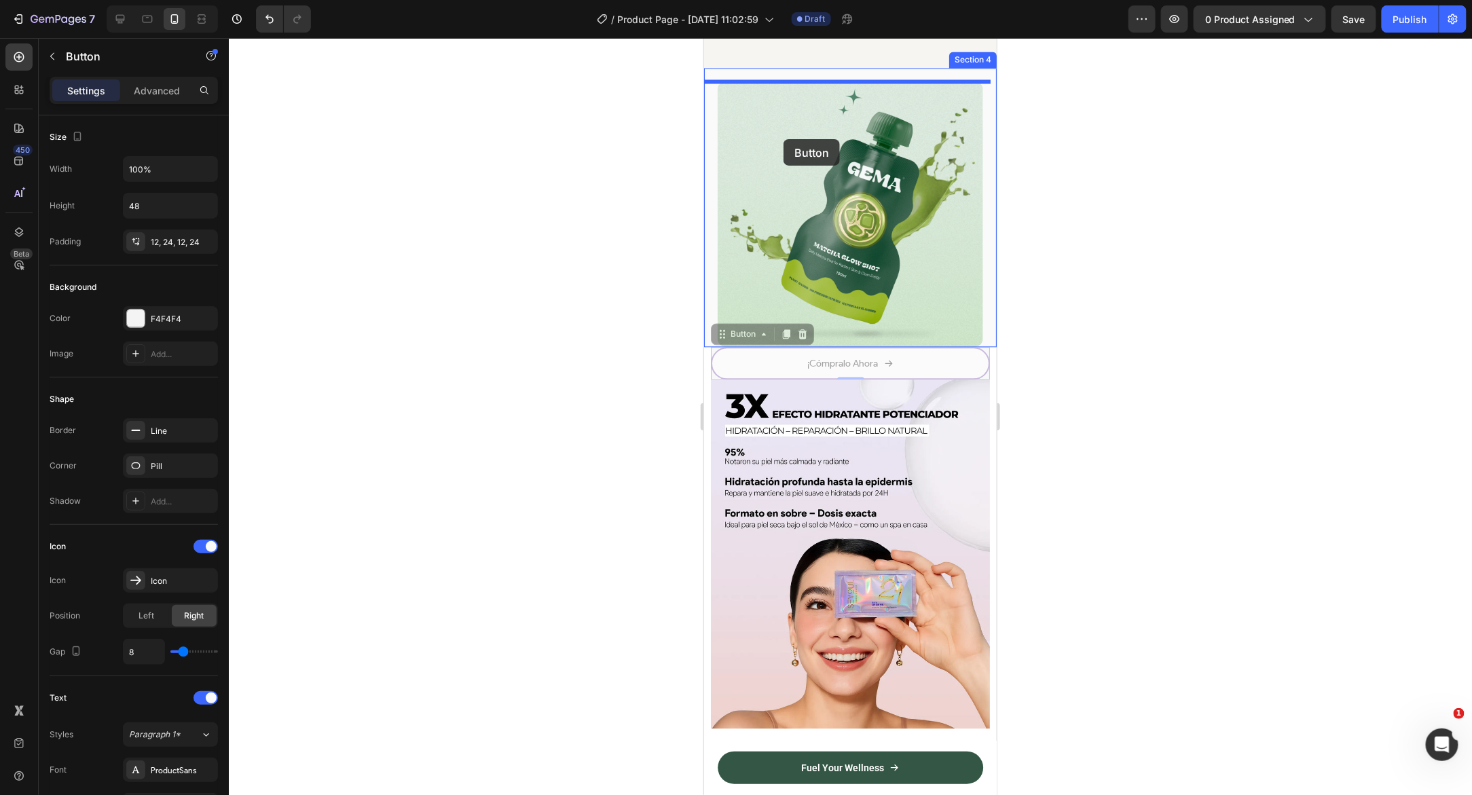
drag, startPoint x: 720, startPoint y: 330, endPoint x: 783, endPoint y: 138, distance: 201.6
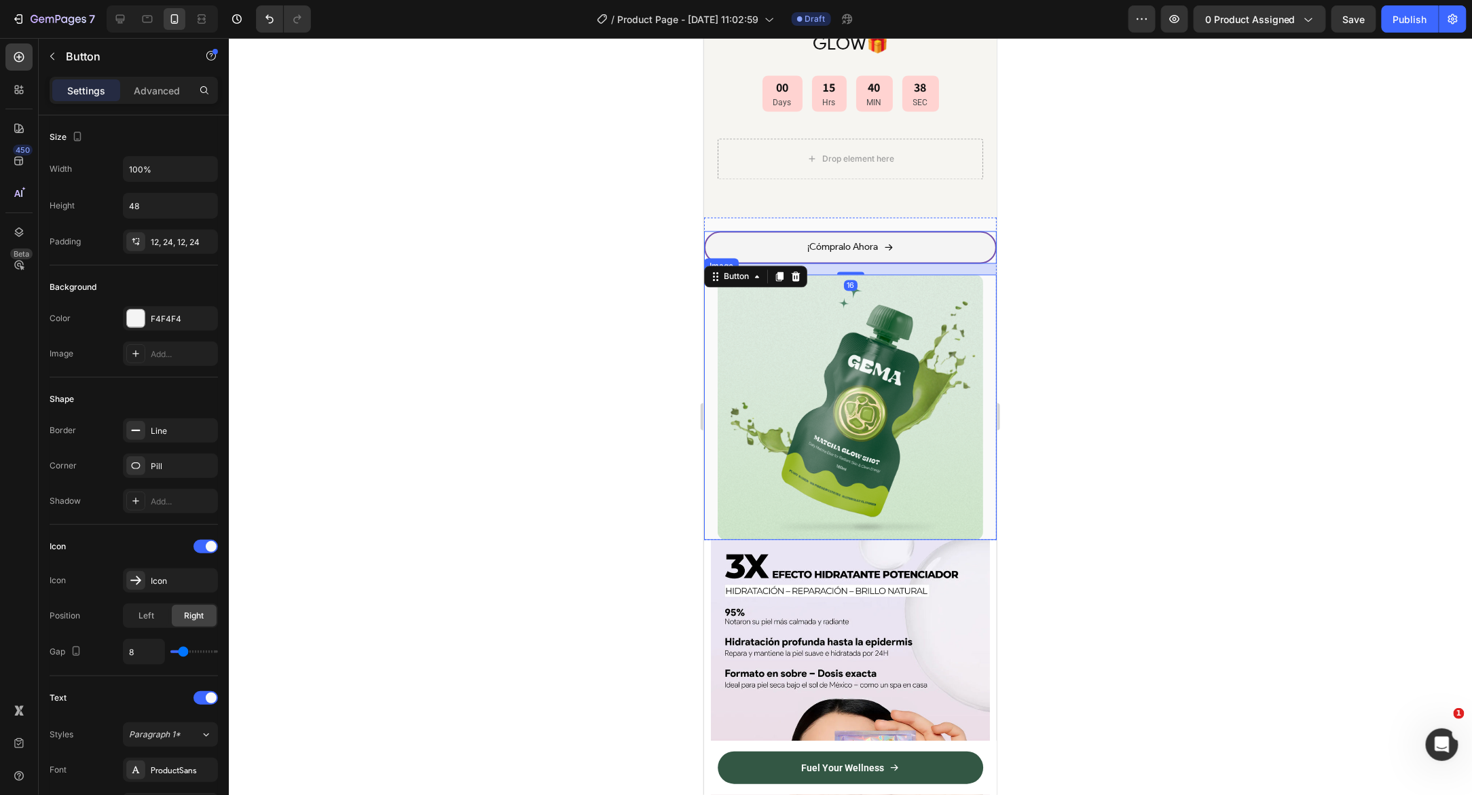
scroll to position [989, 0]
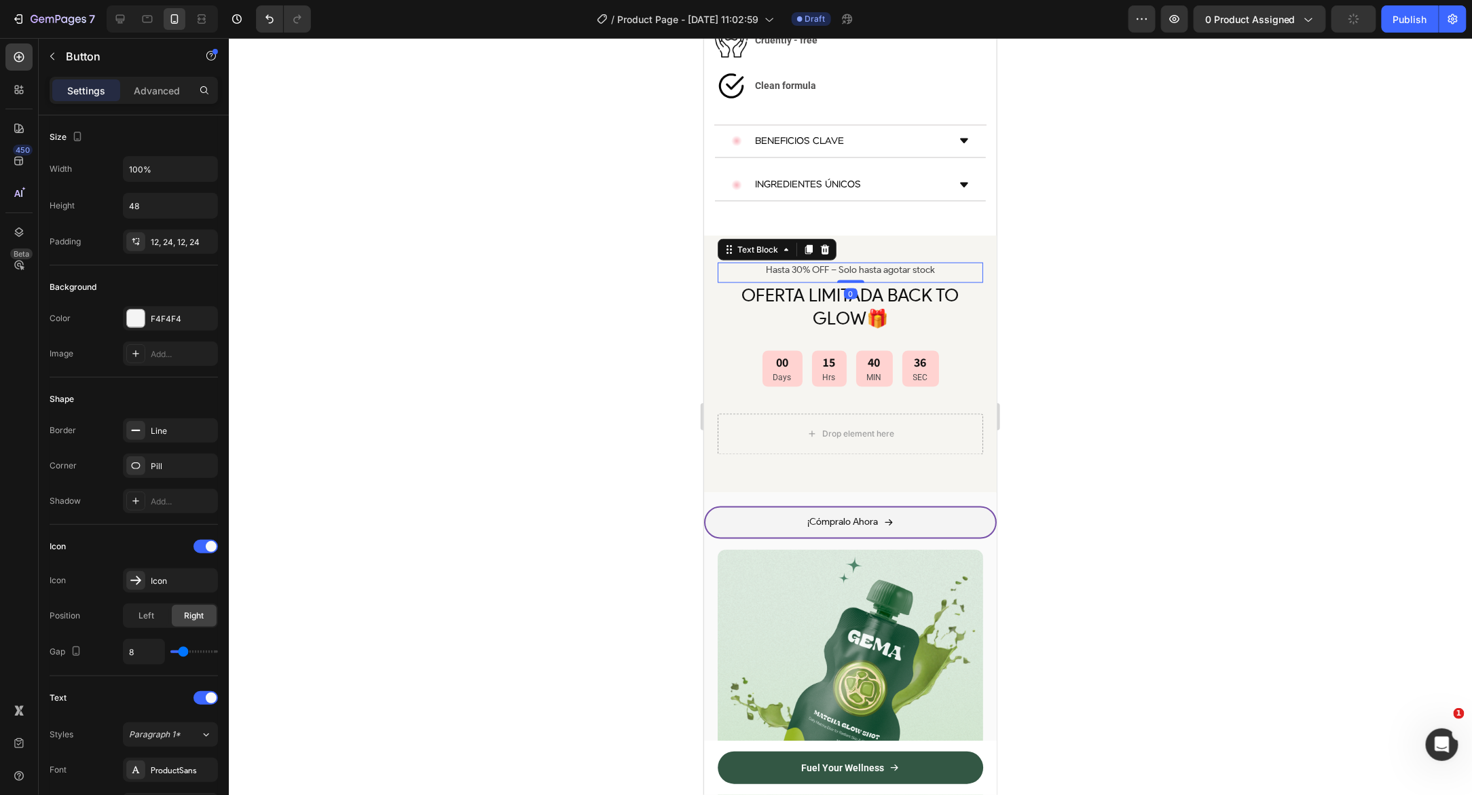
click at [726, 263] on p "Hasta 30% OFF – Solo hasta agotar stock" at bounding box center [849, 269] width 263 height 12
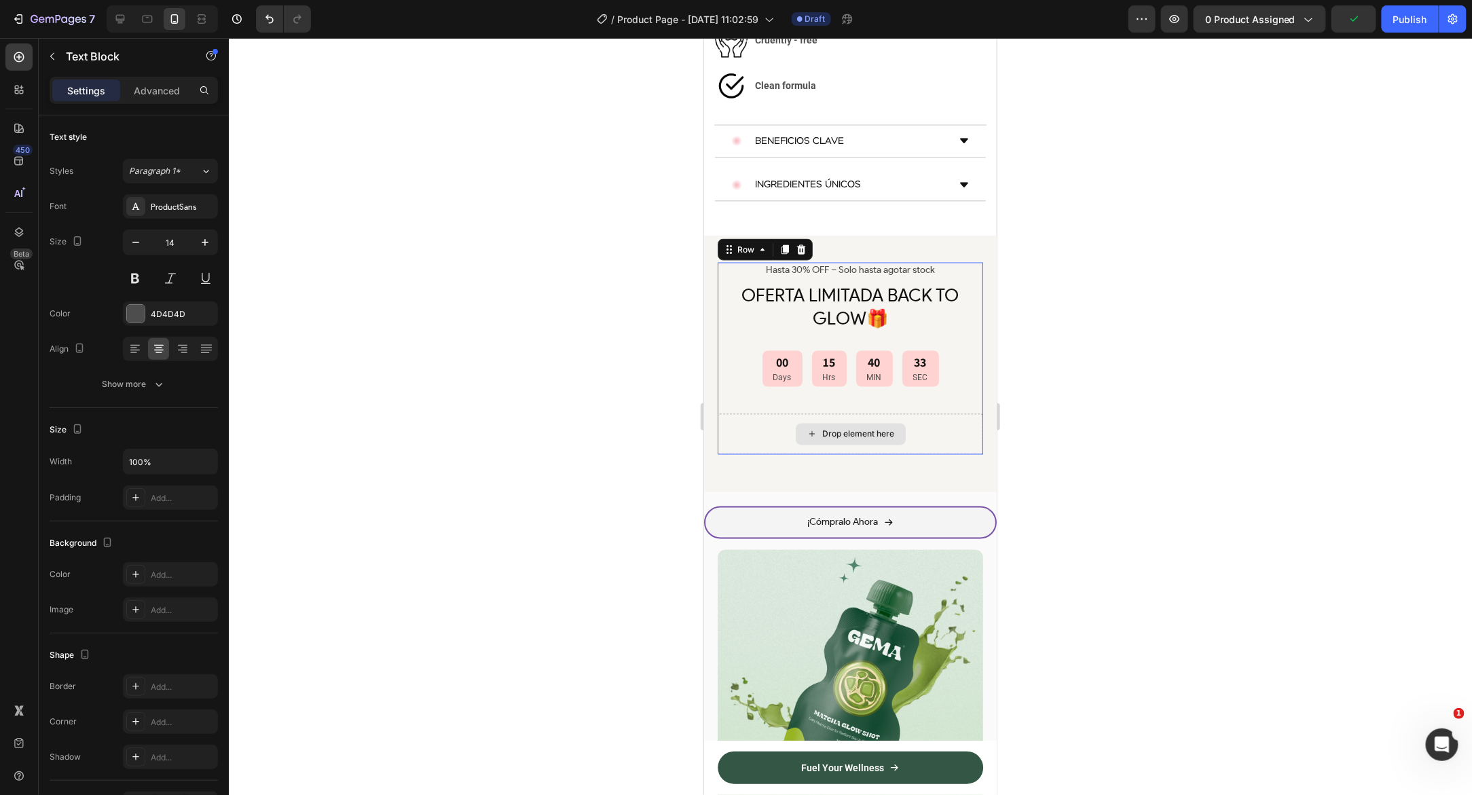
click at [782, 413] on div "Drop element here" at bounding box center [849, 433] width 265 height 41
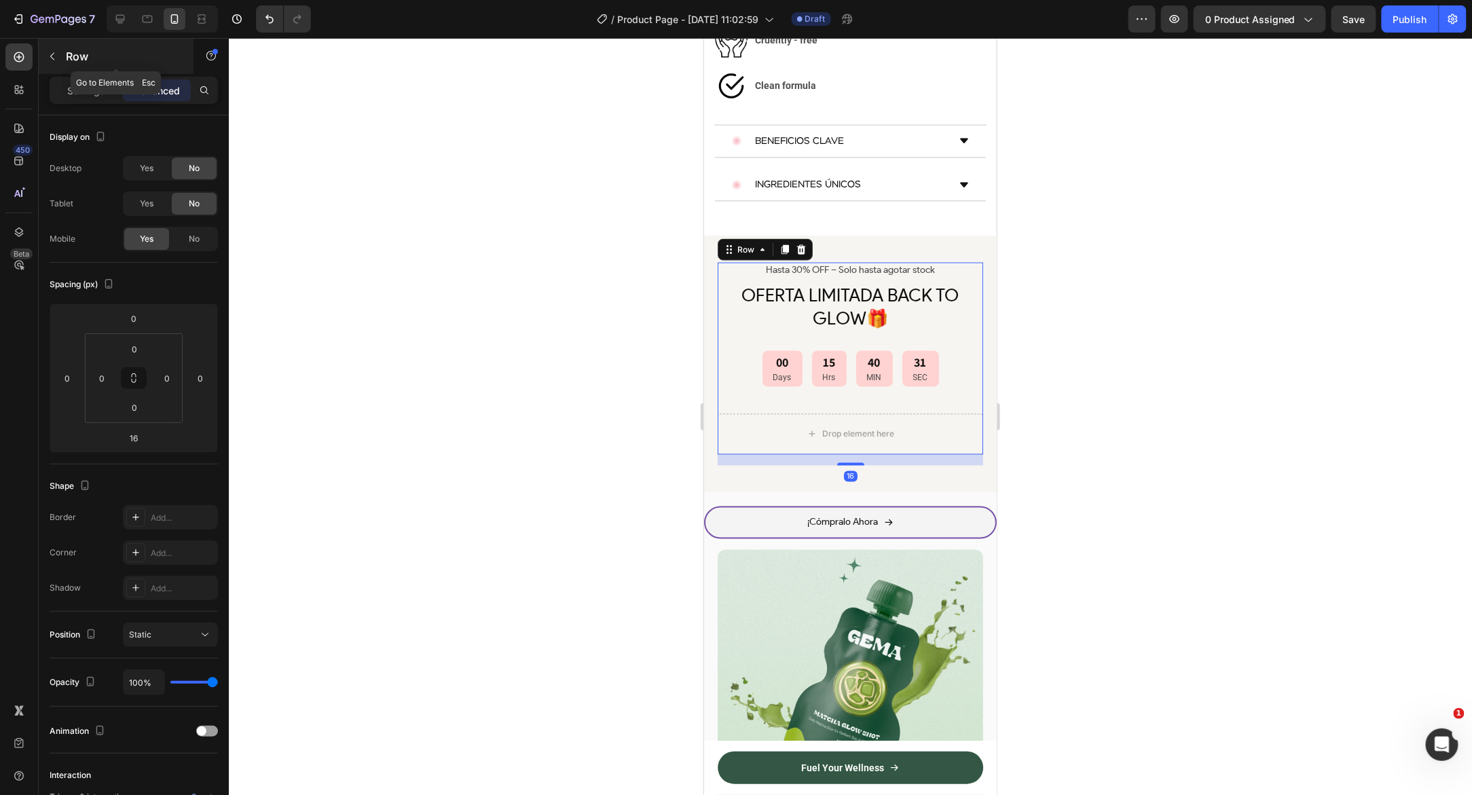
click at [56, 54] on icon "button" at bounding box center [52, 56] width 11 height 11
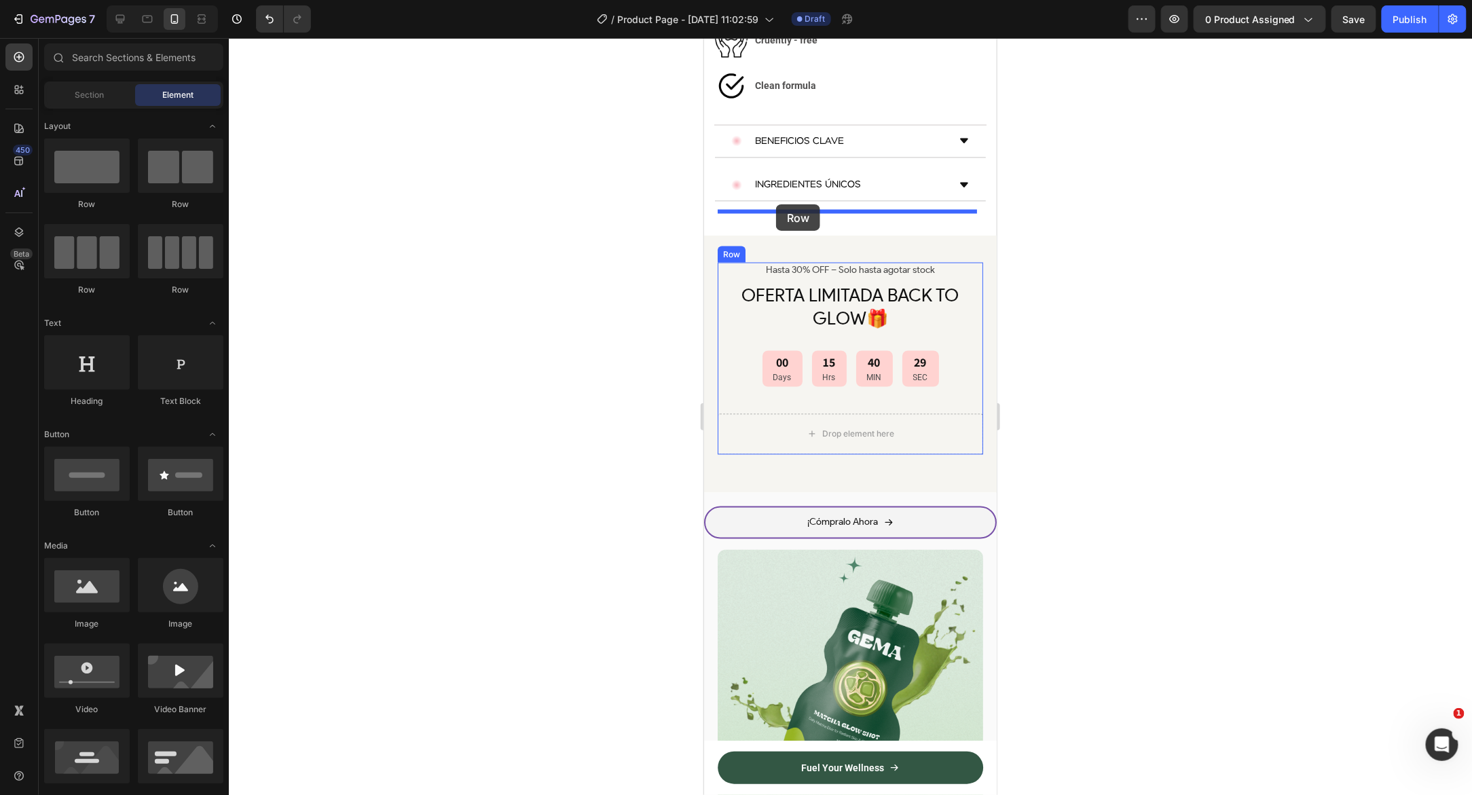
drag, startPoint x: 806, startPoint y: 212, endPoint x: 775, endPoint y: 204, distance: 32.4
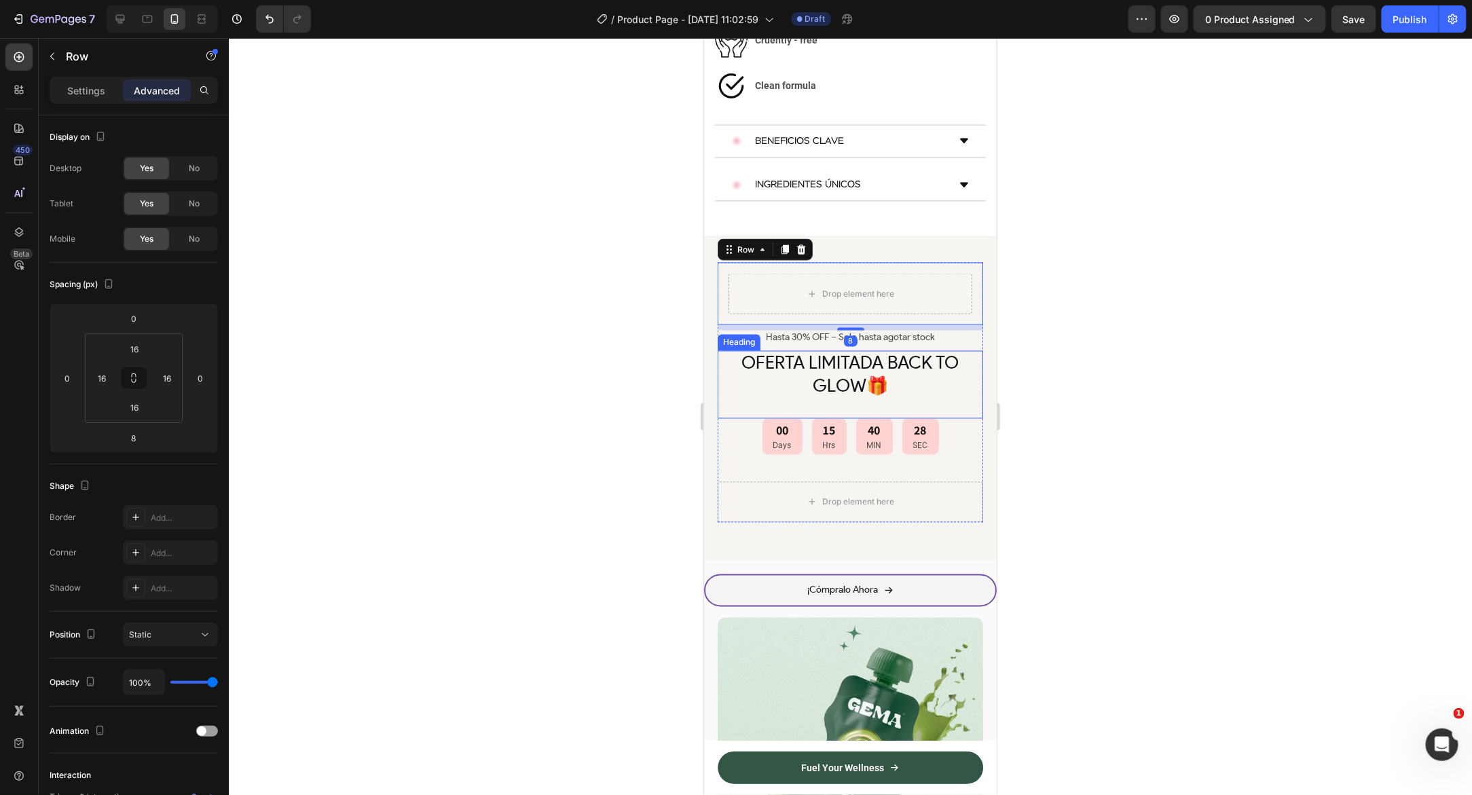
click at [755, 336] on div "Heading" at bounding box center [738, 342] width 37 height 12
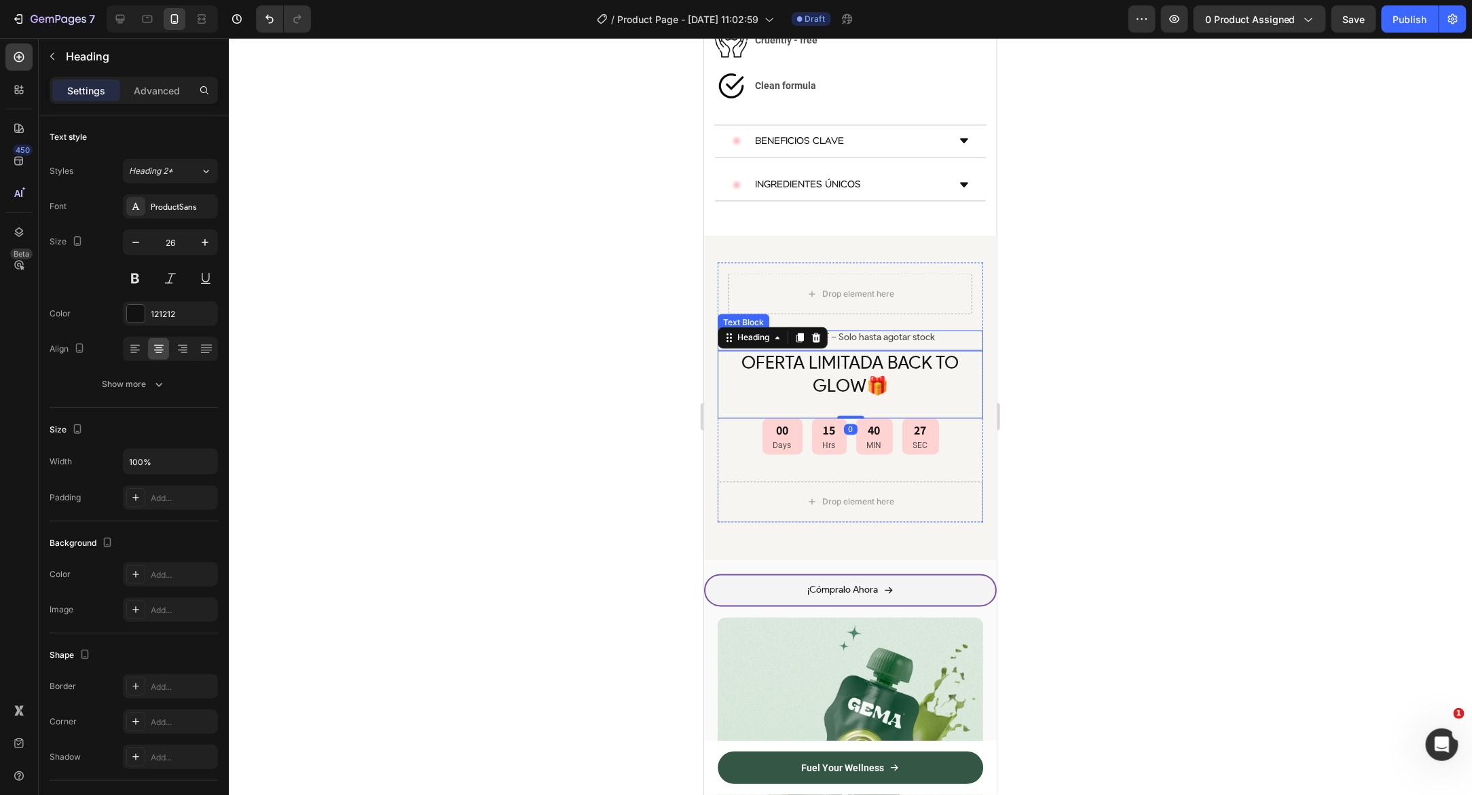
click at [832, 331] on p "Hasta 30% OFF – Solo hasta agotar stock" at bounding box center [849, 337] width 263 height 12
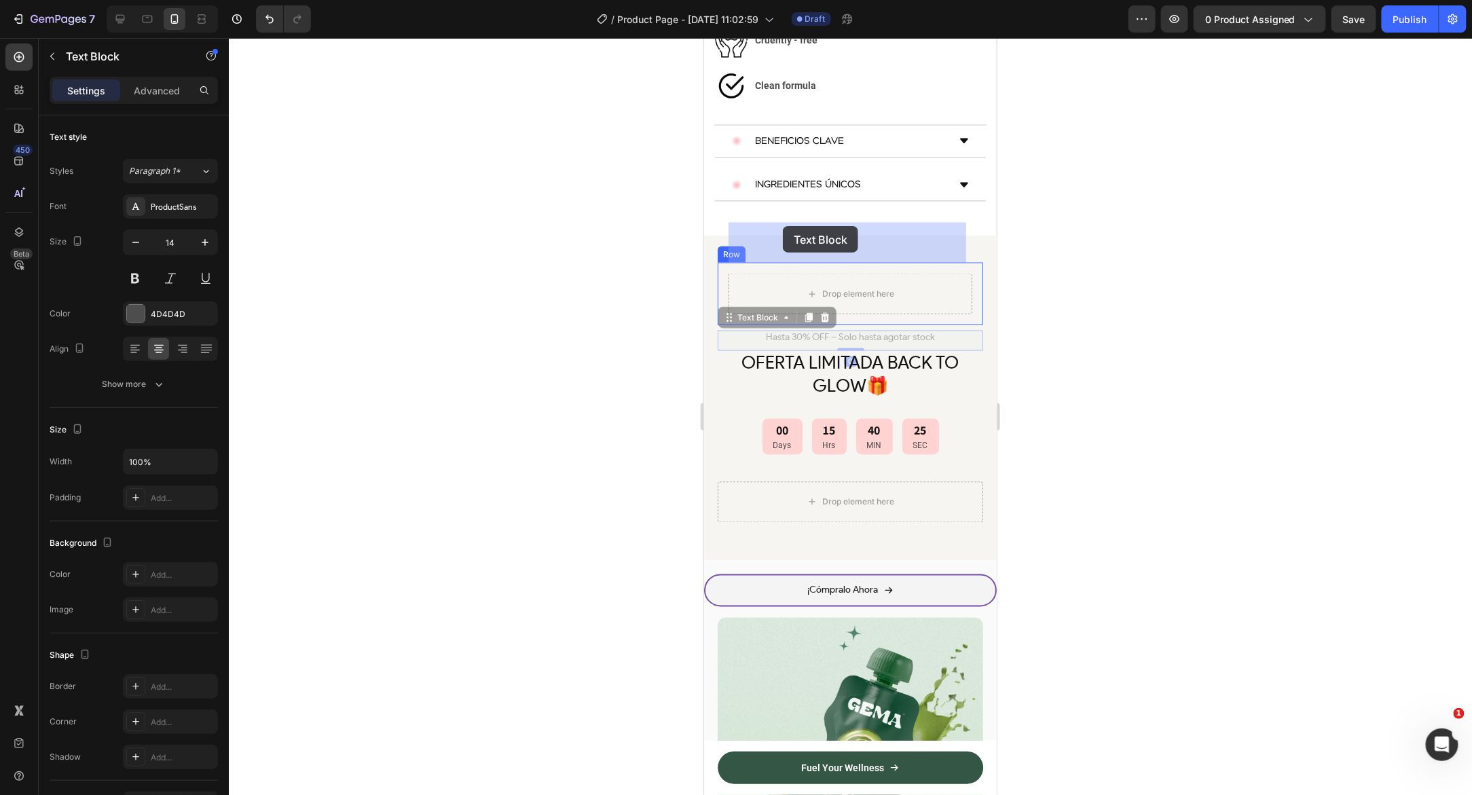
drag, startPoint x: 728, startPoint y: 265, endPoint x: 782, endPoint y: 225, distance: 66.9
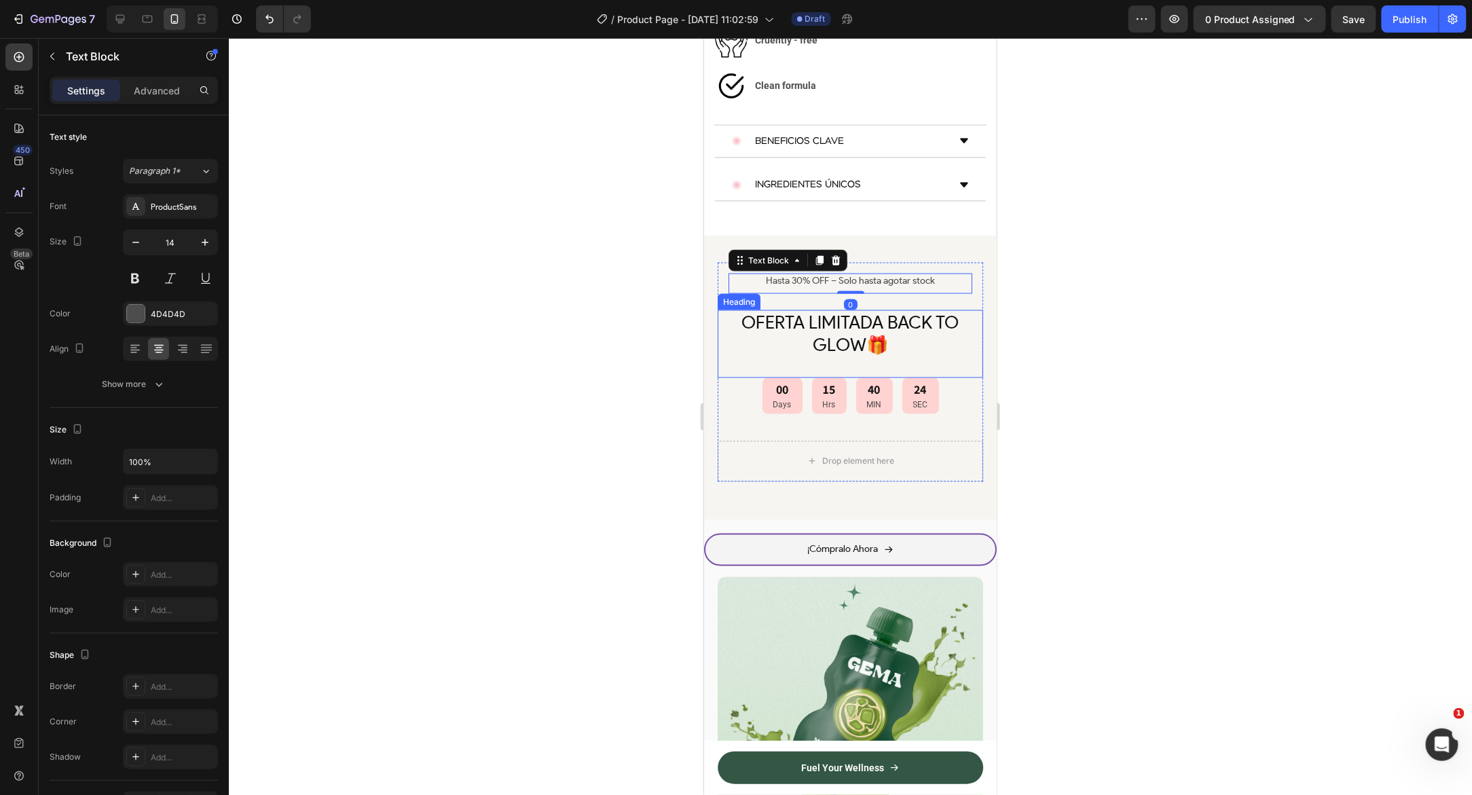
click at [726, 310] on h2 "OFERTA LIMITADA BACK TO GLOW🎁" at bounding box center [849, 334] width 265 height 49
click at [741, 291] on div "Heading" at bounding box center [752, 297] width 37 height 12
click at [813, 274] on p "Hasta 30% OFF – Solo hasta agotar stock" at bounding box center [849, 280] width 241 height 12
click at [741, 311] on span "OFERTA LIMITADA BACK TO GLOW🎁" at bounding box center [849, 333] width 217 height 45
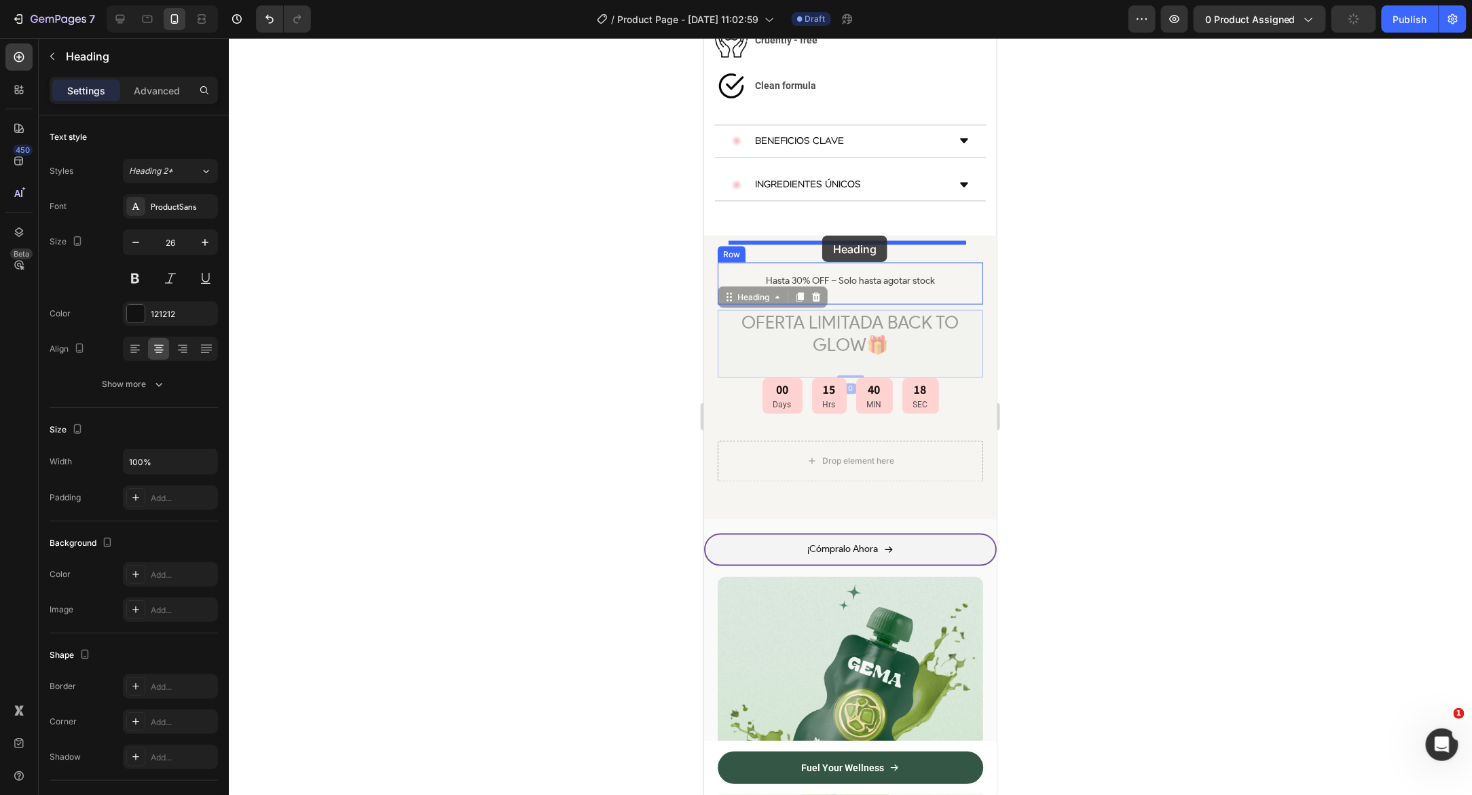
drag, startPoint x: 734, startPoint y: 252, endPoint x: 821, endPoint y: 235, distance: 89.2
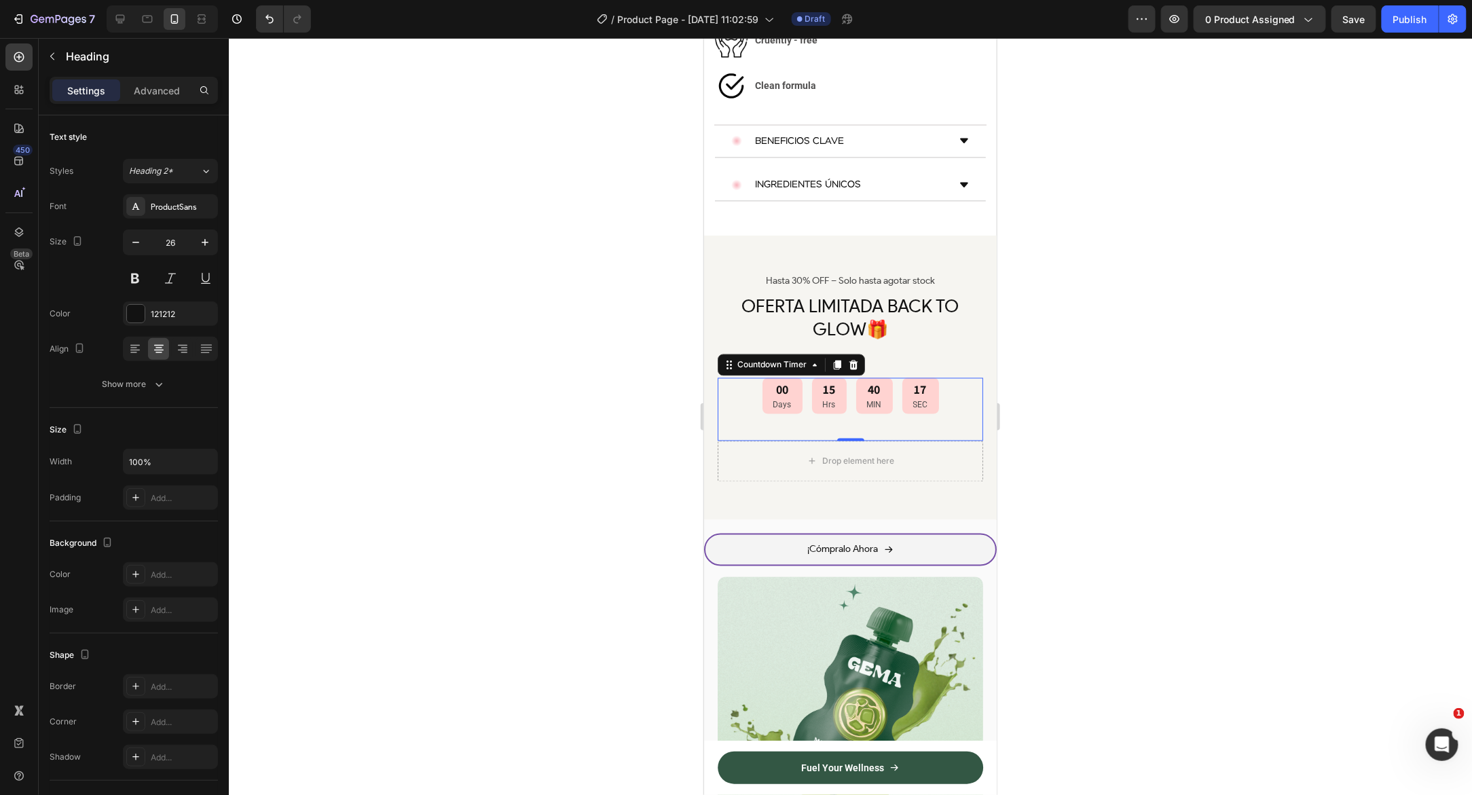
click at [745, 377] on div "00 Days 15 Hrs 40 MIN 17 SEC" at bounding box center [849, 395] width 265 height 36
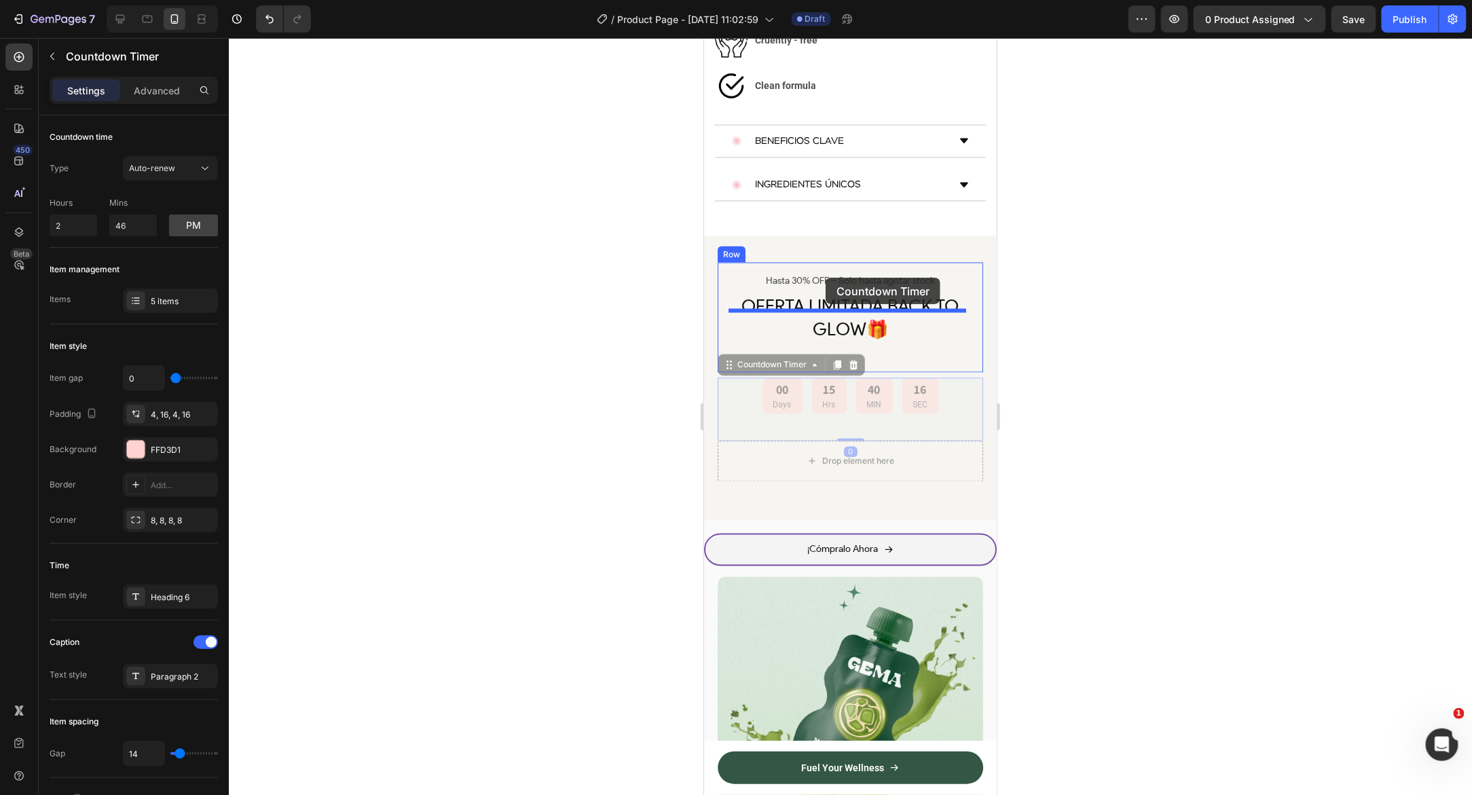
drag, startPoint x: 727, startPoint y: 312, endPoint x: 825, endPoint y: 277, distance: 103.9
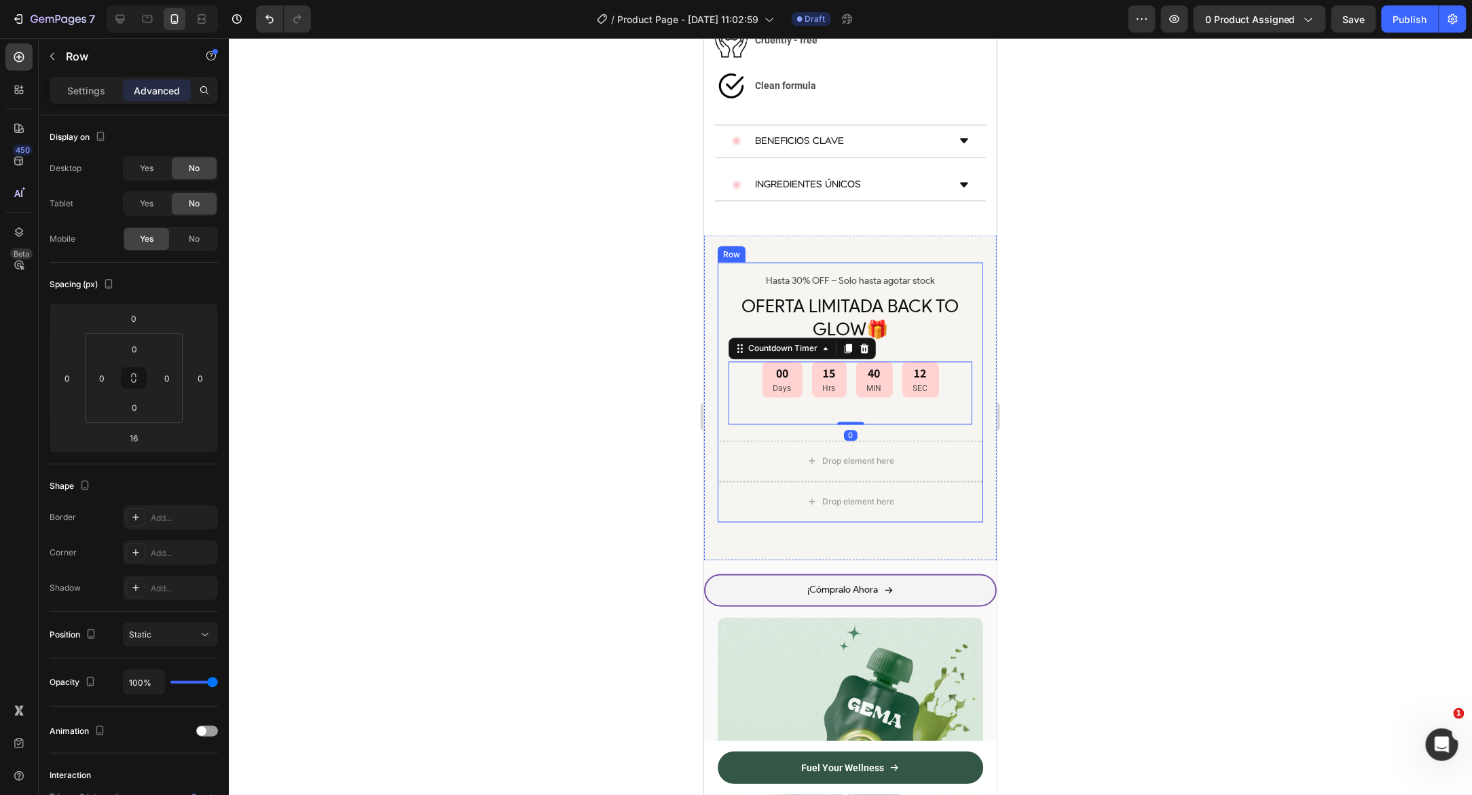
click at [728, 388] on div "Hasta 30% OFF – Solo hasta agotar stock Text Block OFERTA LIMITADA BACK TO GLOW…" at bounding box center [849, 351] width 265 height 179
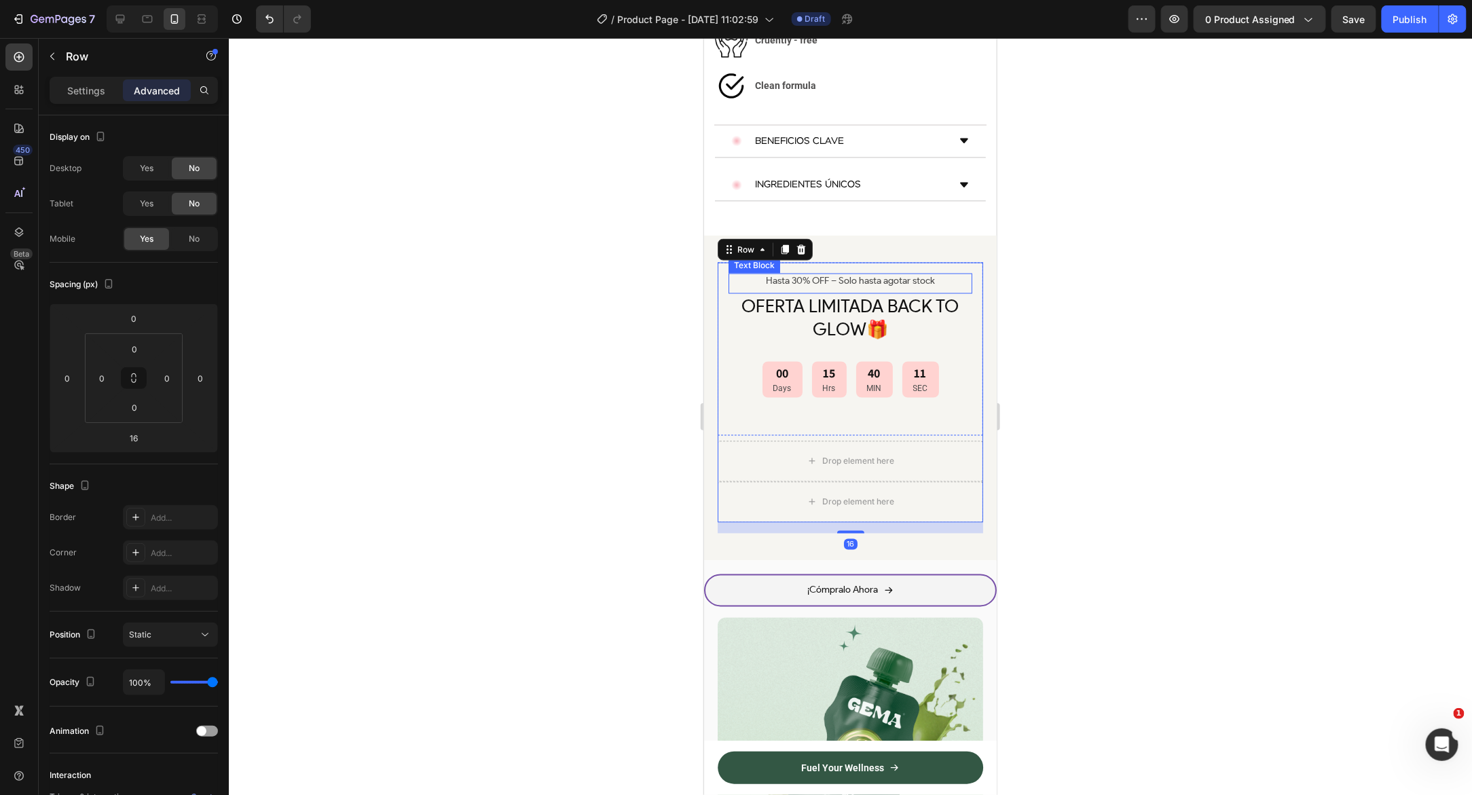
click at [739, 274] on p "Hasta 30% OFF – Solo hasta agotar stock" at bounding box center [849, 280] width 241 height 12
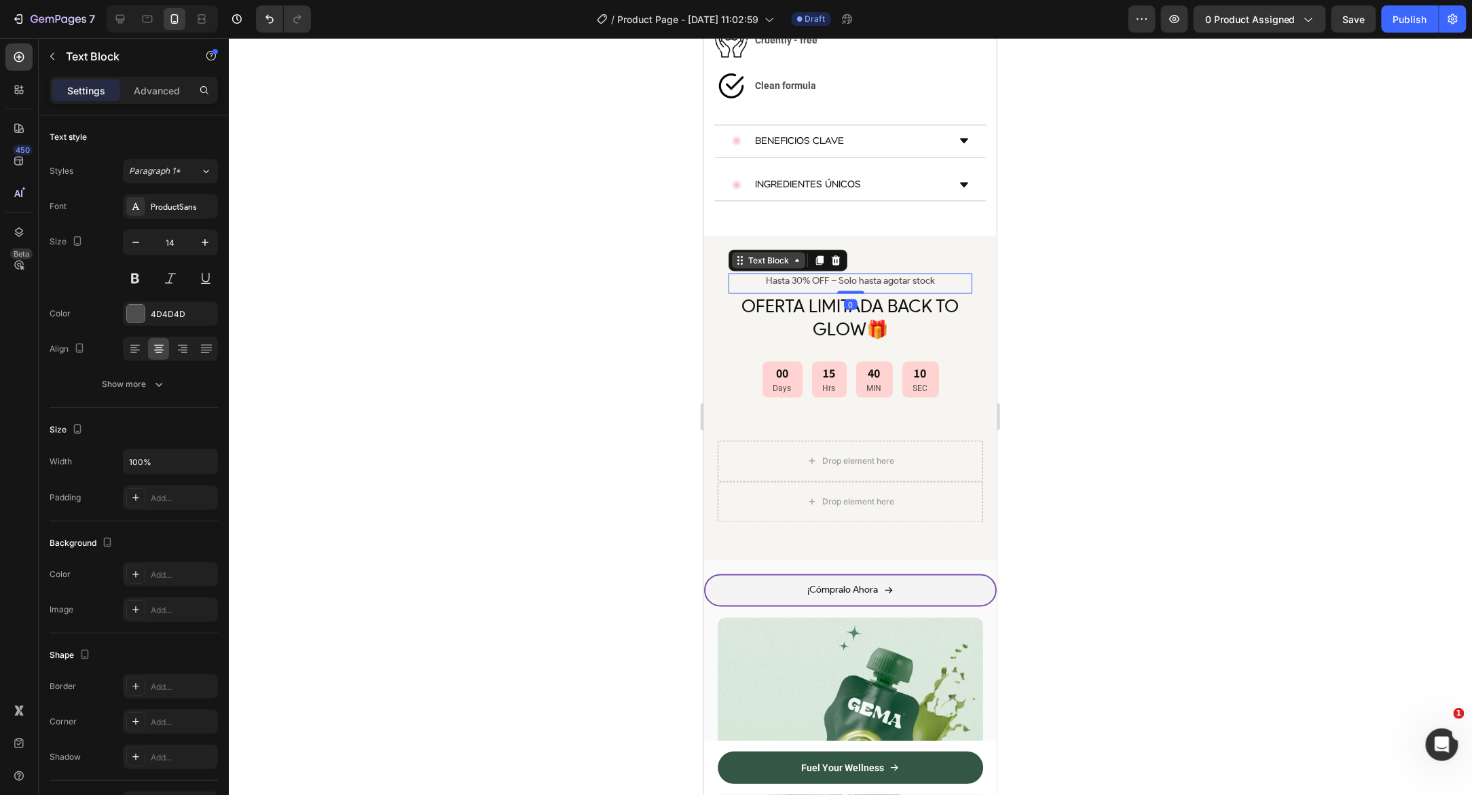
click at [755, 254] on div "Text Block" at bounding box center [768, 260] width 46 height 12
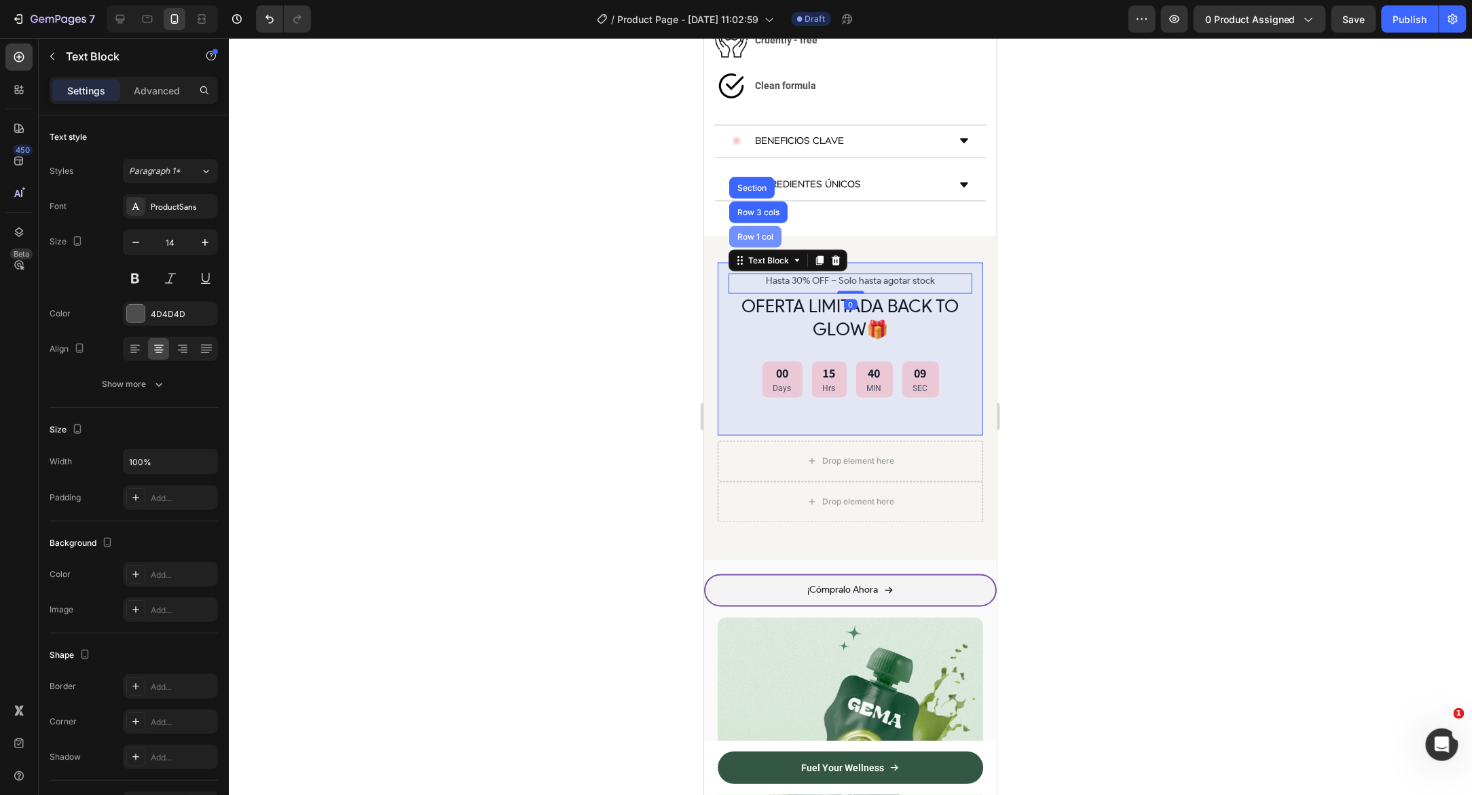
click at [758, 225] on div "Row 1 col" at bounding box center [754, 236] width 52 height 22
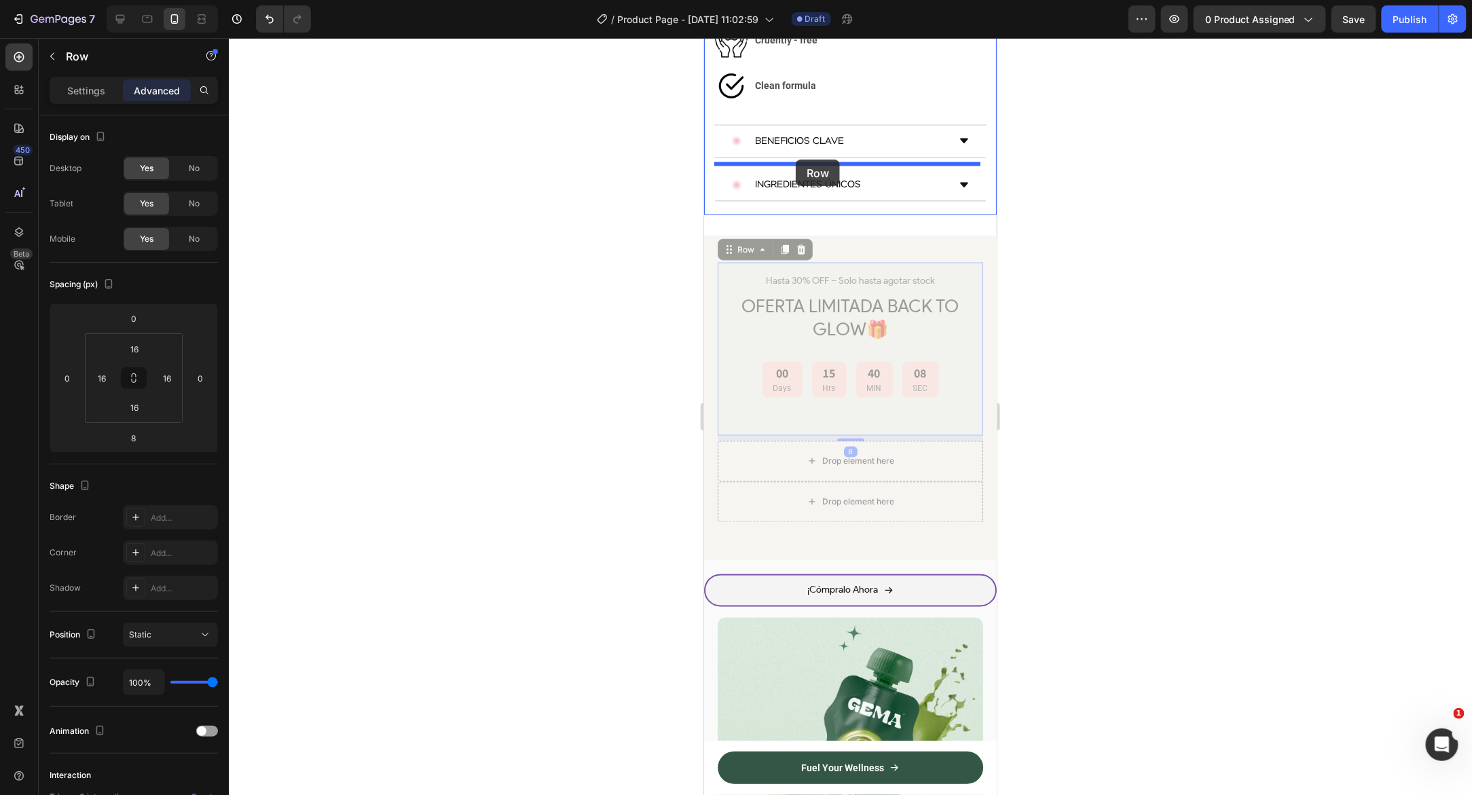
drag, startPoint x: 732, startPoint y: 204, endPoint x: 795, endPoint y: 159, distance: 76.9
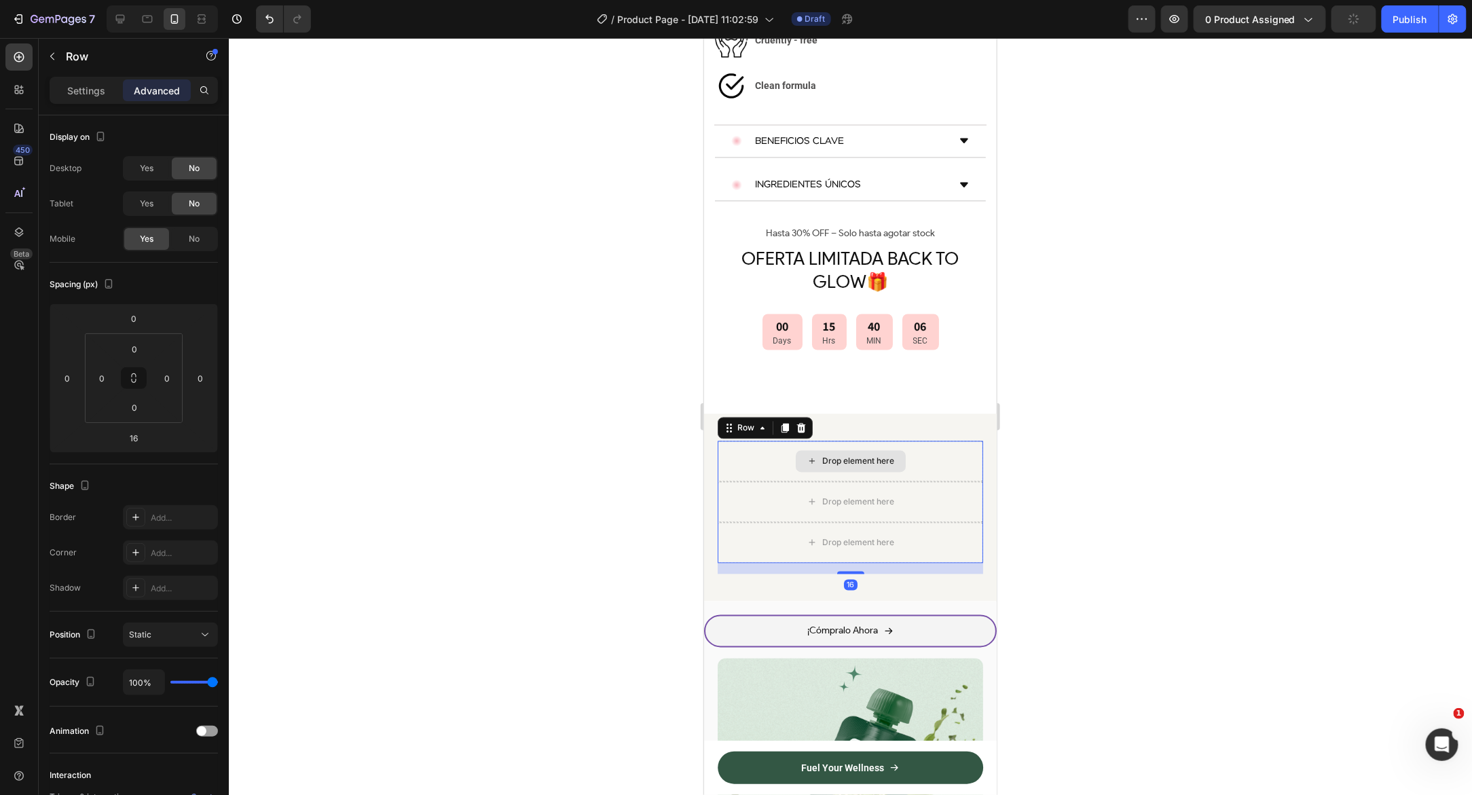
click at [728, 441] on div "Drop element here" at bounding box center [849, 461] width 265 height 41
click at [810, 417] on div "Row" at bounding box center [764, 428] width 95 height 22
click at [808, 417] on div "Row" at bounding box center [764, 428] width 95 height 22
click at [798, 422] on icon at bounding box center [800, 427] width 11 height 11
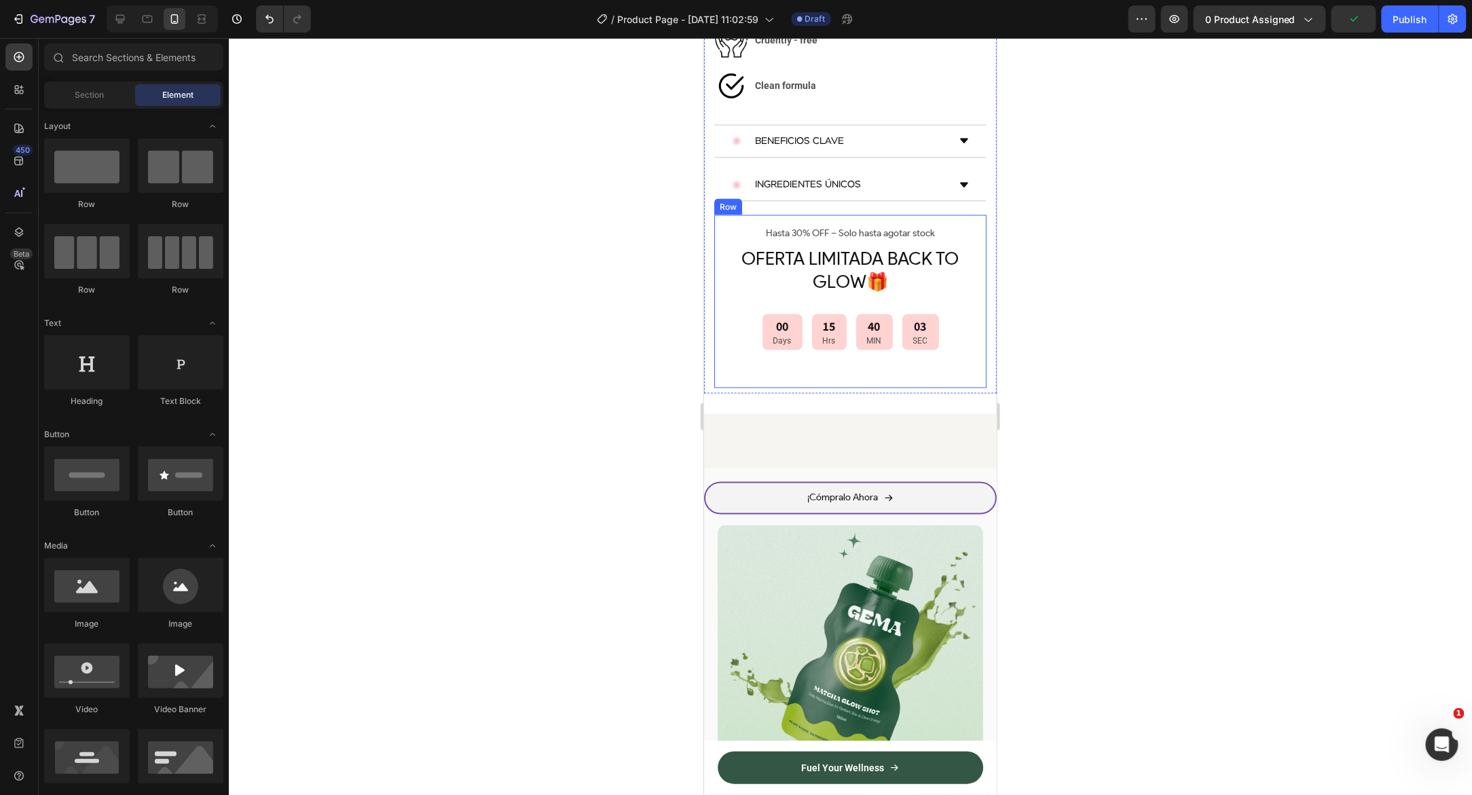
click at [717, 214] on div "Hasta 30% OFF – Solo hasta agotar stock Text Block OFERTA LIMITADA BACK TO GLOW…" at bounding box center [849, 300] width 272 height 173
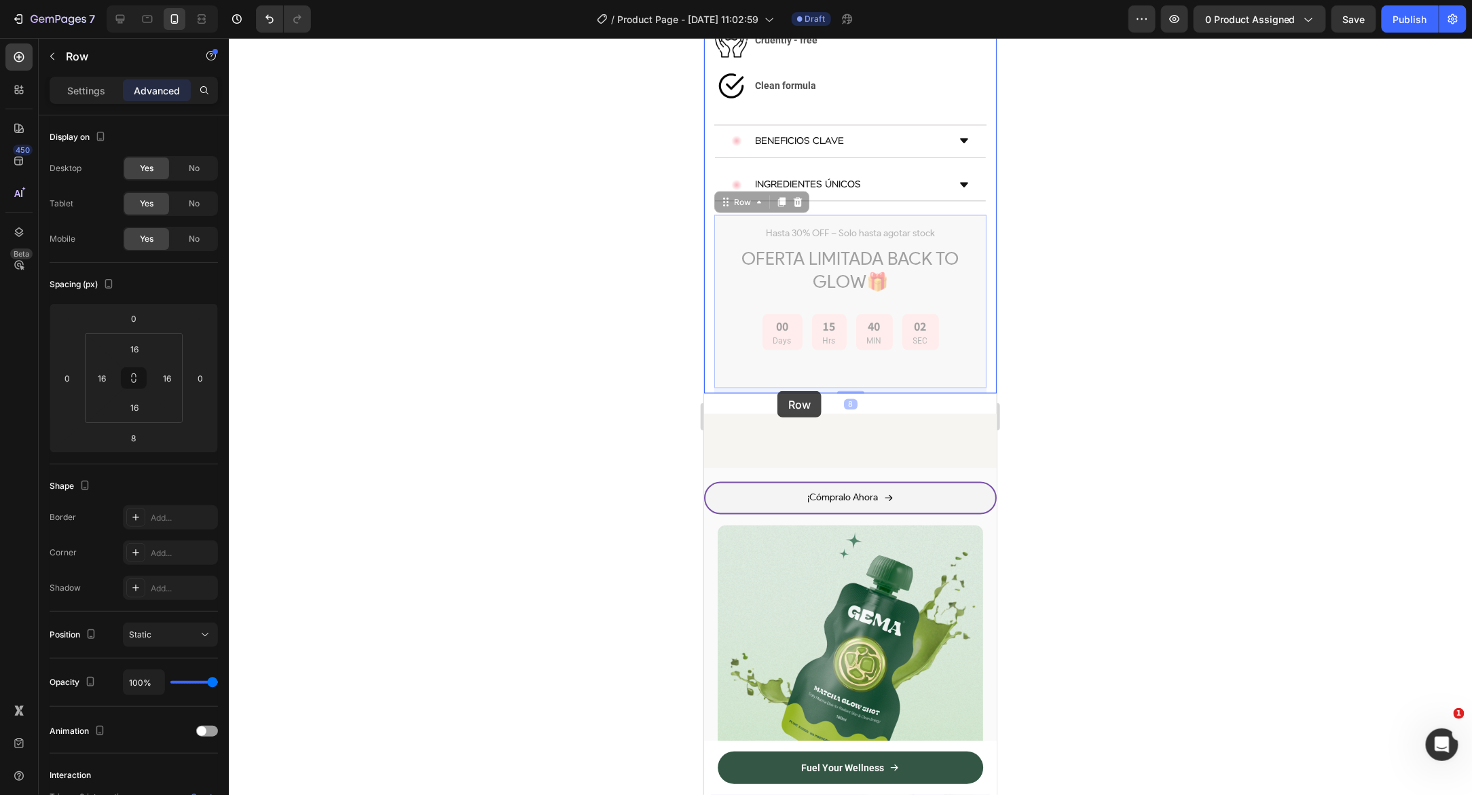
drag, startPoint x: 721, startPoint y: 153, endPoint x: 777, endPoint y: 390, distance: 243.3
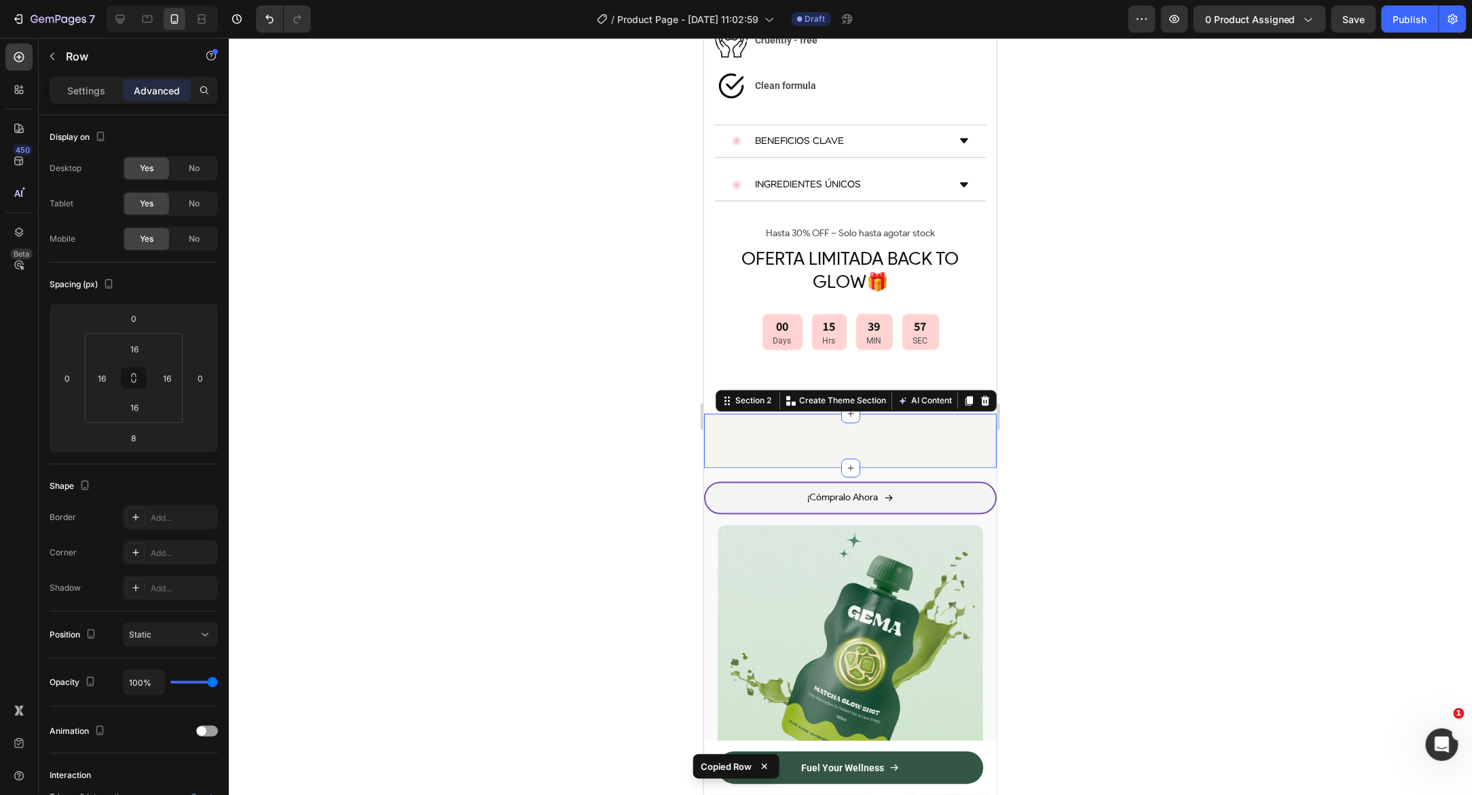
click at [747, 413] on div "Hasta 30% OFF – Solo hasta agotar stock Text Block OFERTA LIMITADA BACK TO GLOW…" at bounding box center [849, 440] width 293 height 54
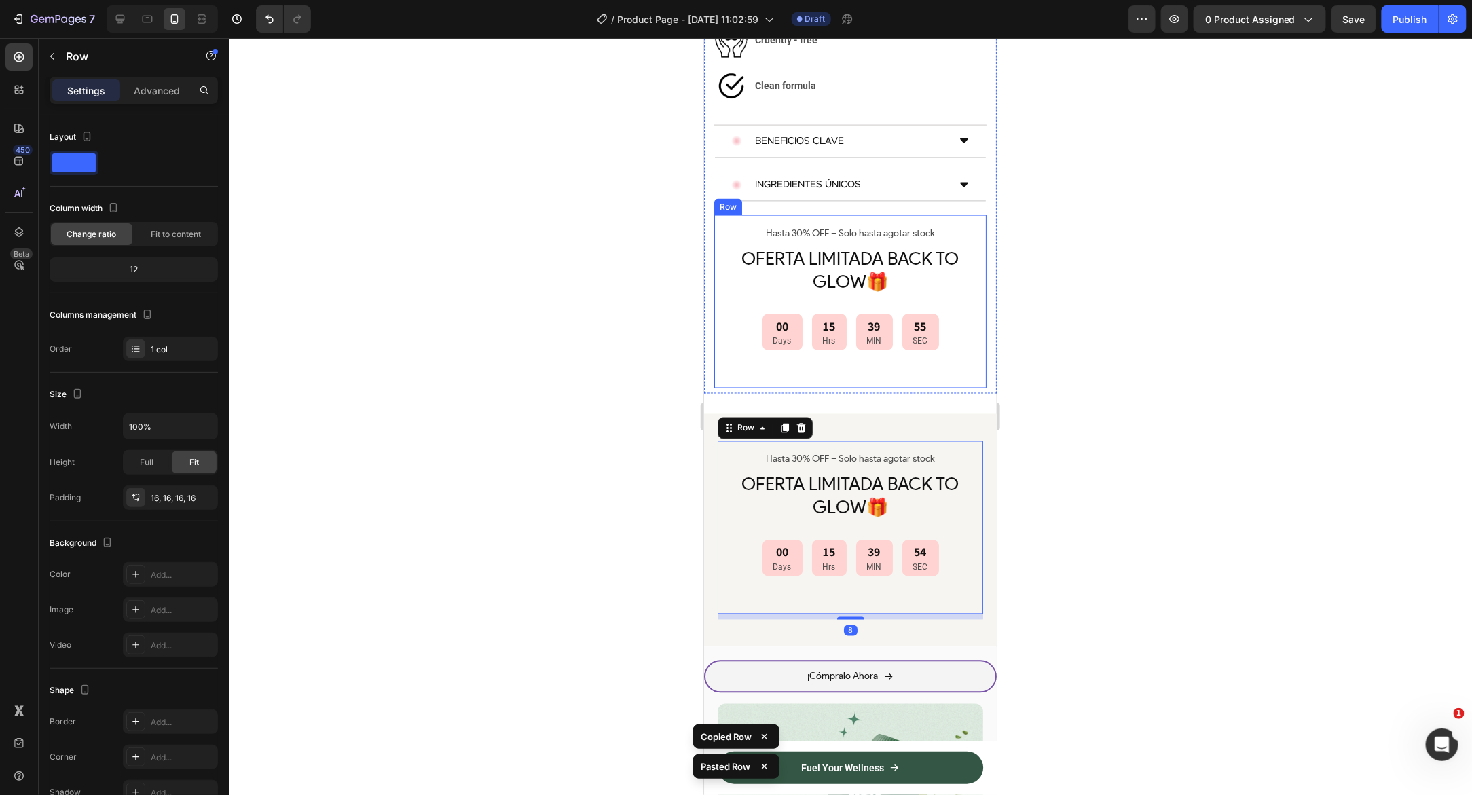
click at [715, 214] on div "Hasta 30% OFF – Solo hasta agotar stock Text Block OFERTA LIMITADA BACK TO GLOW…" at bounding box center [849, 300] width 272 height 173
click at [791, 193] on div at bounding box center [797, 201] width 16 height 16
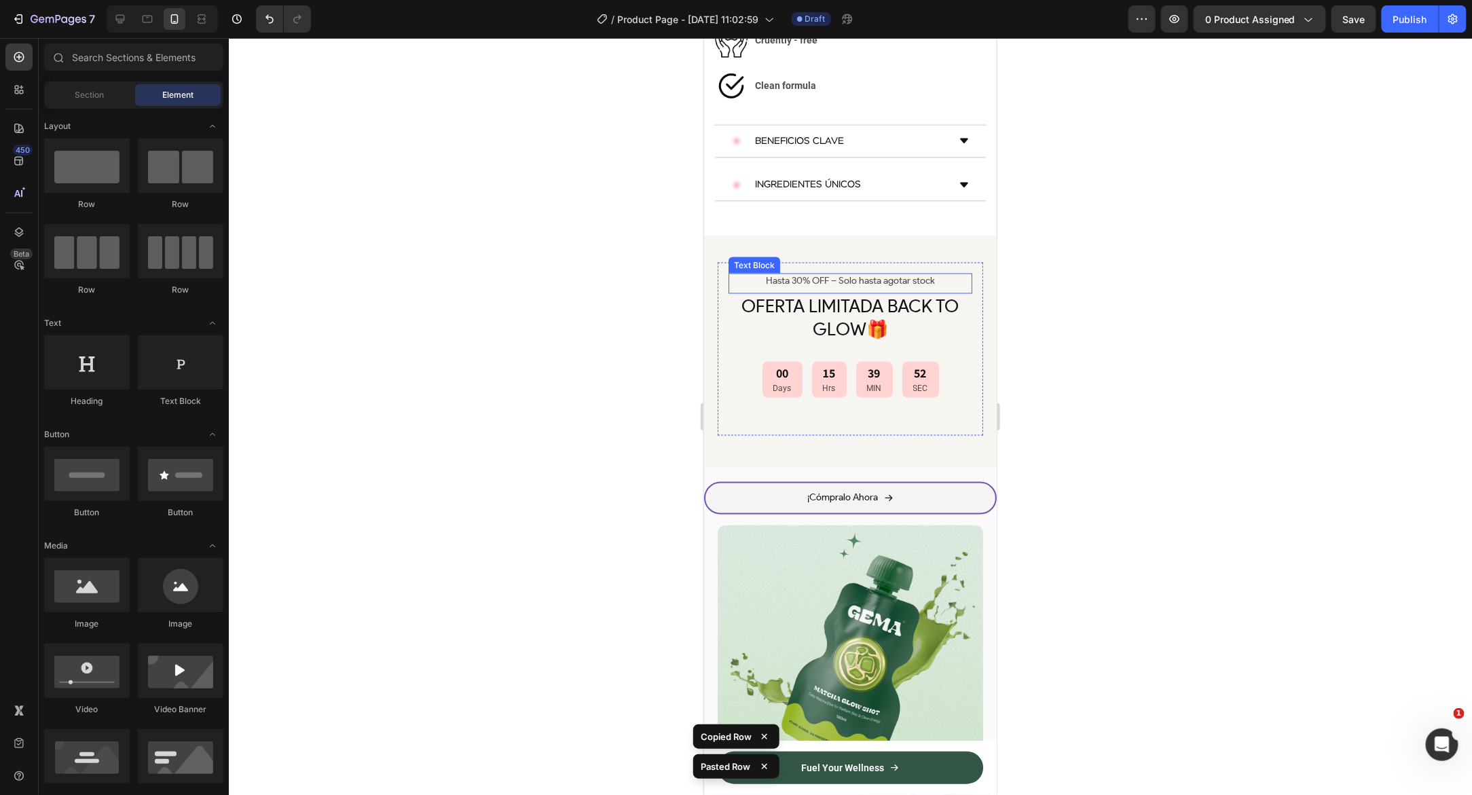
click at [787, 295] on span "OFERTA LIMITADA BACK TO GLOW🎁" at bounding box center [849, 317] width 217 height 45
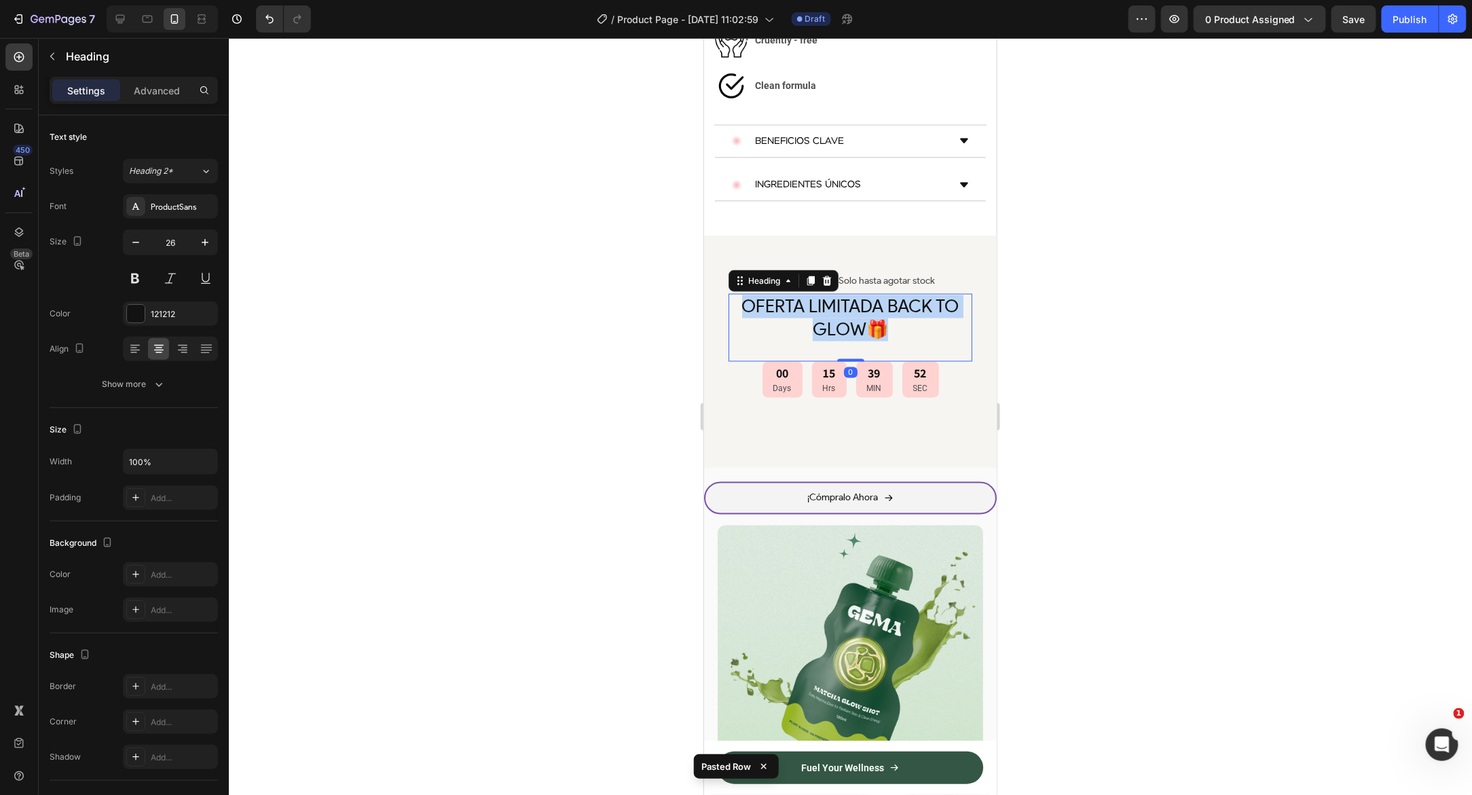
click at [787, 295] on span "OFERTA LIMITADA BACK TO GLOW🎁" at bounding box center [849, 317] width 217 height 45
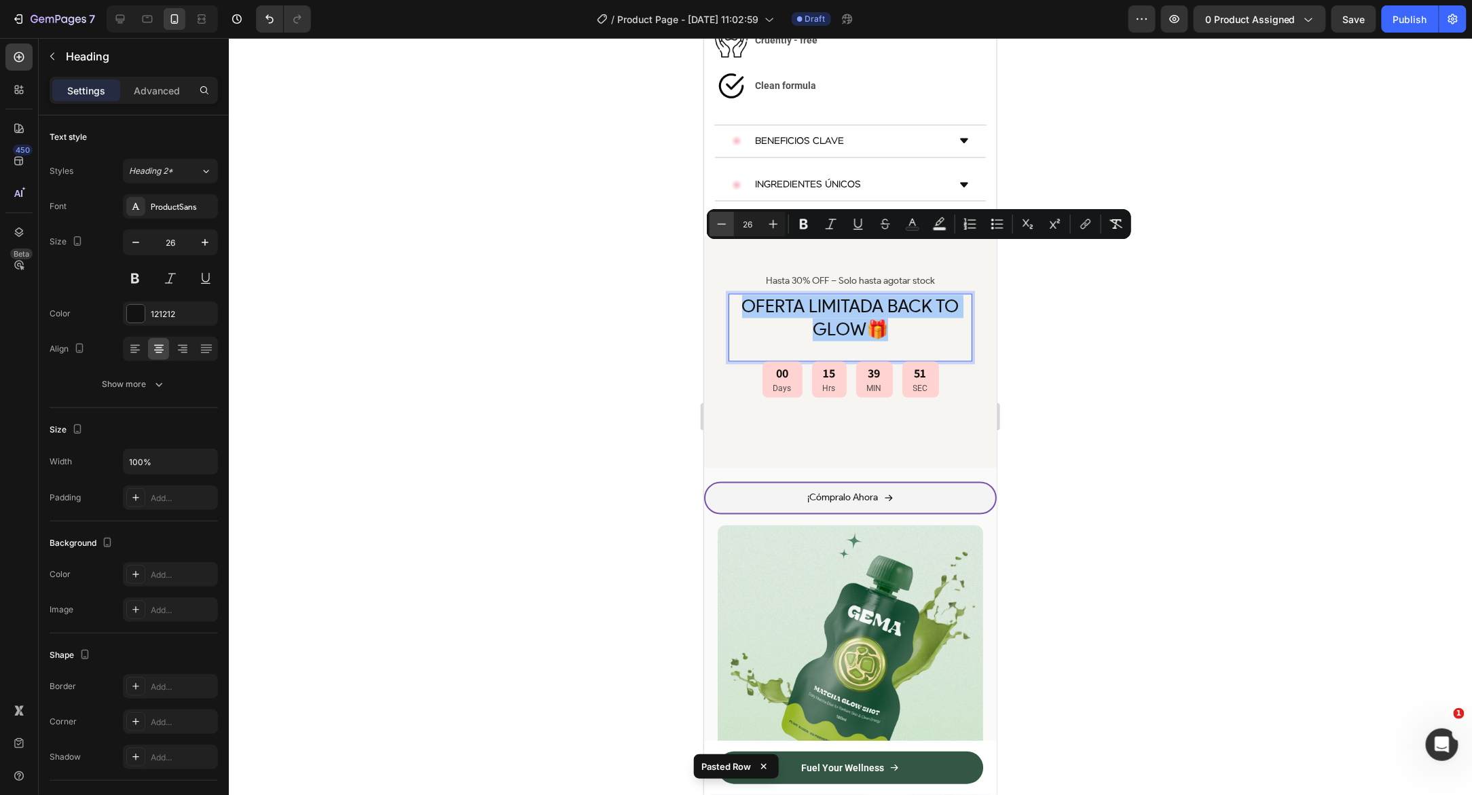
click at [724, 225] on icon "Editor contextual toolbar" at bounding box center [722, 224] width 14 height 14
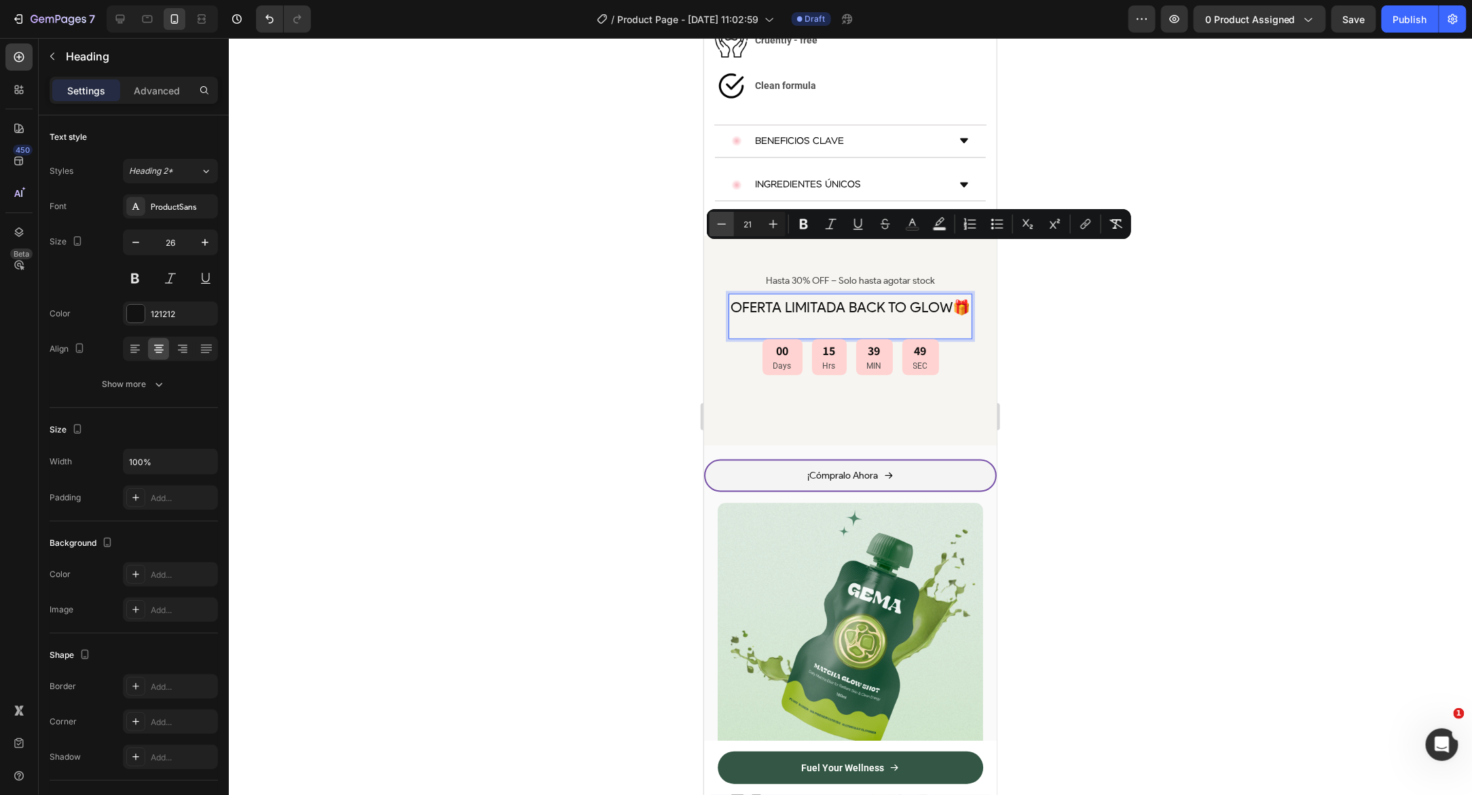
click at [724, 225] on icon "Editor contextual toolbar" at bounding box center [722, 224] width 14 height 14
type input "20"
click at [944, 299] on span "OFERTA LIMITADA BACK TO GLOW🎁" at bounding box center [850, 307] width 228 height 16
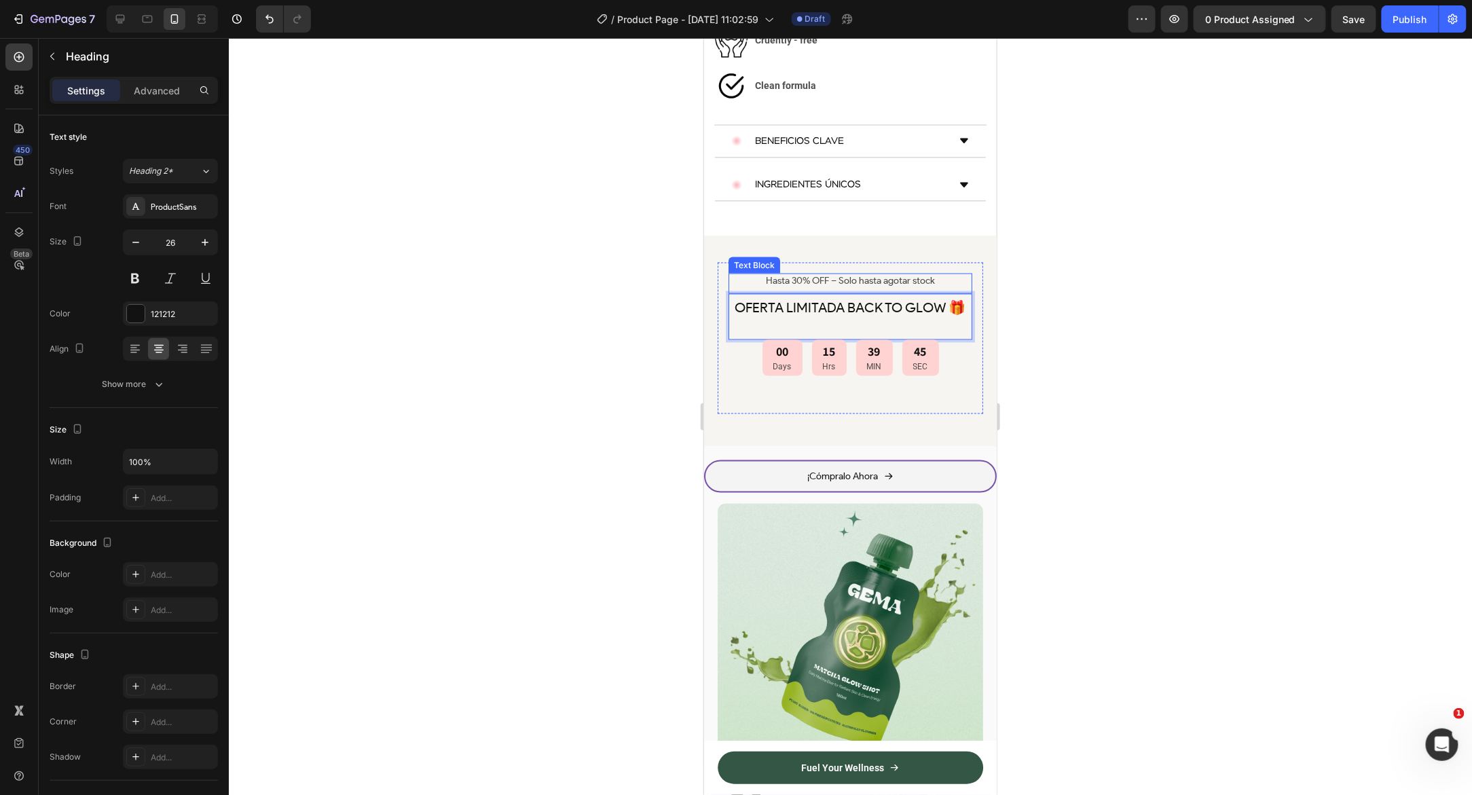
click at [893, 274] on p "Hasta 30% OFF – Solo hasta agotar stock" at bounding box center [849, 280] width 241 height 12
click at [914, 274] on p "Hasta 30% OFF – Solo hasta agotar stock" at bounding box center [849, 280] width 241 height 12
click at [945, 274] on p "Hasta 30% OFF – Solo hasta agotar stock" at bounding box center [849, 280] width 241 height 12
click at [917, 339] on div "00 Days 15 Hrs 39 MIN 41 SEC Countdown Timer" at bounding box center [850, 370] width 244 height 63
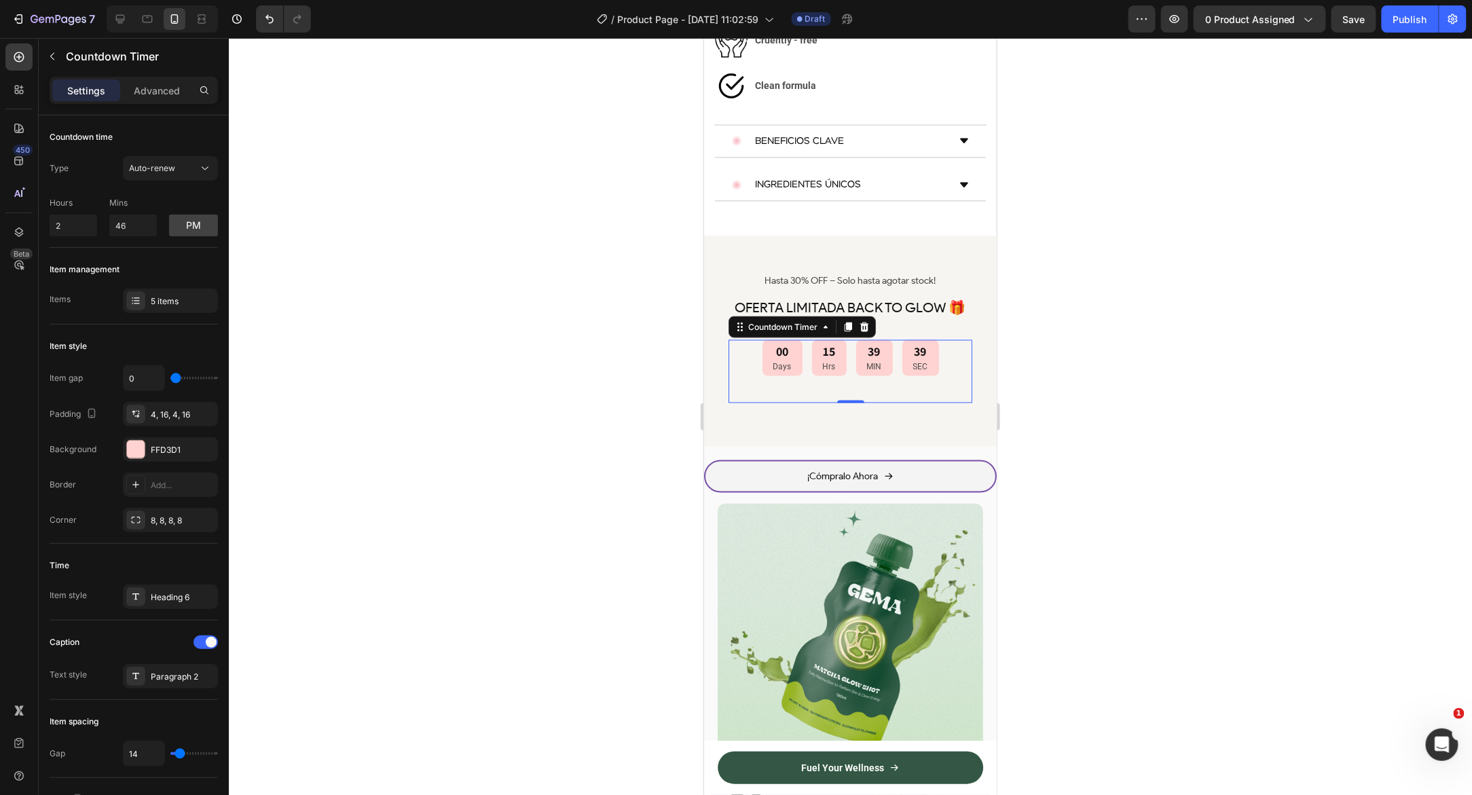
click at [136, 105] on div "Settings Advanced" at bounding box center [134, 96] width 190 height 39
click at [141, 94] on p "Advanced" at bounding box center [157, 90] width 46 height 14
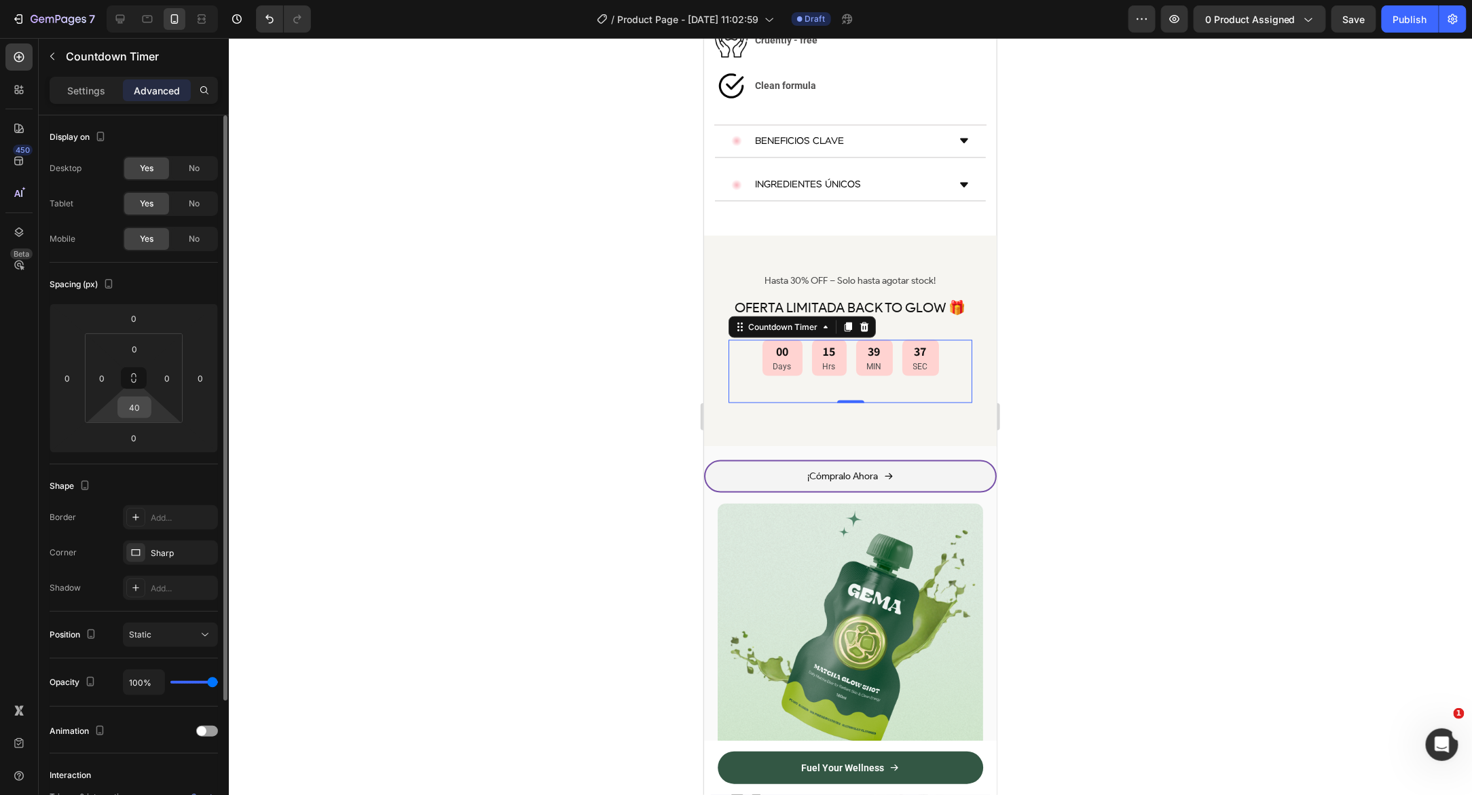
click at [138, 411] on input "40" at bounding box center [134, 407] width 27 height 20
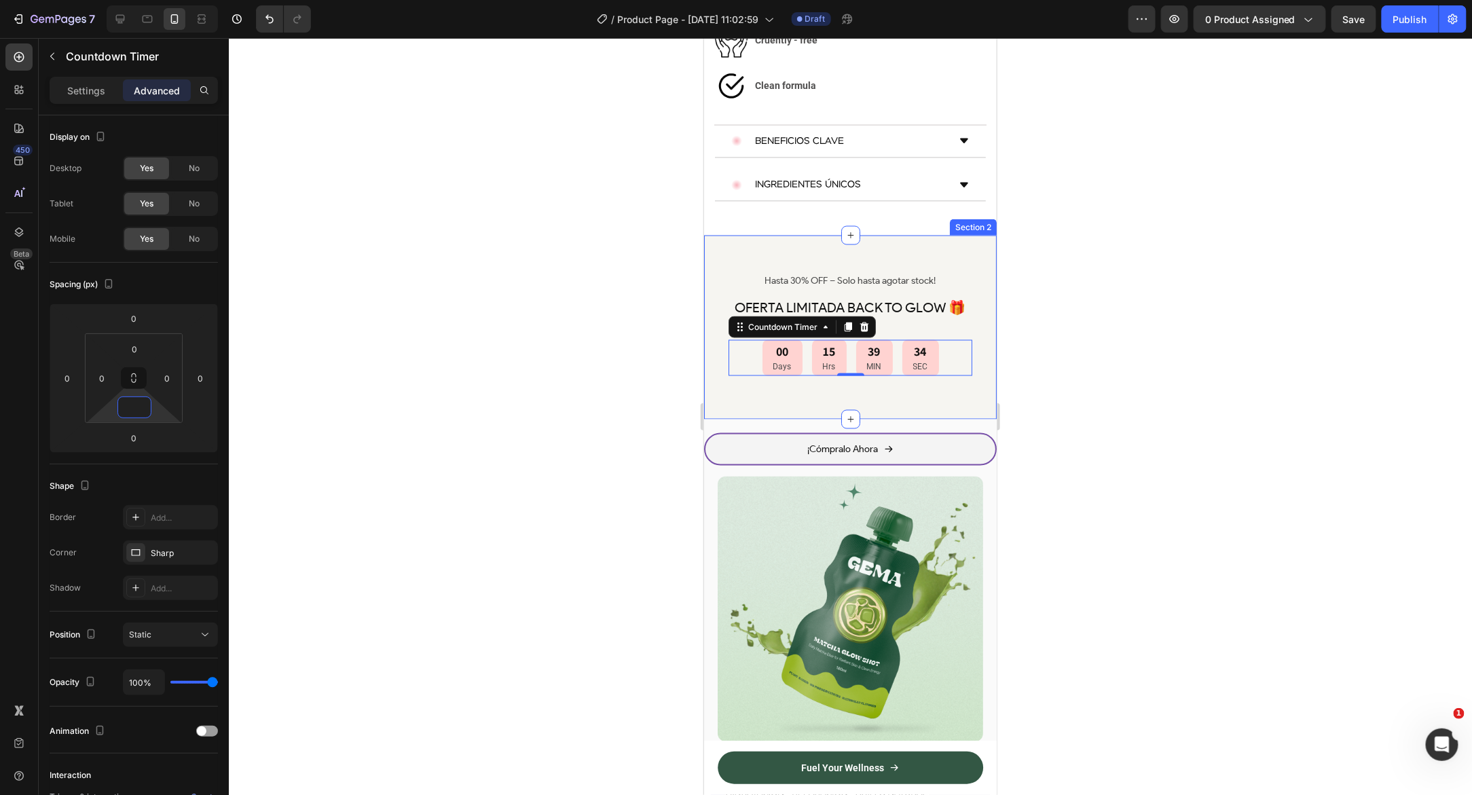
click at [710, 322] on div "Hasta 30% OFF – Solo hasta agotar stock Text Block OFERTA LIMITADA BACK TO GLOW…" at bounding box center [849, 327] width 293 height 184
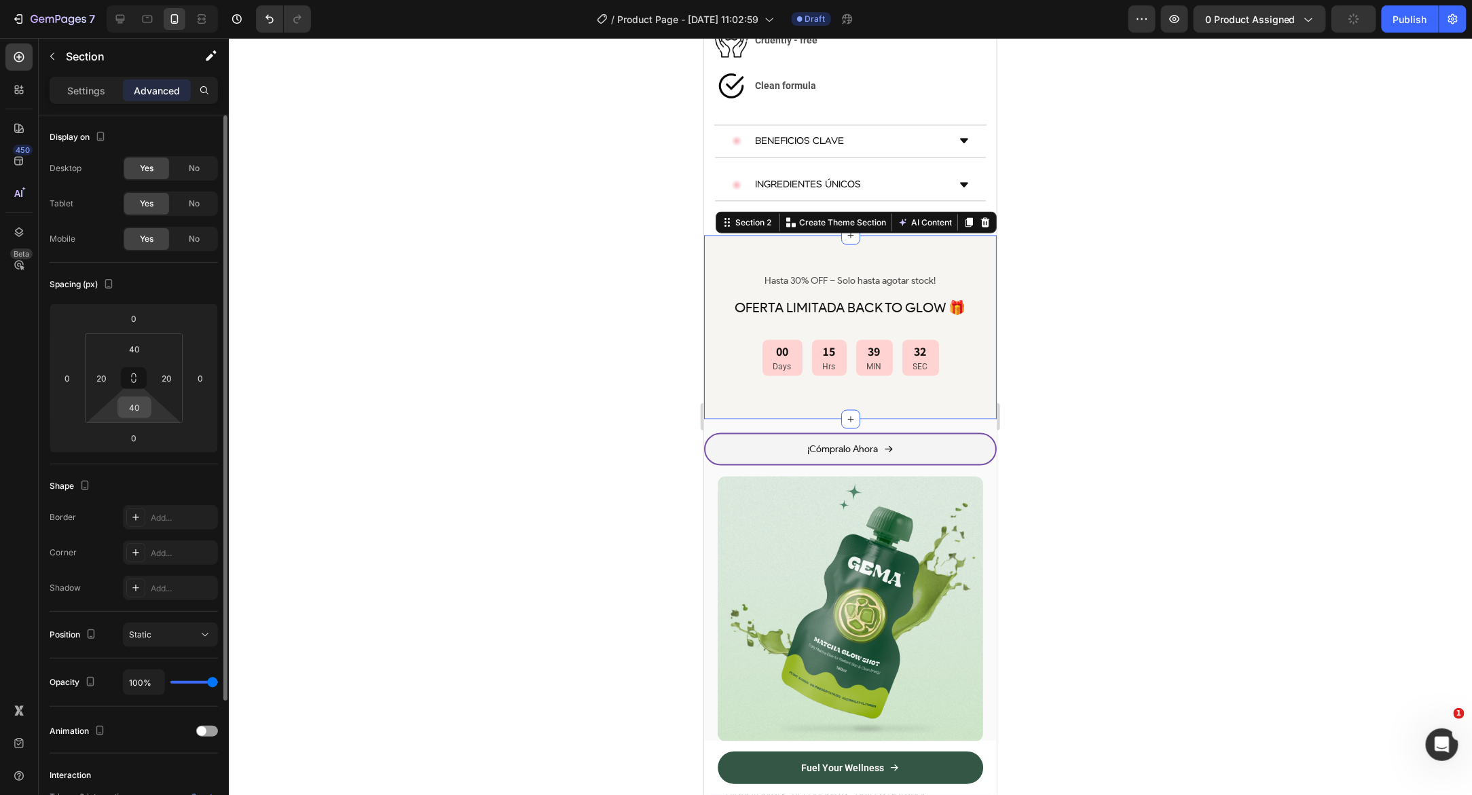
click at [136, 405] on input "40" at bounding box center [134, 407] width 27 height 20
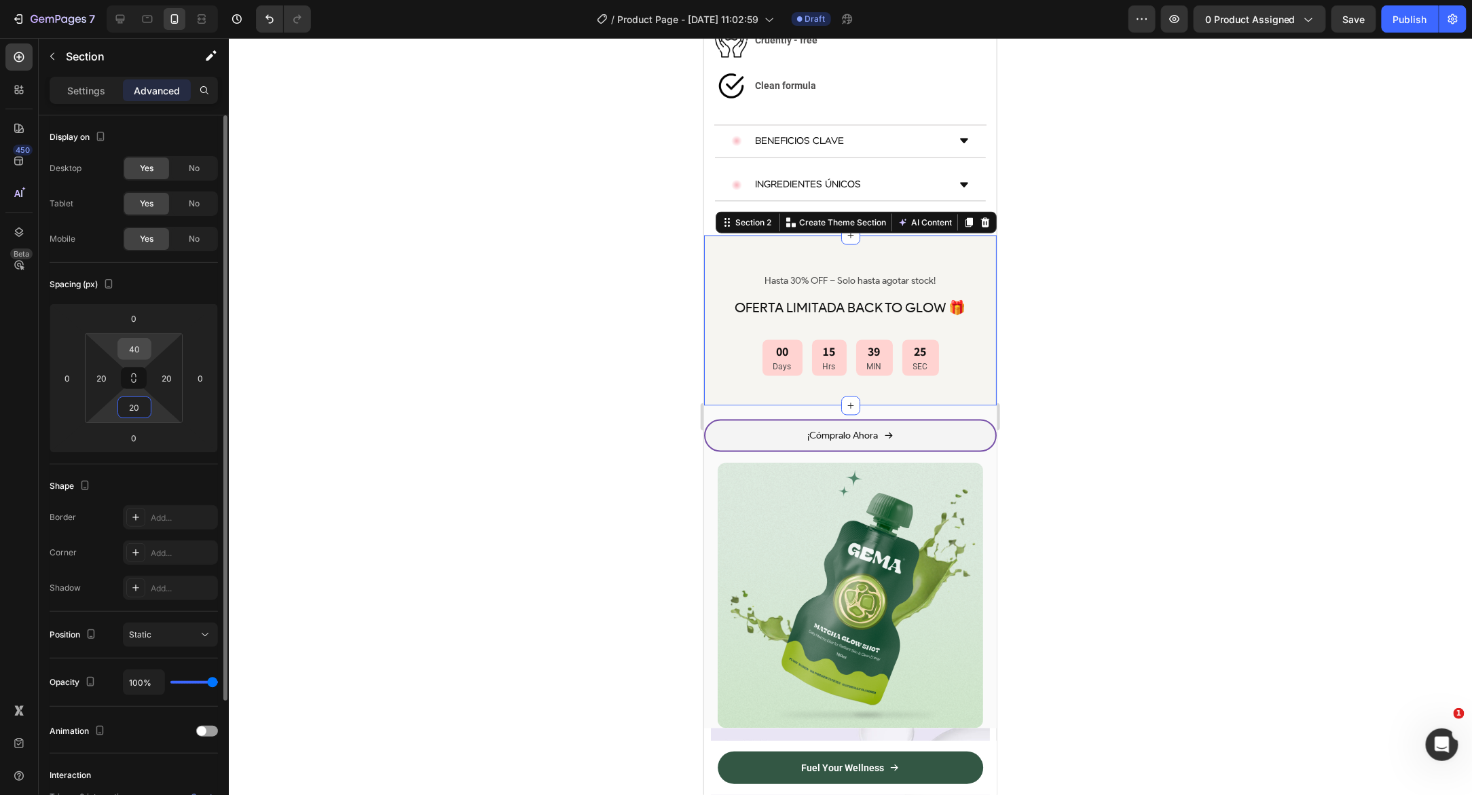
type input "20"
click at [145, 352] on input "40" at bounding box center [134, 349] width 27 height 20
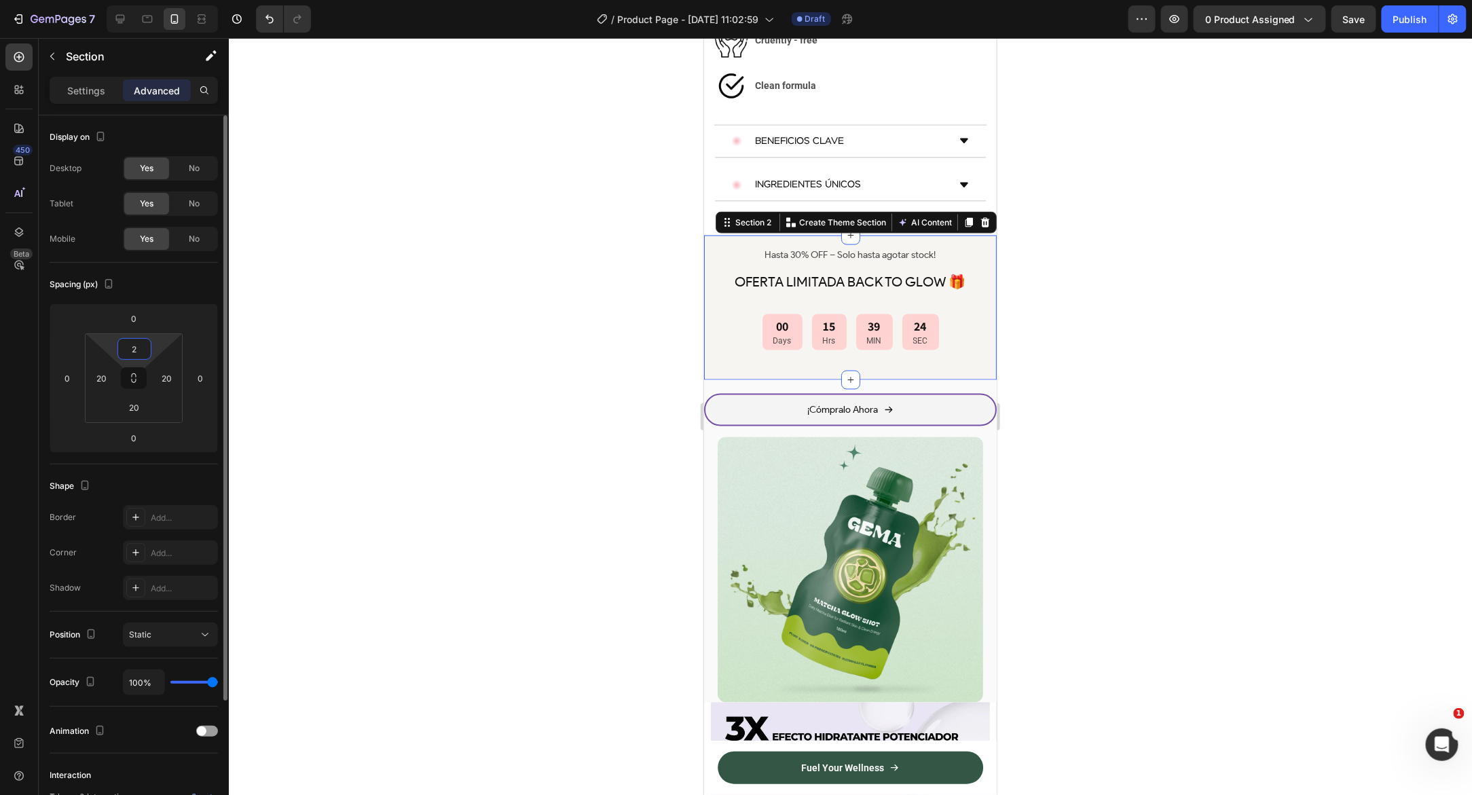
type input "20"
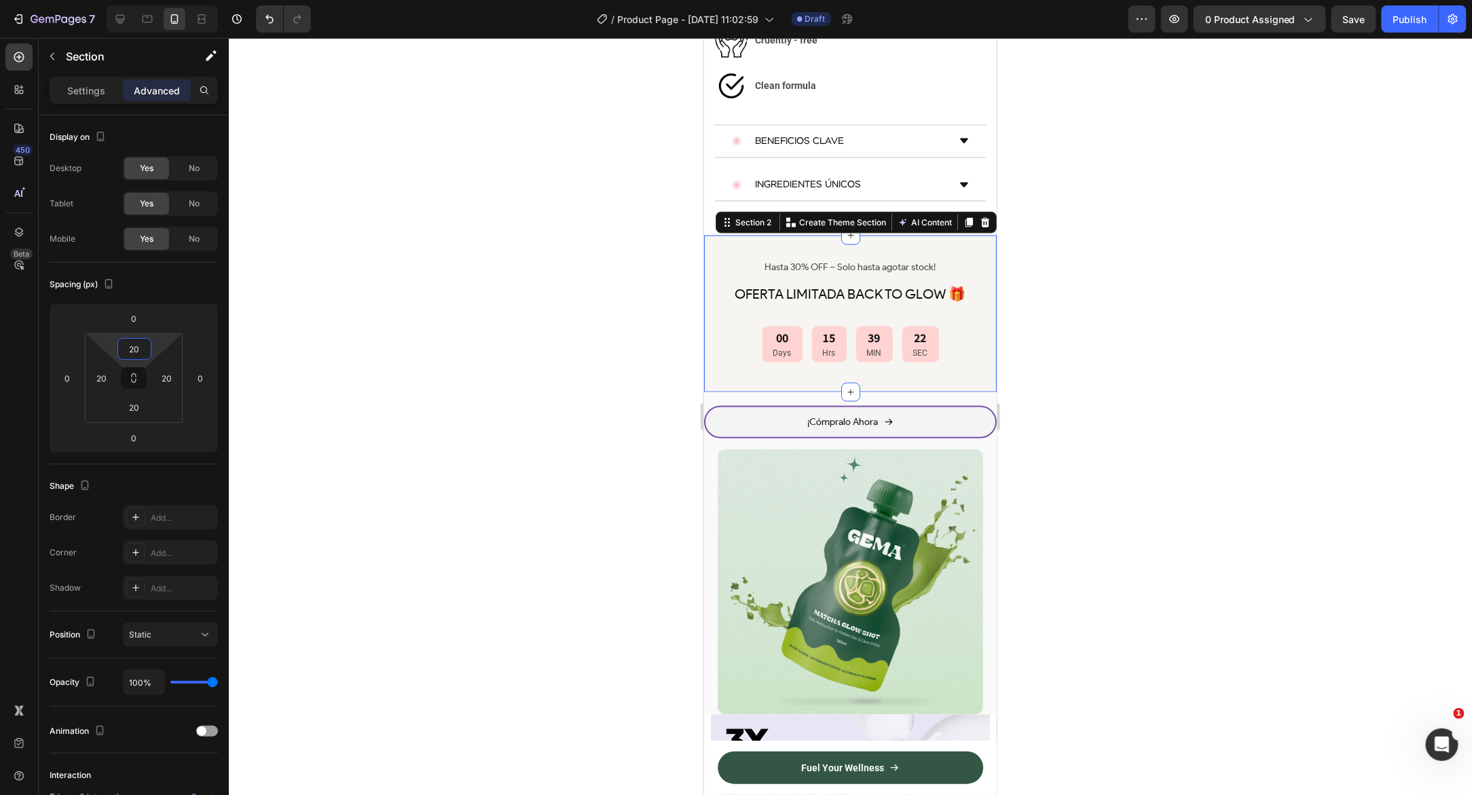
click at [450, 282] on div at bounding box center [850, 416] width 1243 height 757
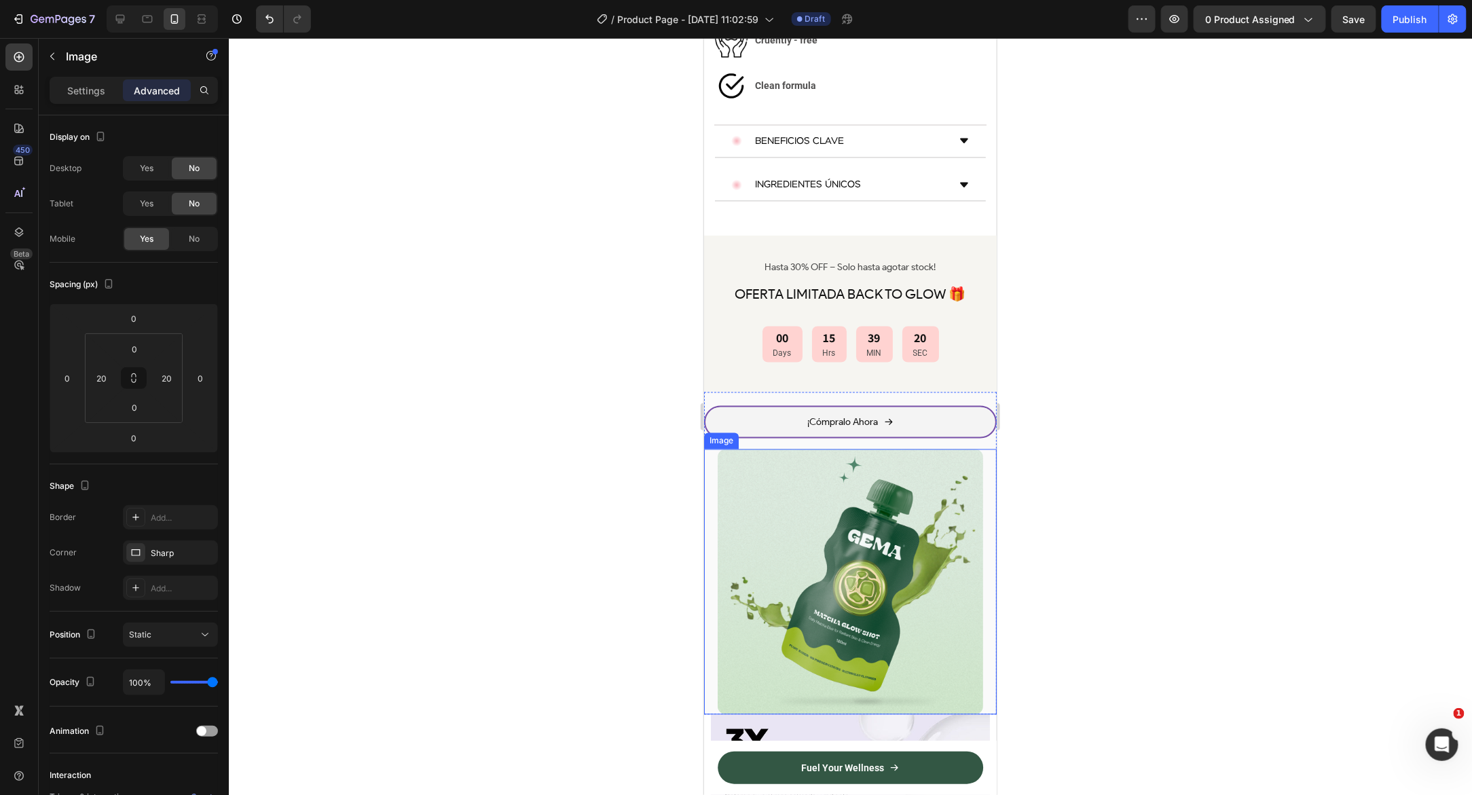
click at [713, 449] on div "Image" at bounding box center [849, 581] width 293 height 265
click at [713, 482] on div "Image 0" at bounding box center [849, 581] width 293 height 265
click at [752, 482] on img at bounding box center [849, 581] width 265 height 265
click at [75, 85] on p "Settings" at bounding box center [86, 90] width 38 height 14
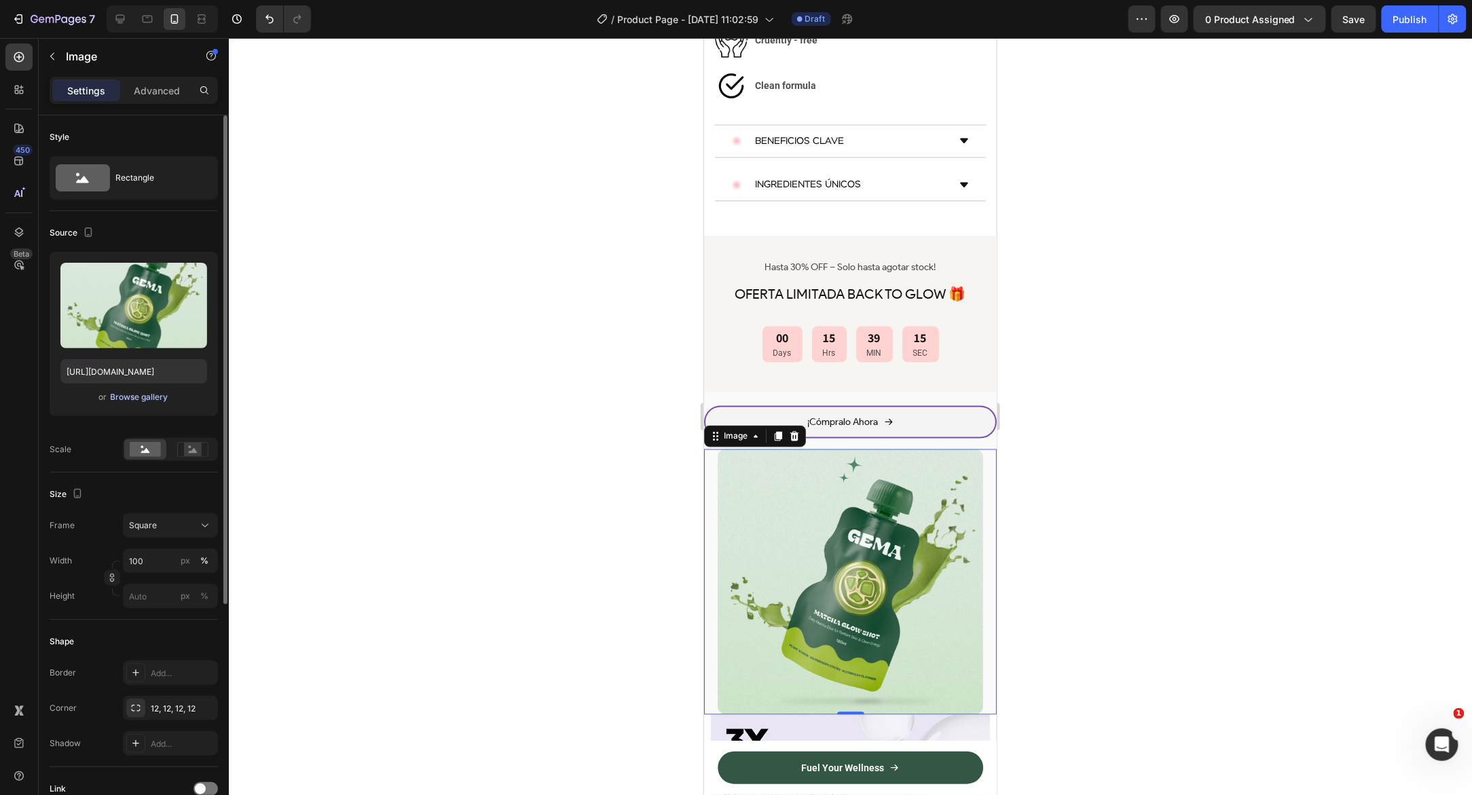
click at [132, 399] on div "Browse gallery" at bounding box center [140, 397] width 58 height 12
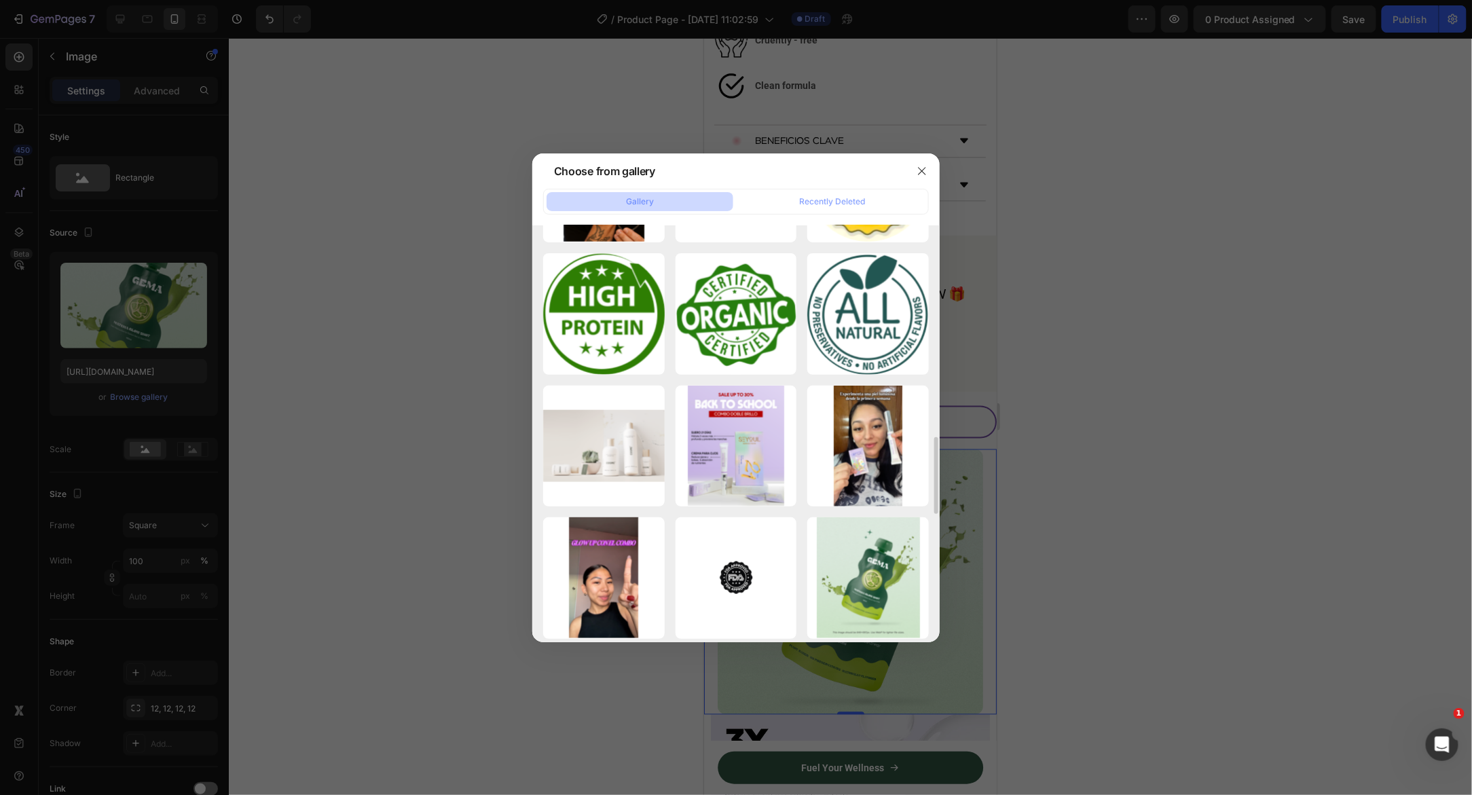
scroll to position [1057, 0]
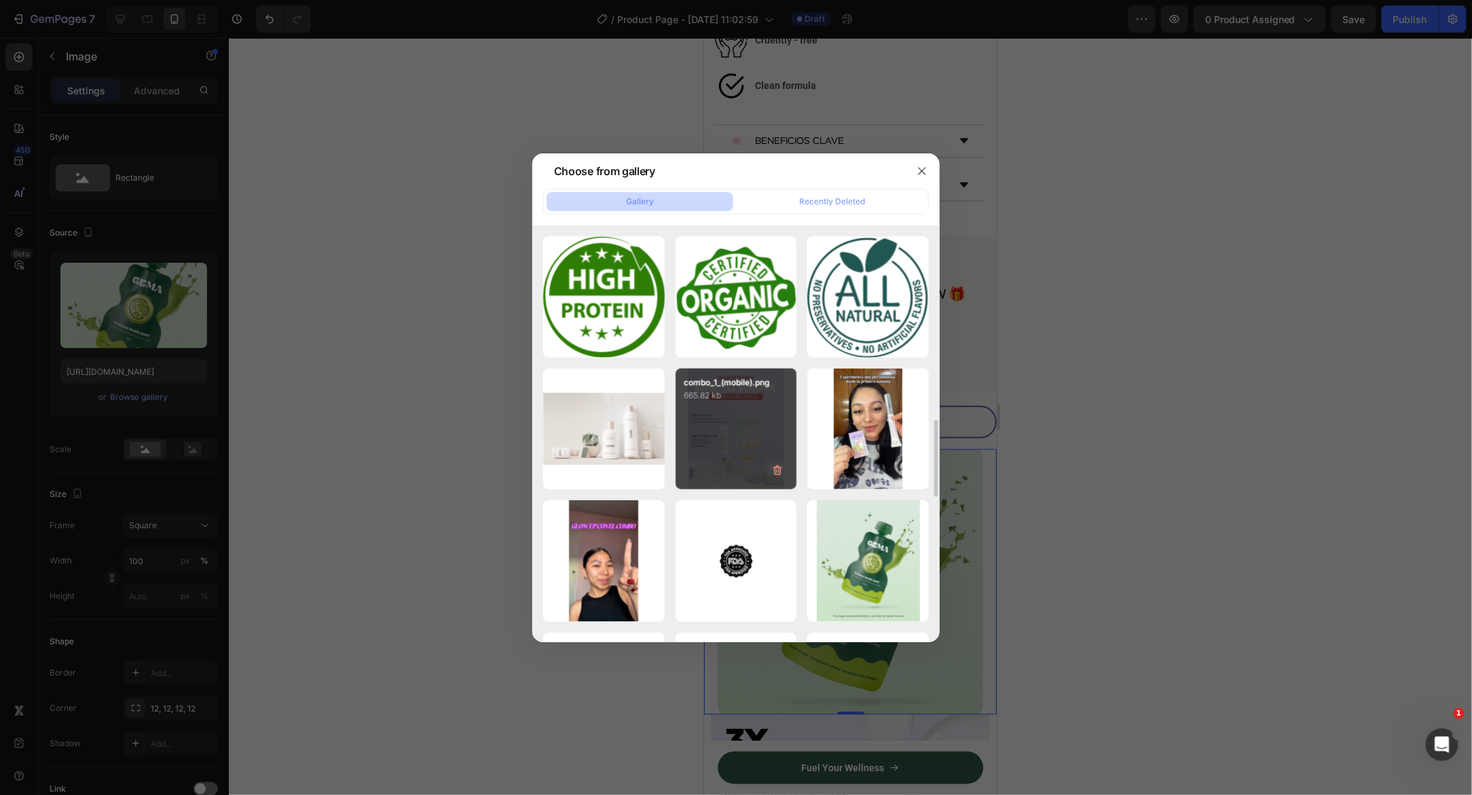
click at [732, 445] on div "combo_1_(mobile).png 665.82 kb" at bounding box center [736, 430] width 122 height 122
type input "https://cdn.shopify.com/s/files/1/0643/1404/8704/files/gempages_507356051327157…"
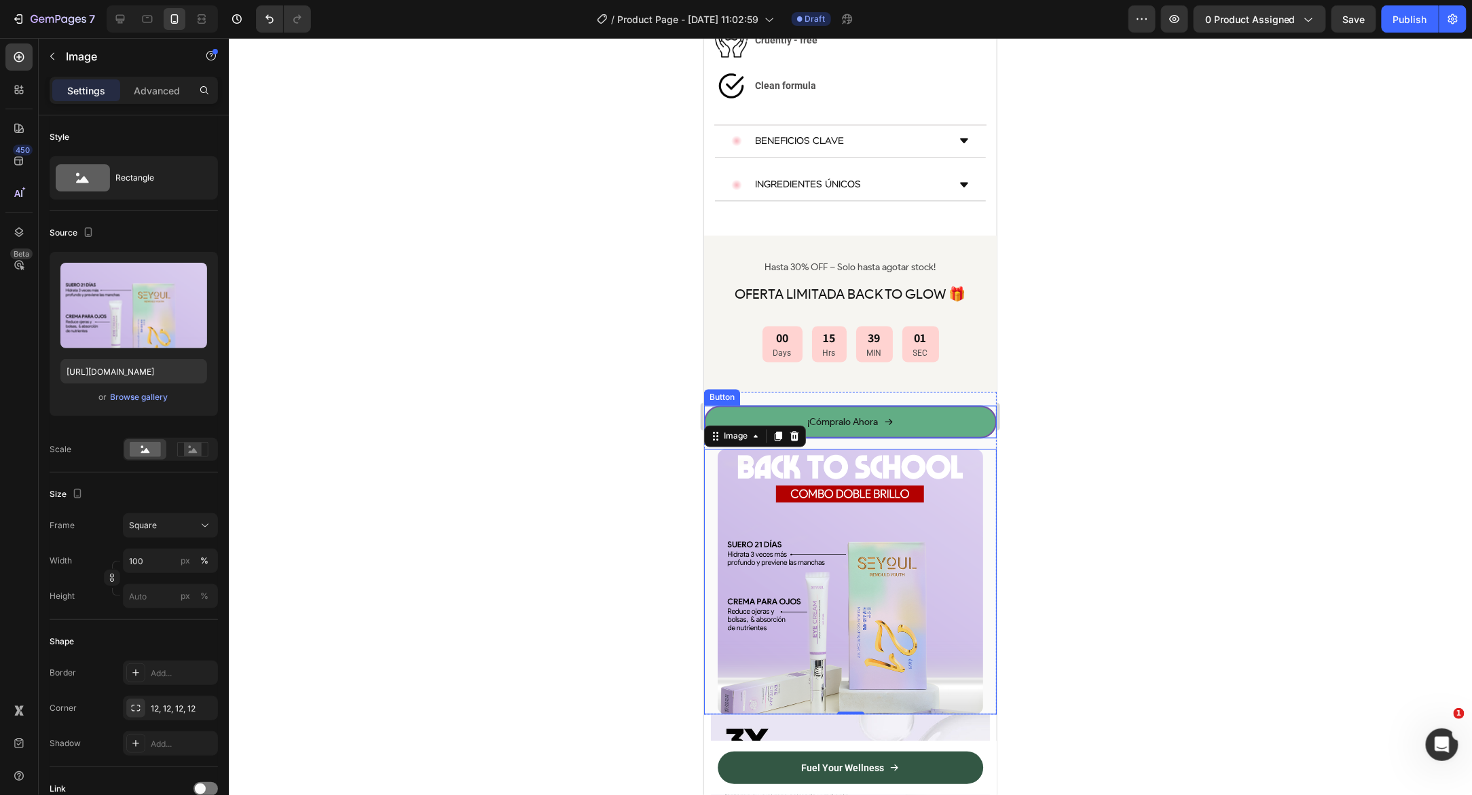
click at [715, 405] on link "¡Cómpralo Ahora" at bounding box center [849, 421] width 293 height 33
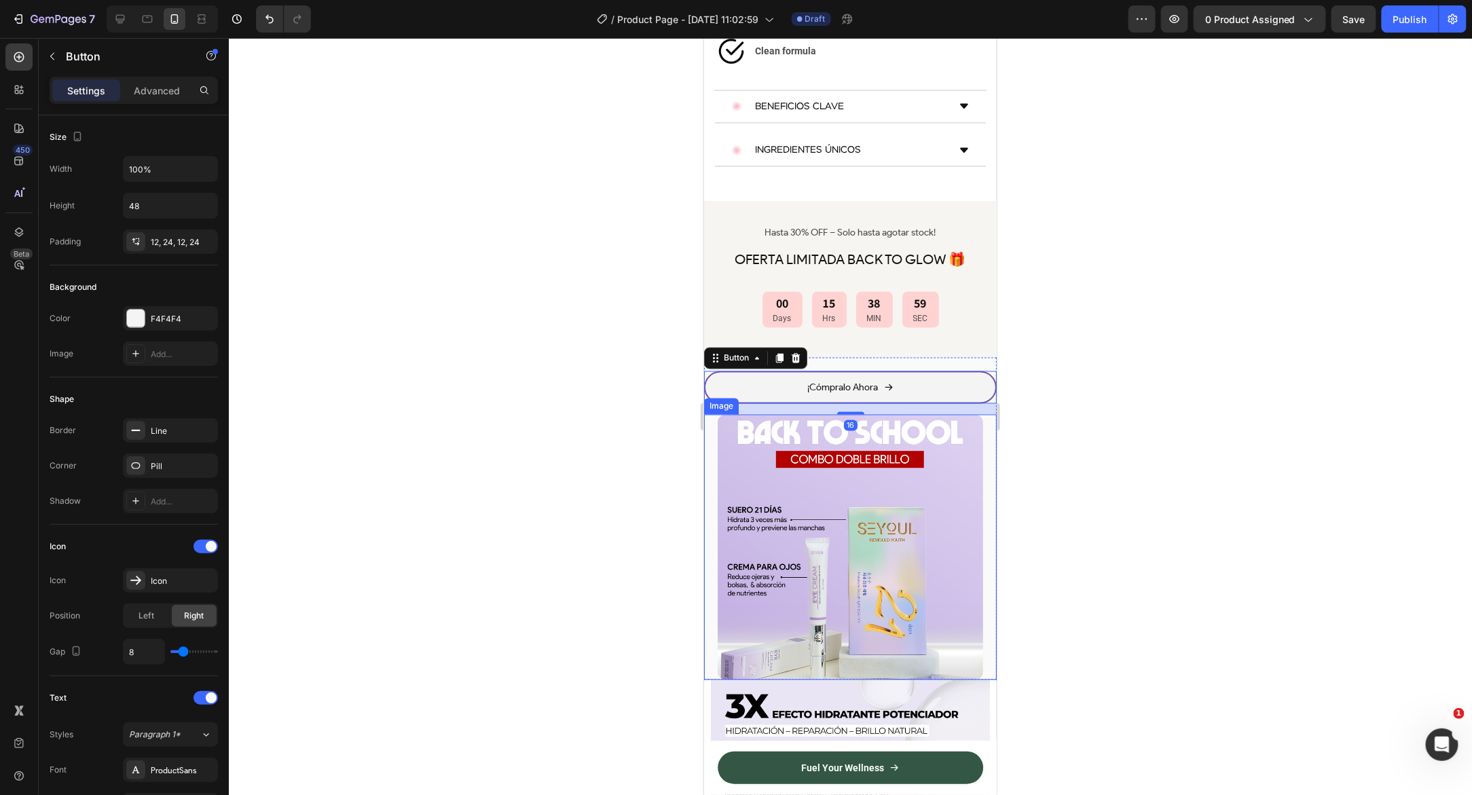
scroll to position [1078, 0]
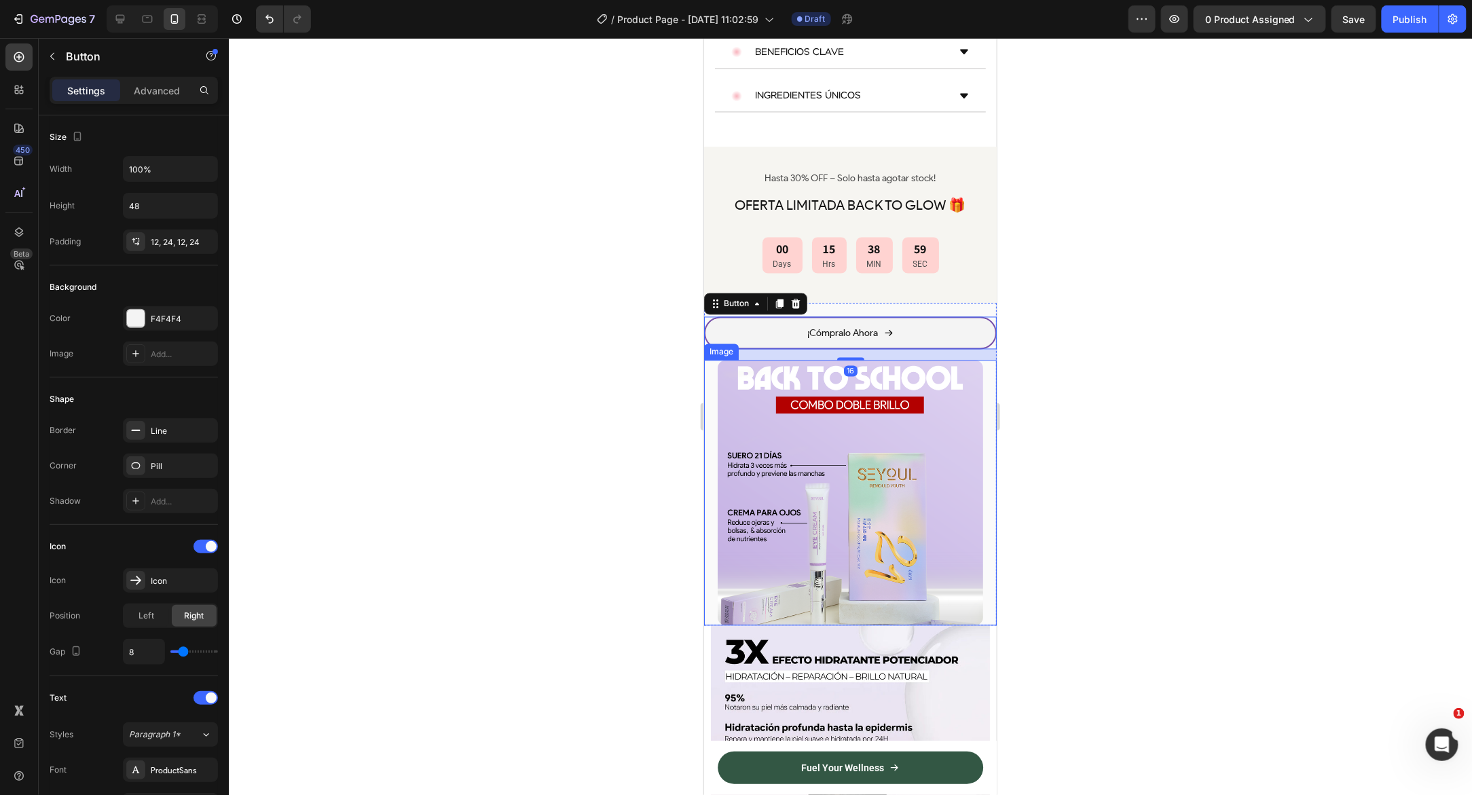
click at [718, 445] on img at bounding box center [849, 492] width 265 height 265
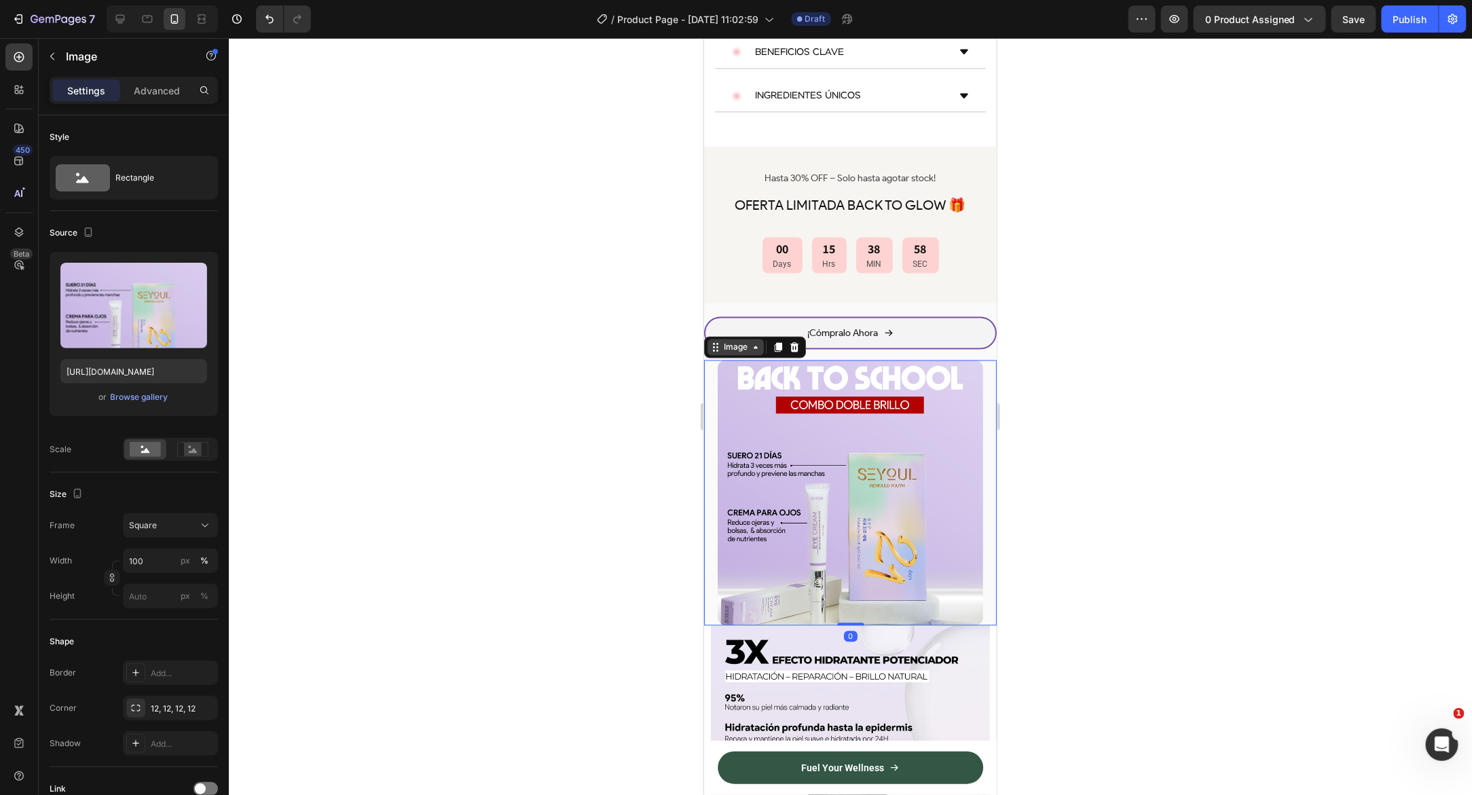
click at [716, 341] on icon at bounding box center [714, 346] width 11 height 11
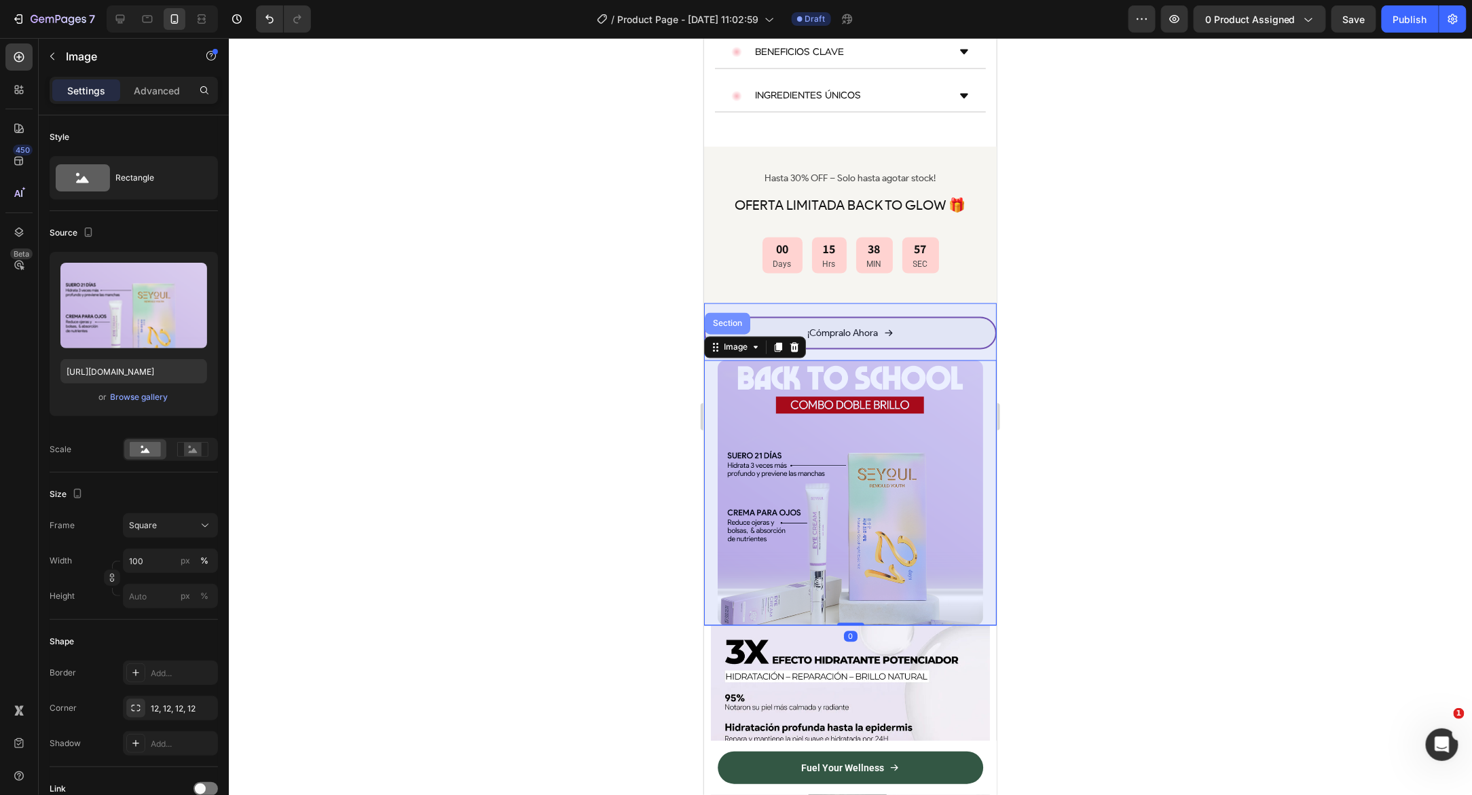
click at [723, 319] on div "Section" at bounding box center [726, 323] width 35 height 8
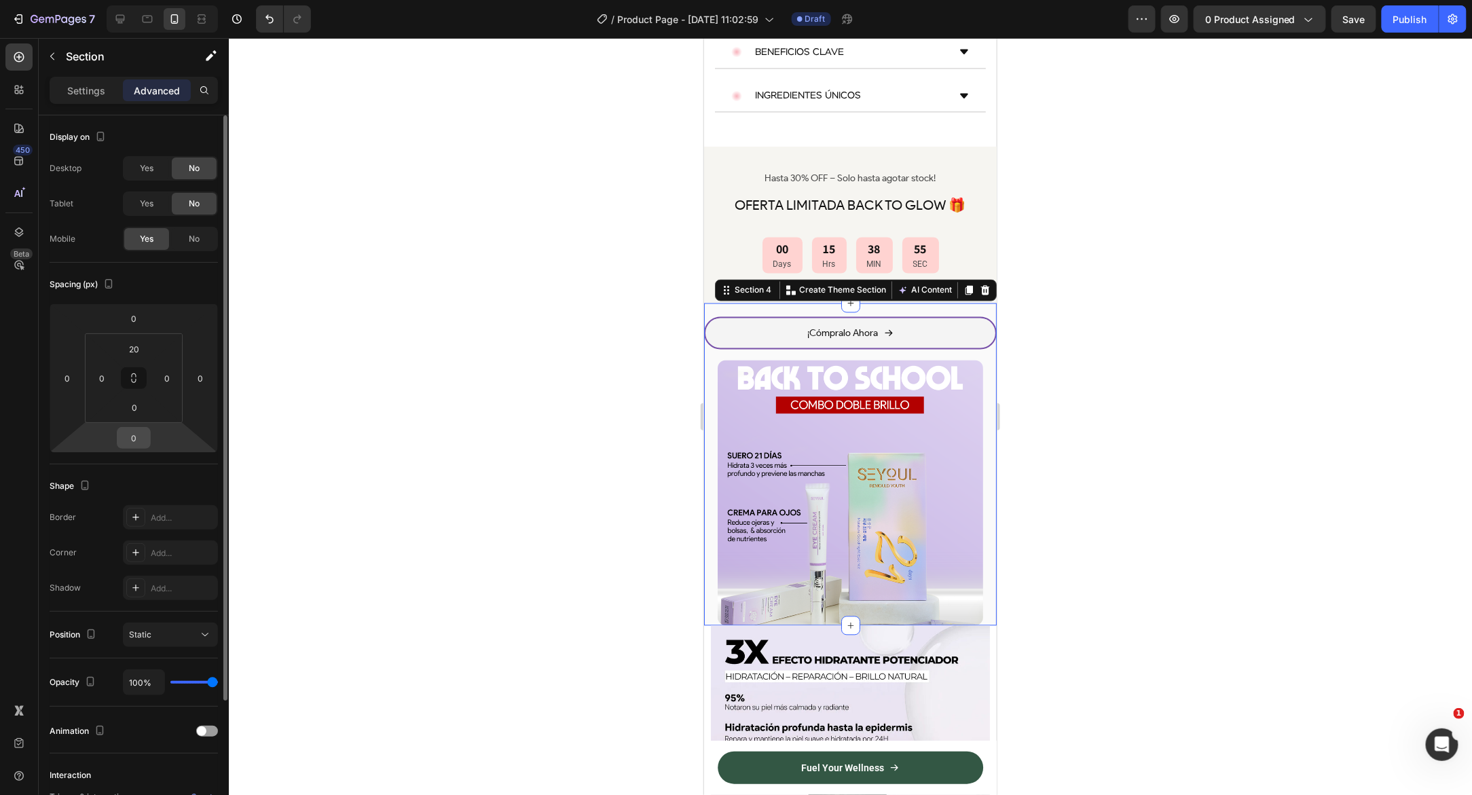
click at [140, 432] on input "0" at bounding box center [133, 438] width 27 height 20
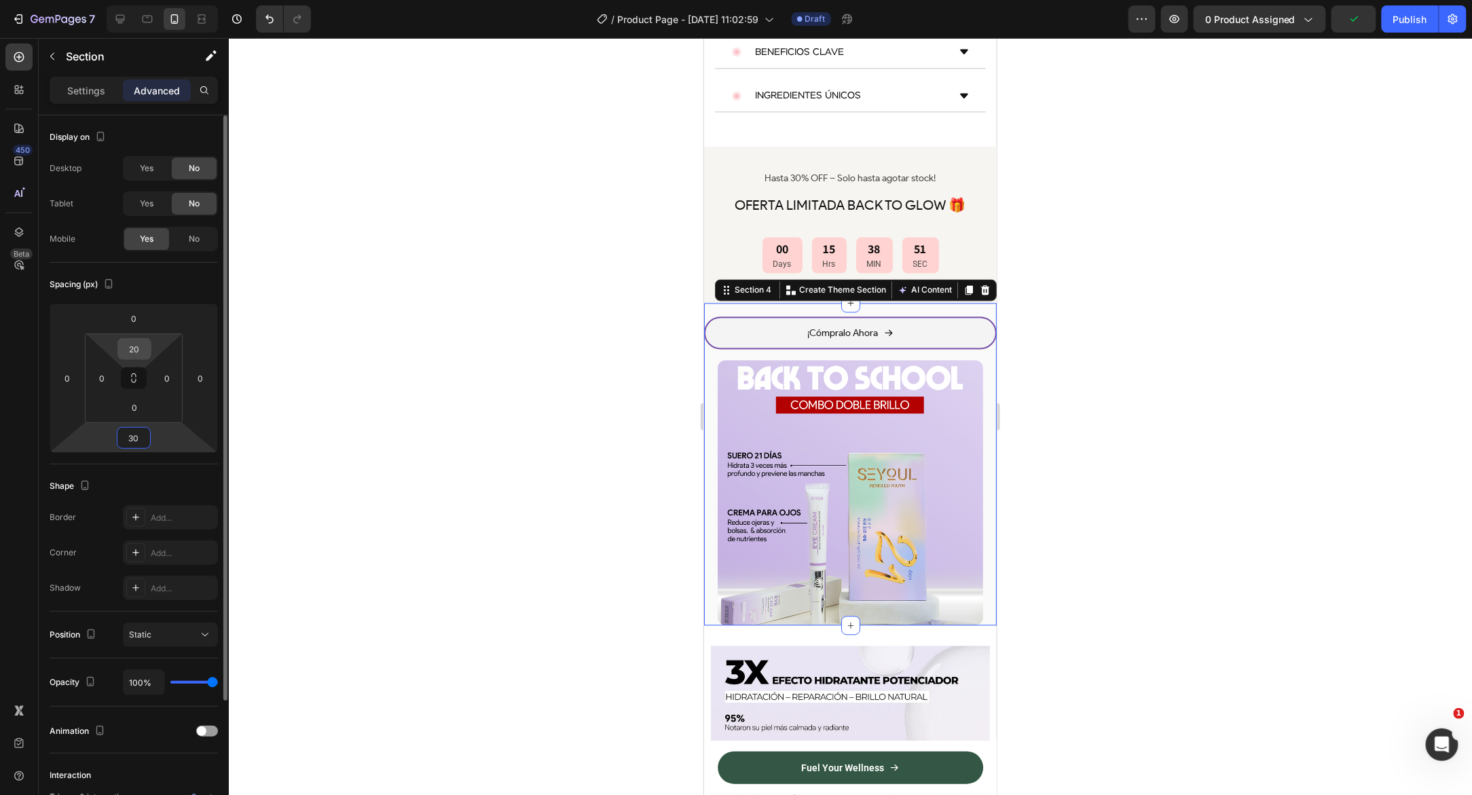
type input "30"
click at [138, 350] on input "20" at bounding box center [134, 349] width 27 height 20
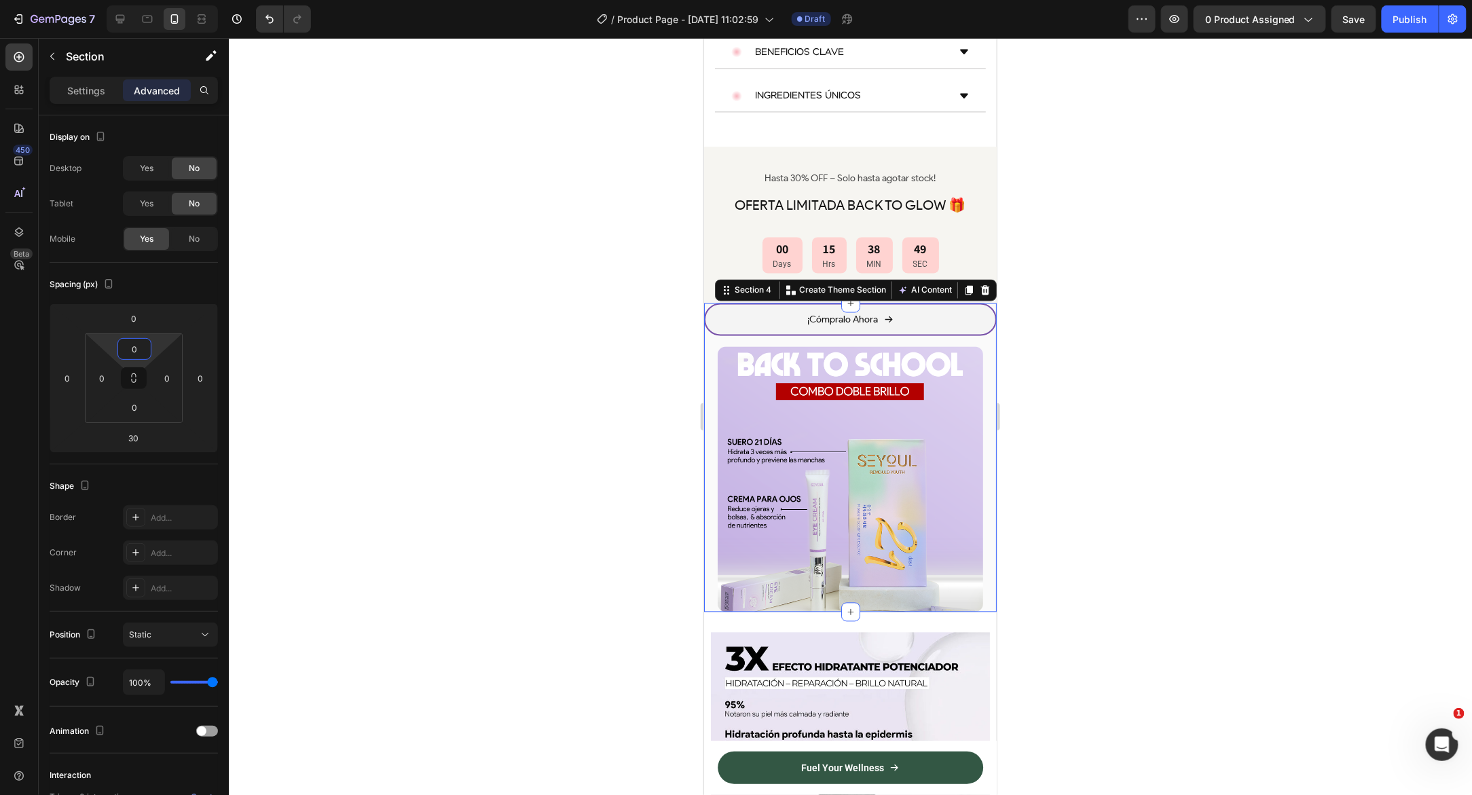
click at [620, 293] on div at bounding box center [850, 416] width 1243 height 757
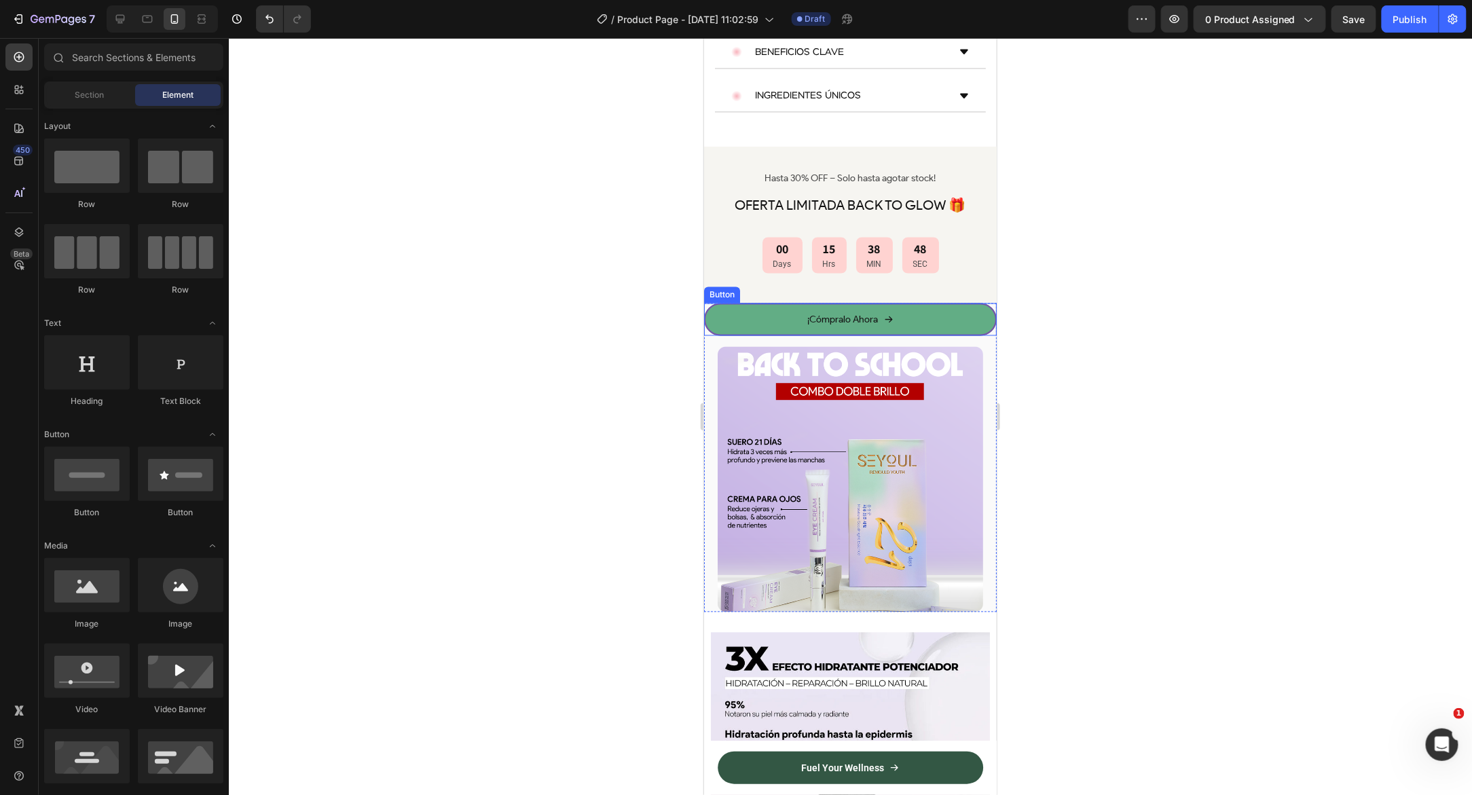
click at [719, 303] on link "¡Cómpralo Ahora" at bounding box center [849, 319] width 293 height 33
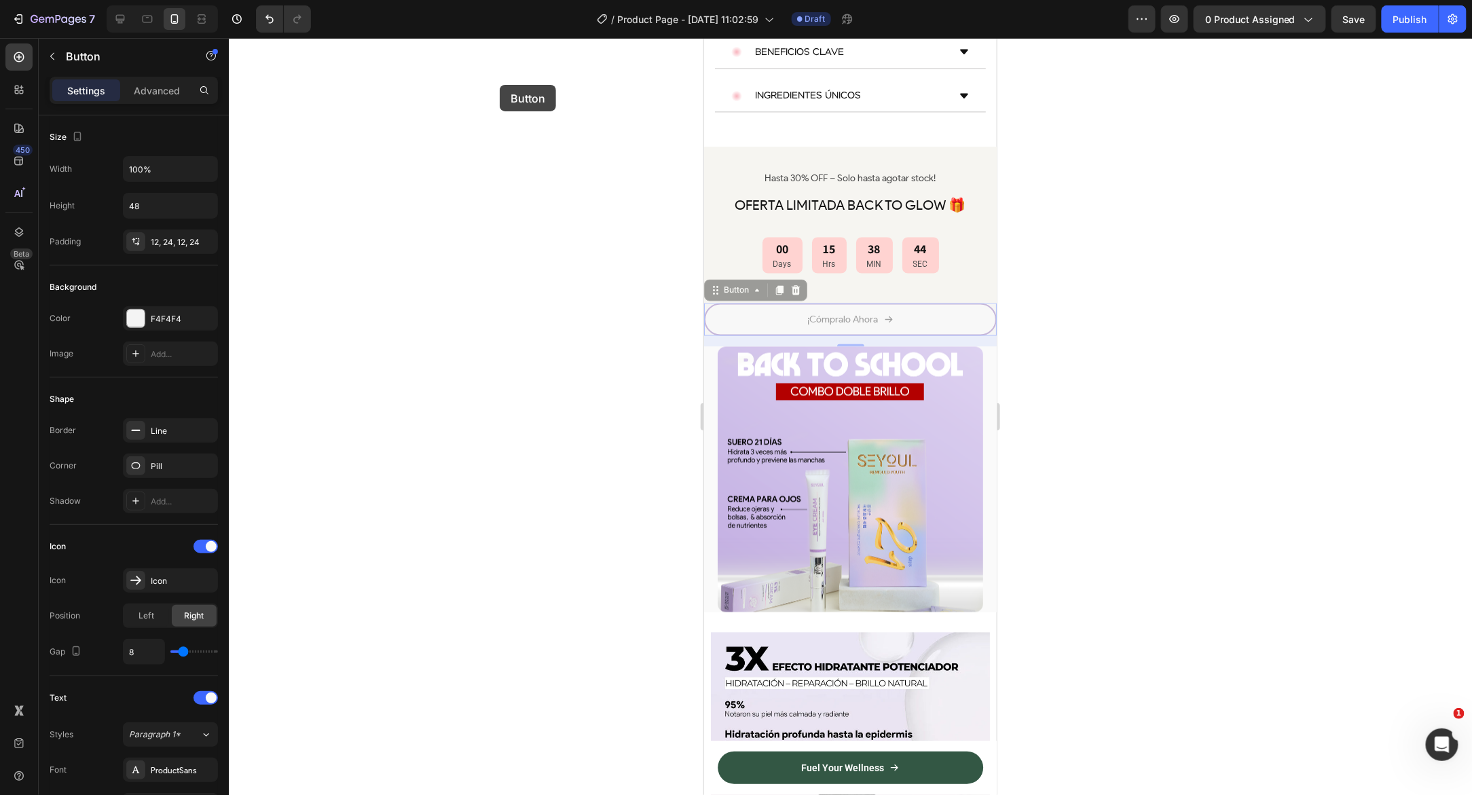
scroll to position [1071, 0]
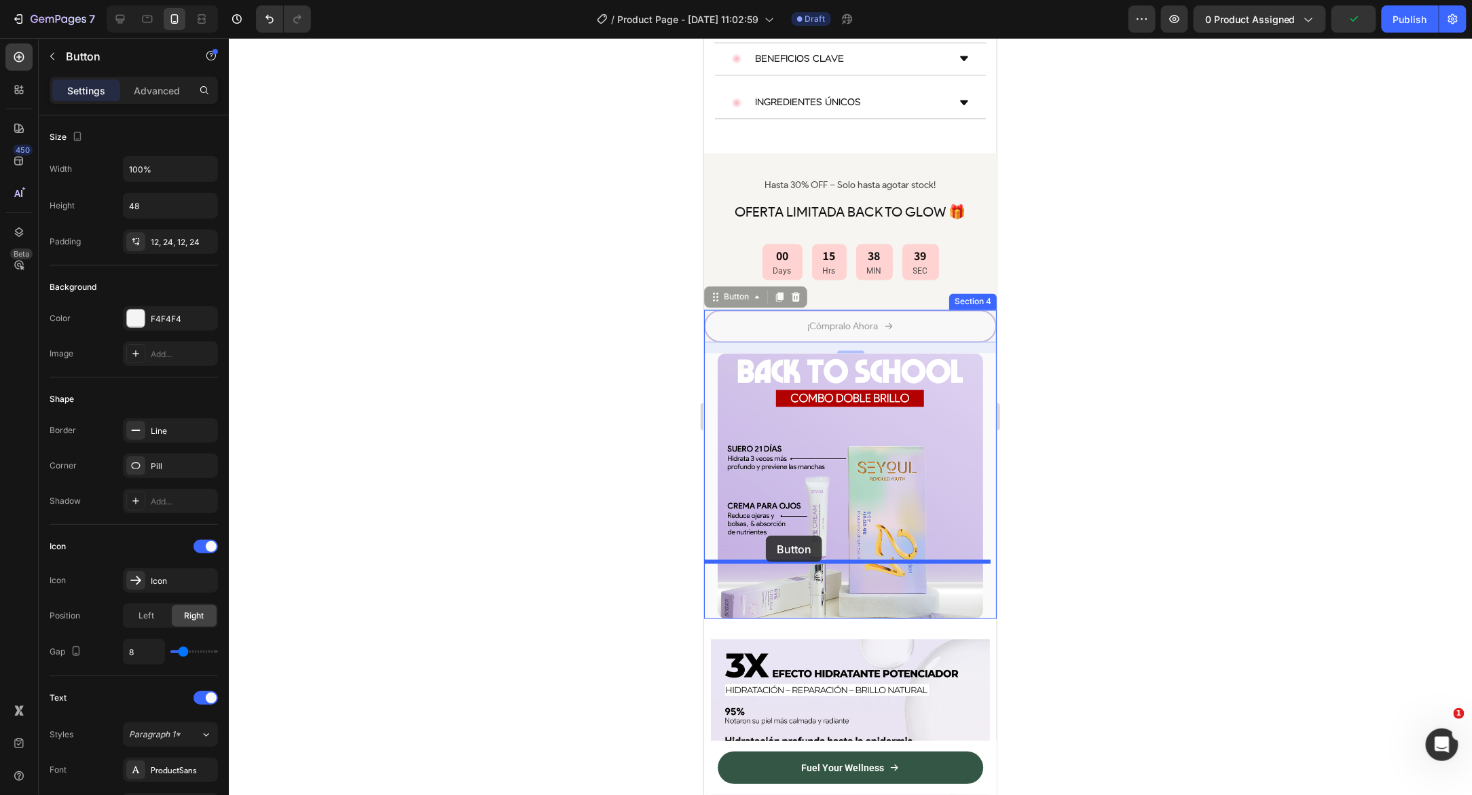
drag, startPoint x: 718, startPoint y: 250, endPoint x: 765, endPoint y: 535, distance: 288.9
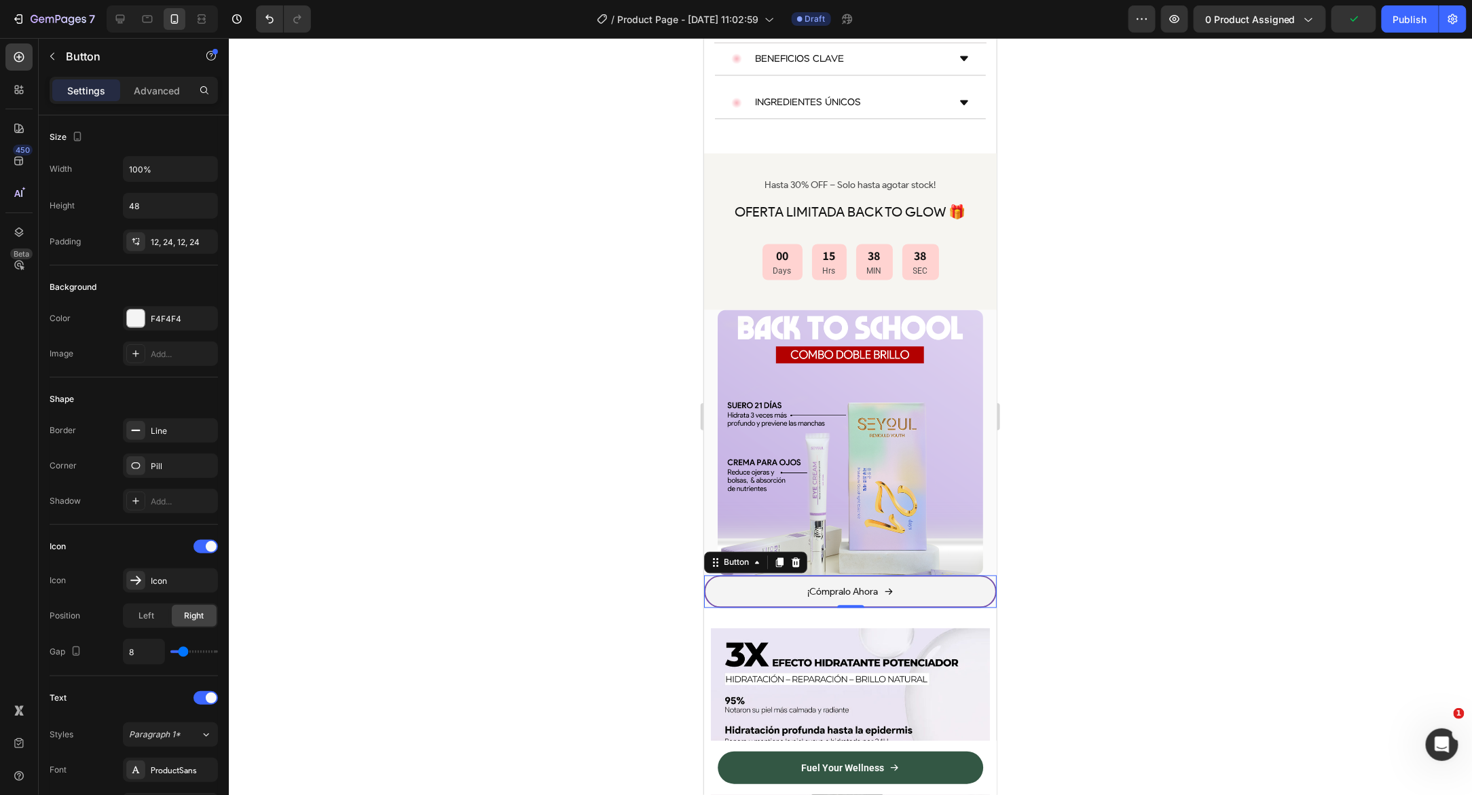
click at [572, 527] on div at bounding box center [850, 416] width 1243 height 757
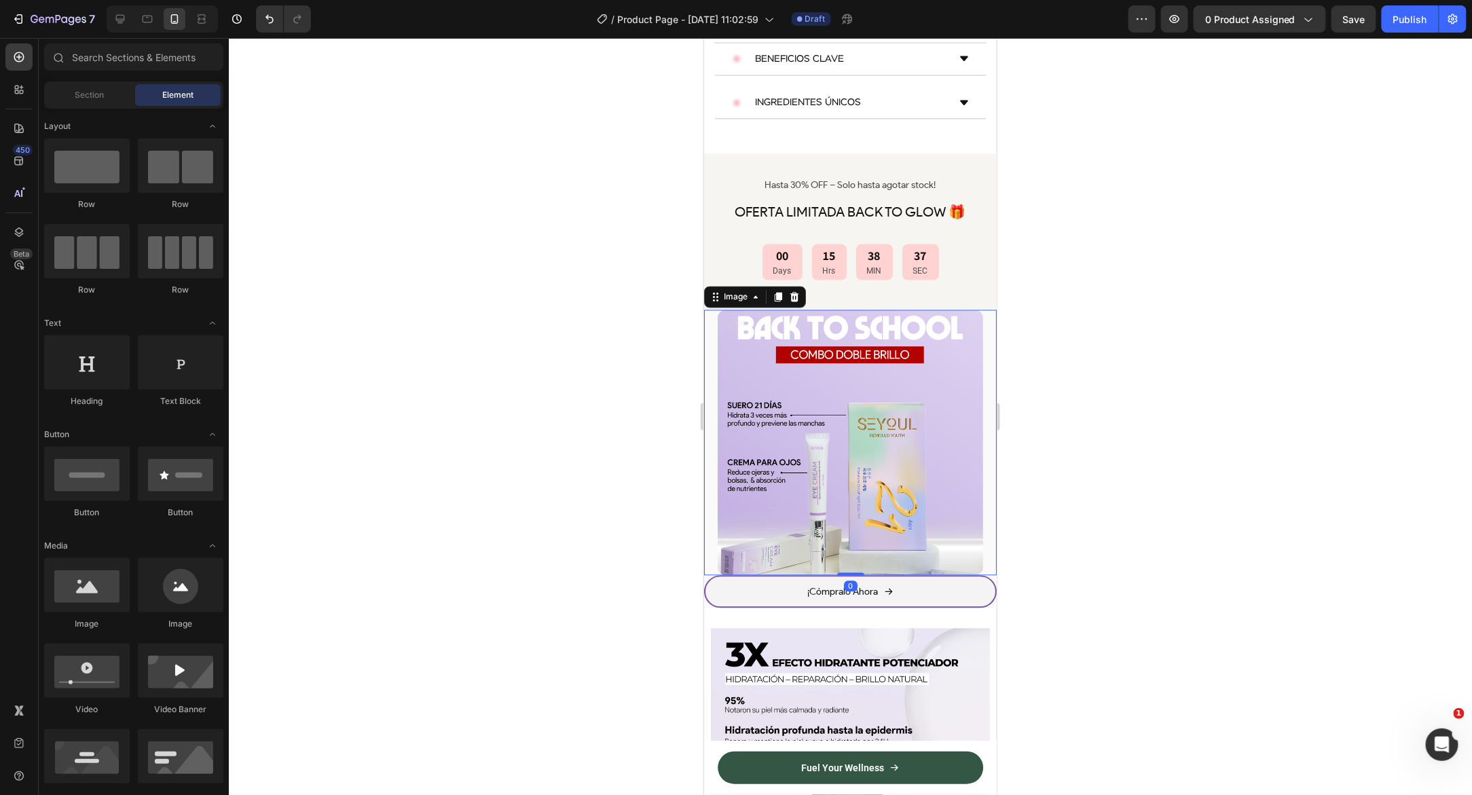
click at [708, 481] on div "Image 0" at bounding box center [849, 442] width 293 height 265
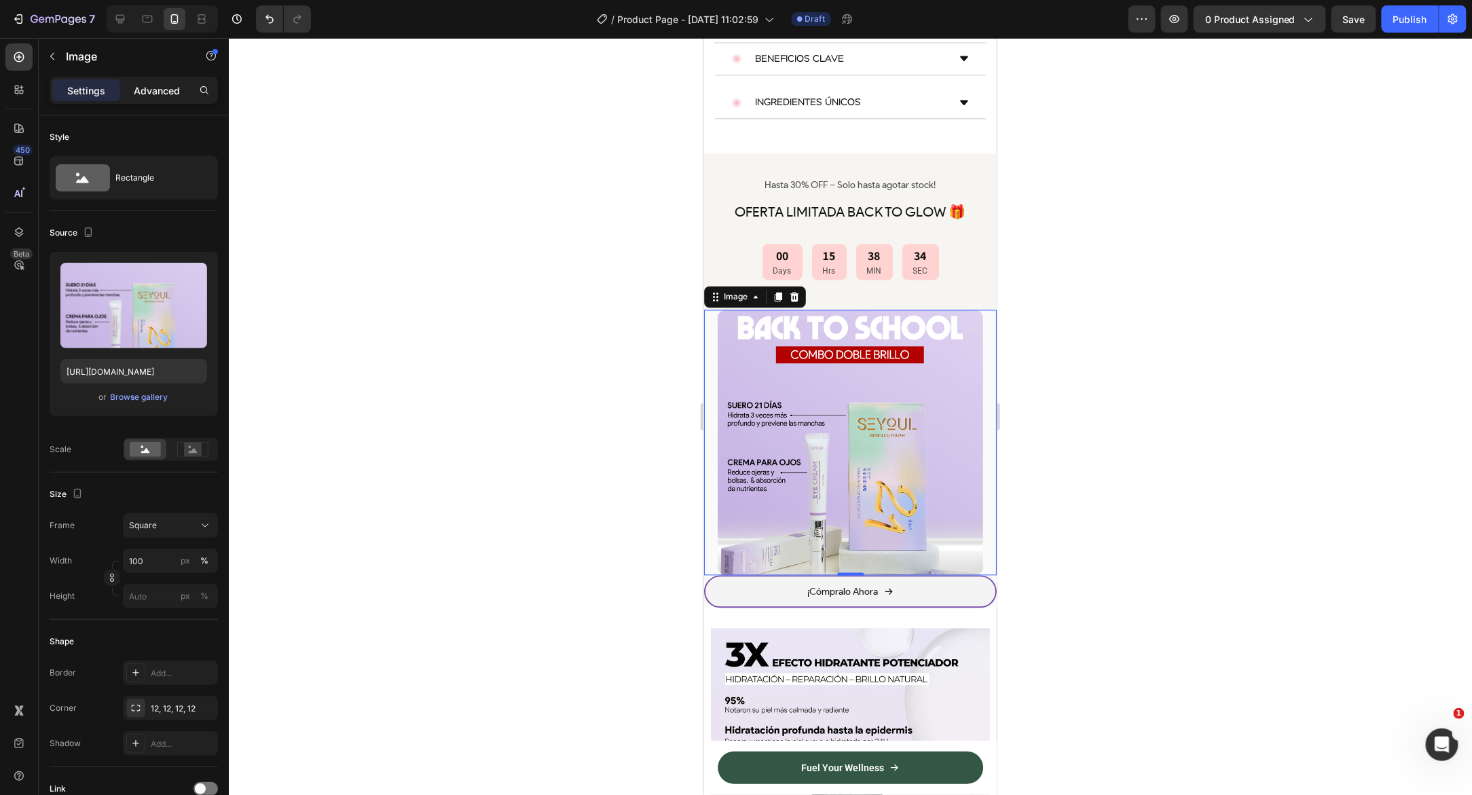
click at [157, 89] on p "Advanced" at bounding box center [157, 90] width 46 height 14
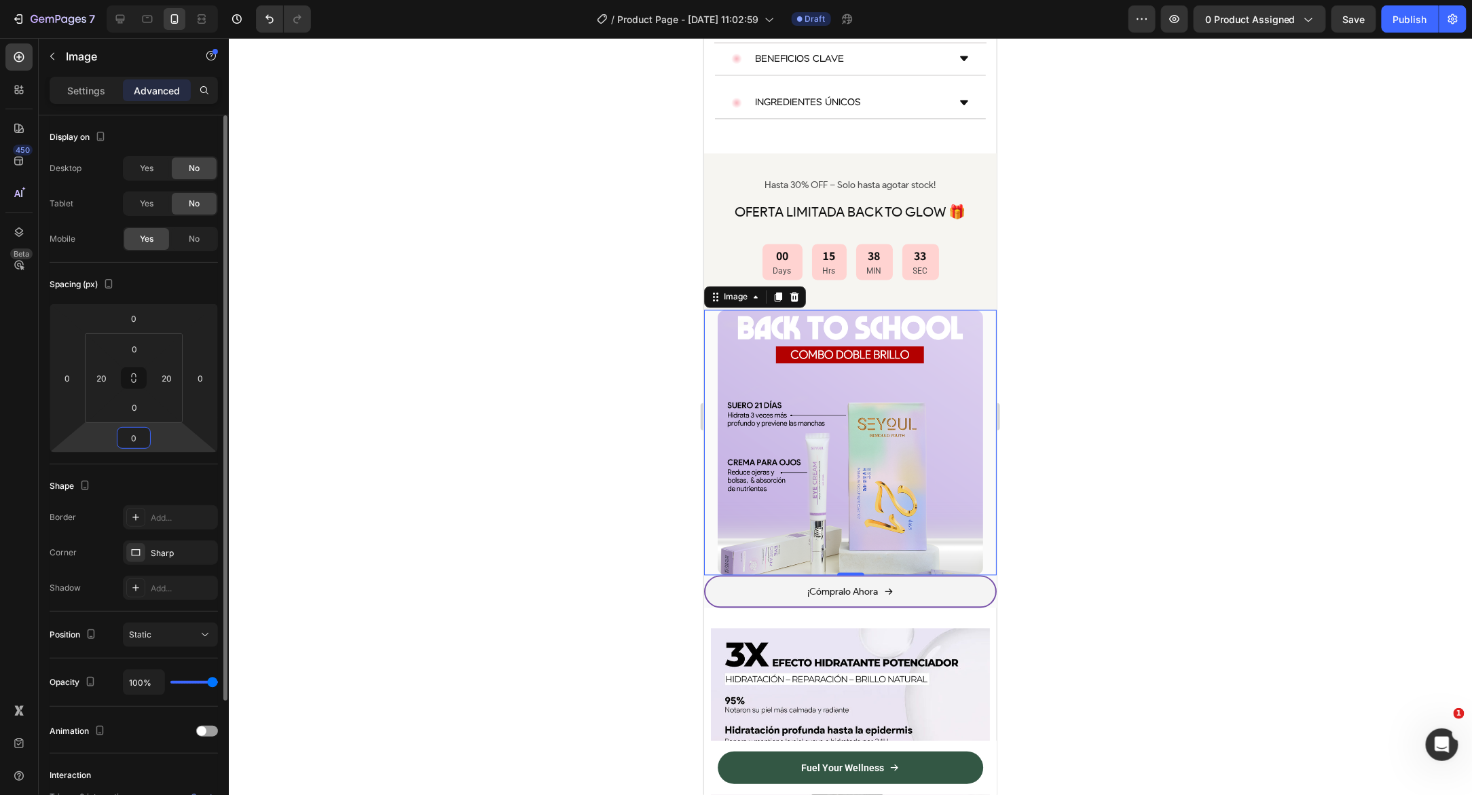
click at [133, 434] on input "0" at bounding box center [133, 438] width 27 height 20
type input "10"
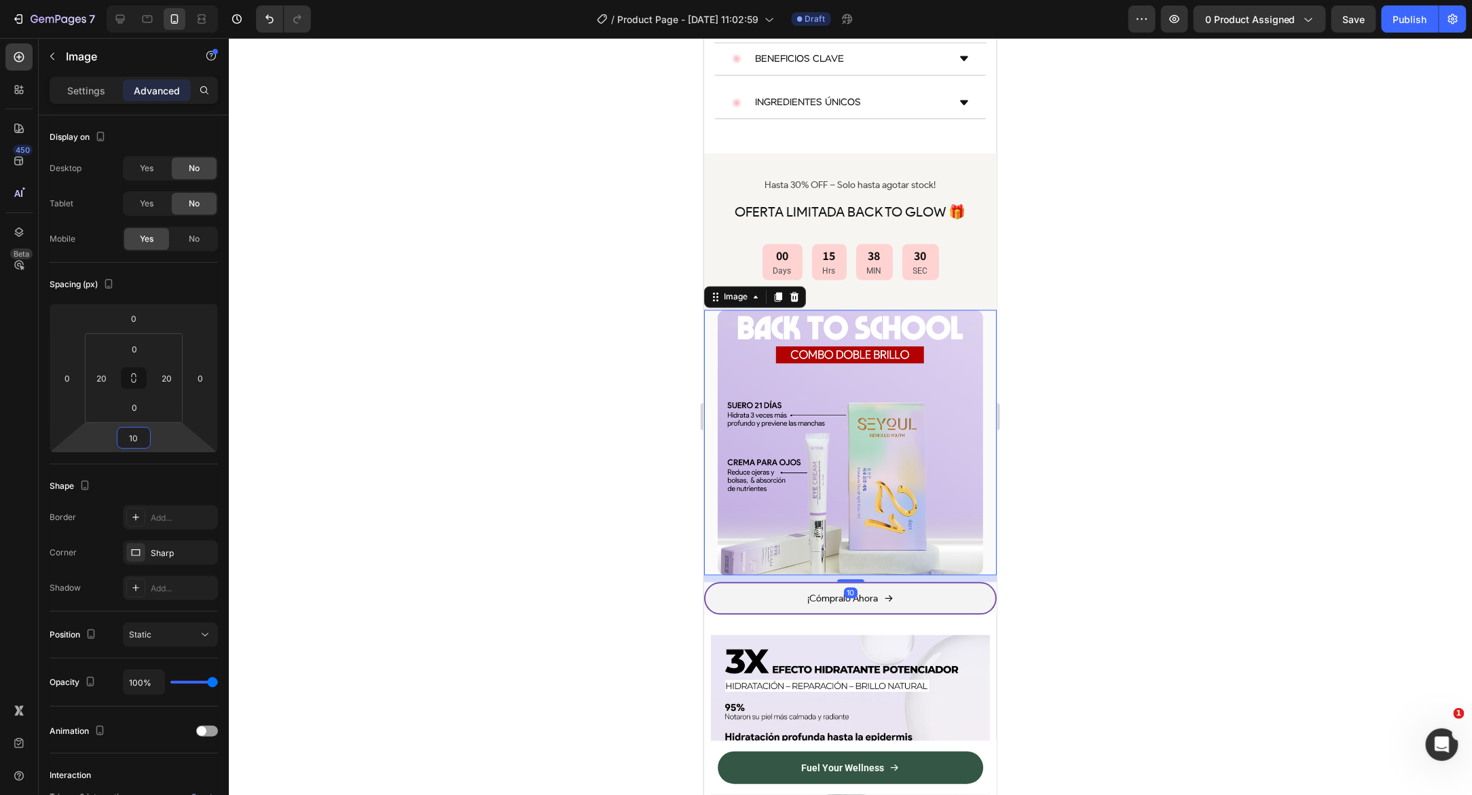
click at [411, 428] on div at bounding box center [850, 416] width 1243 height 757
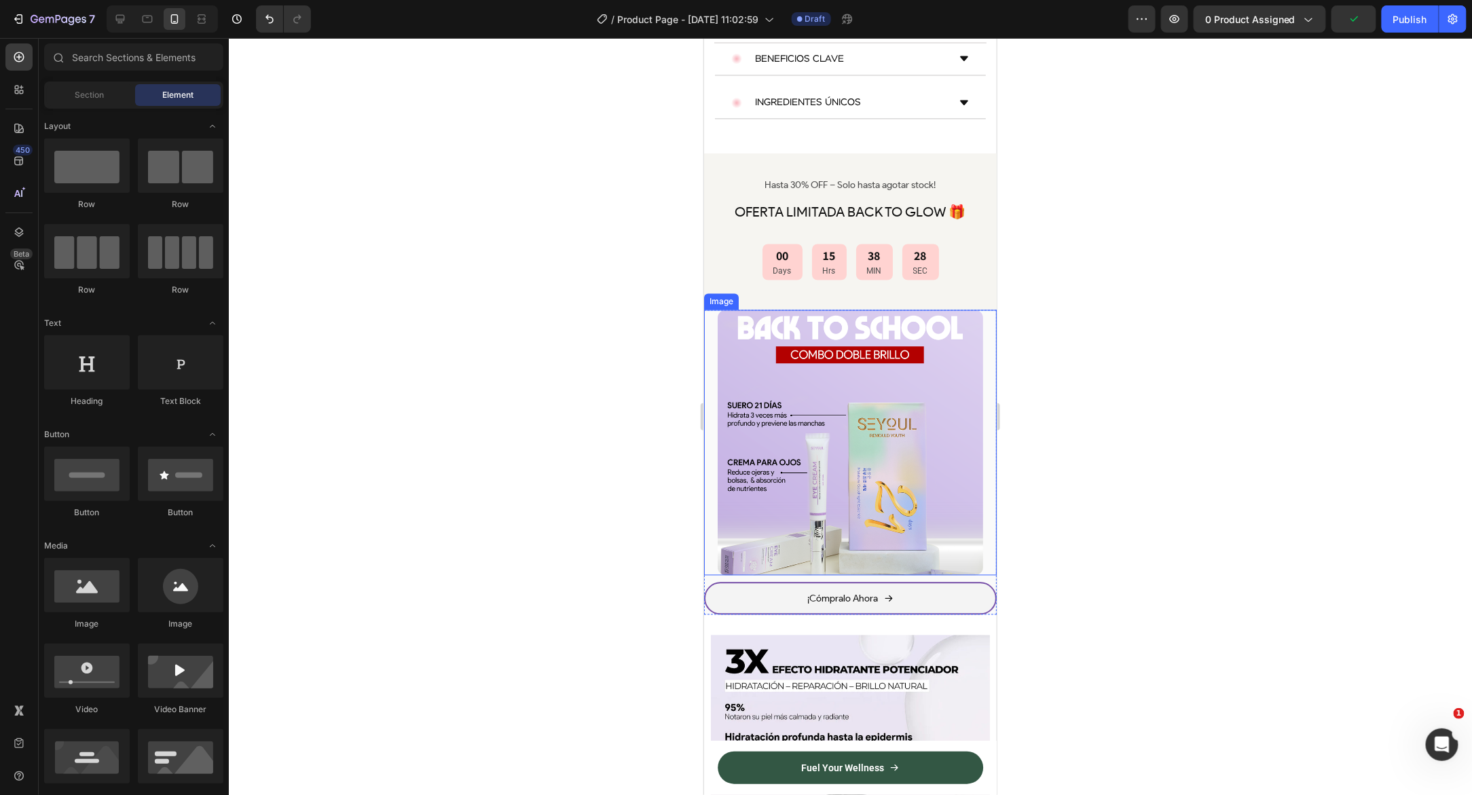
click at [740, 355] on img at bounding box center [849, 442] width 265 height 265
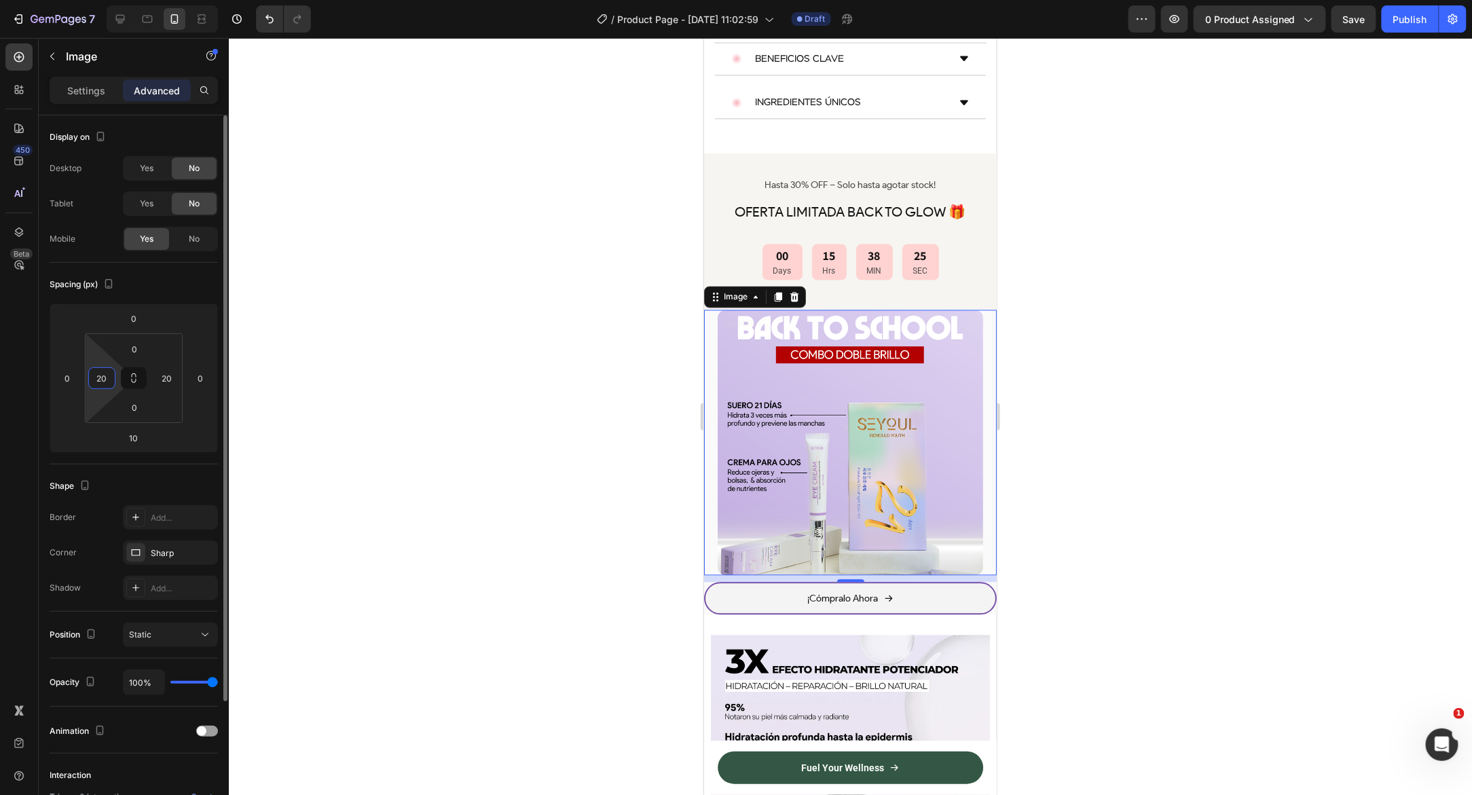
click at [111, 374] on input "20" at bounding box center [102, 378] width 20 height 20
type input "0"
click at [166, 375] on input "20" at bounding box center [167, 378] width 20 height 20
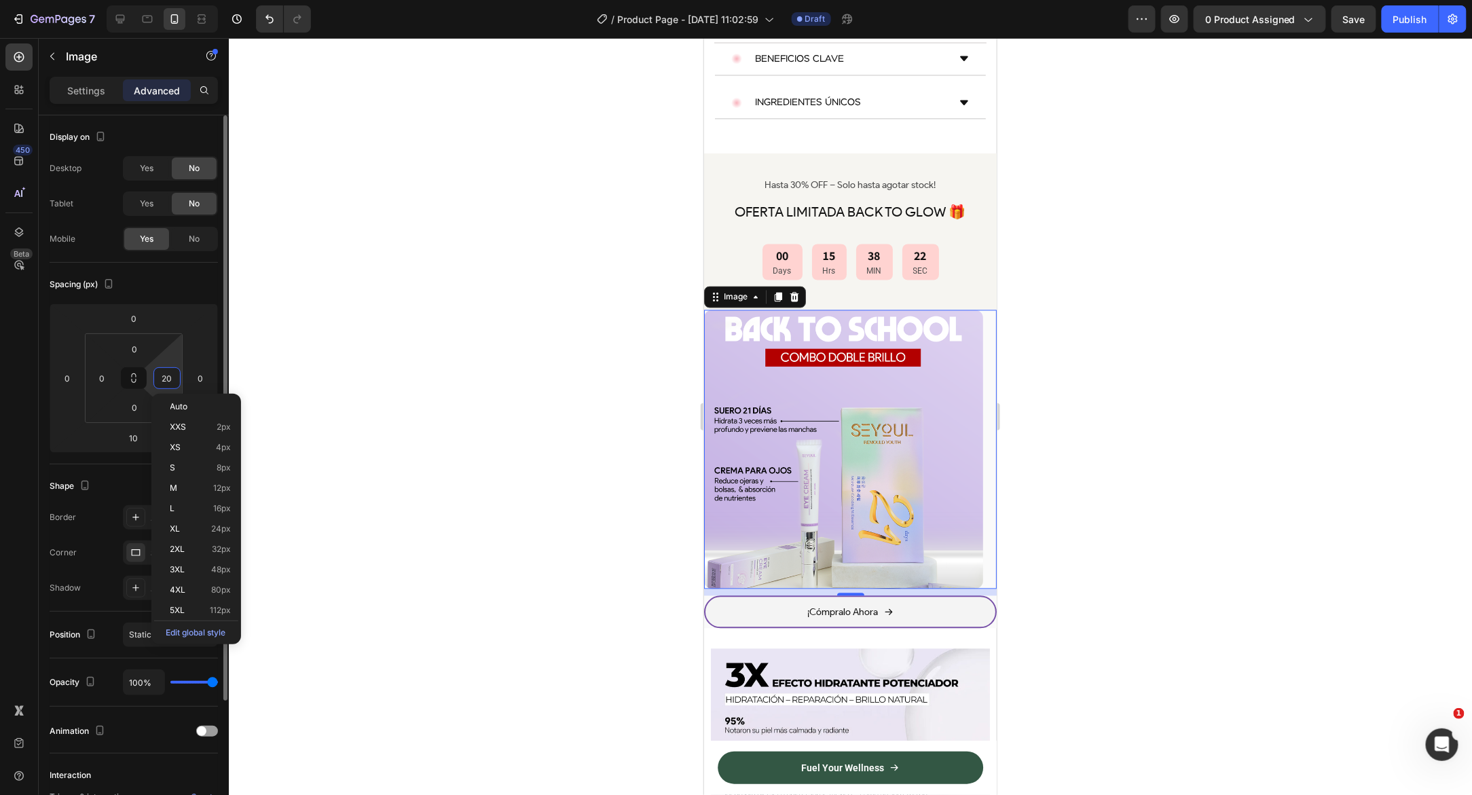
type input "-"
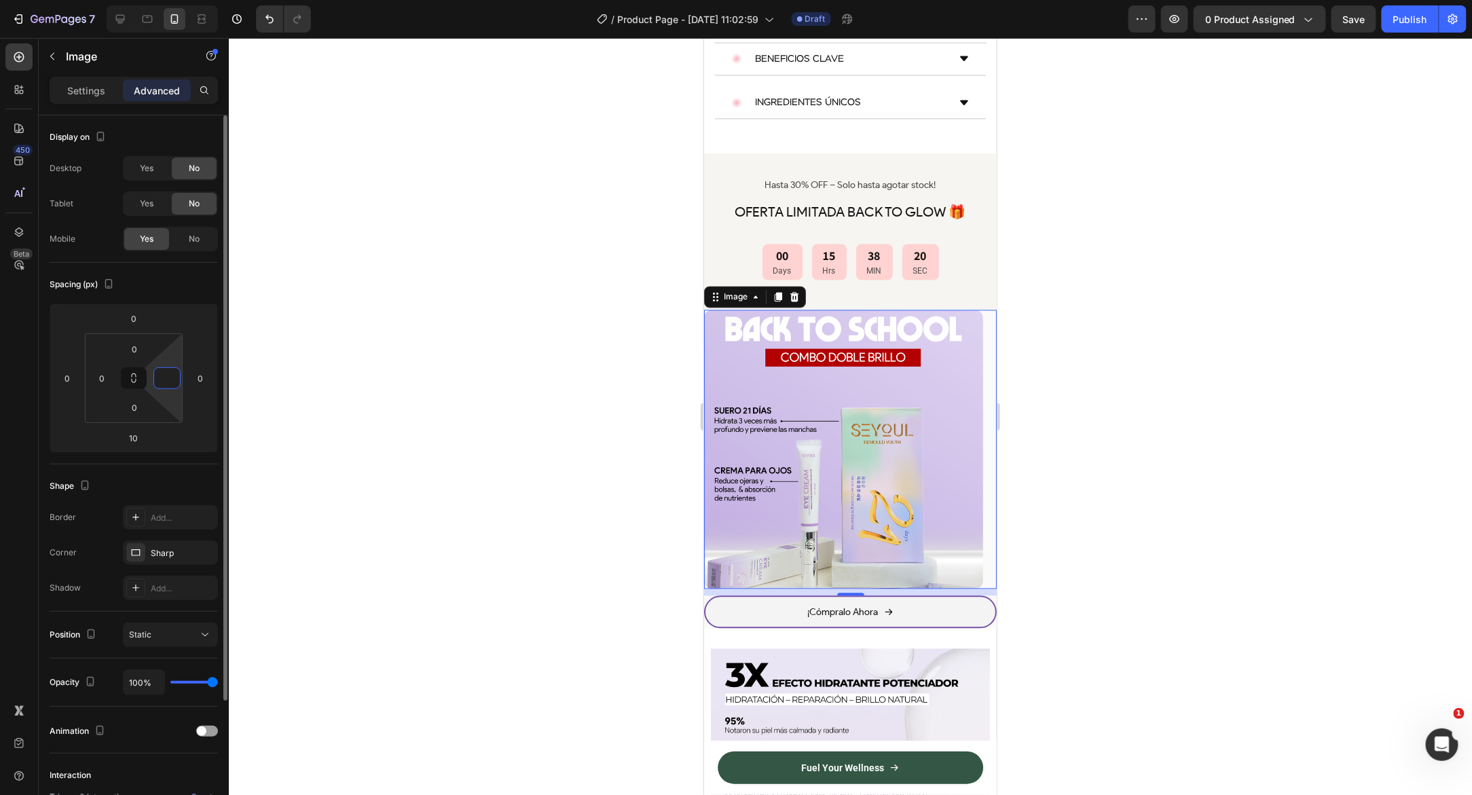
type input "0"
click at [421, 393] on div at bounding box center [850, 416] width 1243 height 757
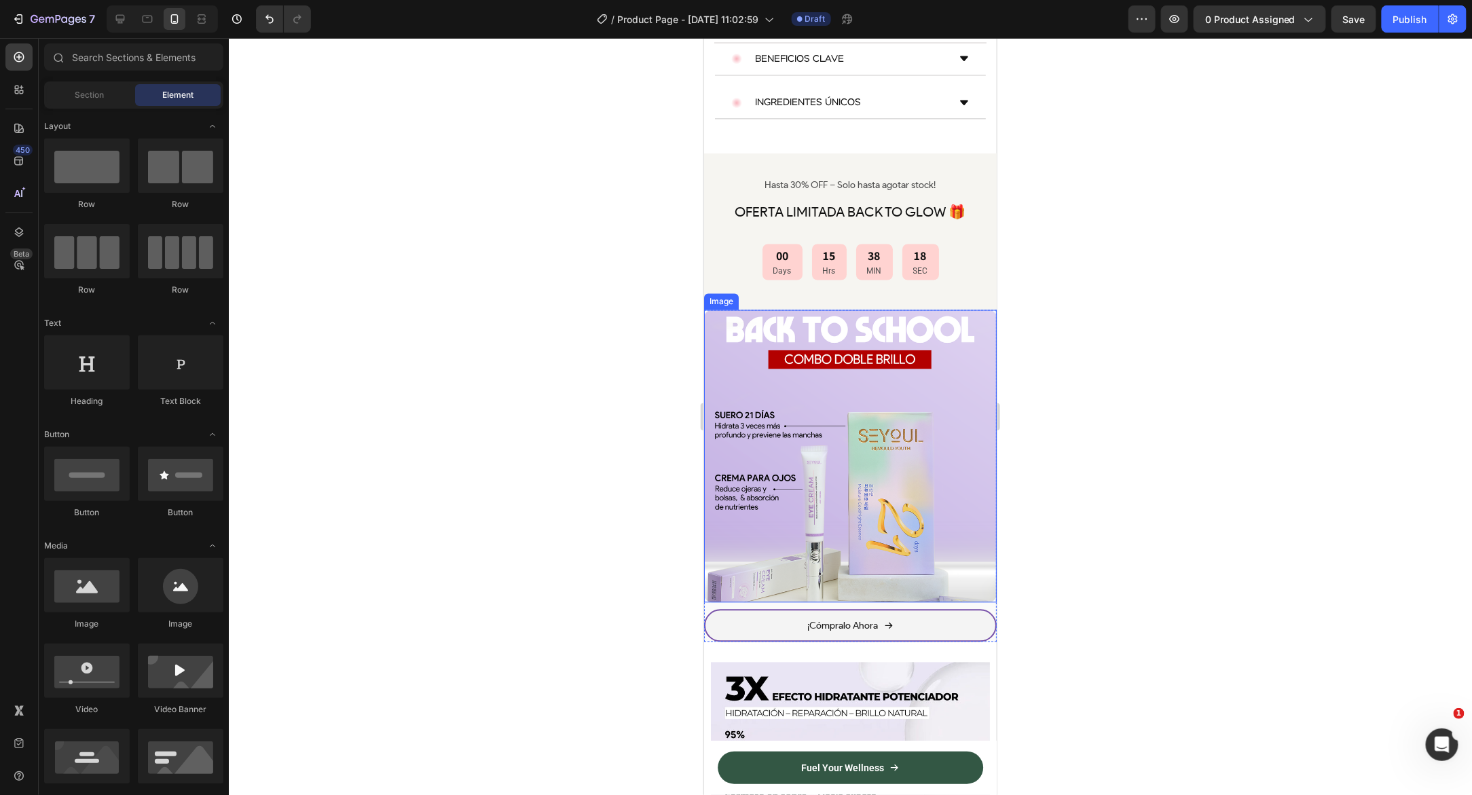
click at [739, 373] on img at bounding box center [849, 456] width 293 height 293
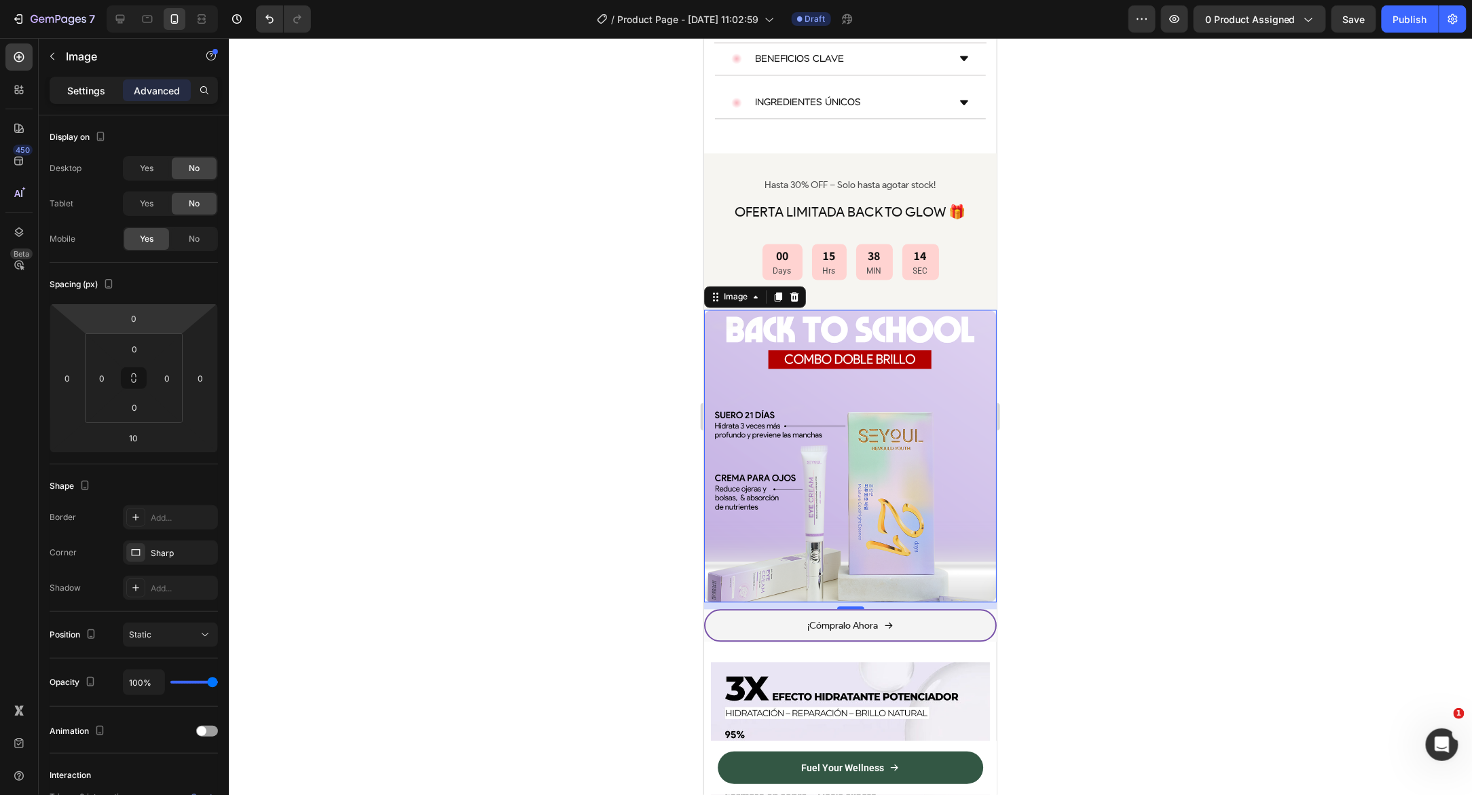
click at [104, 91] on p "Settings" at bounding box center [86, 90] width 38 height 14
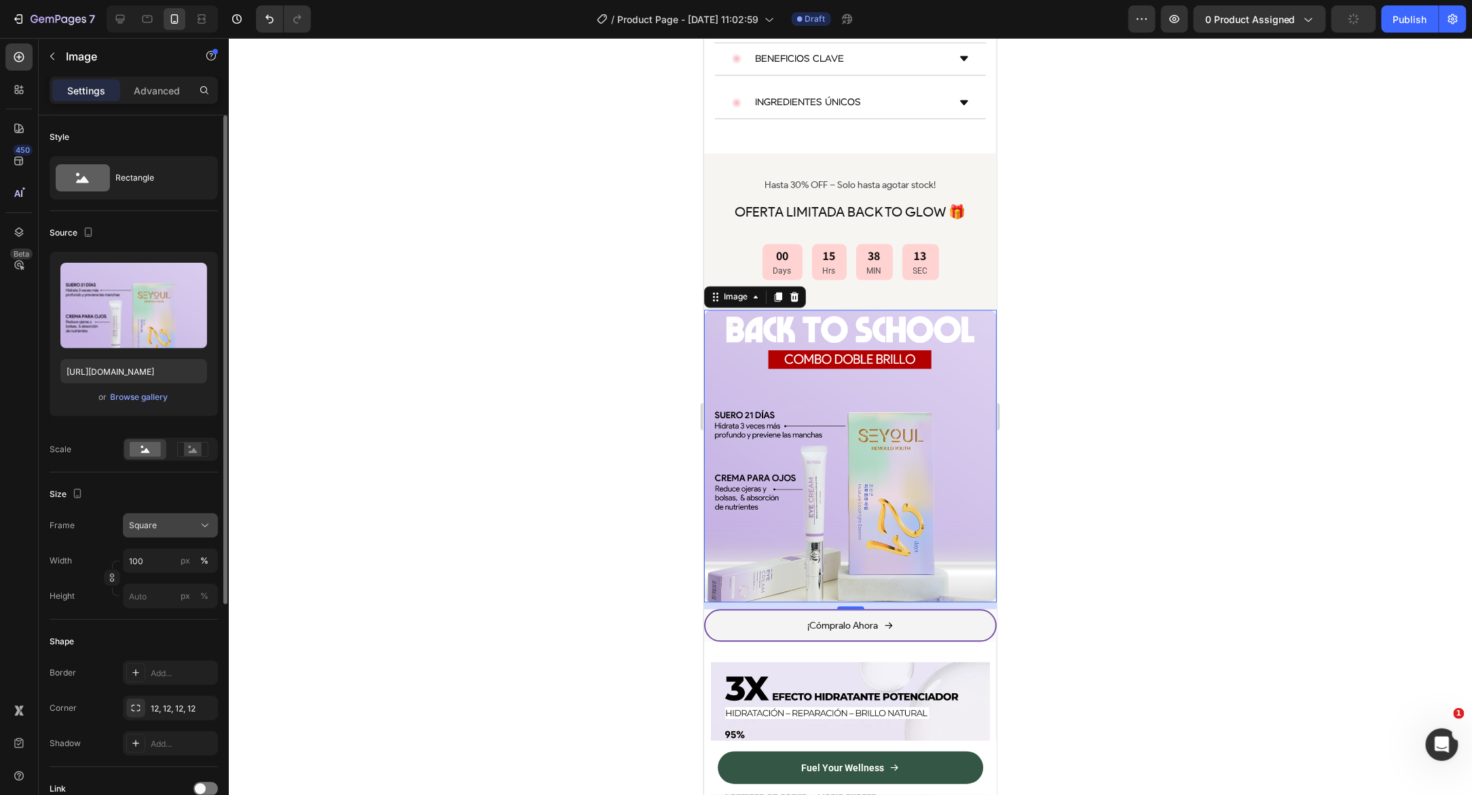
click at [202, 521] on icon at bounding box center [205, 526] width 14 height 14
click at [173, 632] on div "Original" at bounding box center [167, 635] width 79 height 12
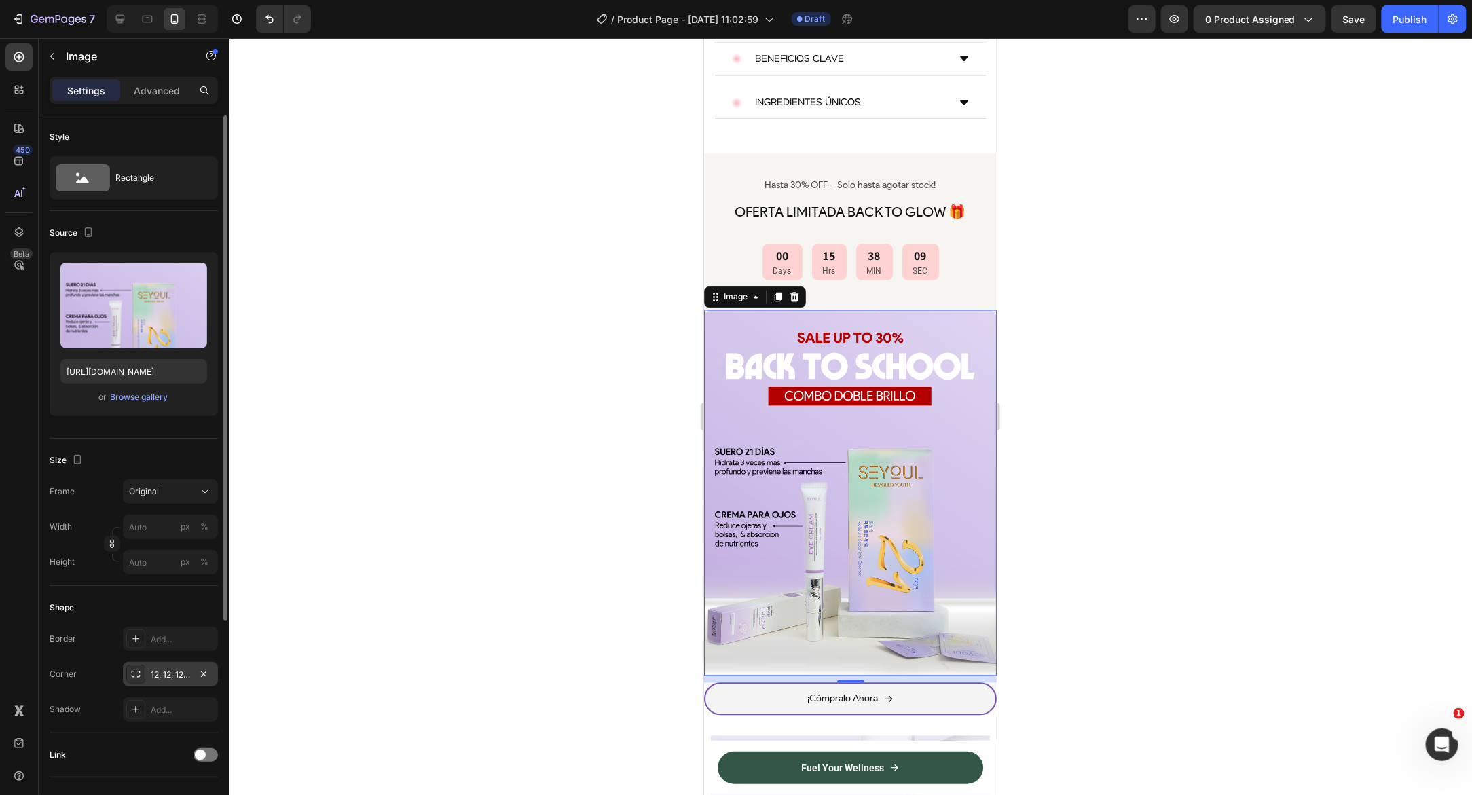
click at [162, 675] on div "12, 12, 12, 12" at bounding box center [170, 675] width 39 height 12
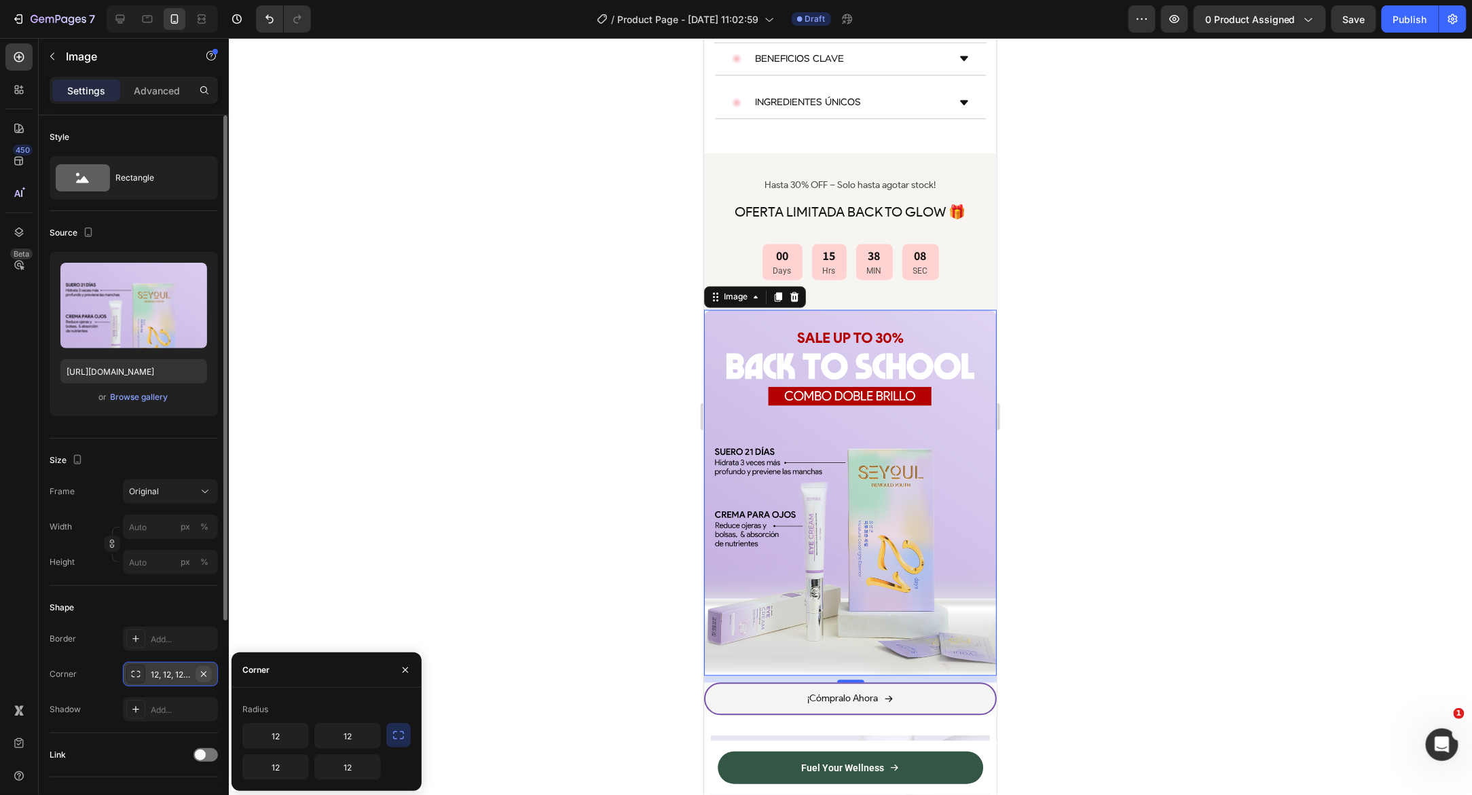
click at [209, 673] on icon "button" at bounding box center [203, 674] width 11 height 11
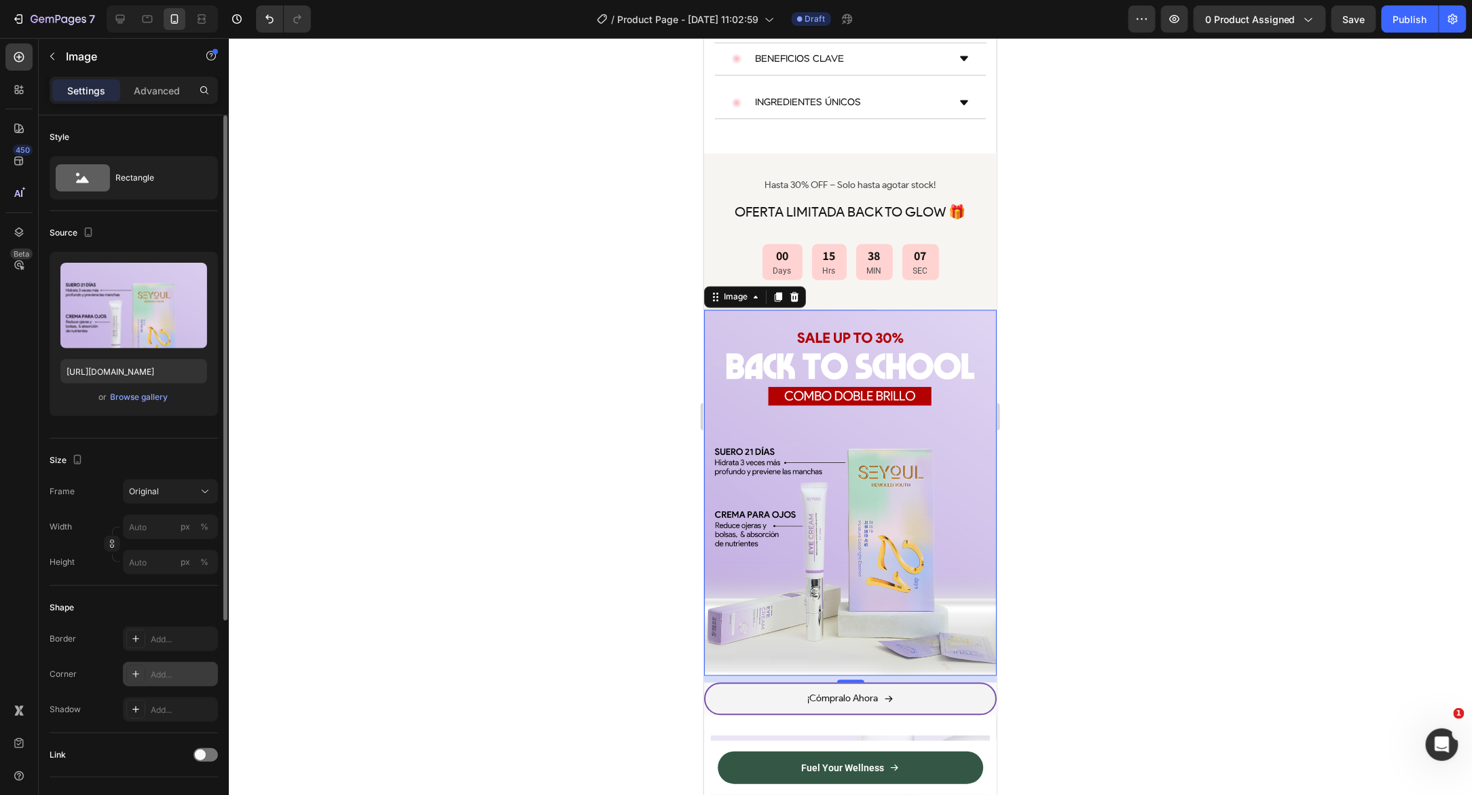
click at [352, 584] on div at bounding box center [850, 416] width 1243 height 757
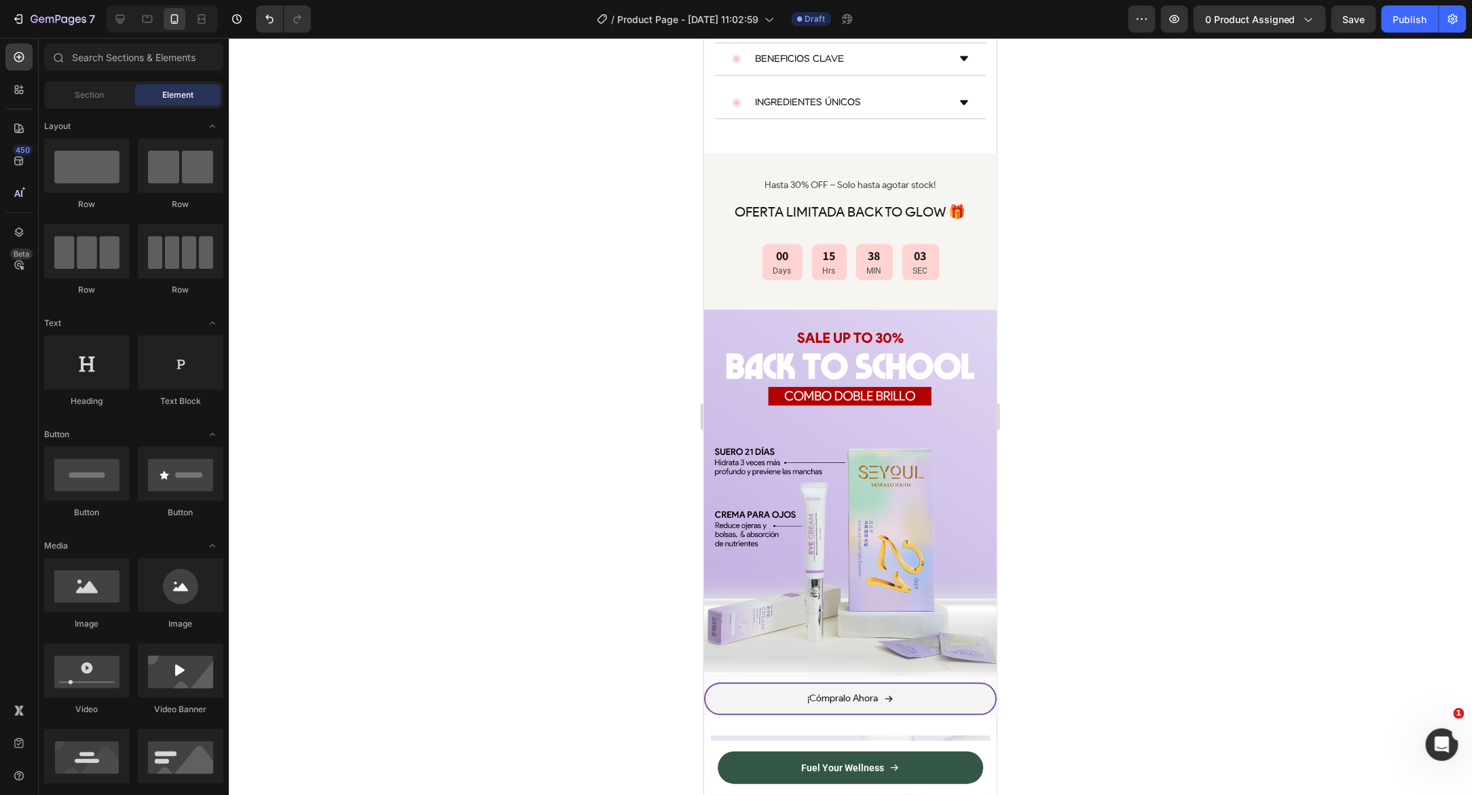
click at [567, 353] on div at bounding box center [850, 416] width 1243 height 757
click at [707, 682] on div "¡Cómpralo Ahora Button" at bounding box center [849, 698] width 293 height 33
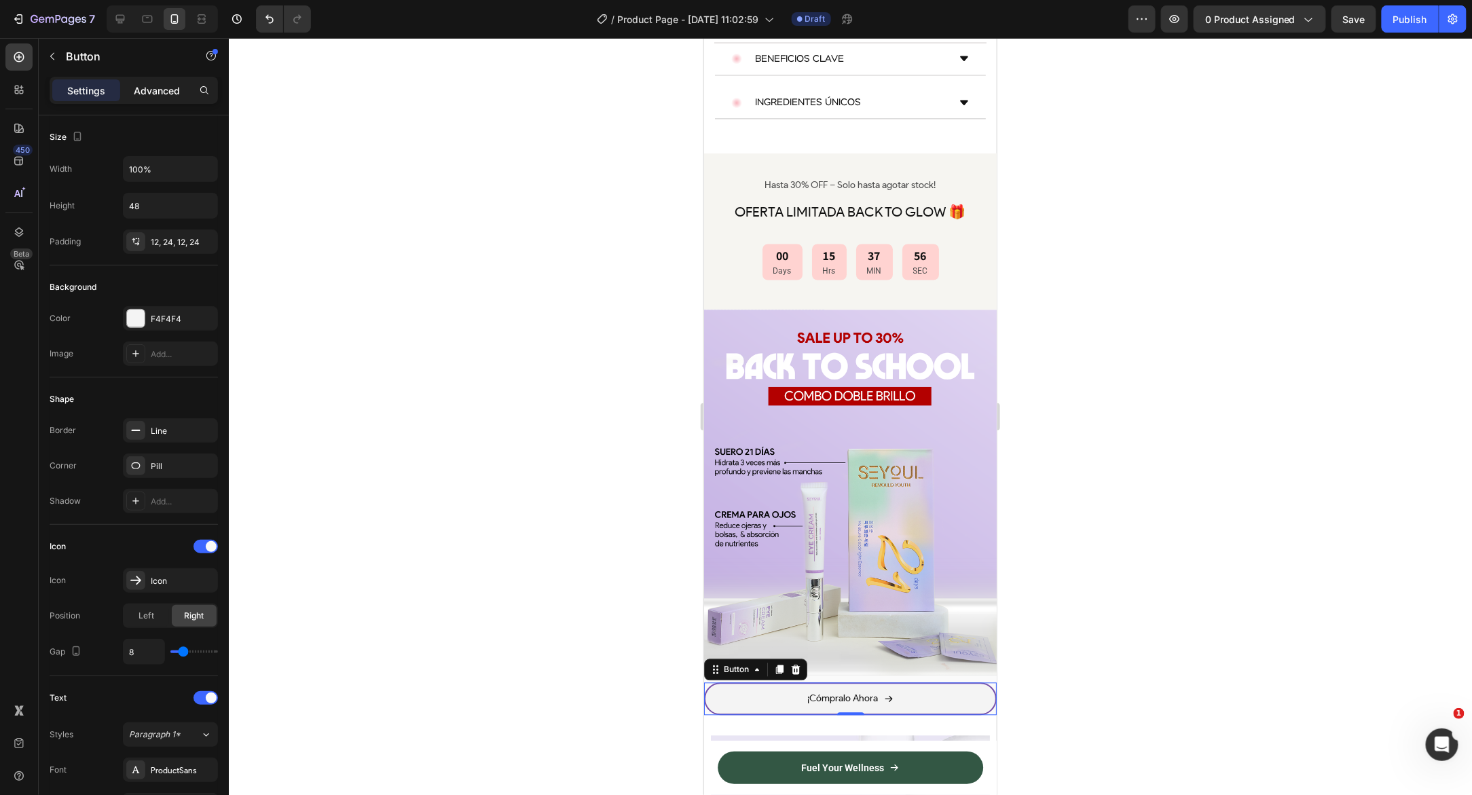
click at [139, 97] on div "Advanced" at bounding box center [157, 90] width 68 height 22
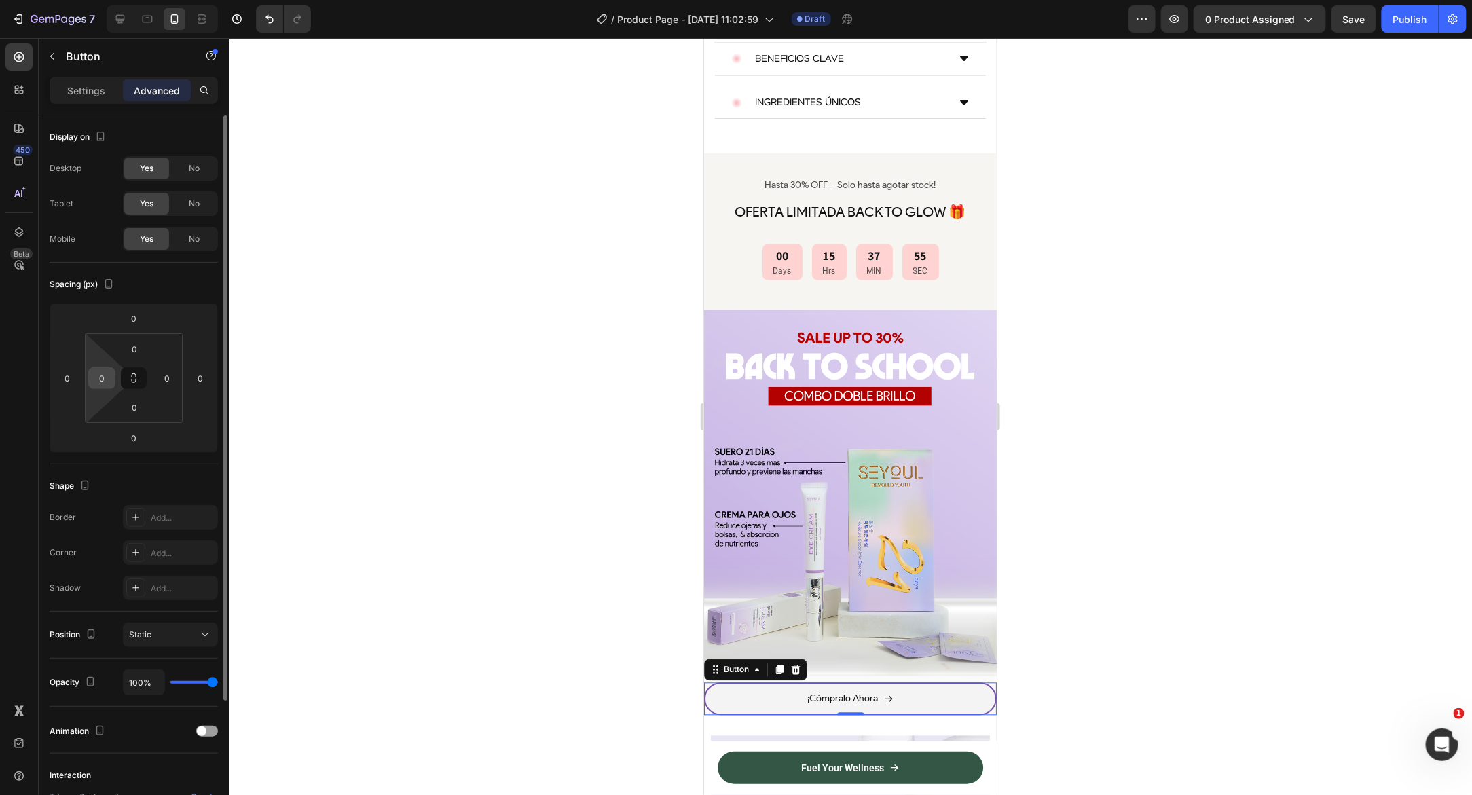
click at [105, 377] on input "0" at bounding box center [102, 378] width 20 height 20
type input "10"
click at [169, 381] on input "0" at bounding box center [167, 378] width 20 height 20
type input "10"
click at [419, 420] on div at bounding box center [850, 416] width 1243 height 757
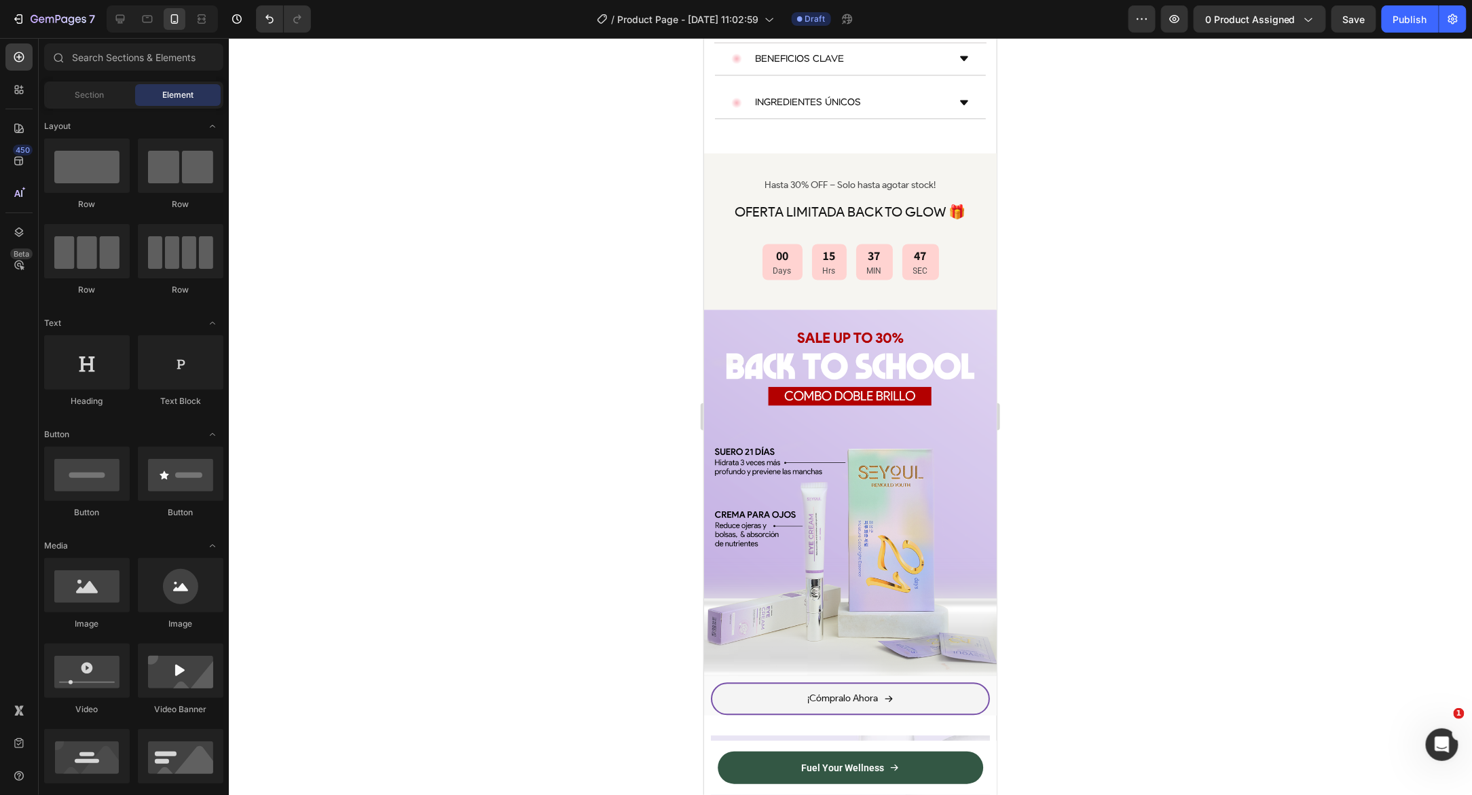
click at [619, 610] on div at bounding box center [850, 416] width 1243 height 757
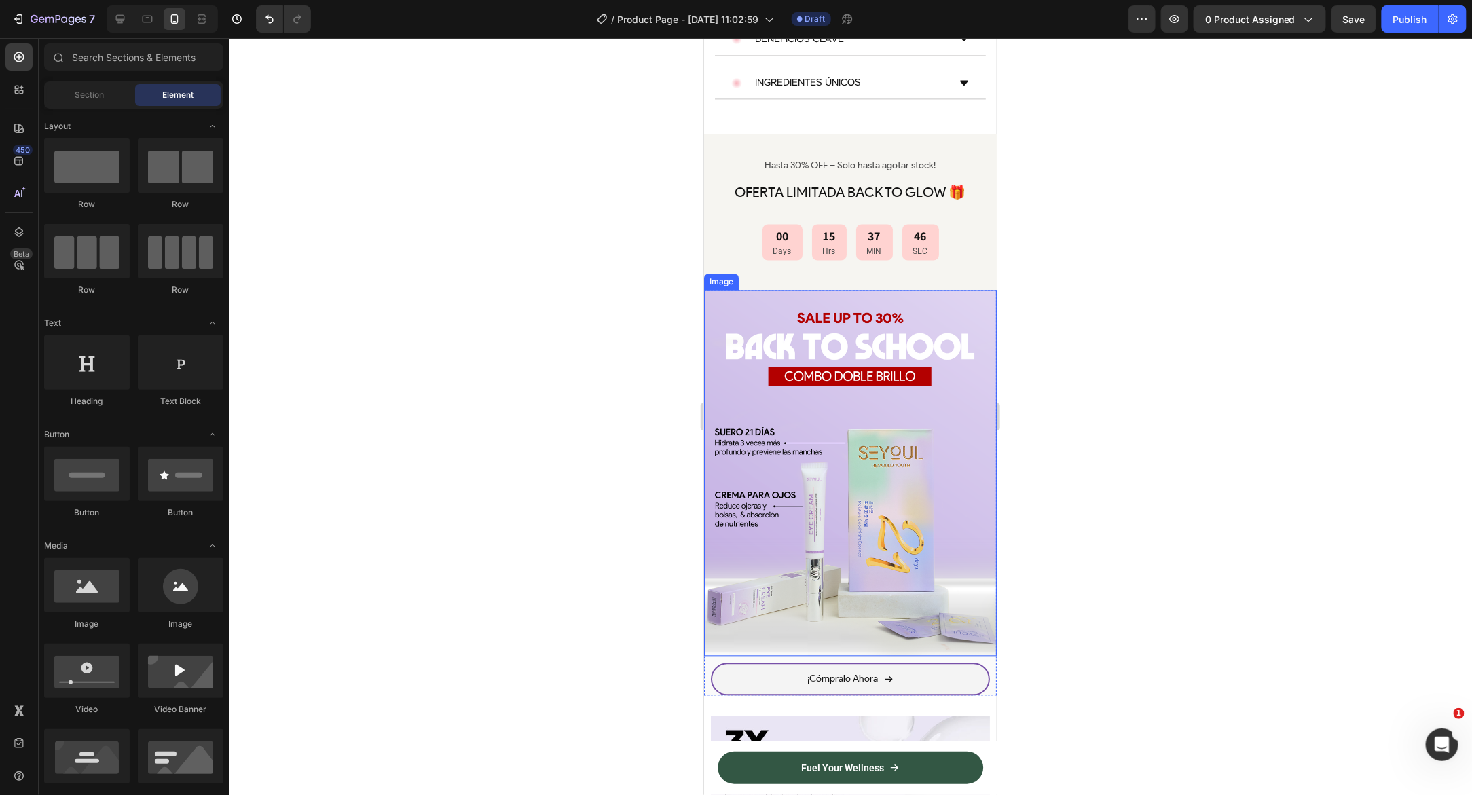
scroll to position [1095, 0]
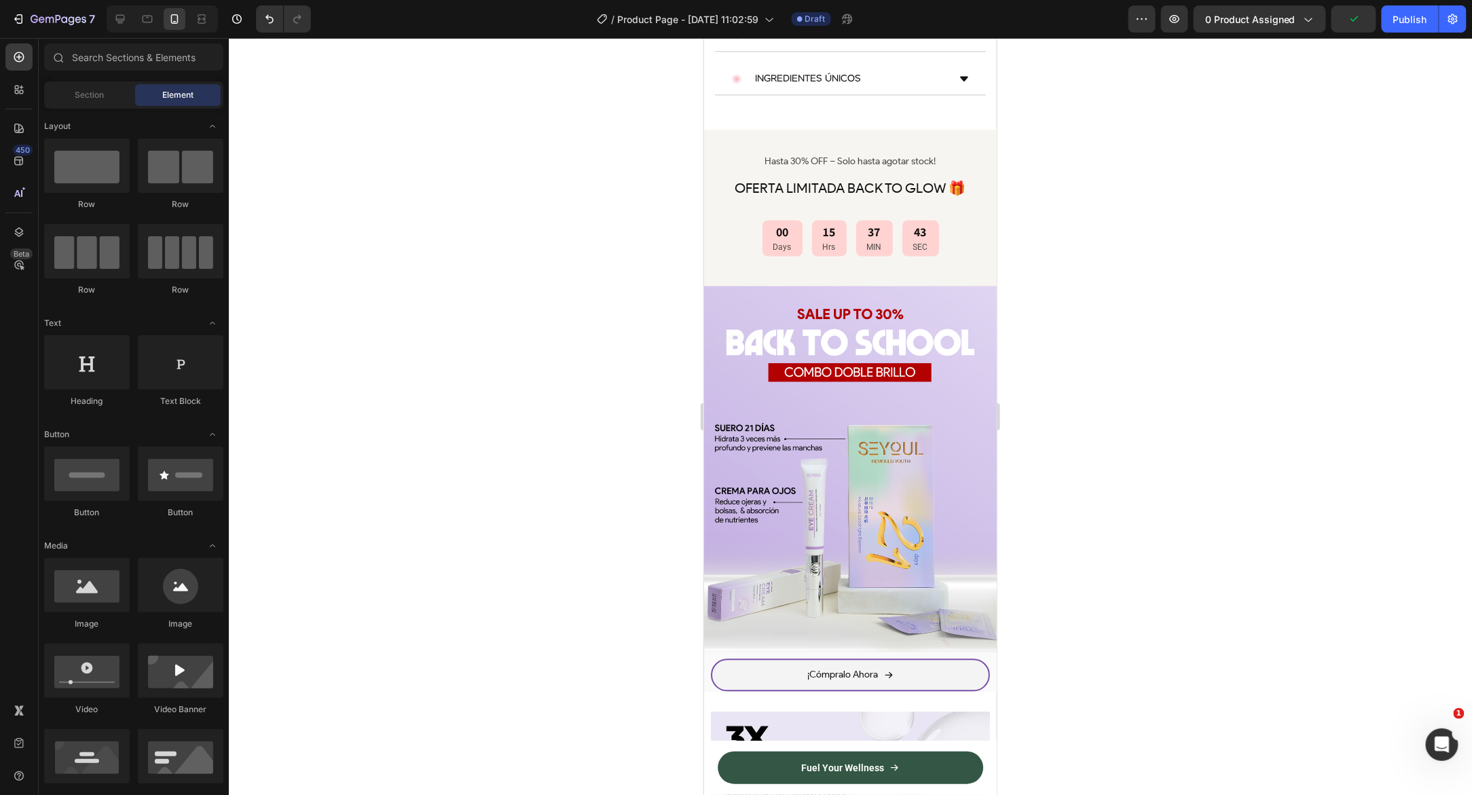
click at [1178, 424] on div at bounding box center [850, 416] width 1243 height 757
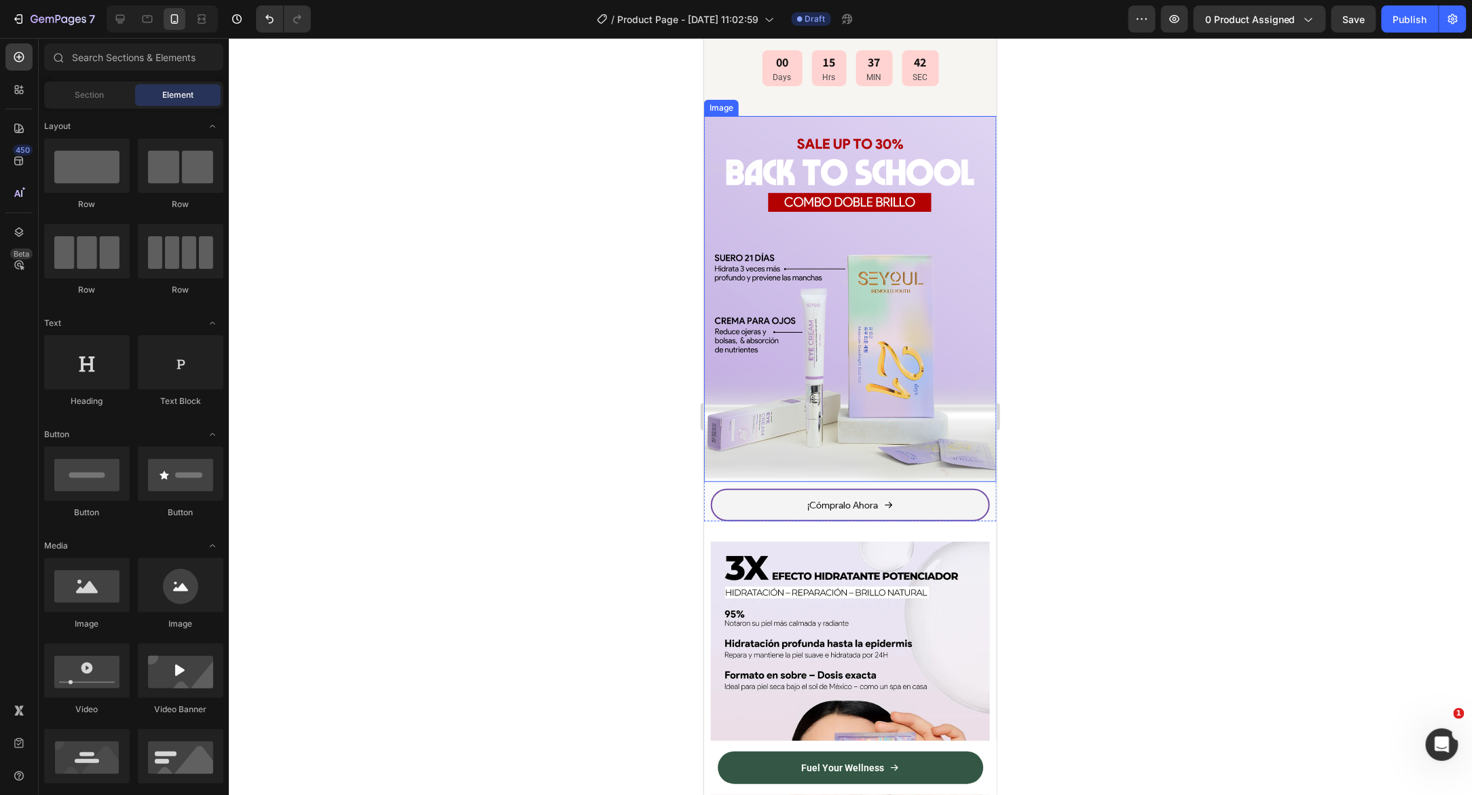
scroll to position [1215, 0]
click at [1350, 22] on span "Save" at bounding box center [1354, 20] width 22 height 12
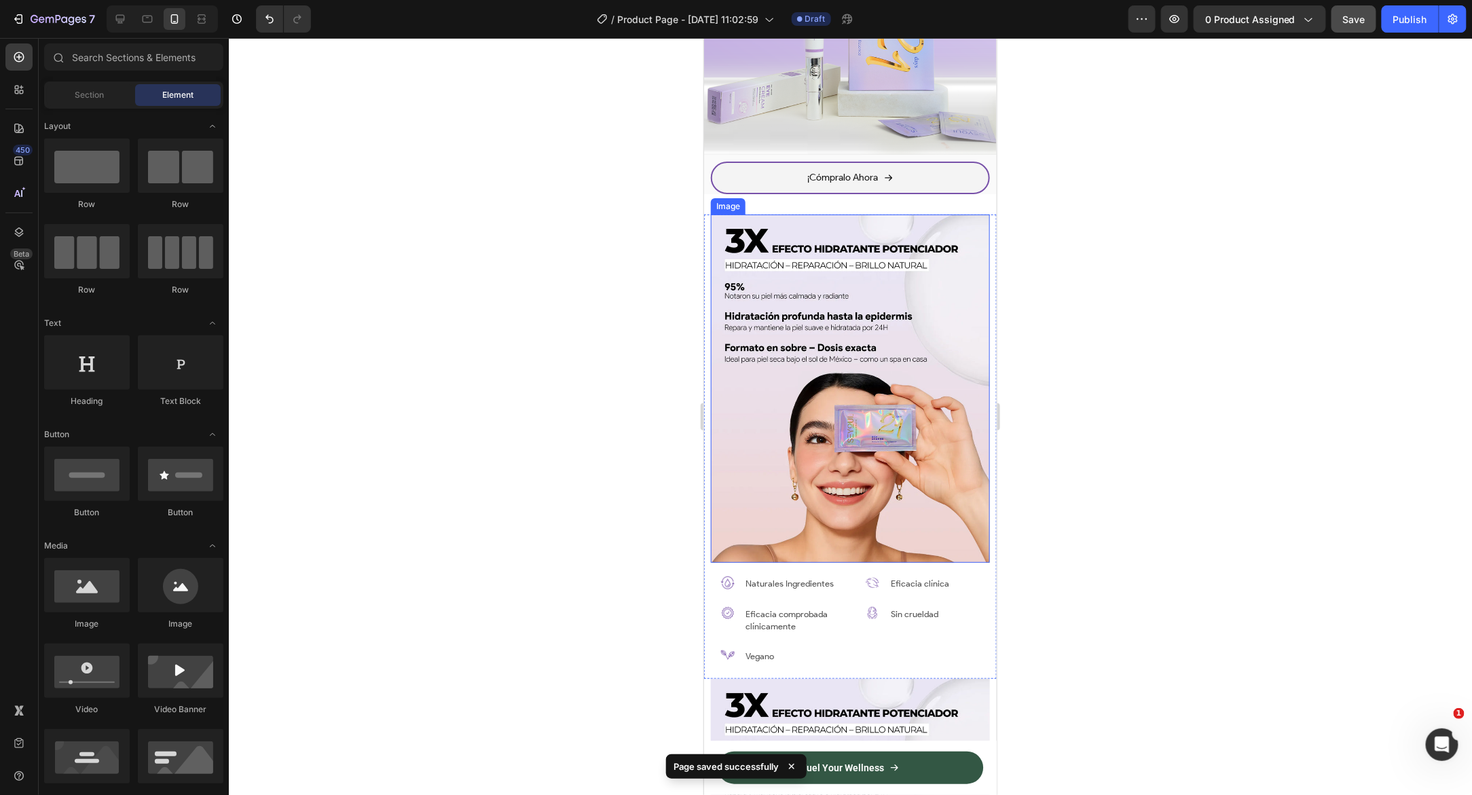
scroll to position [1542, 0]
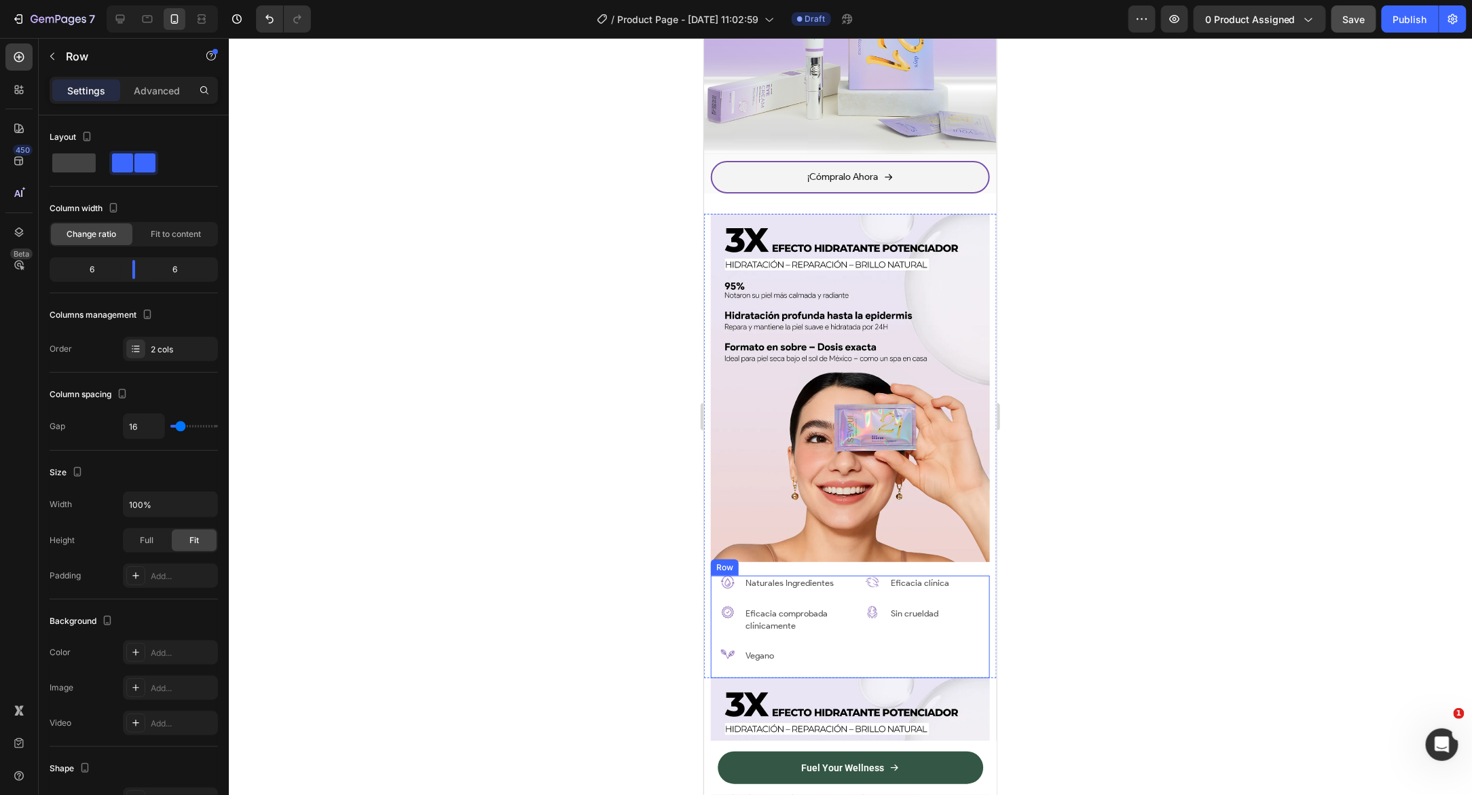
click at [846, 642] on div "Image Naturales Ingredientes Text Block Row Image Eficacia comprobada clínicame…" at bounding box center [849, 626] width 279 height 102
drag, startPoint x: 719, startPoint y: 555, endPoint x: 797, endPoint y: 249, distance: 315.3
click at [797, 249] on div "Mobile ( 431 px) iPhone 13 Mini iPhone 13 Pro iPhone 11 Pro Max iPhone 15 Pro M…" at bounding box center [849, 673] width 293 height 4357
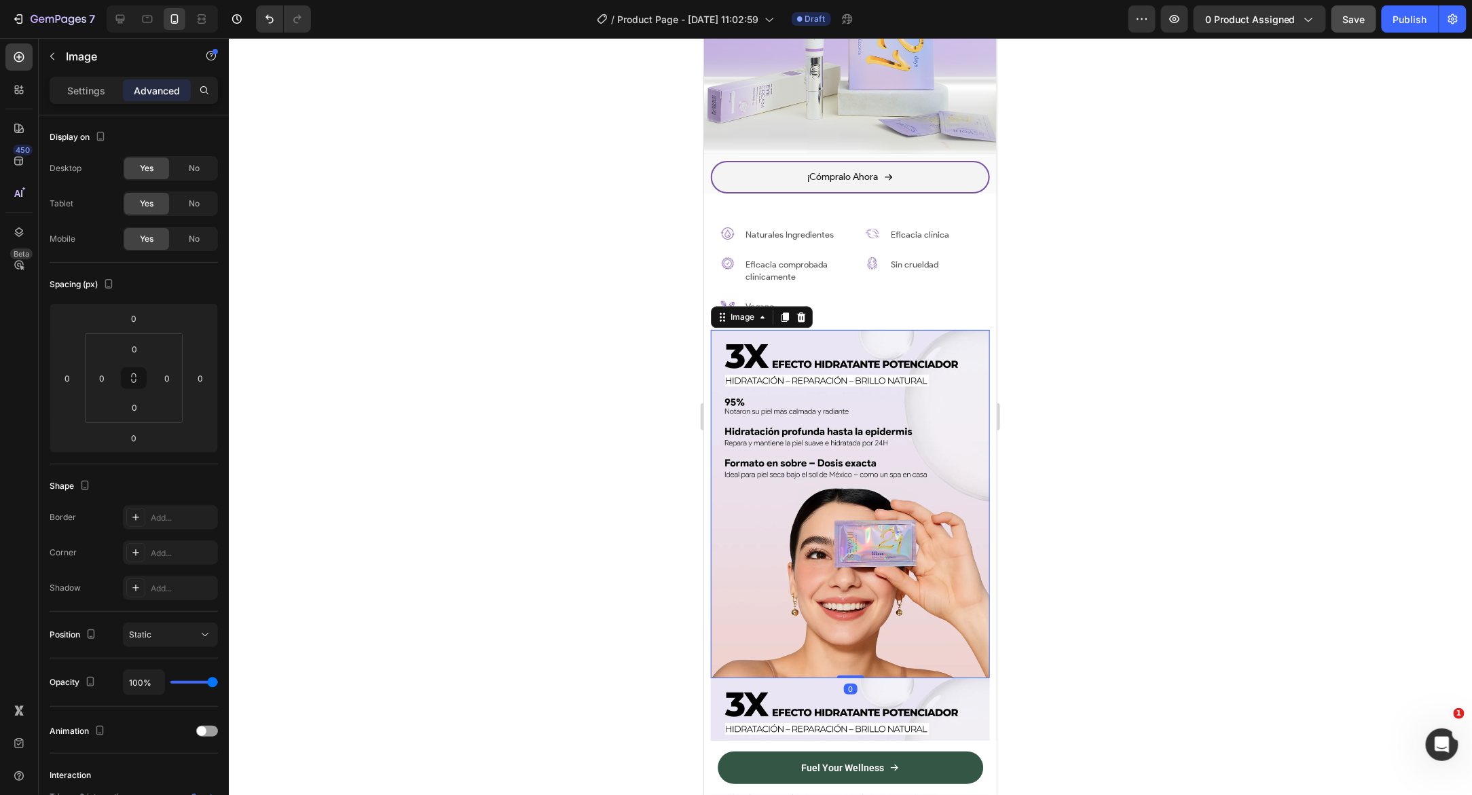
click at [761, 488] on img at bounding box center [849, 503] width 279 height 349
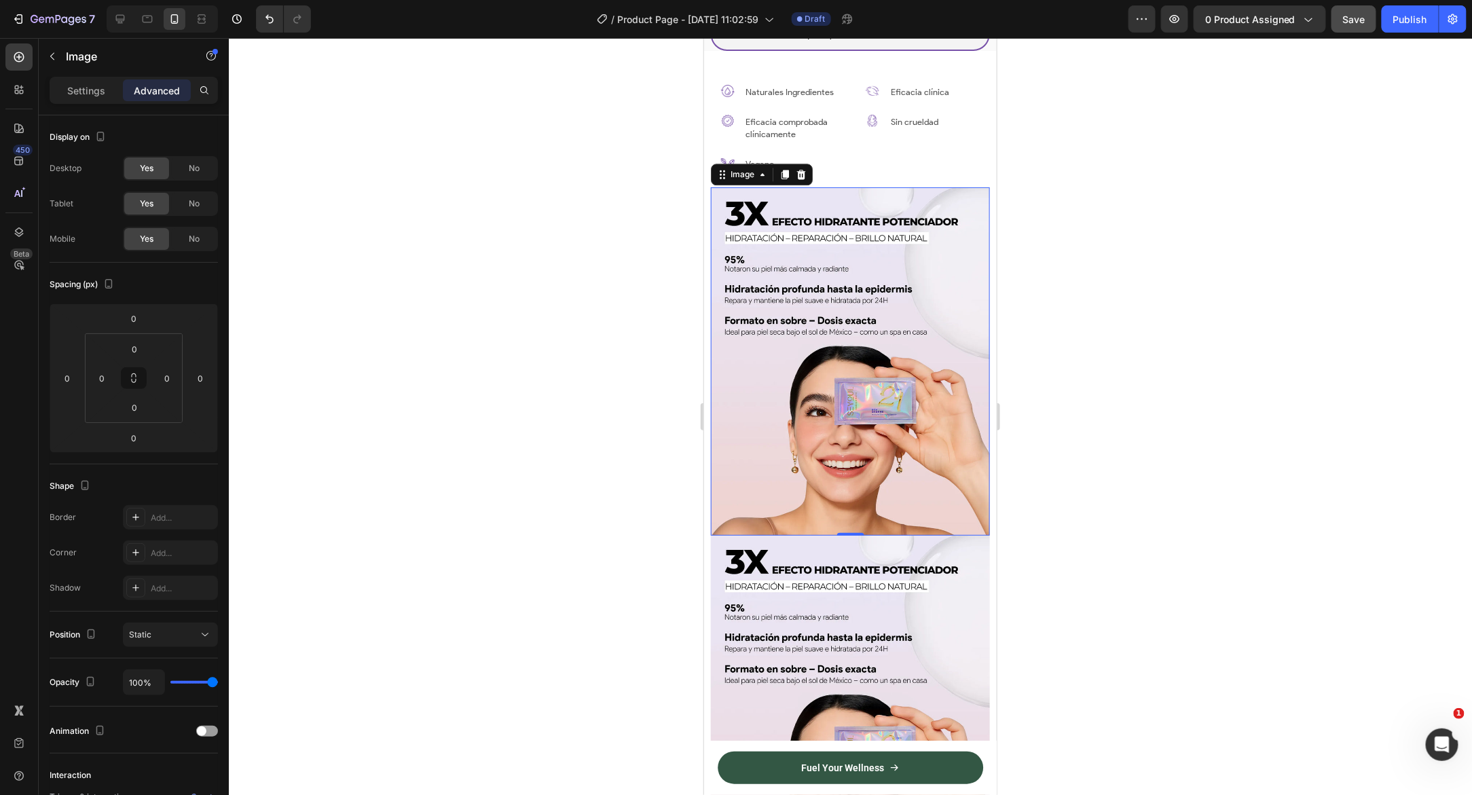
scroll to position [1698, 0]
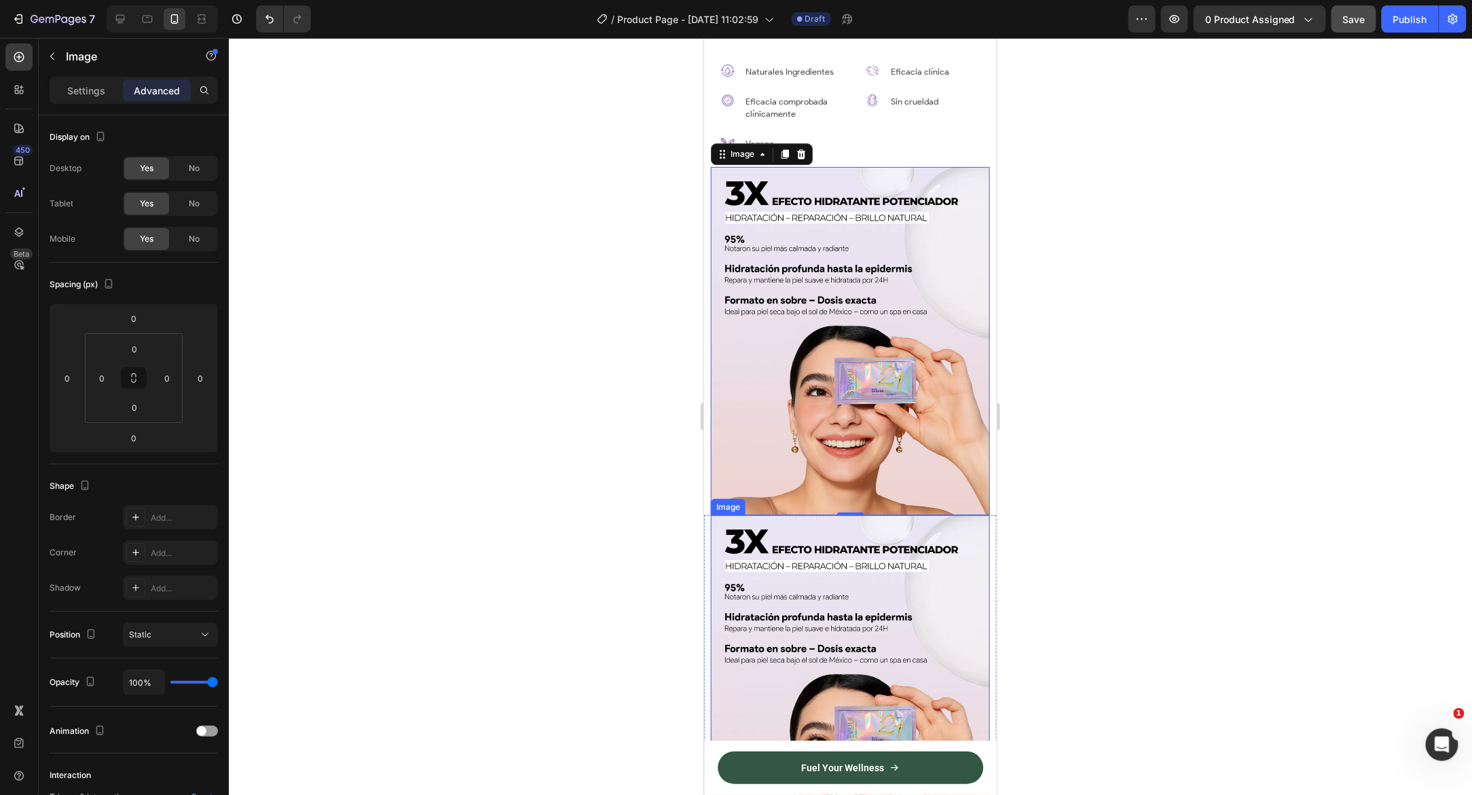
click at [745, 549] on img at bounding box center [849, 689] width 279 height 349
click at [803, 502] on div at bounding box center [800, 501] width 16 height 16
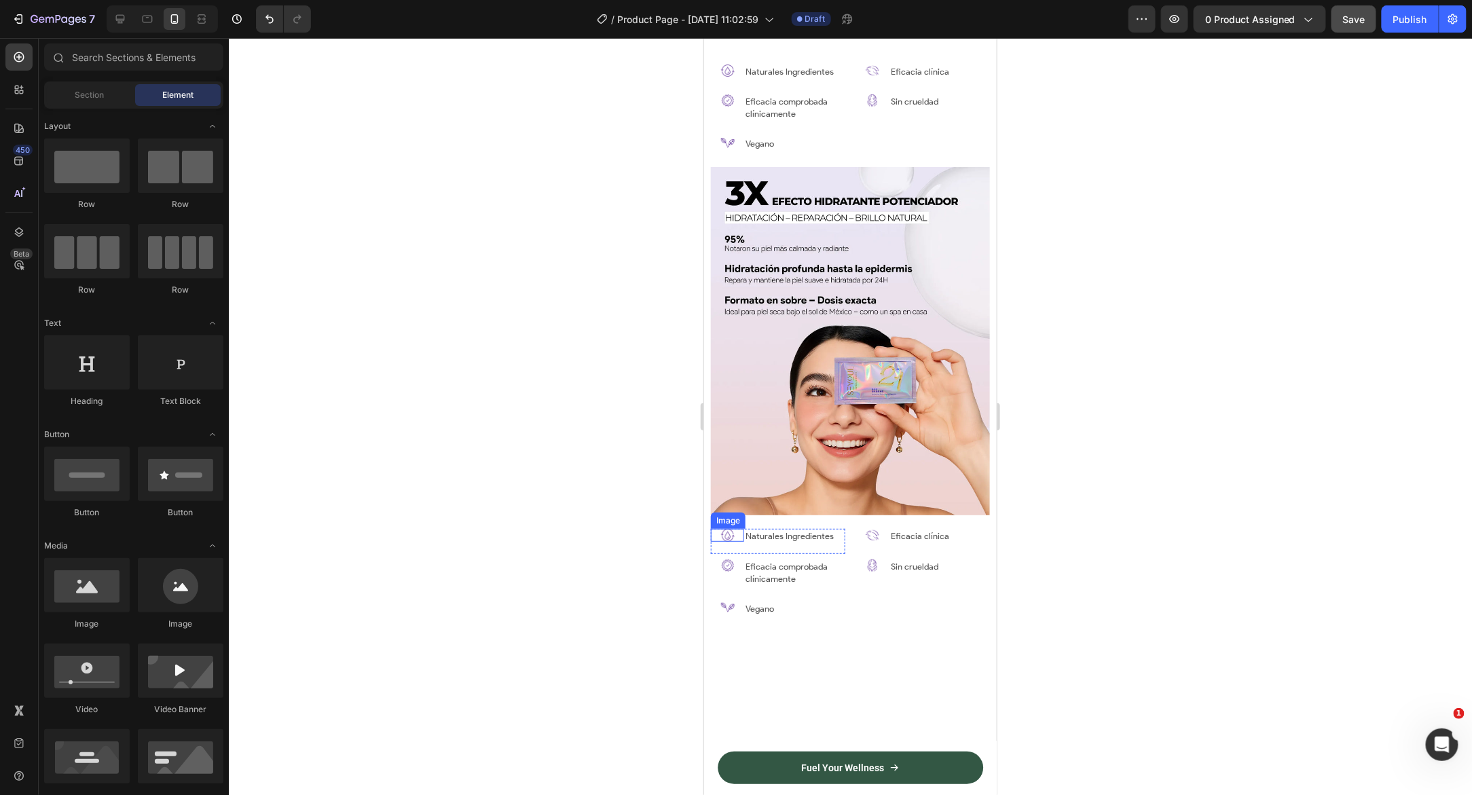
click at [717, 528] on div at bounding box center [726, 534] width 33 height 12
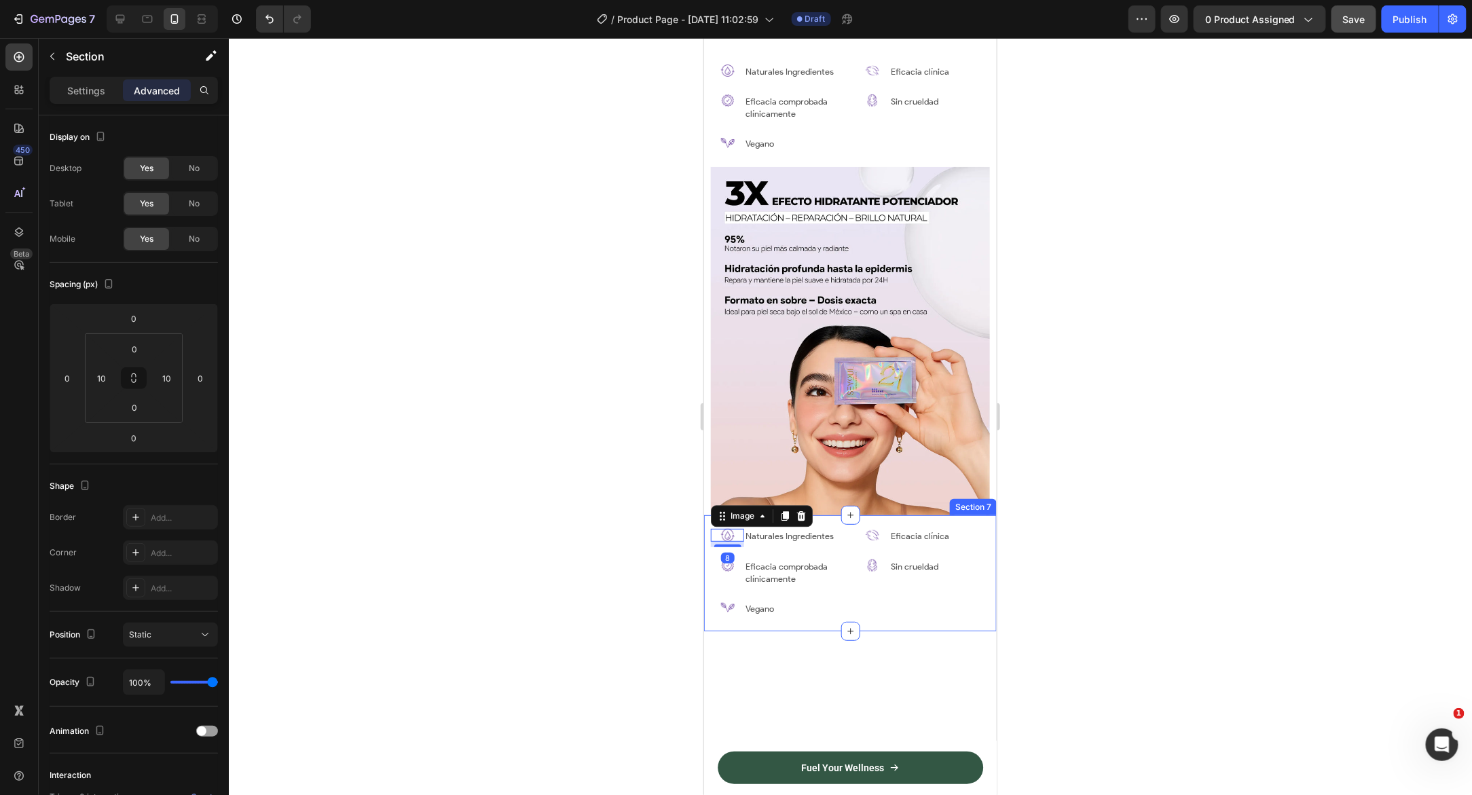
click at [709, 534] on div "Image 8 Naturales Ingredientes Text Block Row Image Eficacia comprobada clínica…" at bounding box center [849, 573] width 293 height 116
click at [980, 498] on icon at bounding box center [984, 502] width 9 height 10
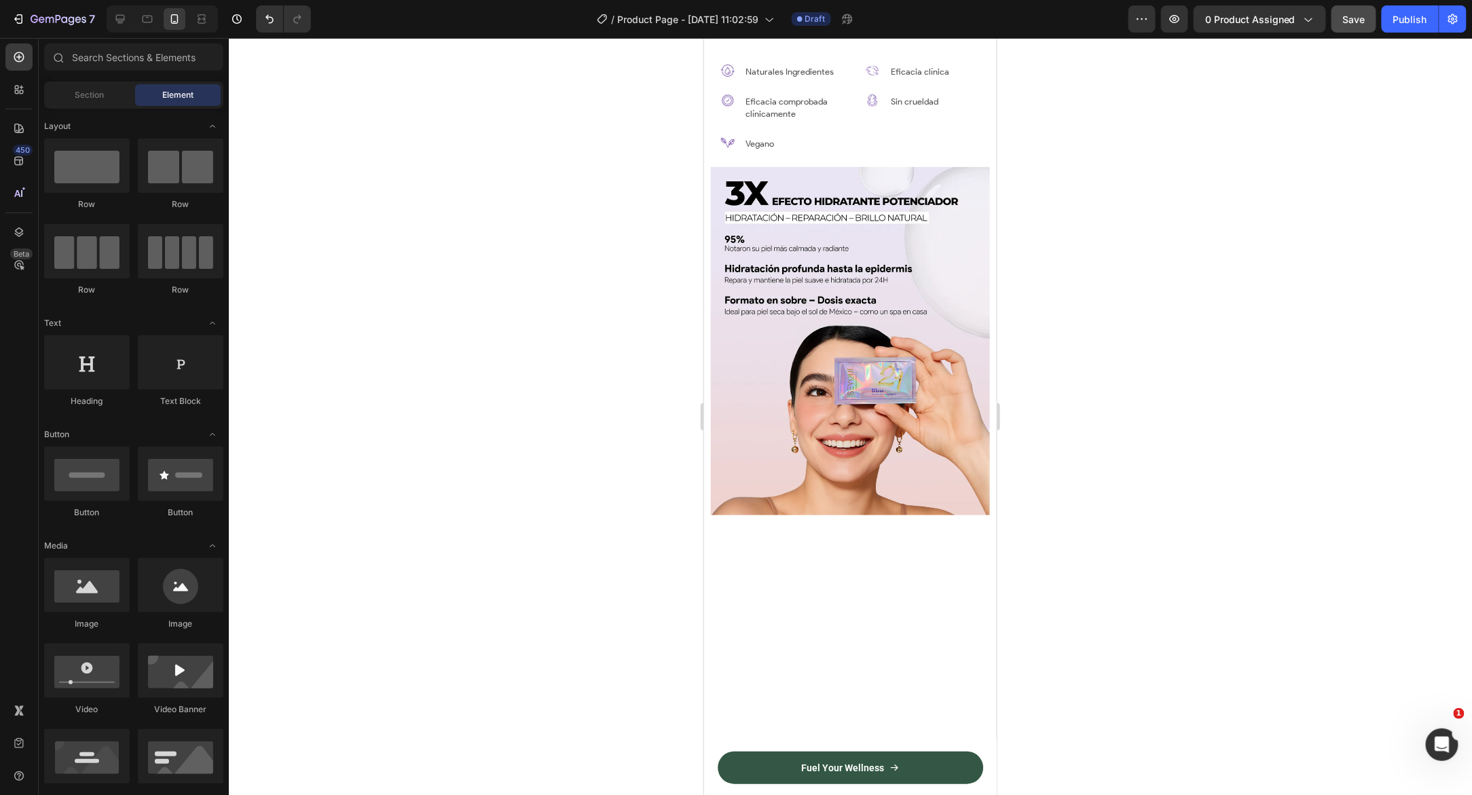
click at [549, 279] on div at bounding box center [850, 416] width 1243 height 757
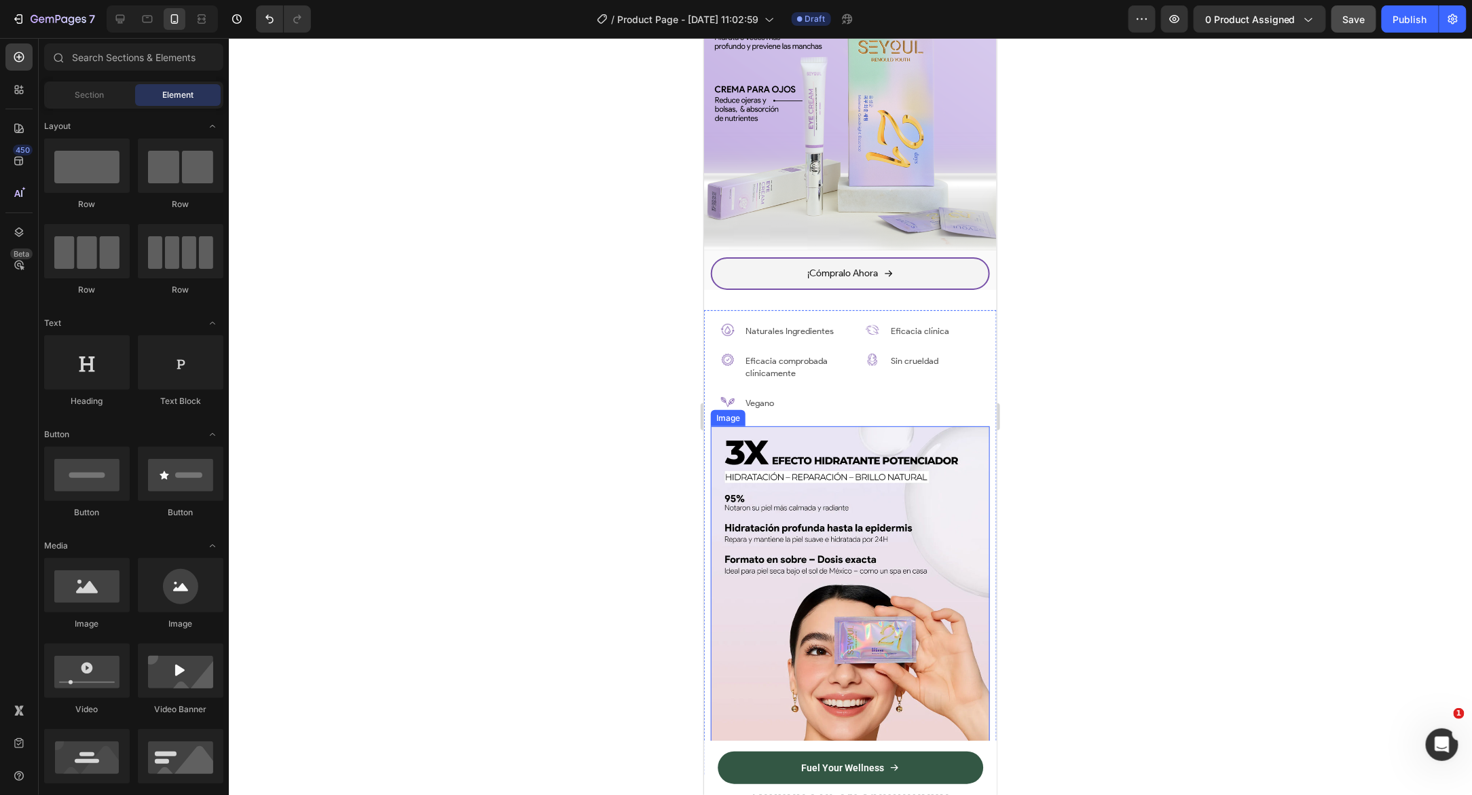
scroll to position [1550, 0]
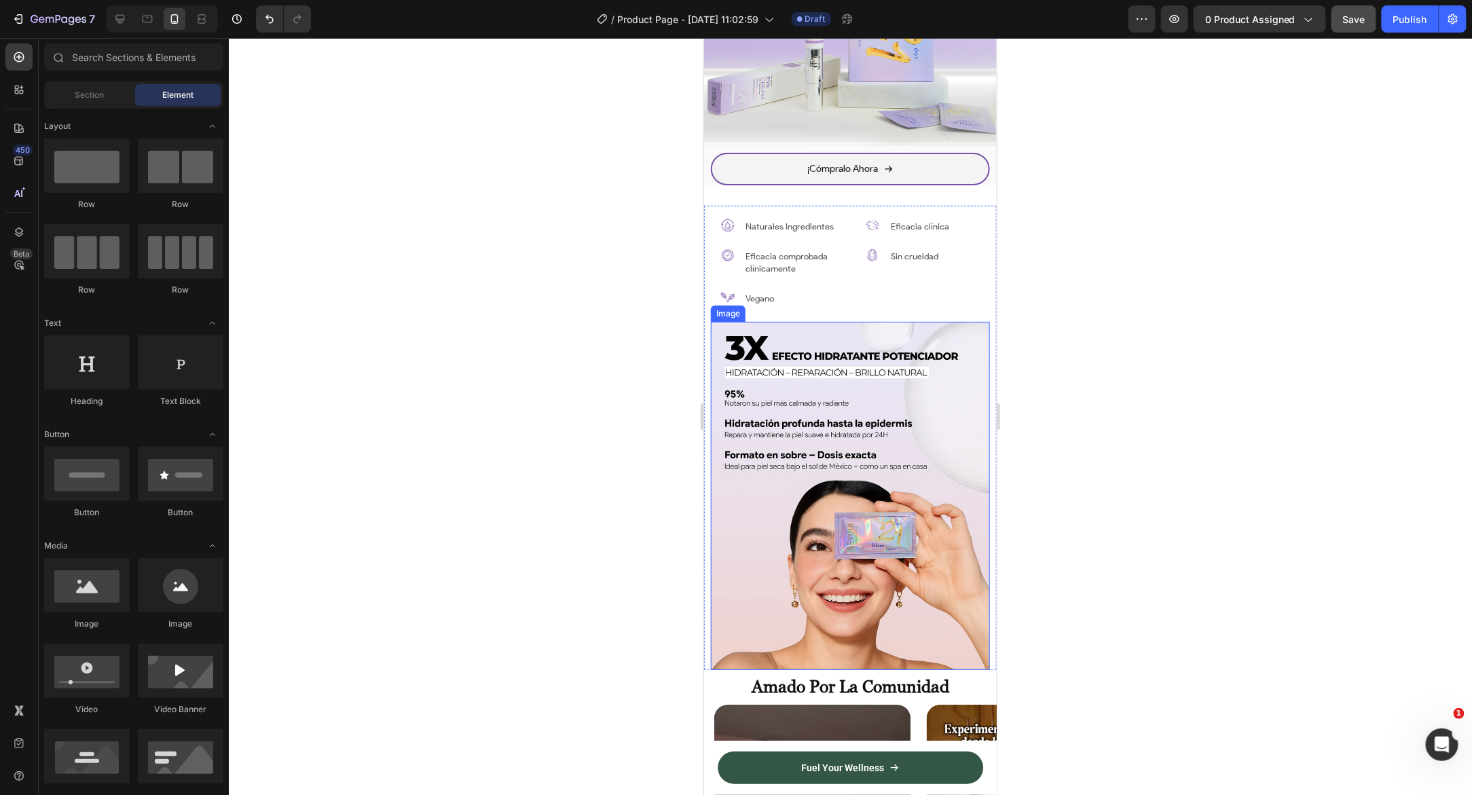
click at [725, 602] on img at bounding box center [849, 495] width 279 height 349
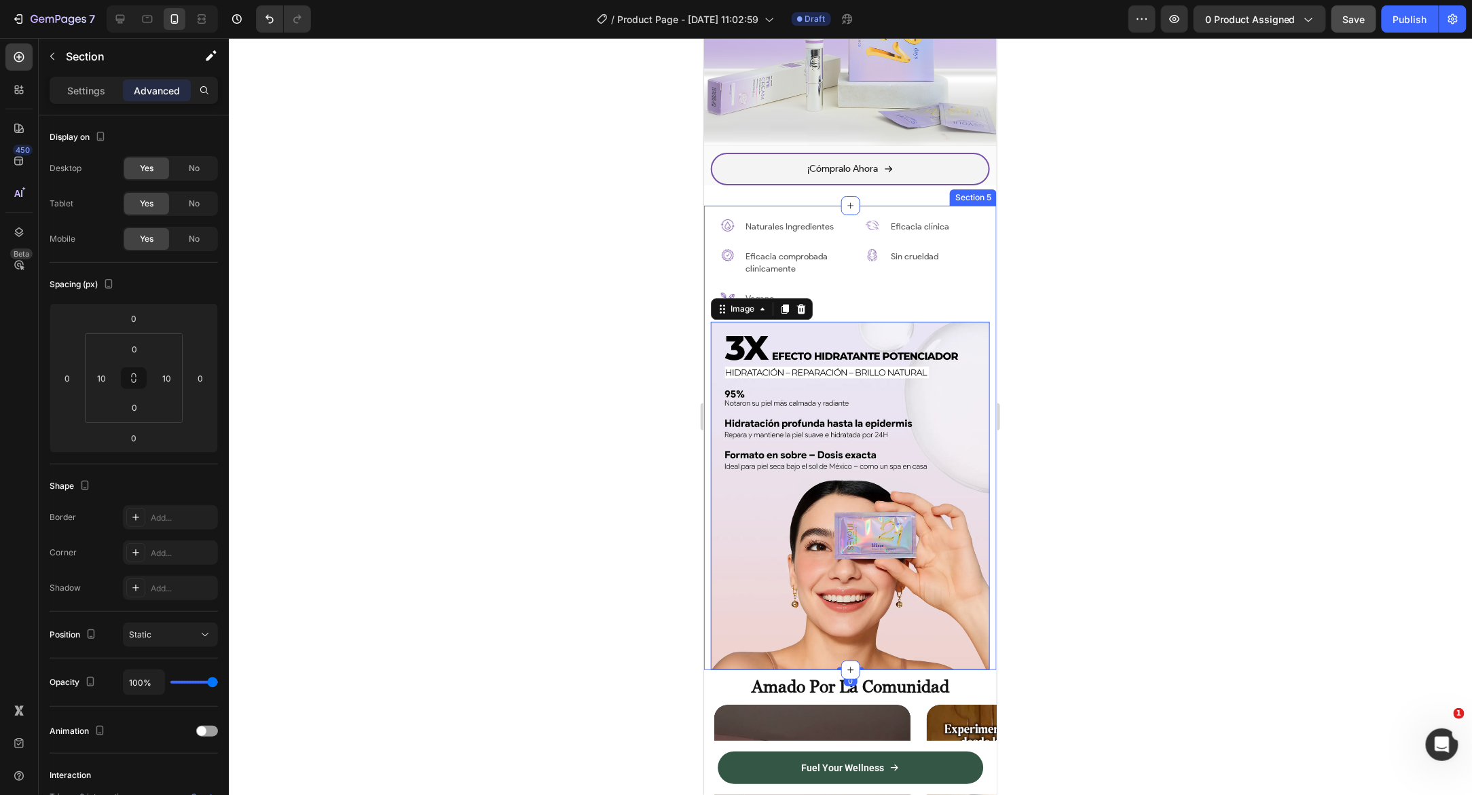
click at [707, 626] on div "Image Naturales Ingredientes Text Block Row Image Eficacia comprobada clínicame…" at bounding box center [849, 437] width 293 height 465
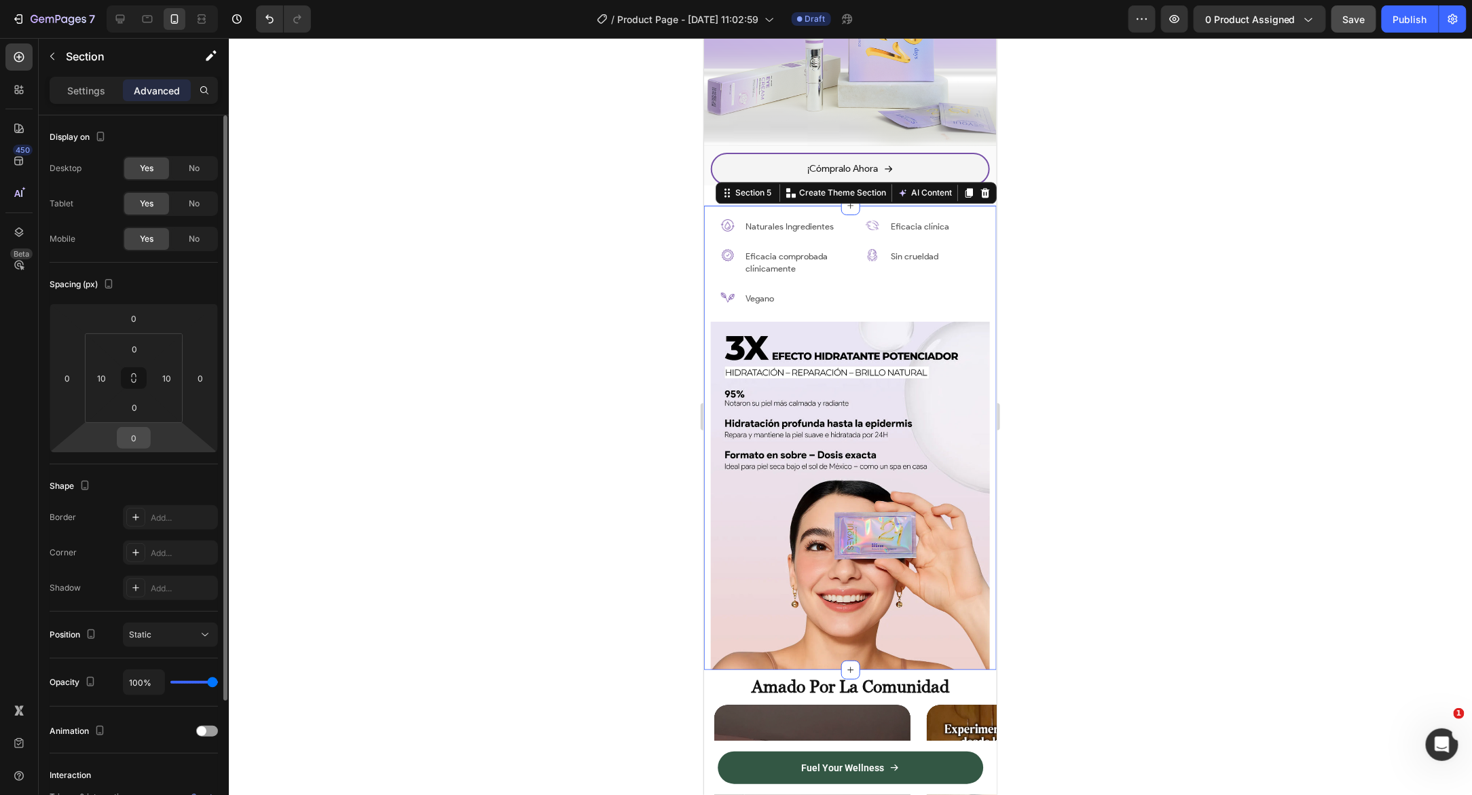
click at [134, 436] on input "0" at bounding box center [133, 438] width 27 height 20
type input "30"
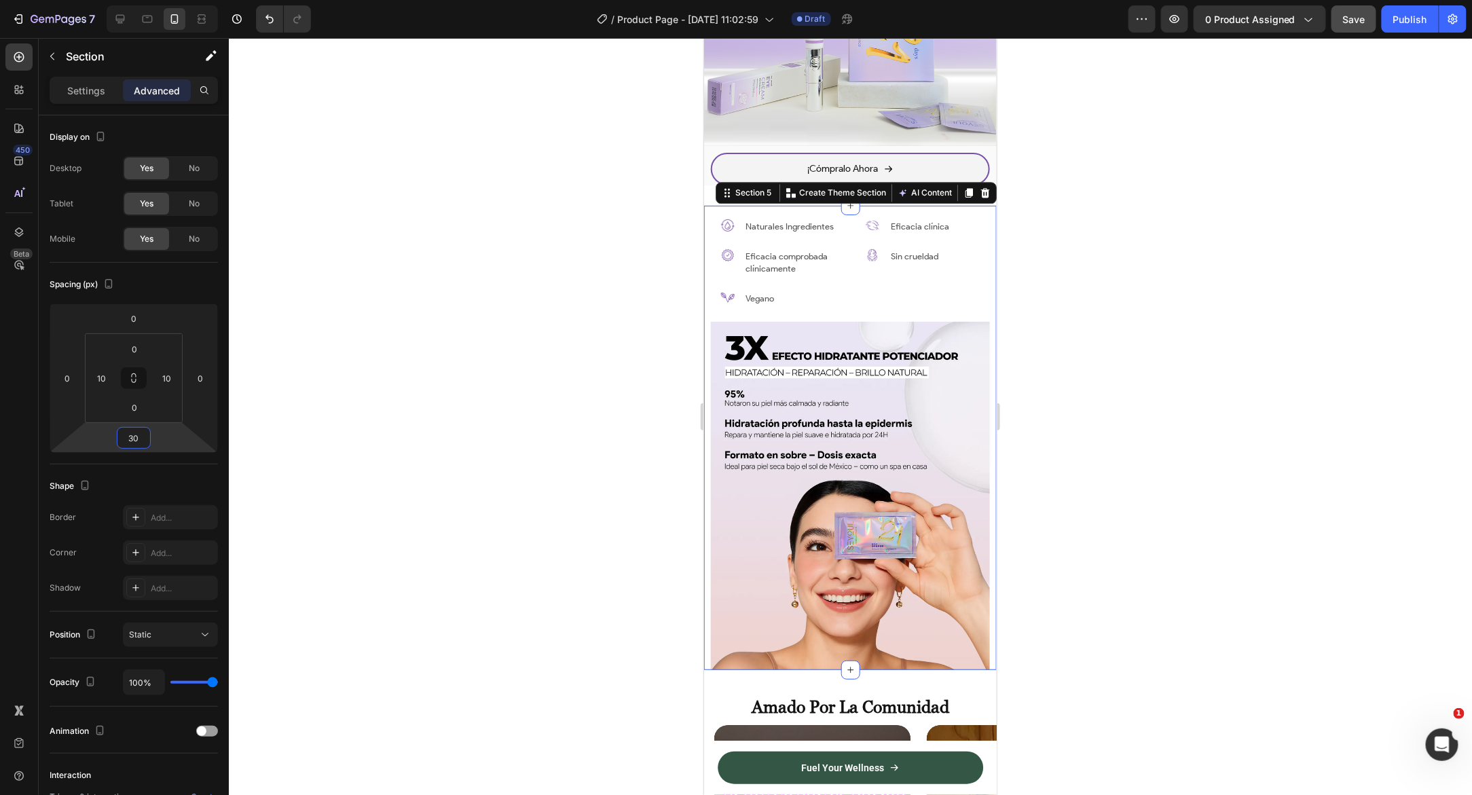
click at [631, 380] on div at bounding box center [850, 416] width 1243 height 757
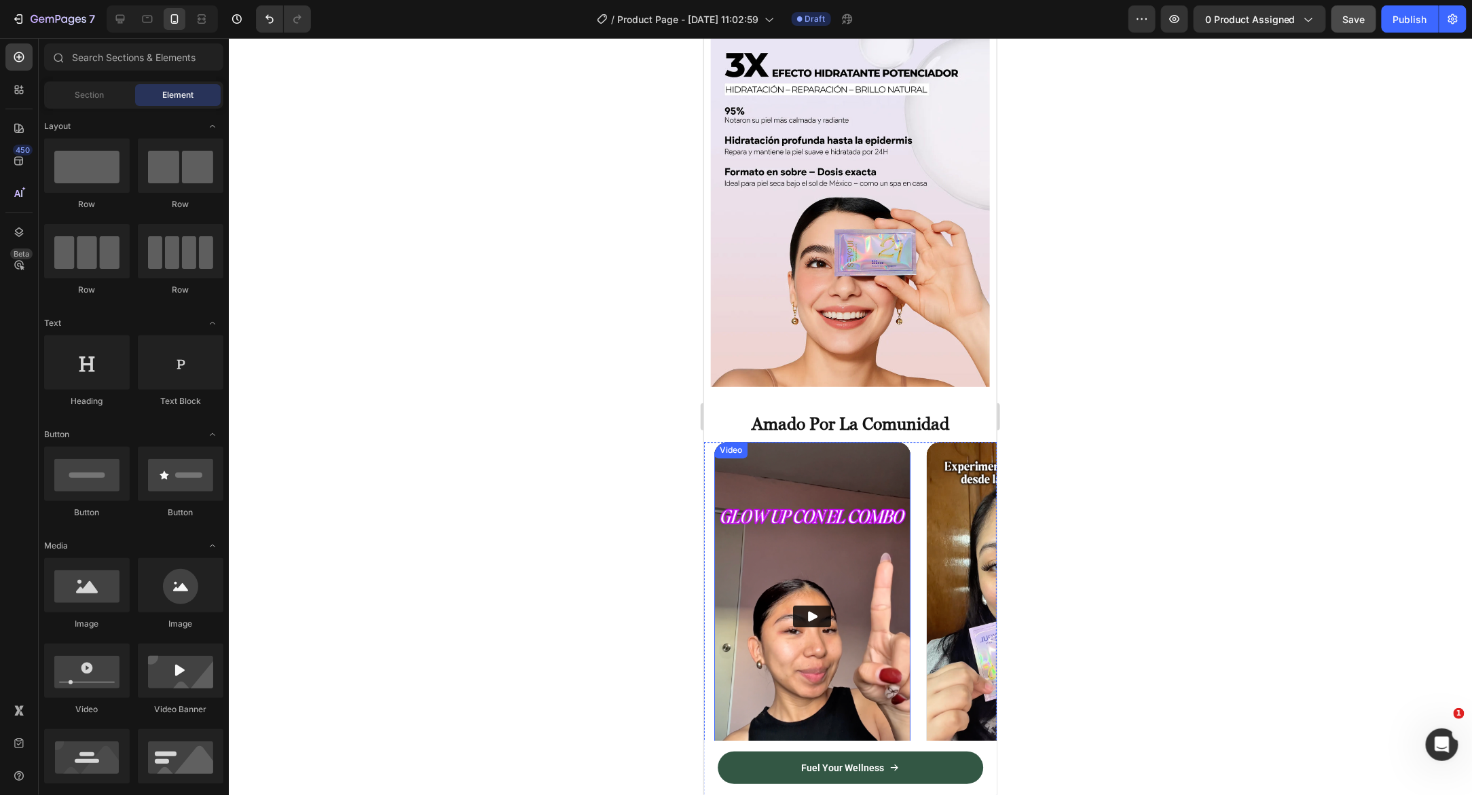
scroll to position [1966, 0]
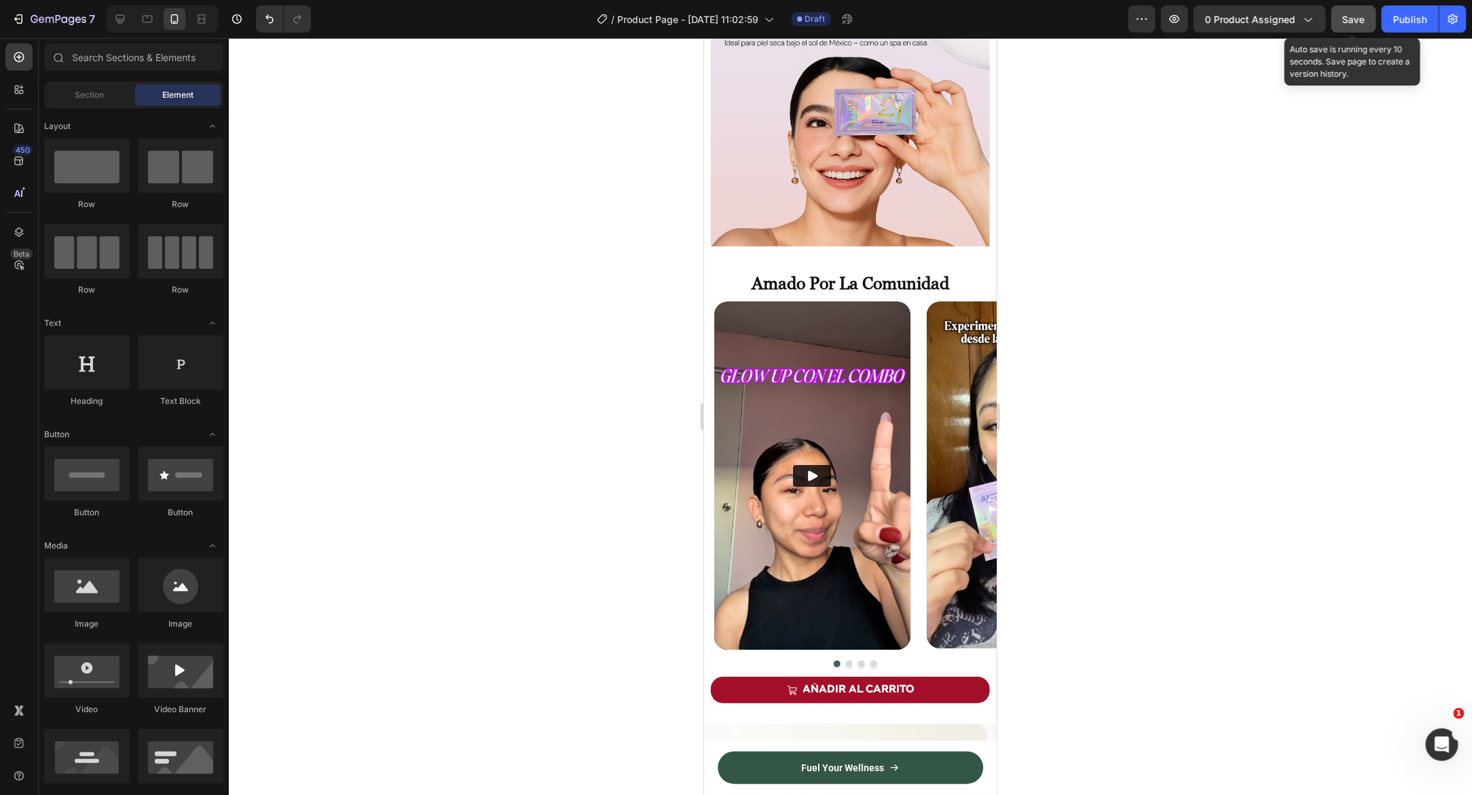
click at [1358, 18] on span "Save" at bounding box center [1354, 20] width 22 height 12
click at [122, 24] on icon at bounding box center [120, 19] width 14 height 14
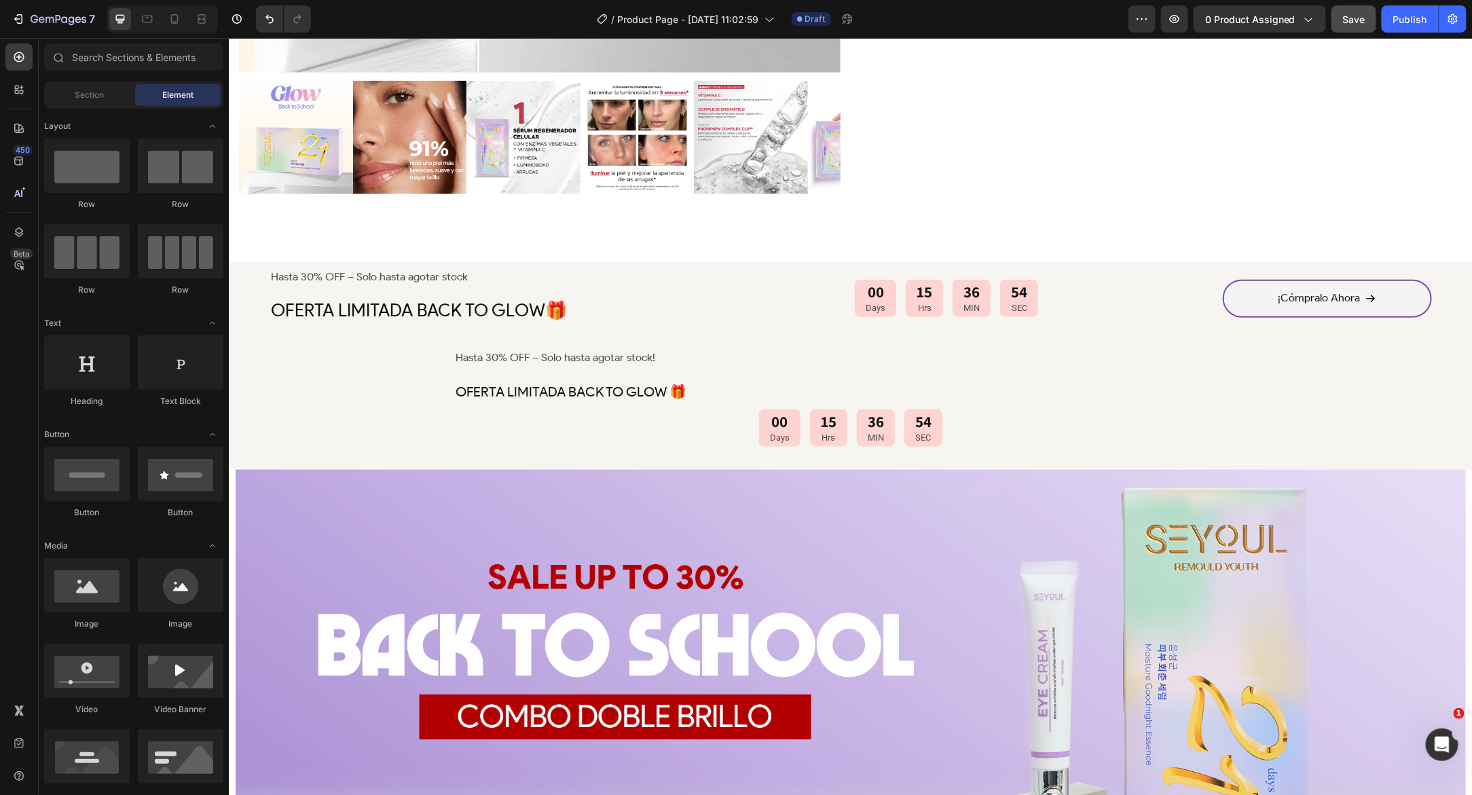
scroll to position [627, 0]
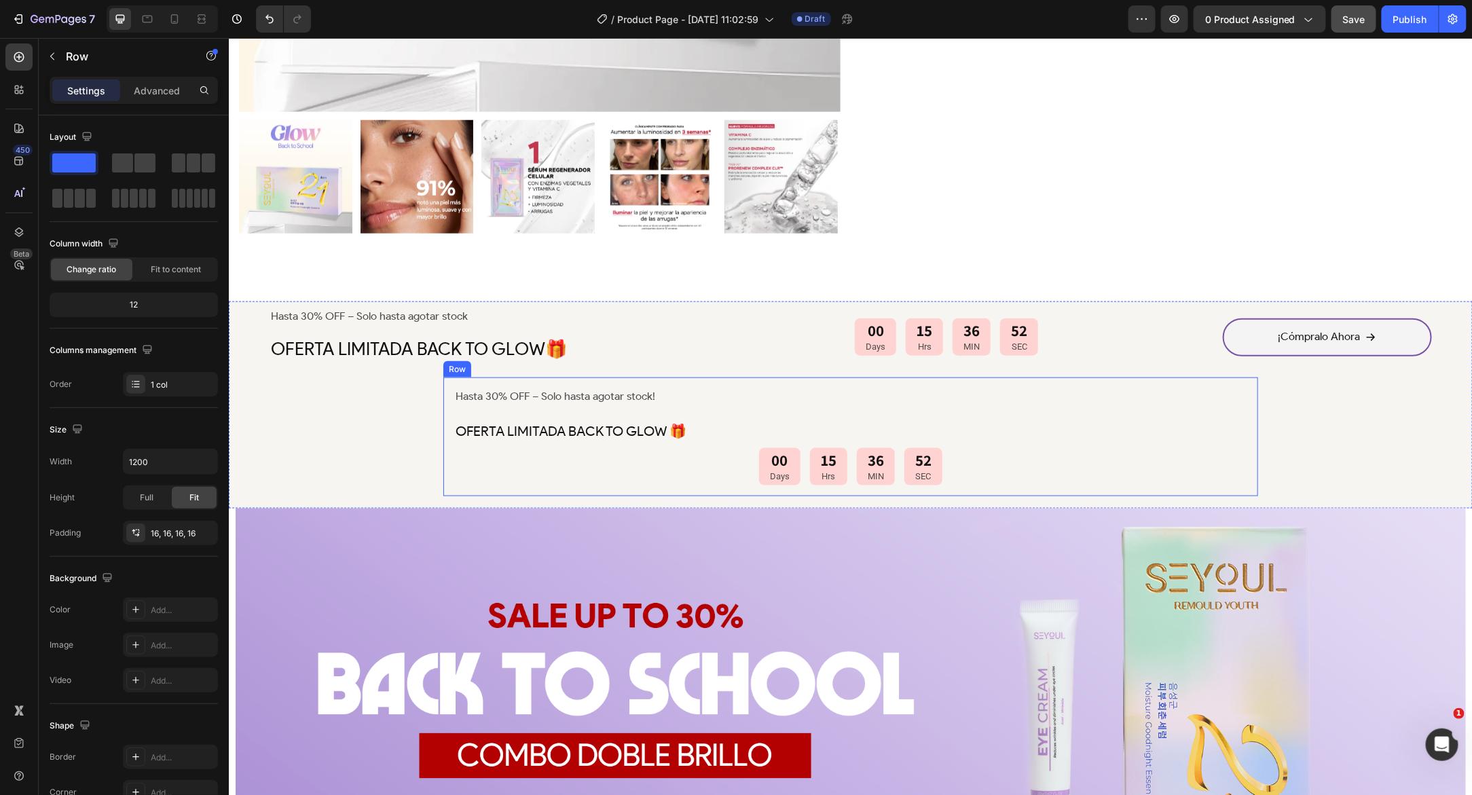
click at [603, 377] on div "Hasta 30% OFF – Solo hasta agotar stock! Text Block OFERTA LIMITADA BACK TO GLO…" at bounding box center [850, 436] width 815 height 119
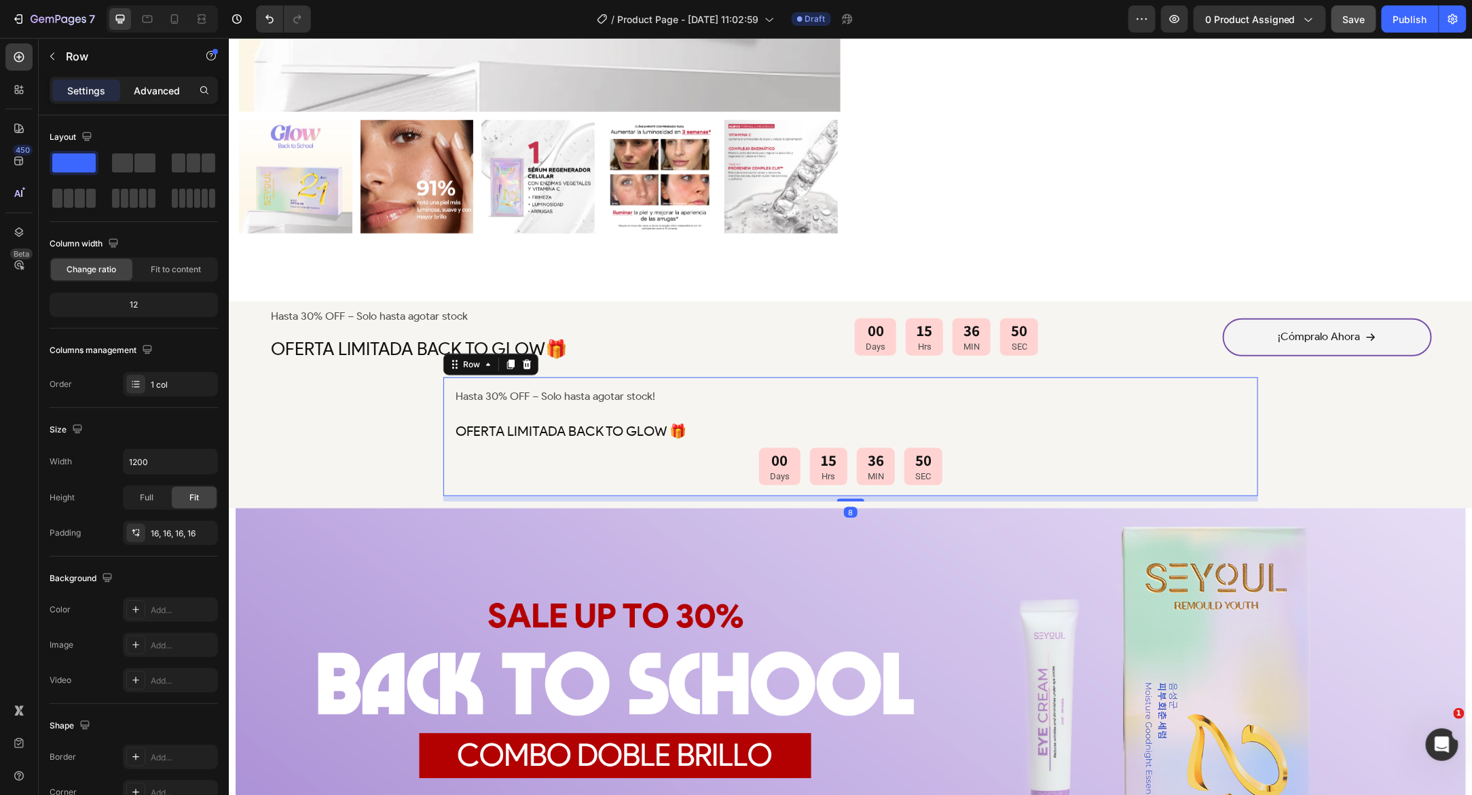
click at [158, 88] on p "Advanced" at bounding box center [157, 90] width 46 height 14
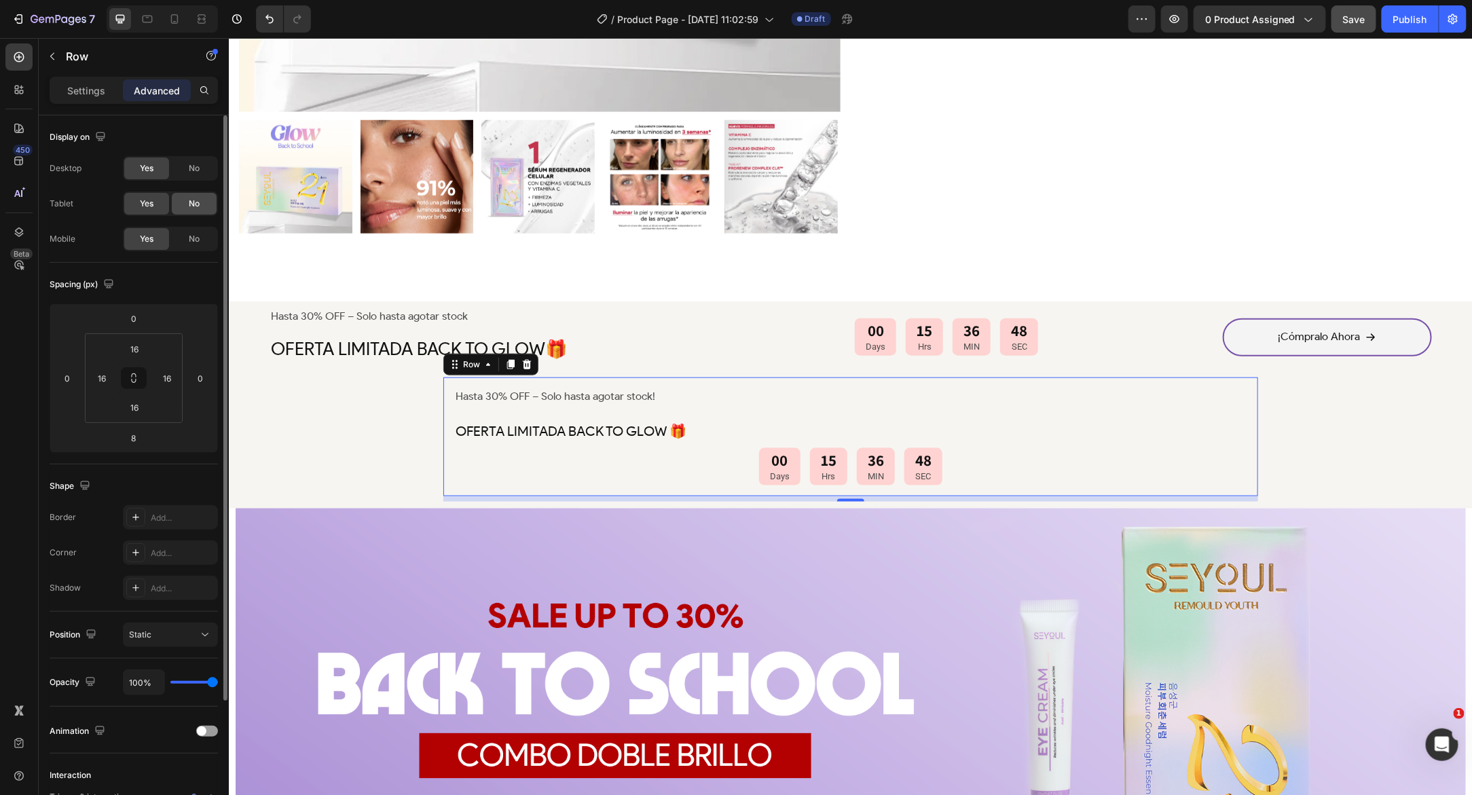
click at [196, 201] on span "No" at bounding box center [194, 204] width 11 height 12
click at [192, 166] on span "No" at bounding box center [194, 168] width 11 height 12
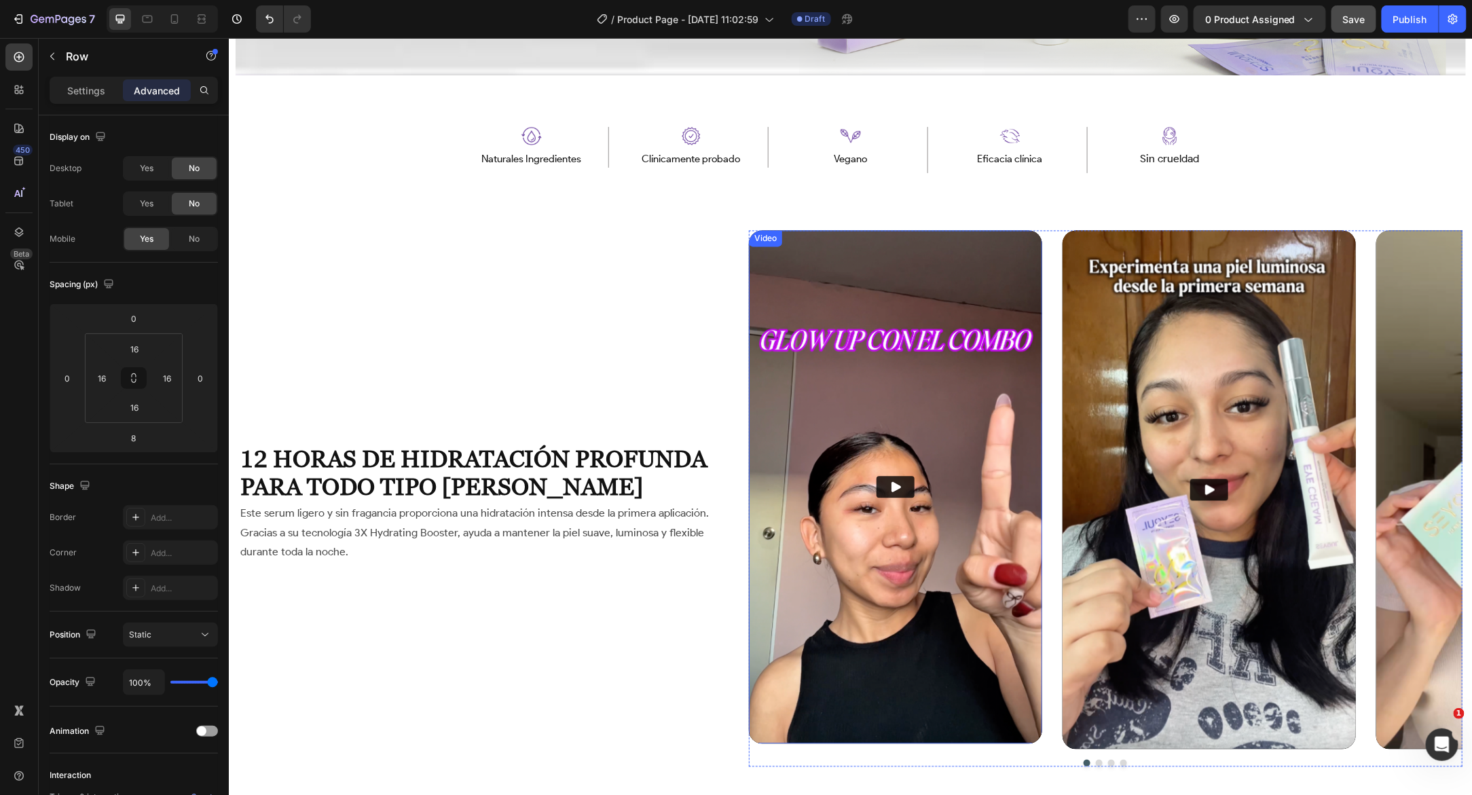
scroll to position [1377, 0]
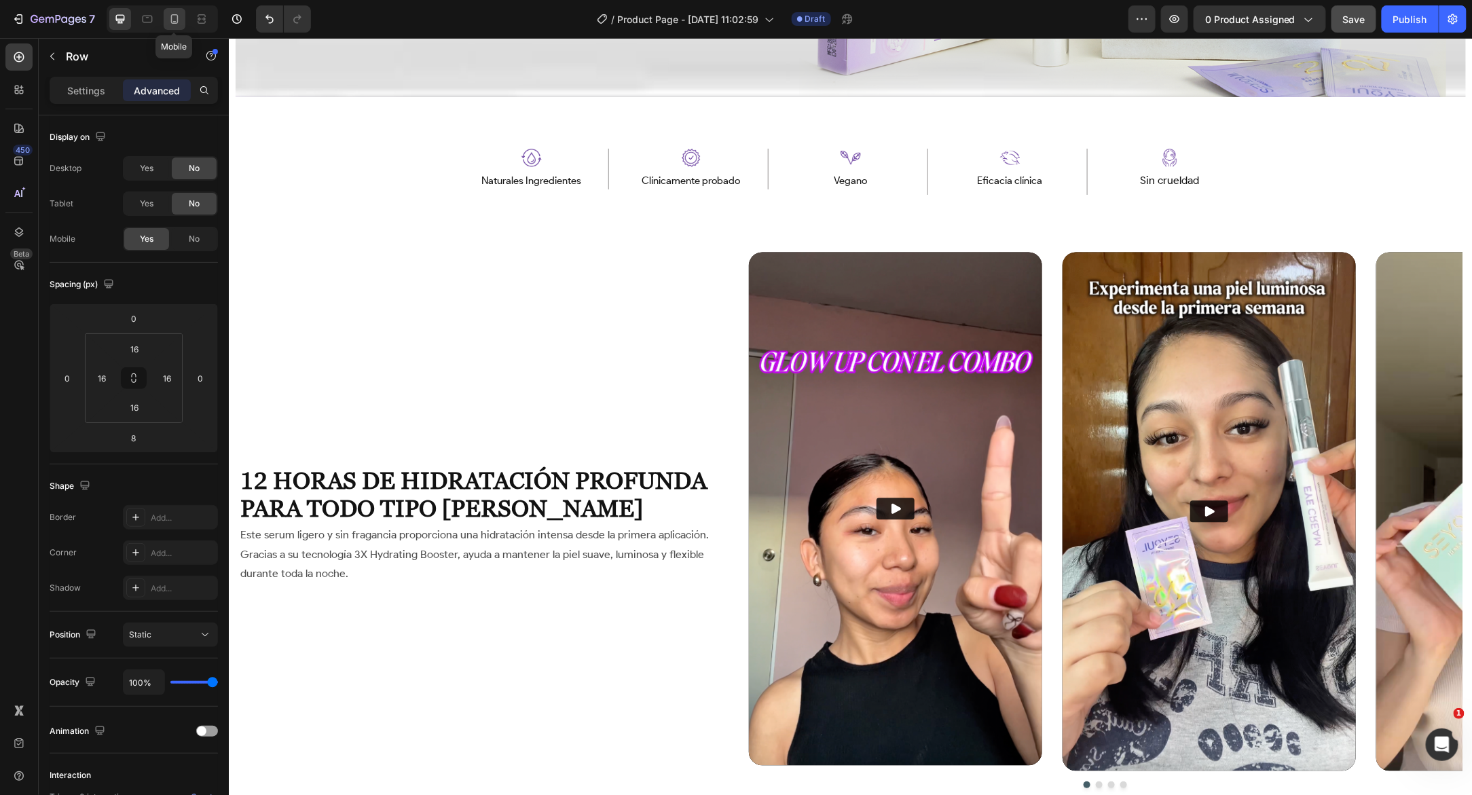
click at [167, 29] on div at bounding box center [175, 19] width 22 height 22
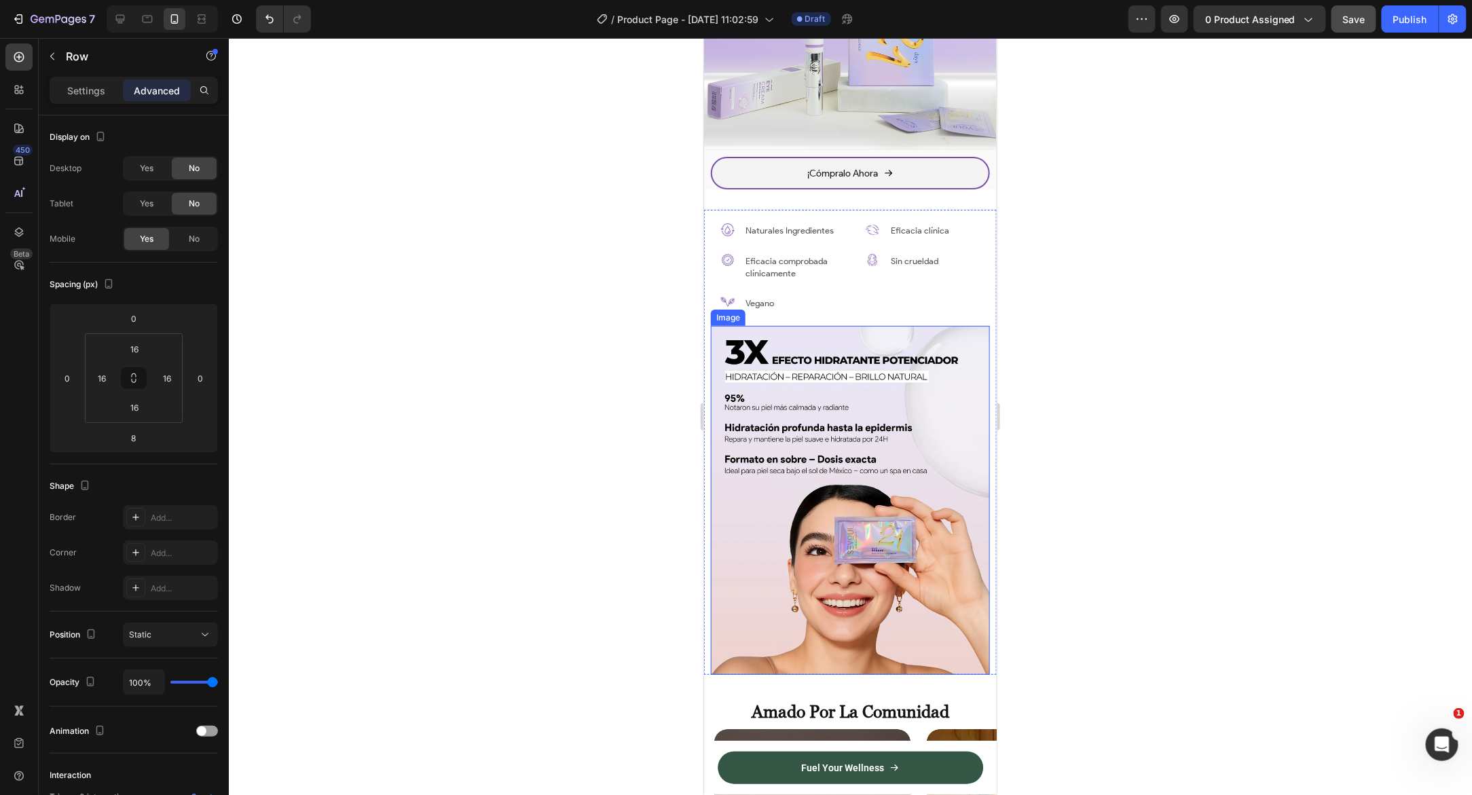
scroll to position [1203, 0]
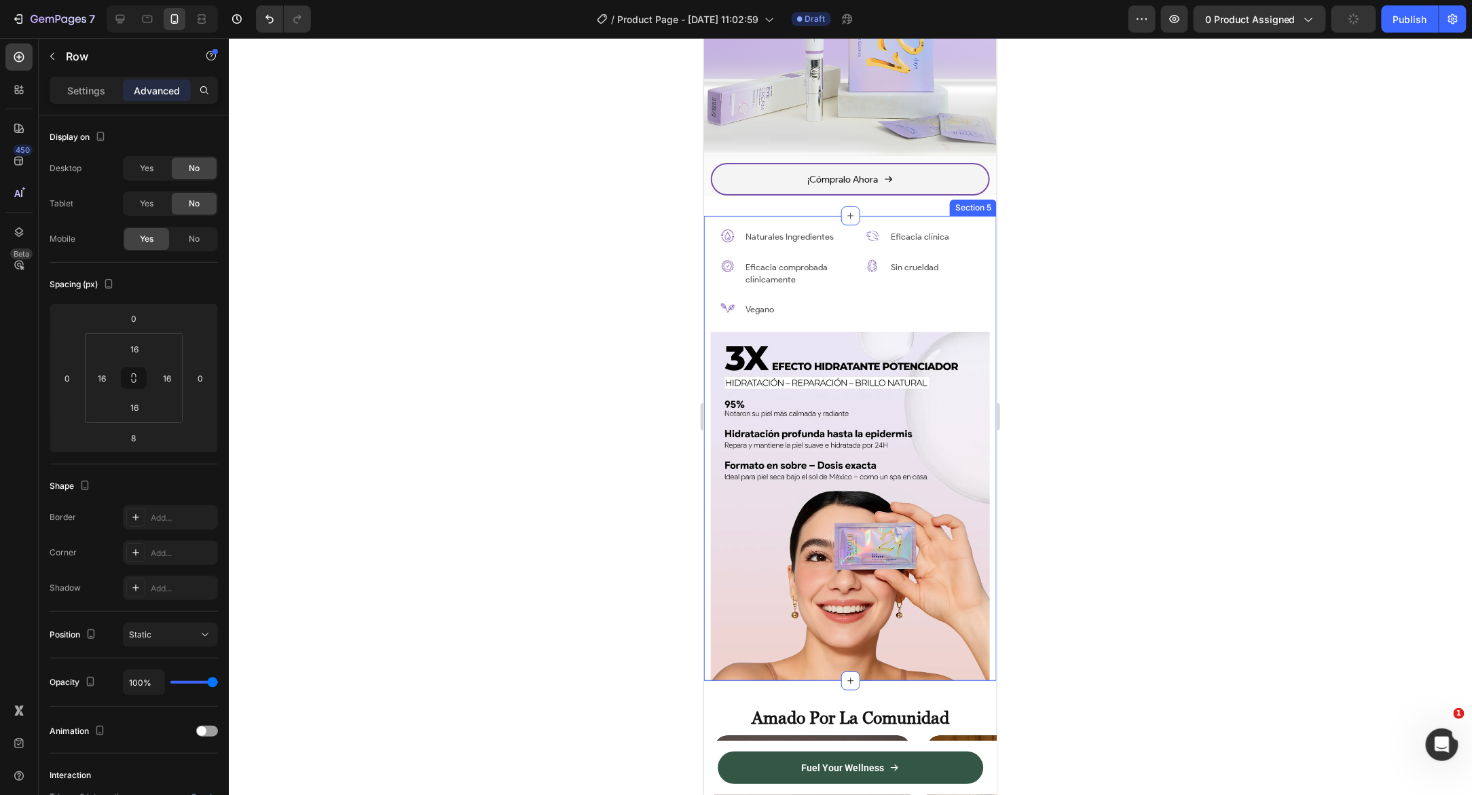
click at [706, 217] on div "Image Naturales Ingredientes Text Block Row Image Eficacia comprobada clínicame…" at bounding box center [849, 447] width 293 height 465
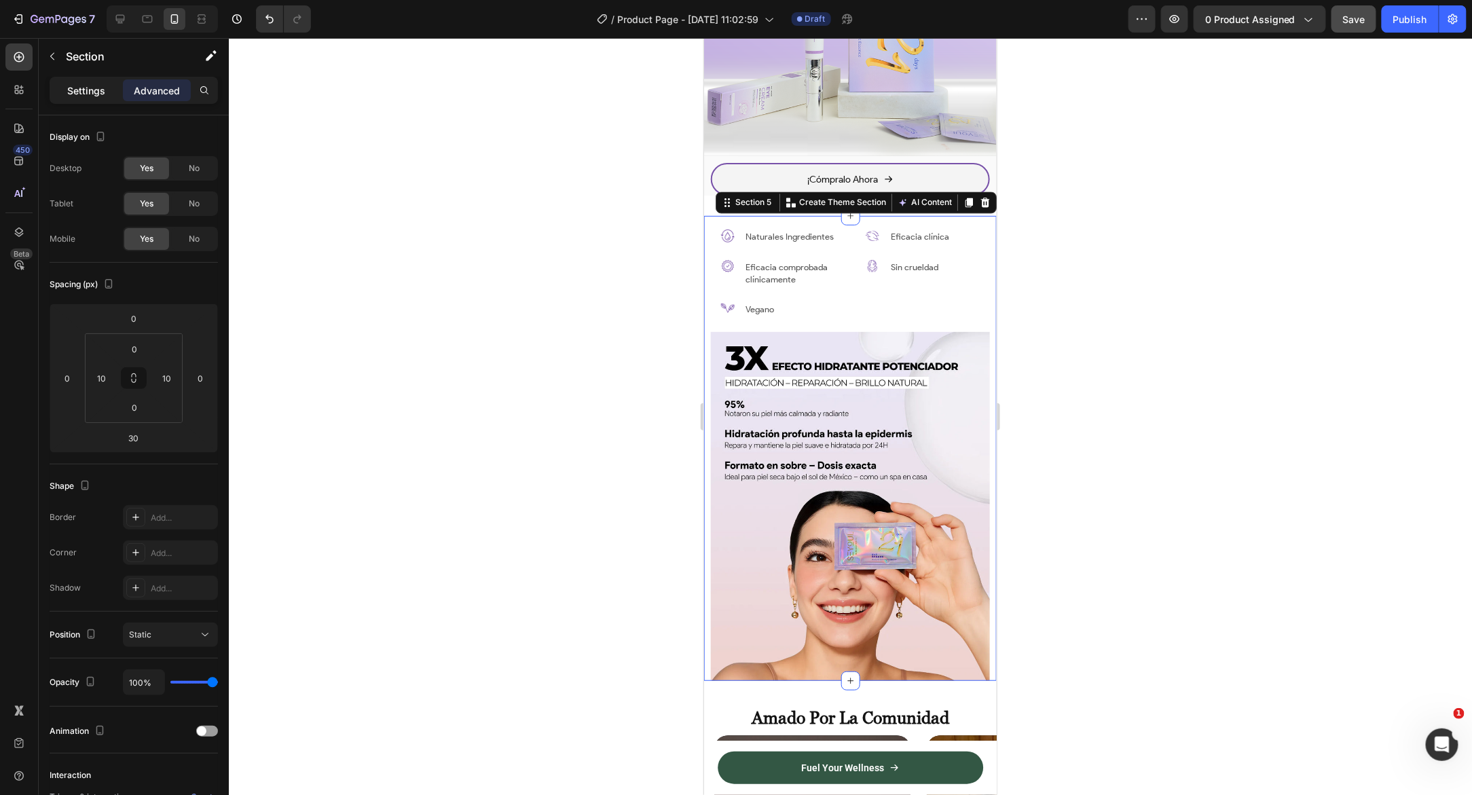
click at [94, 90] on p "Settings" at bounding box center [86, 90] width 38 height 14
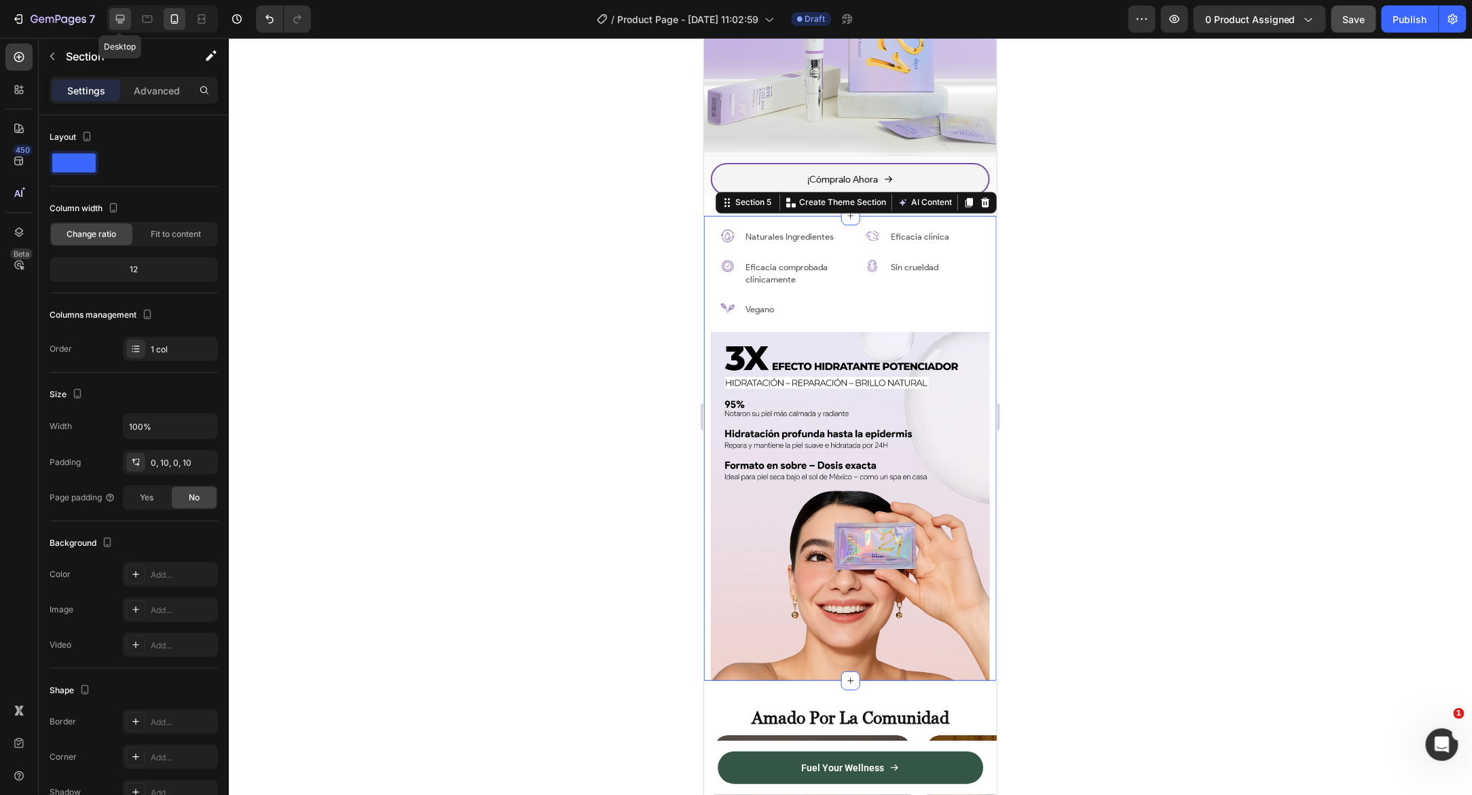
click at [126, 14] on icon at bounding box center [120, 19] width 14 height 14
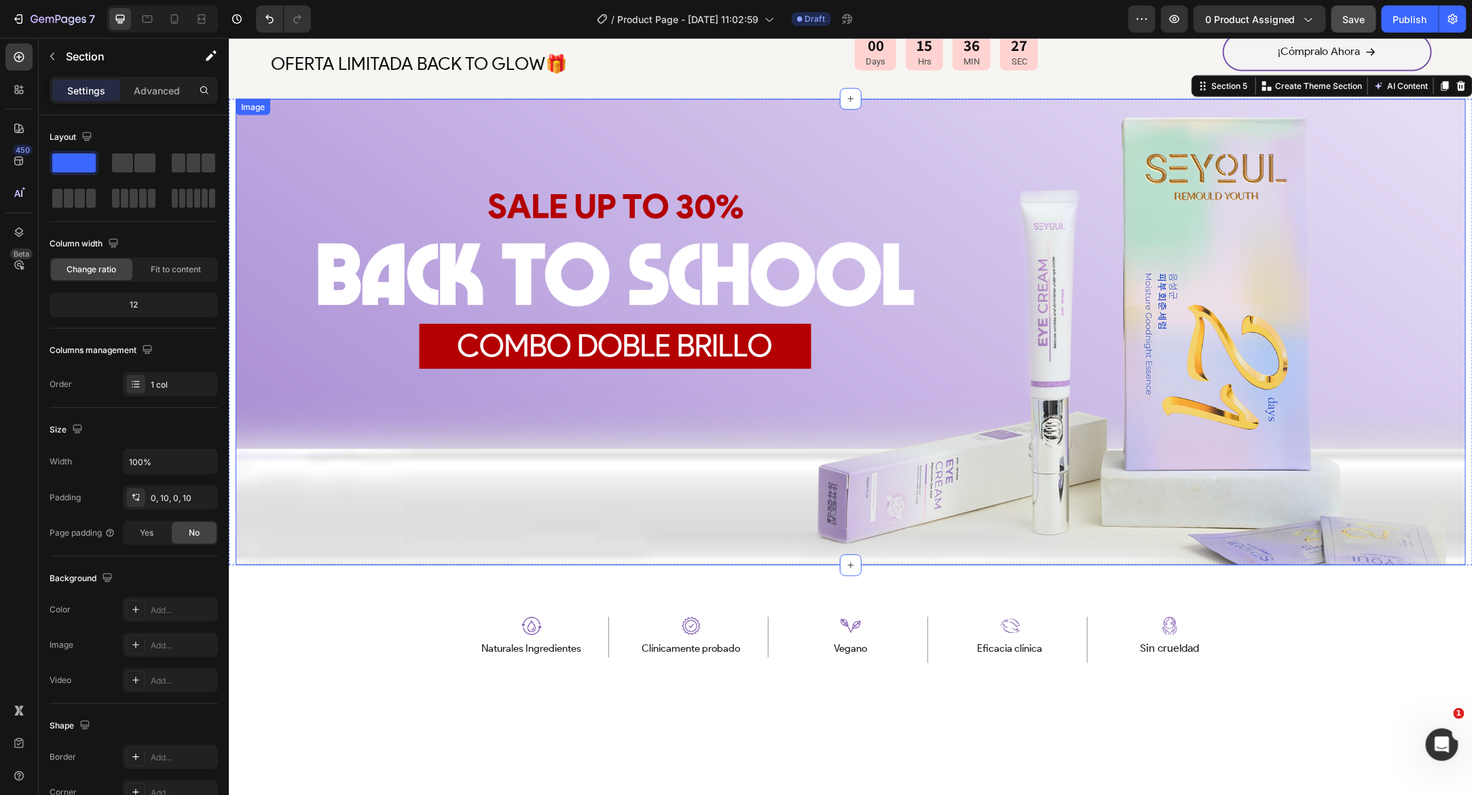
scroll to position [675, 0]
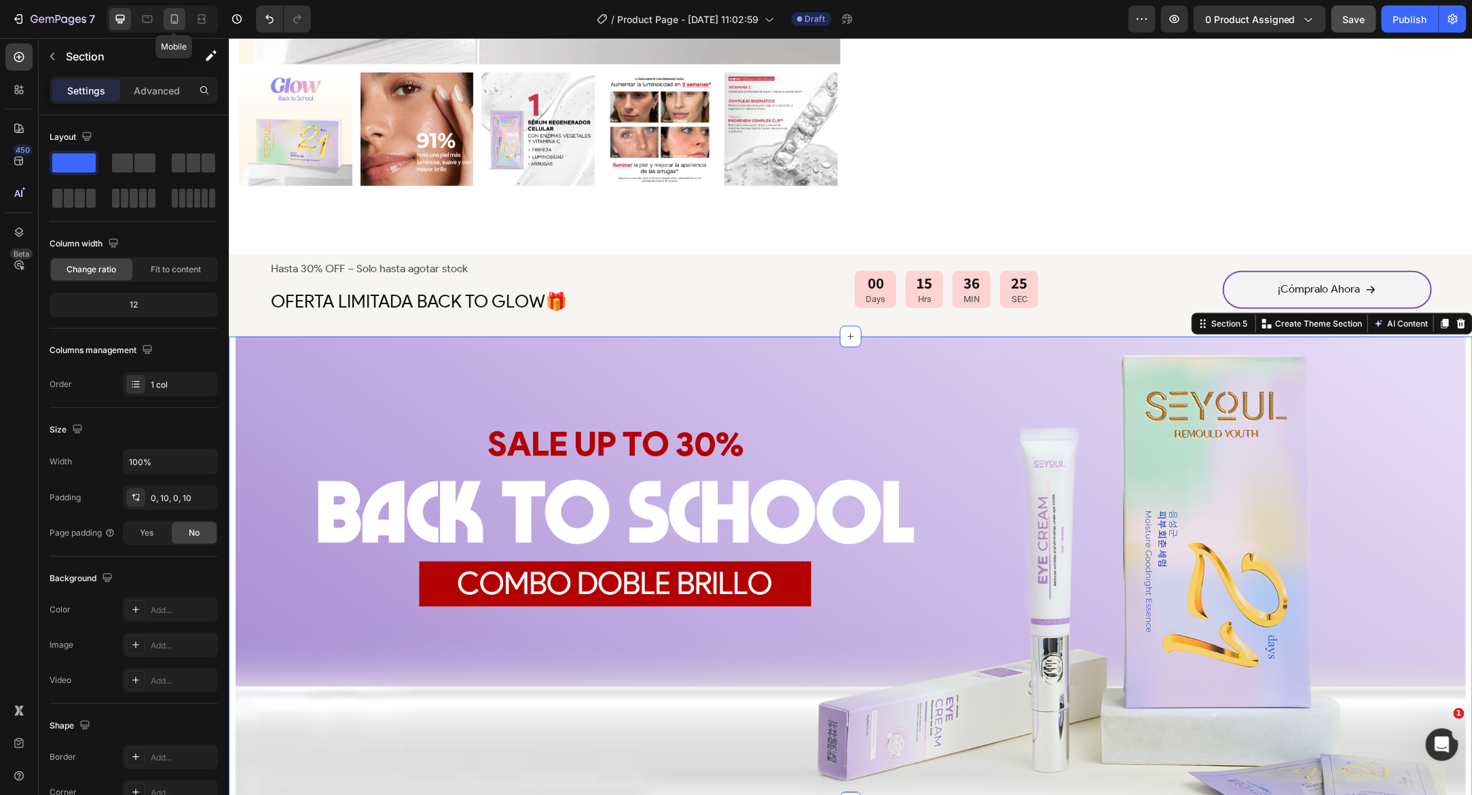
click at [184, 22] on div at bounding box center [175, 19] width 22 height 22
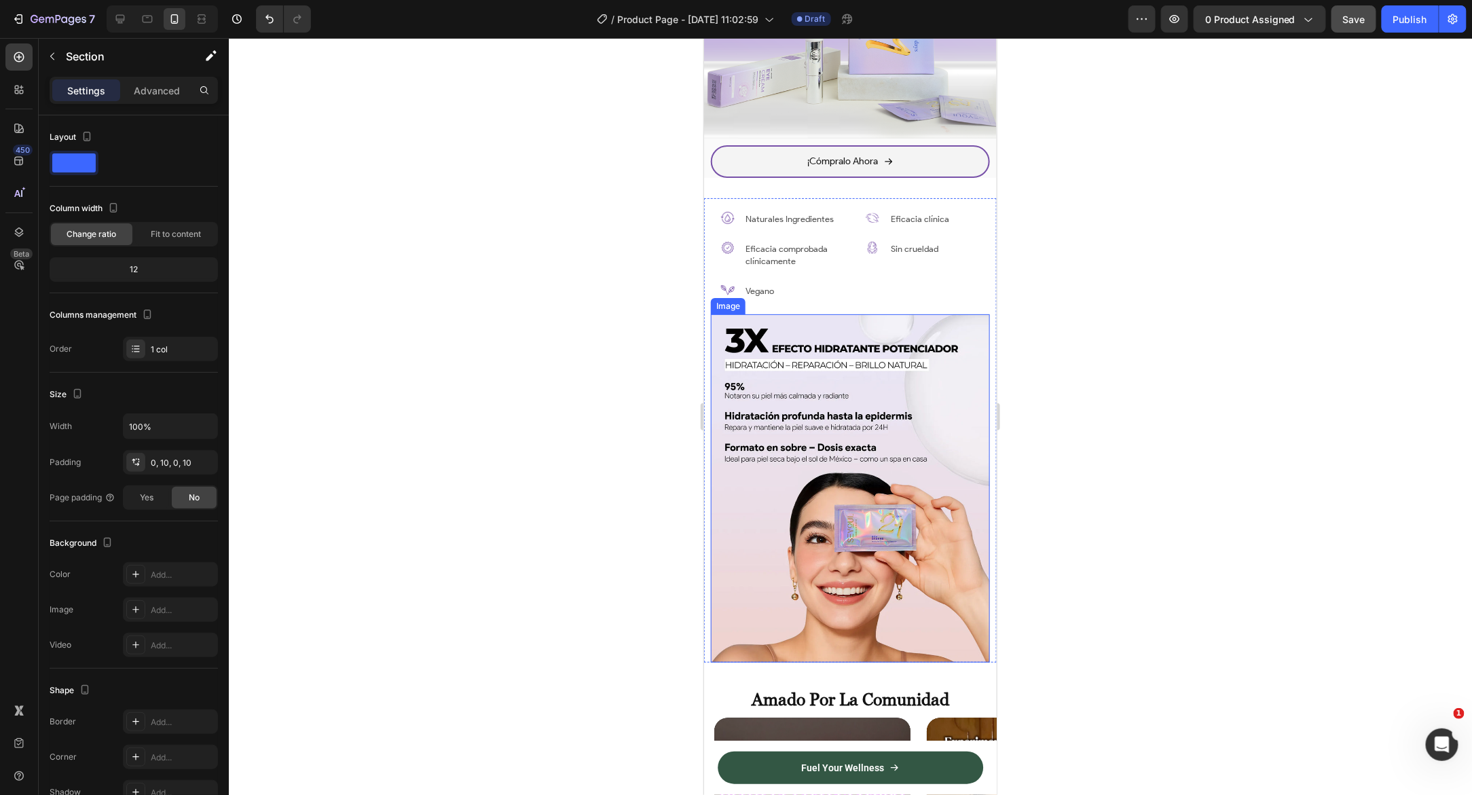
scroll to position [1557, 0]
click at [707, 204] on div "Image Naturales Ingredientes Text Block Row Image Eficacia comprobada clínicame…" at bounding box center [849, 430] width 293 height 465
click at [713, 200] on div "Image Naturales Ingredientes Text Block Row Image Eficacia comprobada clínicame…" at bounding box center [849, 430] width 279 height 465
click at [753, 202] on div "Image Naturales Ingredientes Text Block Row Image Eficacia comprobada clínicame…" at bounding box center [849, 430] width 279 height 465
click at [761, 262] on div "Eficacia comprobada clínicamente" at bounding box center [793, 255] width 100 height 27
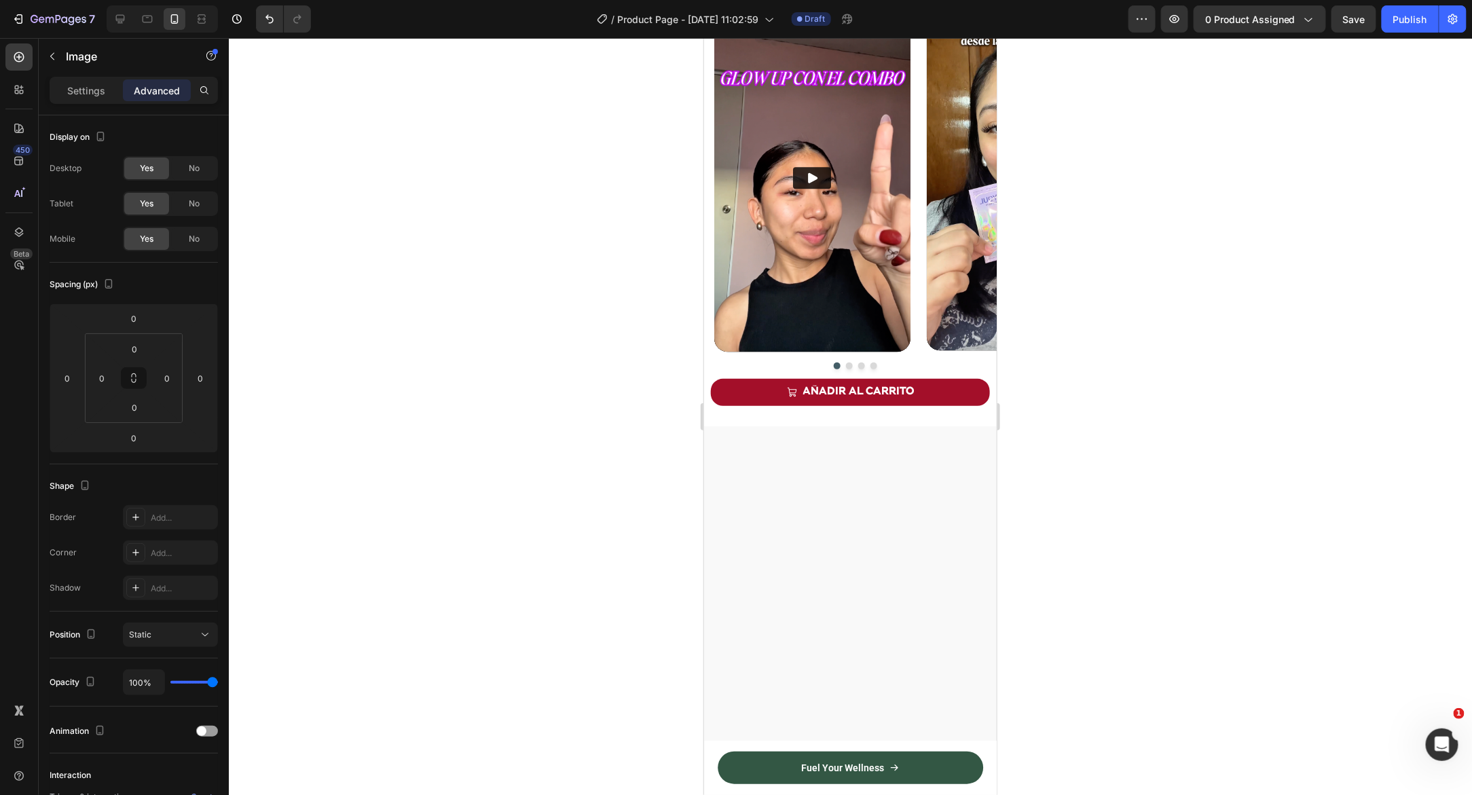
scroll to position [1557, 0]
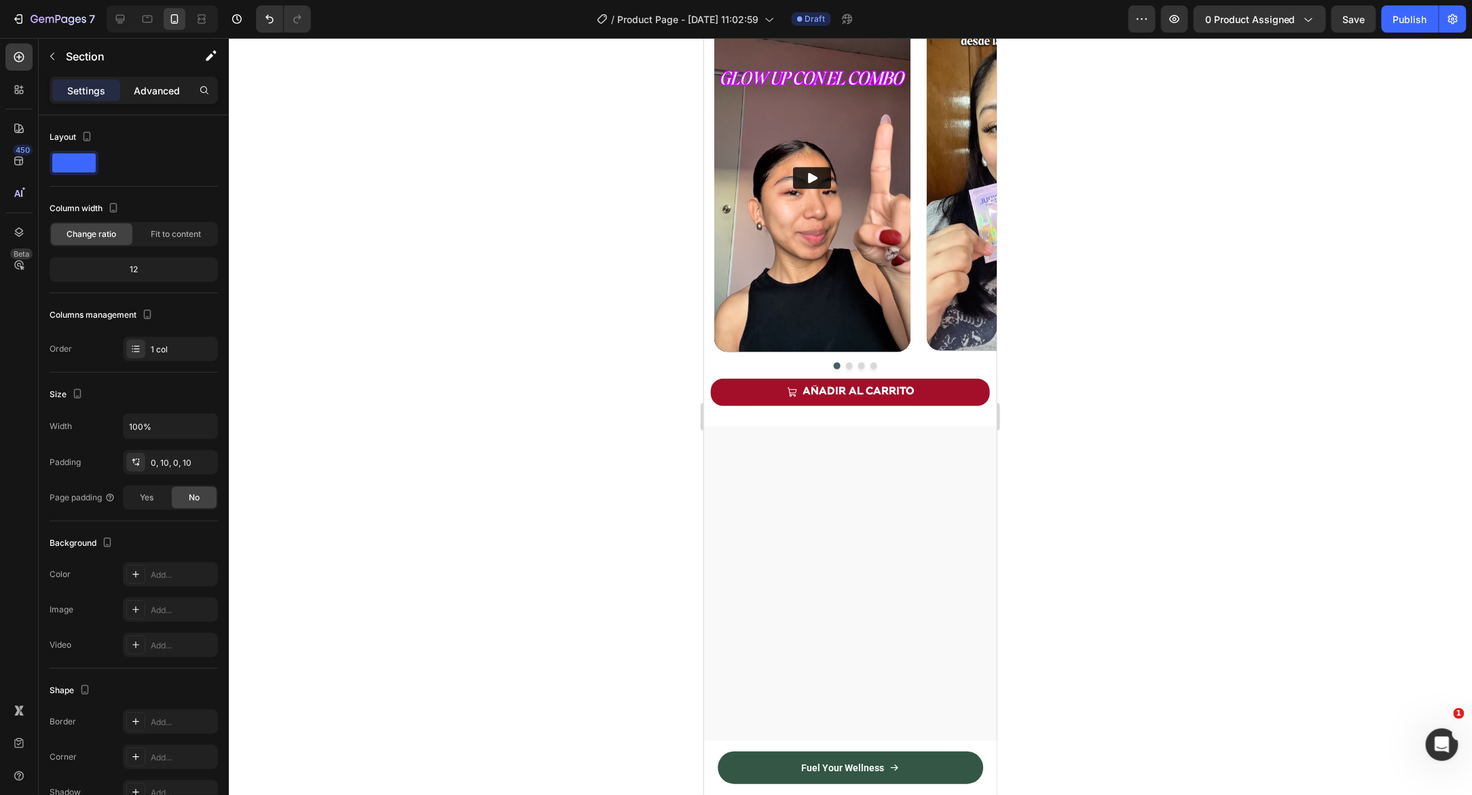
click at [165, 94] on p "Advanced" at bounding box center [157, 90] width 46 height 14
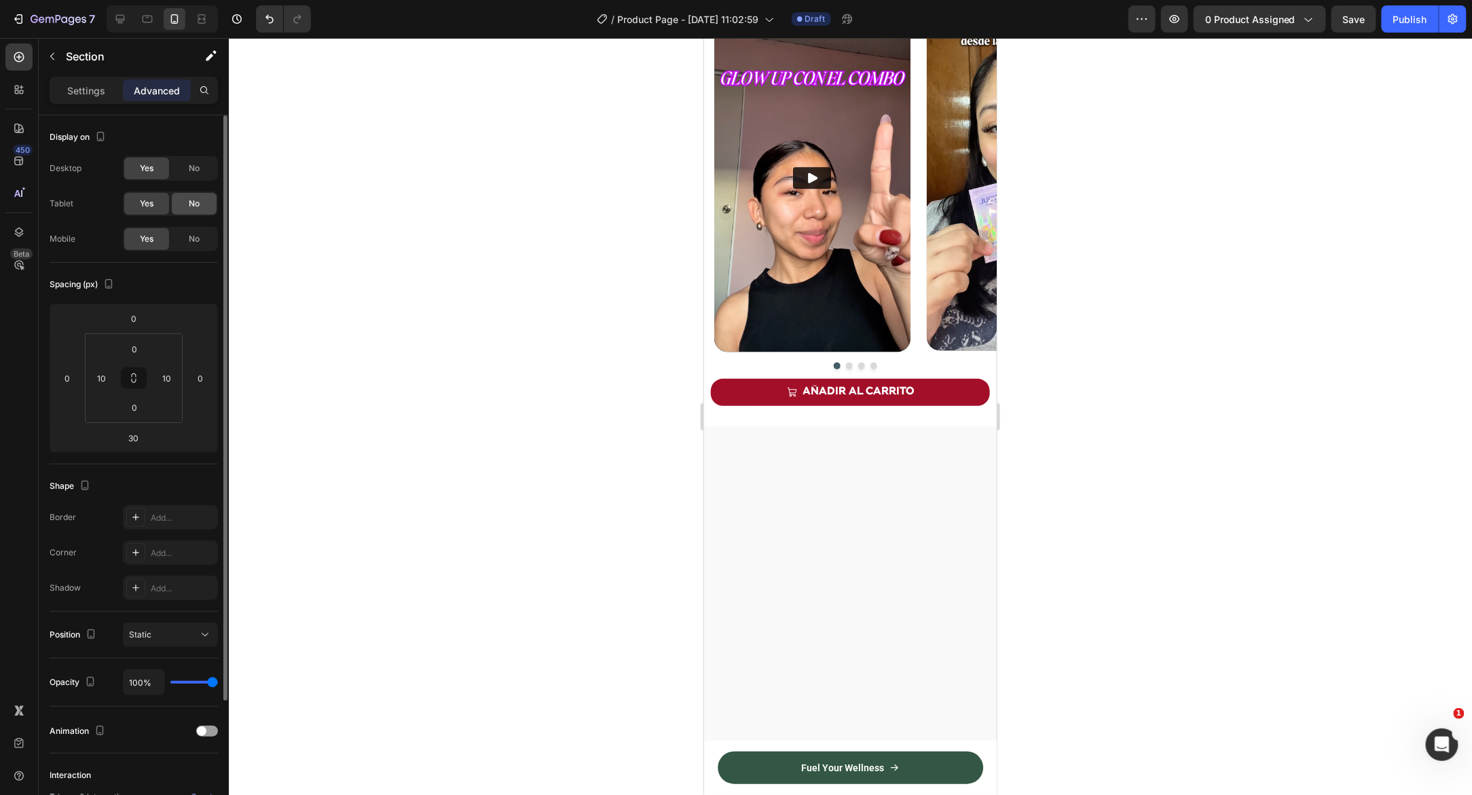
click at [191, 203] on span "No" at bounding box center [194, 204] width 11 height 12
click at [193, 171] on span "No" at bounding box center [194, 168] width 11 height 12
click at [117, 20] on icon at bounding box center [120, 19] width 9 height 9
type input "60"
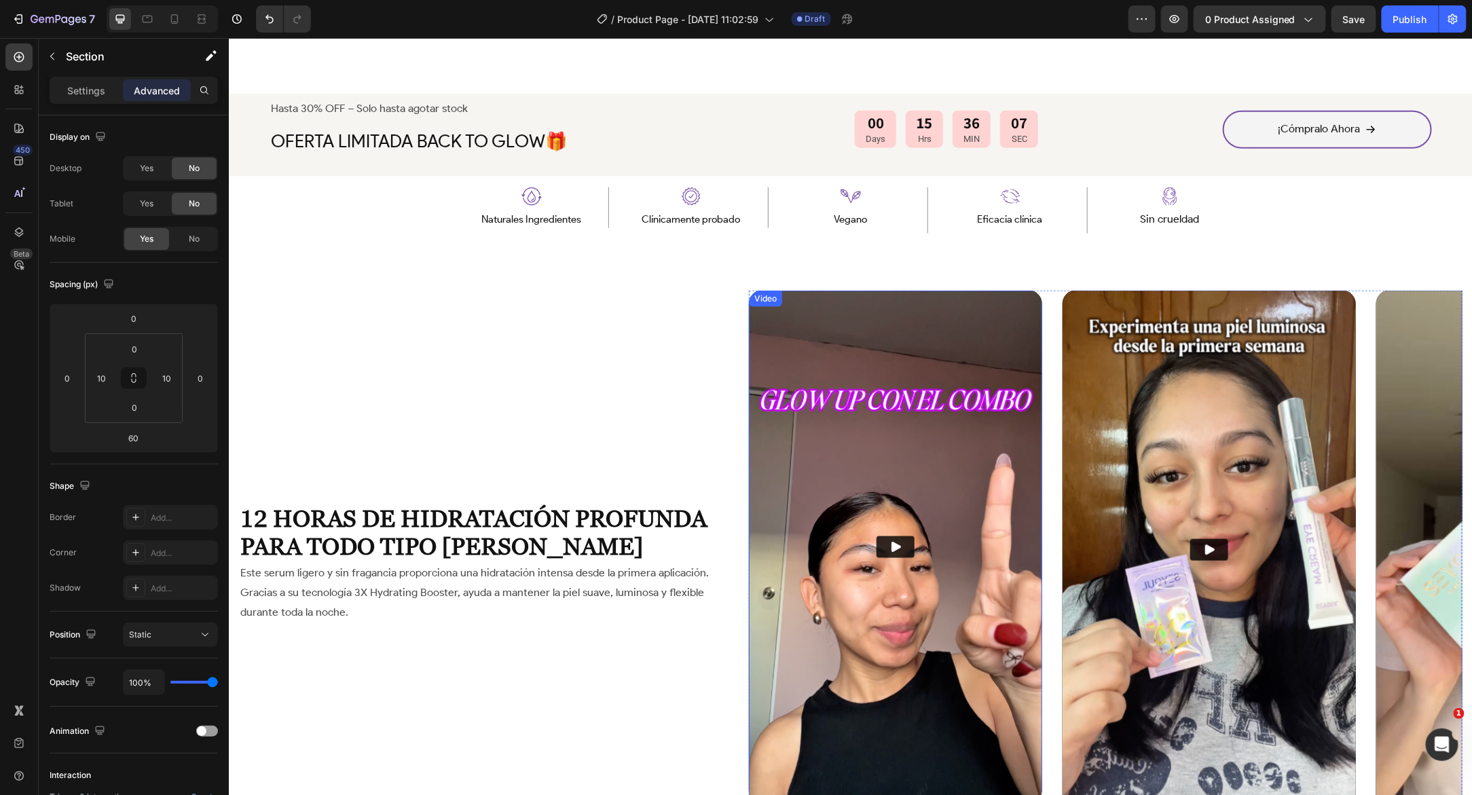
scroll to position [651, 0]
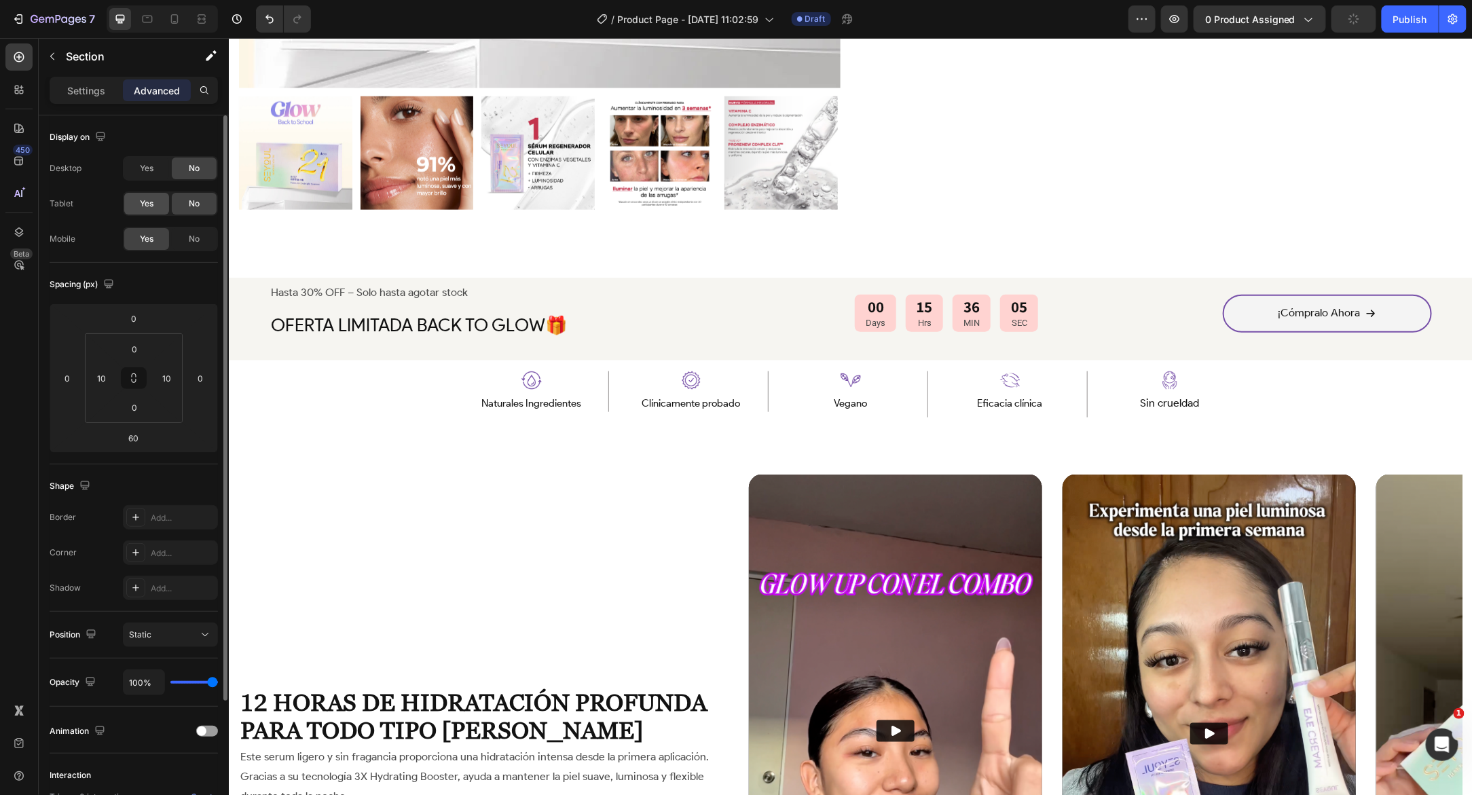
click at [157, 206] on div "Yes" at bounding box center [146, 204] width 45 height 22
click at [134, 162] on div "Yes" at bounding box center [146, 168] width 45 height 22
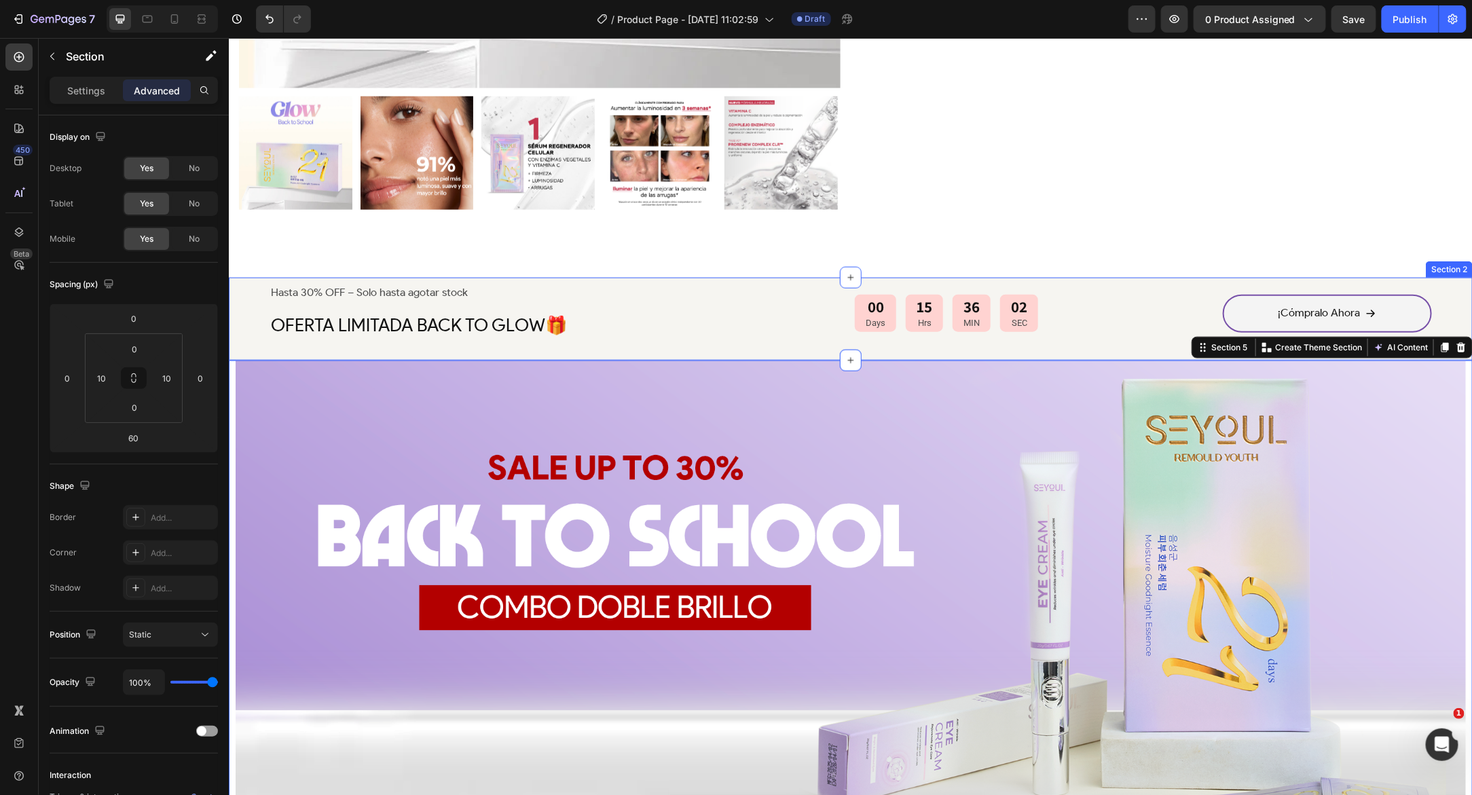
click at [234, 277] on div "Hasta 30% OFF – Solo hasta agotar stock Text Block OFERTA LIMITADA BACK TO GLOW…" at bounding box center [850, 318] width 1244 height 83
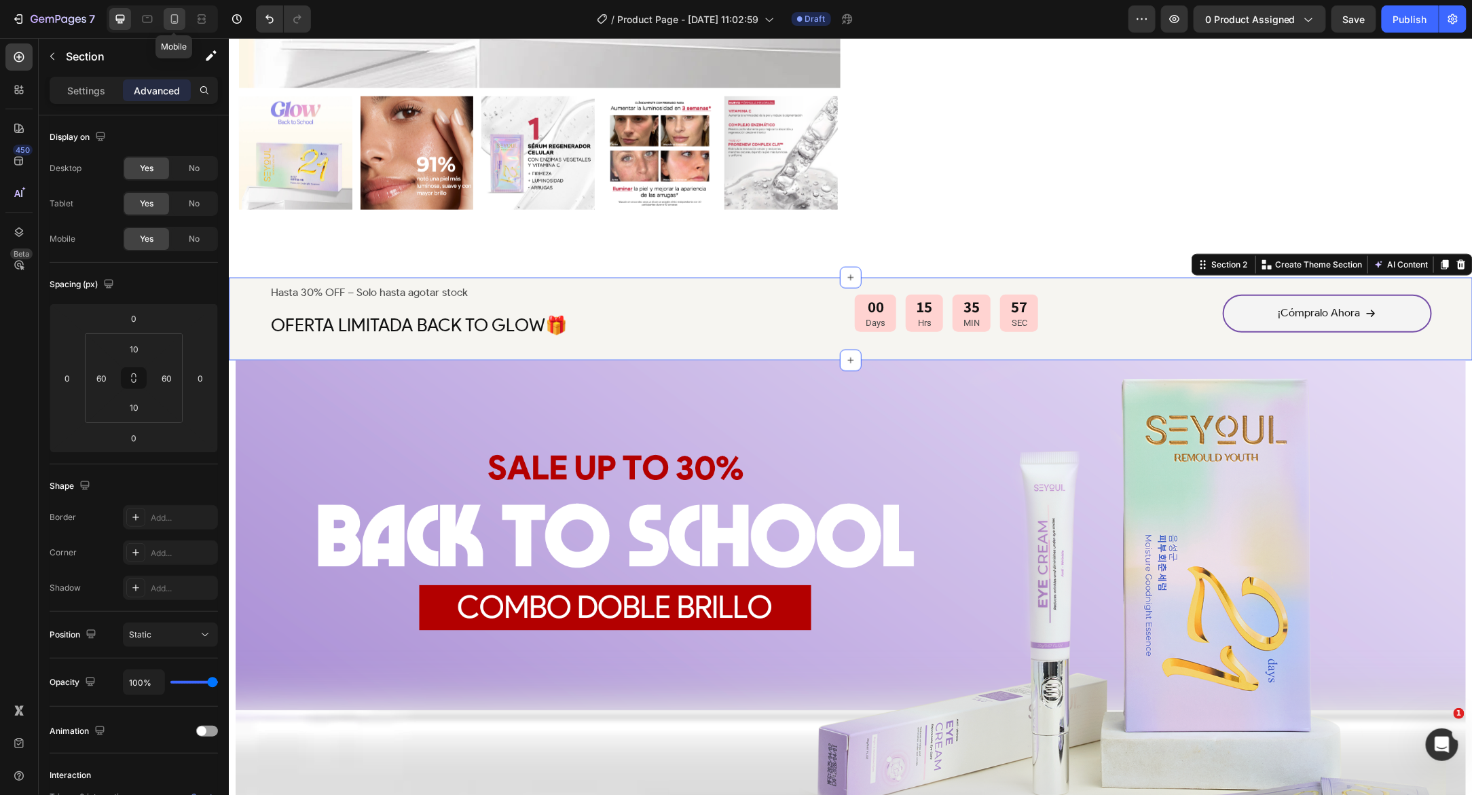
click at [171, 16] on icon at bounding box center [174, 19] width 7 height 10
type input "20"
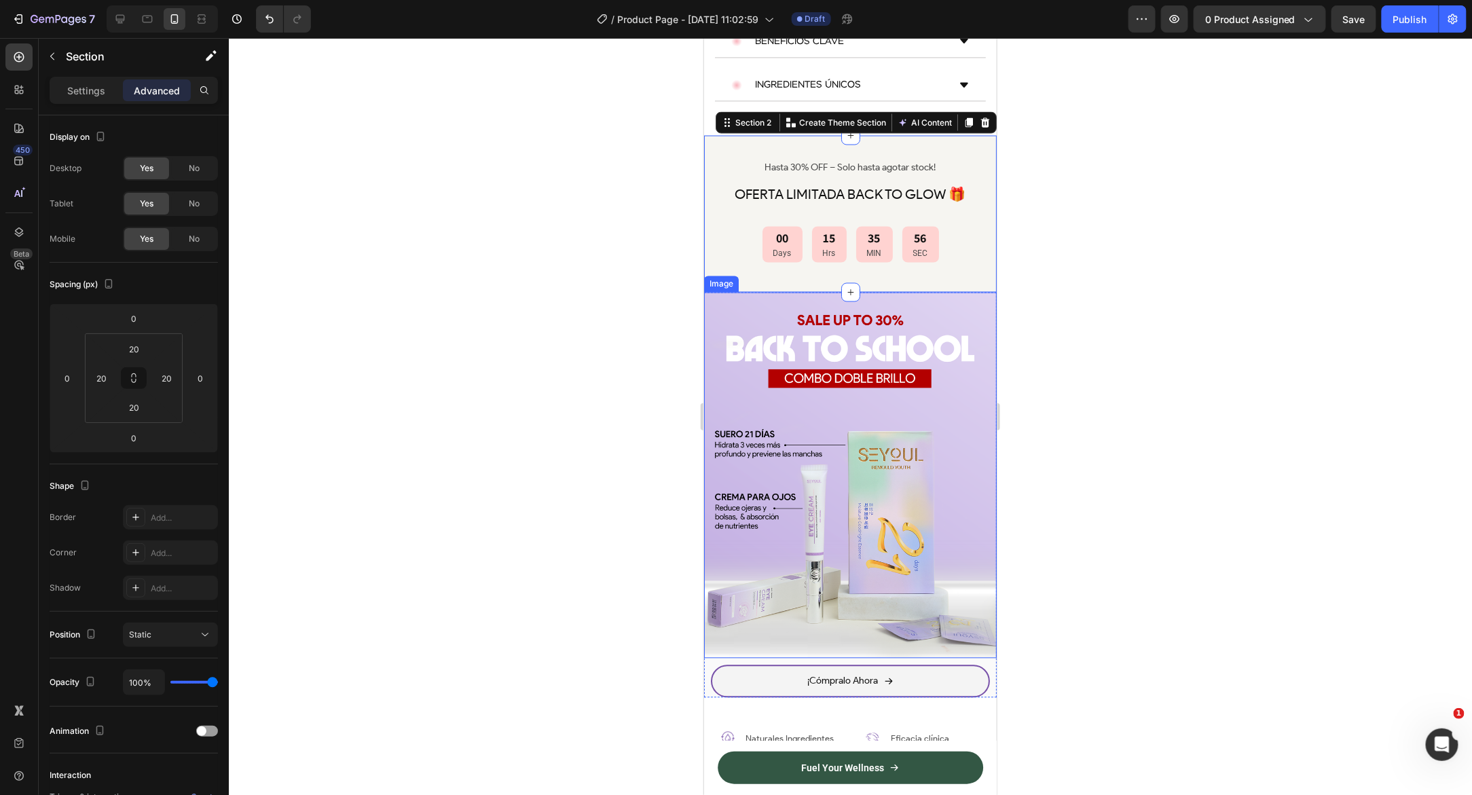
scroll to position [1112, 0]
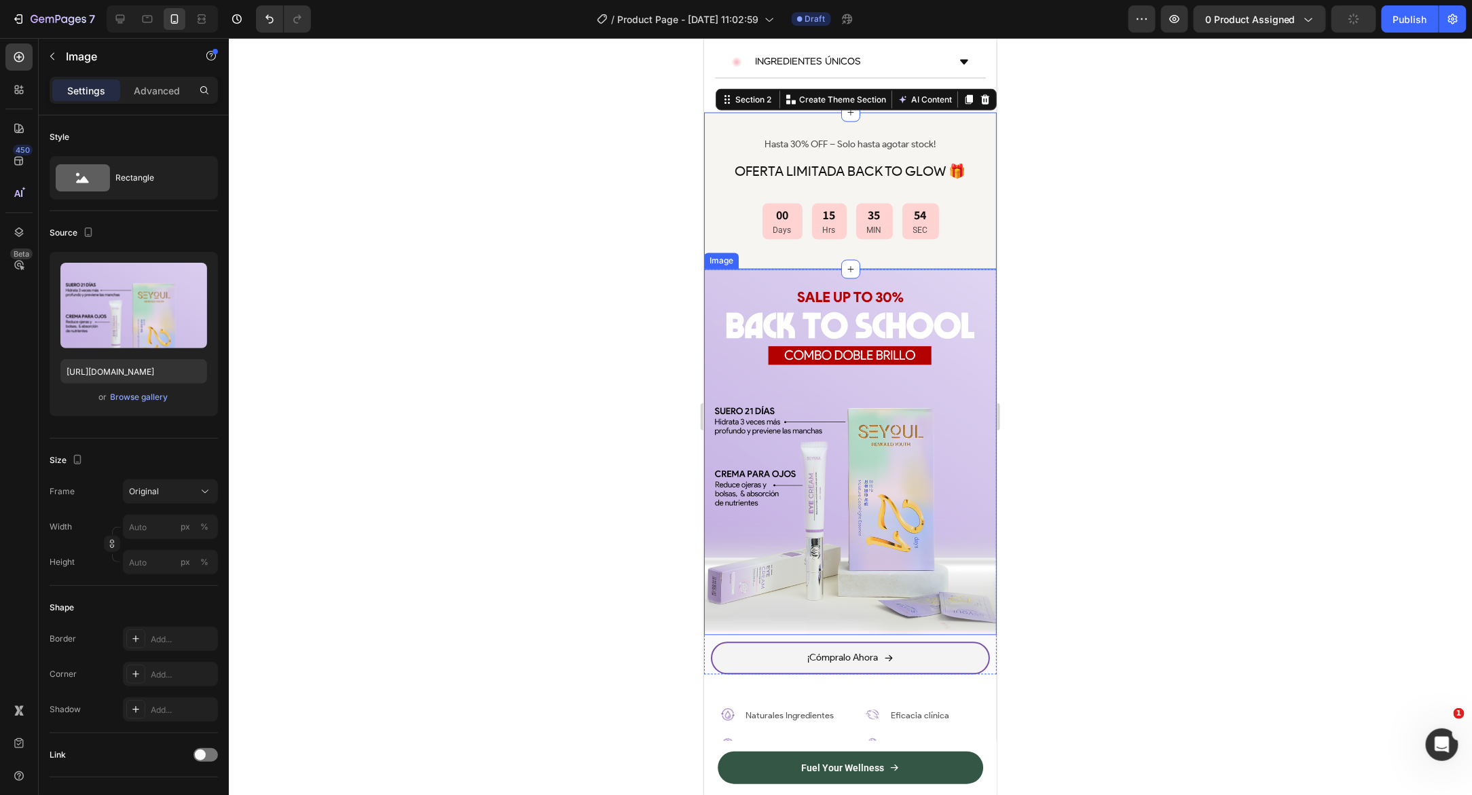
click at [748, 331] on img at bounding box center [849, 452] width 293 height 366
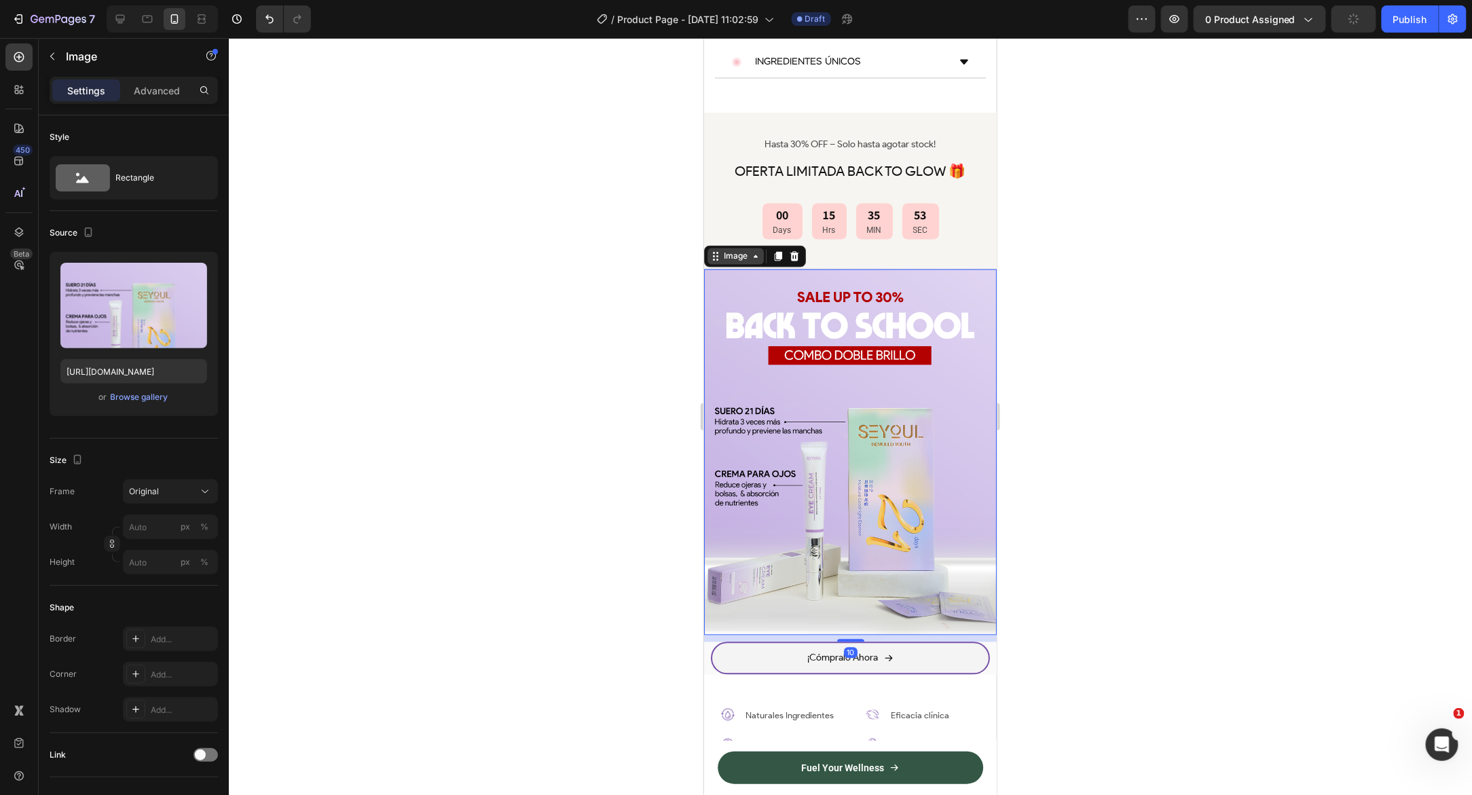
click at [740, 250] on div "Image" at bounding box center [734, 256] width 29 height 12
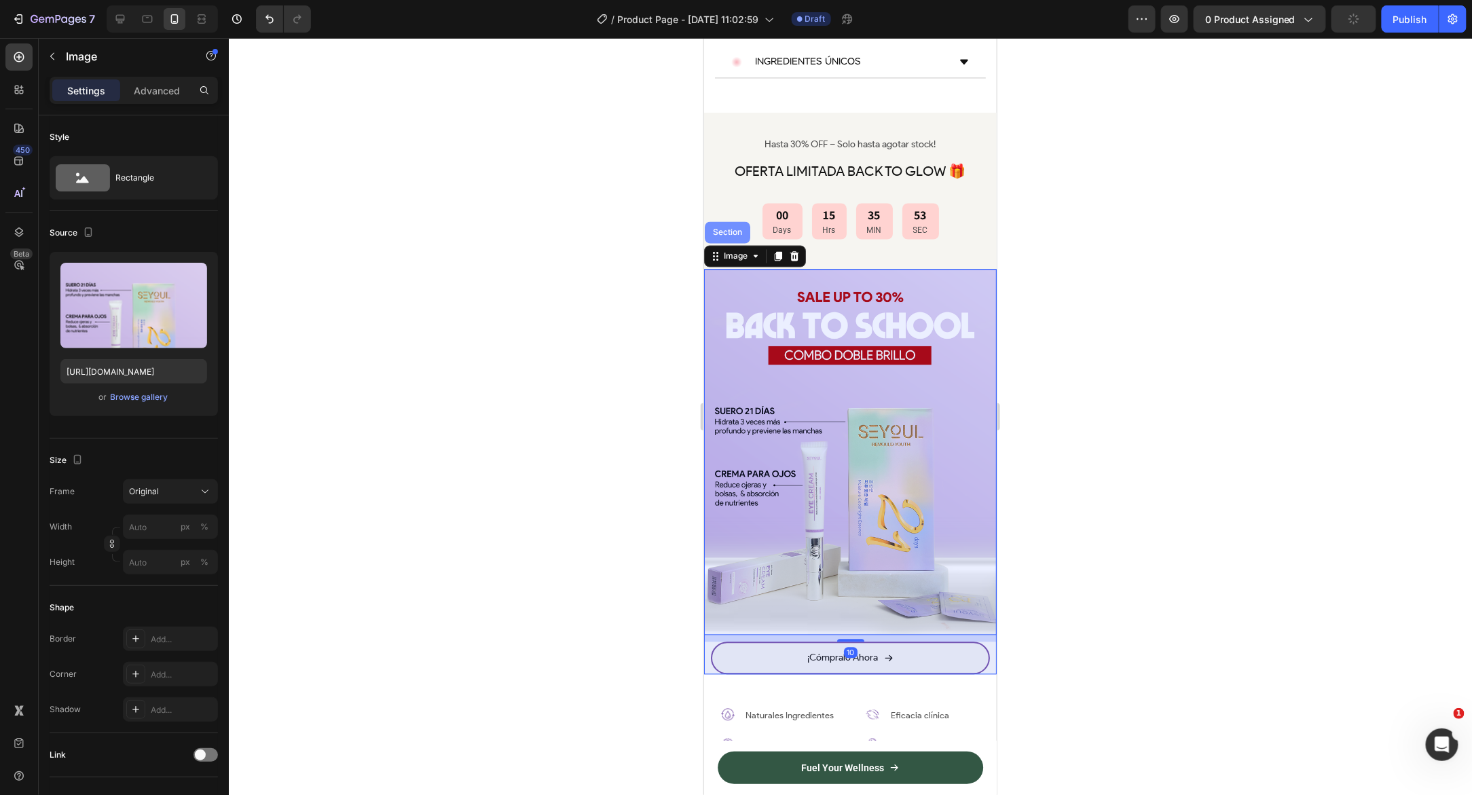
click at [739, 221] on div "Section" at bounding box center [726, 232] width 45 height 22
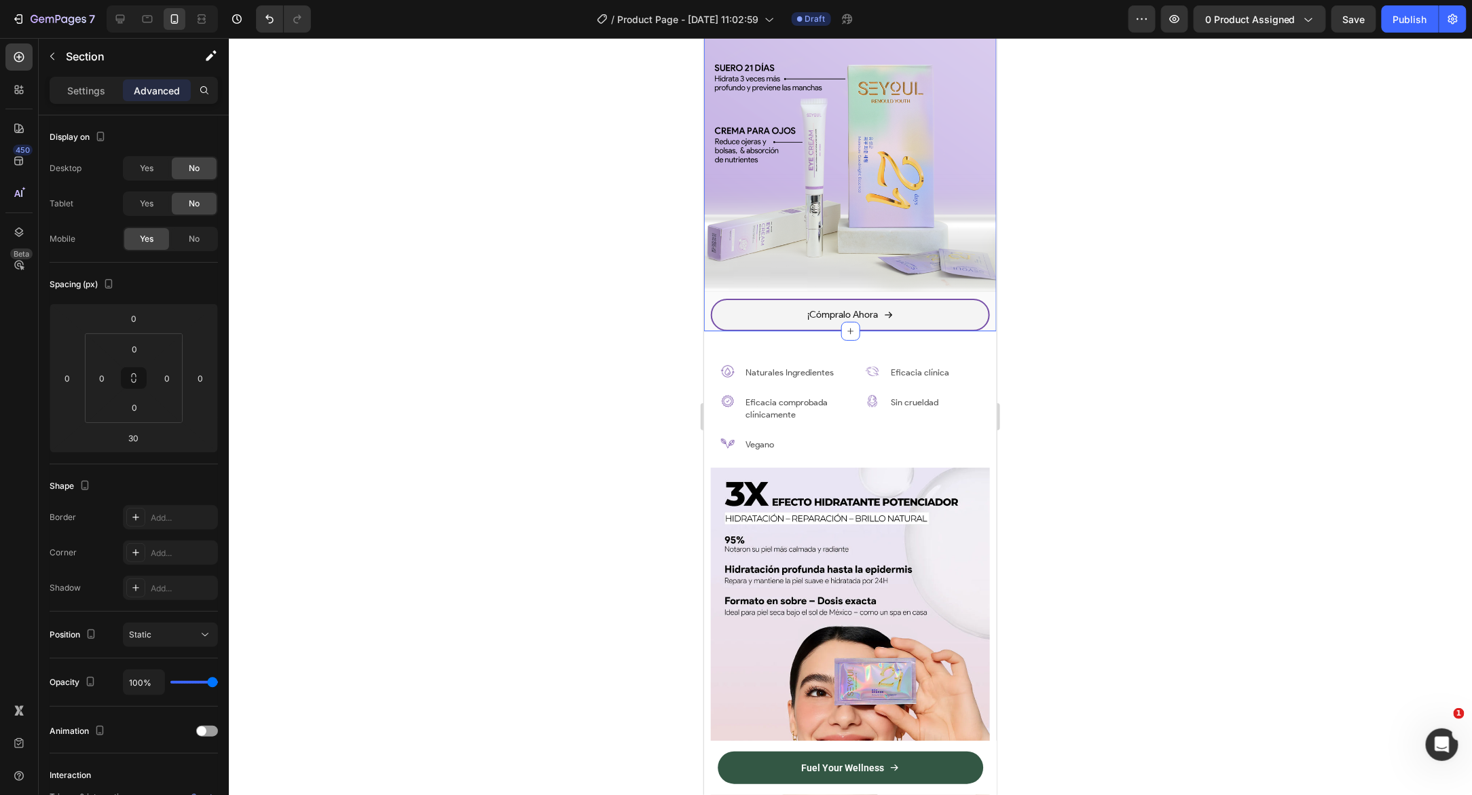
scroll to position [1493, 0]
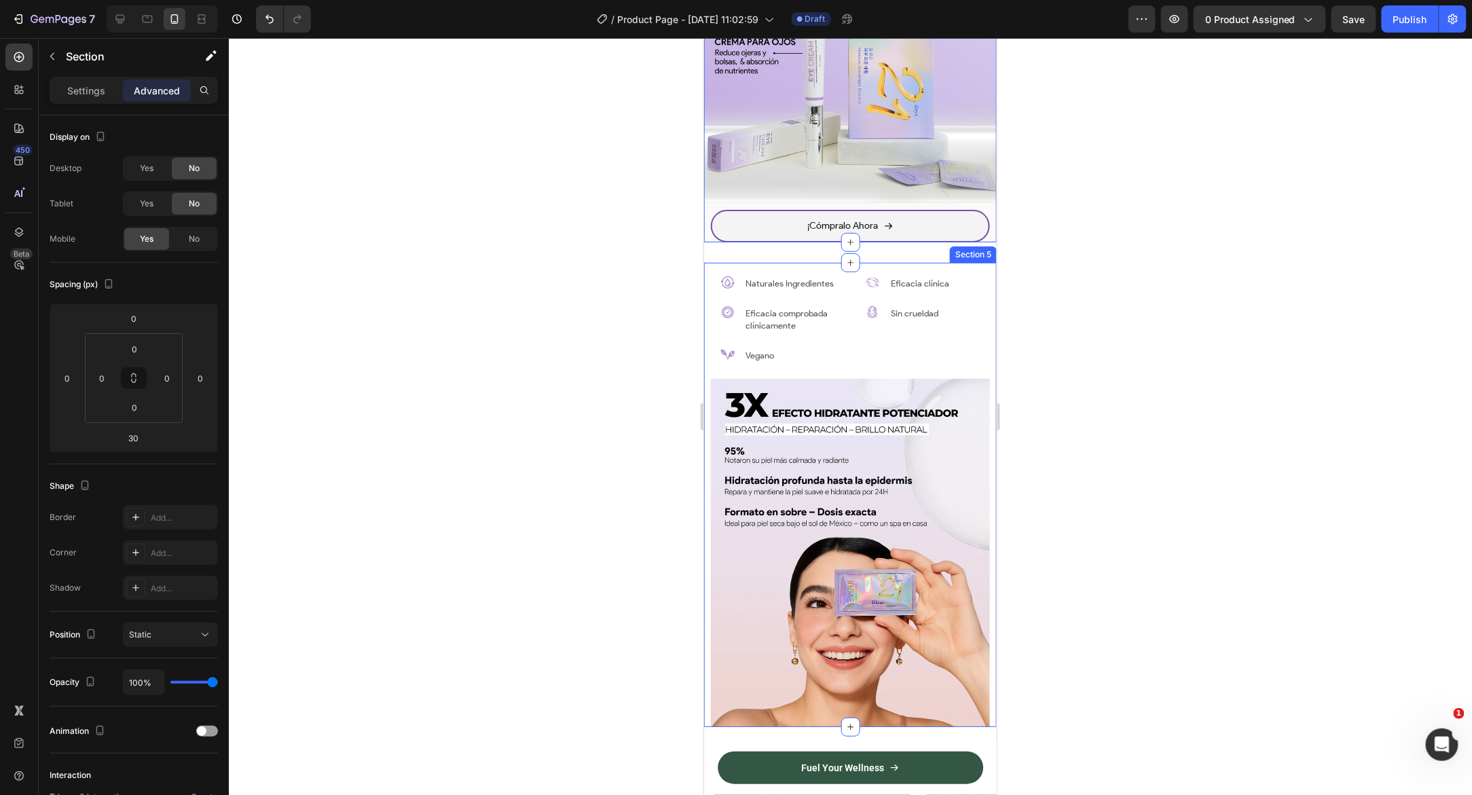
click at [708, 397] on div "Image Naturales Ingredientes Text Block Row Image Eficacia comprobada clínicame…" at bounding box center [849, 494] width 293 height 465
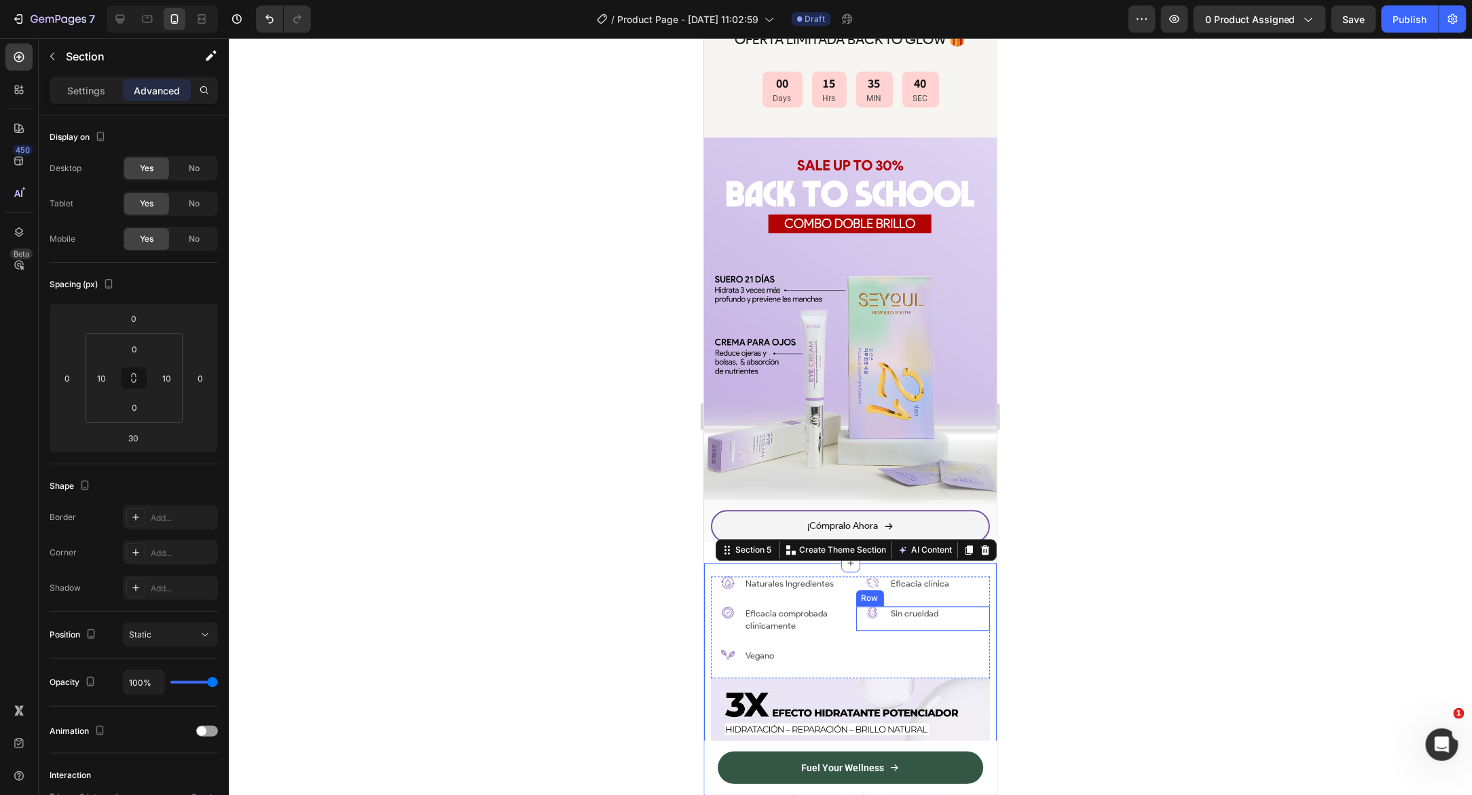
scroll to position [1114, 0]
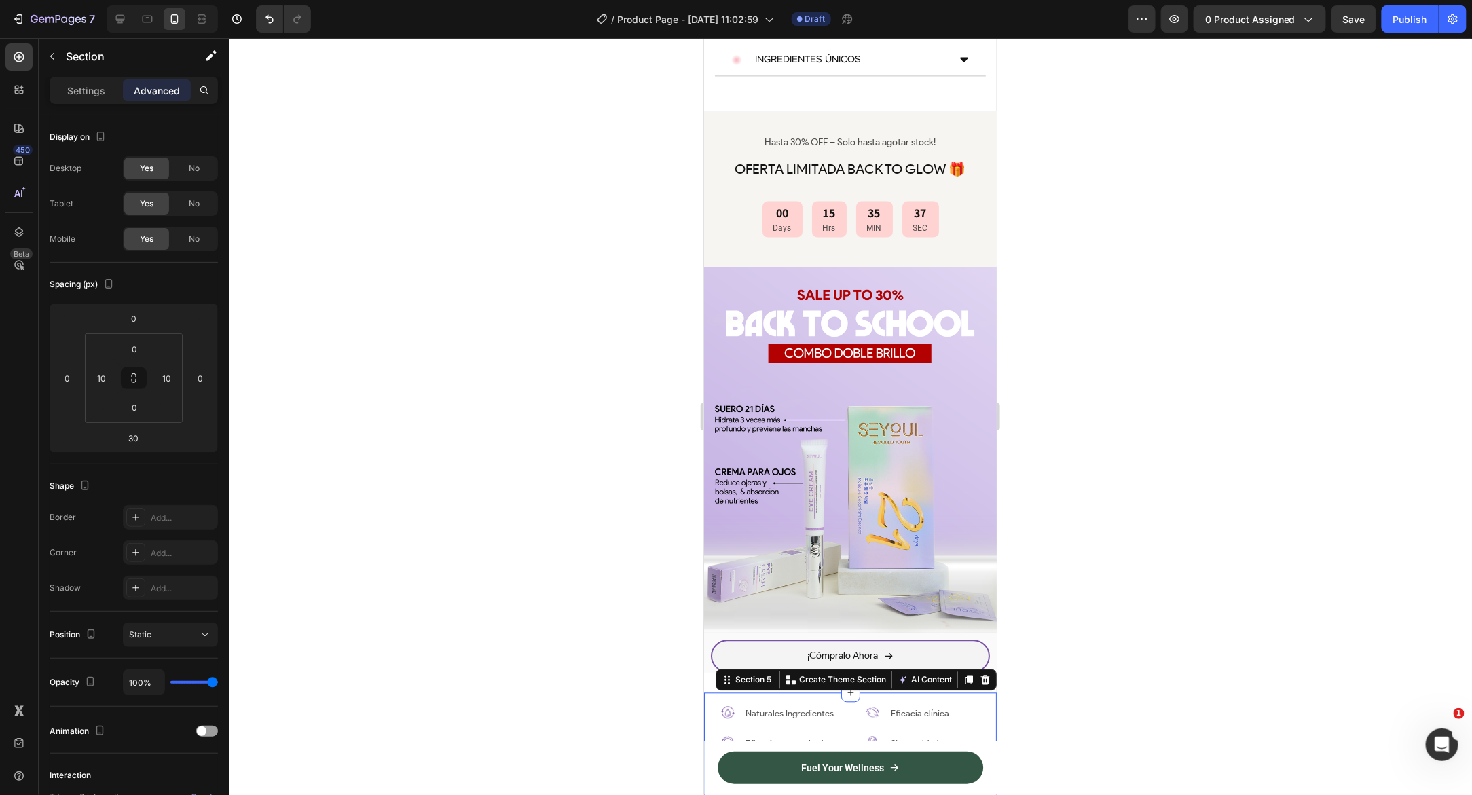
click at [924, 285] on img at bounding box center [849, 450] width 293 height 366
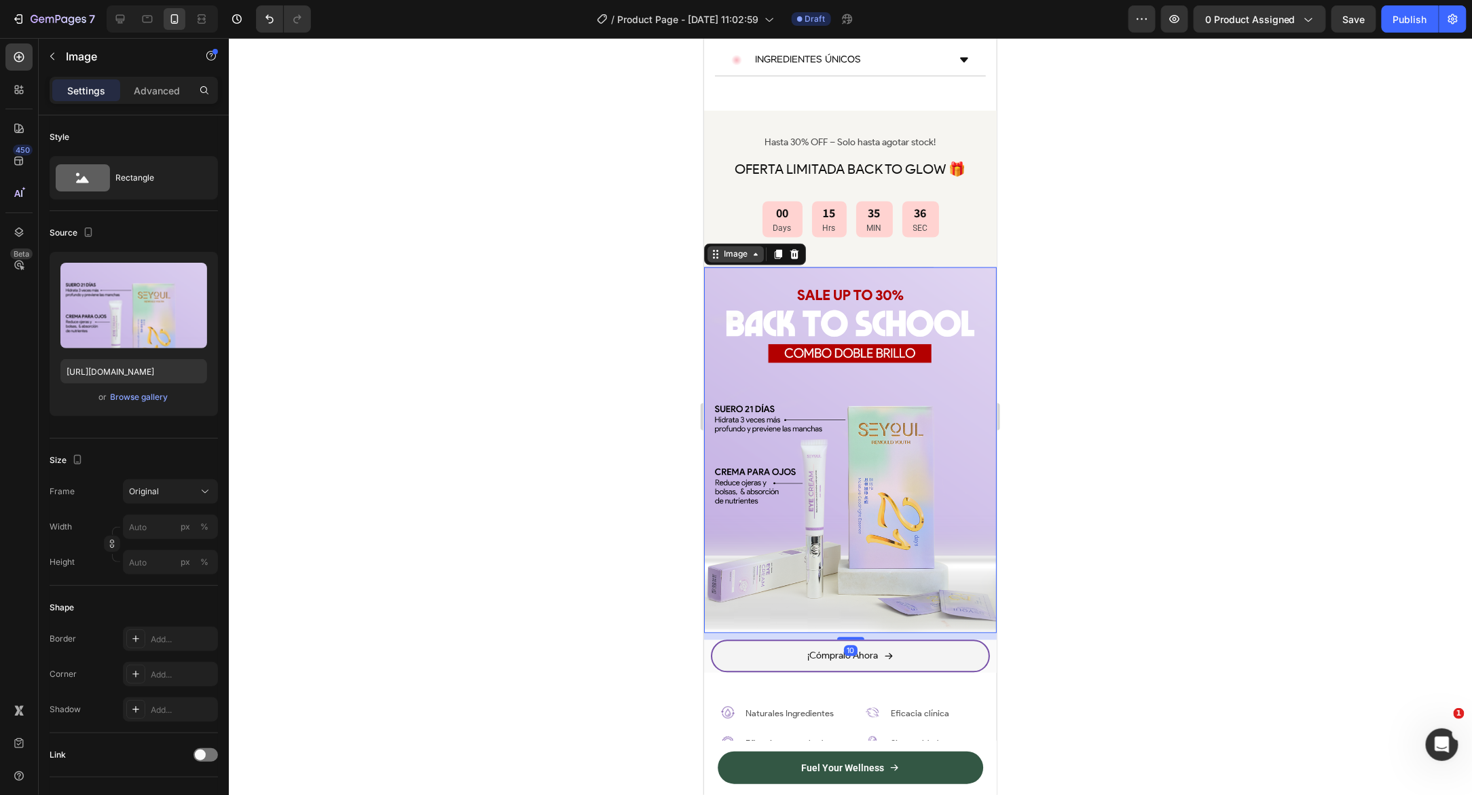
click at [741, 248] on div "Image" at bounding box center [734, 254] width 29 height 12
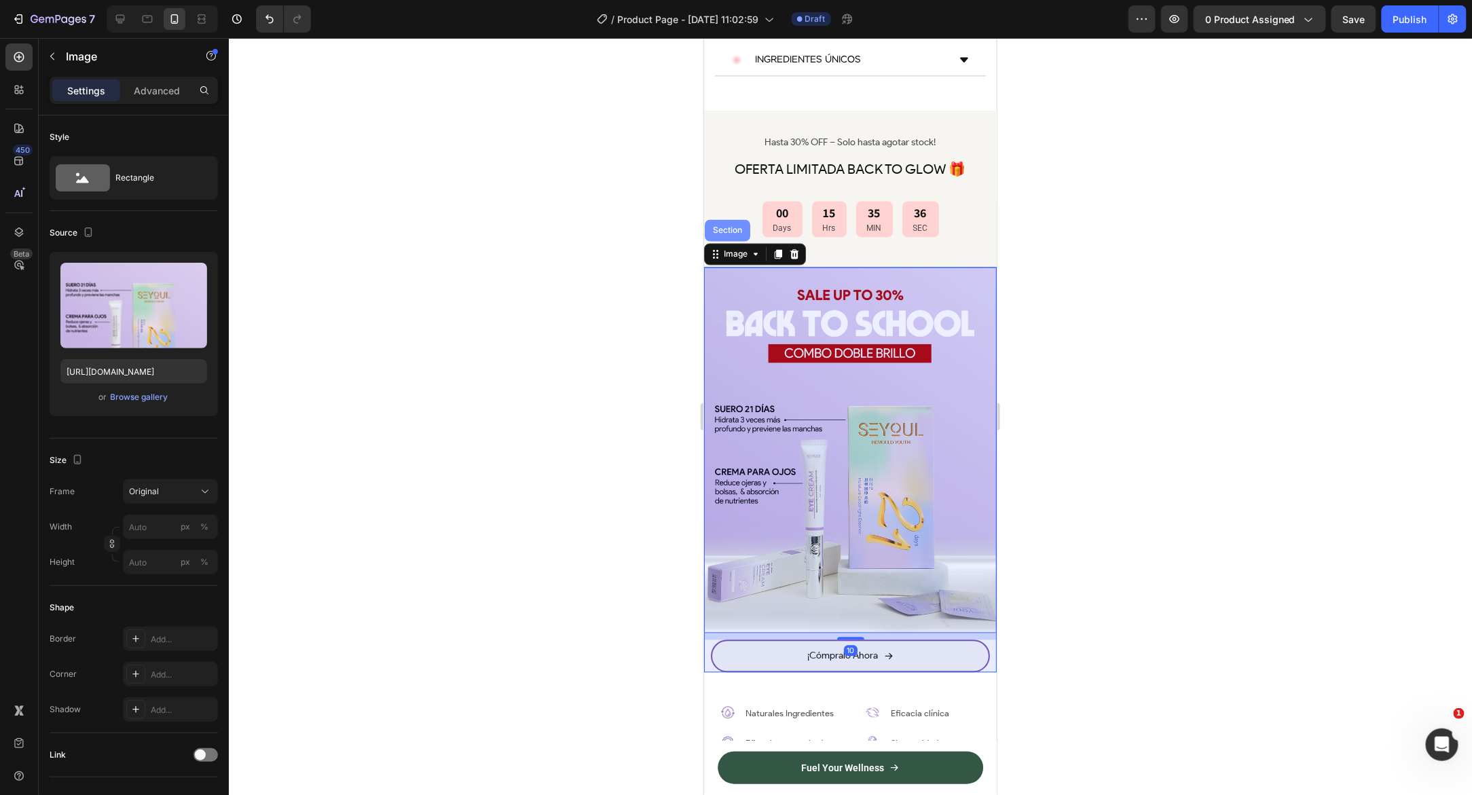
click at [736, 226] on div "Section" at bounding box center [726, 230] width 35 height 8
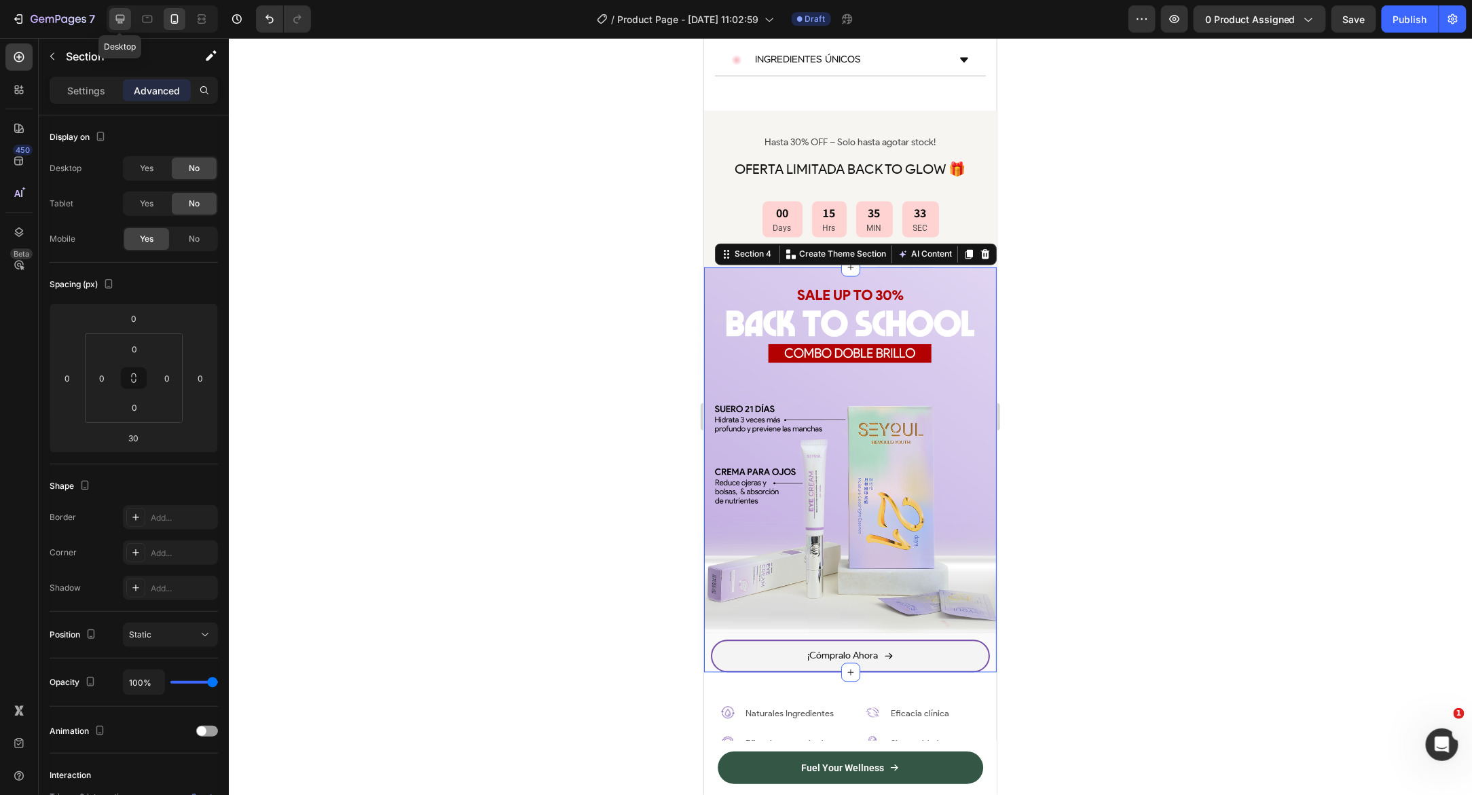
click at [116, 21] on icon at bounding box center [120, 19] width 14 height 14
type input "0"
type input "32"
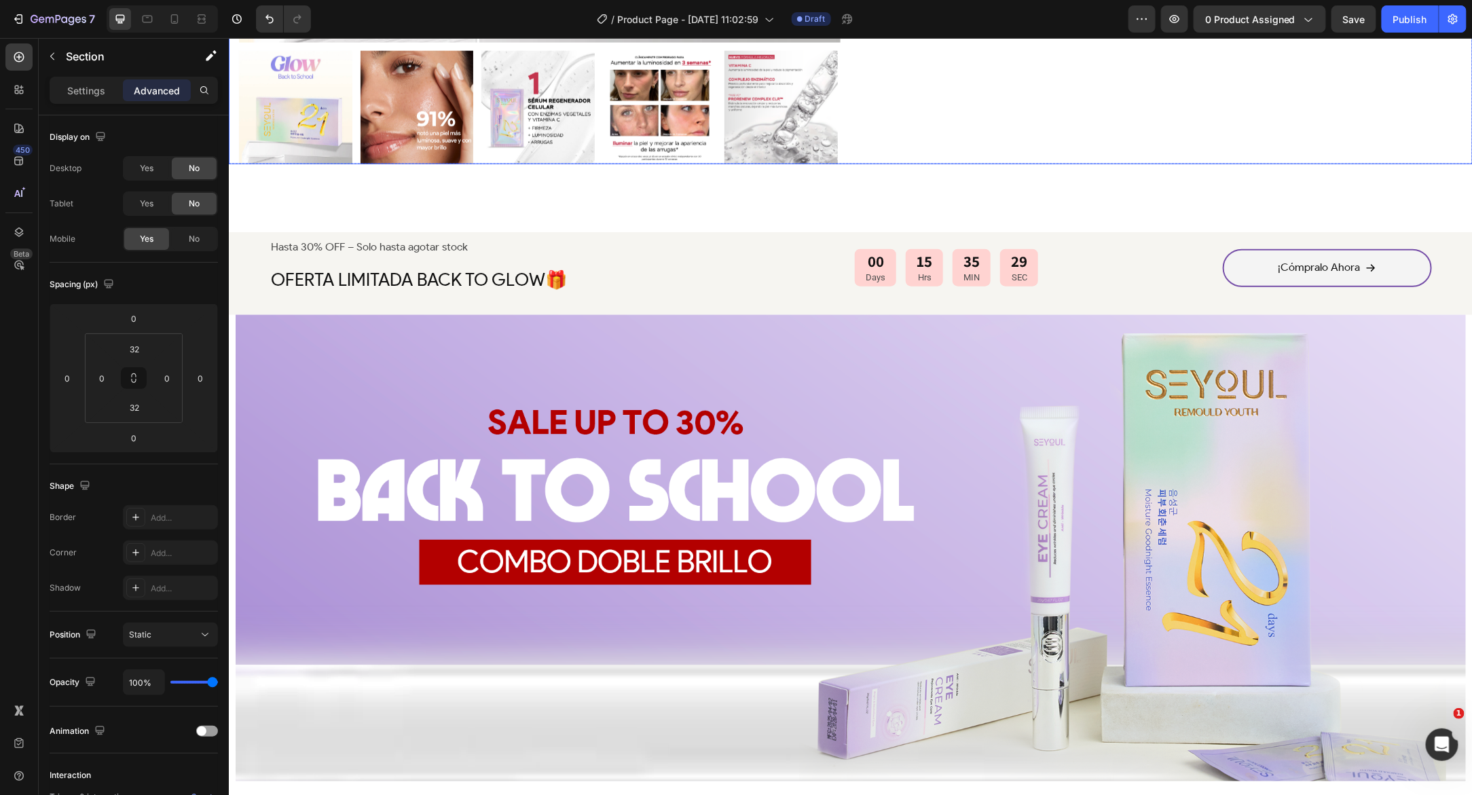
scroll to position [704, 0]
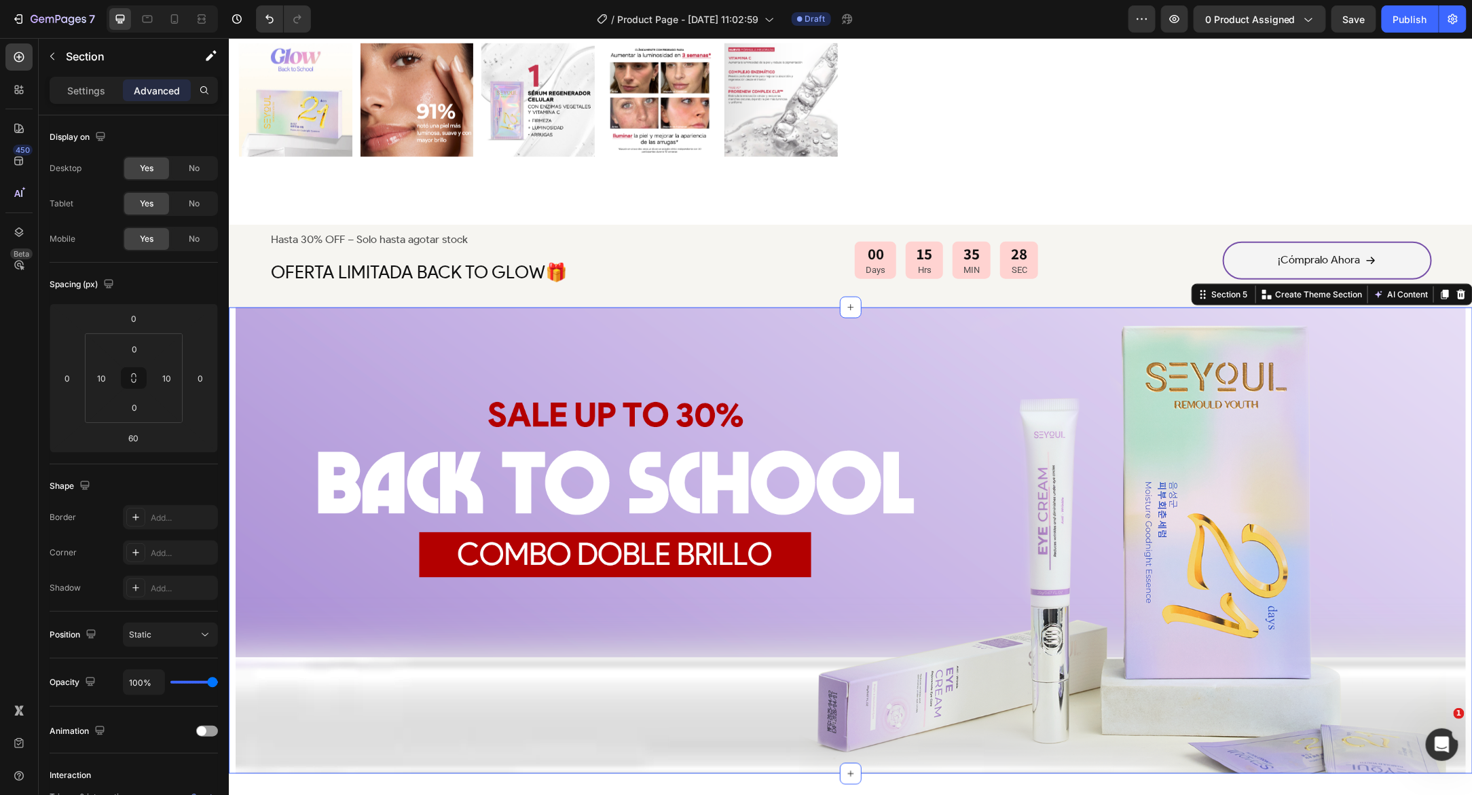
click at [233, 316] on div "Image Naturales Ingredientes Text Block Row Image Eficacia comprobada clínicame…" at bounding box center [850, 540] width 1244 height 466
click at [174, 26] on div at bounding box center [175, 19] width 22 height 22
type input "30"
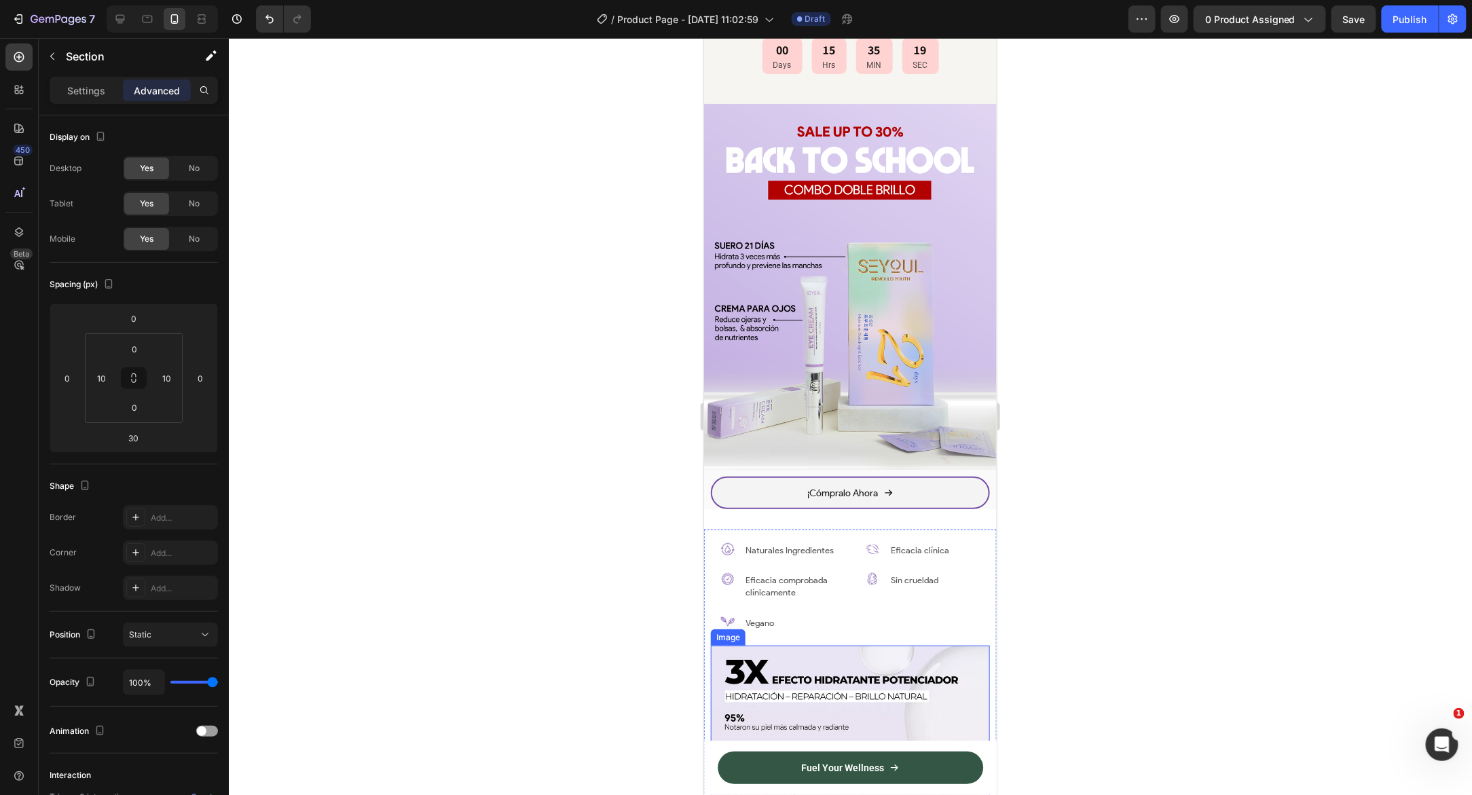
scroll to position [1187, 0]
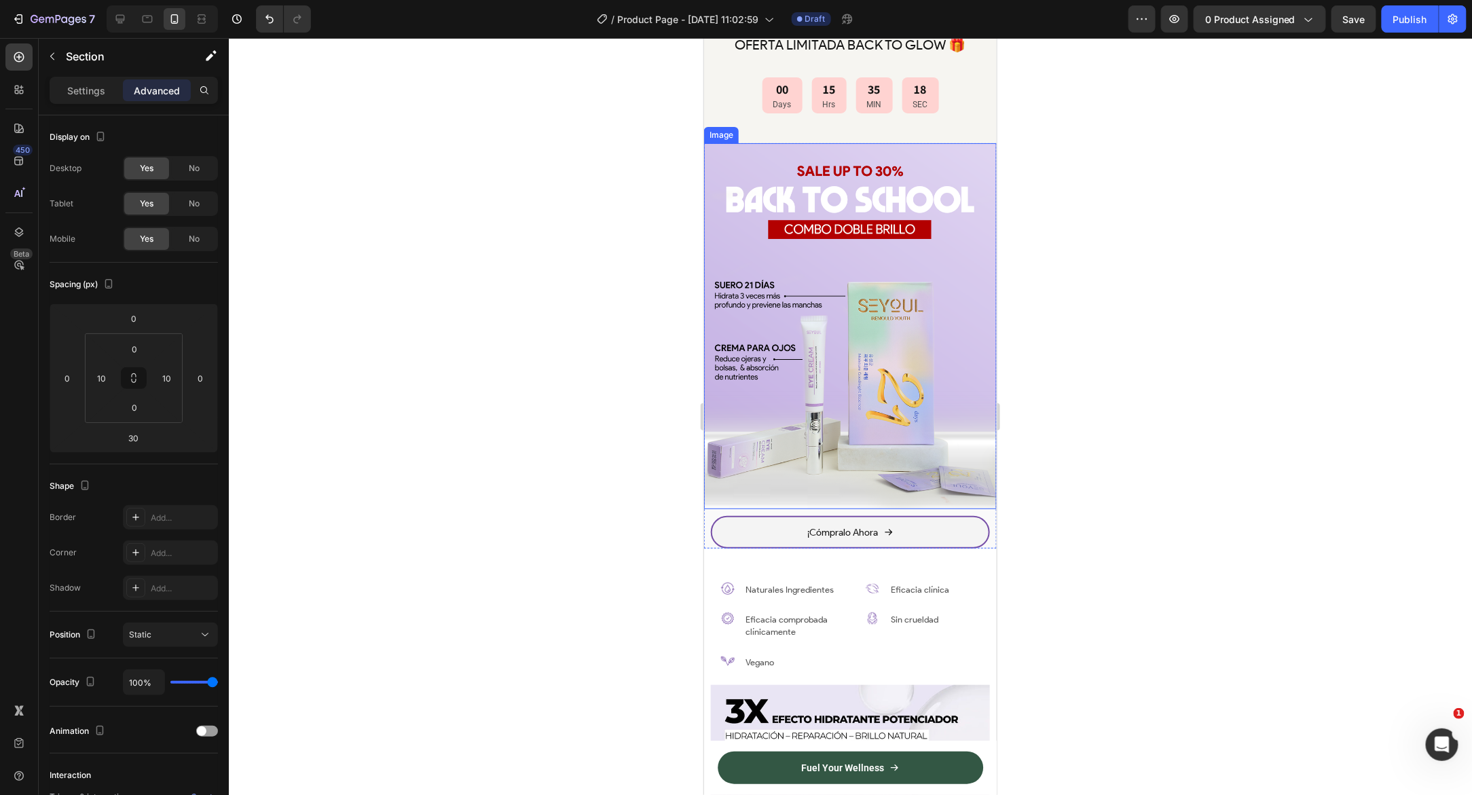
click at [745, 198] on img at bounding box center [849, 326] width 293 height 366
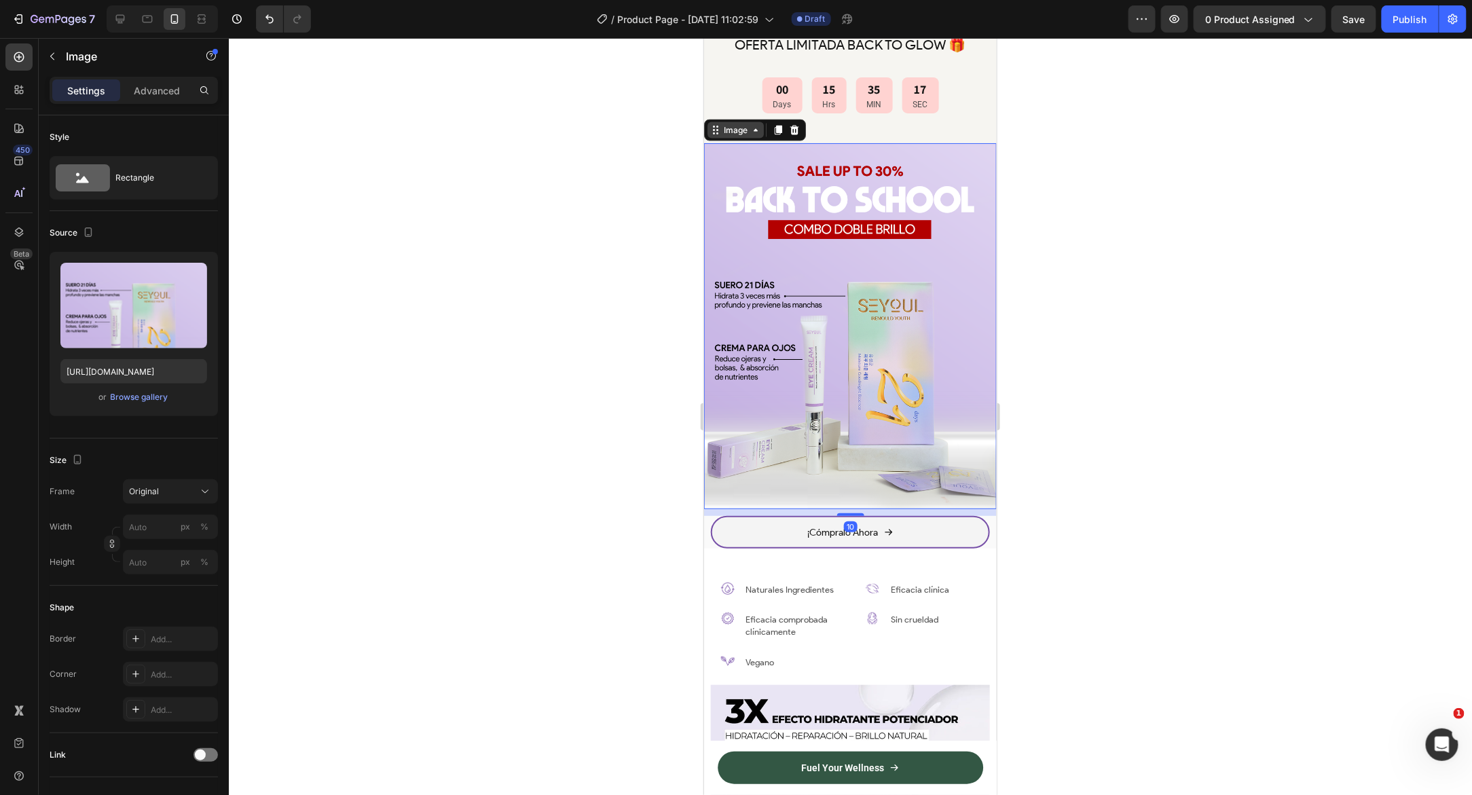
click at [728, 126] on div "Image" at bounding box center [734, 130] width 29 height 12
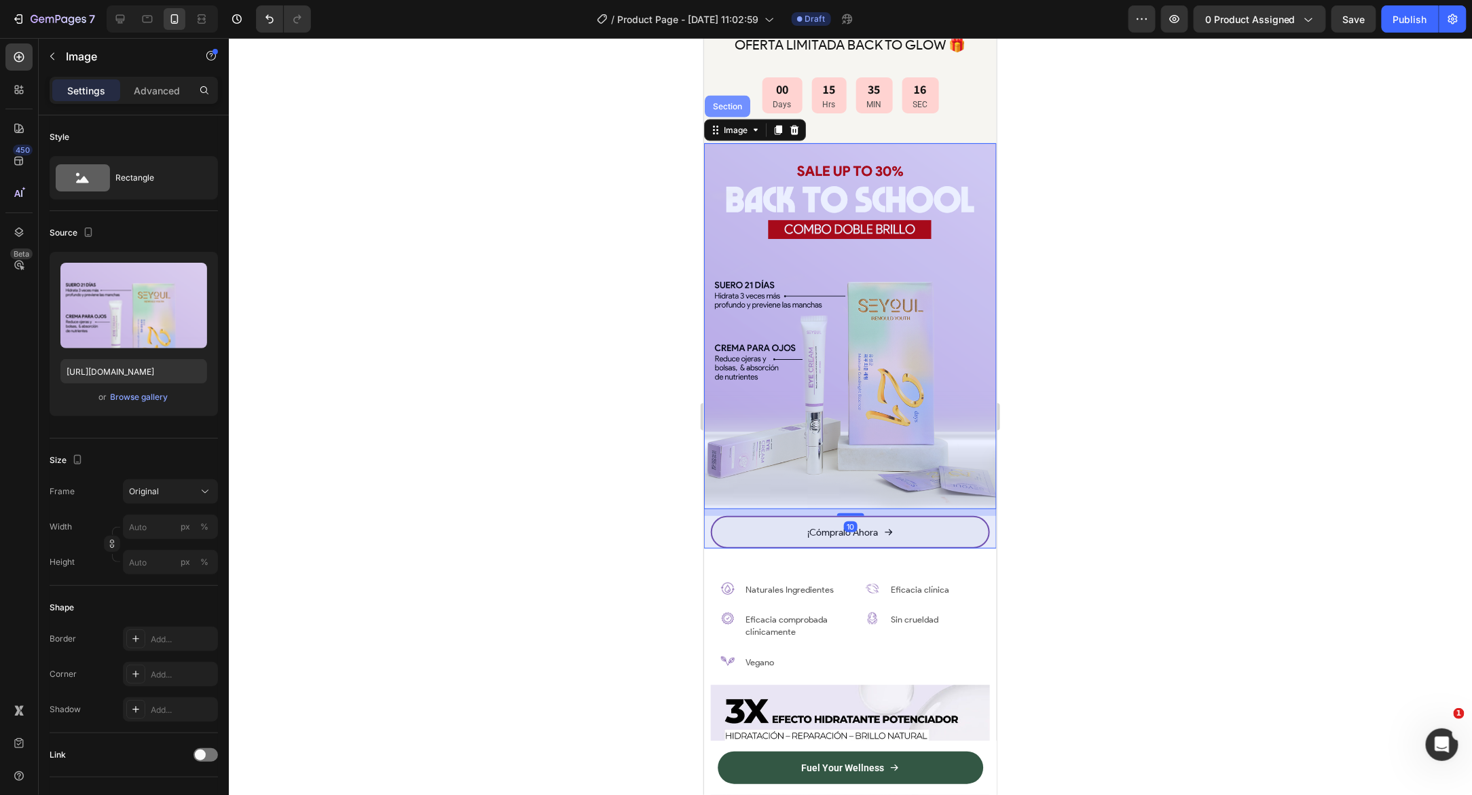
click at [729, 107] on div "Section" at bounding box center [726, 106] width 35 height 8
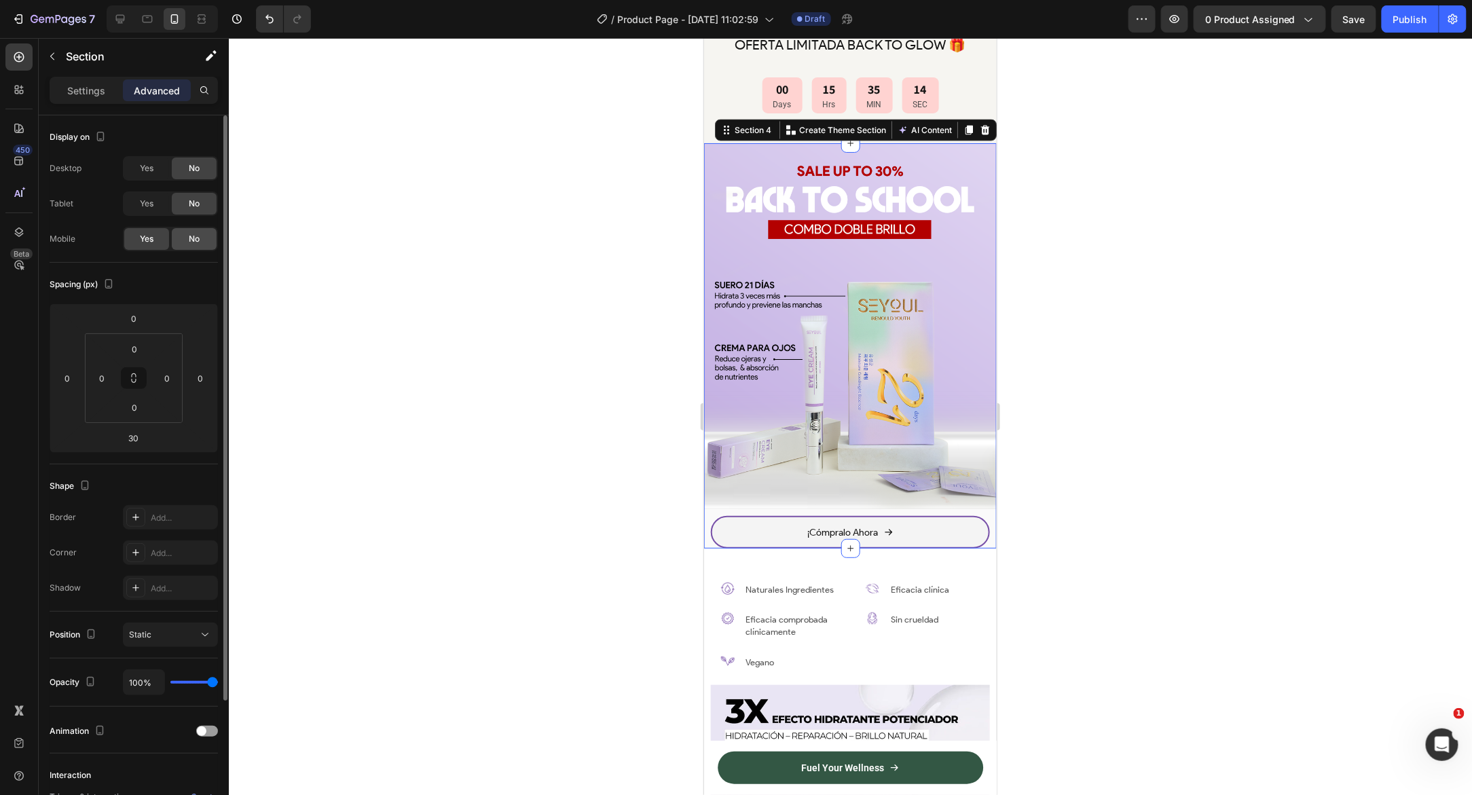
click at [191, 242] on span "No" at bounding box center [194, 239] width 11 height 12
click at [138, 207] on div "Yes" at bounding box center [146, 204] width 45 height 22
click at [148, 165] on span "Yes" at bounding box center [147, 168] width 14 height 12
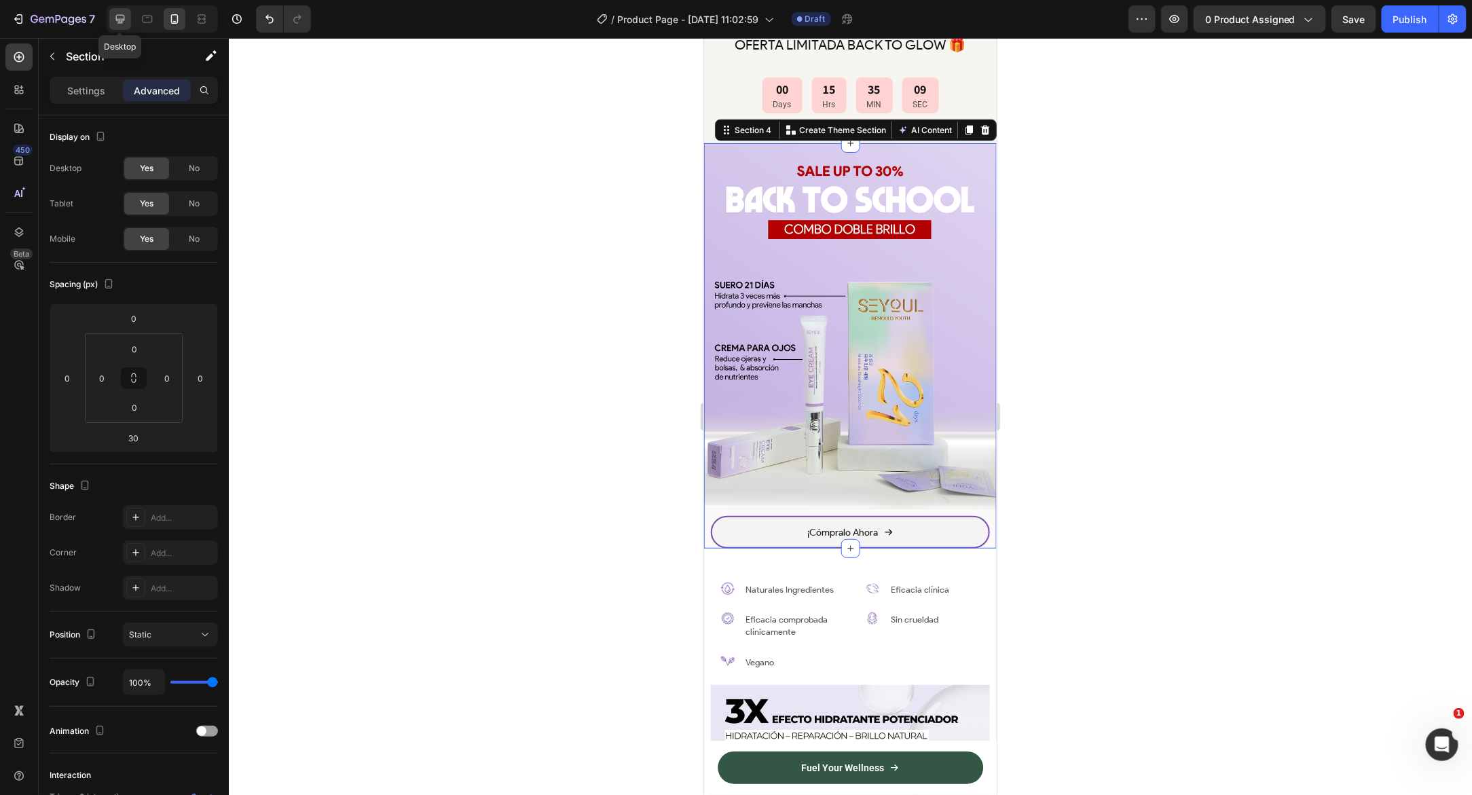
click at [116, 21] on icon at bounding box center [120, 19] width 14 height 14
type input "0"
type input "32"
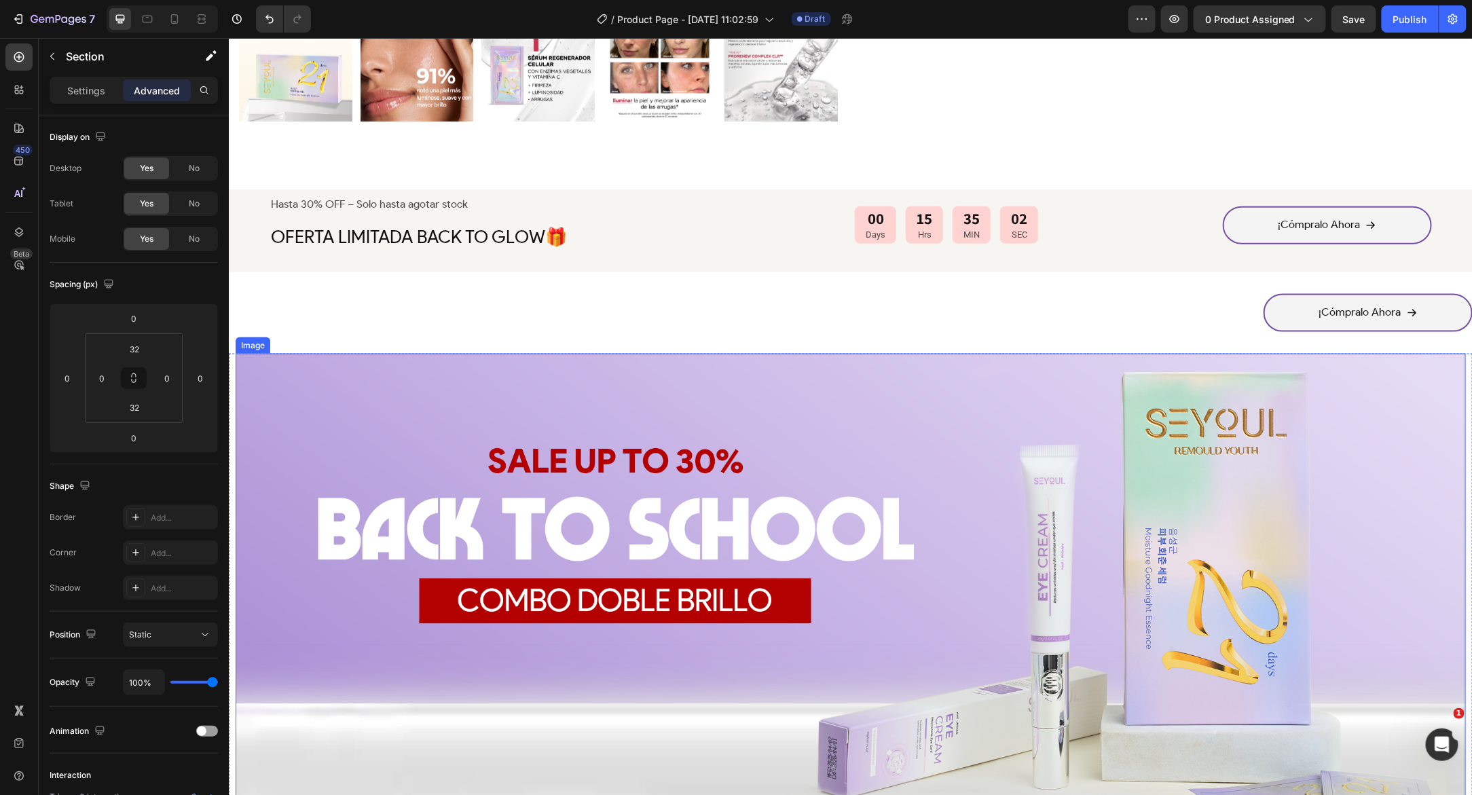
scroll to position [736, 0]
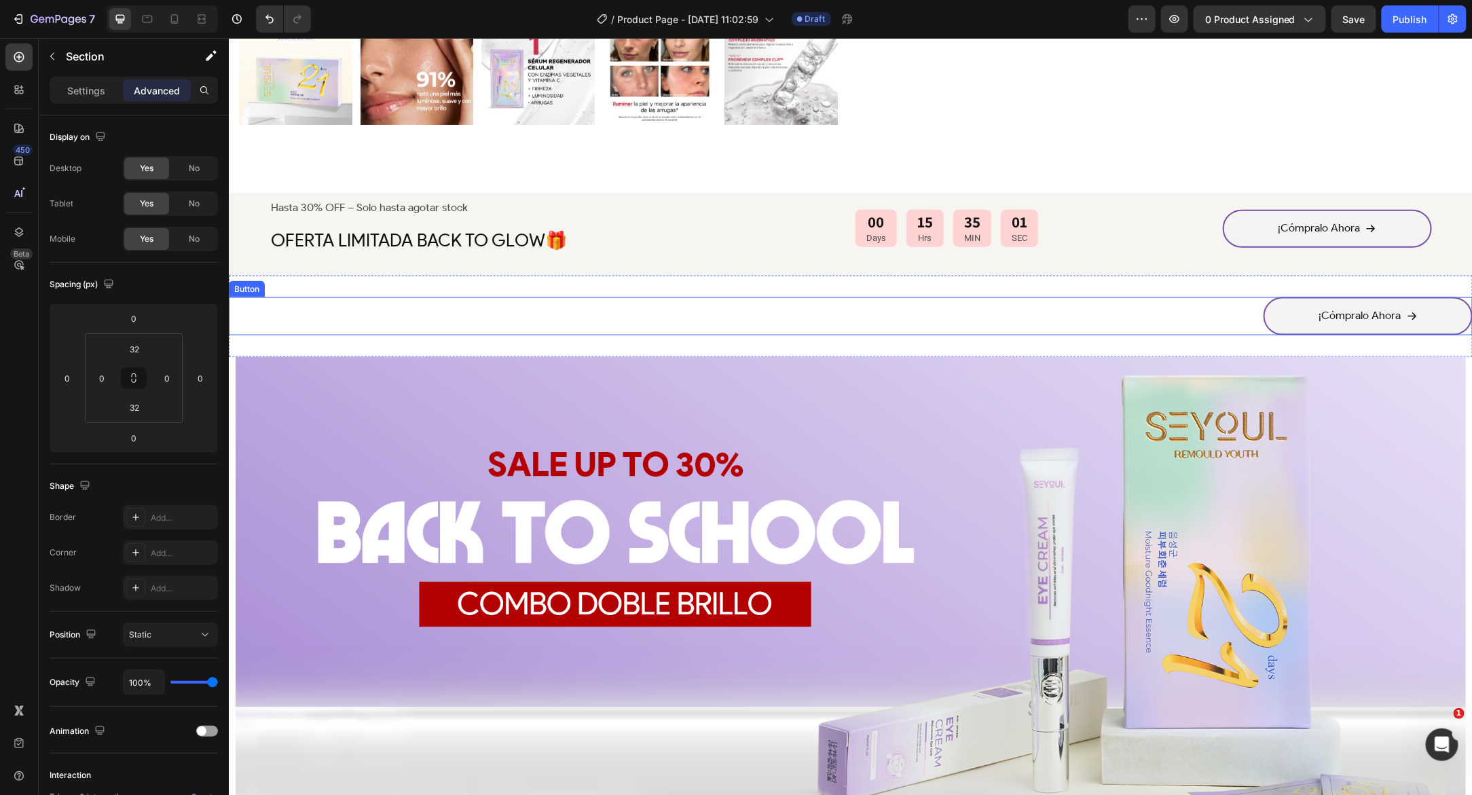
click at [1161, 299] on div "¡Cómpralo Ahora Button" at bounding box center [850, 316] width 1244 height 38
click at [195, 208] on span "No" at bounding box center [194, 204] width 11 height 12
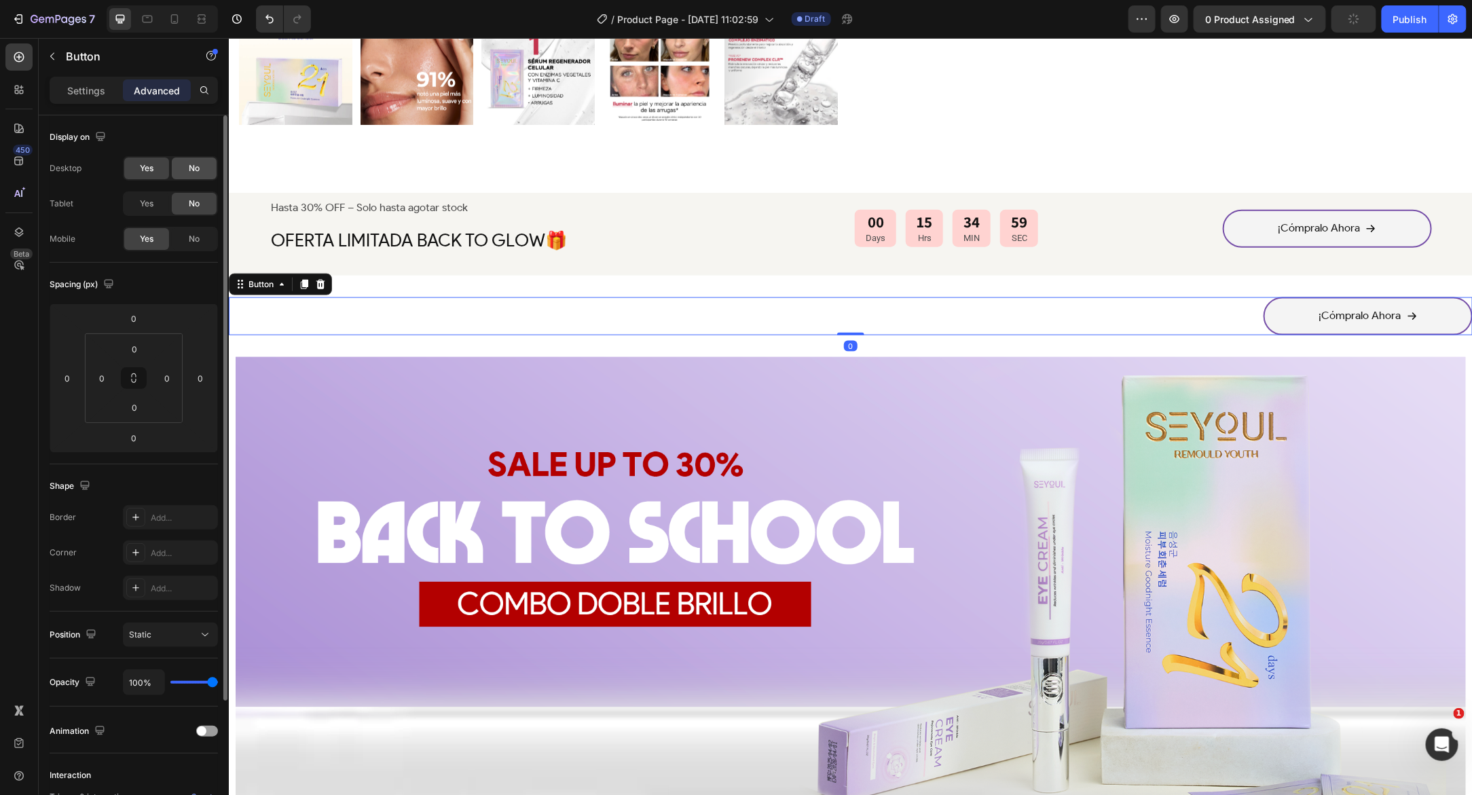
click at [179, 165] on div "No" at bounding box center [194, 168] width 45 height 22
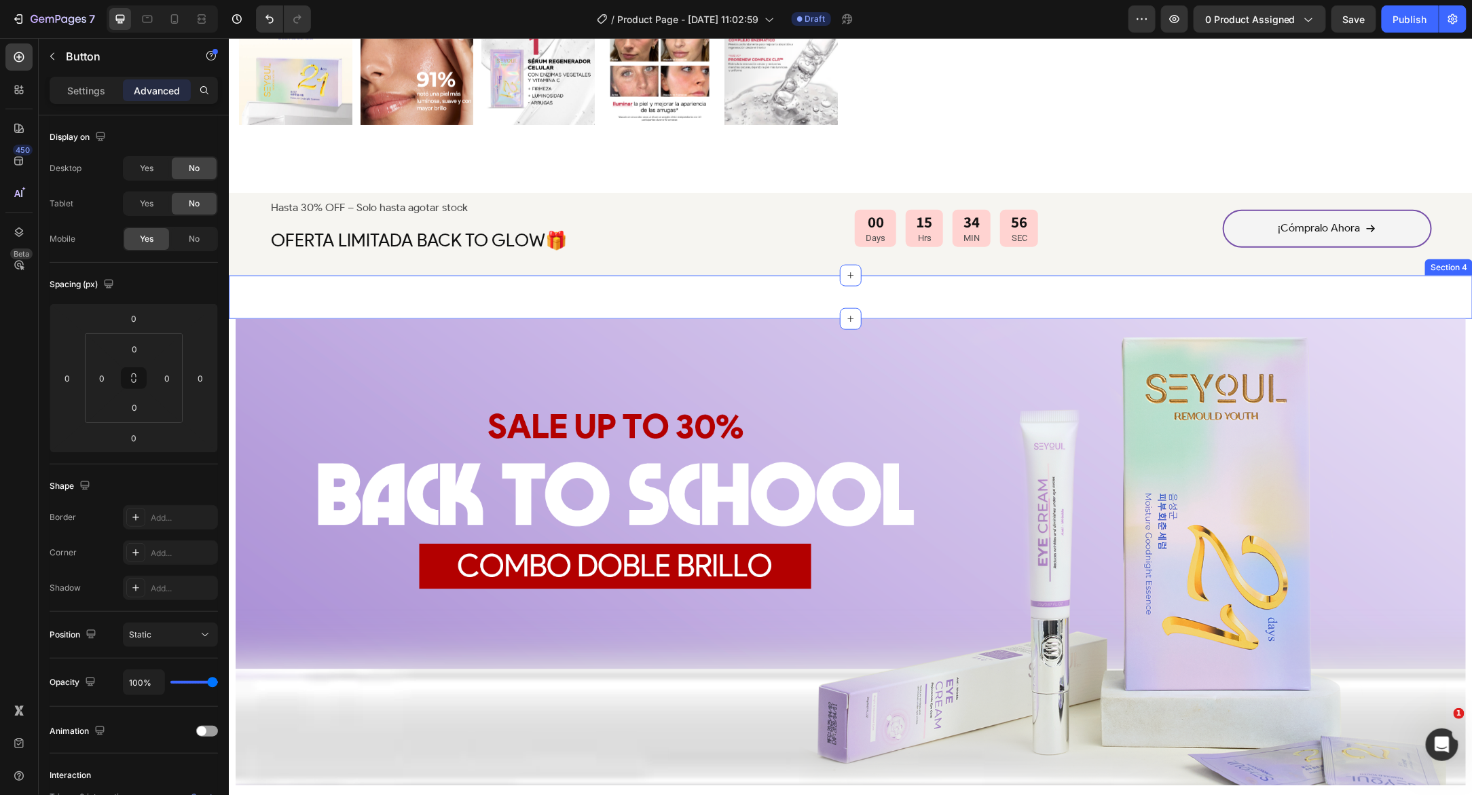
click at [240, 288] on div "Image ¡Cómpralo Ahora Button 0 Section 4" at bounding box center [850, 296] width 1244 height 43
click at [273, 373] on img at bounding box center [850, 551] width 1230 height 466
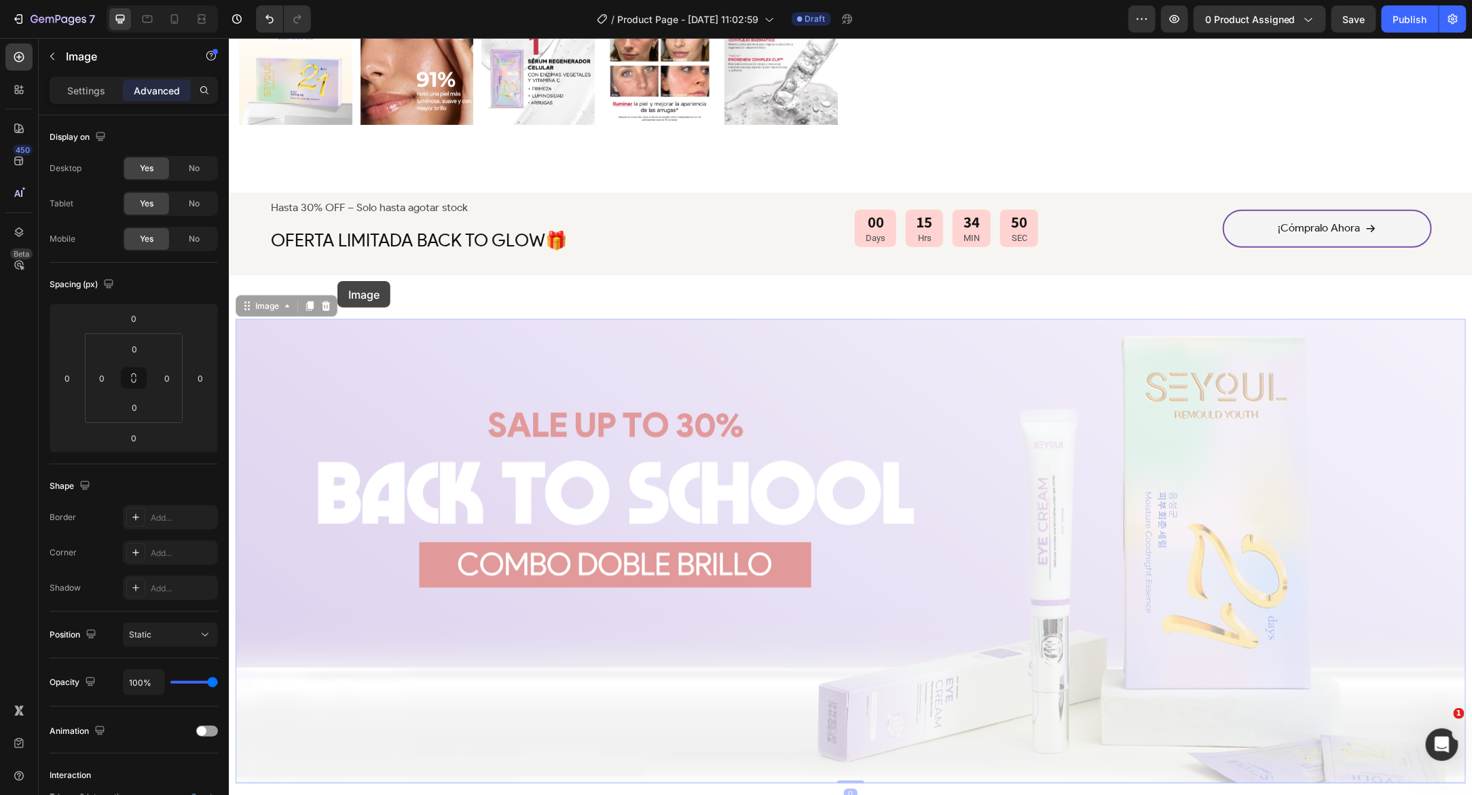
drag, startPoint x: 244, startPoint y: 303, endPoint x: 337, endPoint y: 280, distance: 95.2
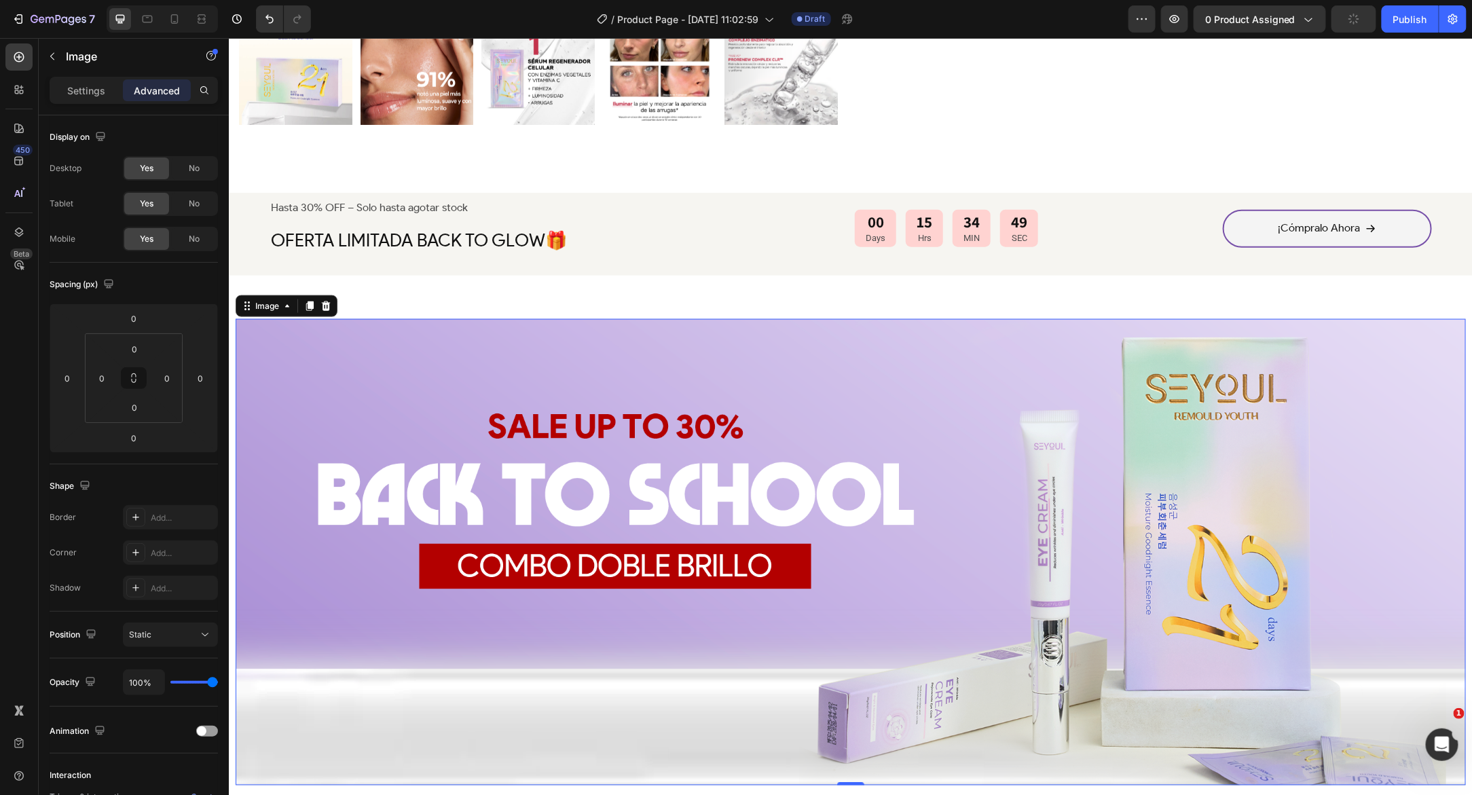
click at [384, 308] on div "Image ¡Cómpralo Ahora Button Section 4" at bounding box center [850, 296] width 1244 height 43
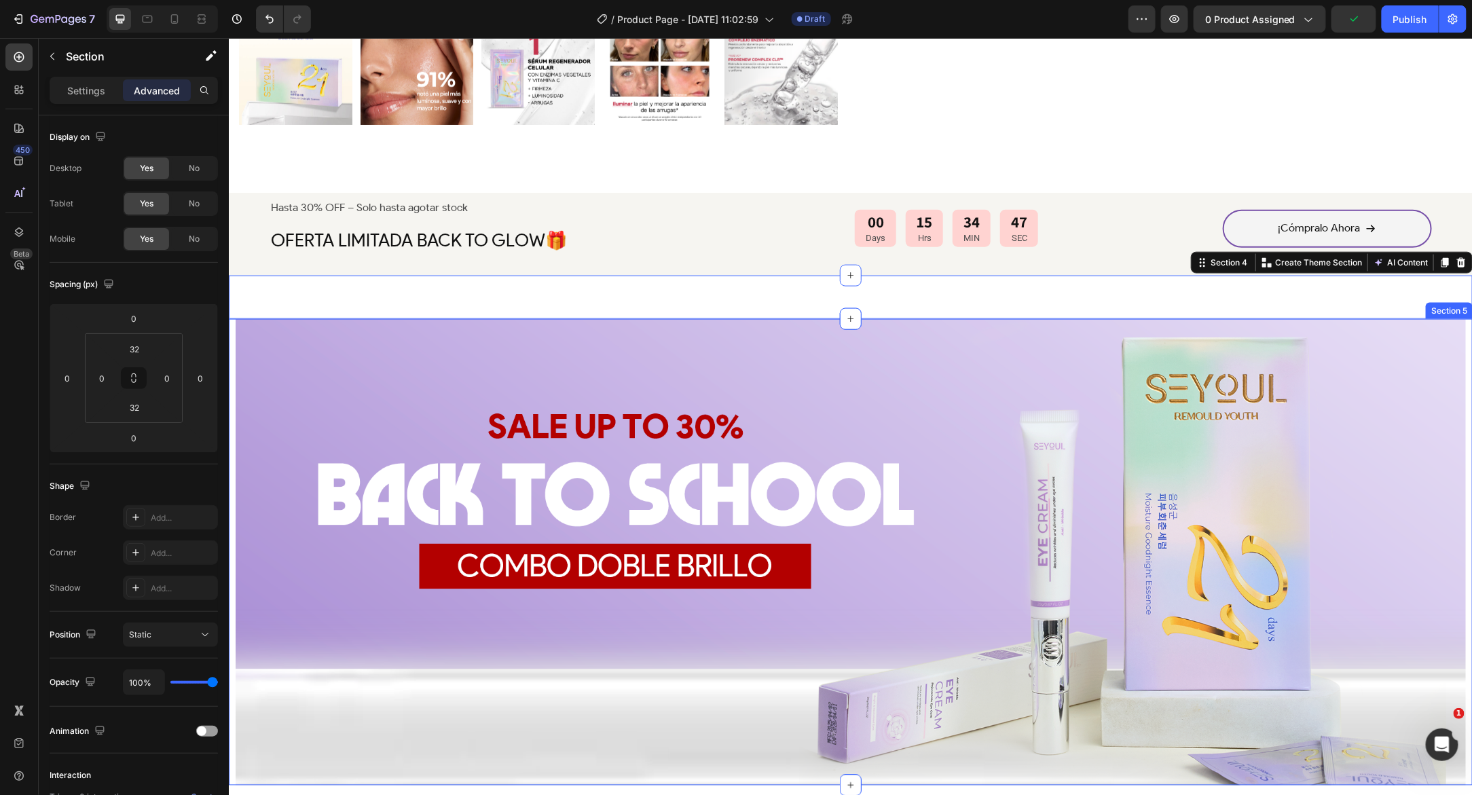
click at [234, 343] on div "Image Naturales Ingredientes Text Block Row Image Eficacia comprobada clínicame…" at bounding box center [850, 551] width 1244 height 466
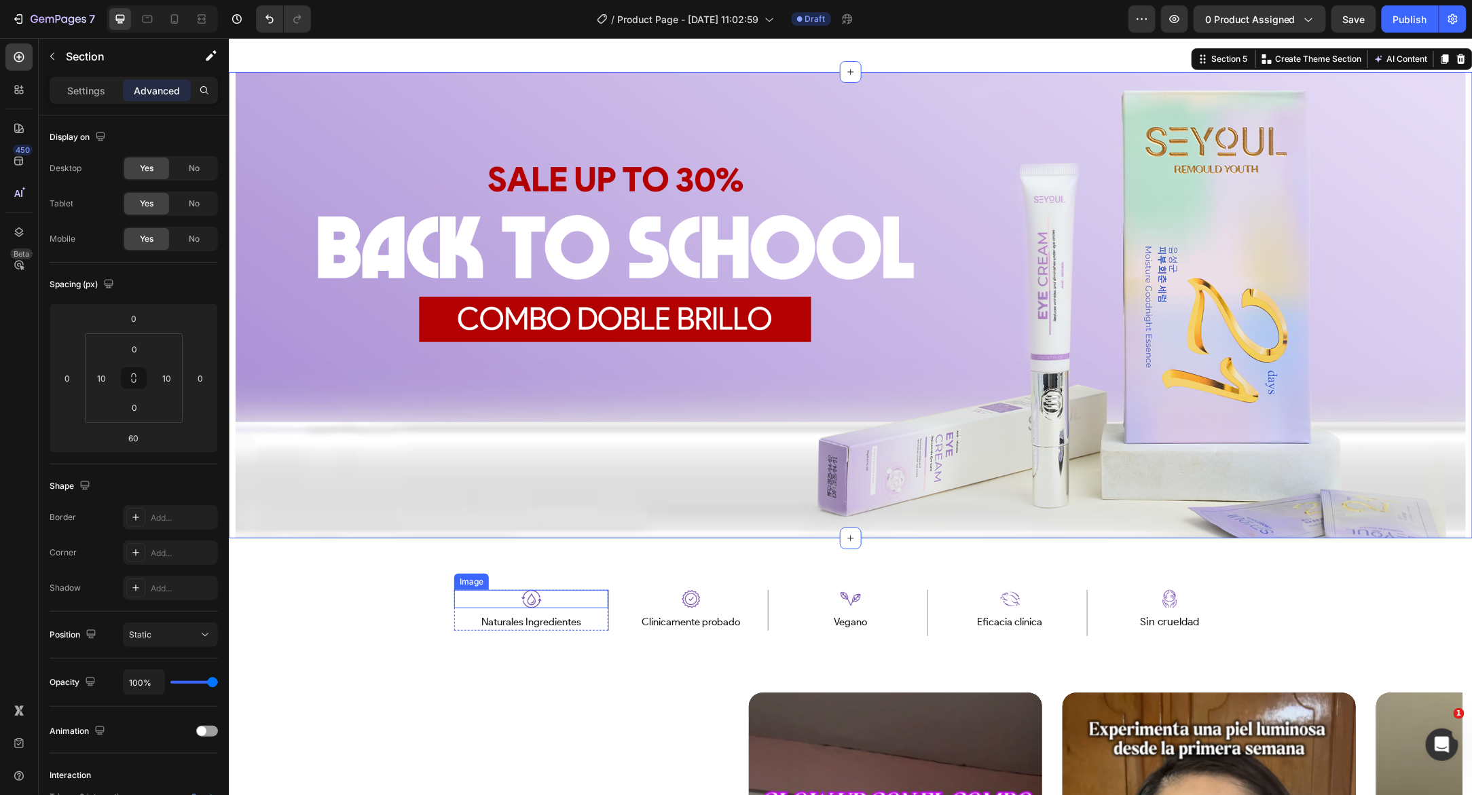
scroll to position [979, 0]
click at [265, 24] on icon "Undo/Redo" at bounding box center [270, 19] width 14 height 14
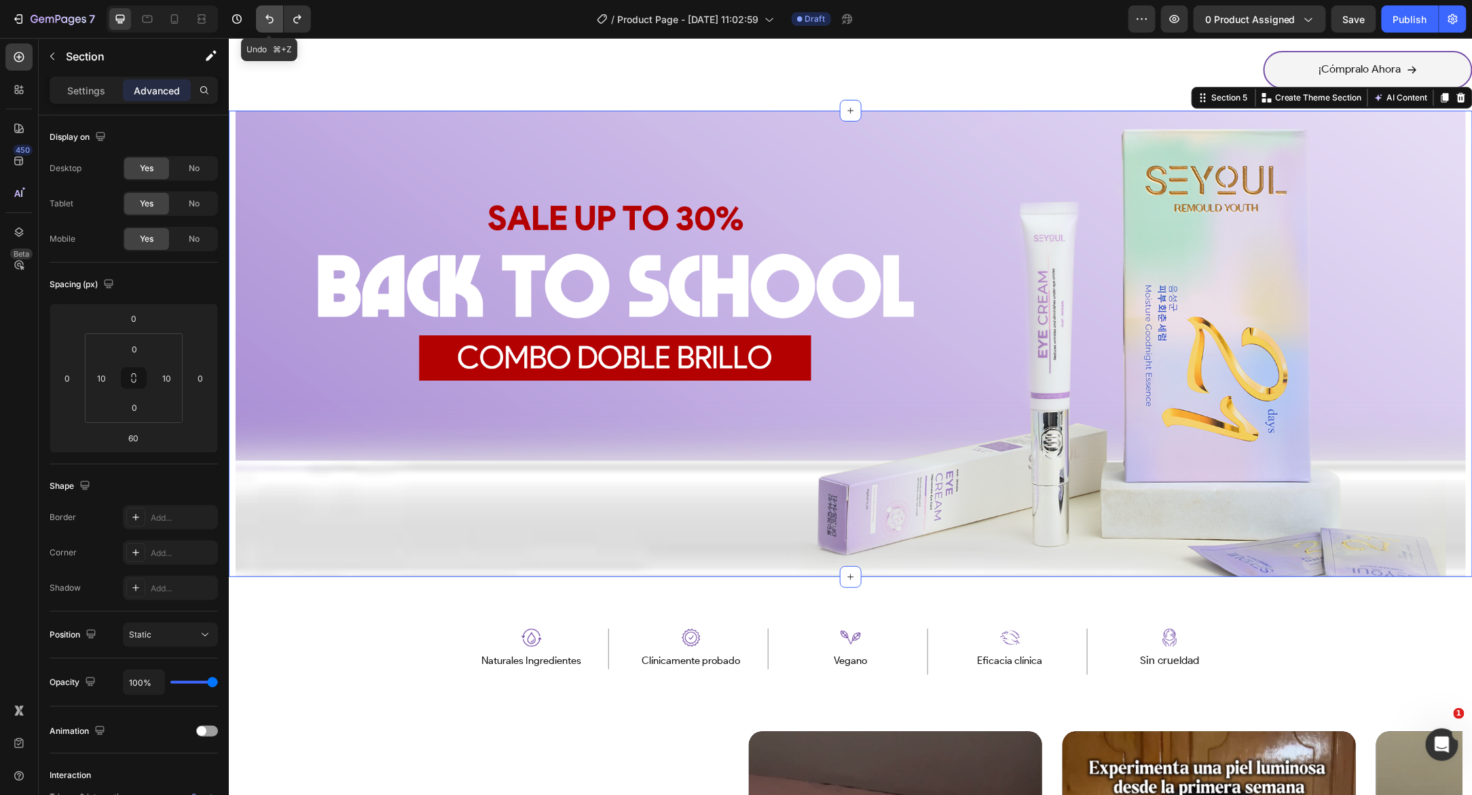
click at [265, 24] on icon "Undo/Redo" at bounding box center [270, 19] width 14 height 14
click at [266, 24] on icon "Undo/Redo" at bounding box center [270, 19] width 14 height 14
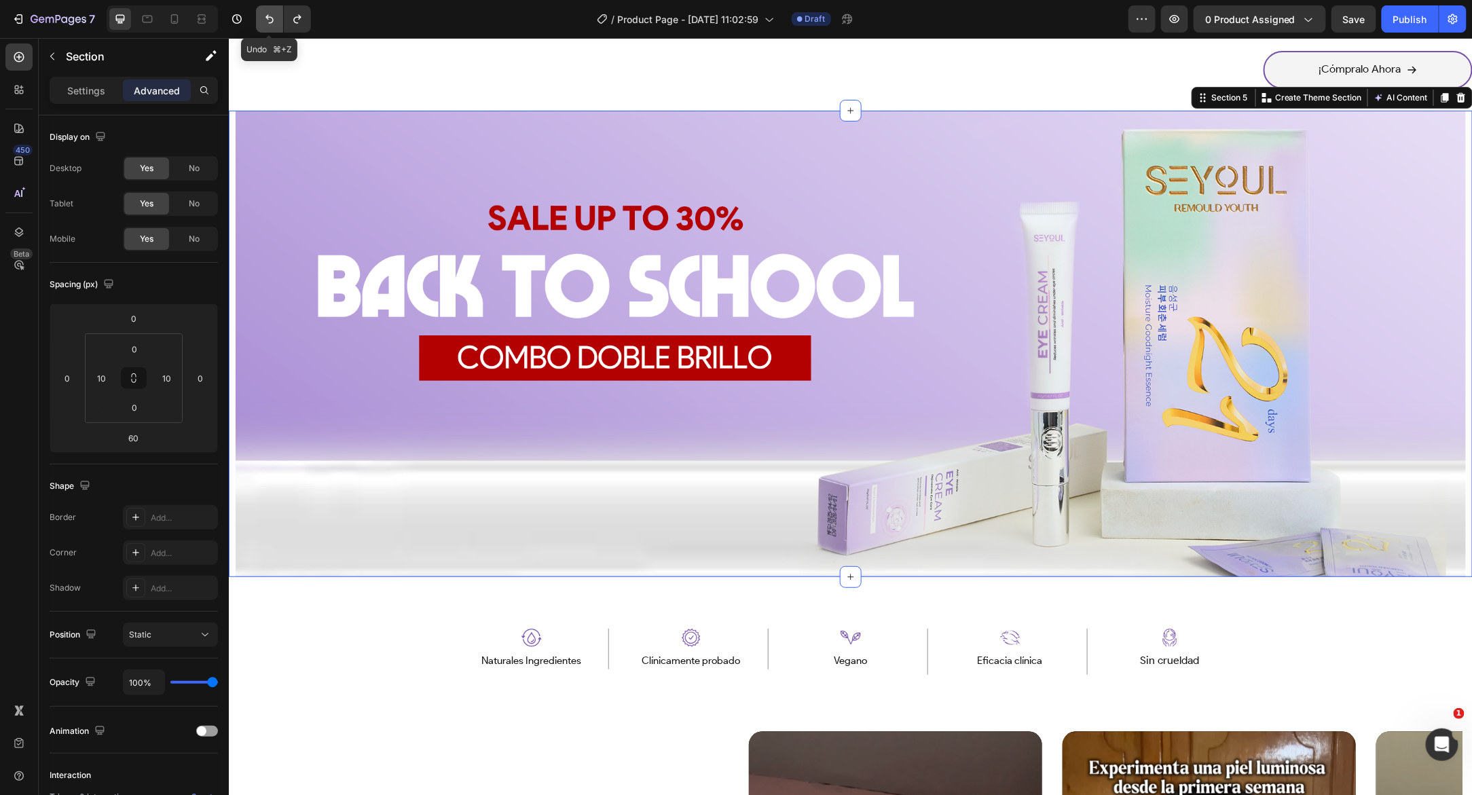
click at [266, 24] on icon "Undo/Redo" at bounding box center [270, 19] width 14 height 14
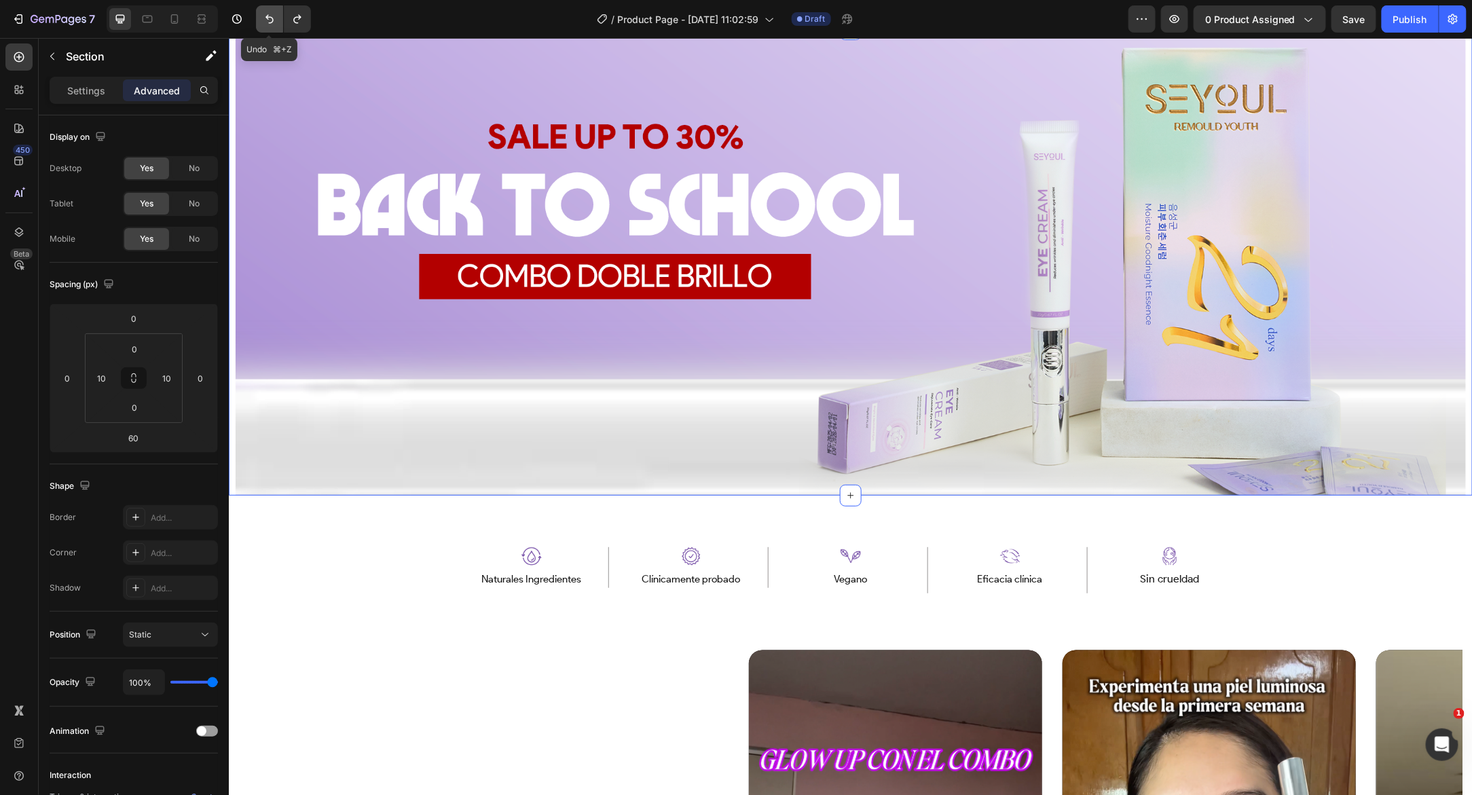
click at [269, 22] on icon "Undo/Redo" at bounding box center [269, 19] width 8 height 9
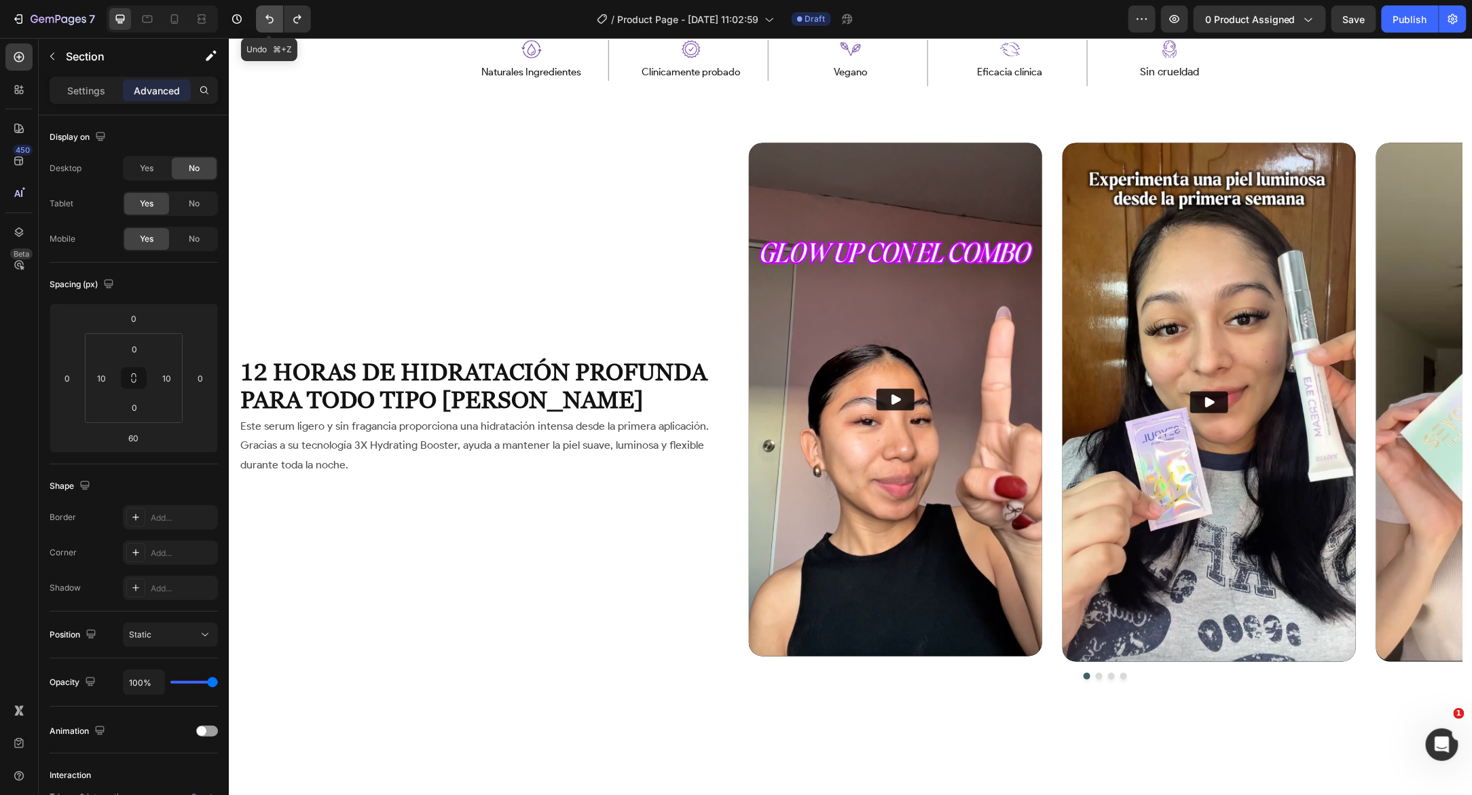
click at [269, 22] on icon "Undo/Redo" at bounding box center [269, 19] width 8 height 9
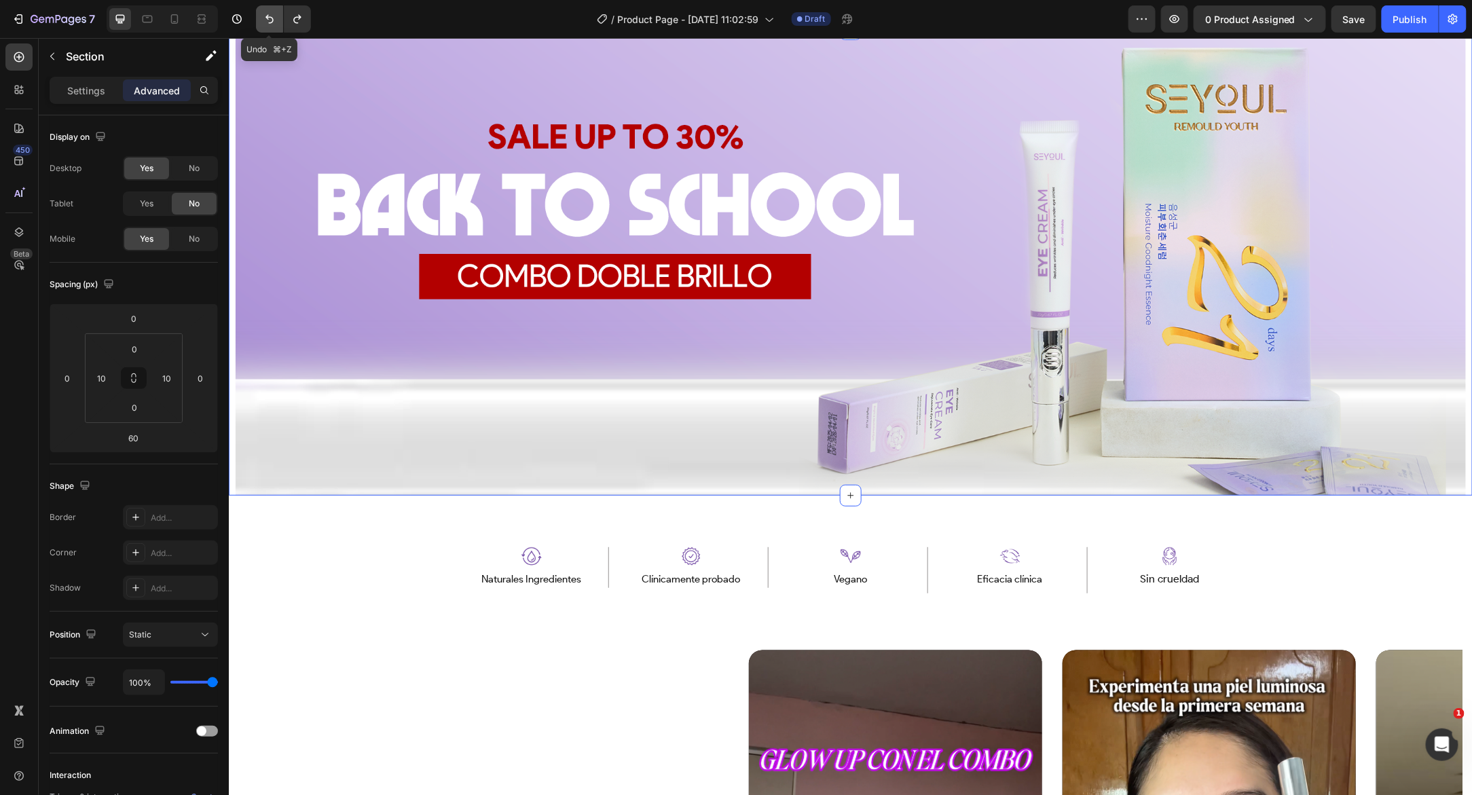
click at [269, 22] on icon "Undo/Redo" at bounding box center [269, 19] width 8 height 9
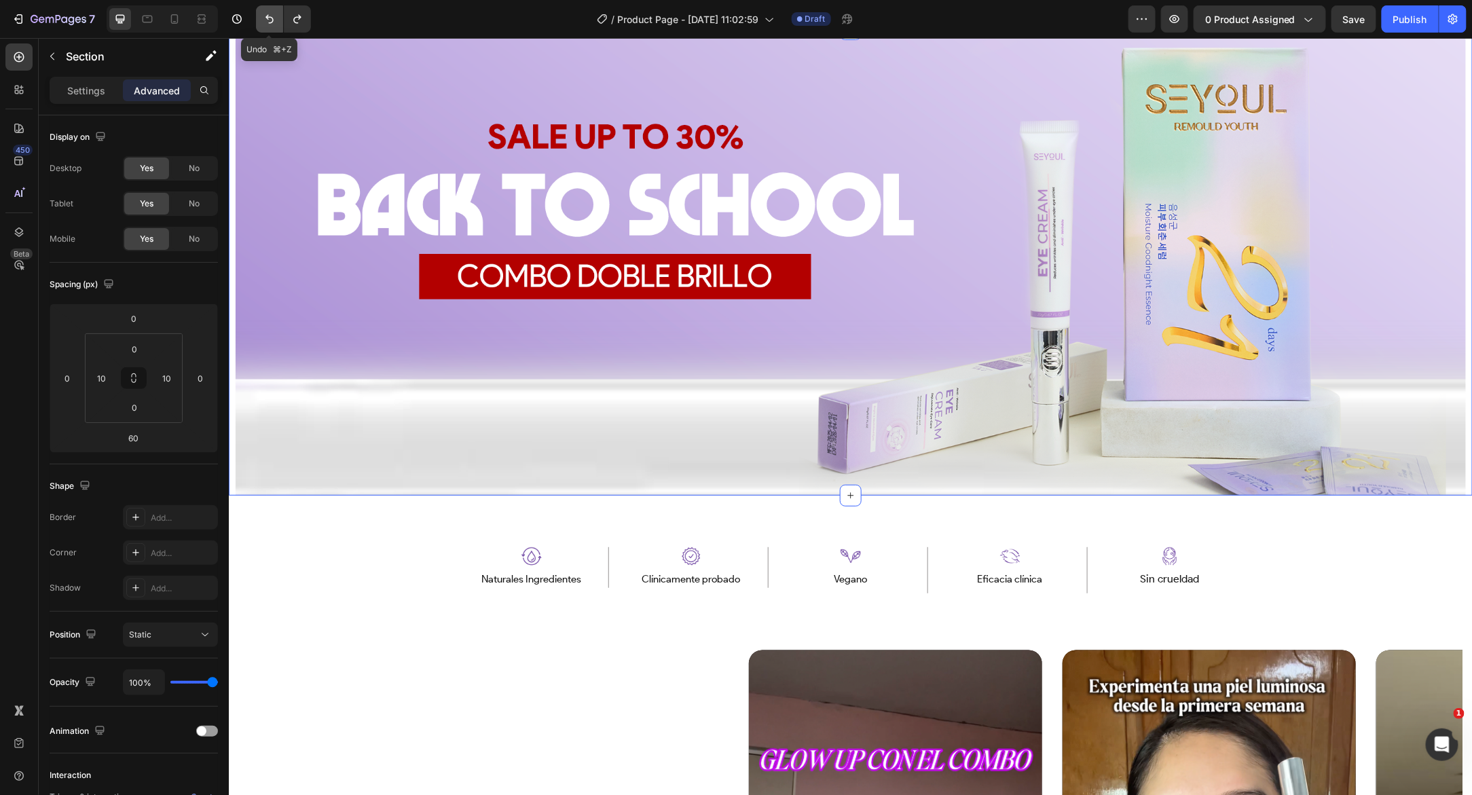
click at [269, 22] on icon "Undo/Redo" at bounding box center [269, 19] width 8 height 9
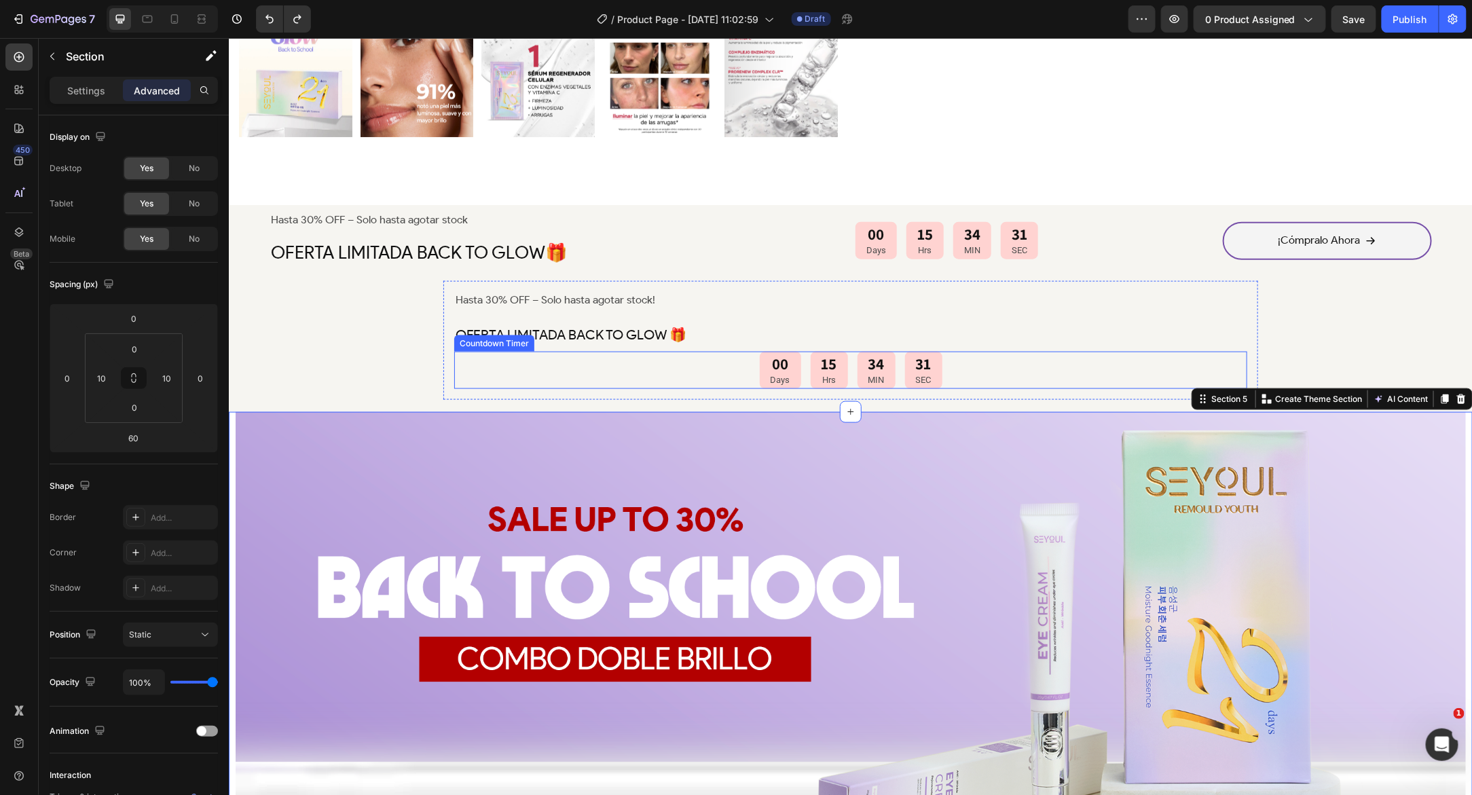
scroll to position [726, 0]
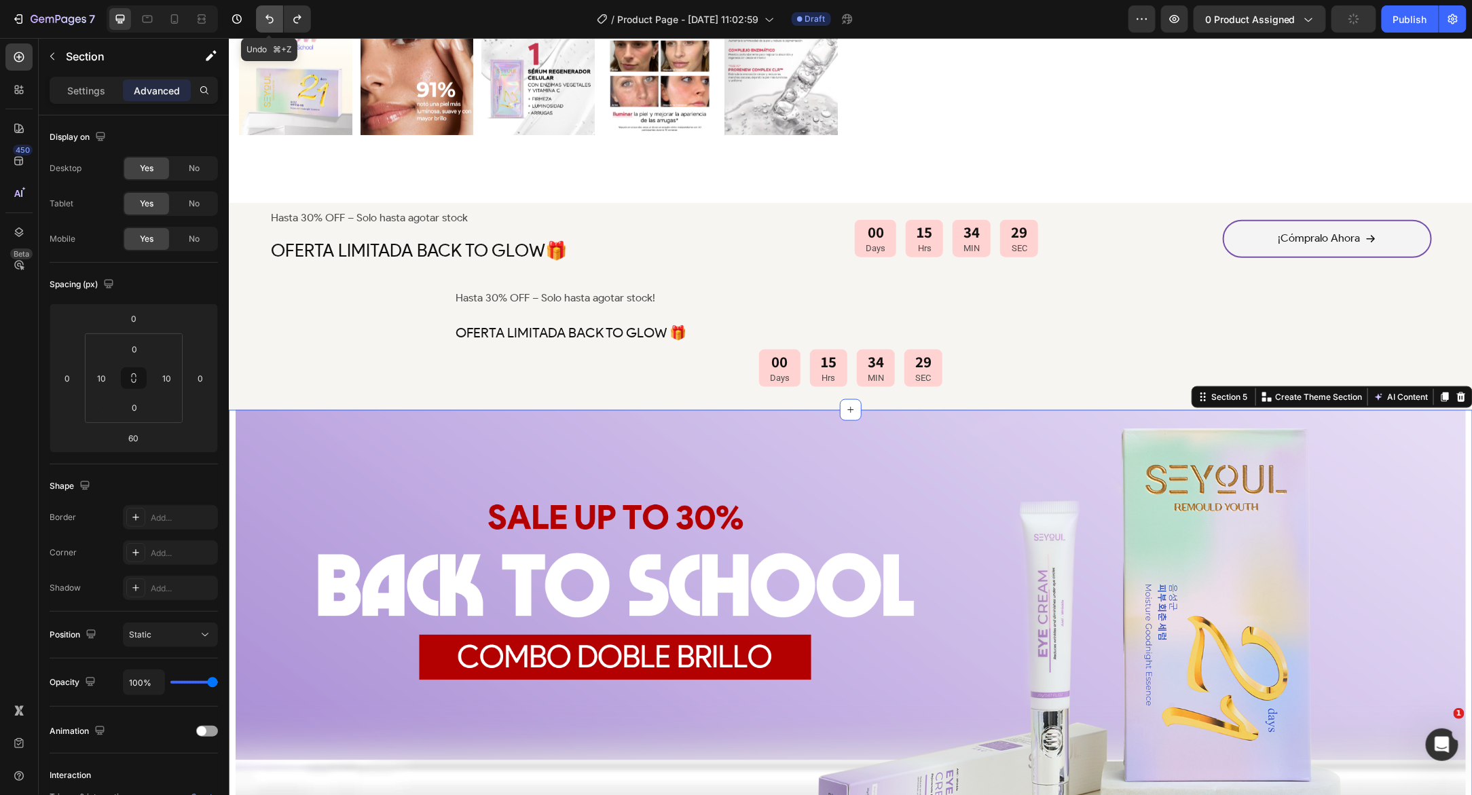
click at [264, 14] on icon "Undo/Redo" at bounding box center [270, 19] width 14 height 14
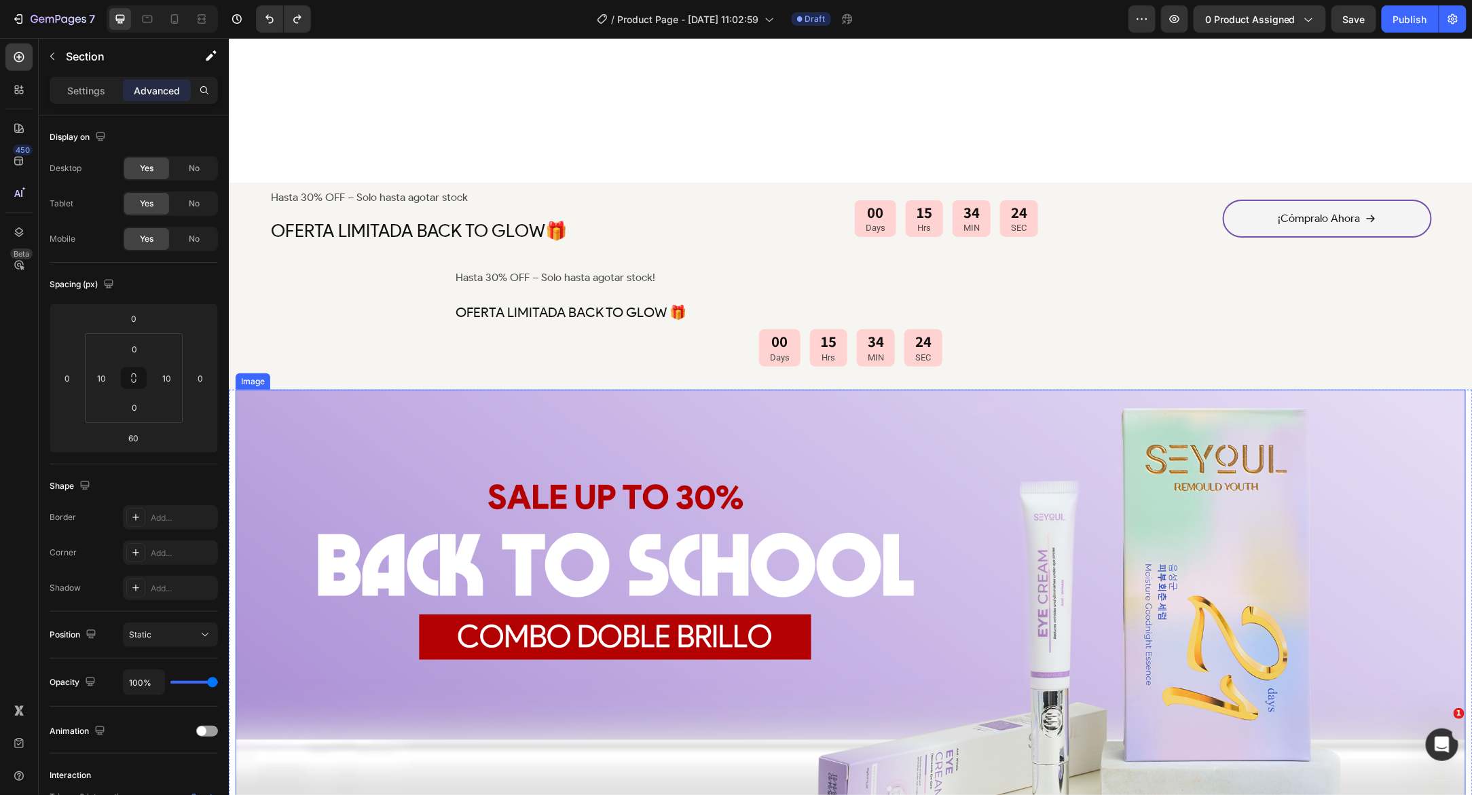
scroll to position [1212, 0]
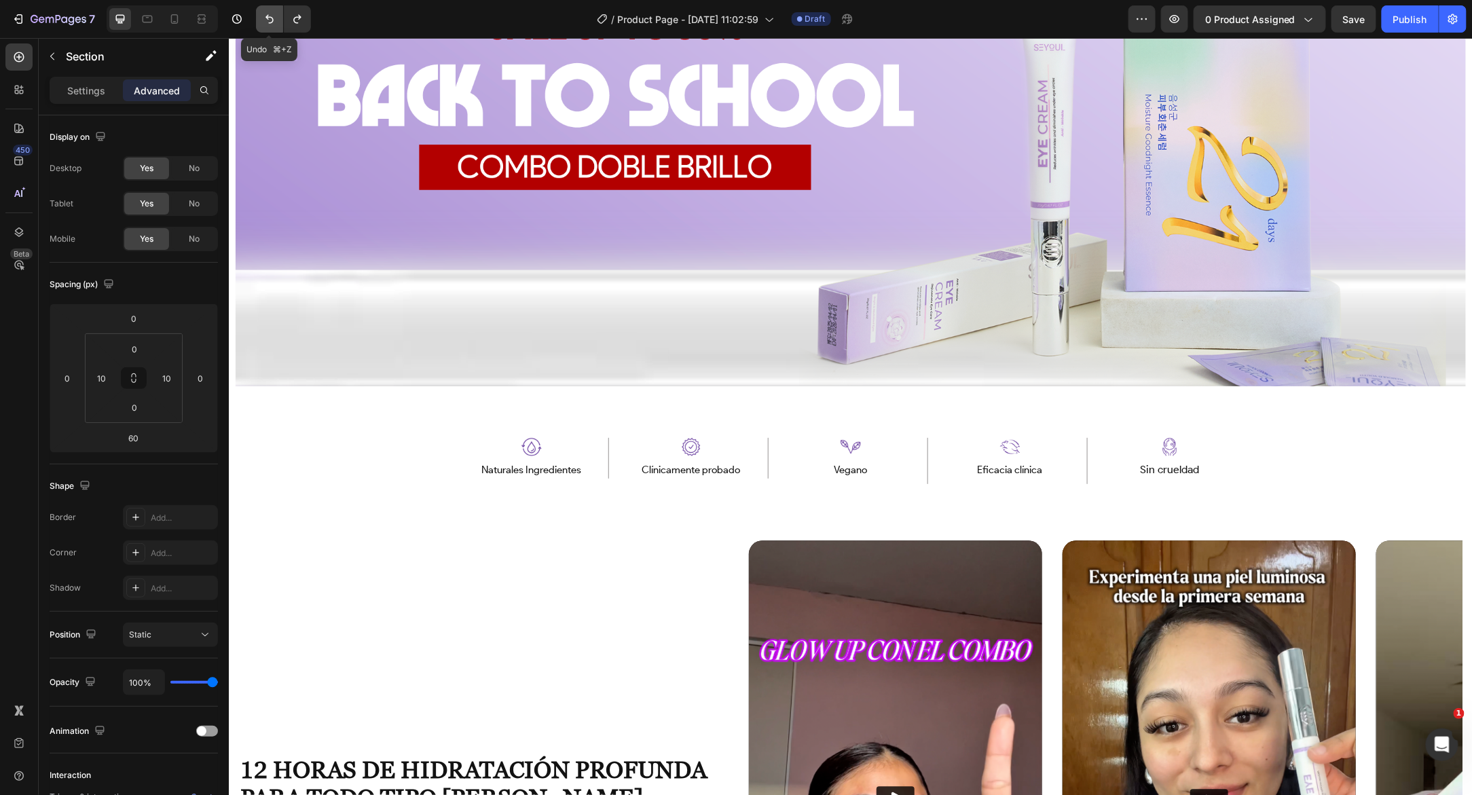
click at [273, 22] on icon "Undo/Redo" at bounding box center [270, 19] width 14 height 14
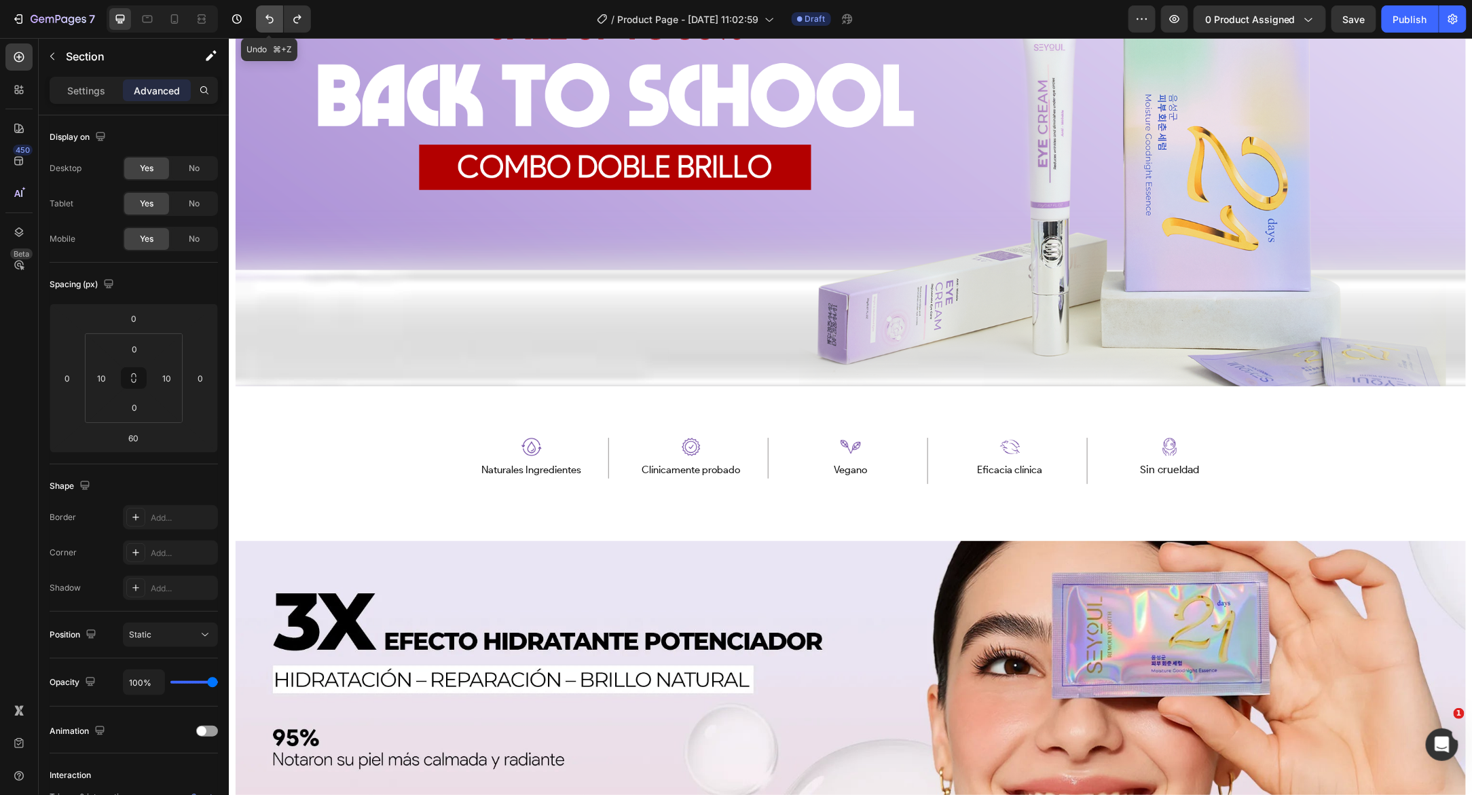
click at [273, 22] on icon "Undo/Redo" at bounding box center [270, 19] width 14 height 14
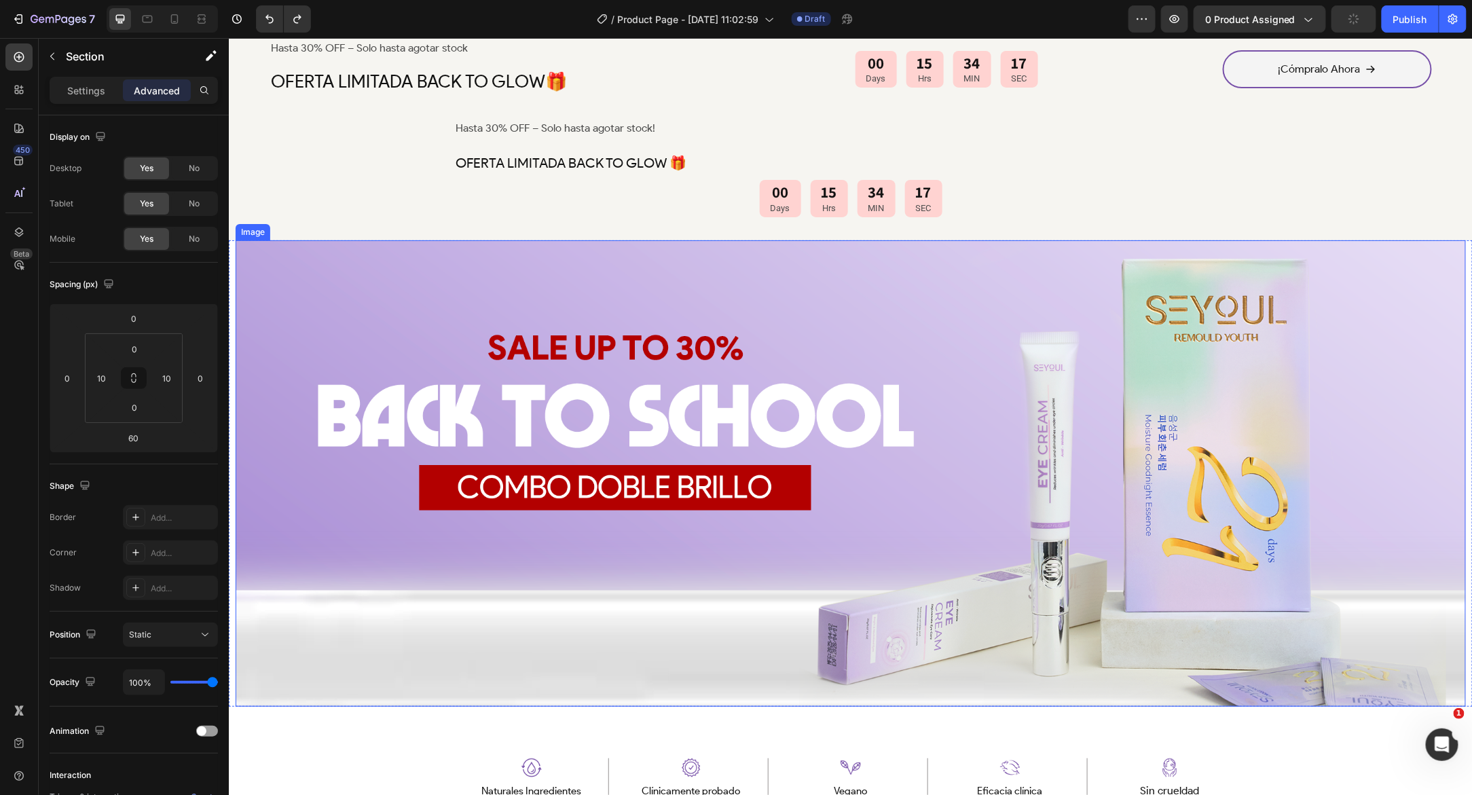
scroll to position [872, 0]
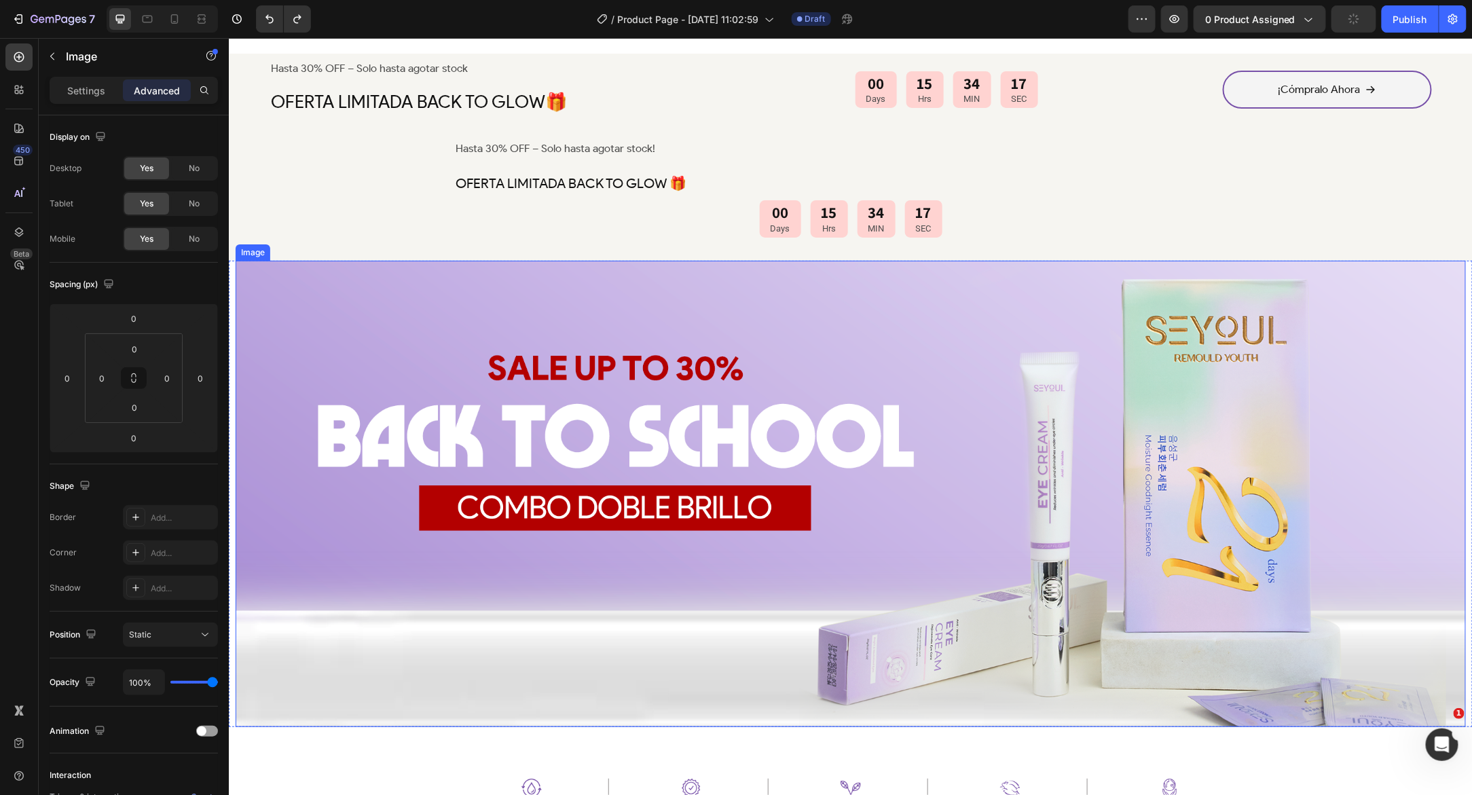
click at [486, 390] on img at bounding box center [850, 493] width 1230 height 466
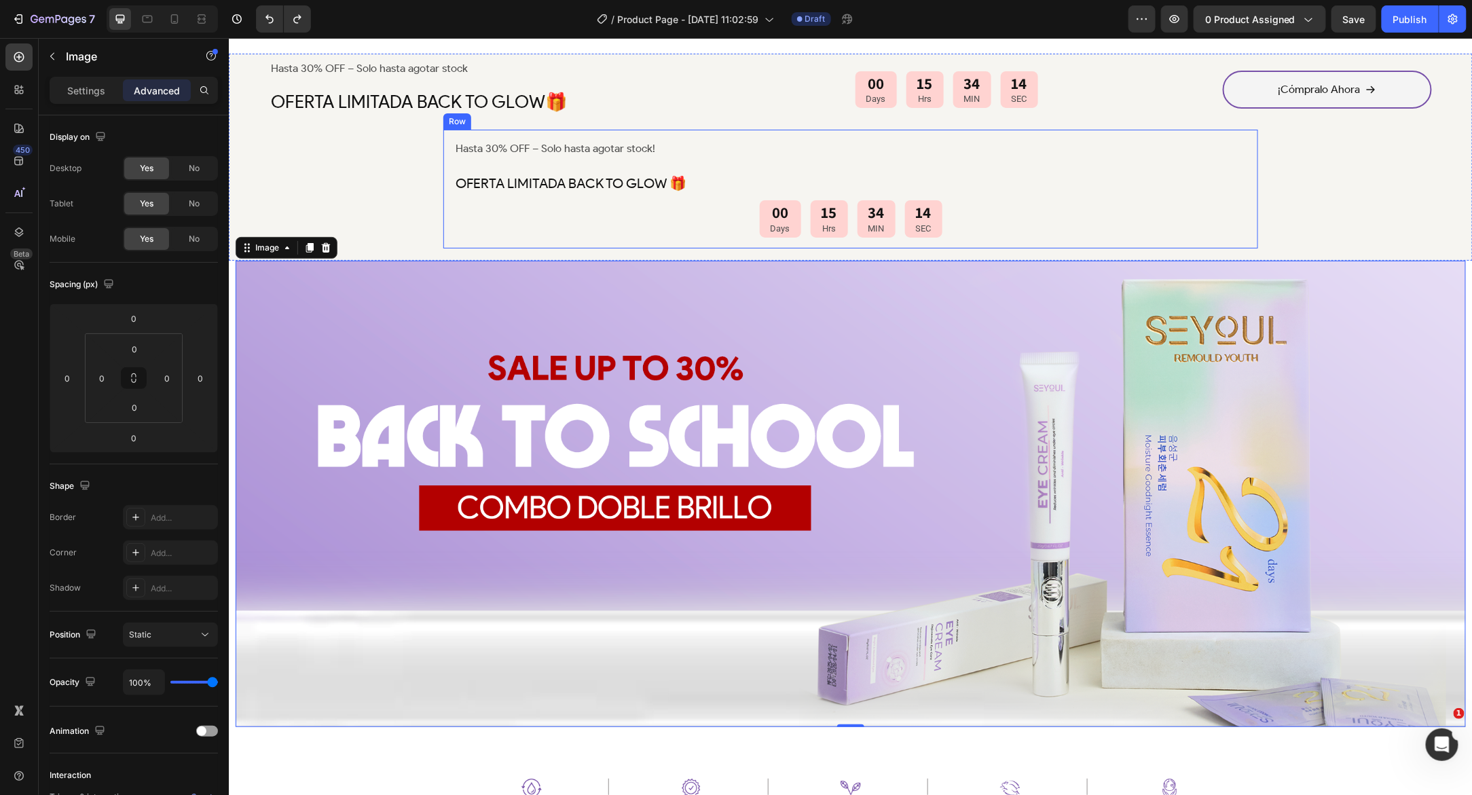
click at [446, 146] on div "Hasta 30% OFF – Solo hasta agotar stock! Text Block OFERTA LIMITADA BACK TO GLO…" at bounding box center [850, 188] width 815 height 119
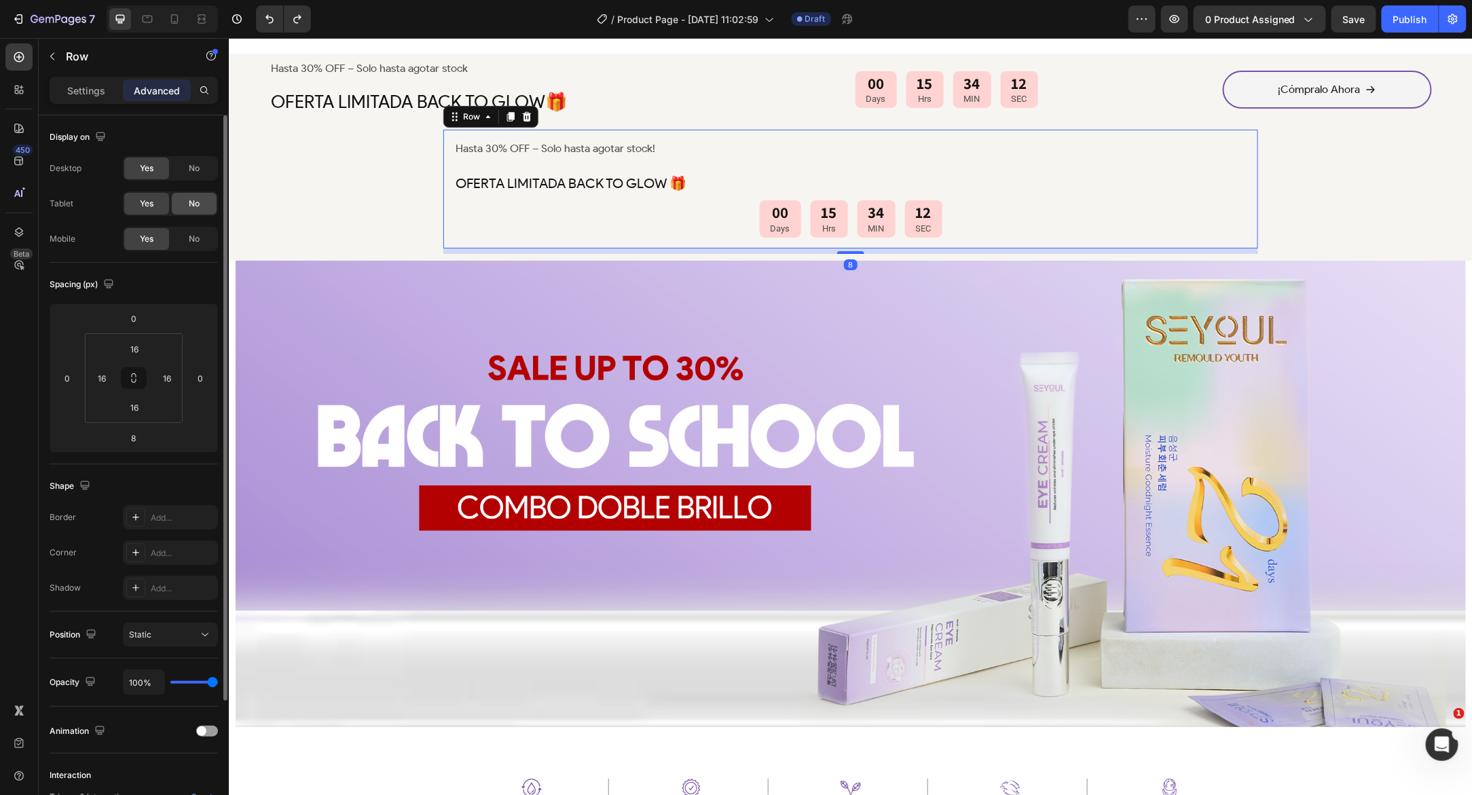
click at [187, 208] on div "No" at bounding box center [194, 204] width 45 height 22
click at [192, 160] on div "No" at bounding box center [194, 168] width 45 height 22
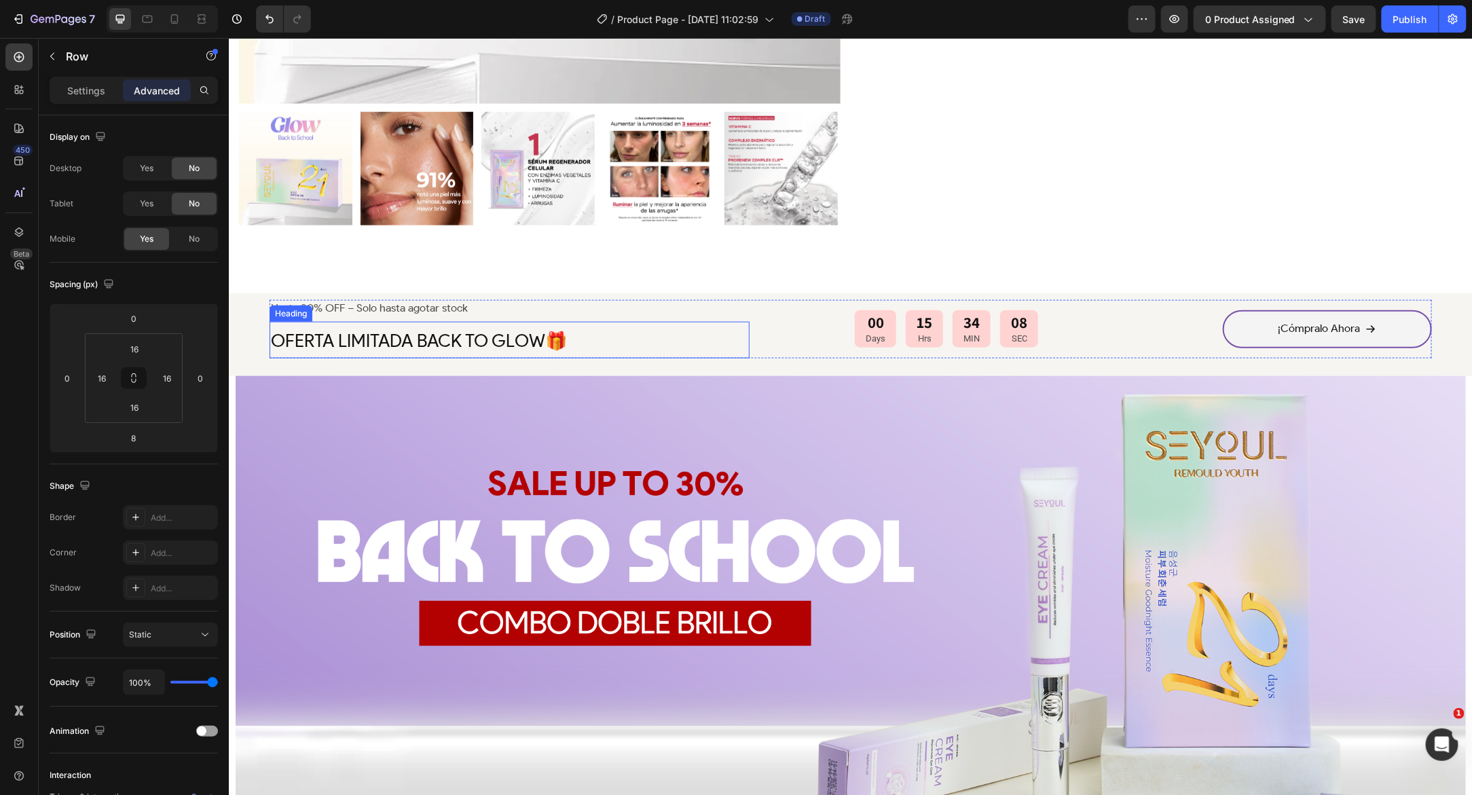
scroll to position [637, 0]
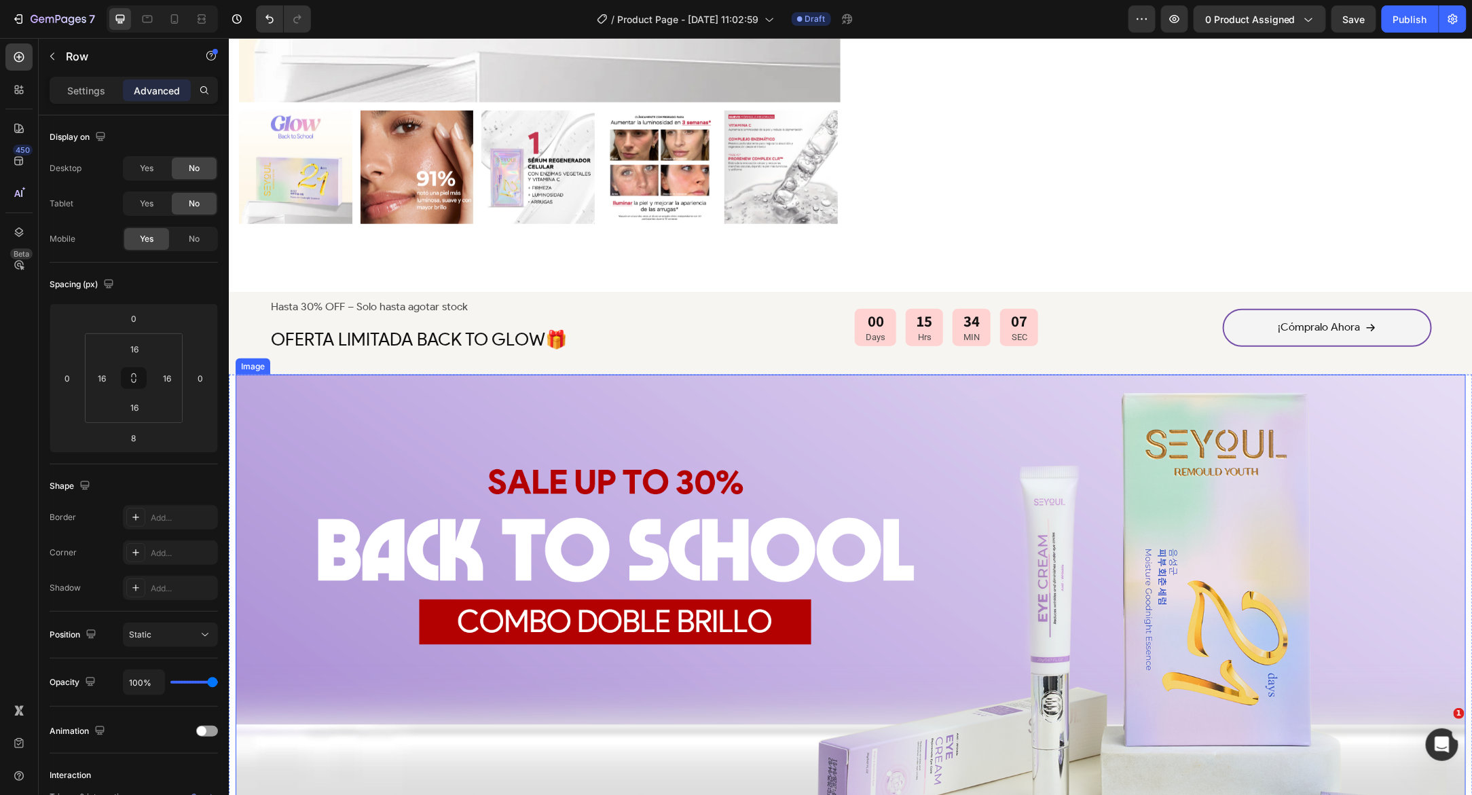
click at [234, 375] on div "Image Image Naturales Ingredientes Text Block Row Image Eficacia comprobada clí…" at bounding box center [850, 607] width 1244 height 466
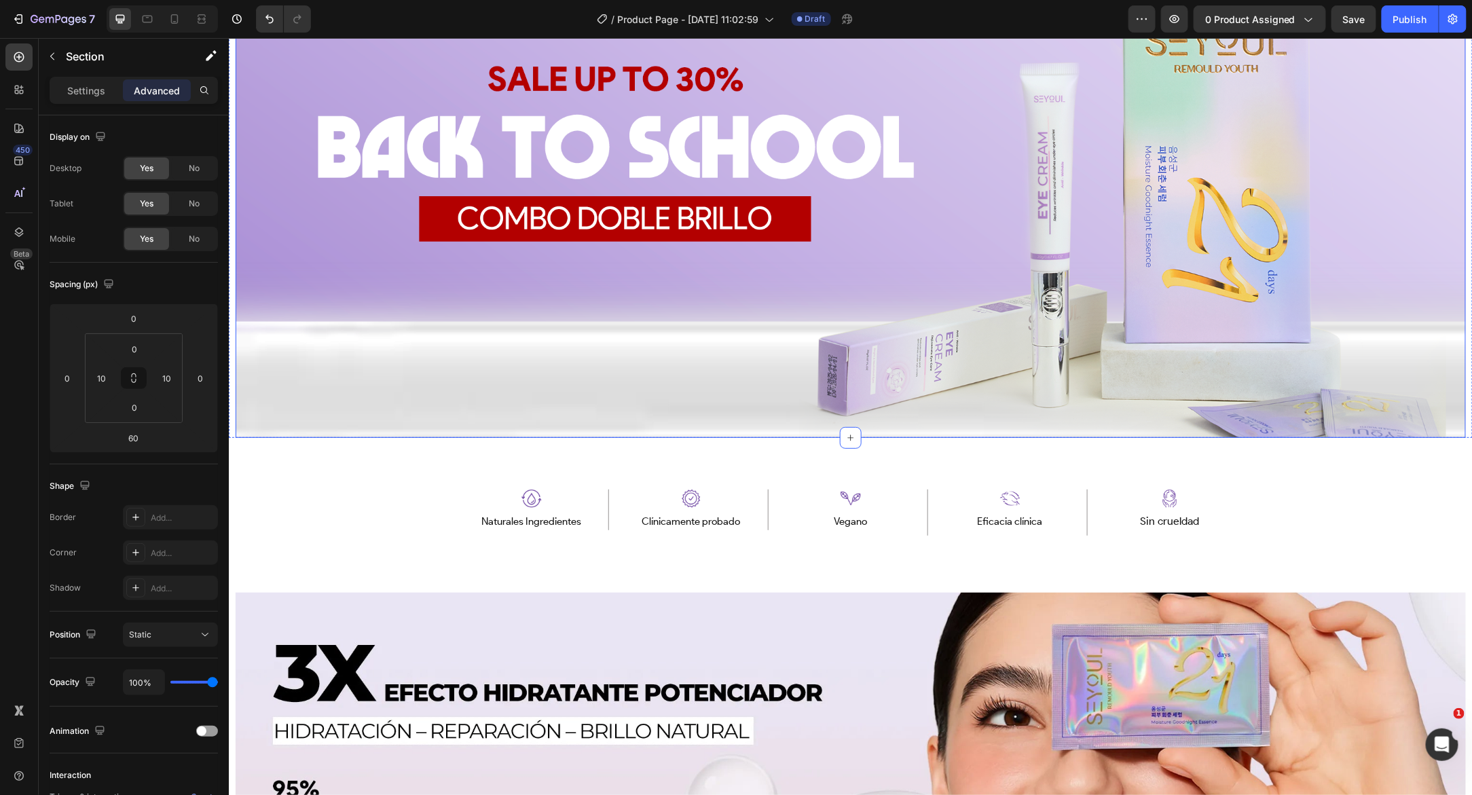
scroll to position [1064, 0]
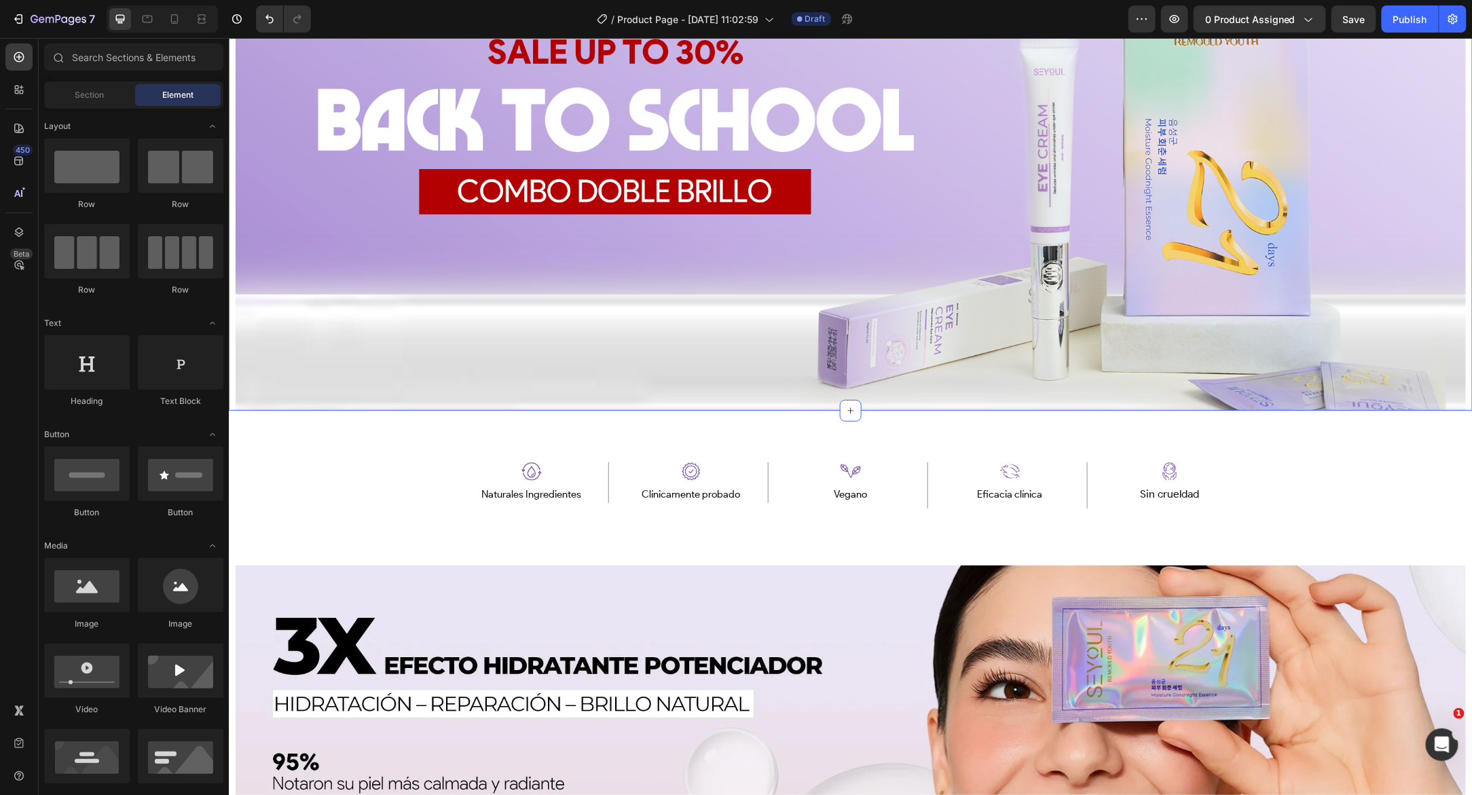
click at [230, 565] on div "Image Image Naturales Ingredientes Text Block Row Image Eficacia comprobada clí…" at bounding box center [850, 781] width 1244 height 433
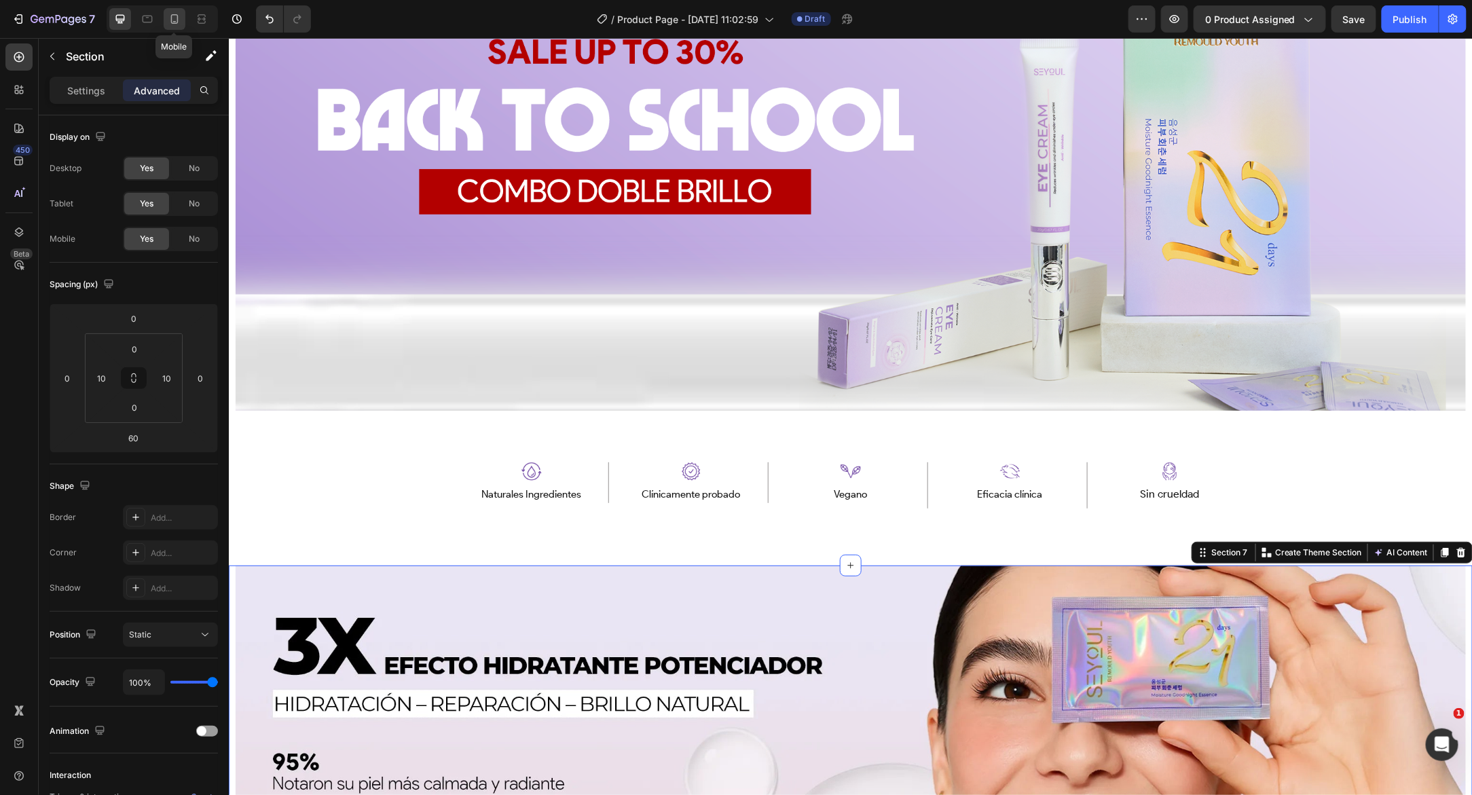
click at [171, 15] on icon at bounding box center [174, 19] width 7 height 10
type input "0"
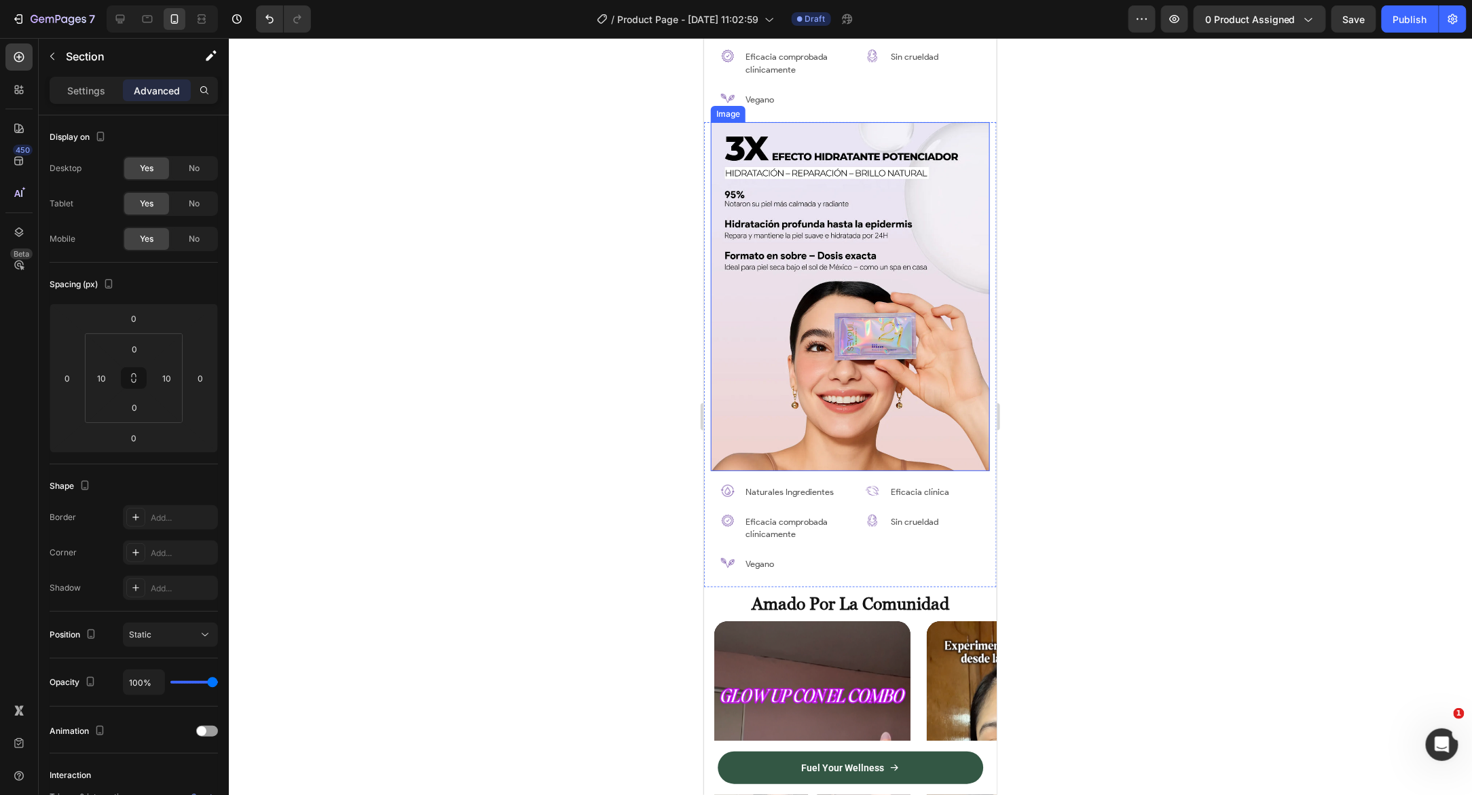
scroll to position [1785, 0]
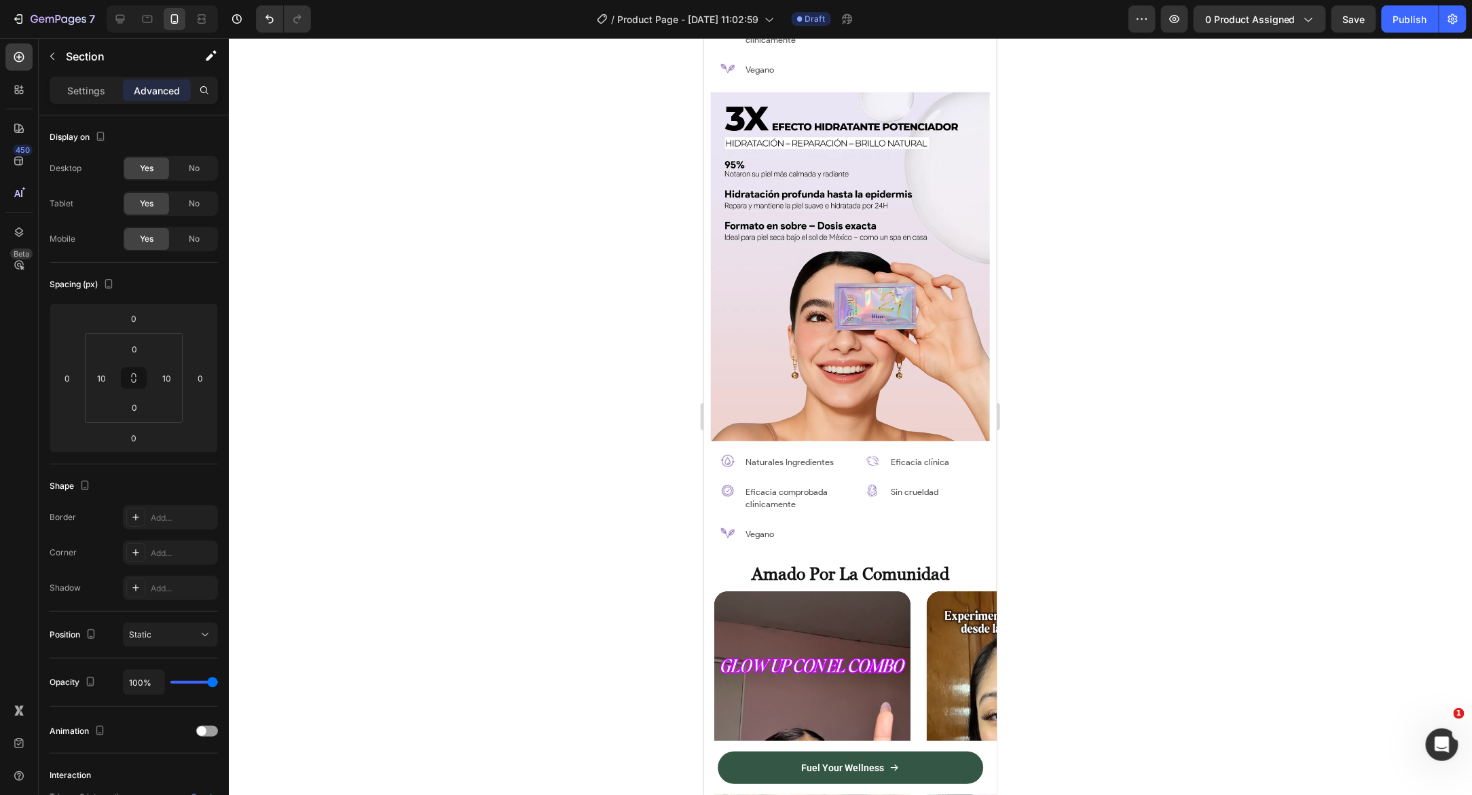
click at [705, 189] on div "Image Image Naturales Ingredientes Text Block Row Image Eficacia comprobada clí…" at bounding box center [849, 324] width 293 height 465
click at [707, 92] on div "Image Image Naturales Ingredientes Text Block Row Image Eficacia comprobada clí…" at bounding box center [849, 324] width 293 height 465
click at [717, 92] on img at bounding box center [849, 266] width 279 height 349
click at [707, 92] on div "Image Image Naturales Ingredientes Text Block Row Image Eficacia comprobada clí…" at bounding box center [849, 324] width 293 height 465
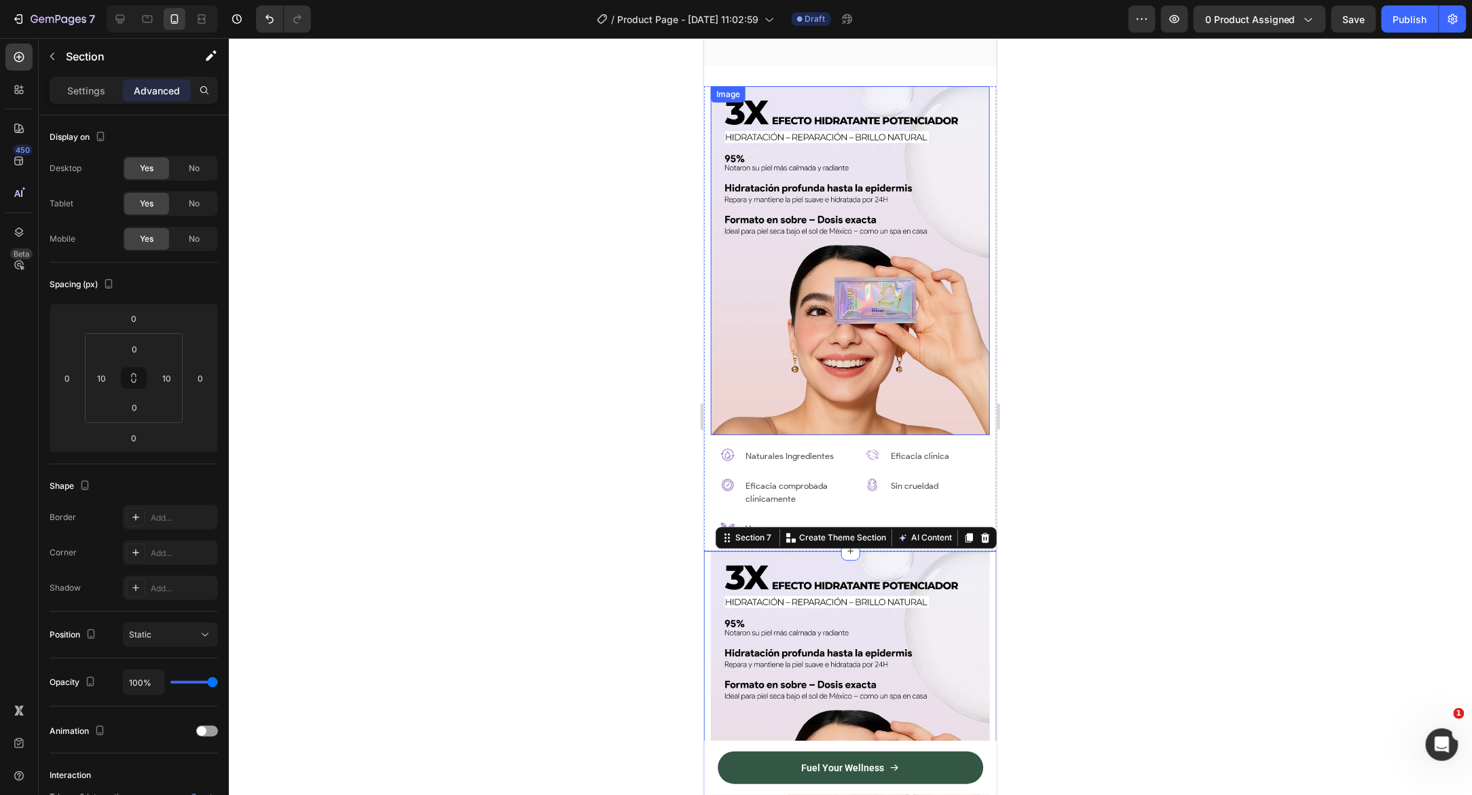
scroll to position [1304, 0]
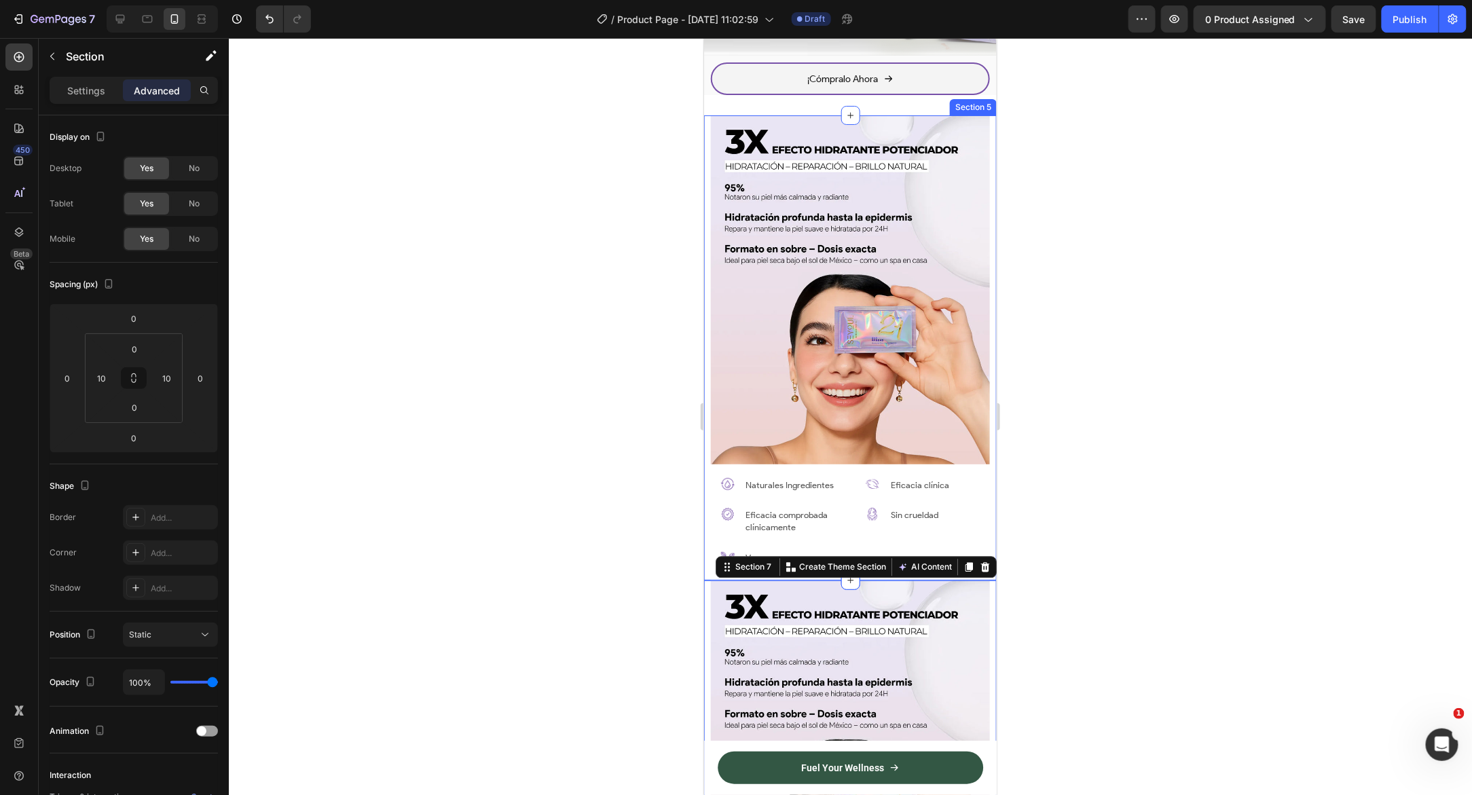
click at [705, 125] on div "Image Image Naturales Ingredientes Text Block Row Image Eficacia comprobada clí…" at bounding box center [849, 347] width 293 height 465
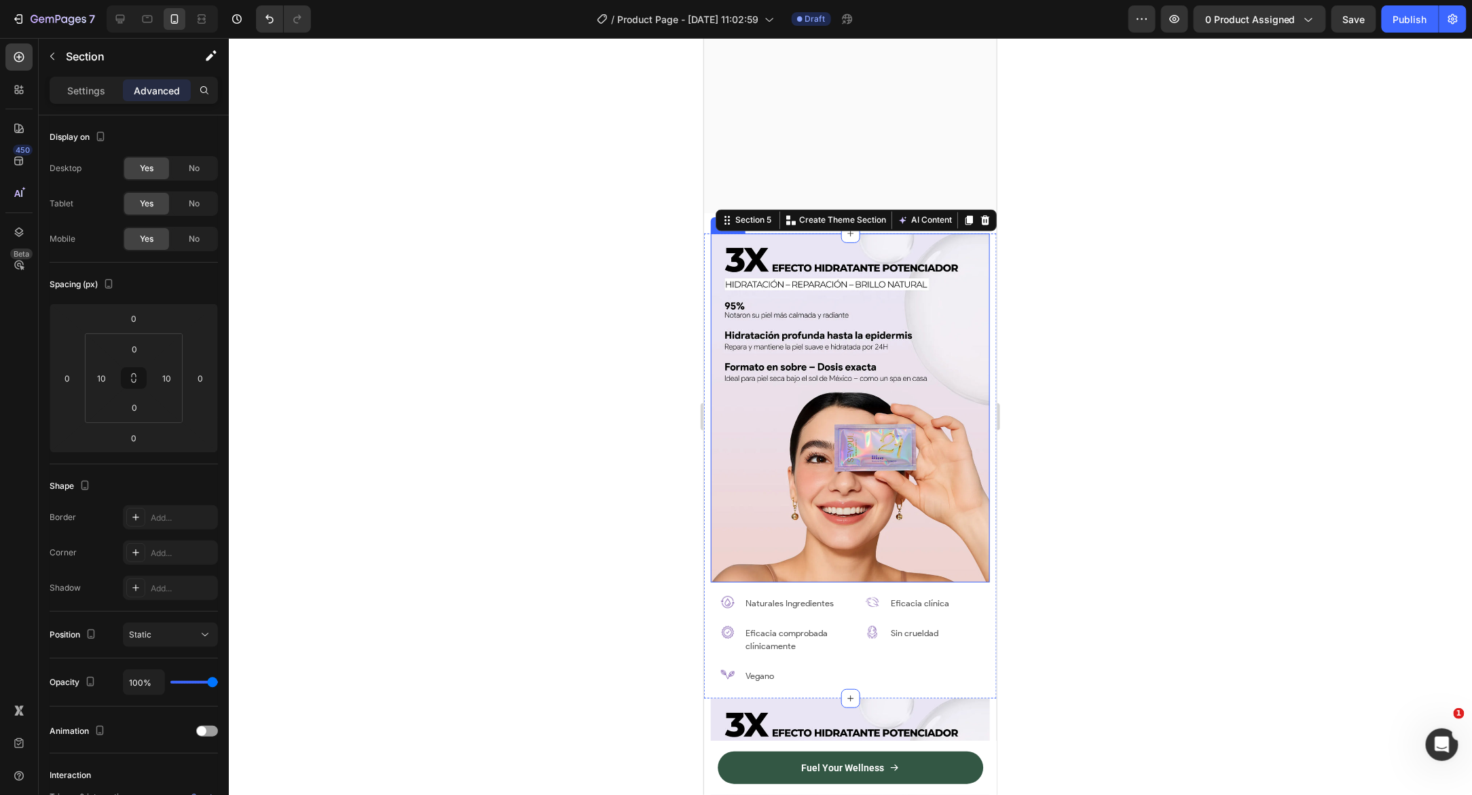
scroll to position [1018, 0]
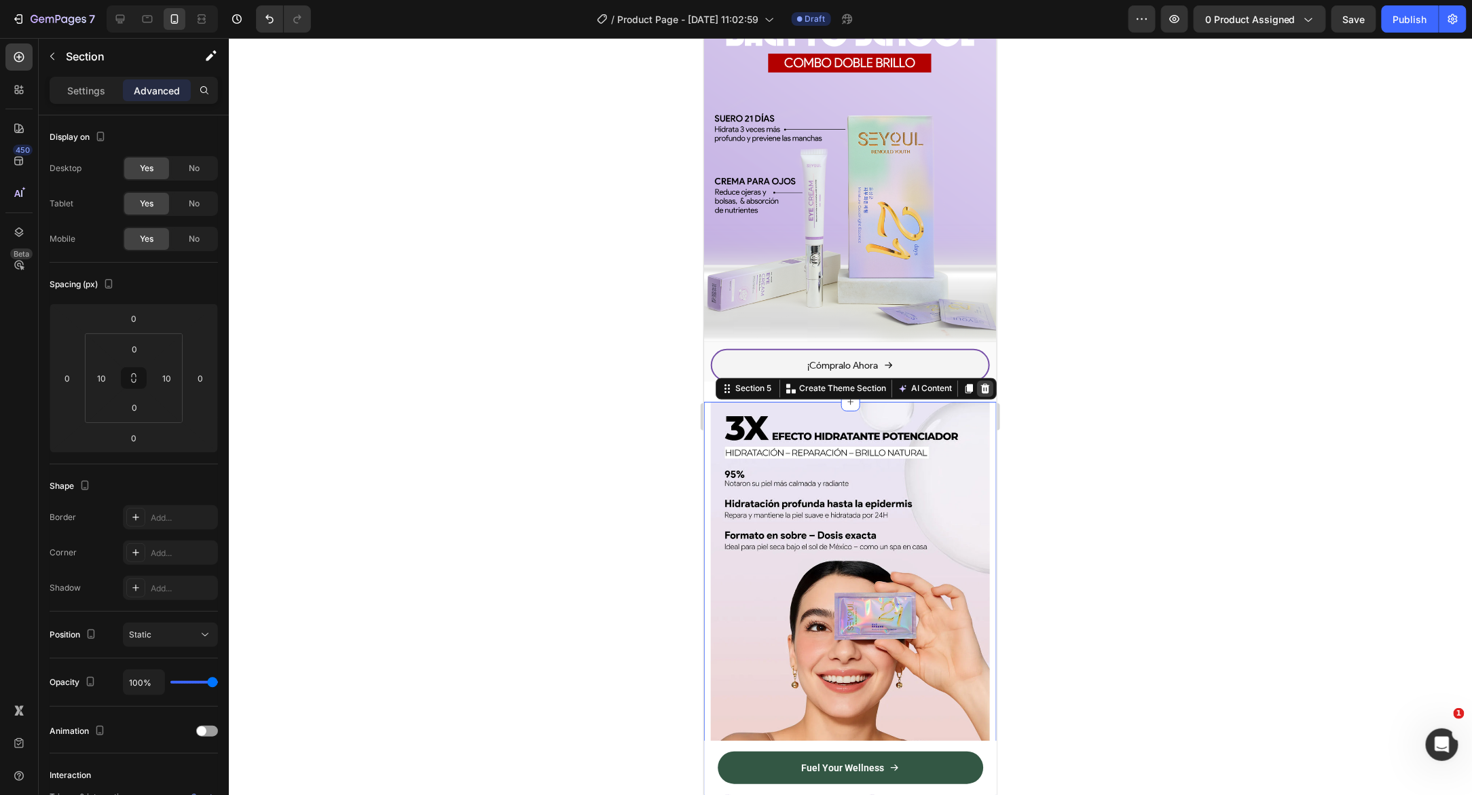
click at [983, 383] on icon at bounding box center [984, 388] width 11 height 11
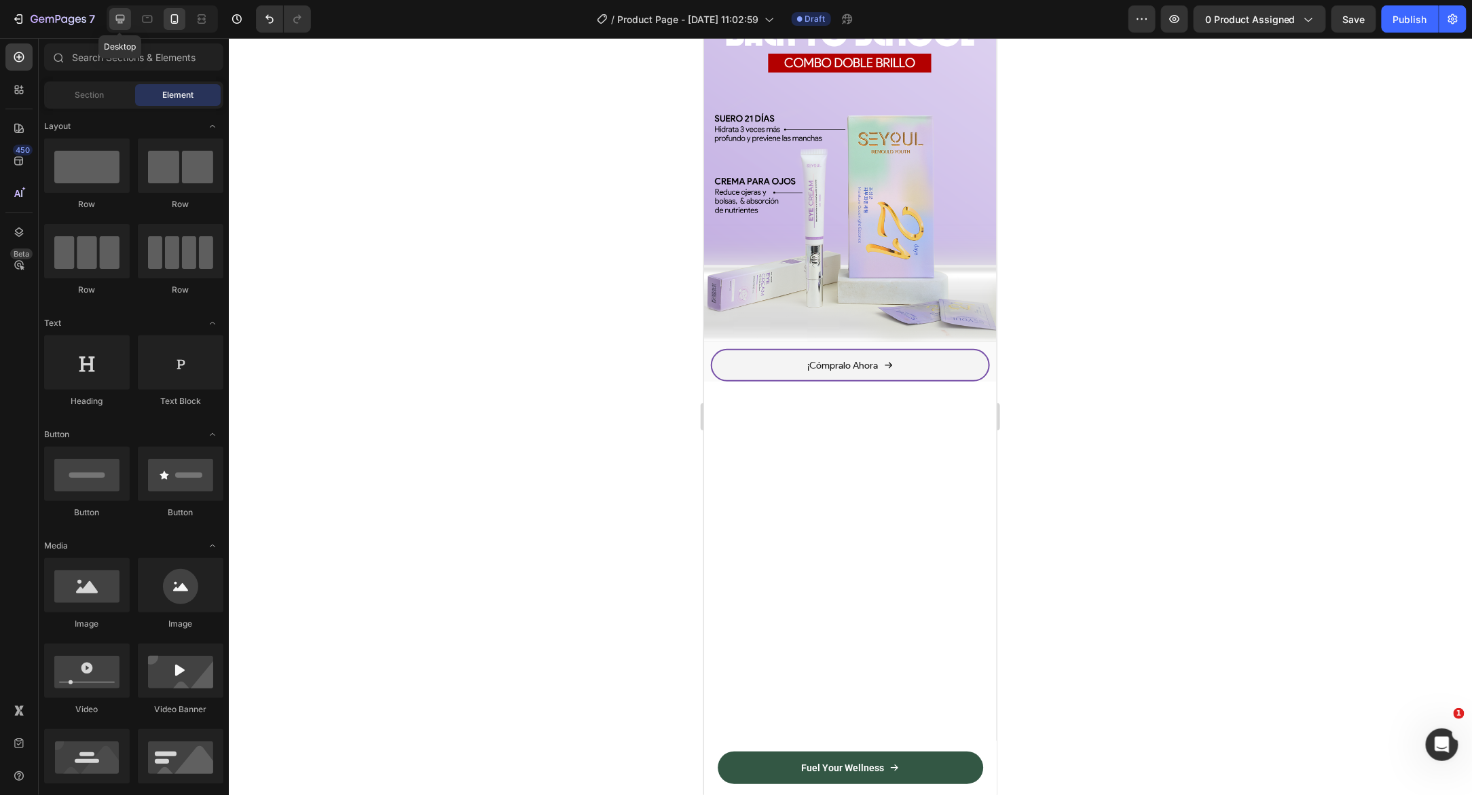
click at [113, 25] on icon at bounding box center [120, 19] width 14 height 14
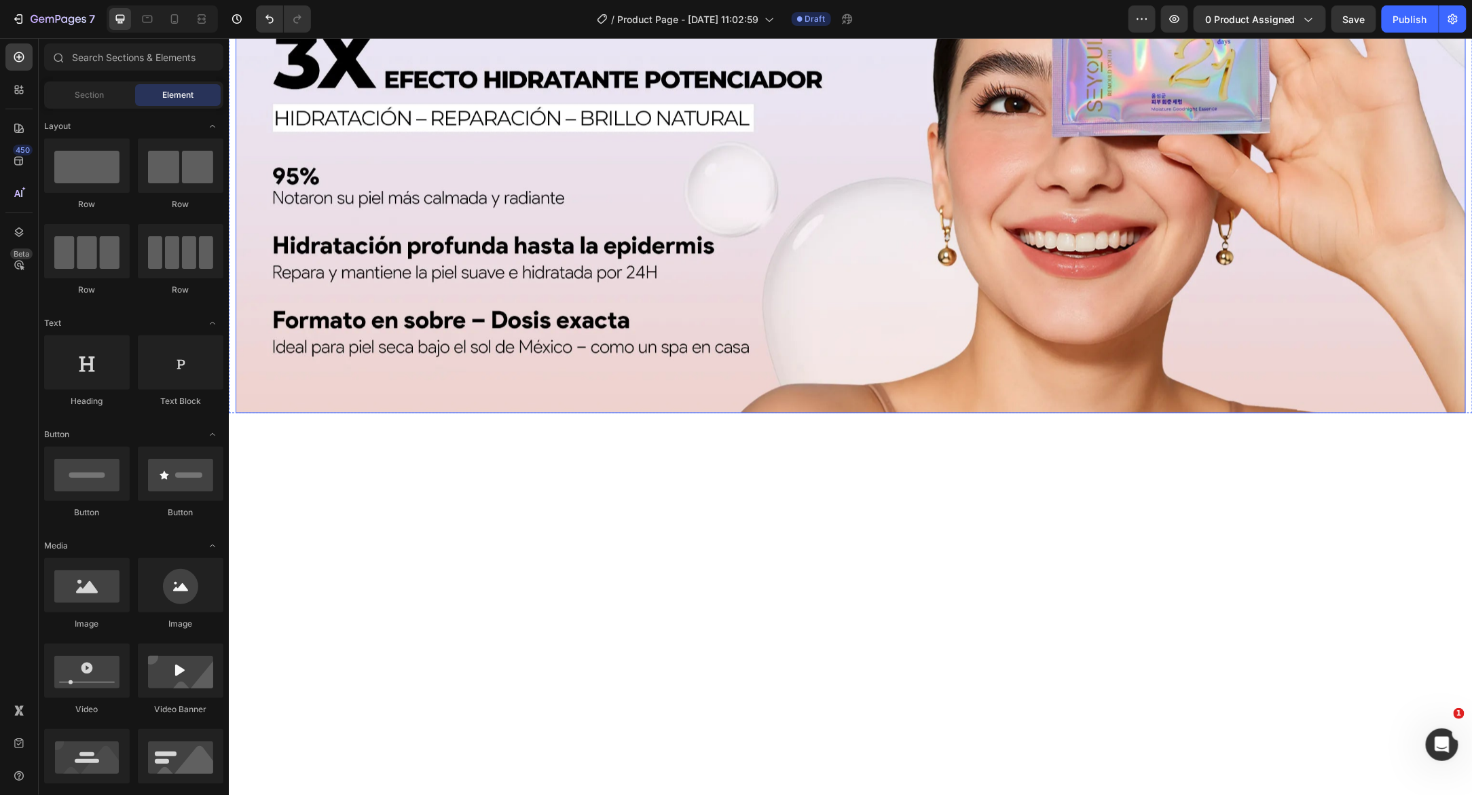
scroll to position [720, 0]
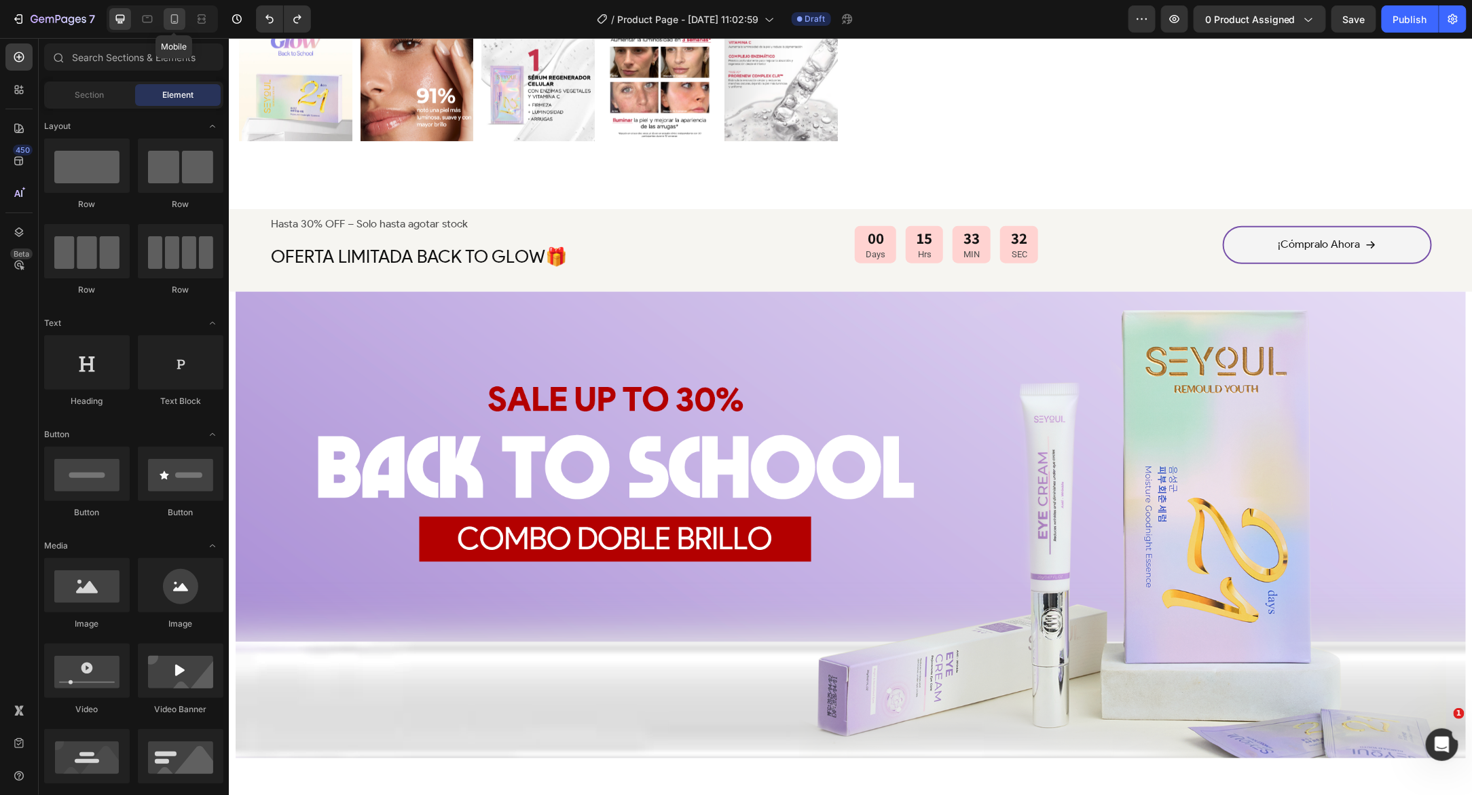
click at [172, 21] on icon at bounding box center [175, 19] width 14 height 14
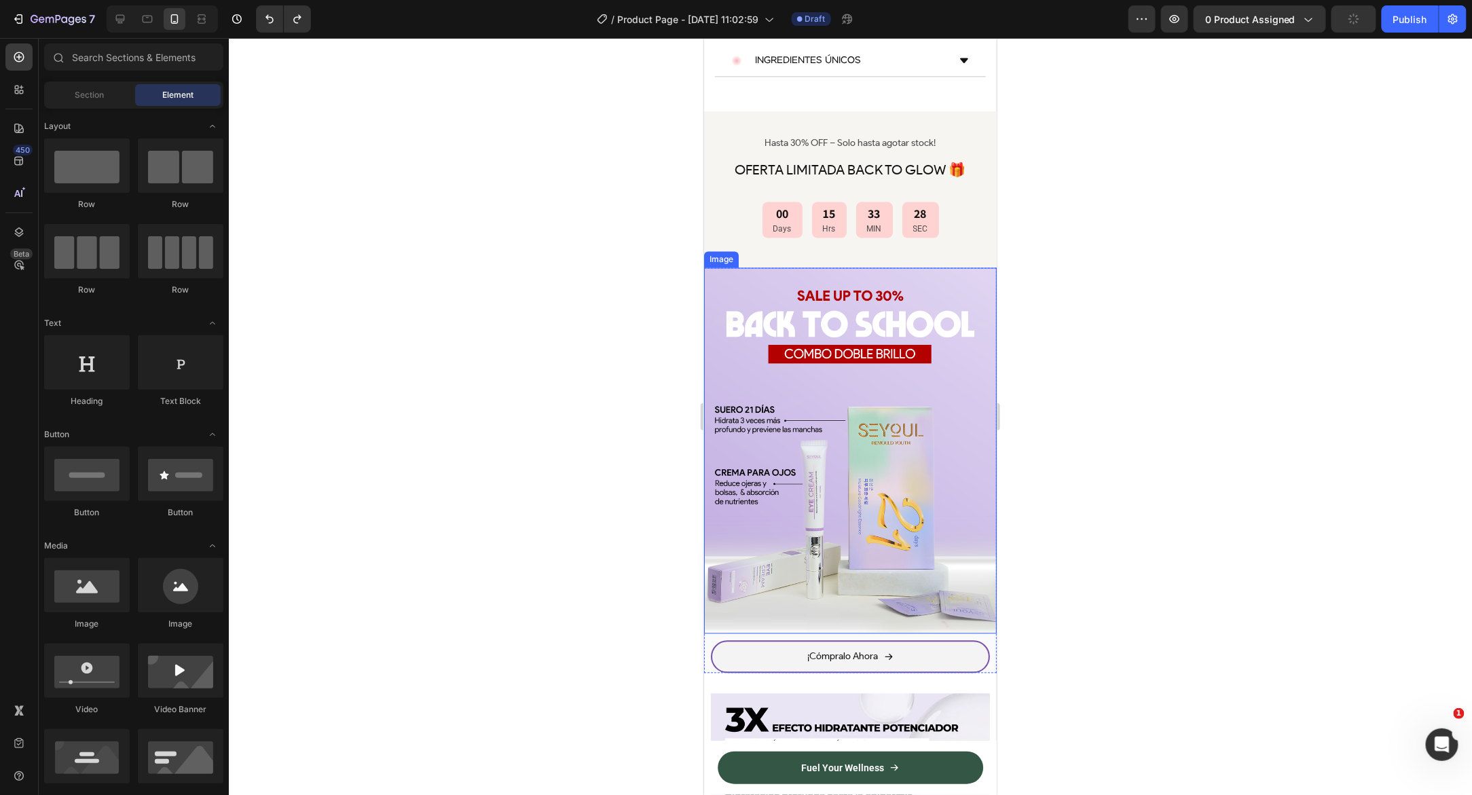
scroll to position [1272, 0]
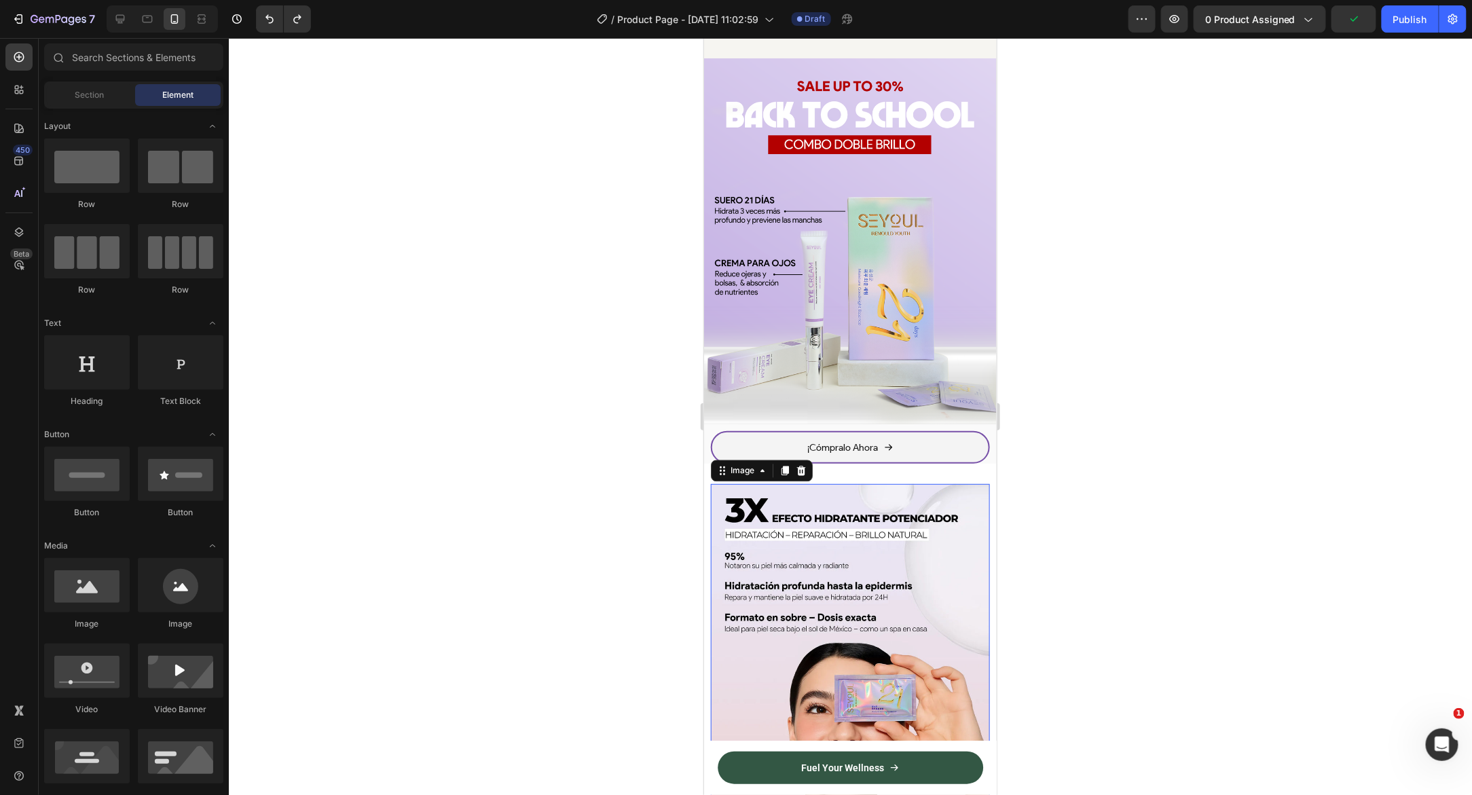
click at [710, 483] on img at bounding box center [849, 657] width 279 height 349
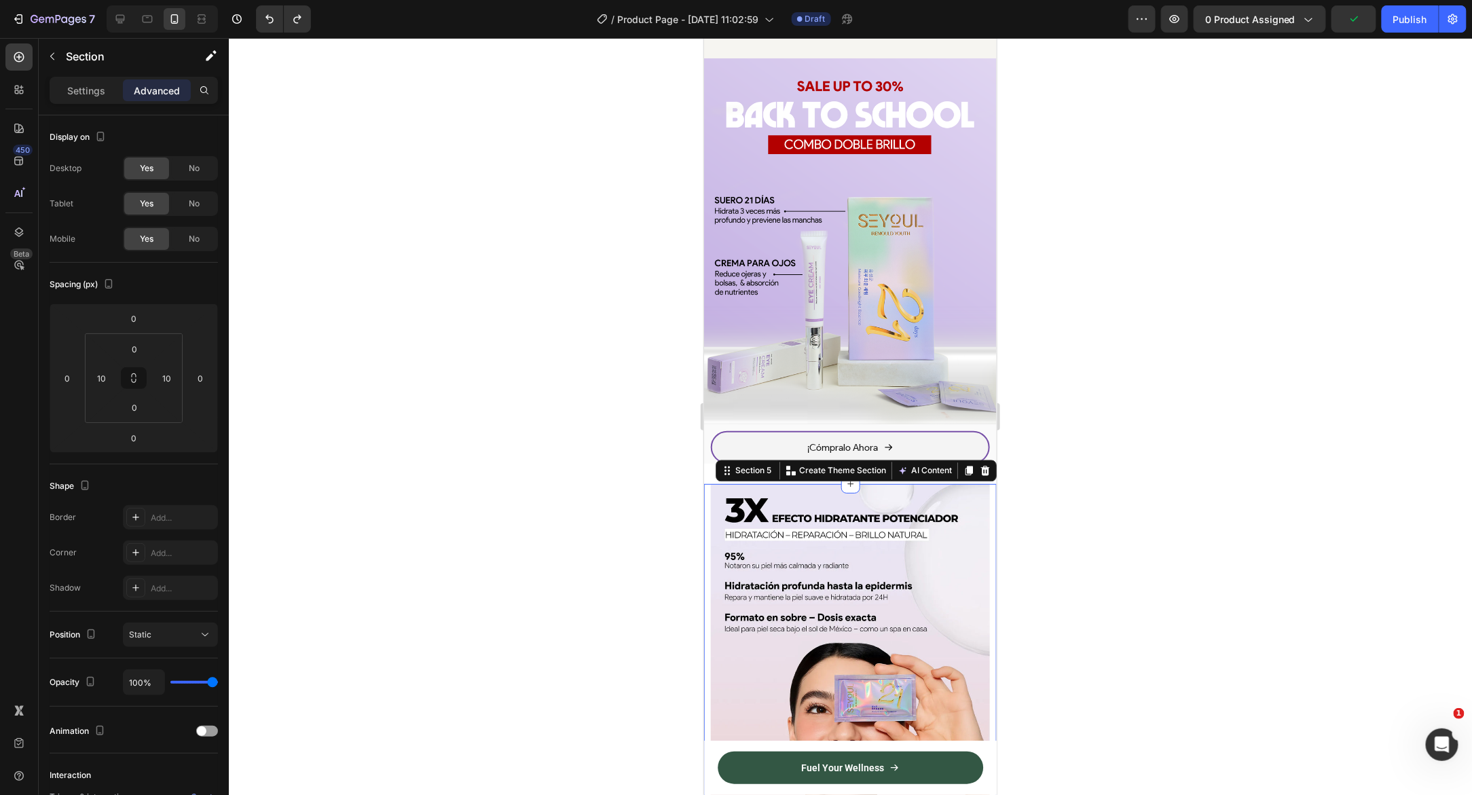
click at [707, 483] on div "Image Image Naturales Ingredientes Text Block Row Image Eficacia comprobada clí…" at bounding box center [849, 715] width 293 height 465
click at [980, 466] on icon at bounding box center [984, 471] width 9 height 10
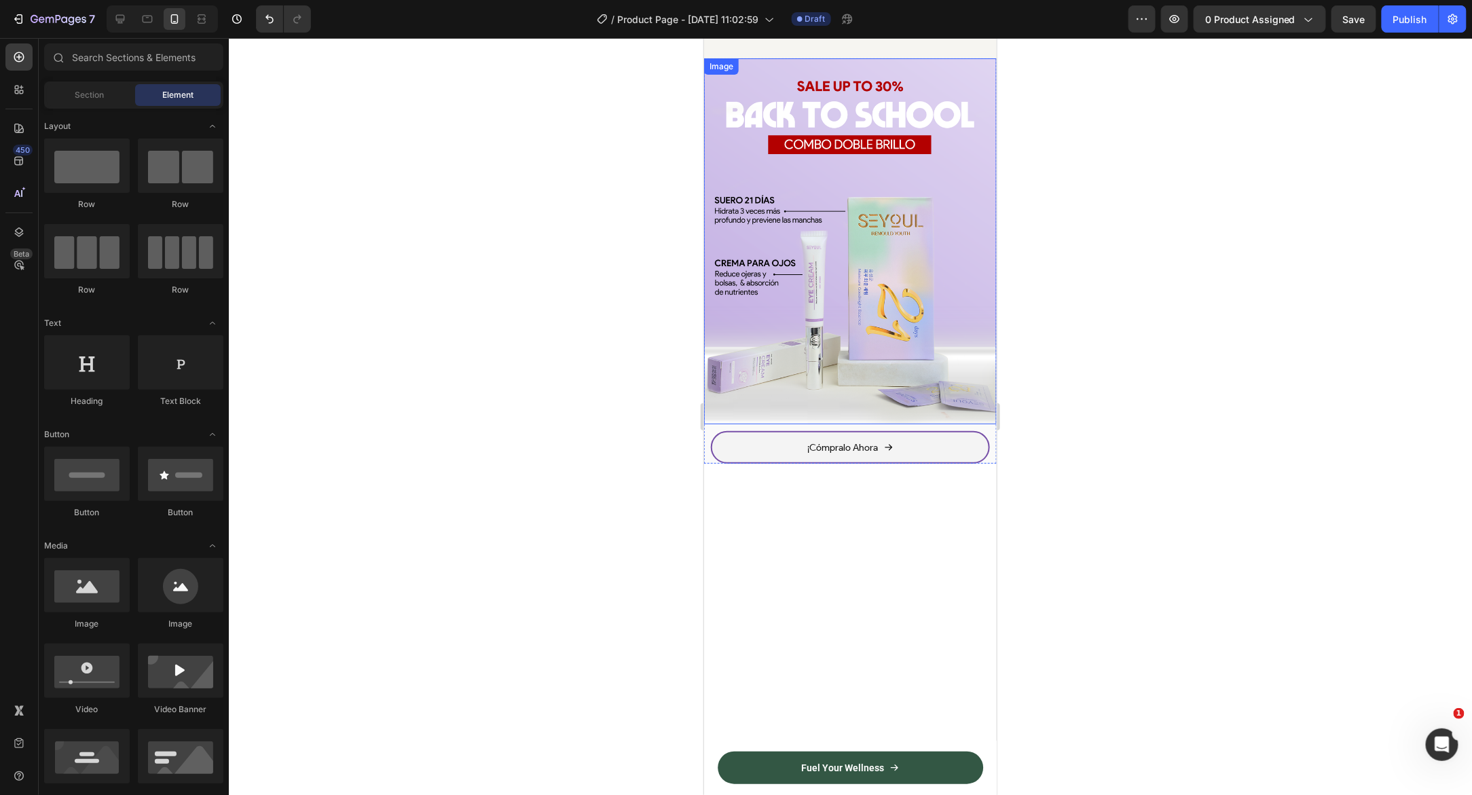
click at [736, 356] on img at bounding box center [849, 241] width 293 height 366
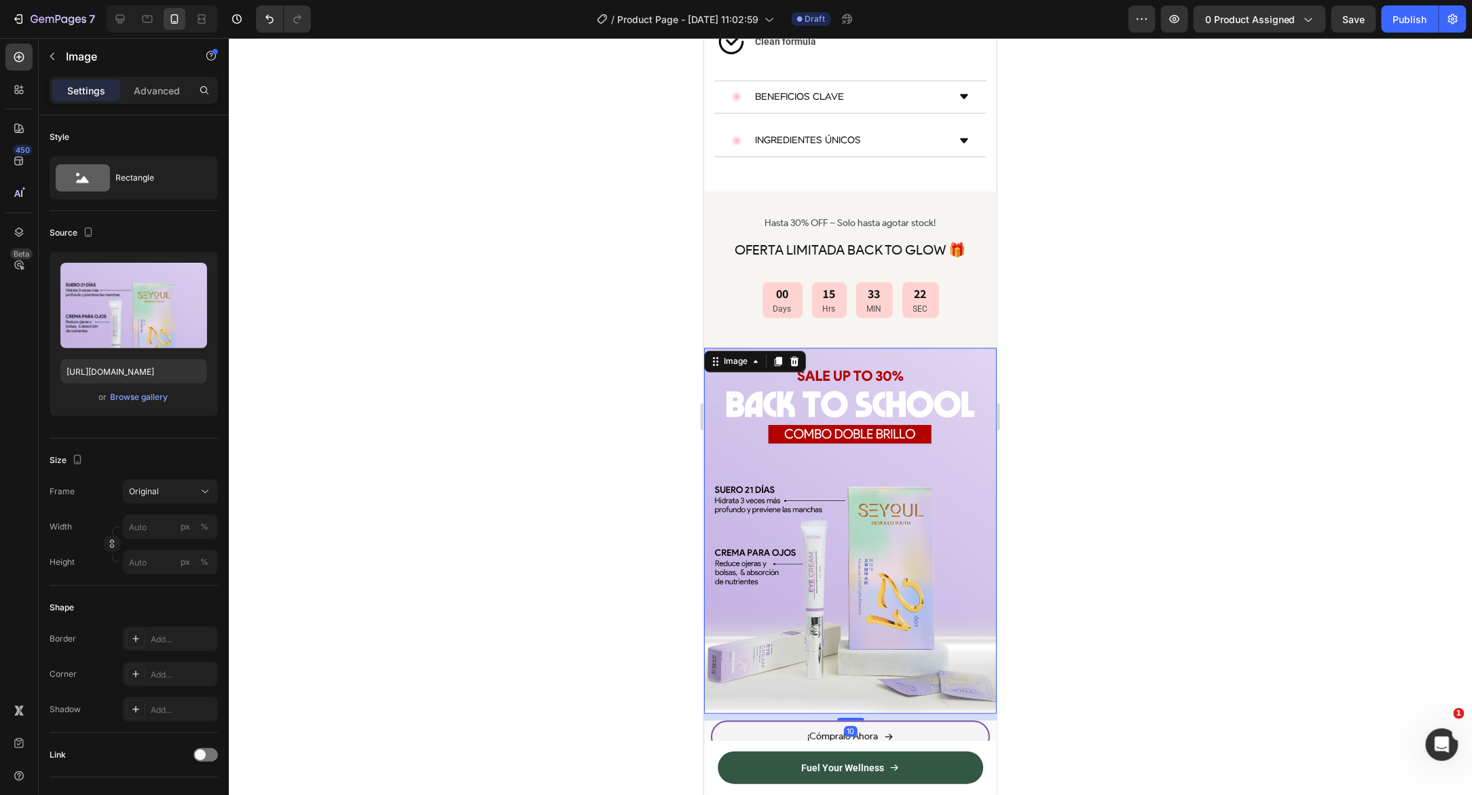
scroll to position [829, 0]
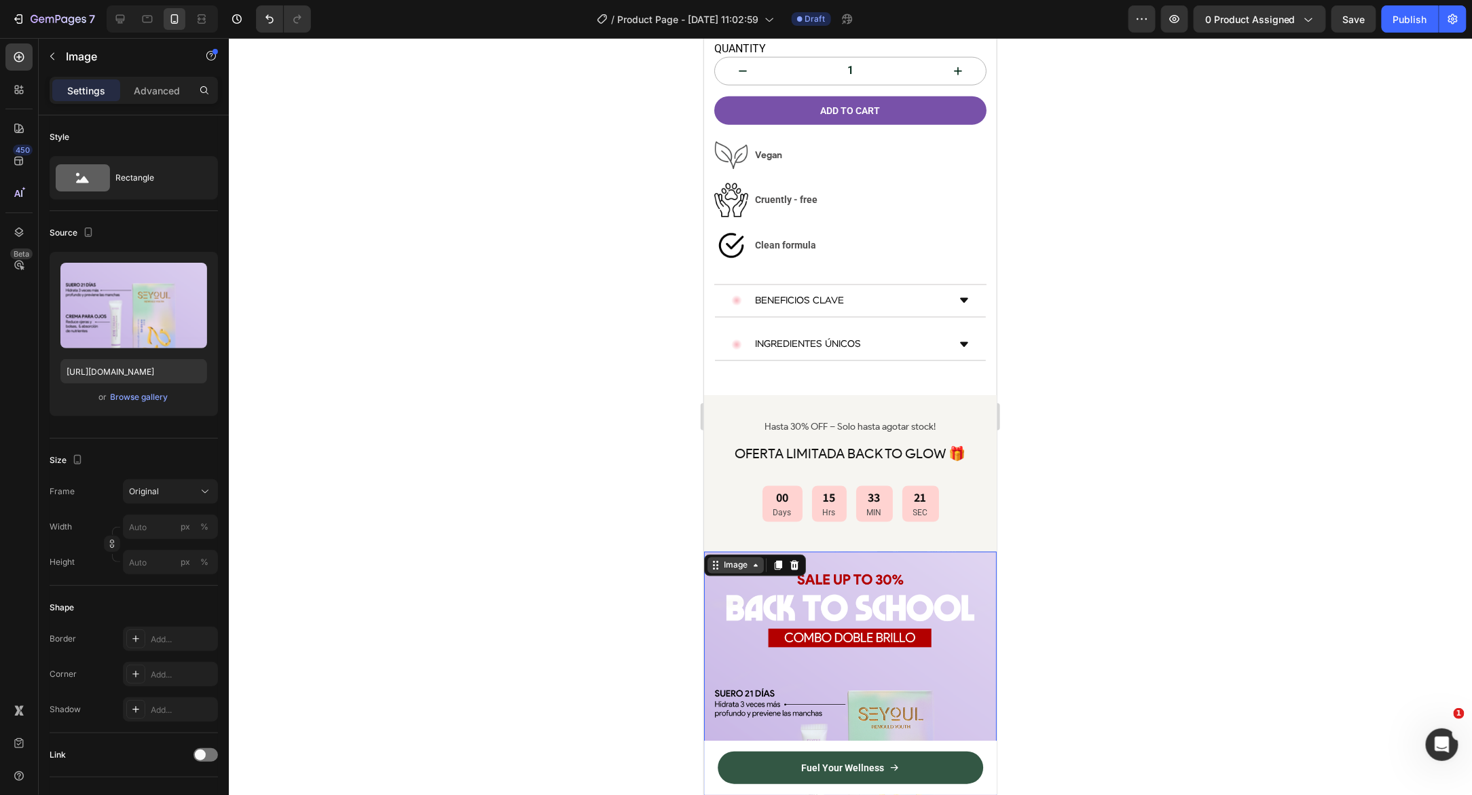
click at [727, 559] on div "Image" at bounding box center [734, 565] width 29 height 12
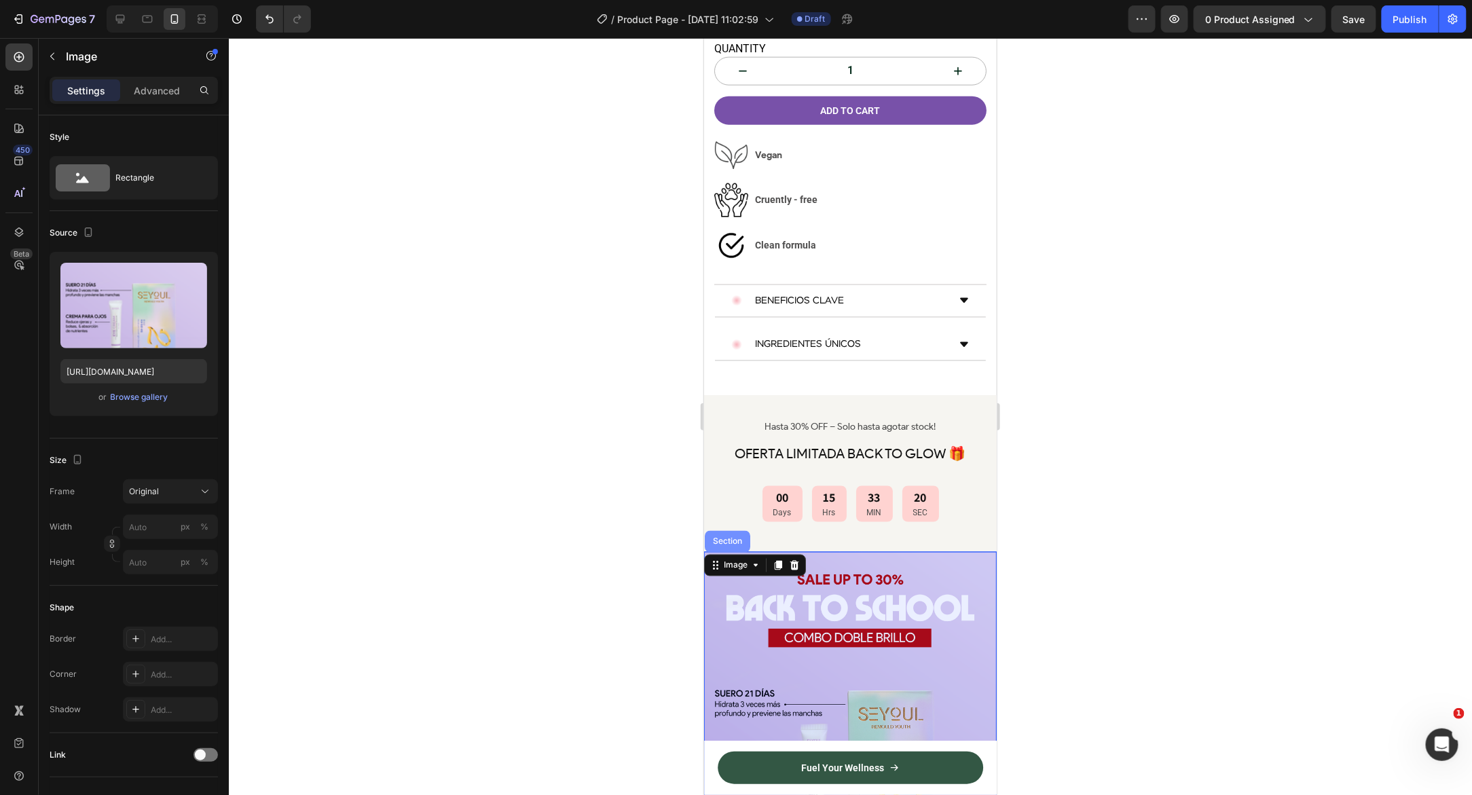
click at [736, 537] on div "Section" at bounding box center [726, 541] width 35 height 8
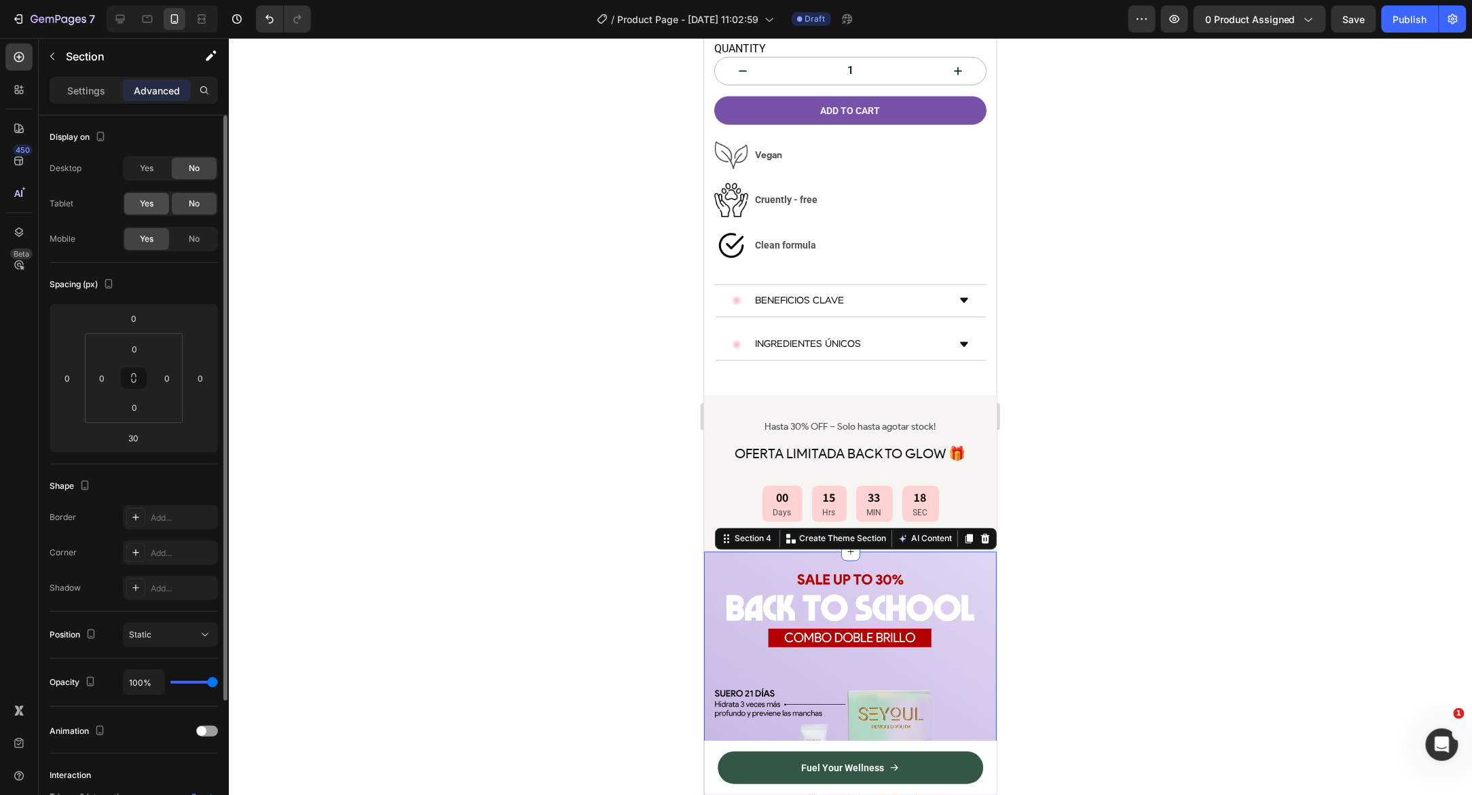
click at [153, 212] on div "Yes" at bounding box center [146, 204] width 45 height 22
click at [145, 161] on div "Yes" at bounding box center [146, 168] width 45 height 22
click at [119, 21] on icon at bounding box center [120, 19] width 14 height 14
type input "0"
type input "32"
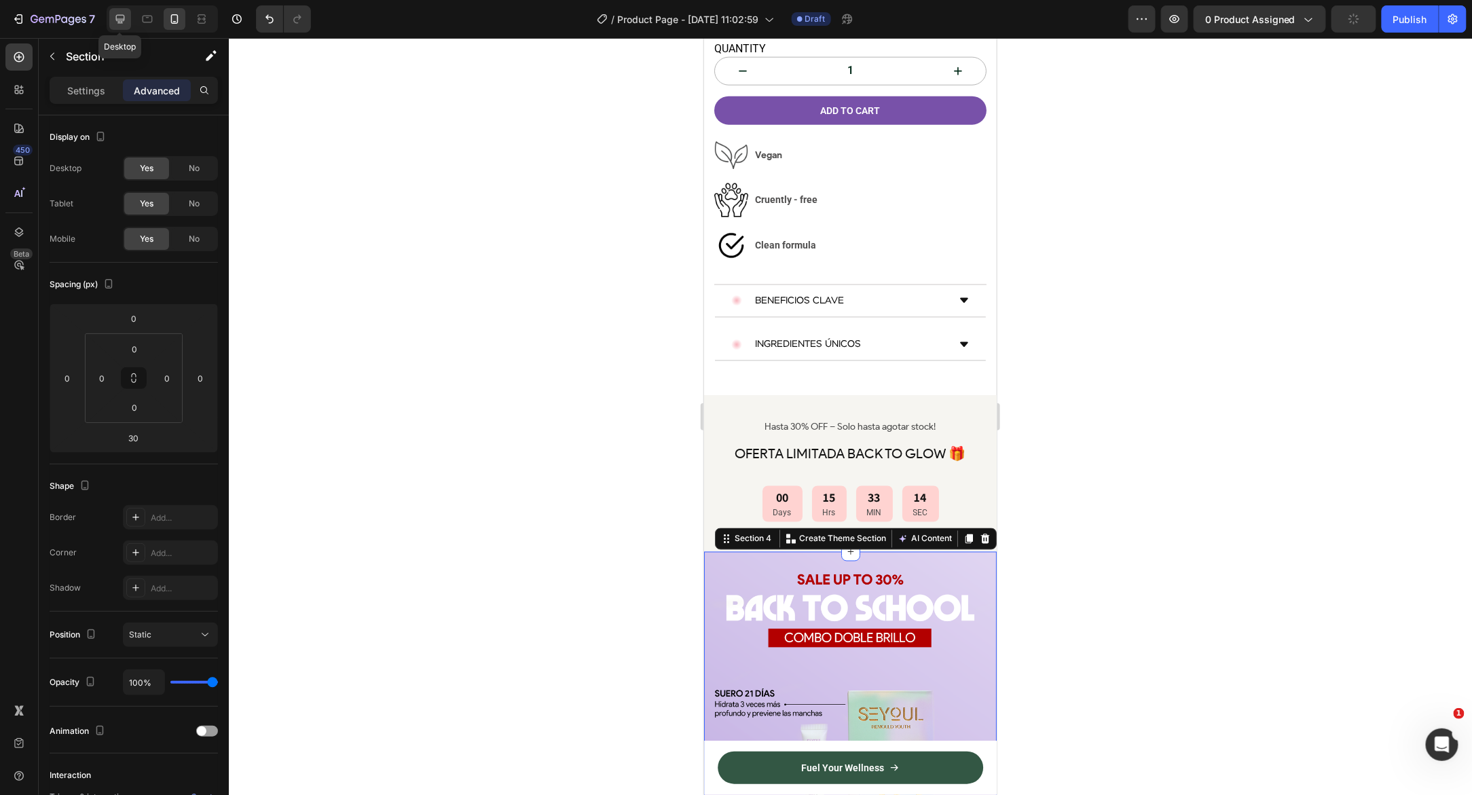
type input "32"
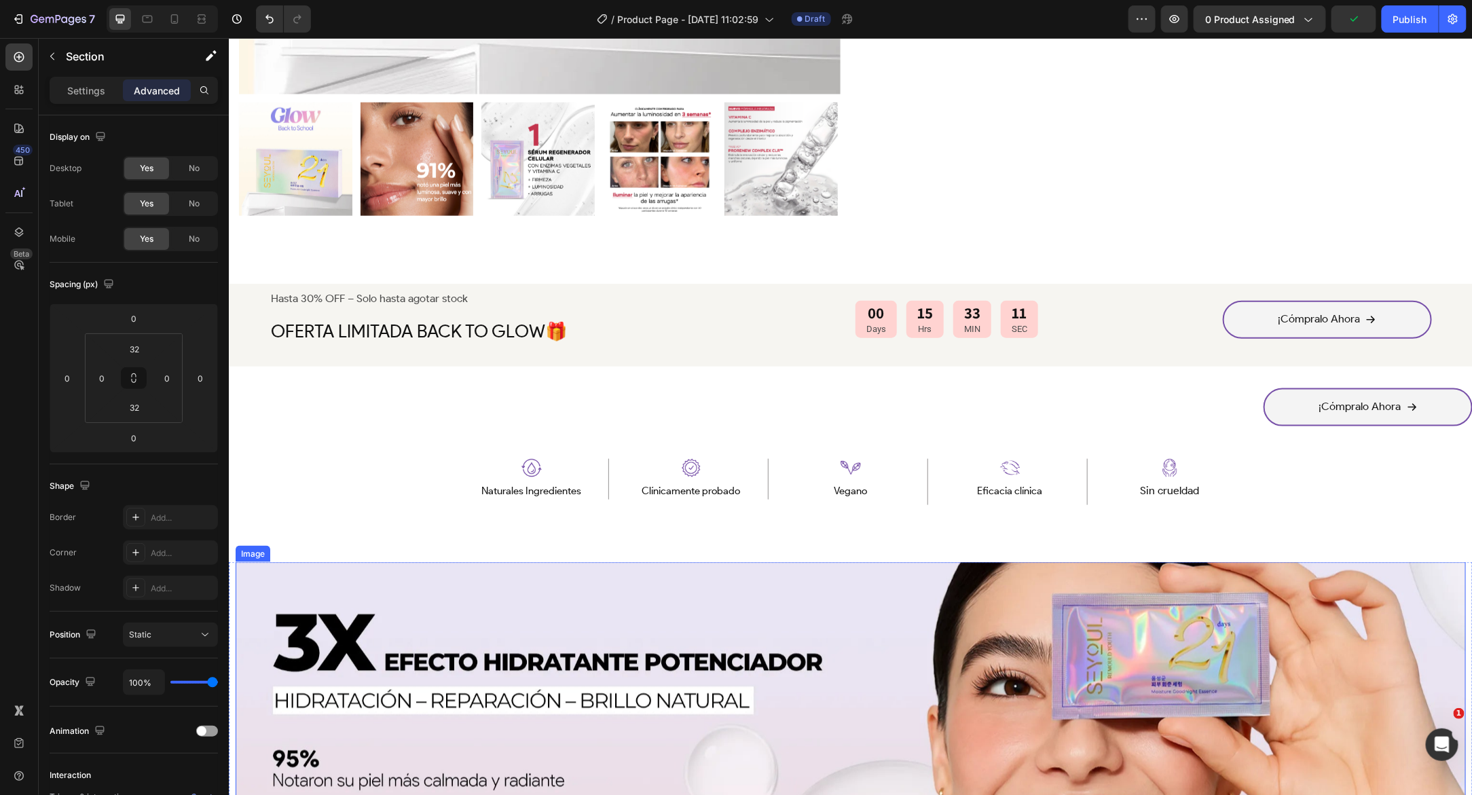
scroll to position [635, 0]
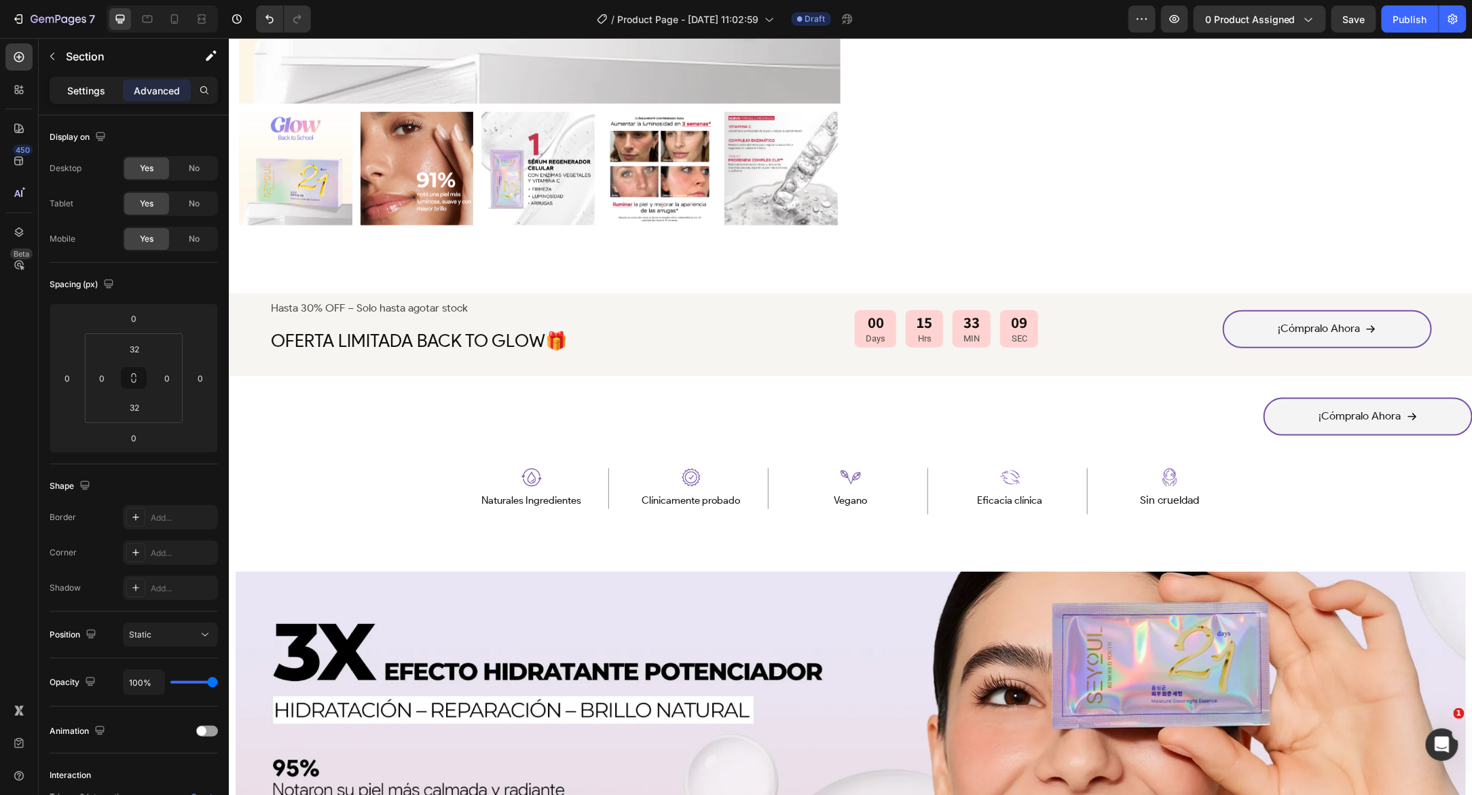
click at [71, 93] on p "Settings" at bounding box center [86, 90] width 38 height 14
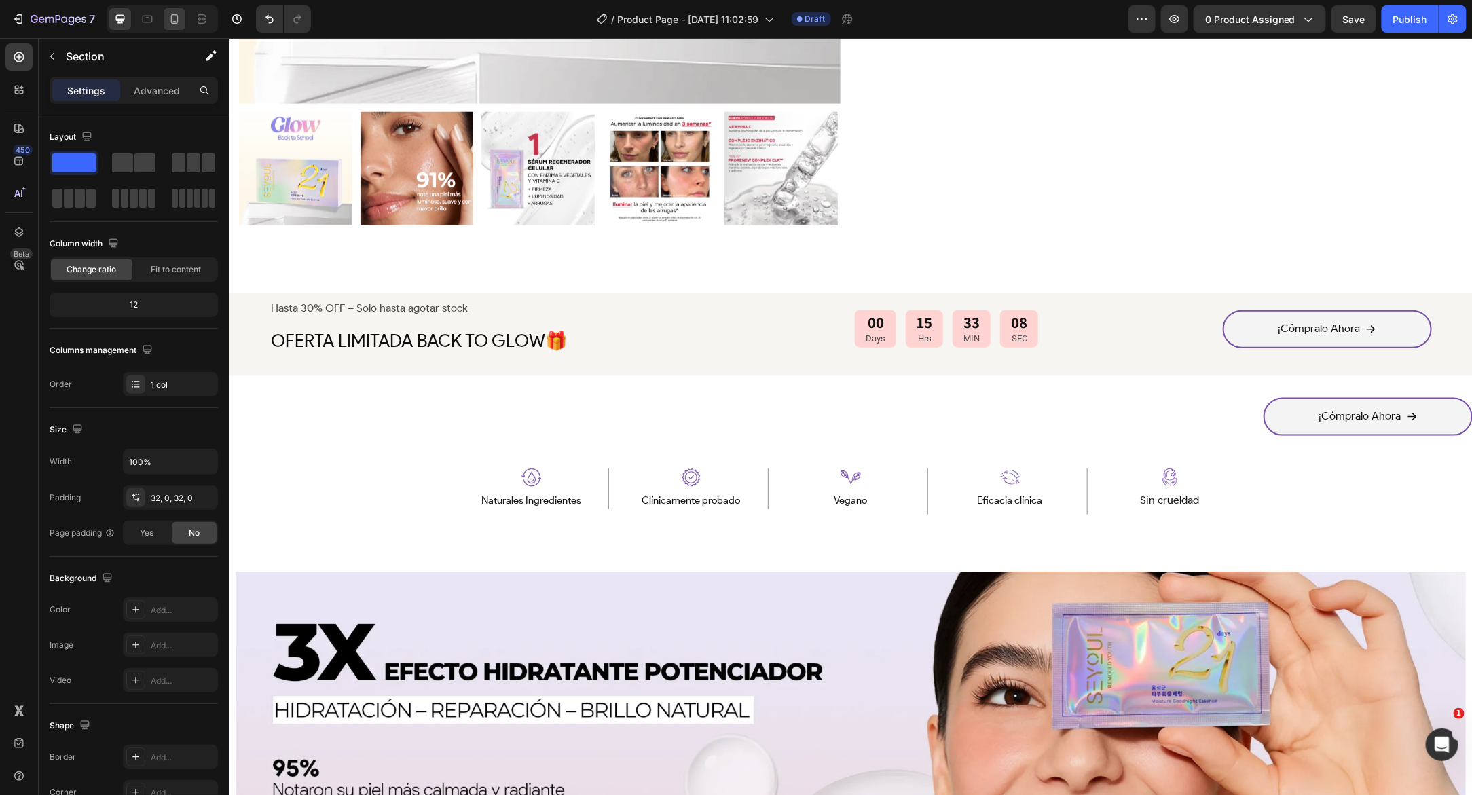
click at [164, 22] on div at bounding box center [175, 19] width 22 height 22
click at [168, 22] on icon at bounding box center [175, 19] width 14 height 14
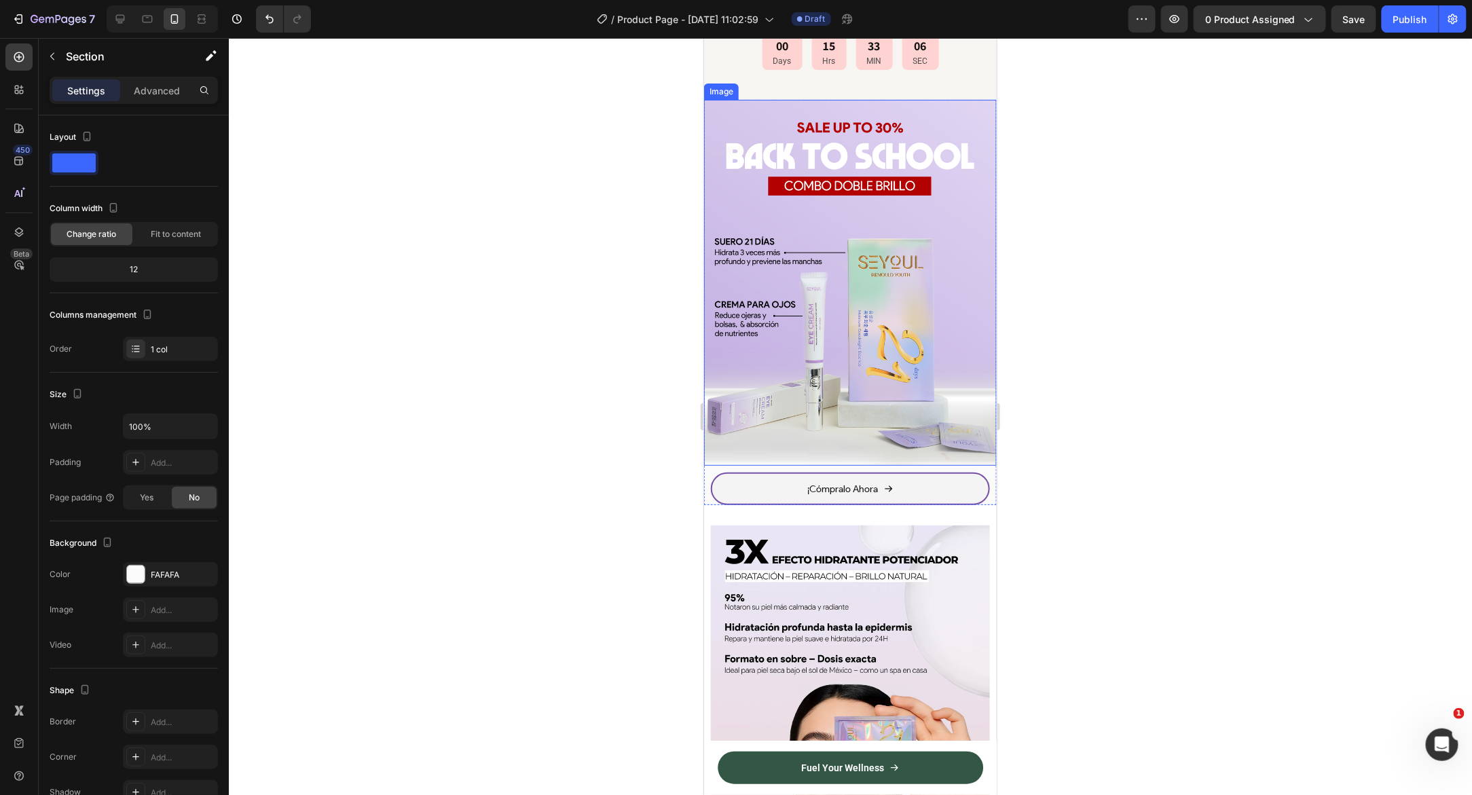
scroll to position [1244, 0]
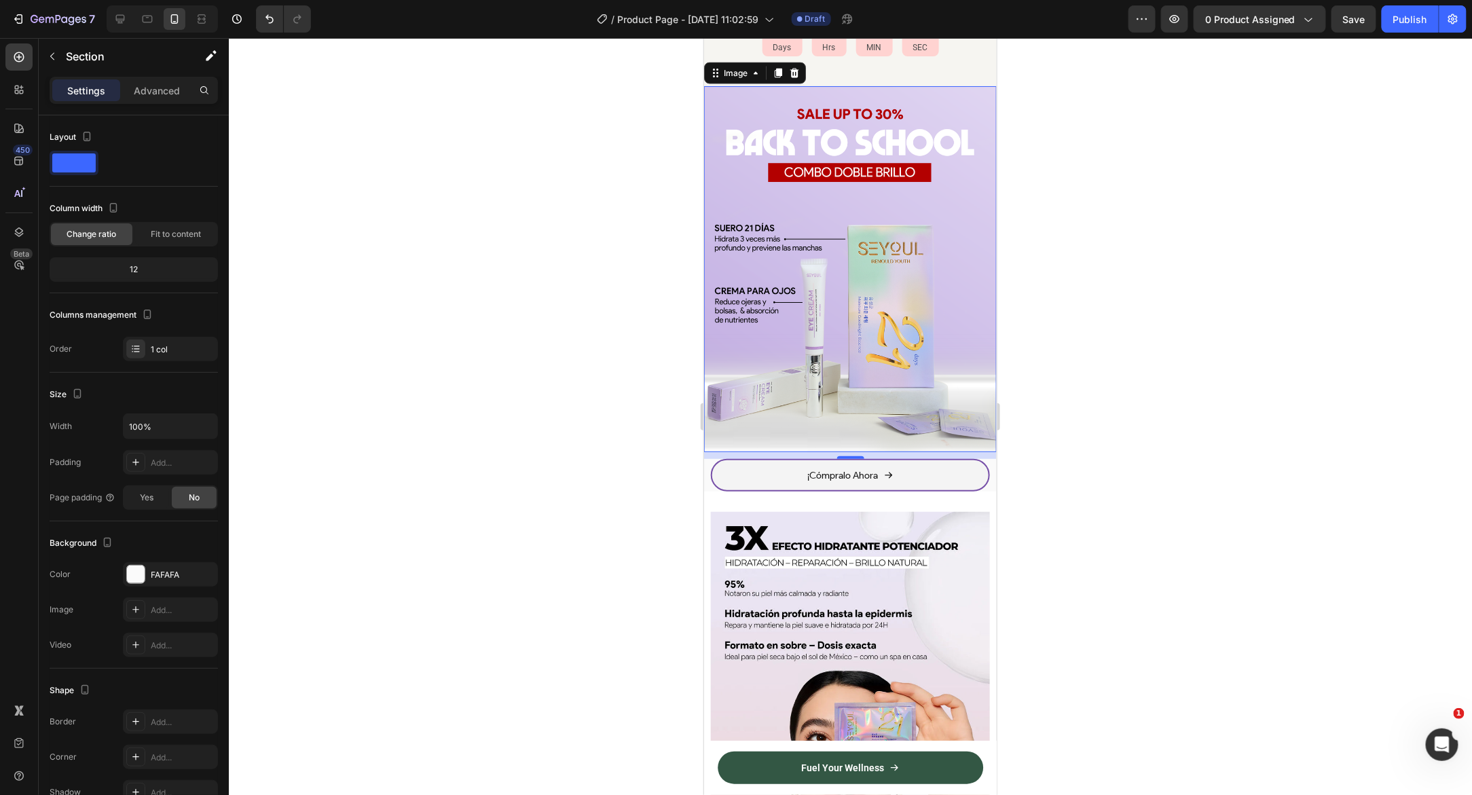
click at [785, 290] on img at bounding box center [849, 269] width 293 height 366
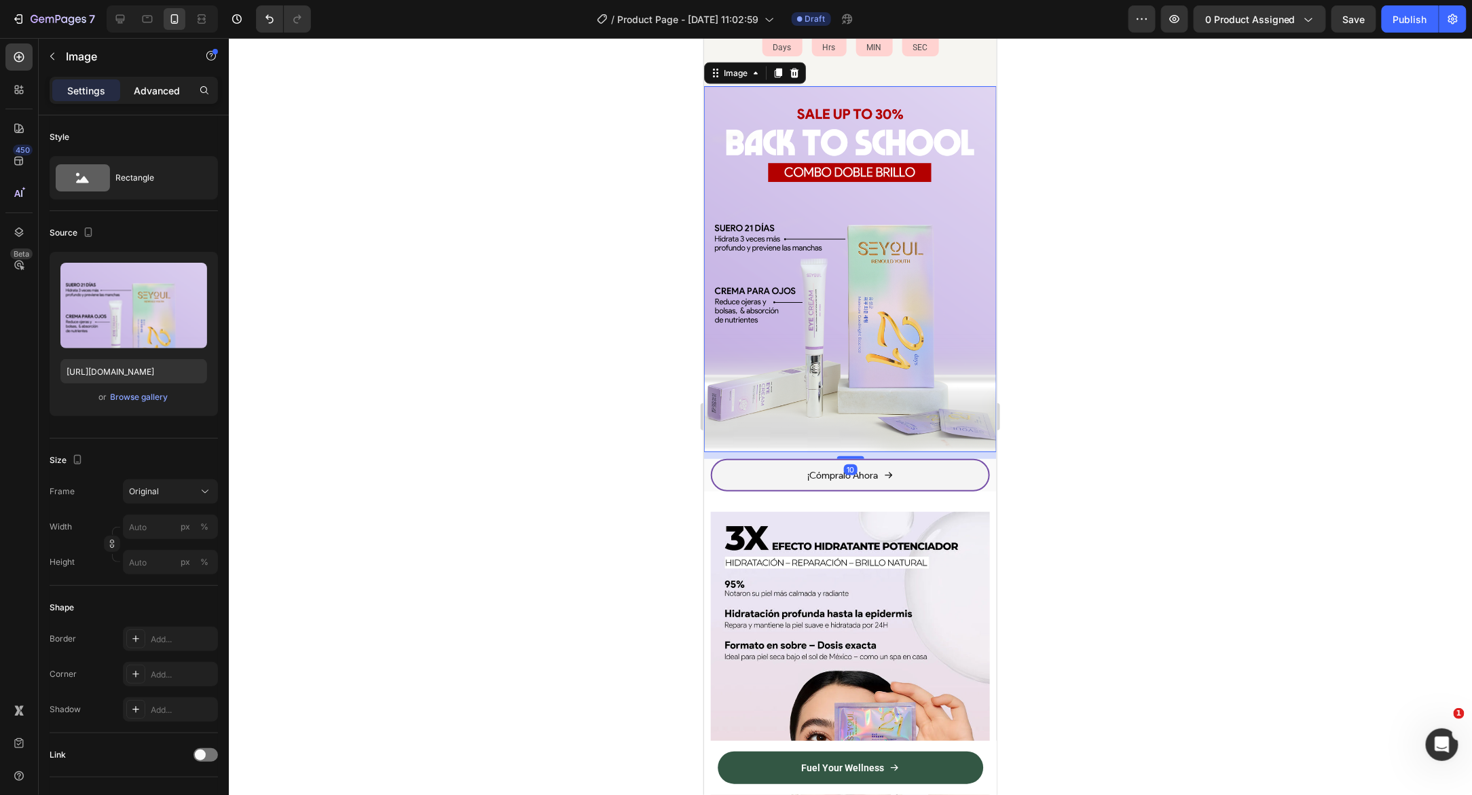
click at [153, 94] on p "Advanced" at bounding box center [157, 90] width 46 height 14
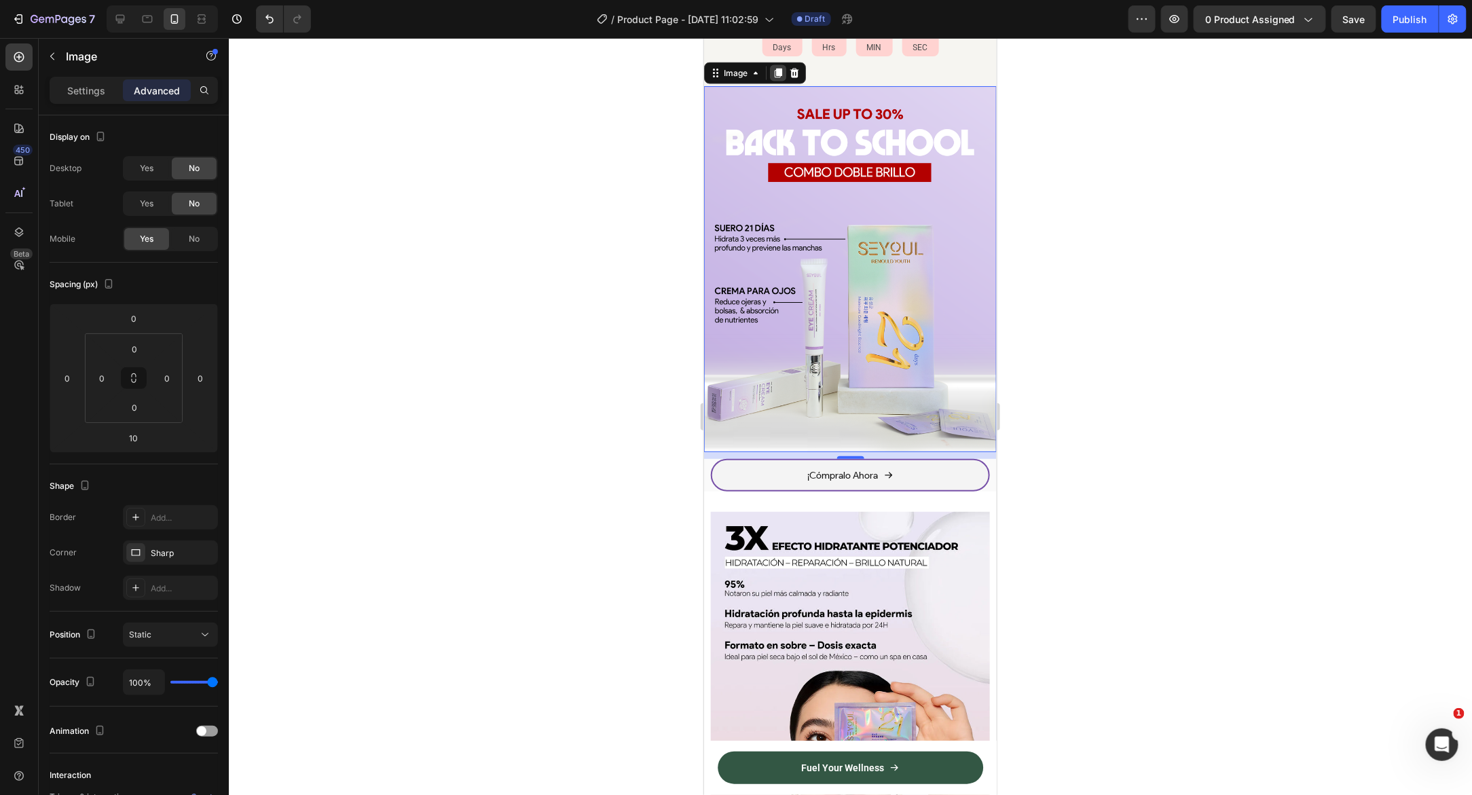
drag, startPoint x: 776, startPoint y: 77, endPoint x: 1147, endPoint y: 209, distance: 394.2
click at [776, 77] on icon at bounding box center [777, 72] width 11 height 11
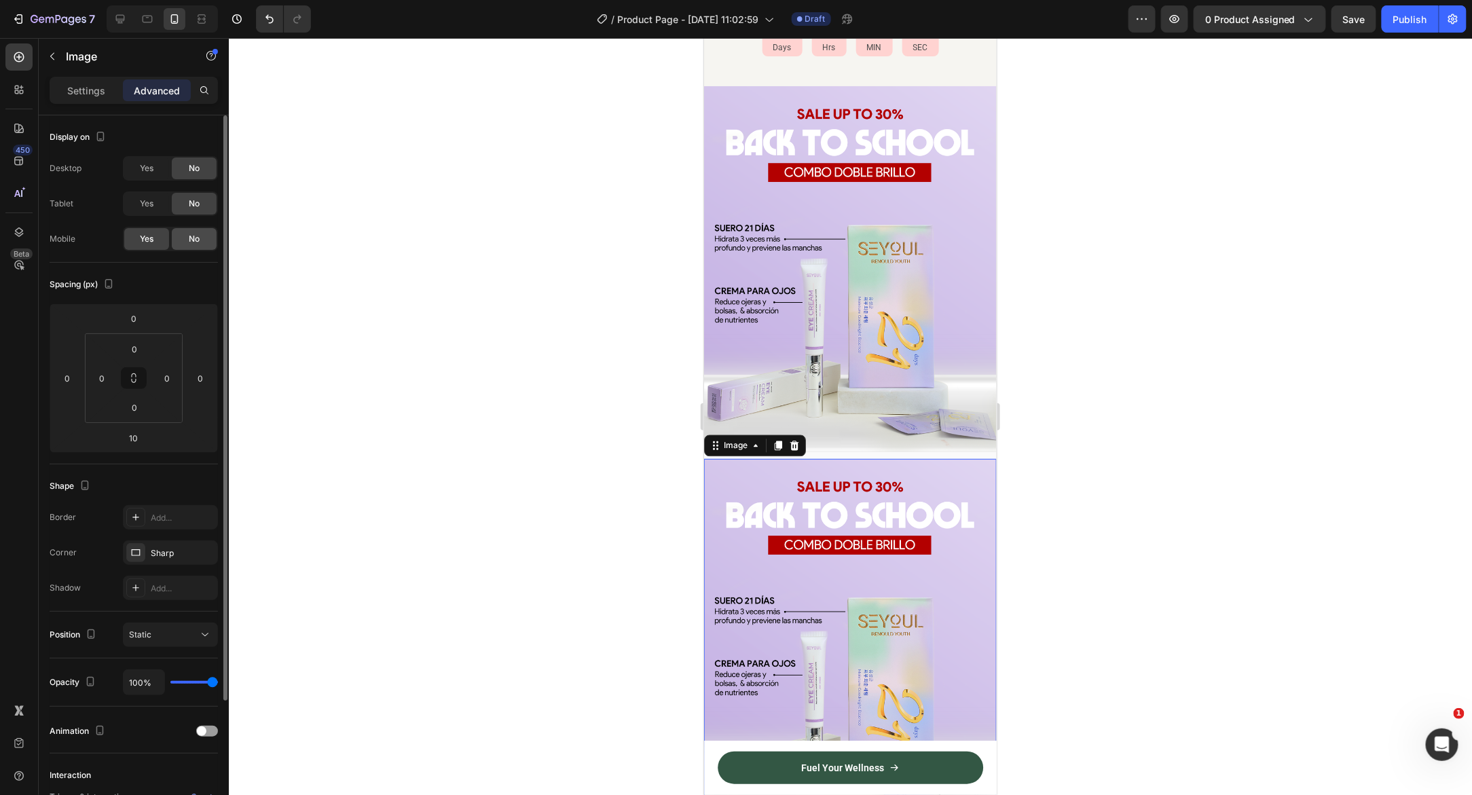
click at [194, 238] on span "No" at bounding box center [194, 239] width 11 height 12
click at [857, 227] on img at bounding box center [849, 269] width 293 height 366
click at [149, 202] on span "Yes" at bounding box center [147, 204] width 14 height 12
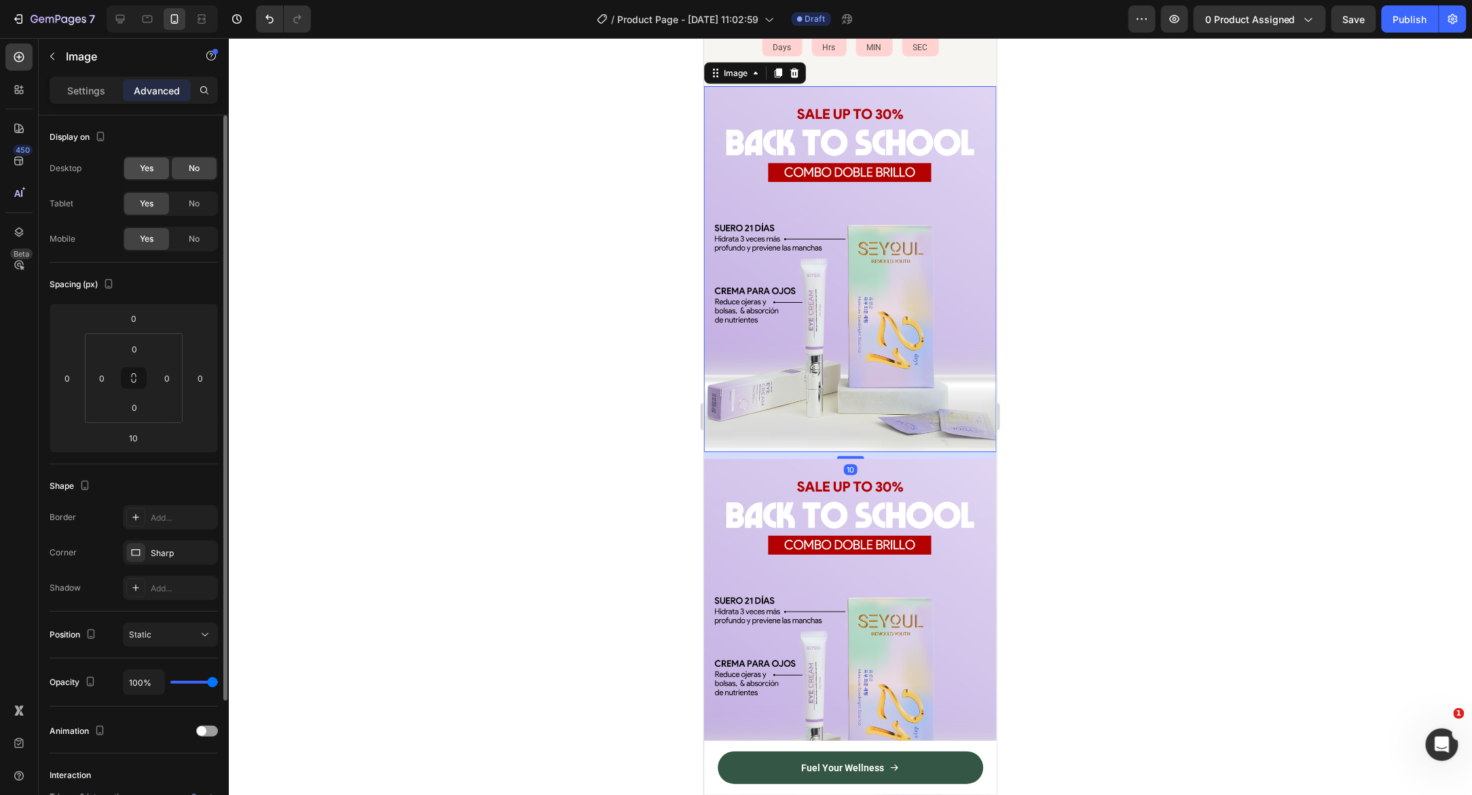
click at [149, 168] on span "Yes" at bounding box center [147, 168] width 14 height 12
click at [199, 237] on span "No" at bounding box center [194, 239] width 11 height 12
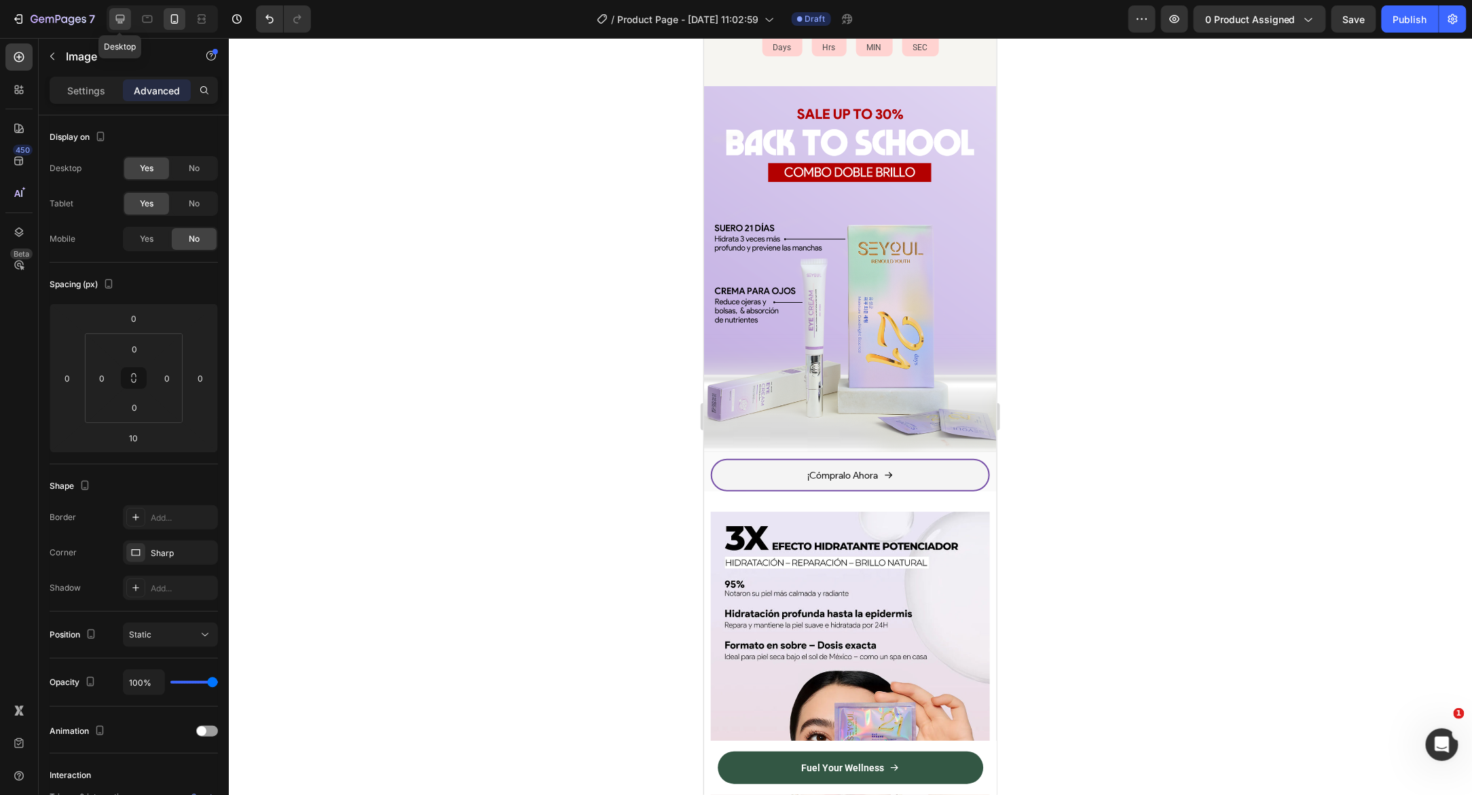
click at [122, 20] on icon at bounding box center [120, 19] width 9 height 9
type input "0"
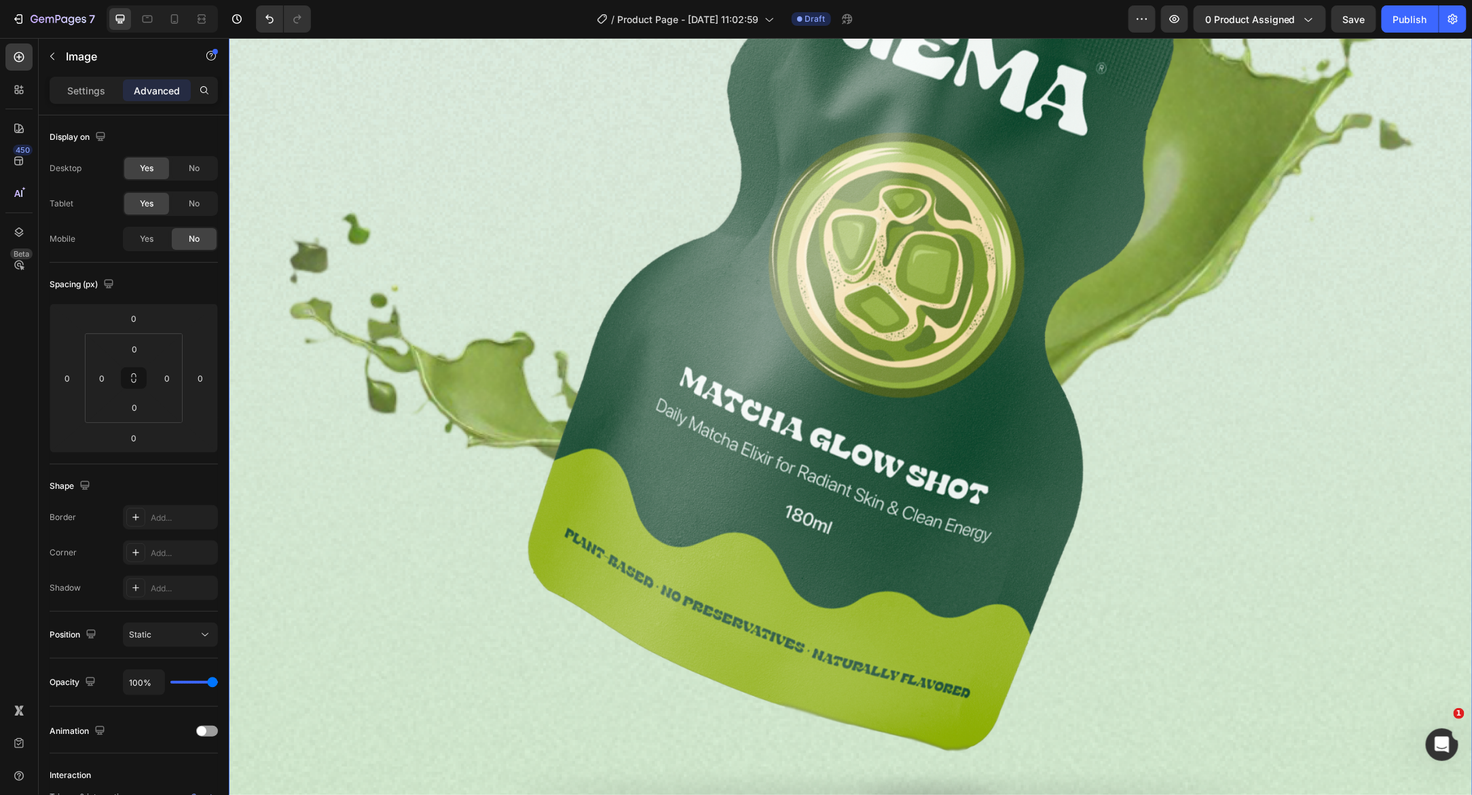
scroll to position [1714, 0]
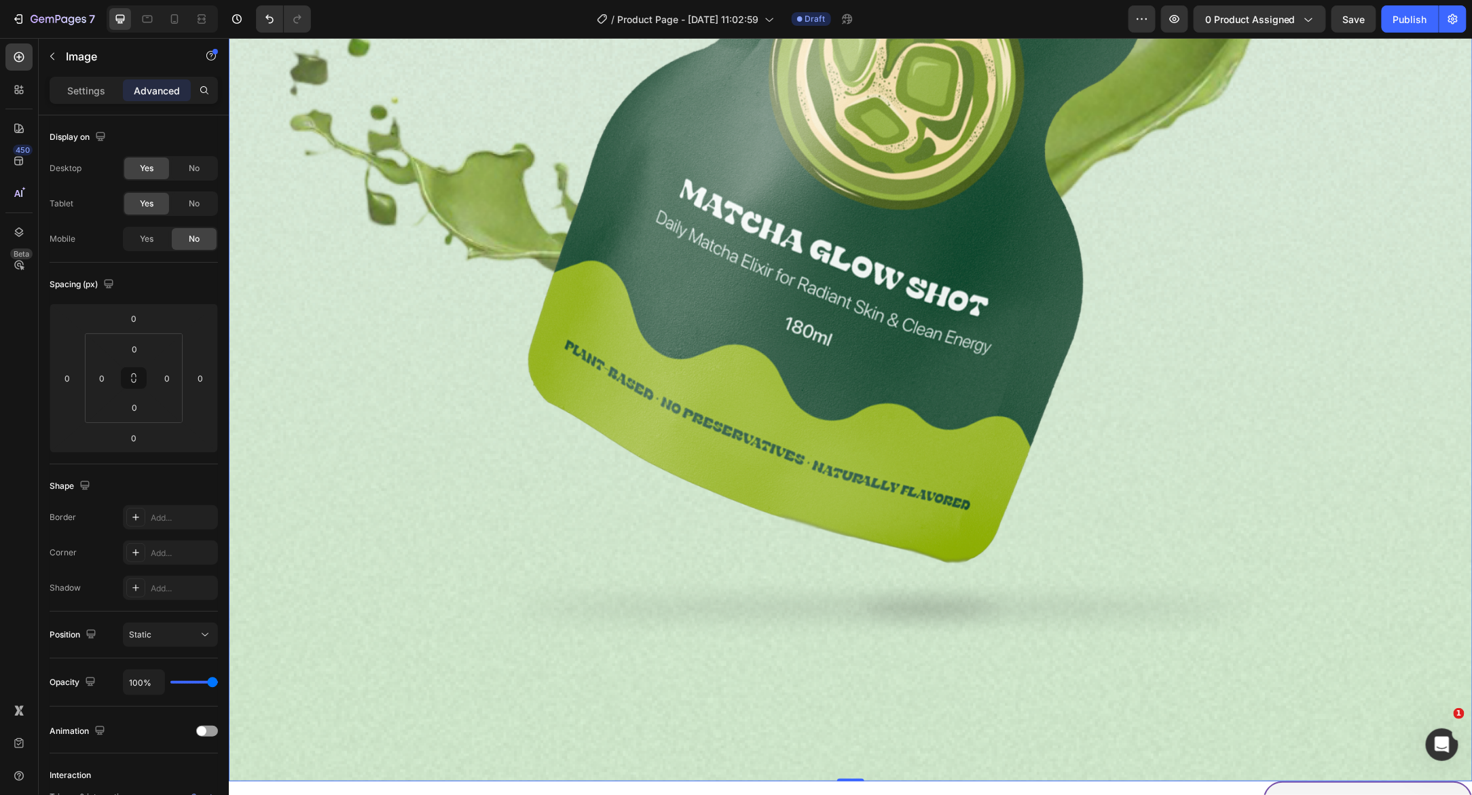
click at [639, 353] on img at bounding box center [850, 48] width 1244 height 1466
click at [100, 92] on p "Settings" at bounding box center [86, 90] width 38 height 14
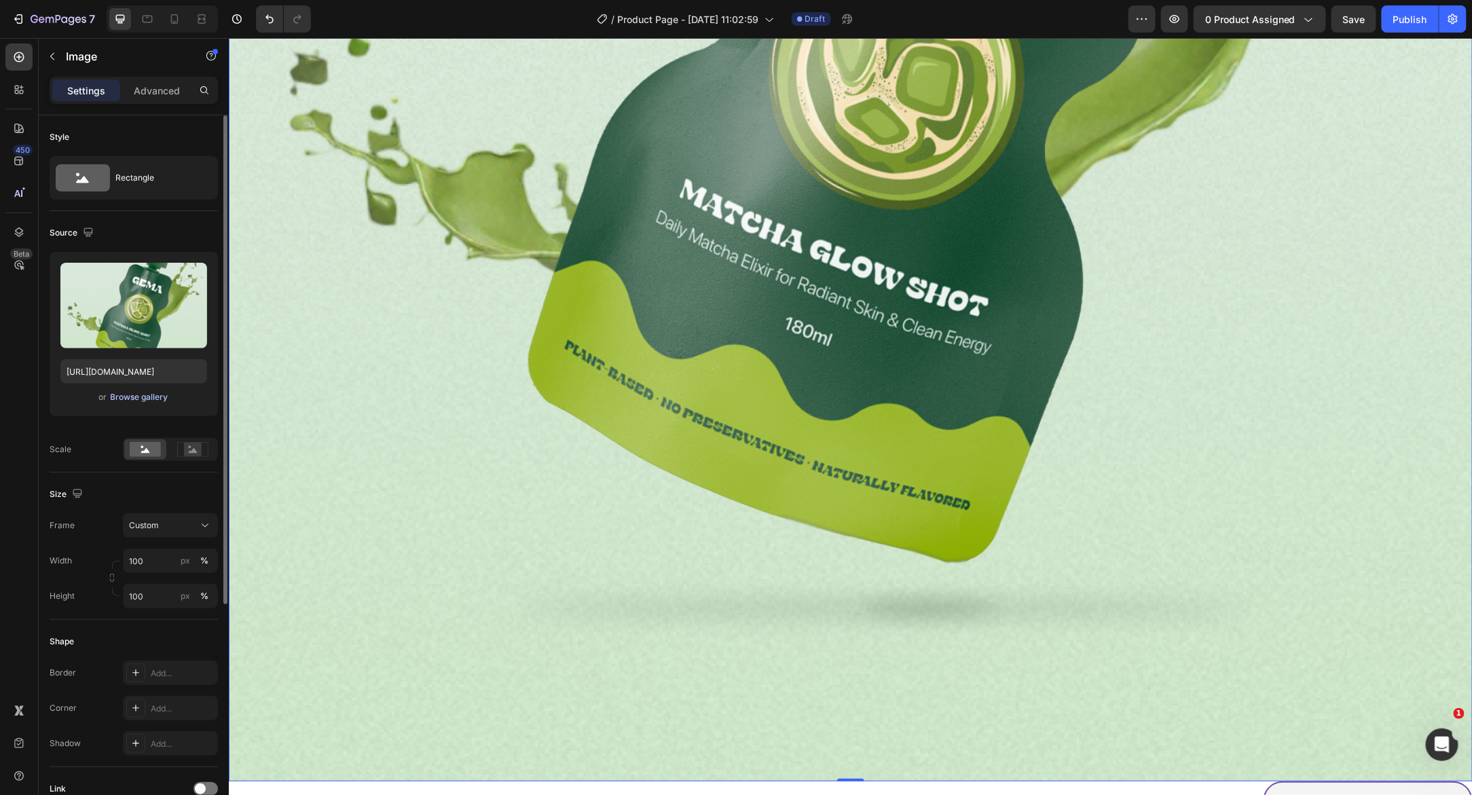
click at [141, 391] on div "Browse gallery" at bounding box center [140, 397] width 58 height 12
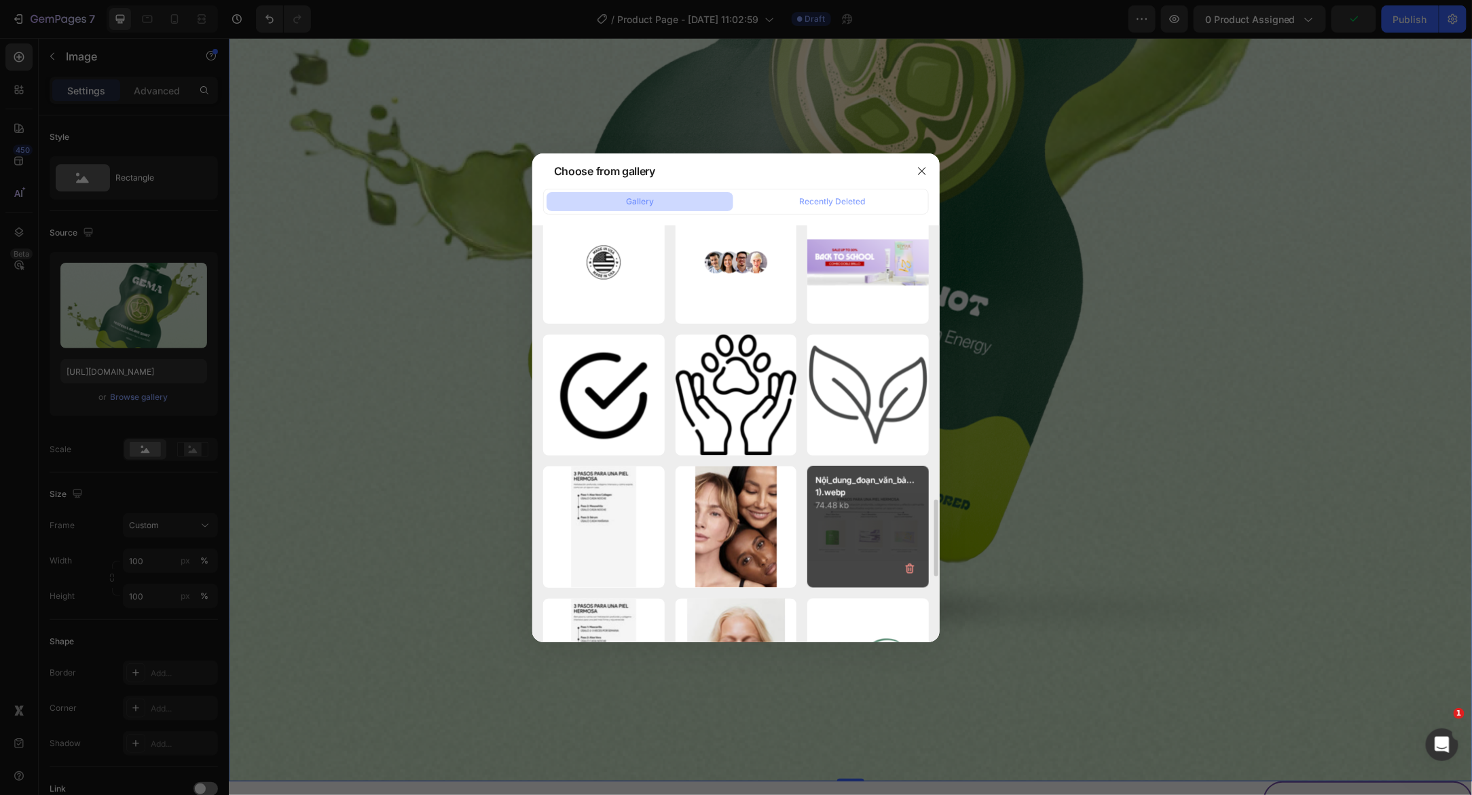
scroll to position [1372, 0]
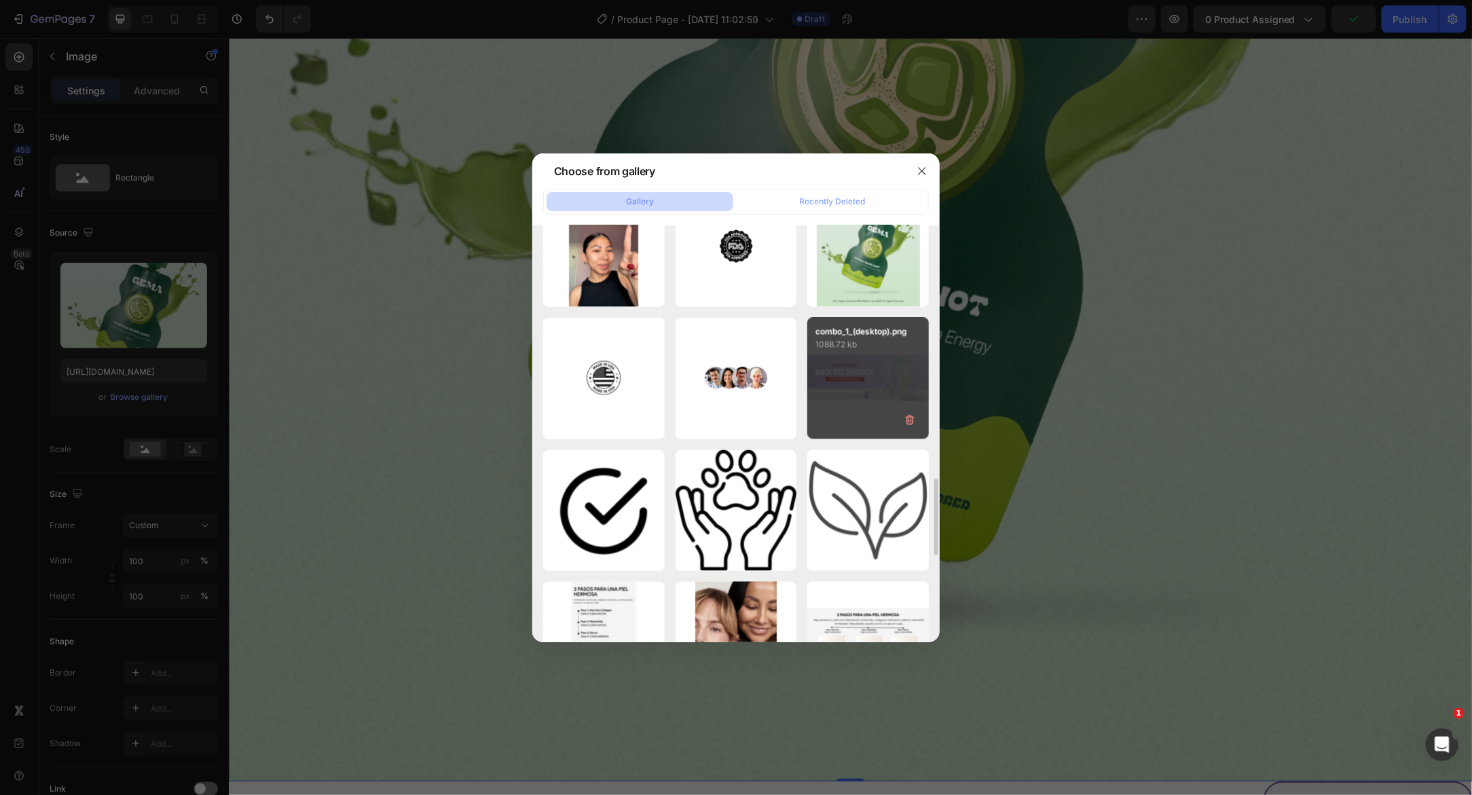
click at [862, 386] on div "combo_1_(desktop).png 1088.72 kb" at bounding box center [868, 379] width 122 height 122
type input "https://cdn.shopify.com/s/files/1/0643/1404/8704/files/gempages_507356051327157…"
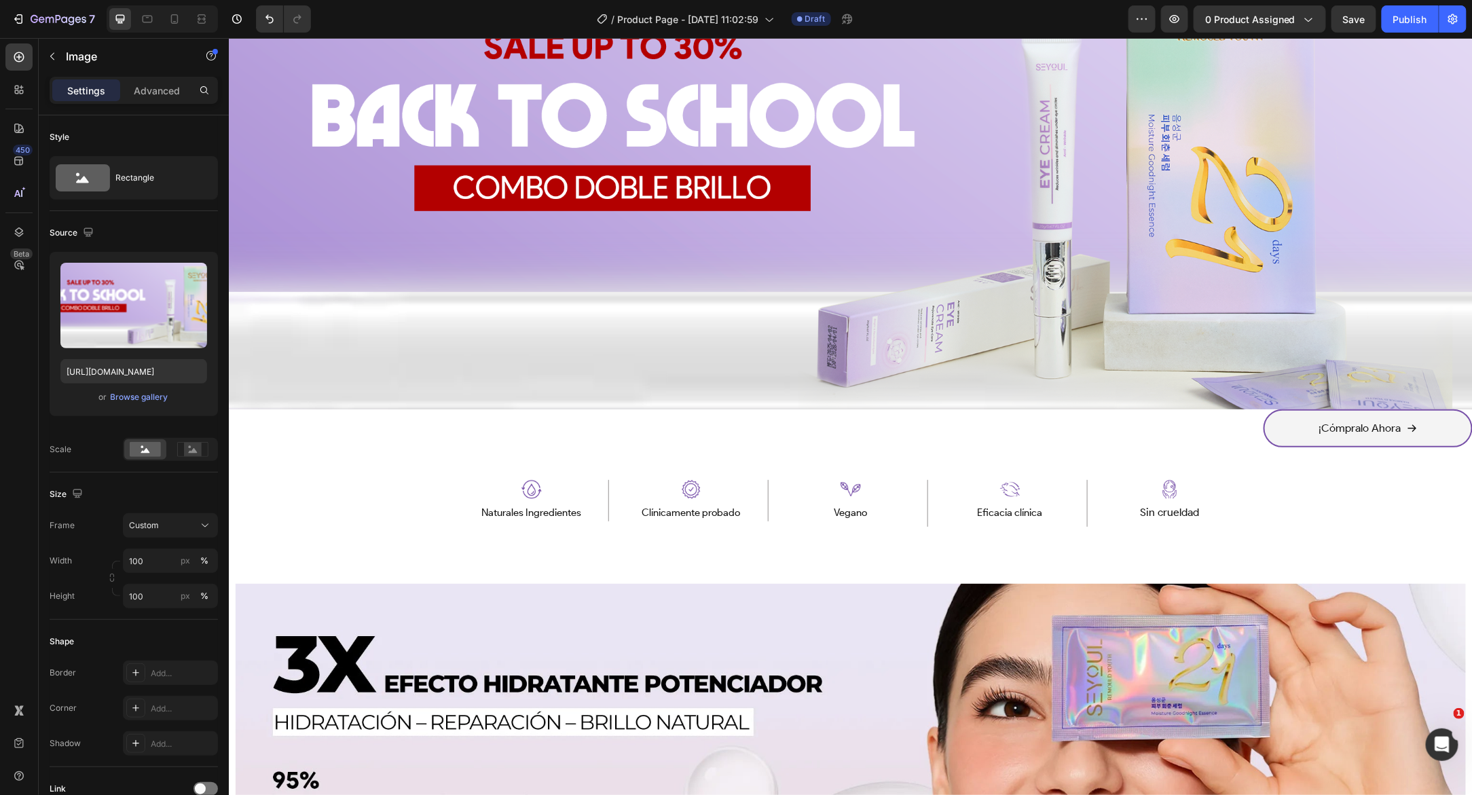
scroll to position [1269, 0]
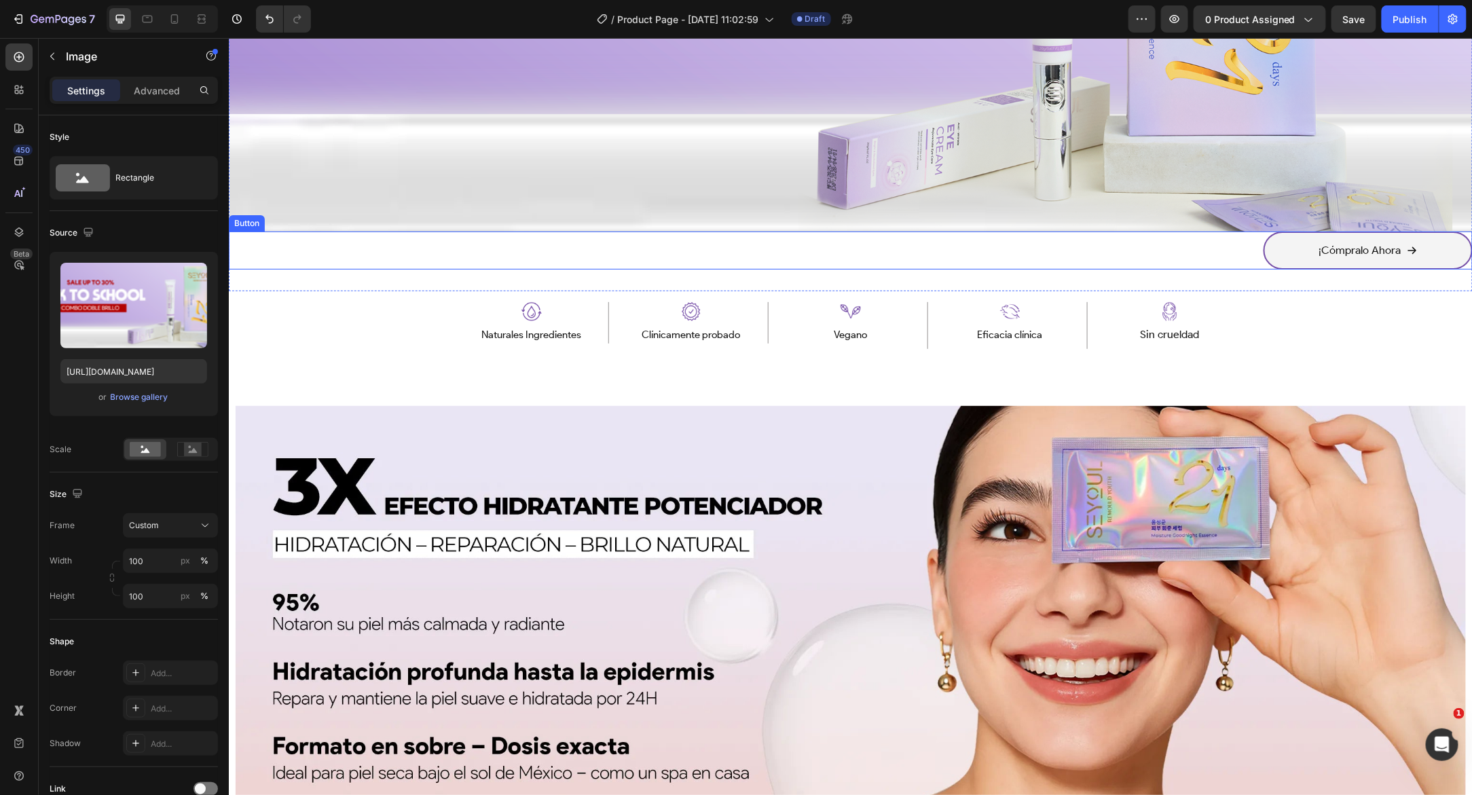
click at [1089, 257] on div "¡Cómpralo Ahora Button" at bounding box center [850, 250] width 1244 height 38
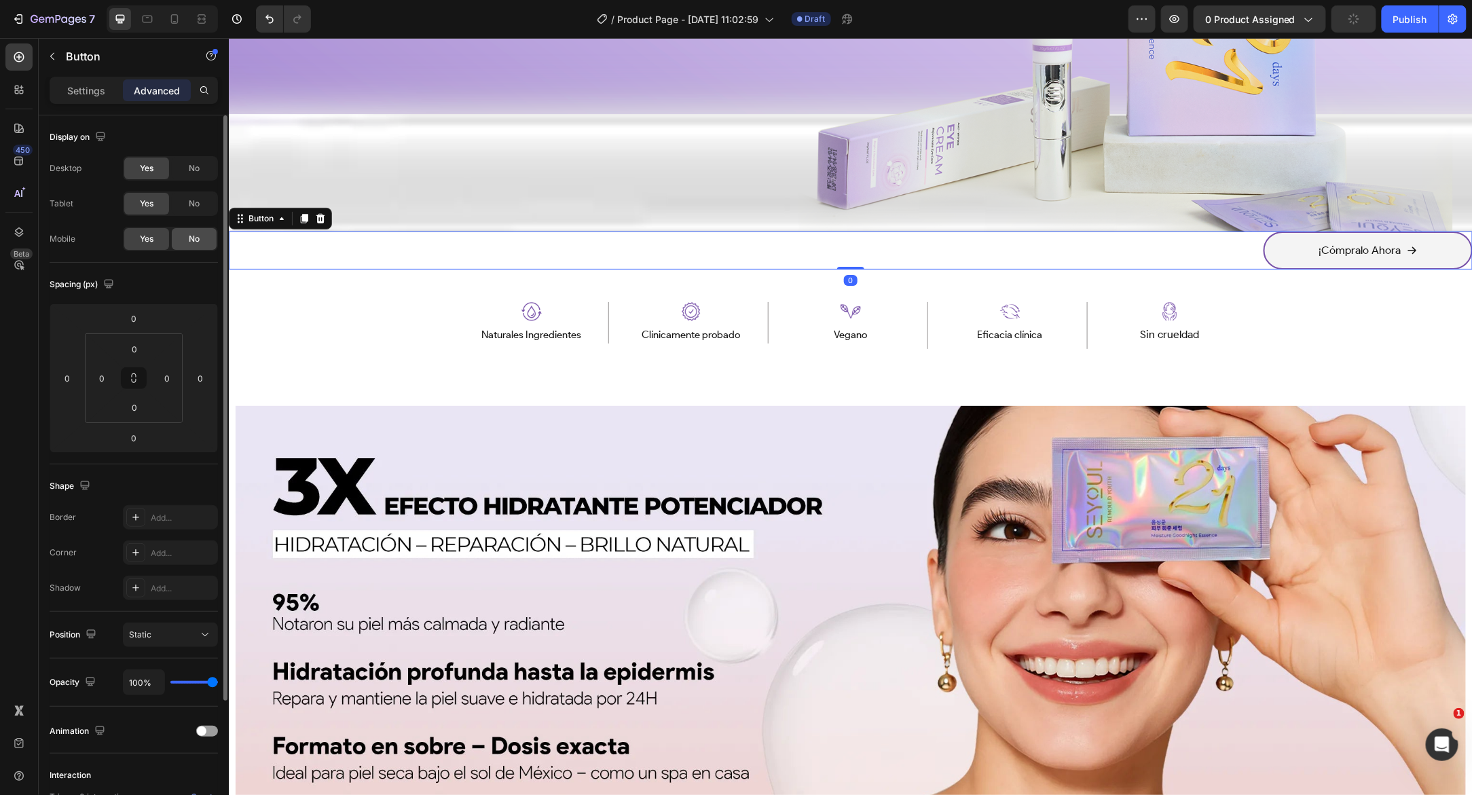
click at [183, 244] on div "No" at bounding box center [194, 239] width 45 height 22
drag, startPoint x: 187, startPoint y: 240, endPoint x: 169, endPoint y: 240, distance: 17.6
click at [184, 240] on div "No" at bounding box center [194, 239] width 45 height 22
click at [143, 239] on span "Yes" at bounding box center [147, 239] width 14 height 12
click at [181, 205] on div "No" at bounding box center [194, 204] width 45 height 22
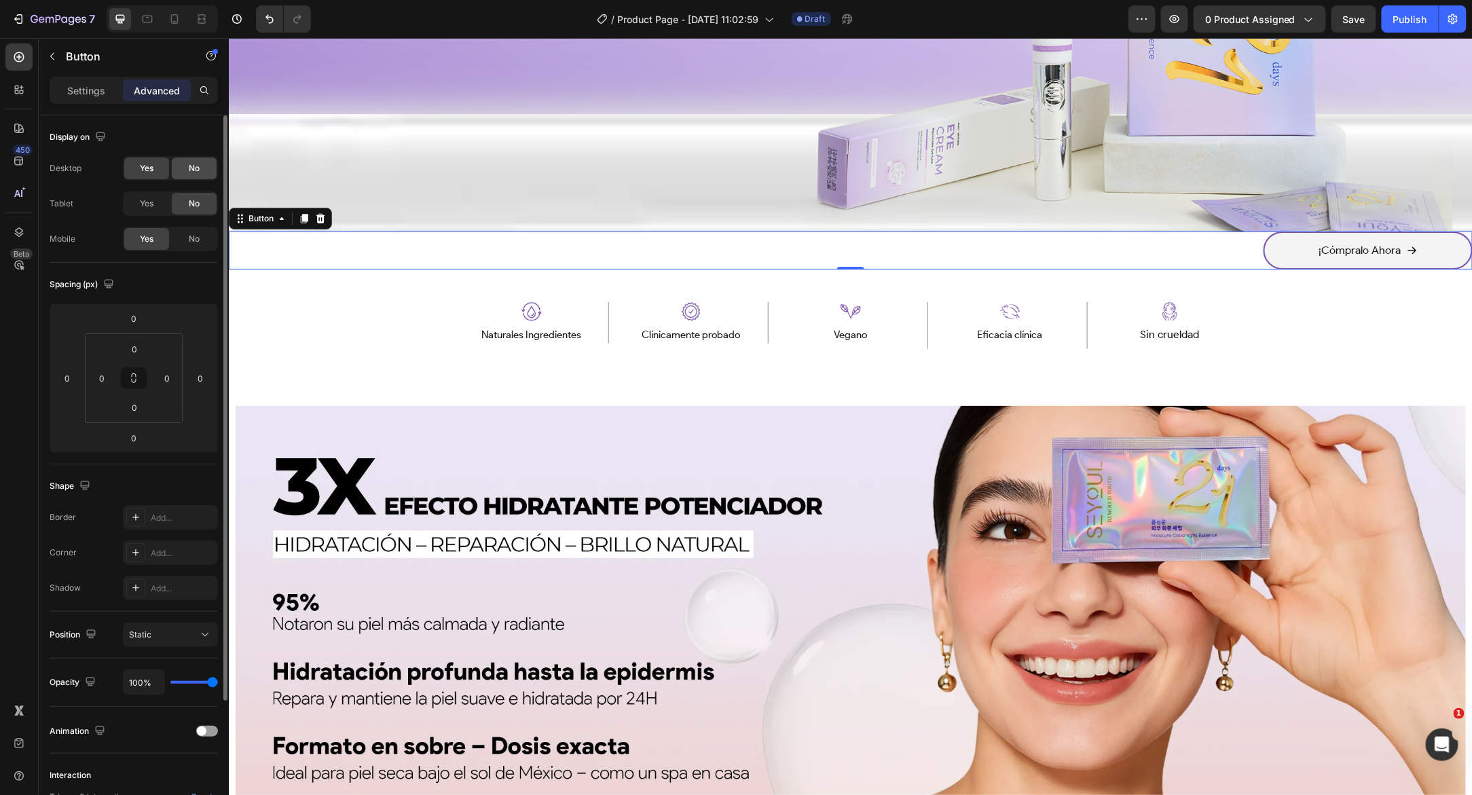
click at [208, 164] on div "No" at bounding box center [194, 168] width 45 height 22
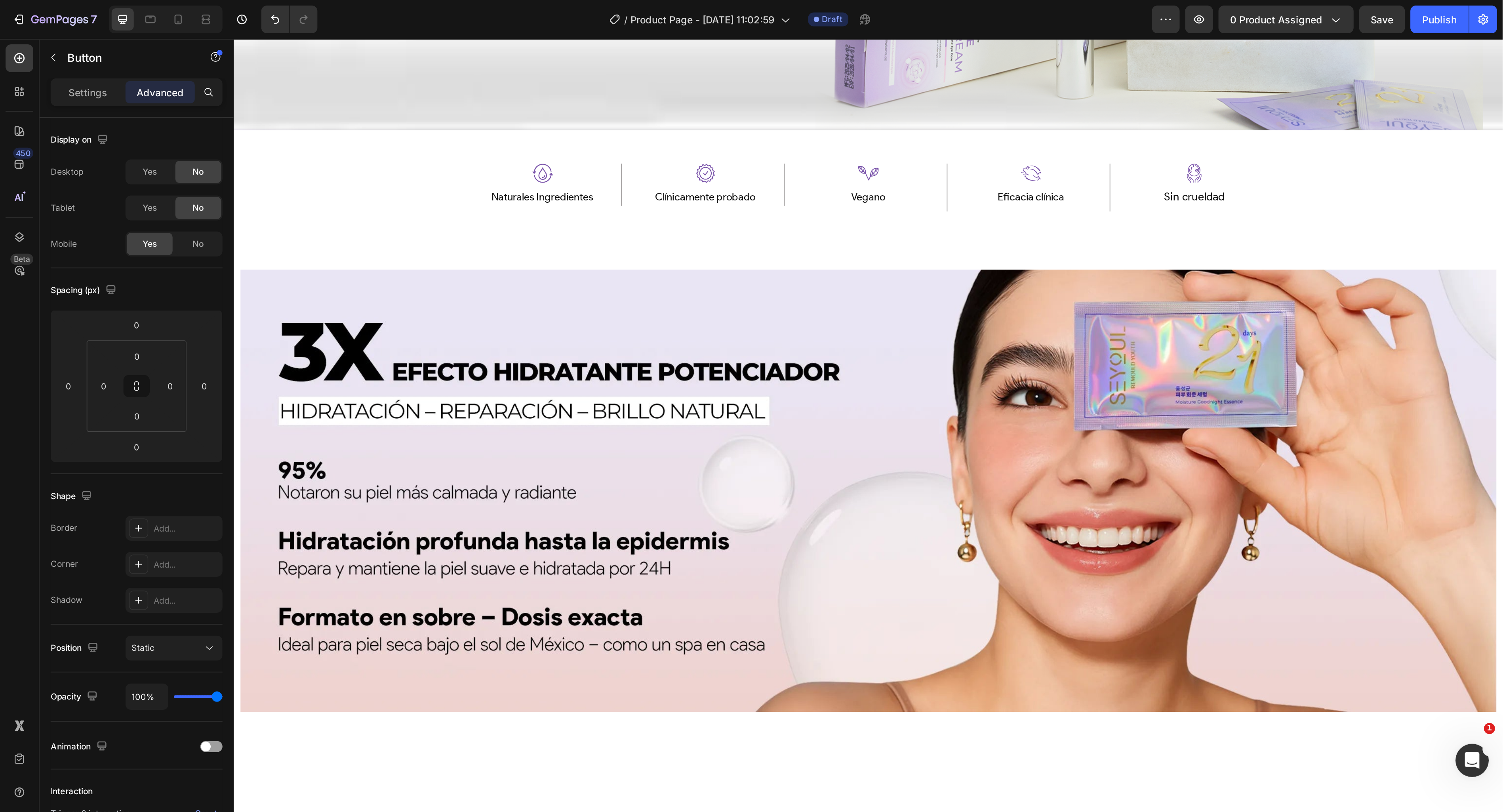
scroll to position [993, 0]
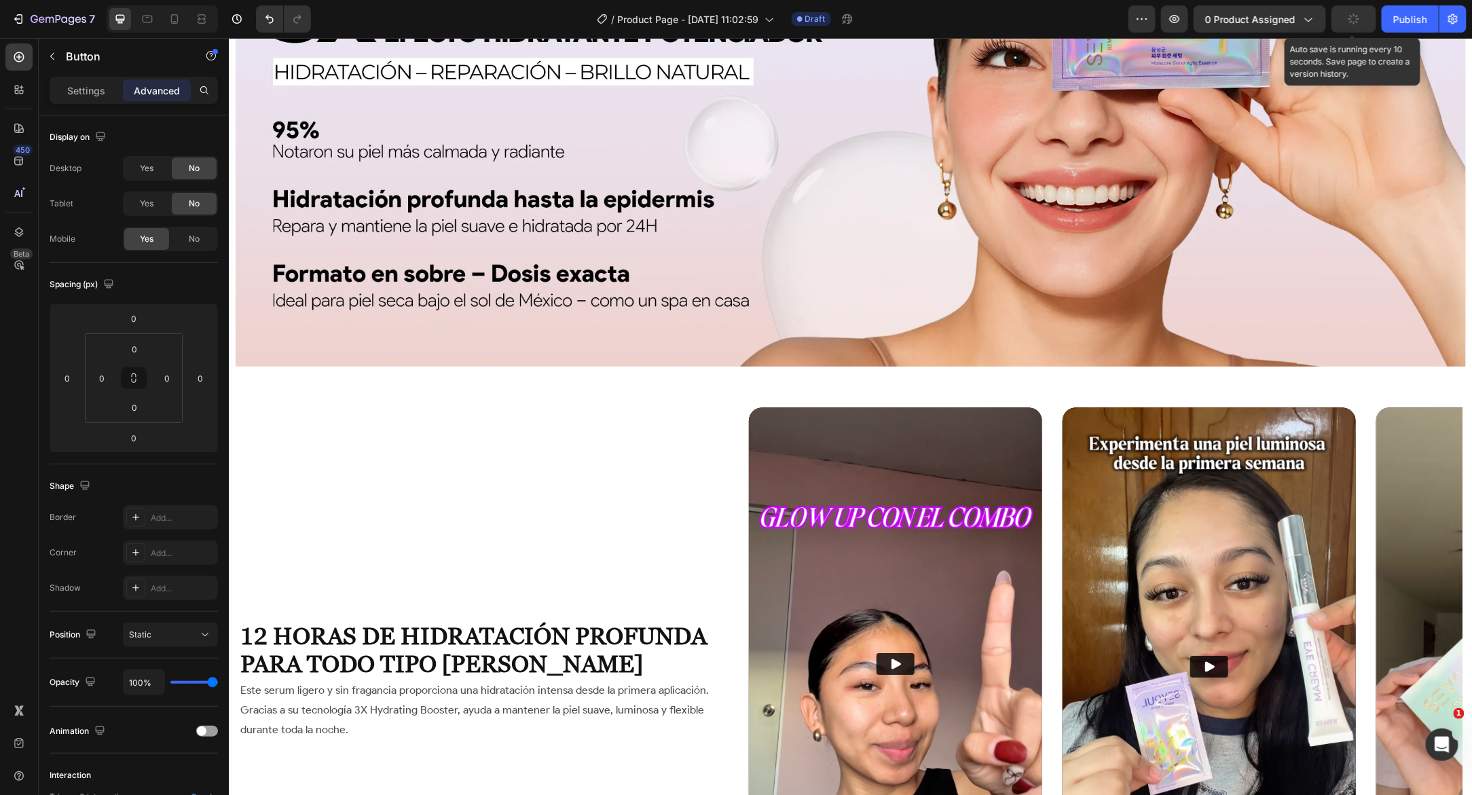
click at [1358, 22] on icon "button" at bounding box center [1353, 19] width 15 height 15
click at [1354, 23] on icon "button" at bounding box center [1354, 19] width 14 height 14
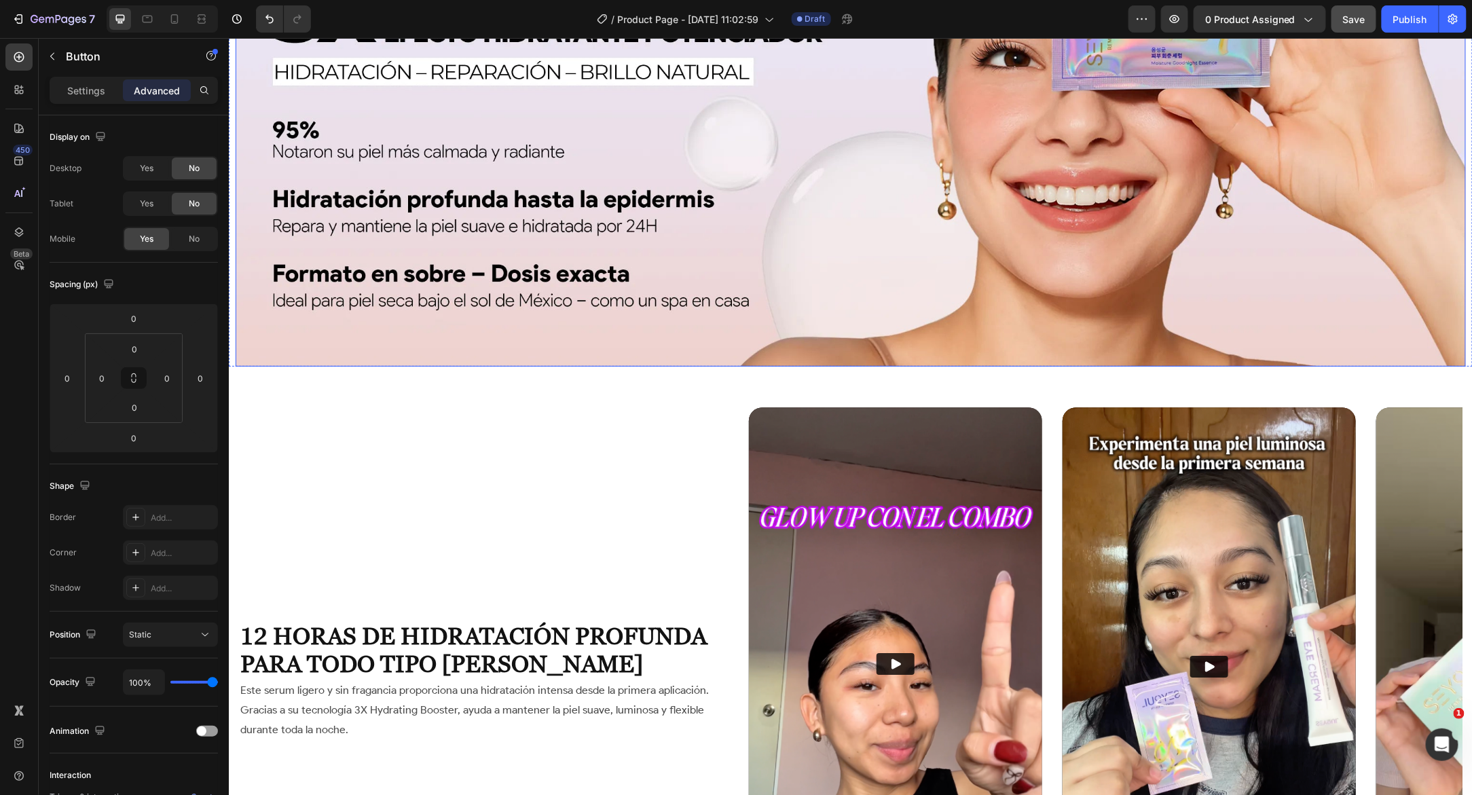
click at [785, 133] on img at bounding box center [850, 149] width 1230 height 433
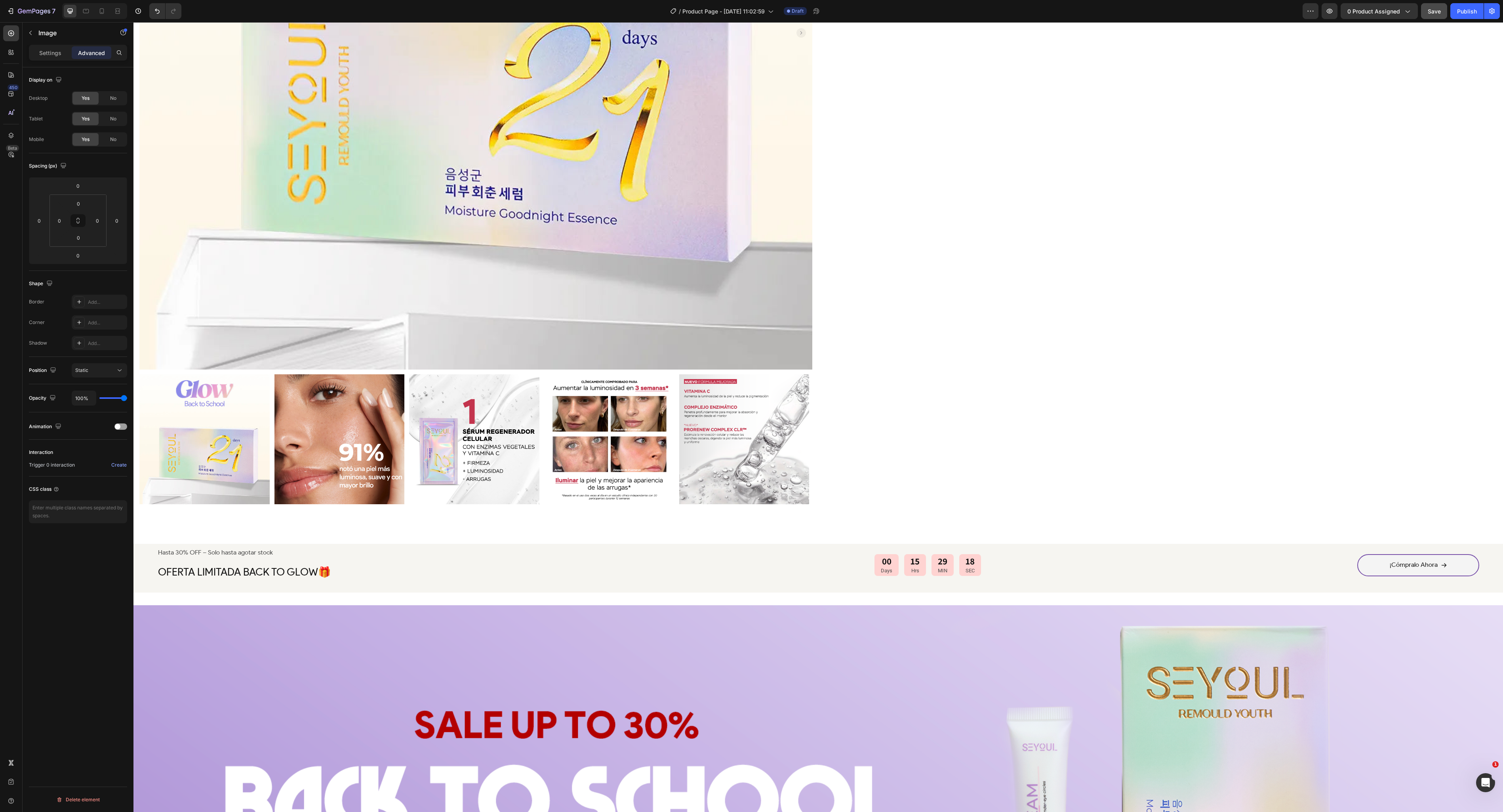
scroll to position [390, 0]
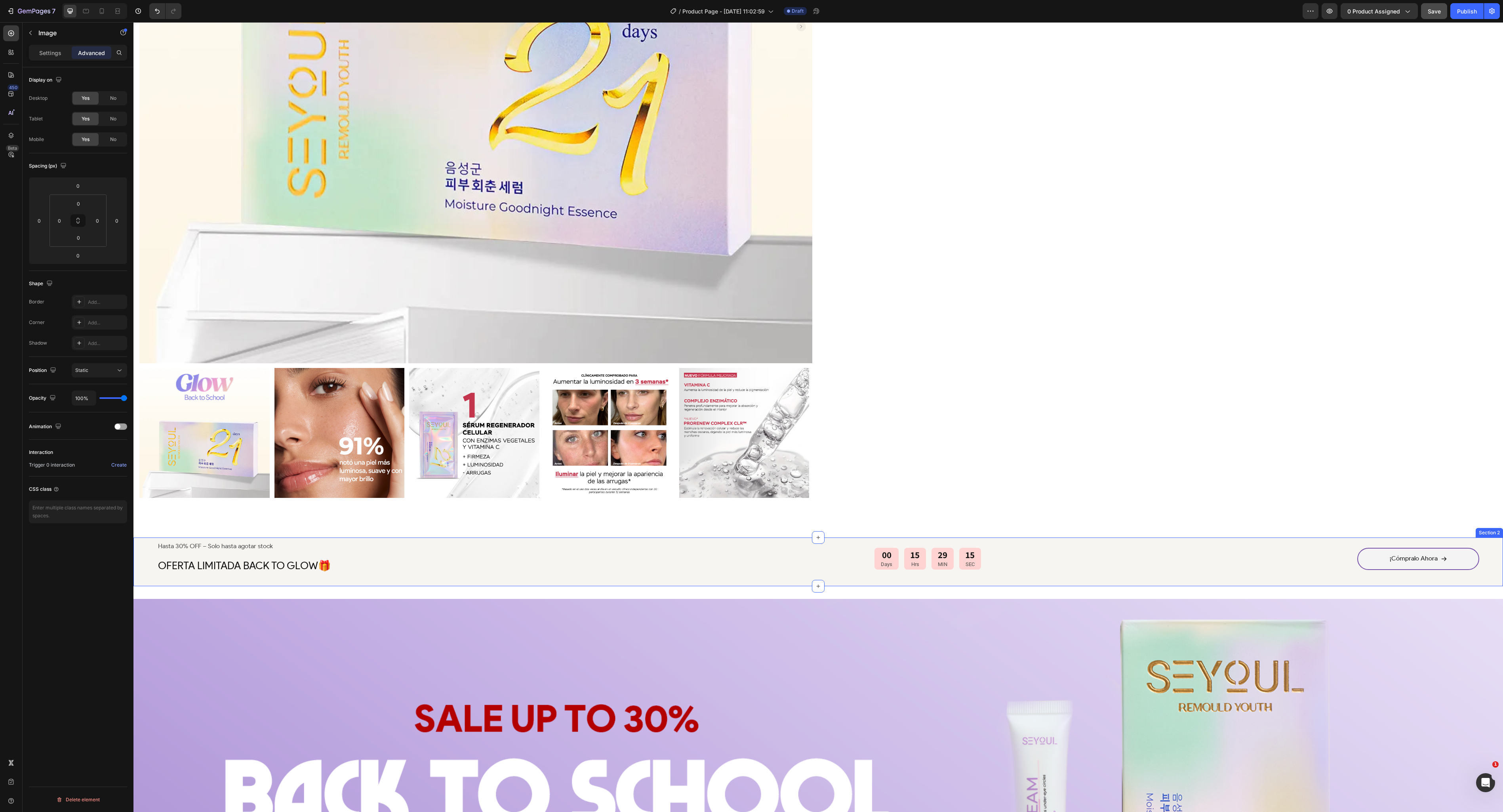
click at [441, 463] on div "Hasta 30% OFF – Solo hasta agotar stock Text Block OFERTA LIMITADA BACK TO GLOW…" at bounding box center [818, 561] width 1369 height 48
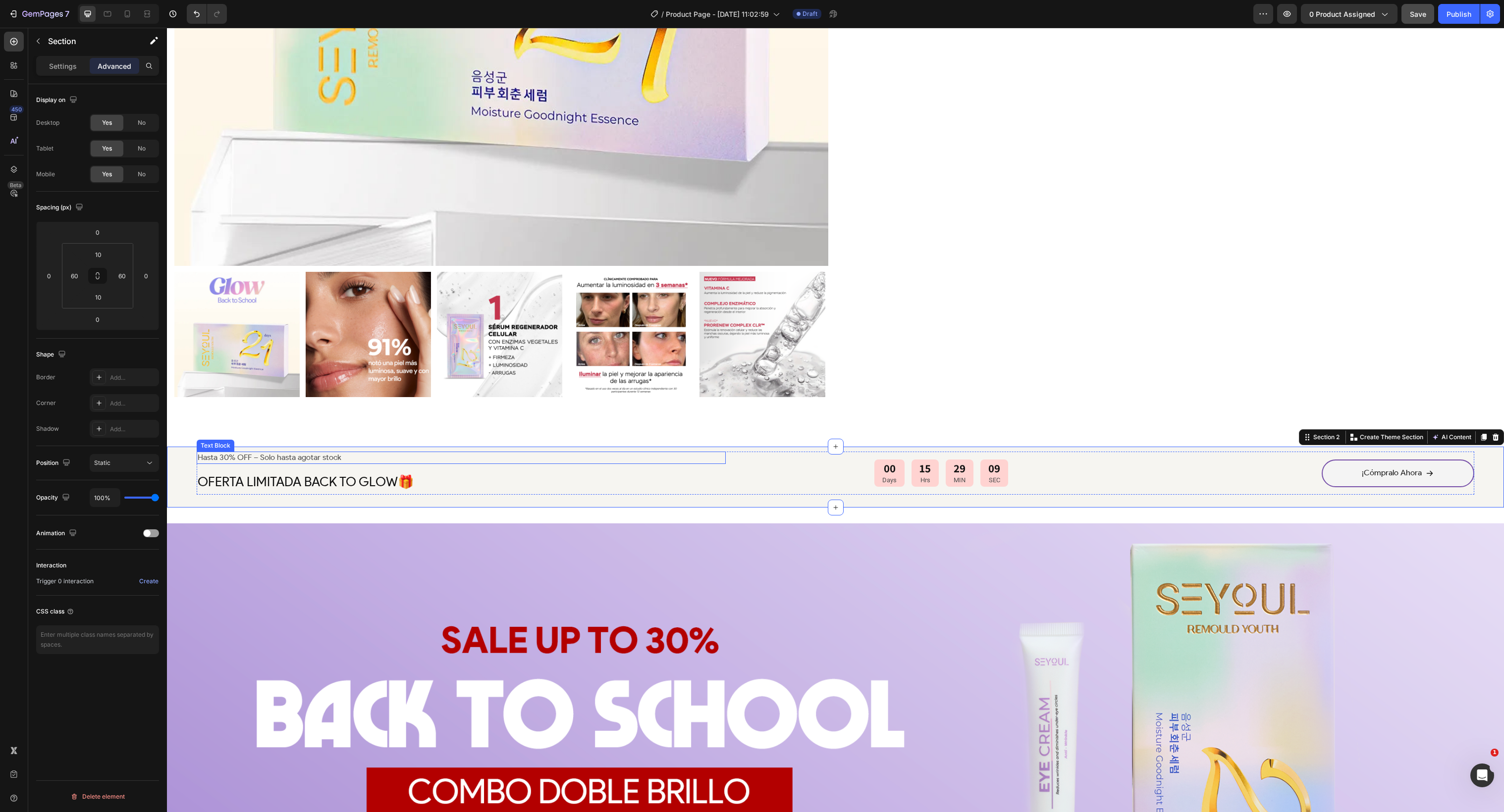
click at [487, 452] on p "Hasta 30% OFF – Solo hasta agotar stock" at bounding box center [461, 457] width 527 height 10
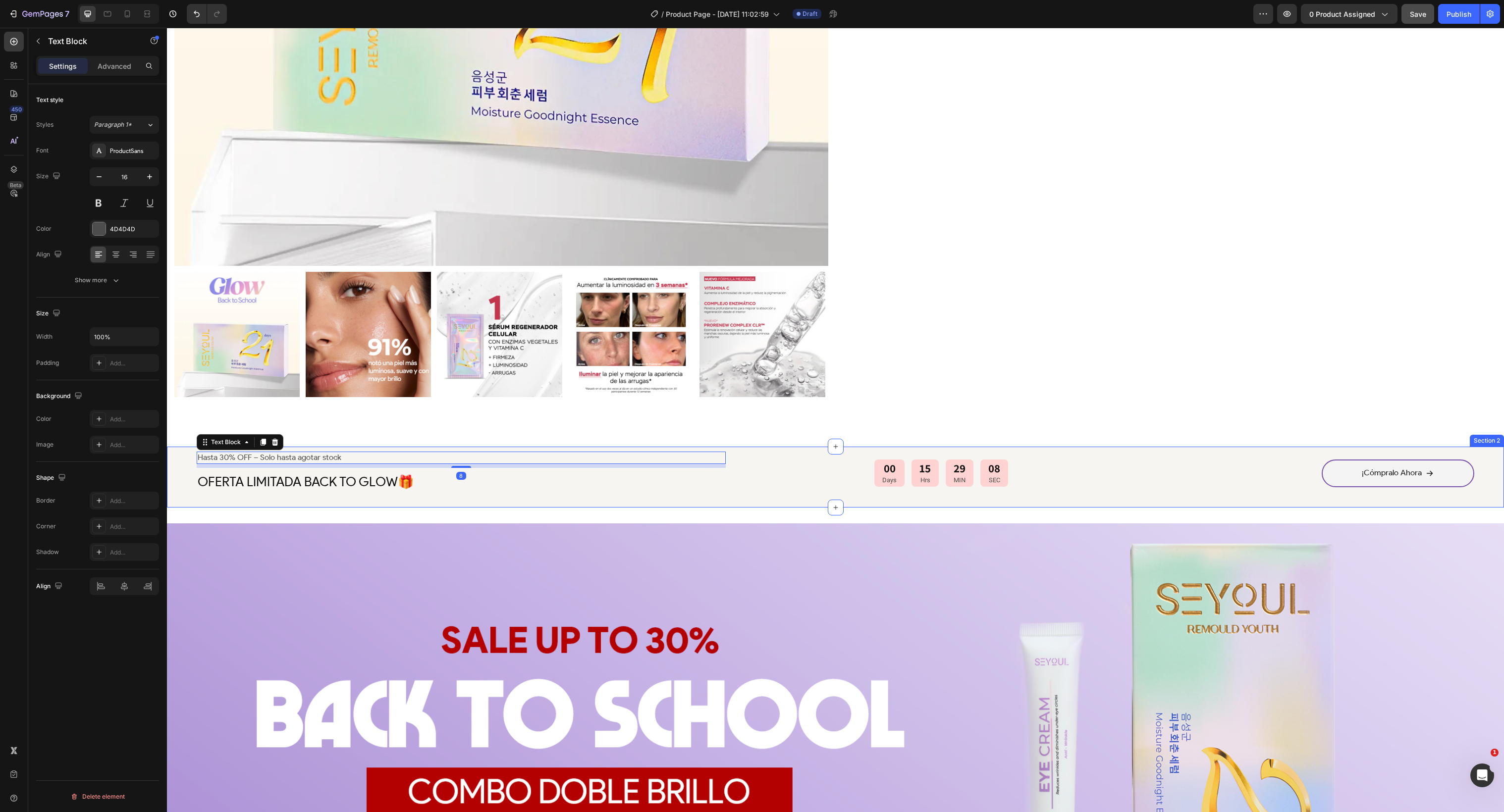
click at [180, 456] on div "Hasta 30% OFF – Solo hasta agotar stock Text Block 8 OFERTA LIMITADA BACK TO GL…" at bounding box center [836, 476] width 1337 height 61
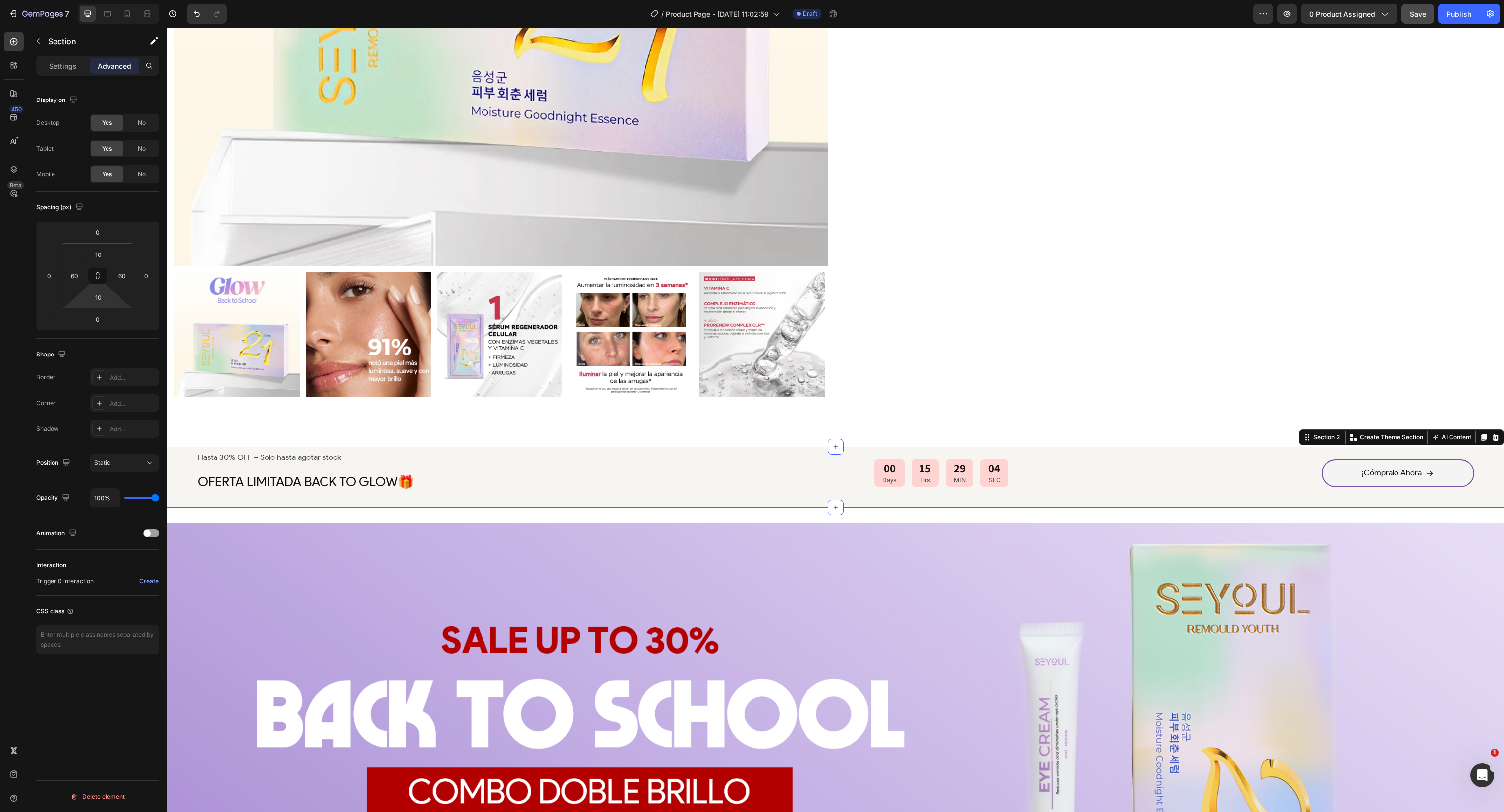
click at [99, 305] on html "7 Version history / Product Page - Aug 22, 11:02:59 Draft Preview 0 product ass…" at bounding box center [752, 776] width 1504 height 1551
click at [99, 303] on input "10" at bounding box center [98, 297] width 20 height 15
click at [101, 300] on input "10" at bounding box center [98, 297] width 20 height 15
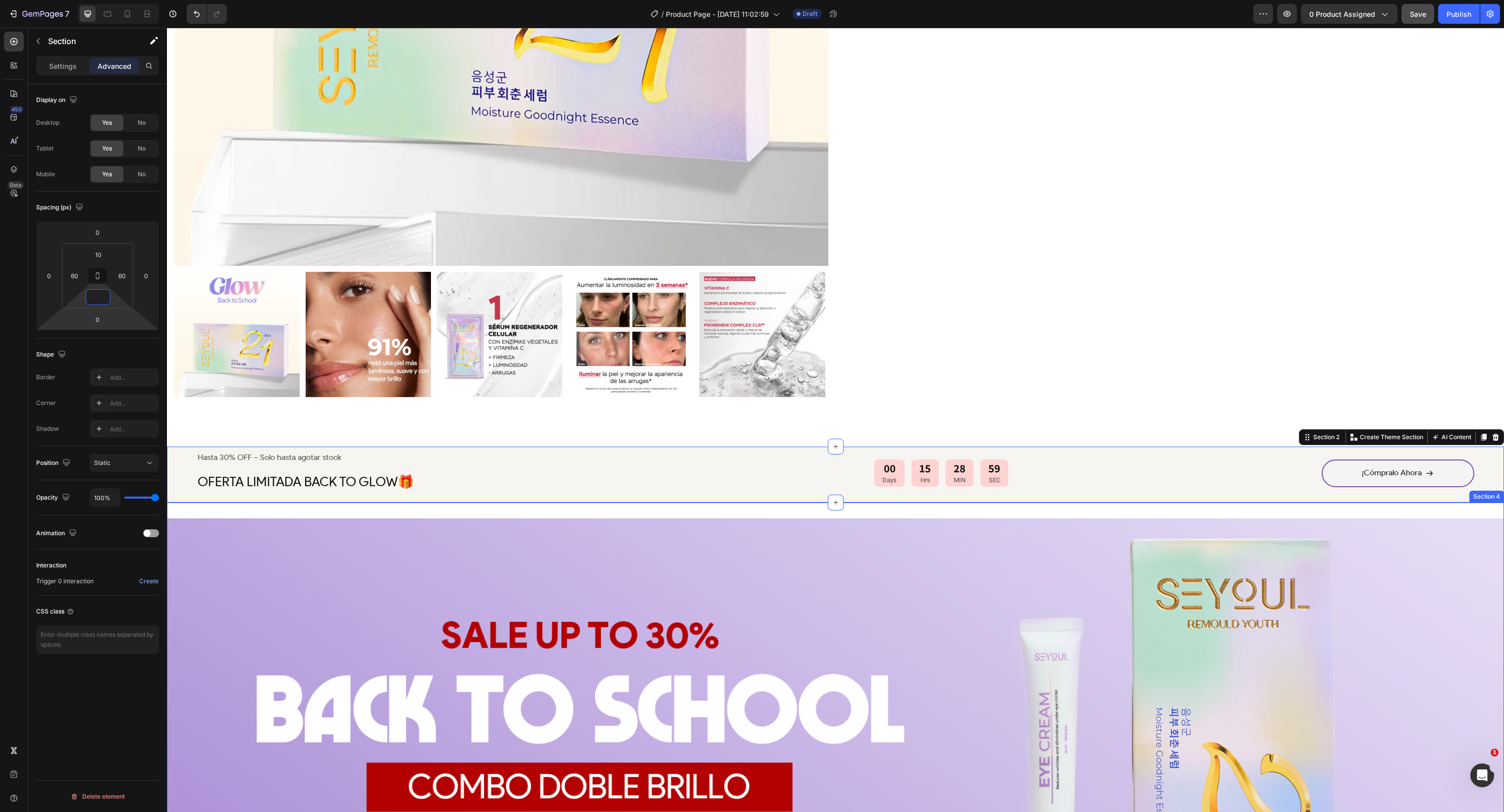
click at [217, 519] on img at bounding box center [836, 772] width 1337 height 507
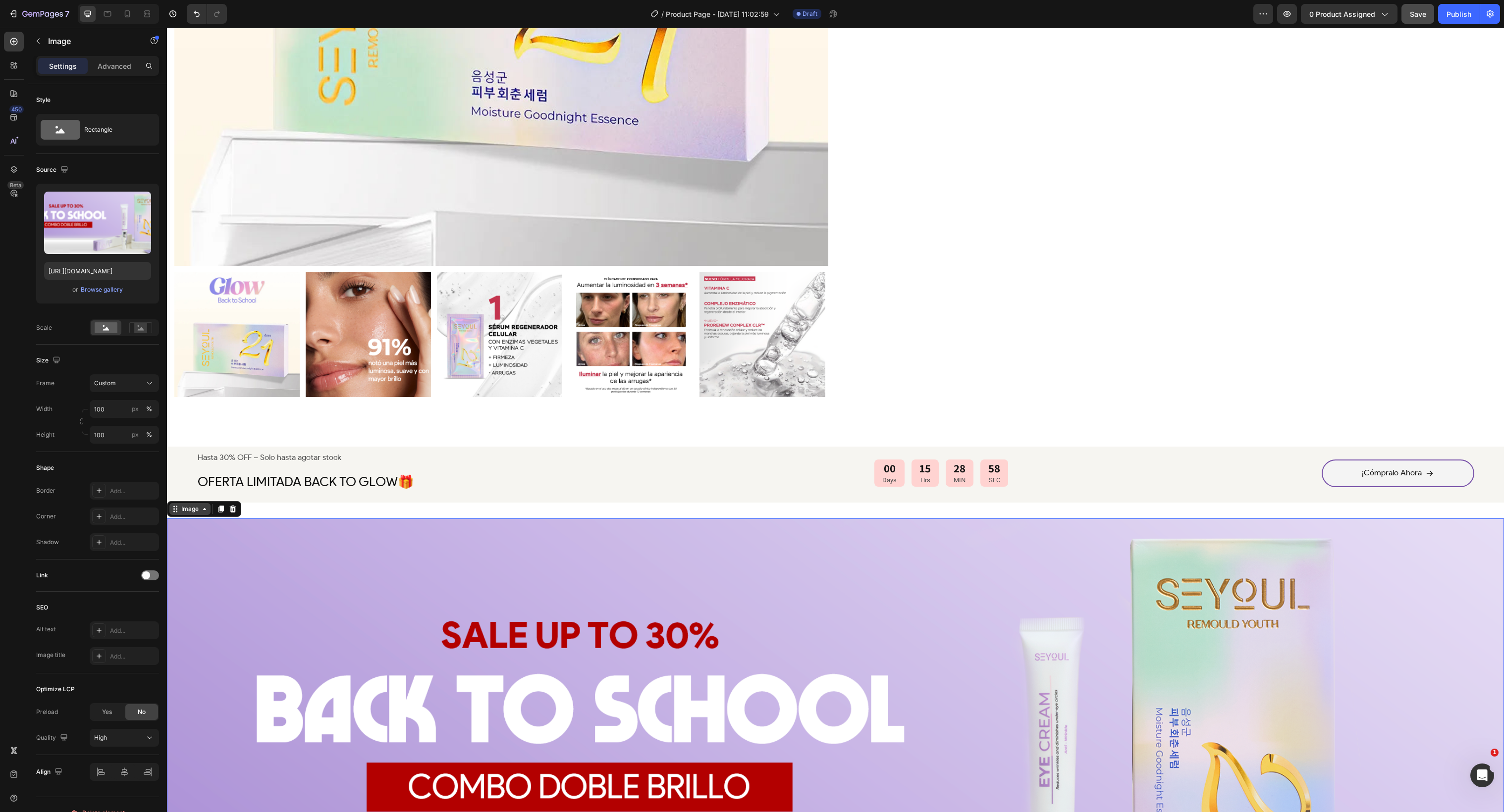
click at [202, 507] on icon at bounding box center [204, 509] width 8 height 8
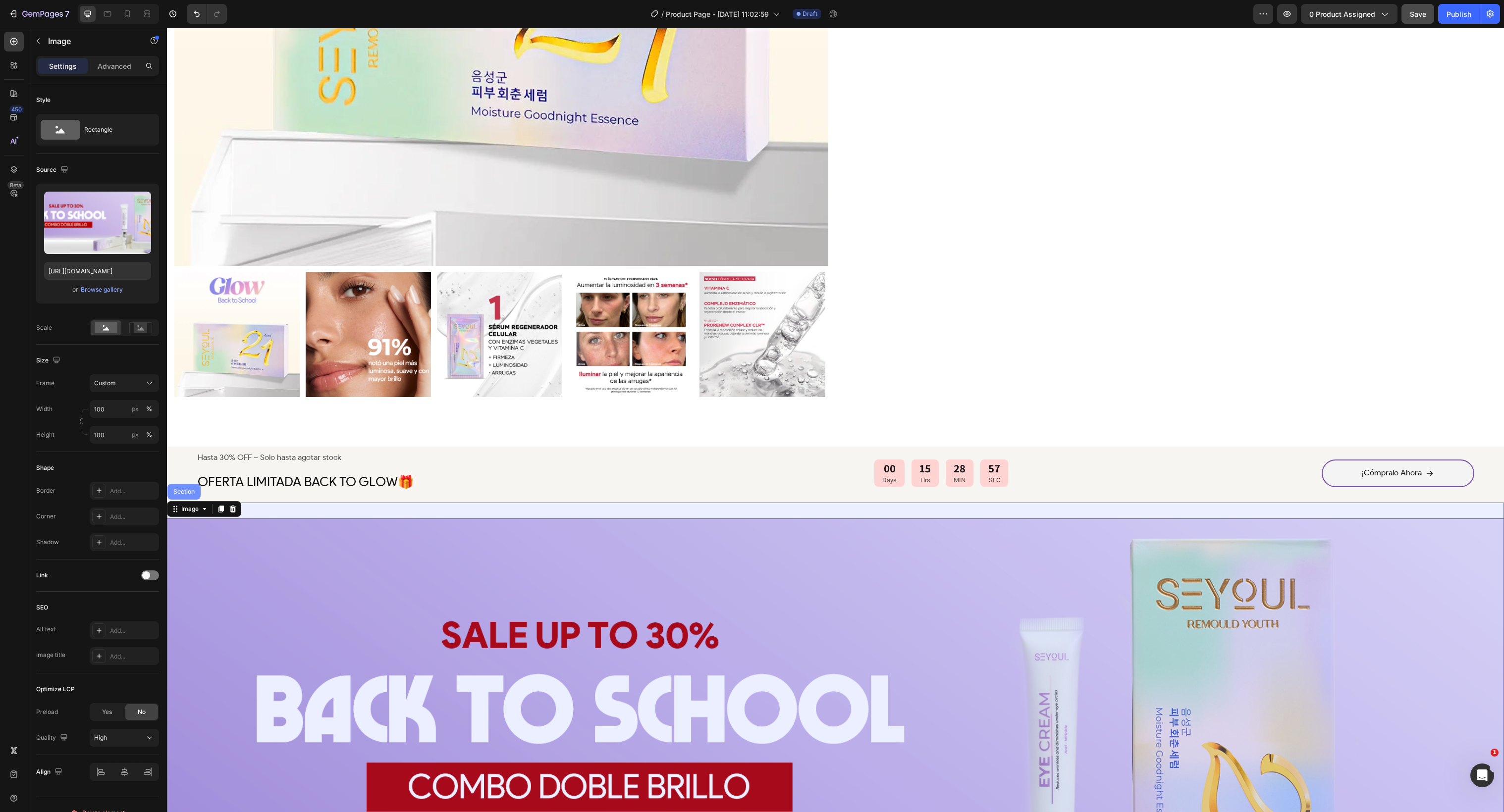
click at [193, 491] on div "Section" at bounding box center [183, 492] width 33 height 16
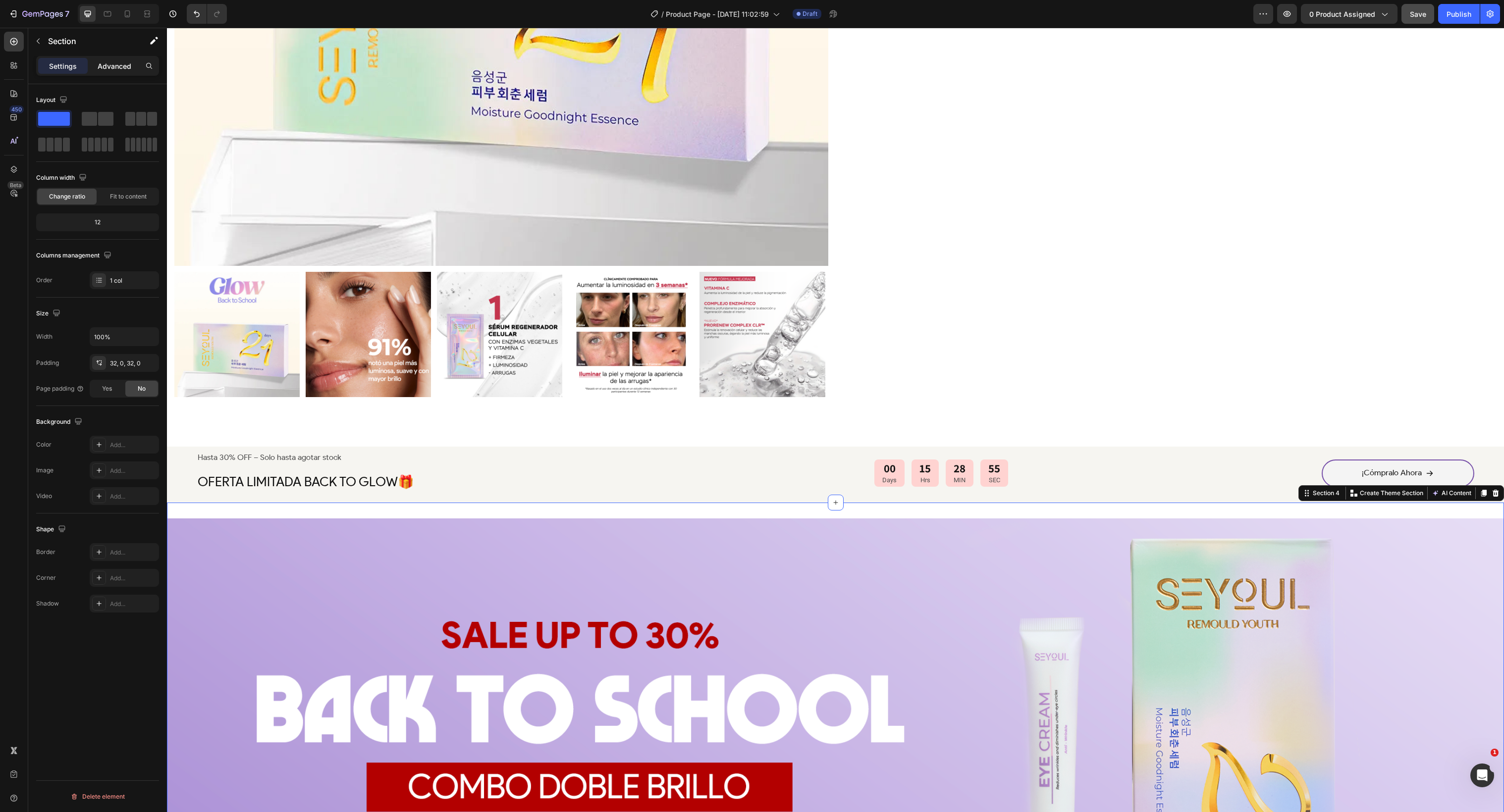
click at [127, 69] on p "Advanced" at bounding box center [115, 66] width 34 height 10
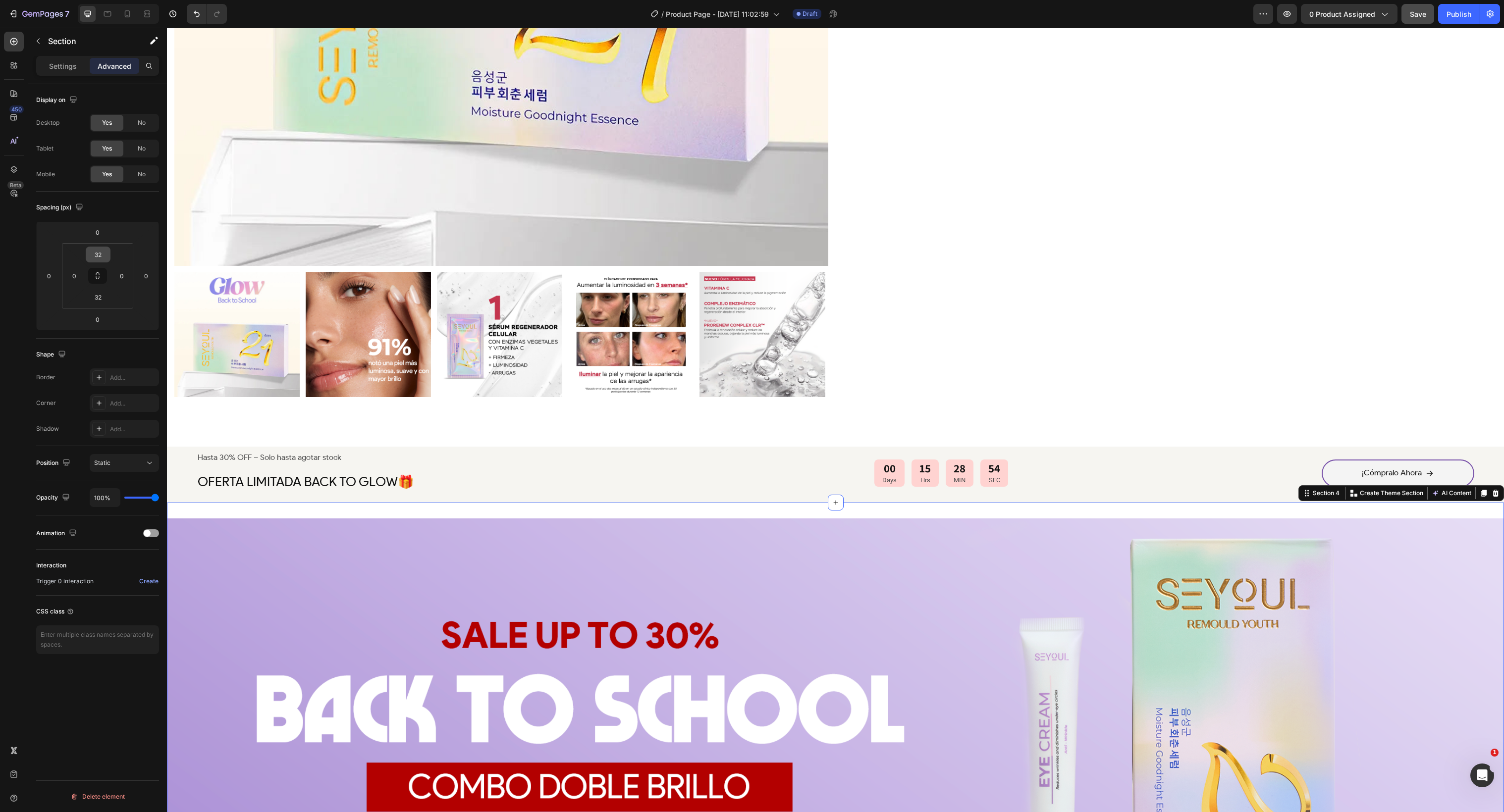
click at [101, 258] on input "32" at bounding box center [98, 255] width 20 height 15
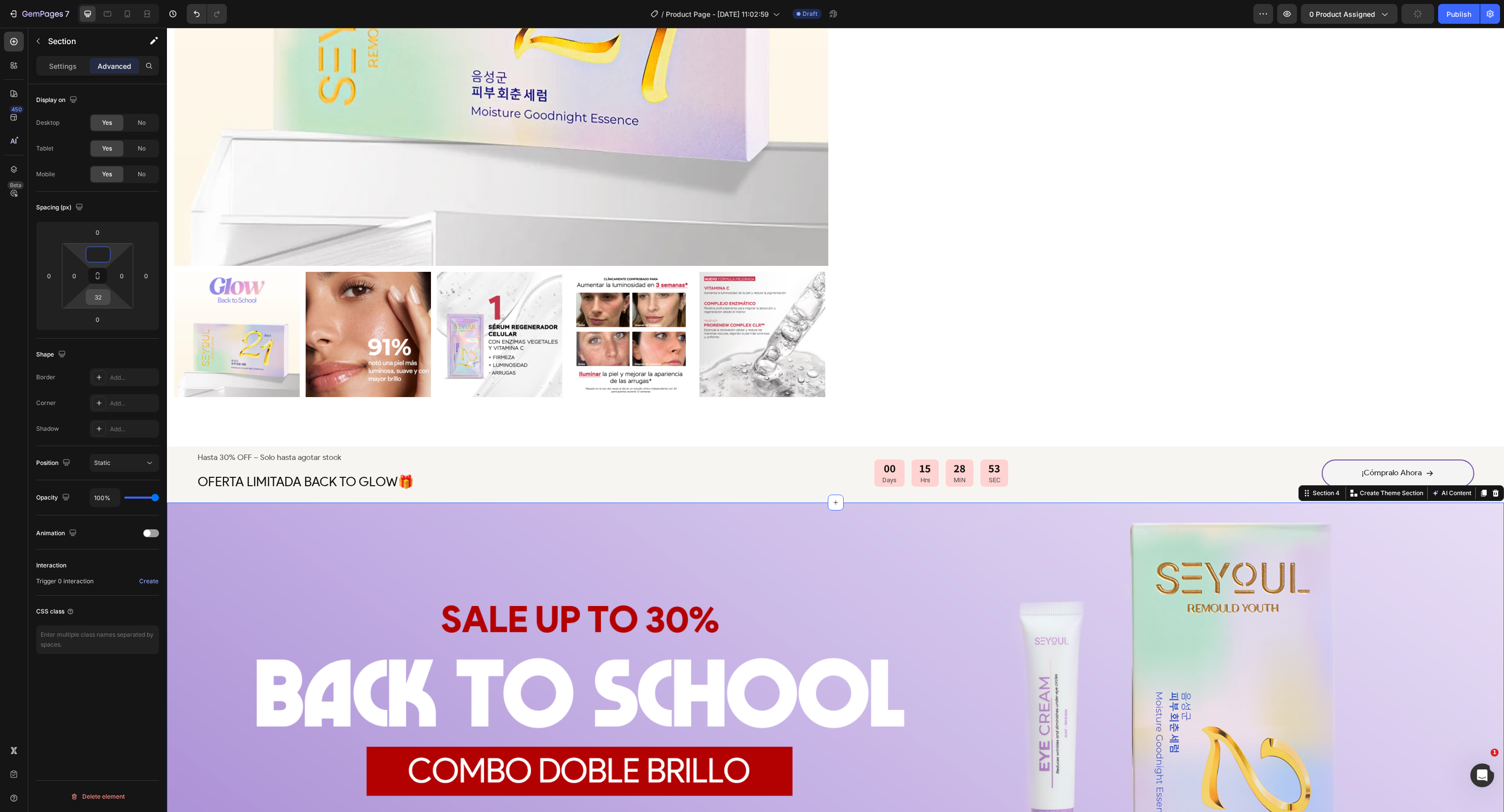
type input "0"
click at [104, 304] on input "32" at bounding box center [98, 297] width 20 height 15
type input "2"
type input "60"
click at [505, 452] on div "Hasta 30% OFF – Solo hasta agotar stock" at bounding box center [460, 457] width 529 height 12
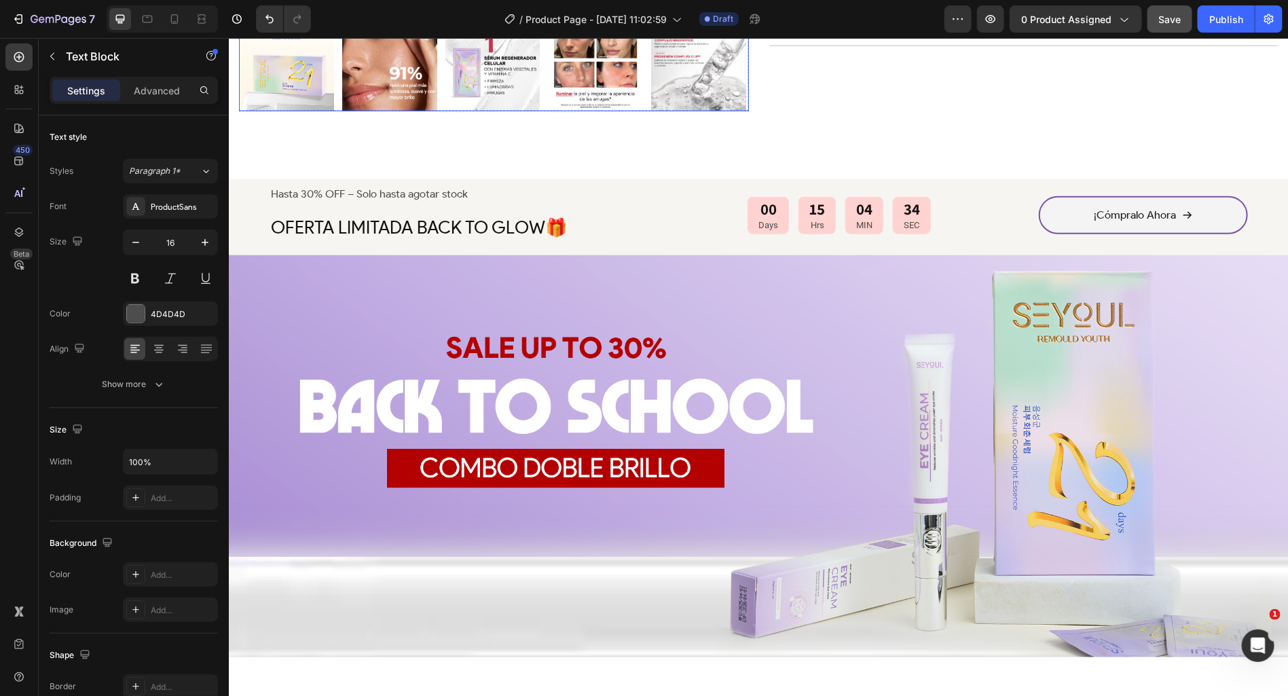
scroll to position [640, 0]
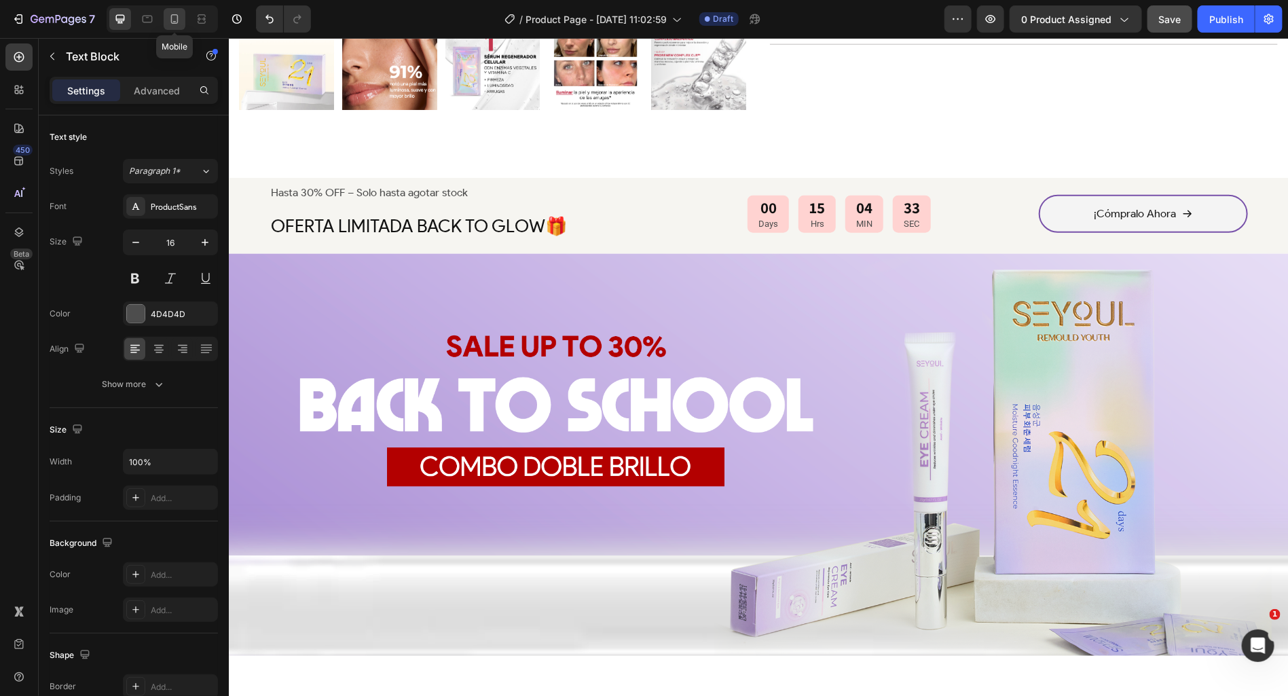
click at [171, 15] on icon at bounding box center [174, 19] width 7 height 10
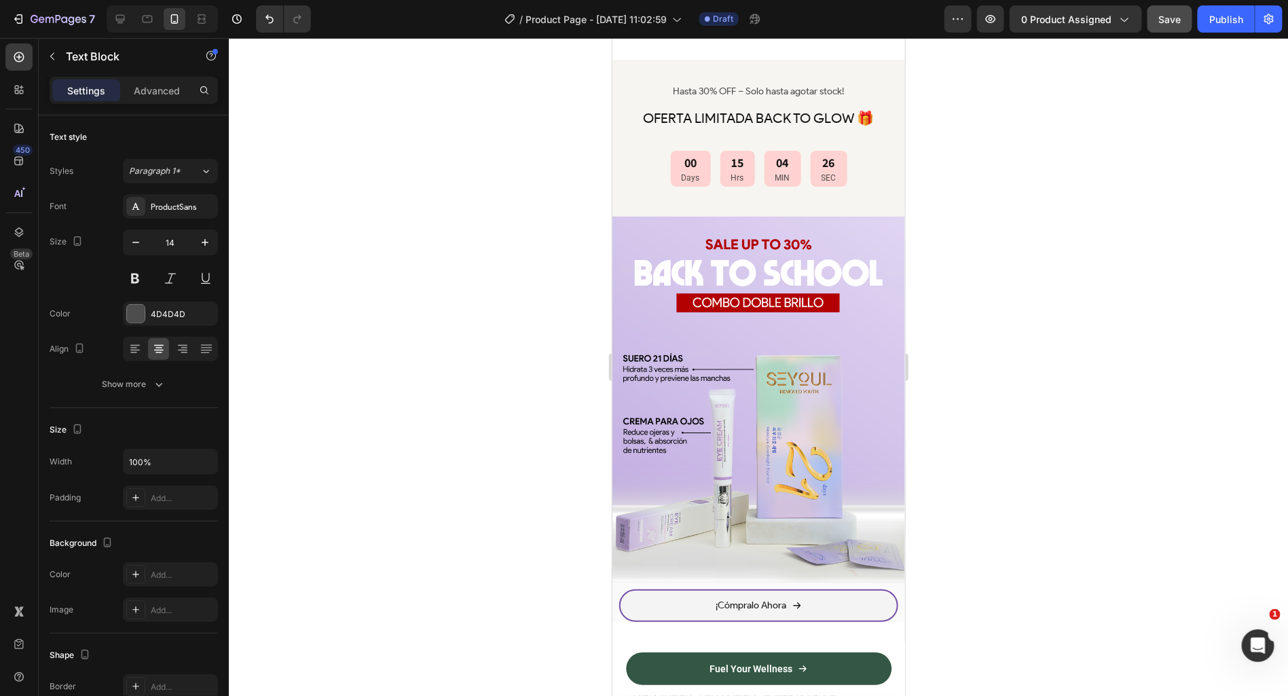
scroll to position [1130, 0]
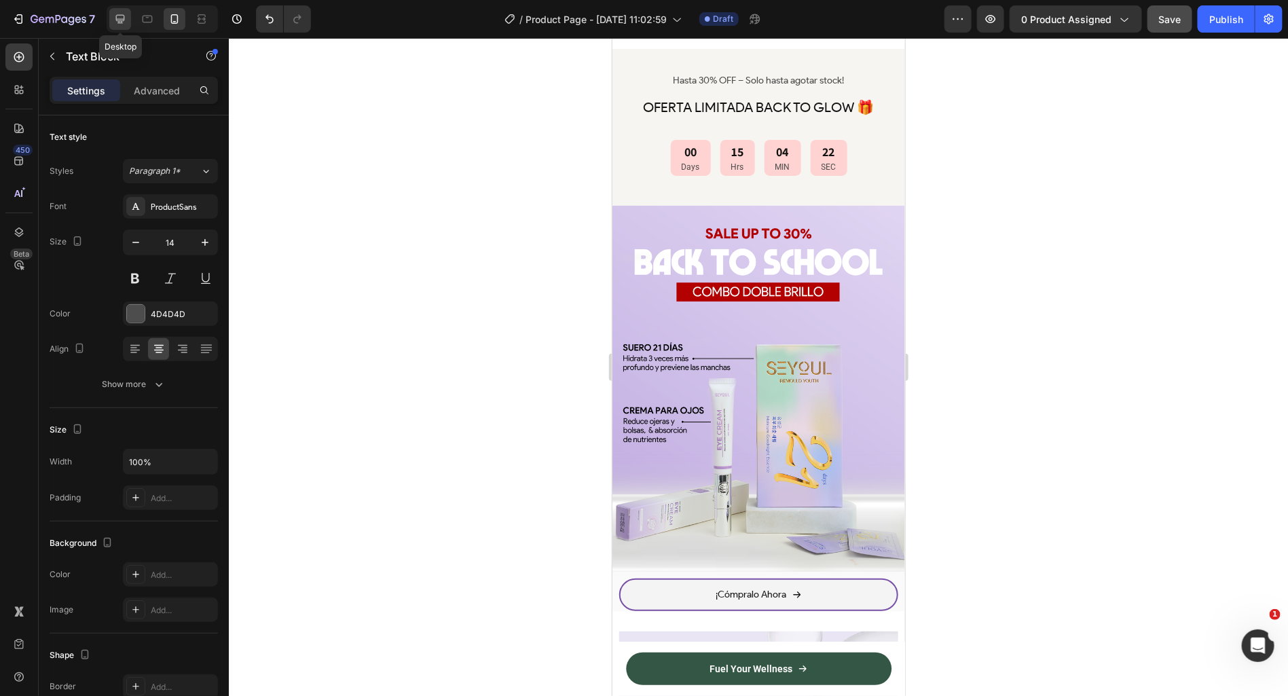
click at [115, 25] on icon at bounding box center [120, 19] width 14 height 14
type input "16"
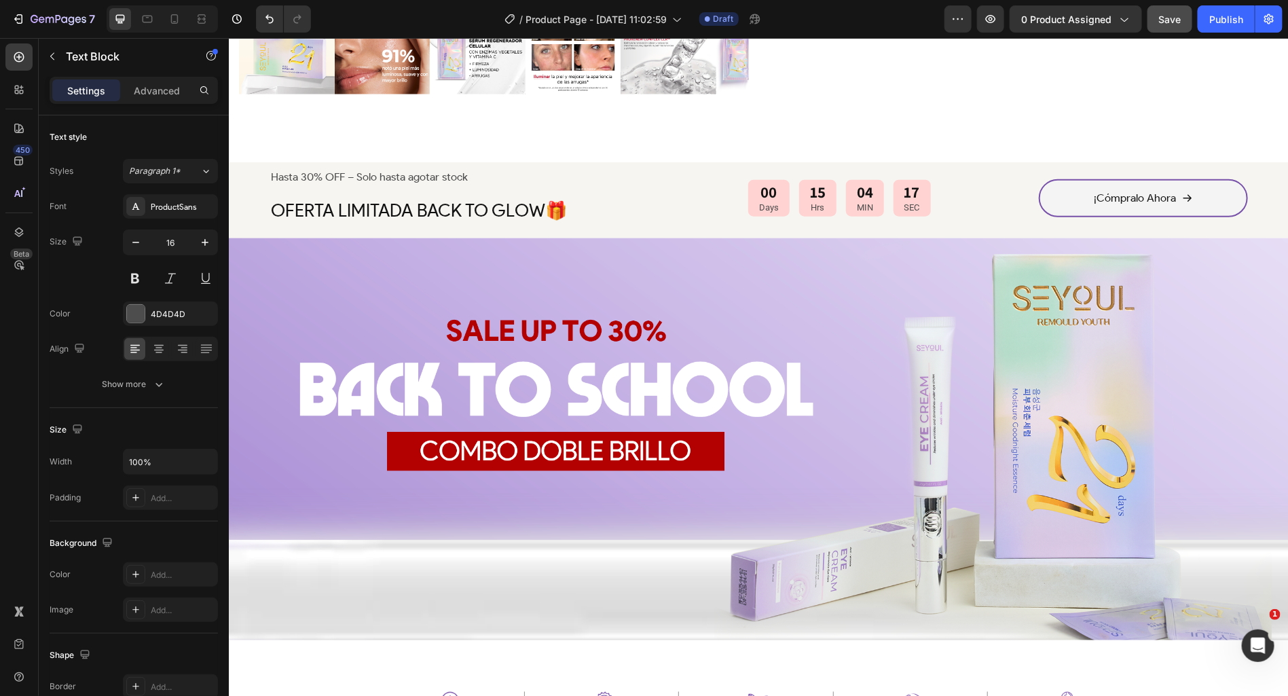
scroll to position [651, 0]
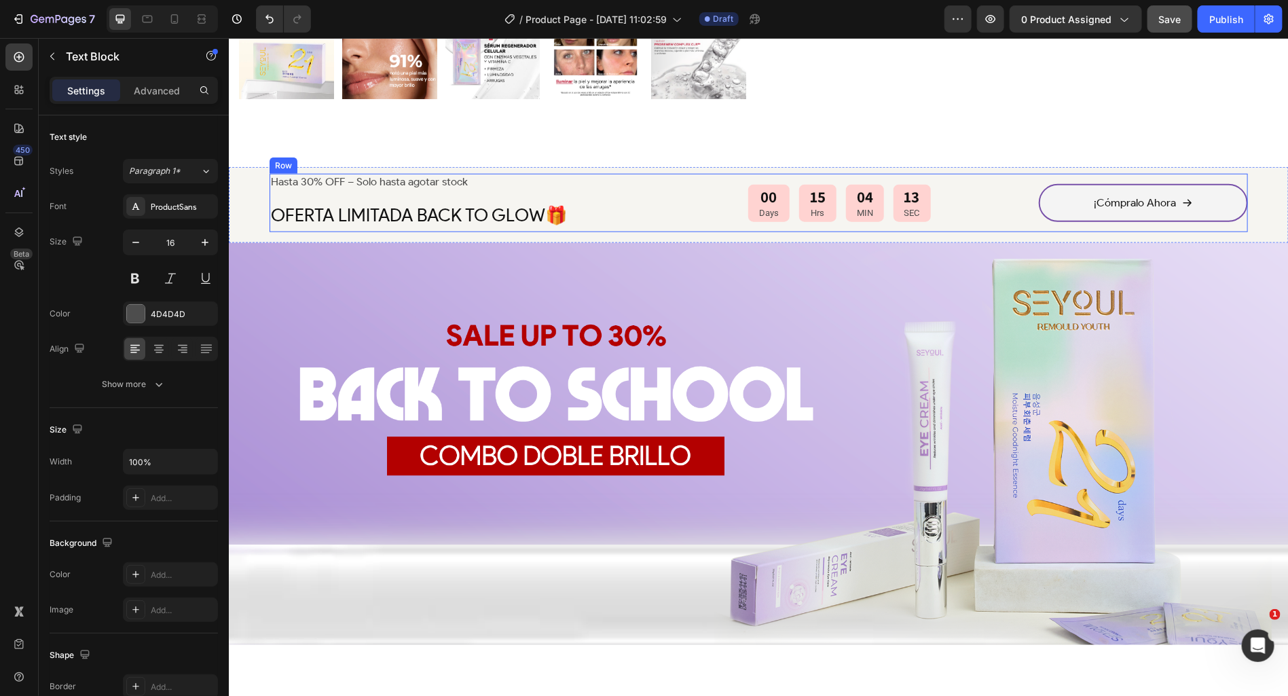
click at [670, 168] on div "Hasta 30% OFF – Solo hasta agotar stock Text Block OFERTA LIMITADA BACK TO GLOW…" at bounding box center [758, 204] width 1060 height 76
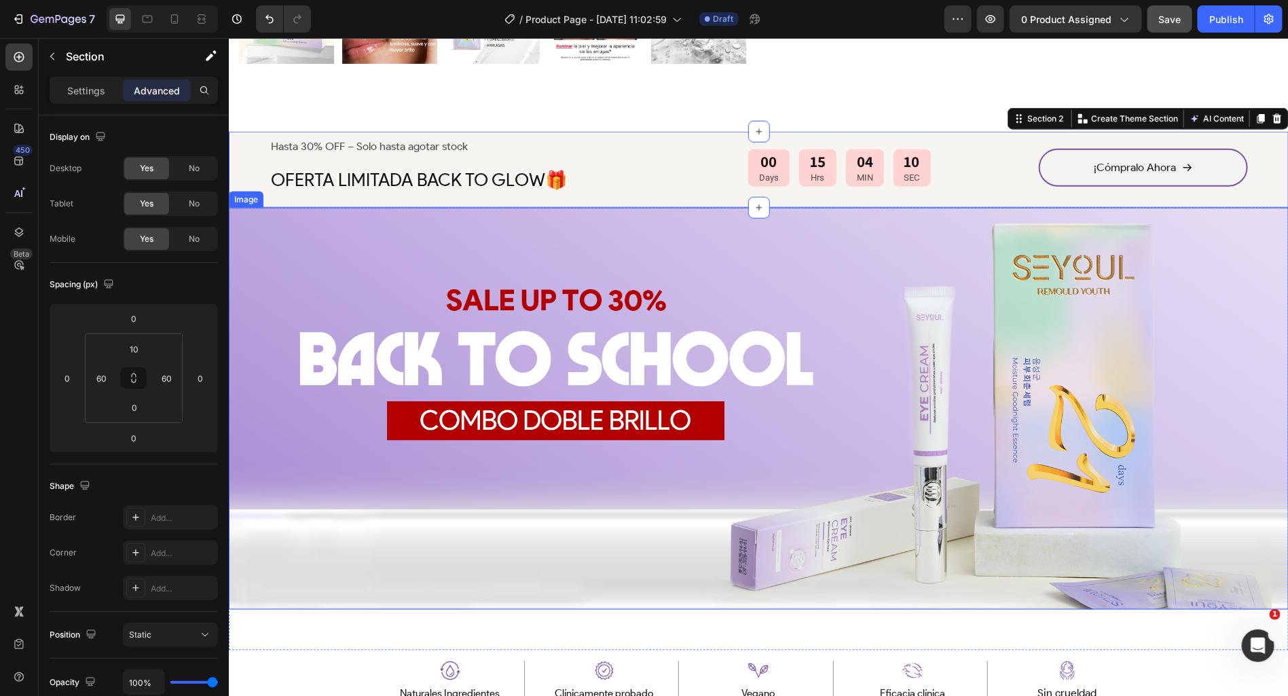
scroll to position [687, 0]
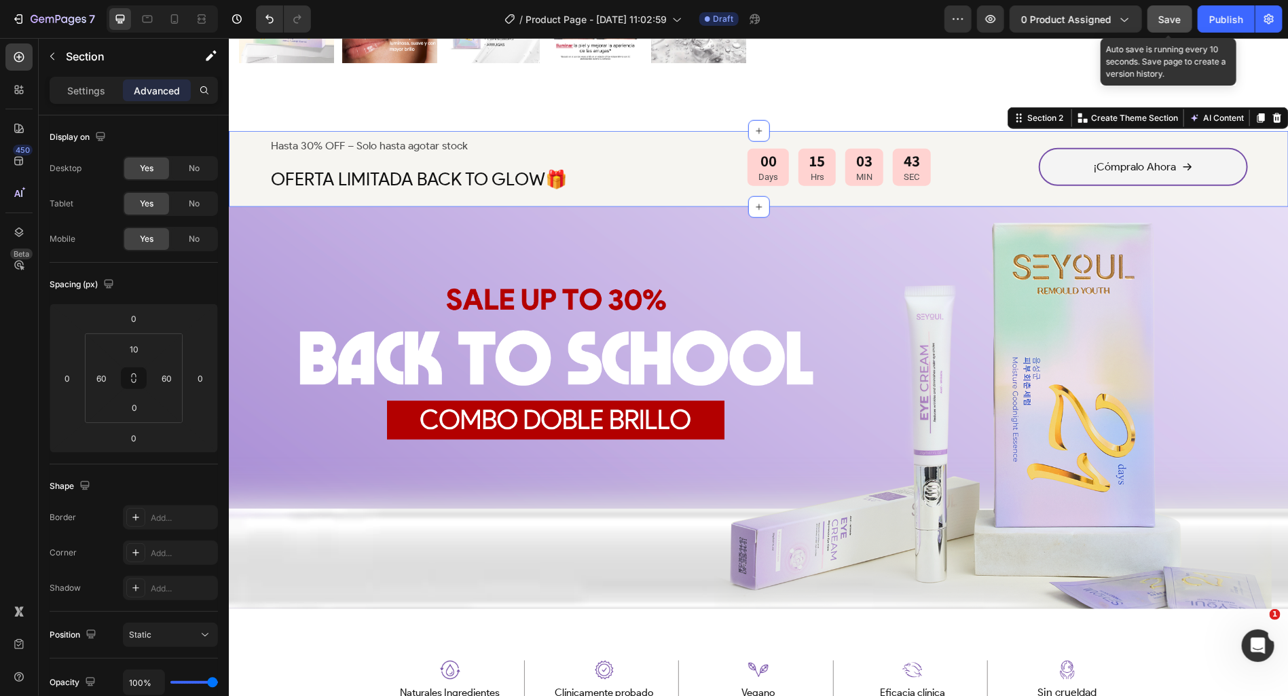
click at [1181, 26] on button "Save" at bounding box center [1169, 18] width 45 height 27
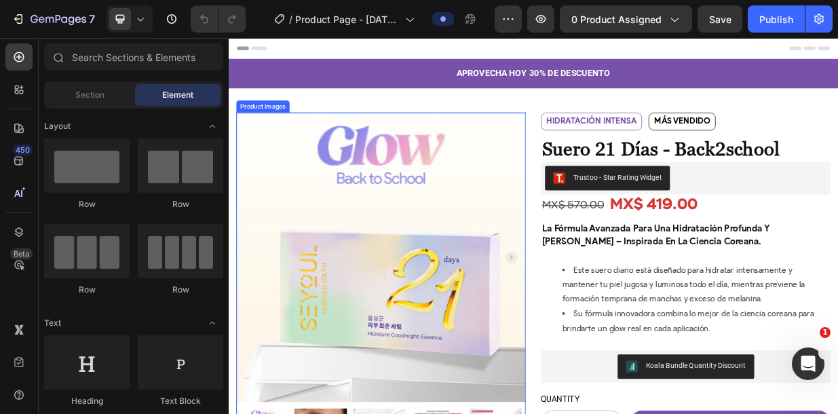
click at [478, 174] on img at bounding box center [432, 331] width 387 height 387
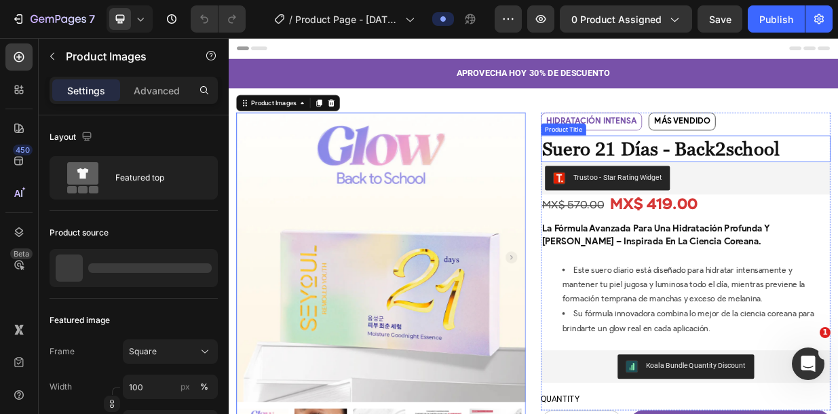
click at [478, 180] on div "Product Images 0 Row HIDRATACIÓN INTENSA Text Block MÁS VENDIDO Text Block Row …" at bounding box center [636, 421] width 815 height 567
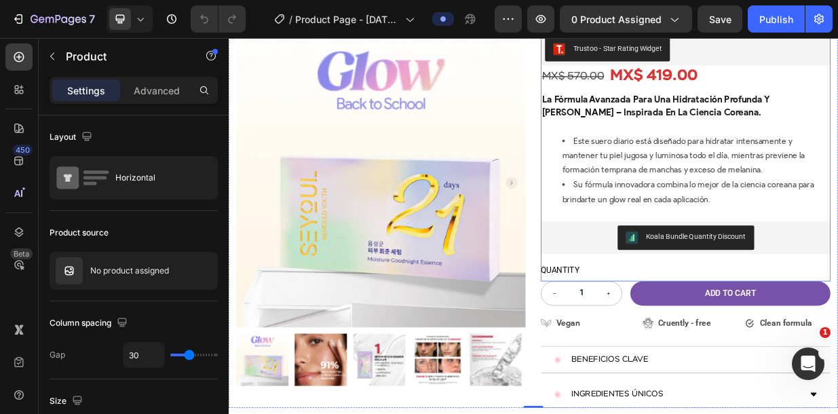
scroll to position [360, 0]
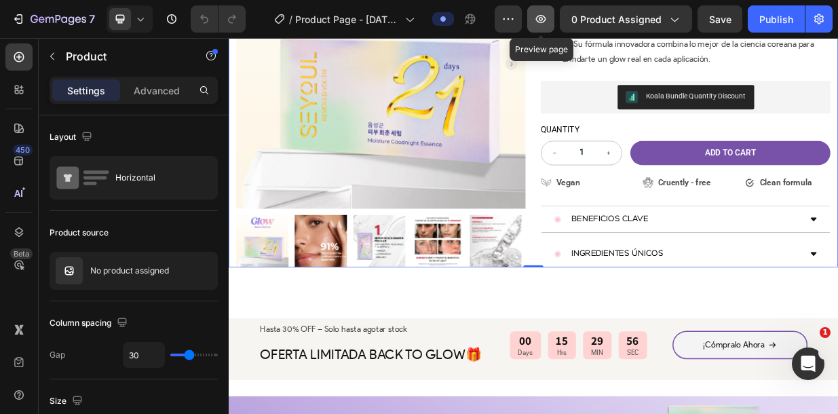
click at [478, 17] on icon "button" at bounding box center [541, 19] width 14 height 14
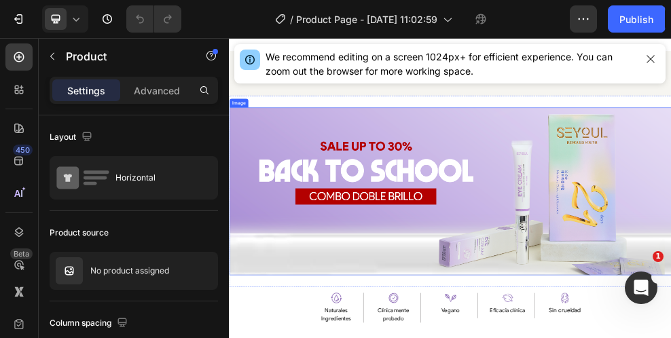
scroll to position [625, 0]
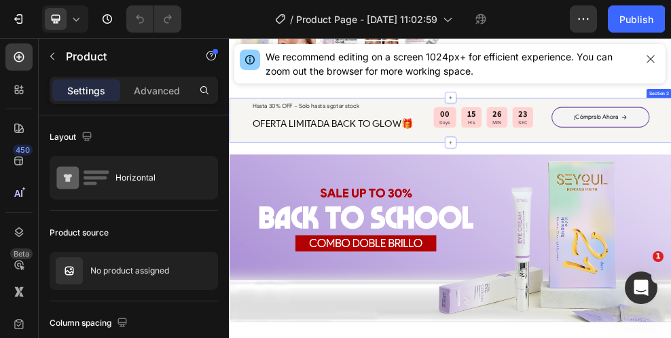
click at [474, 224] on div "Hasta 30% OFF – Solo hasta agotar stock Text Block OFERTA LIMITADA BACK TO GLOW…" at bounding box center [636, 188] width 815 height 83
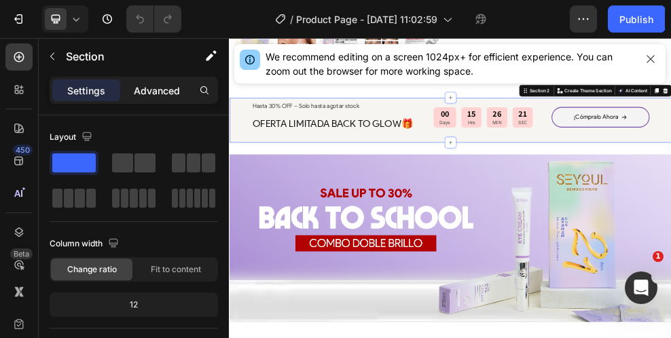
click at [143, 86] on p "Advanced" at bounding box center [157, 90] width 46 height 14
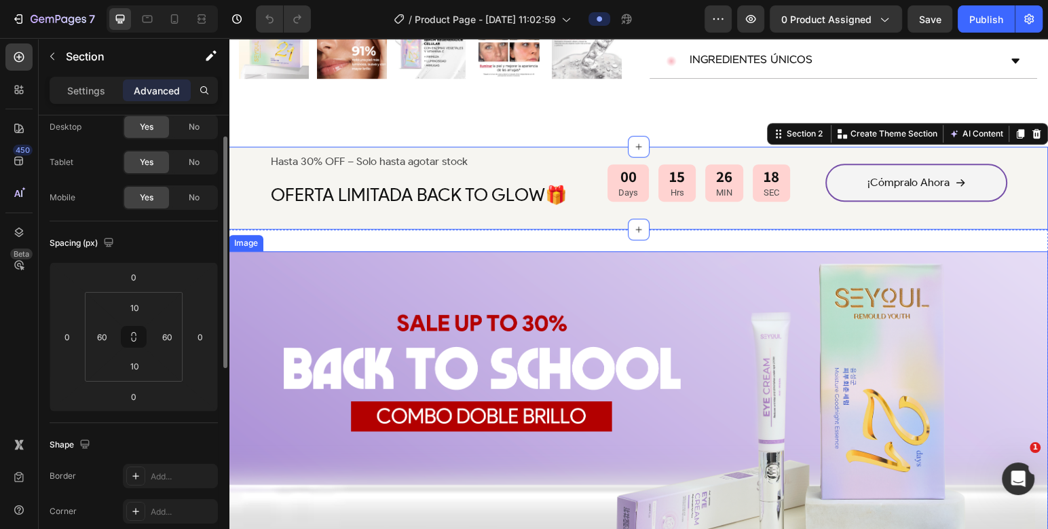
scroll to position [41, 0]
click at [138, 236] on input "10" at bounding box center [134, 366] width 27 height 20
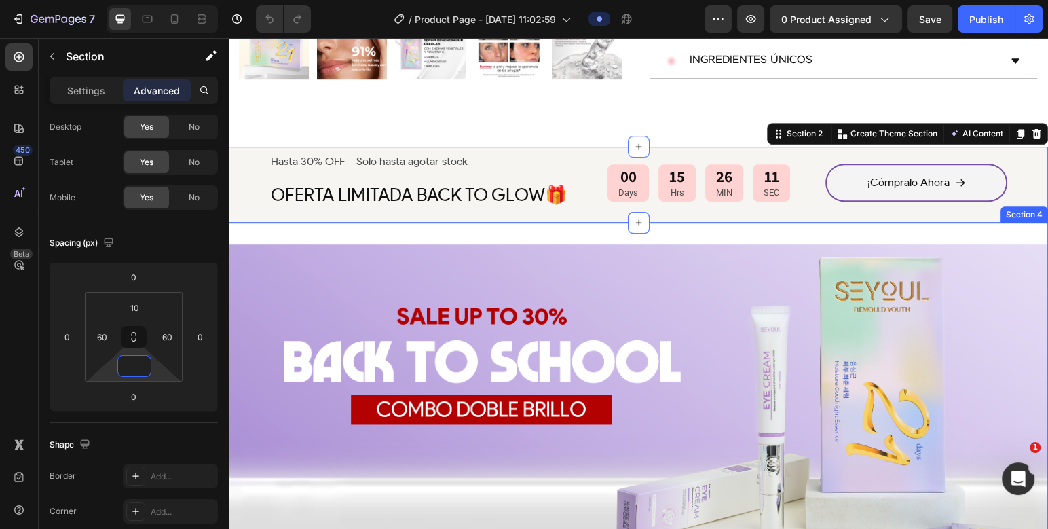
click at [306, 205] on h2 "OFERTA LIMITADA BACK TO GLOW🎁" at bounding box center [420, 194] width 303 height 37
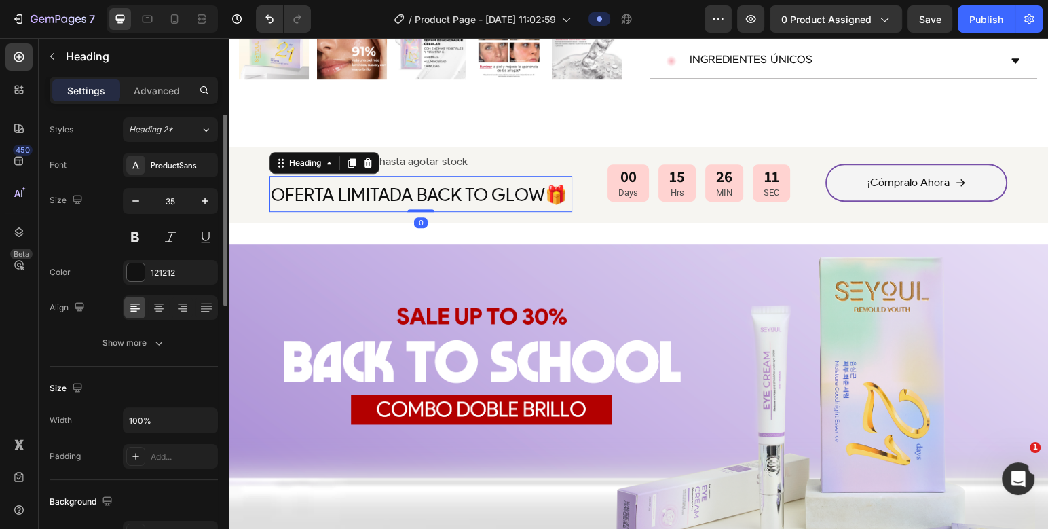
scroll to position [0, 0]
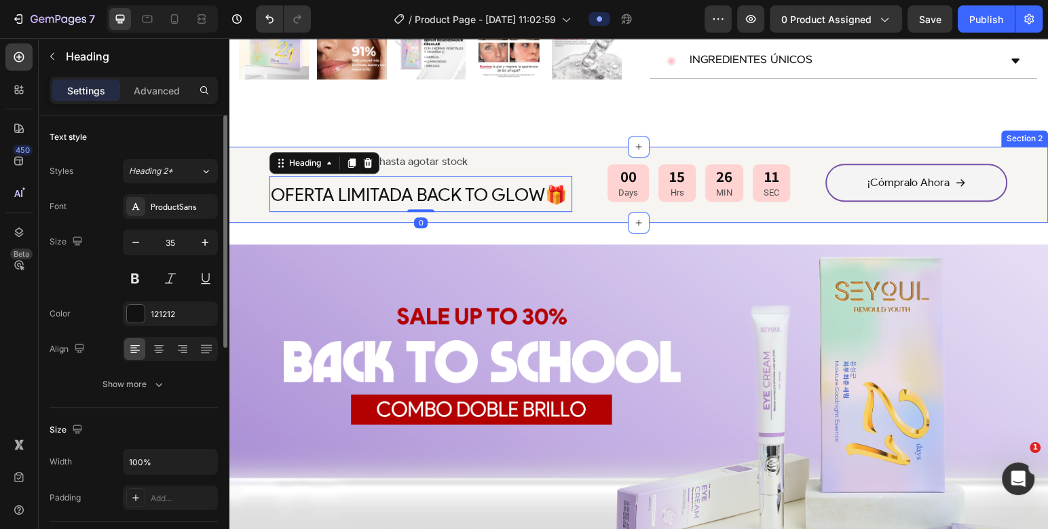
click at [256, 175] on div "Hasta 30% OFF – Solo hasta agotar stock Text Block OFERTA LIMITADA BACK TO GLOW…" at bounding box center [638, 185] width 819 height 76
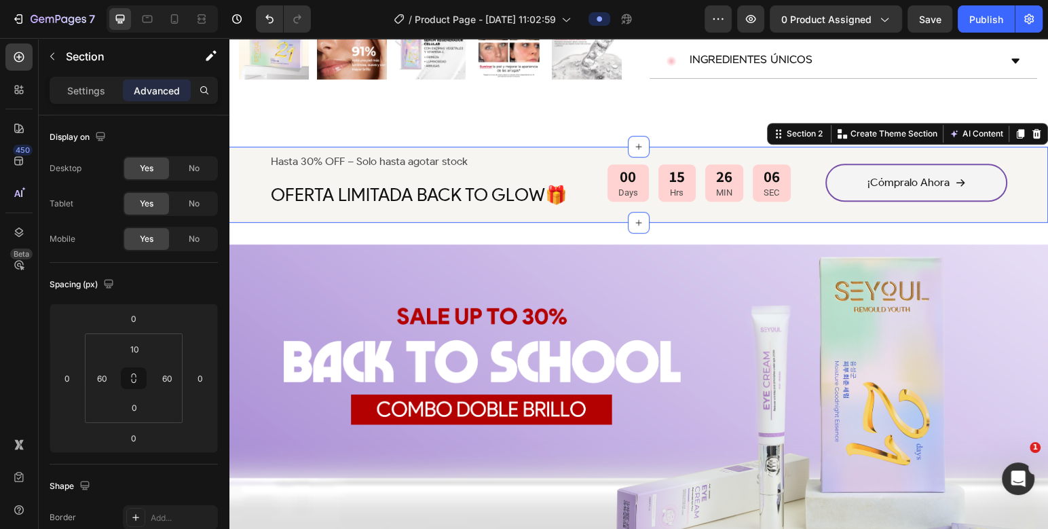
click at [478, 147] on div "Hasta 30% OFF – Solo hasta agotar stock Text Block OFERTA LIMITADA BACK TO GLOW…" at bounding box center [638, 185] width 819 height 76
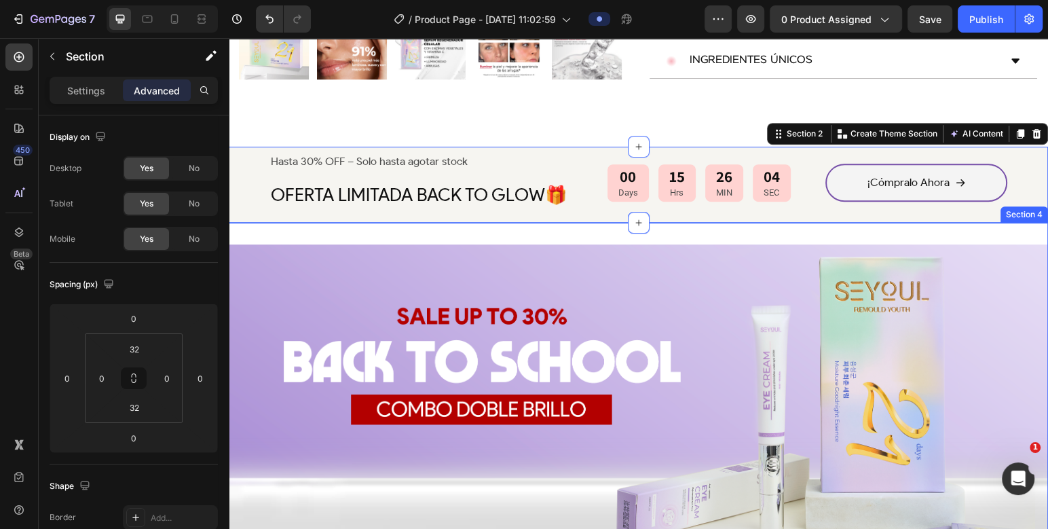
click at [478, 234] on div "Image Image ¡Cómpralo Ahora Button Section 4" at bounding box center [638, 400] width 819 height 354
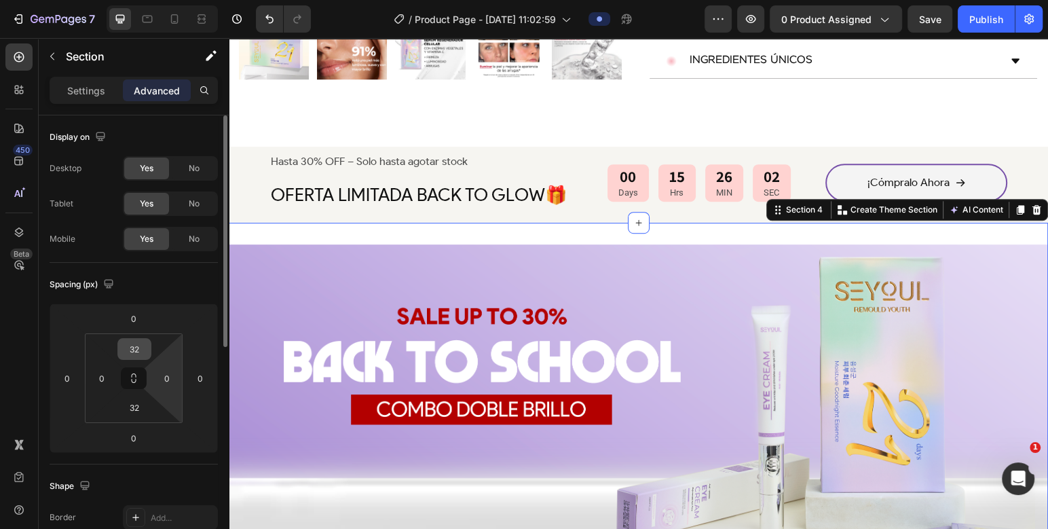
click at [140, 236] on input "32" at bounding box center [134, 349] width 27 height 20
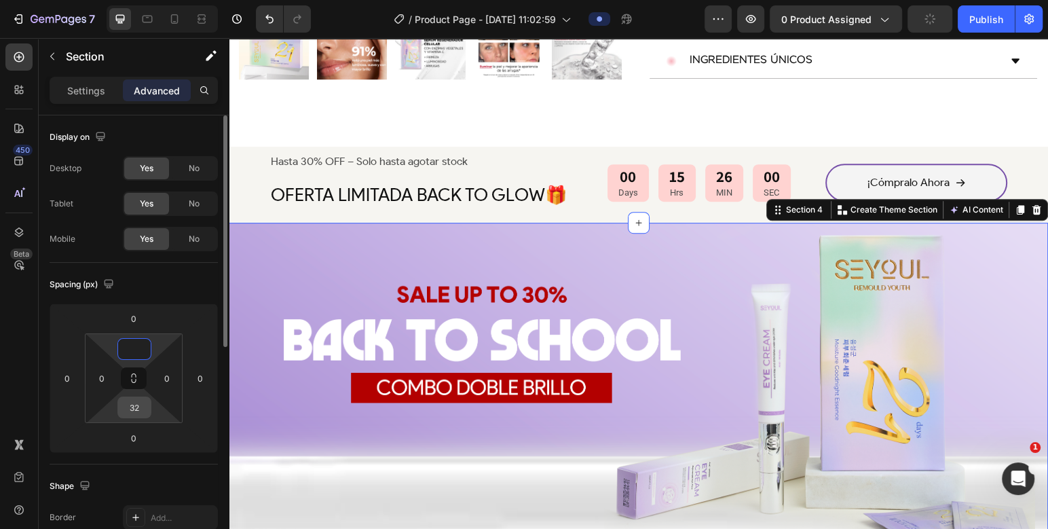
type input "0"
click at [130, 236] on input "32" at bounding box center [134, 407] width 27 height 20
type input "0"
click at [136, 236] on input "0" at bounding box center [133, 438] width 27 height 20
type input "4"
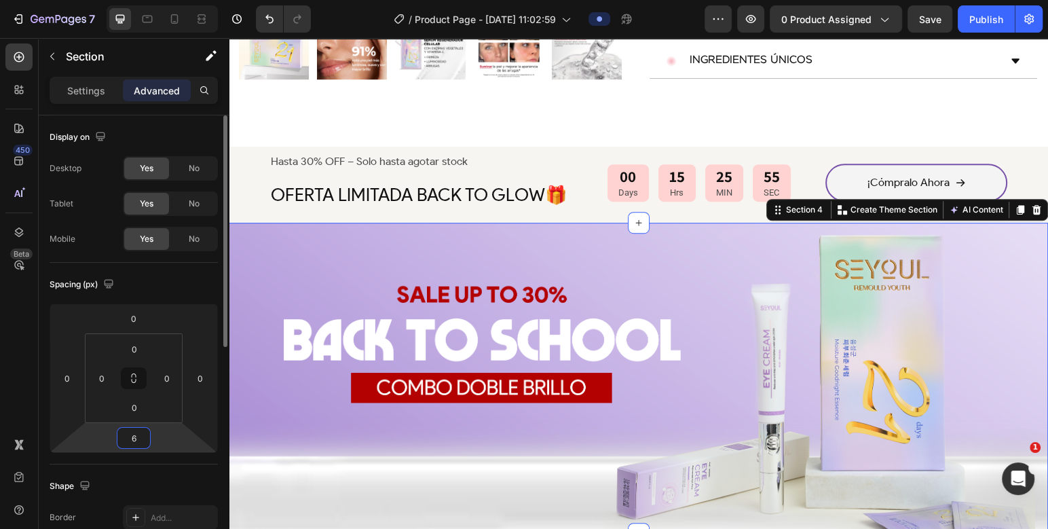
type input "60"
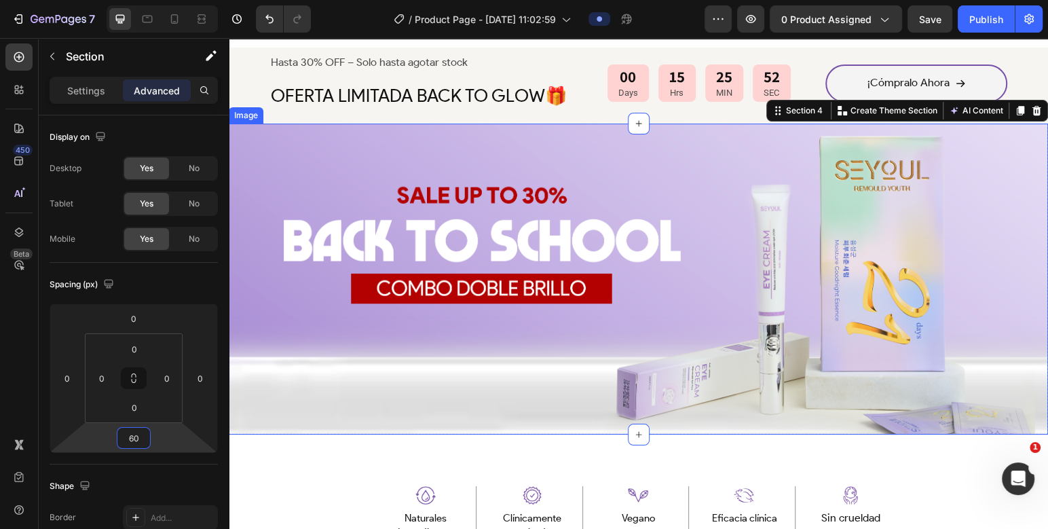
scroll to position [608, 0]
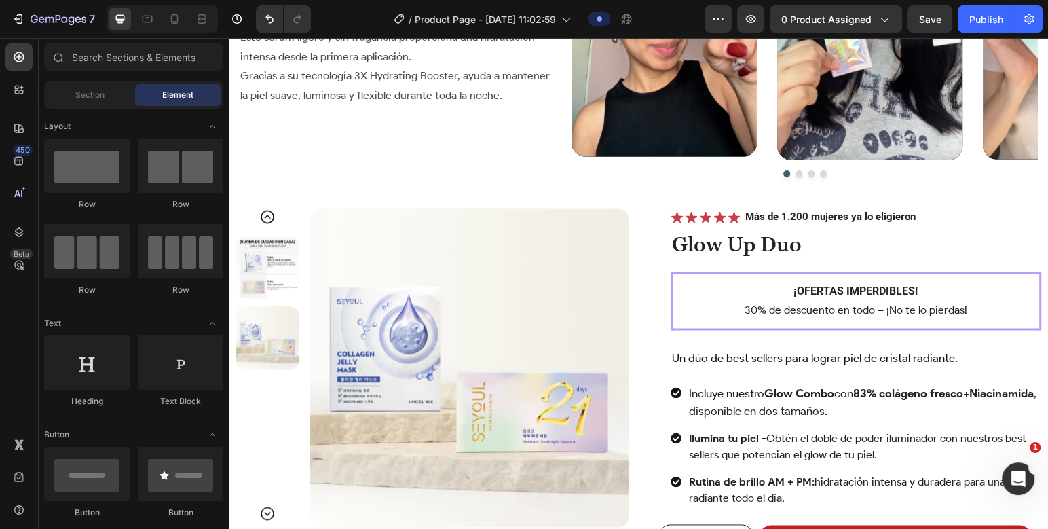
scroll to position [1536, 0]
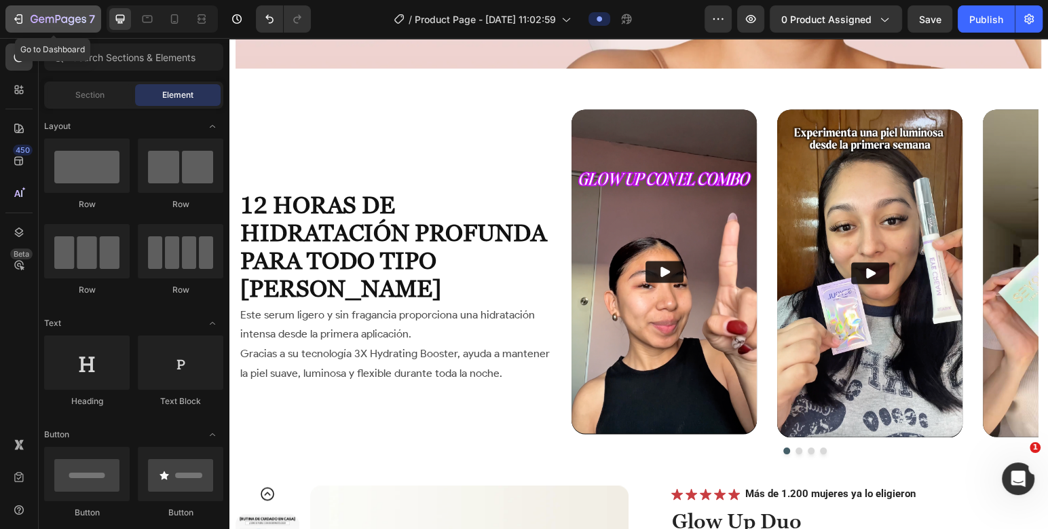
click at [80, 25] on icon "button" at bounding box center [59, 20] width 56 height 12
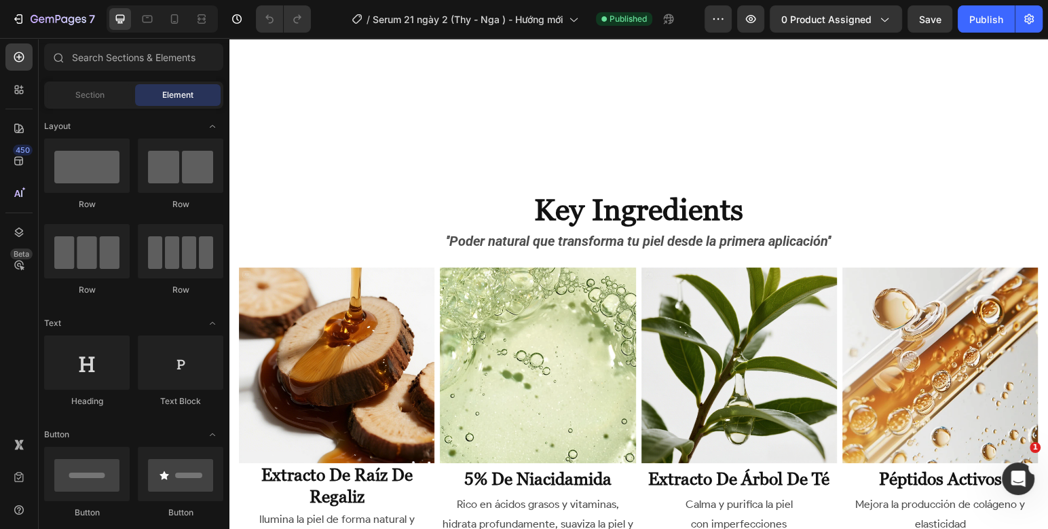
scroll to position [3264, 0]
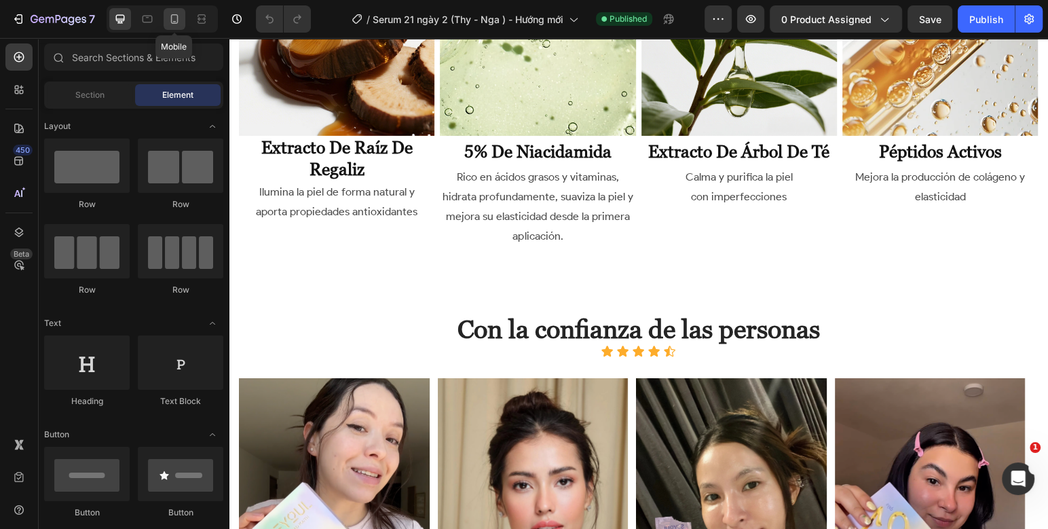
click at [172, 19] on icon at bounding box center [175, 19] width 14 height 14
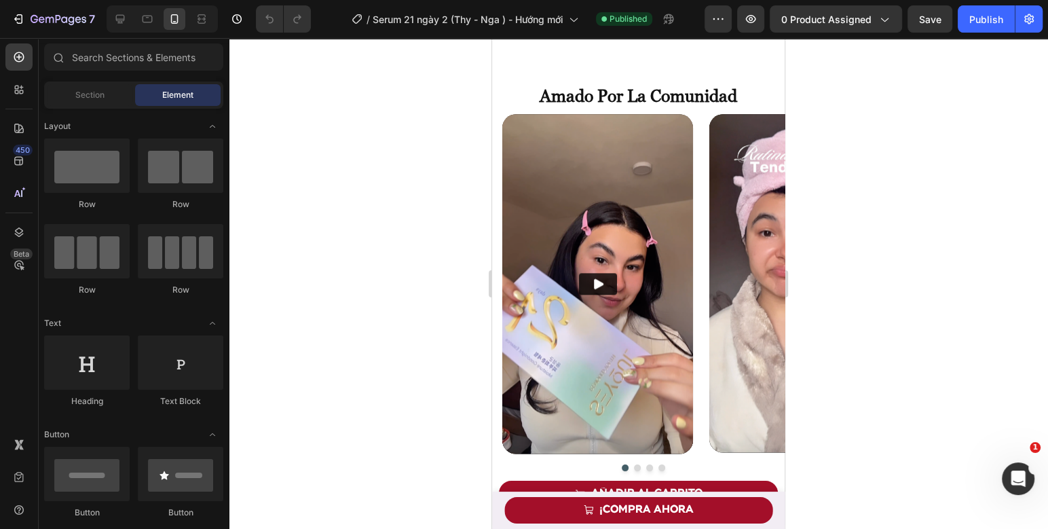
scroll to position [1434, 0]
